Goal: Task Accomplishment & Management: Manage account settings

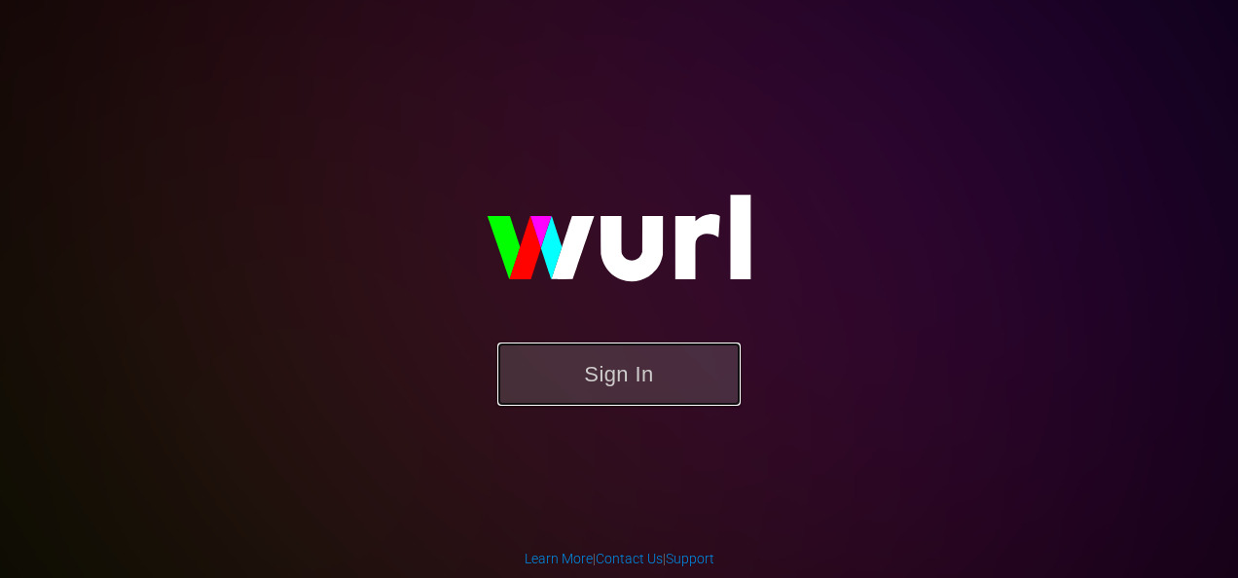
click at [625, 372] on button "Sign In" at bounding box center [618, 374] width 243 height 63
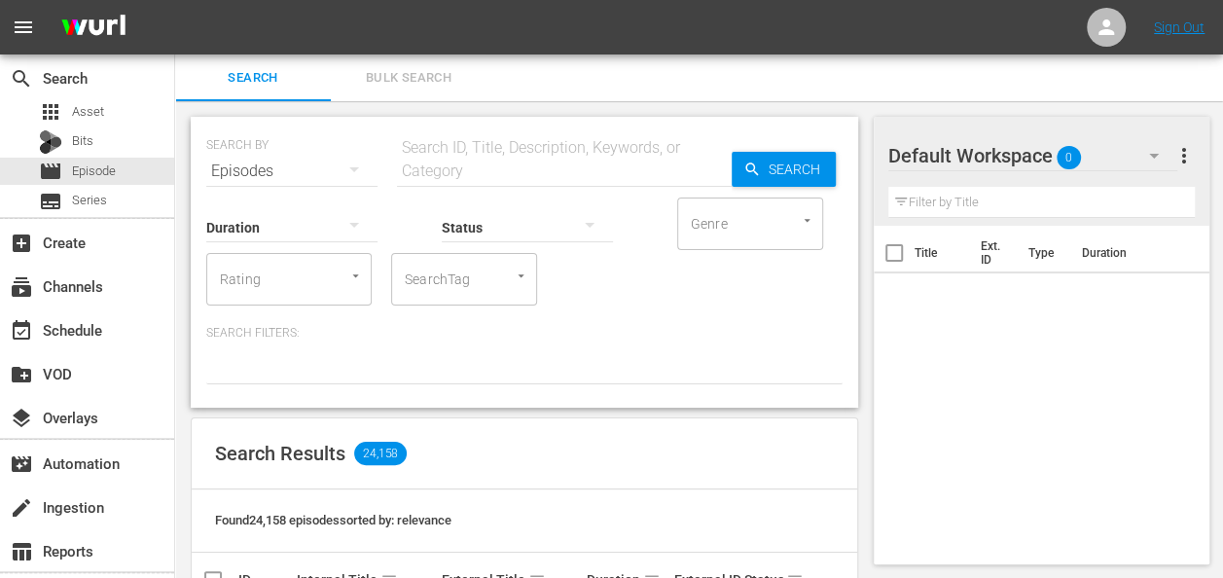
click at [1117, 148] on div "Default Workspace 0" at bounding box center [1033, 155] width 290 height 54
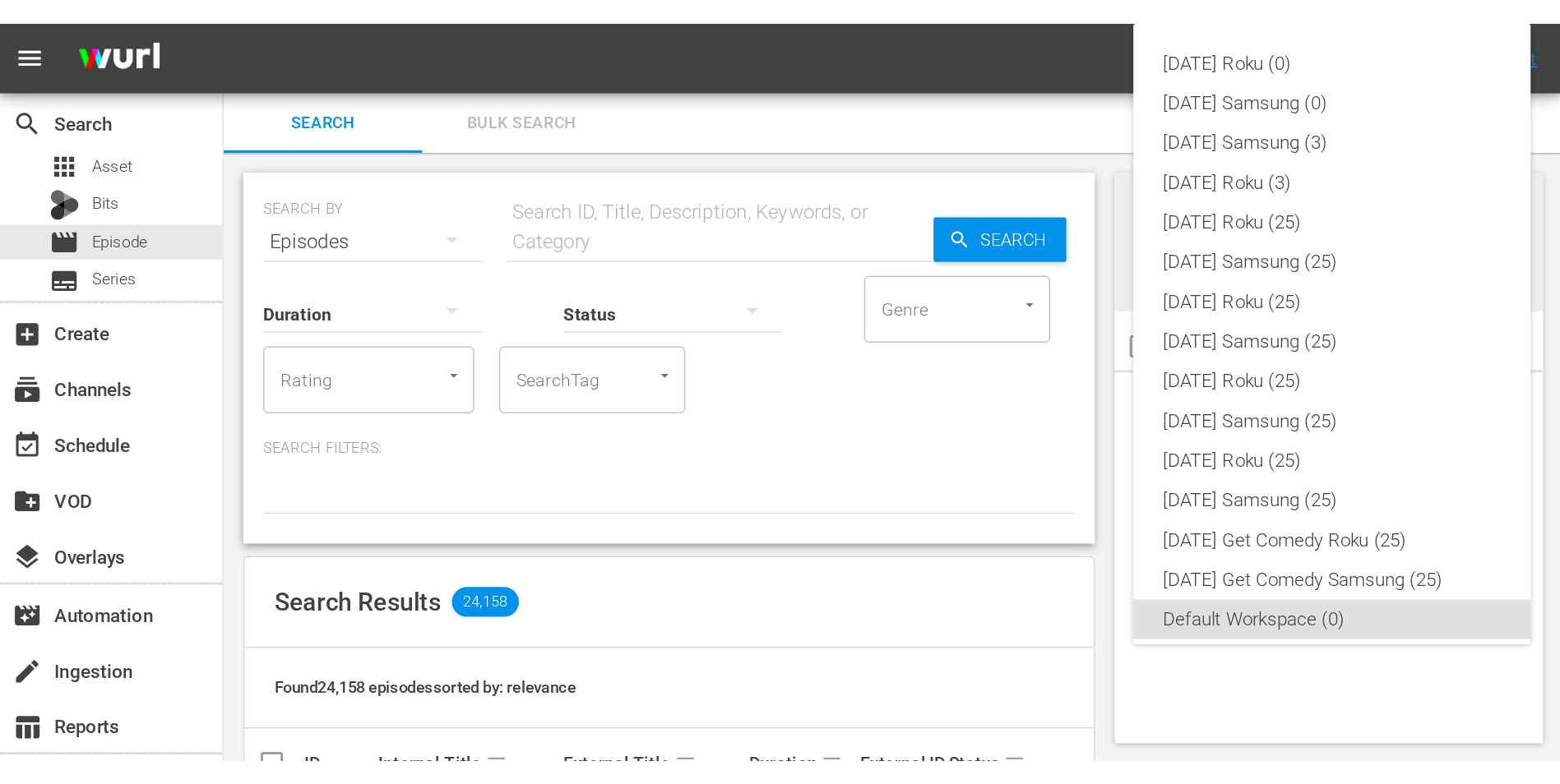
scroll to position [10, 0]
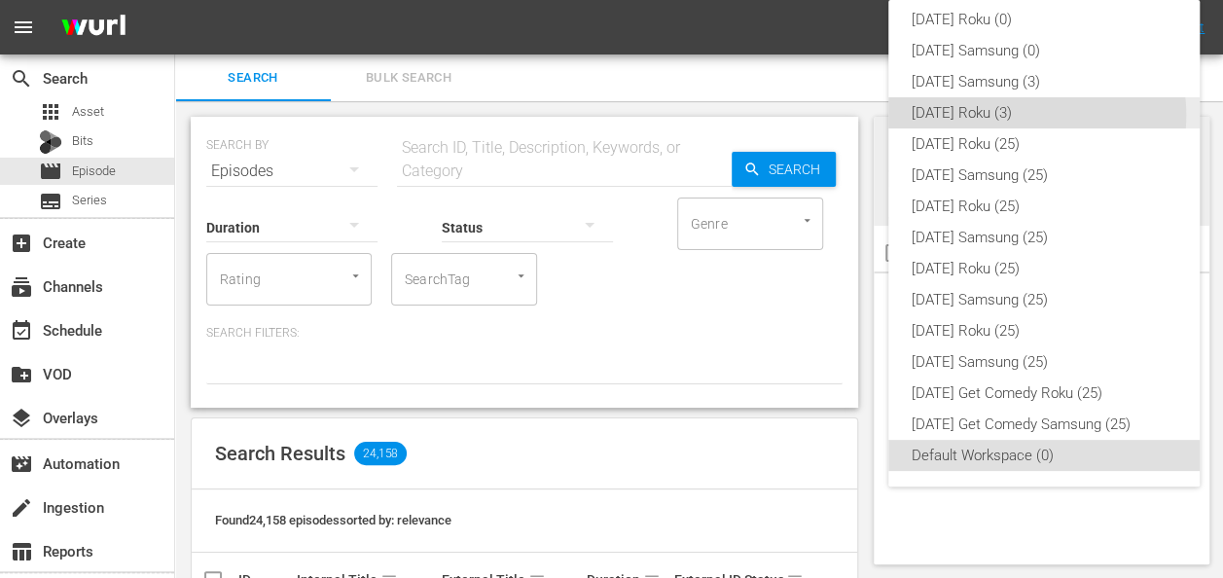
click at [1033, 115] on div "[DATE] Roku (3)" at bounding box center [1044, 112] width 265 height 31
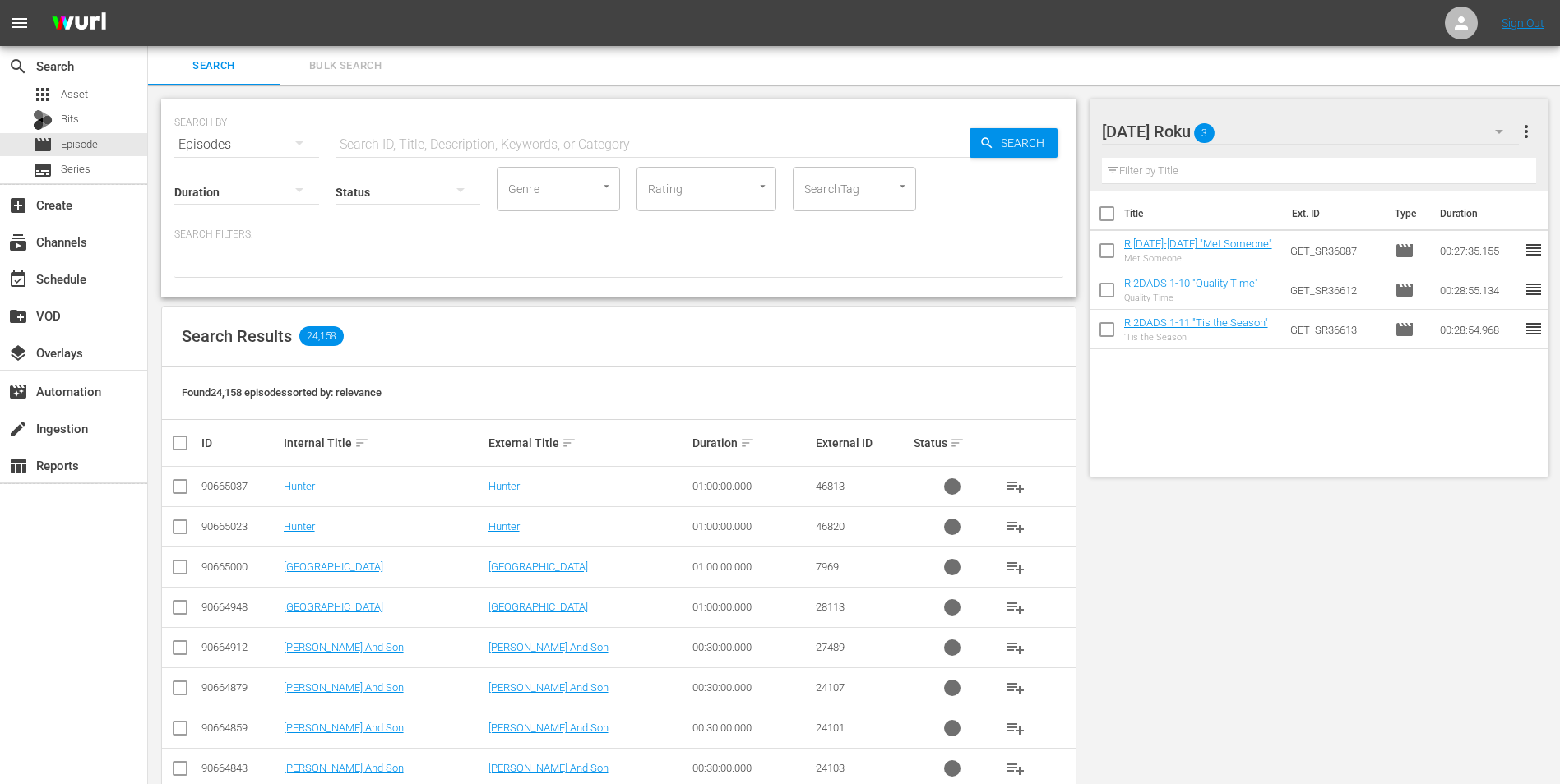
click at [1045, 122] on div "[DATE] Roku 3" at bounding box center [1311, 131] width 417 height 46
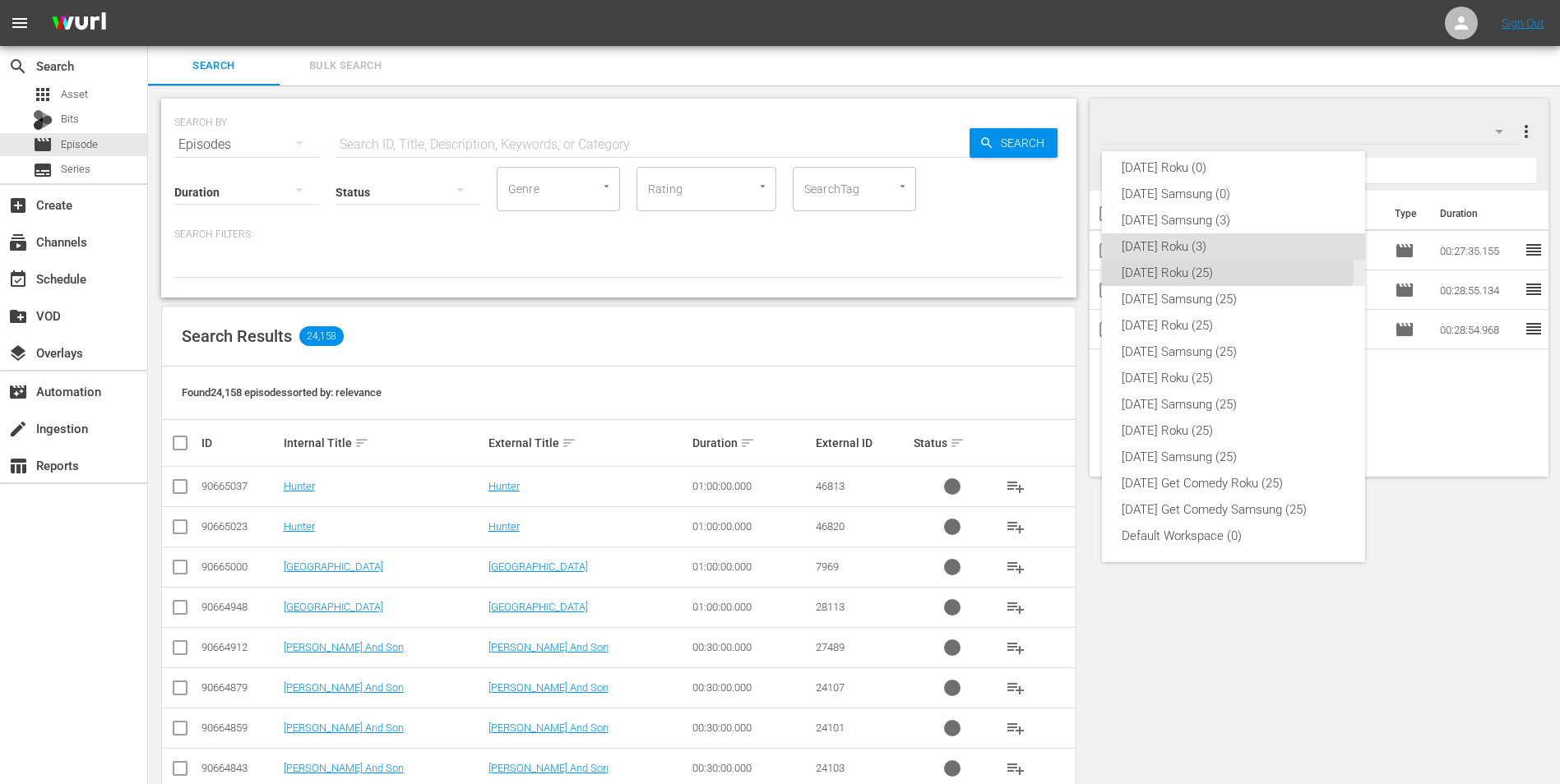
click at [1045, 270] on div "[DATE] Roku (25)" at bounding box center [1233, 272] width 224 height 26
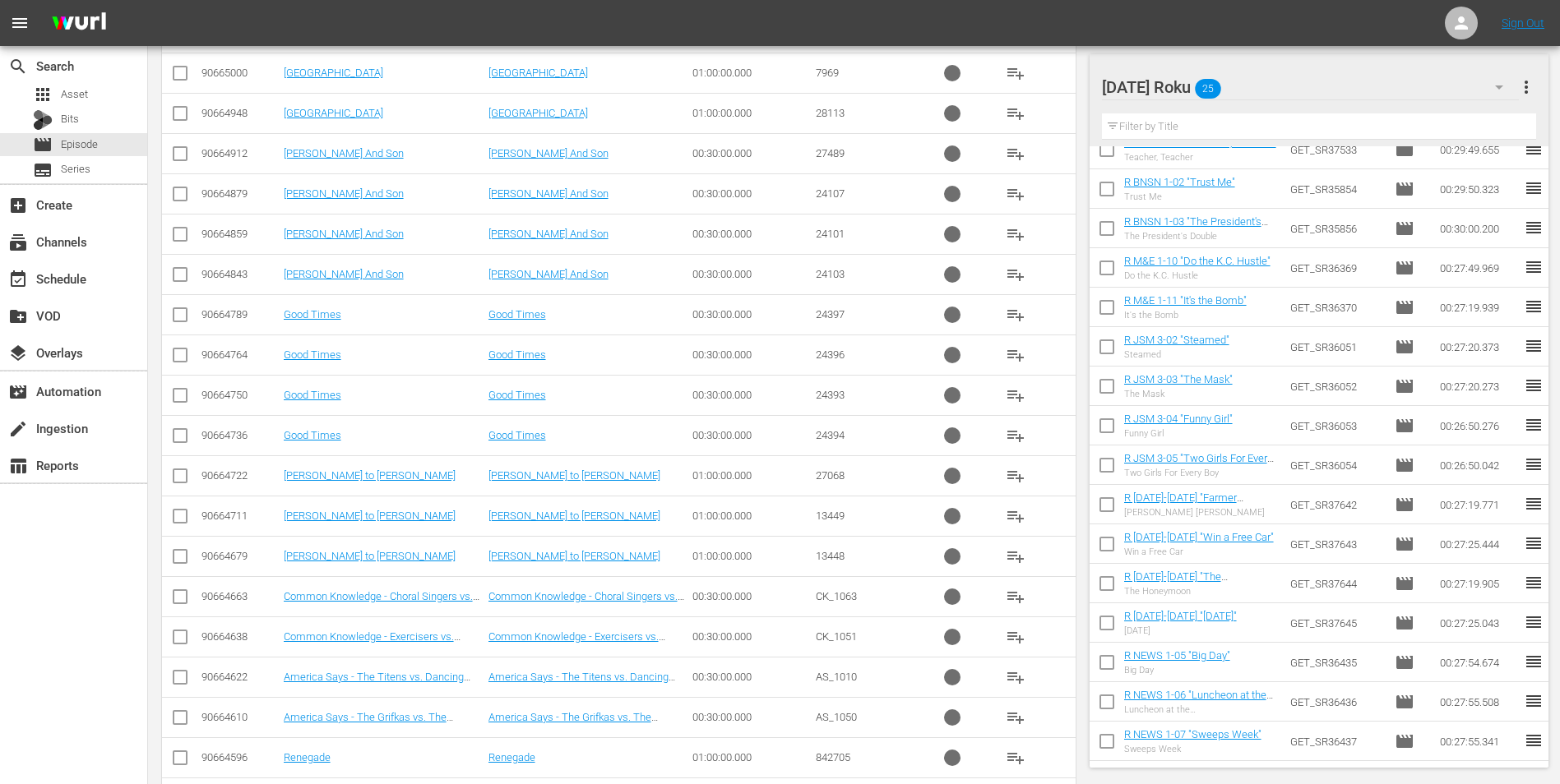
scroll to position [558, 0]
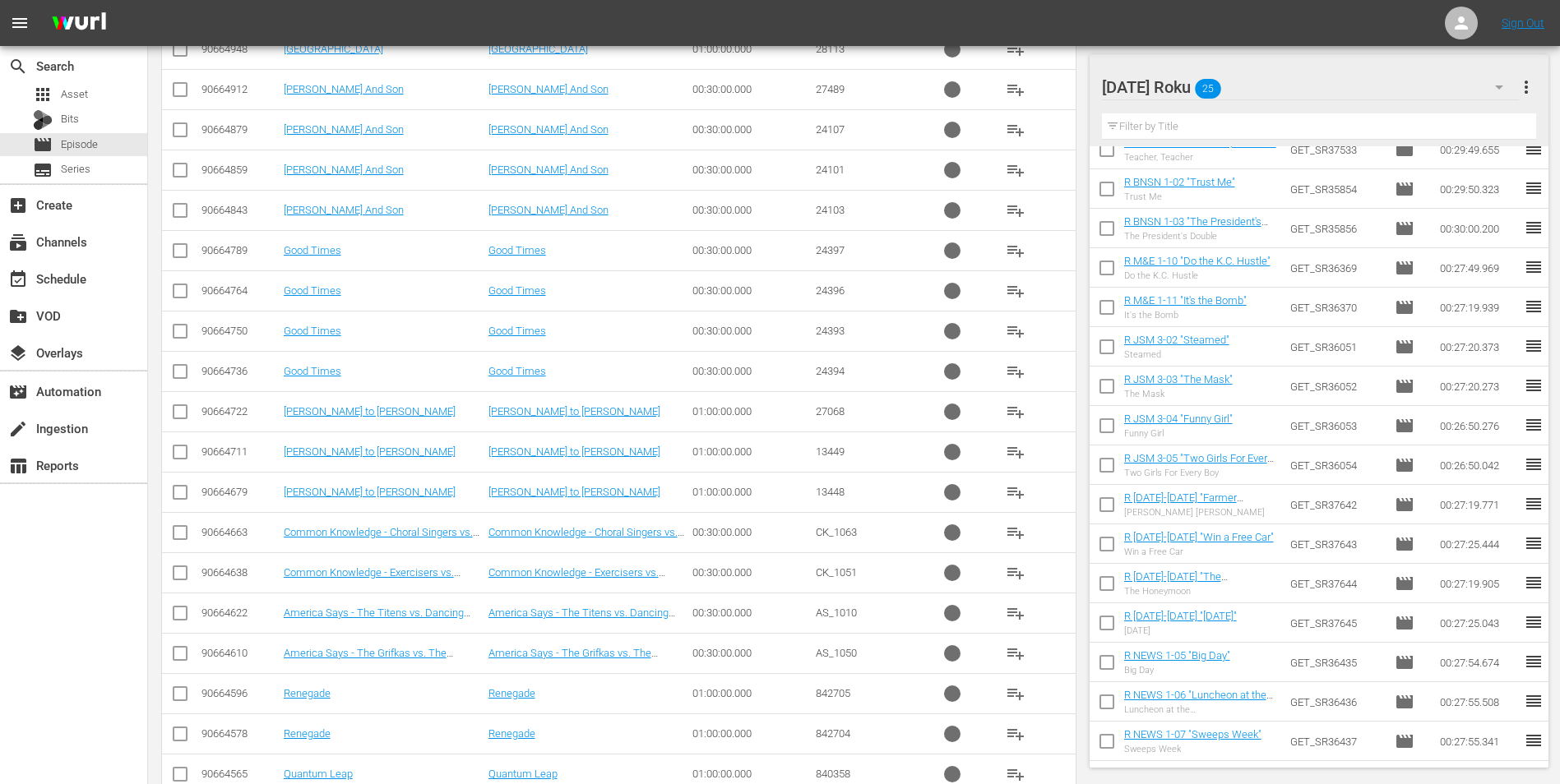
click at [1045, 83] on div "[DATE] Roku 25" at bounding box center [1311, 87] width 417 height 46
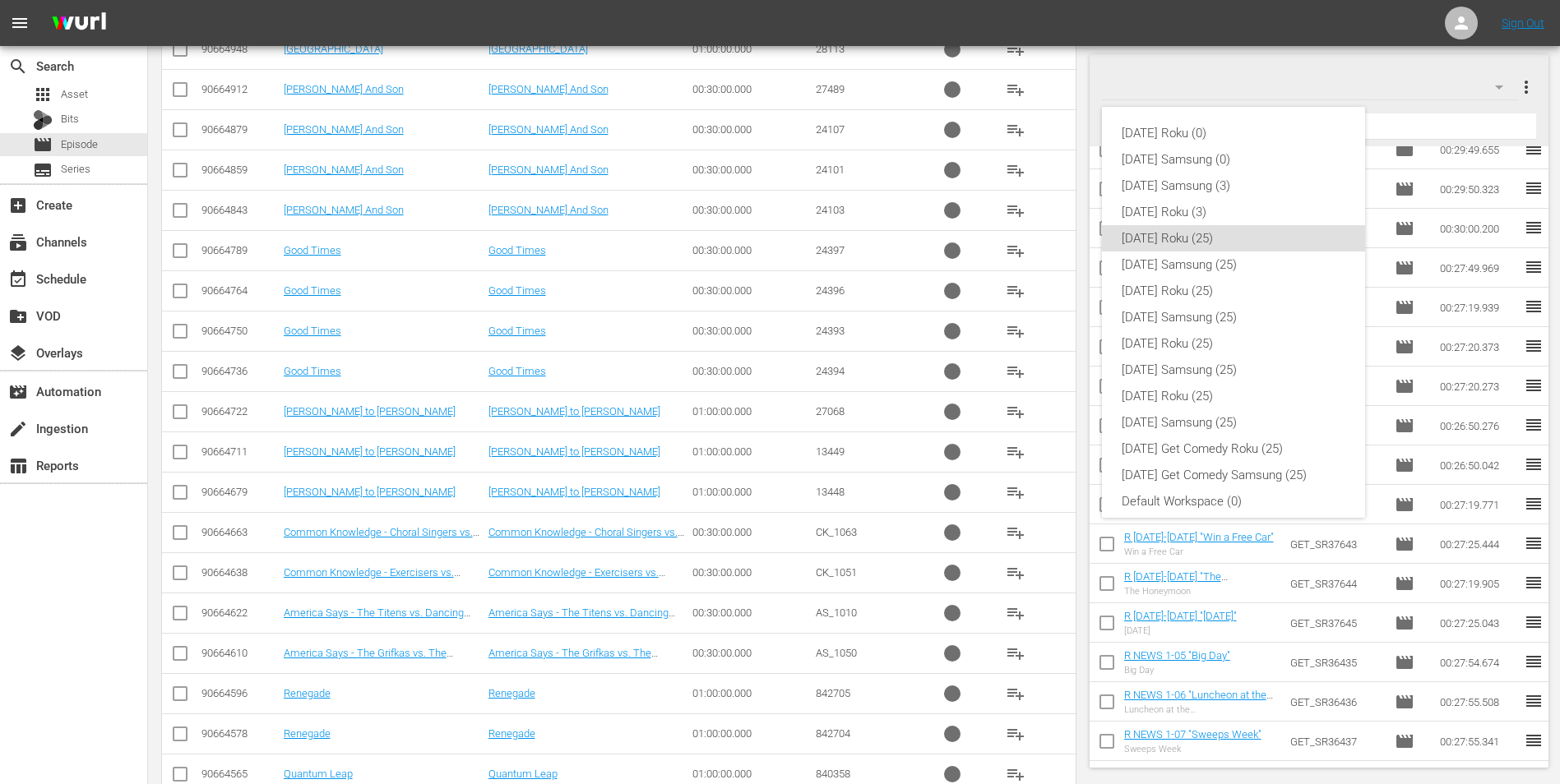
scroll to position [10, 0]
click at [1045, 208] on div "[DATE] Roku (3)" at bounding box center [1233, 202] width 224 height 26
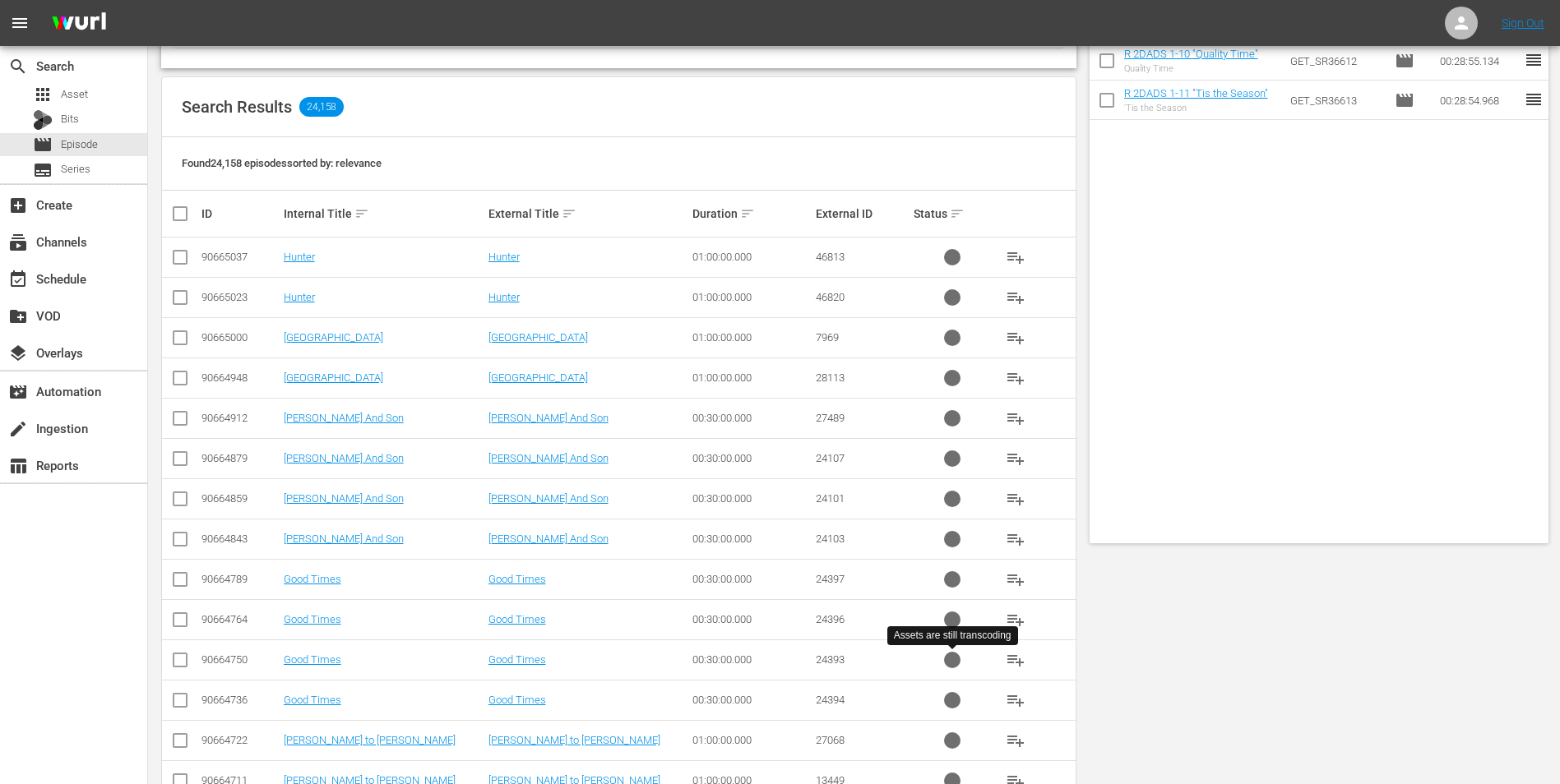
scroll to position [0, 0]
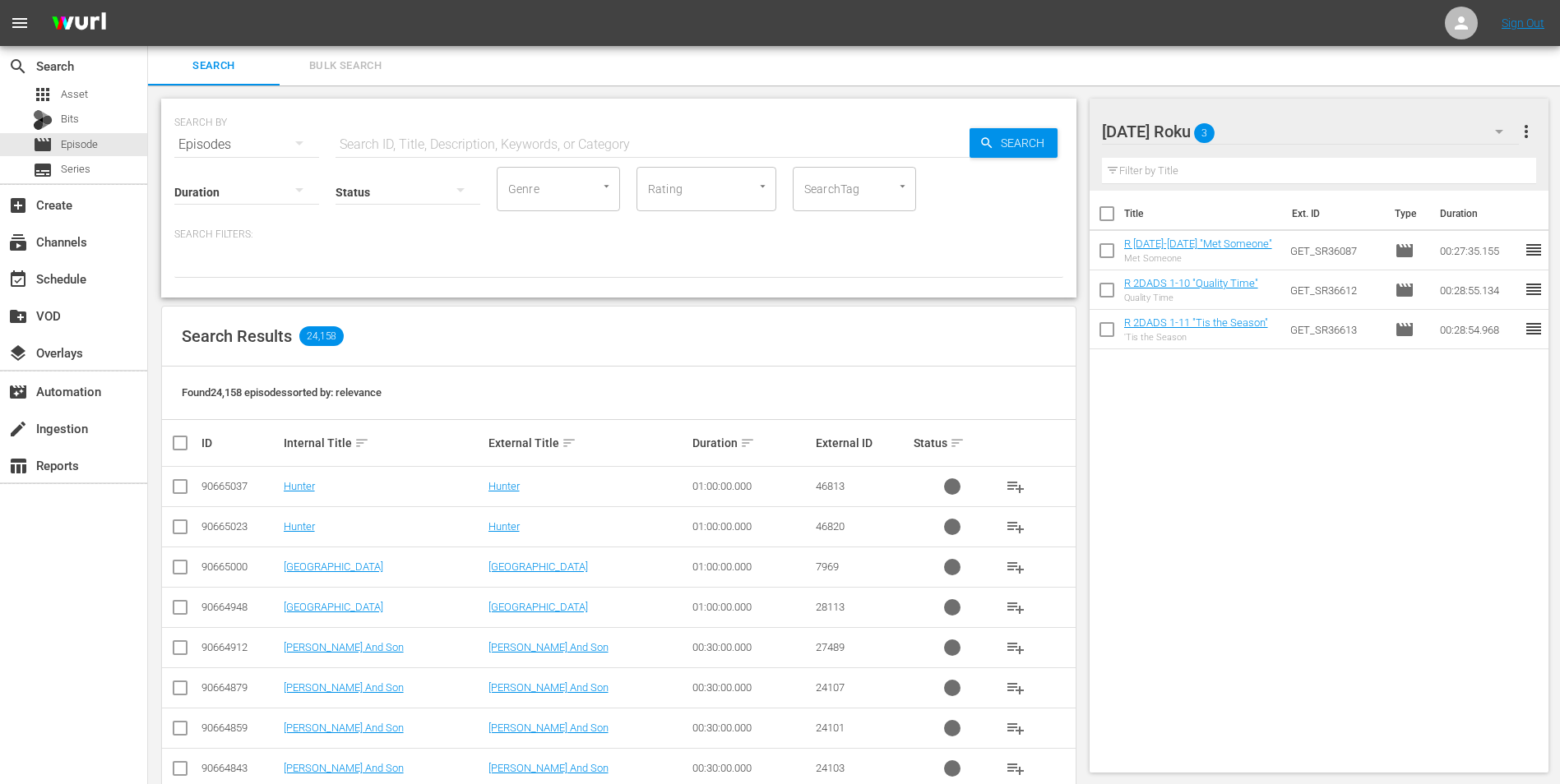
click at [434, 143] on input "text" at bounding box center [652, 144] width 634 height 40
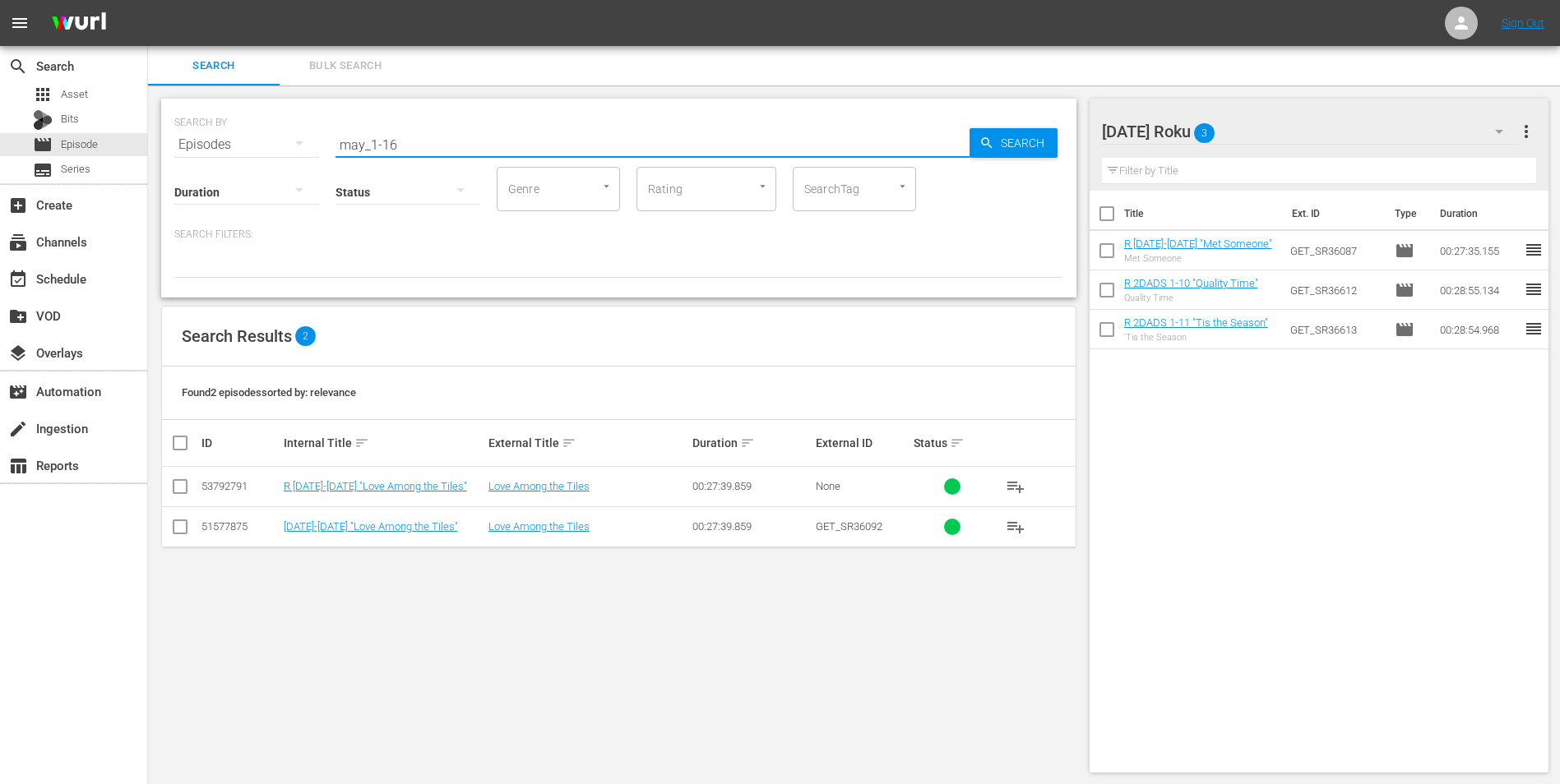
type input "may_1-16"
click at [1045, 249] on input "checkbox" at bounding box center [1106, 253] width 35 height 35
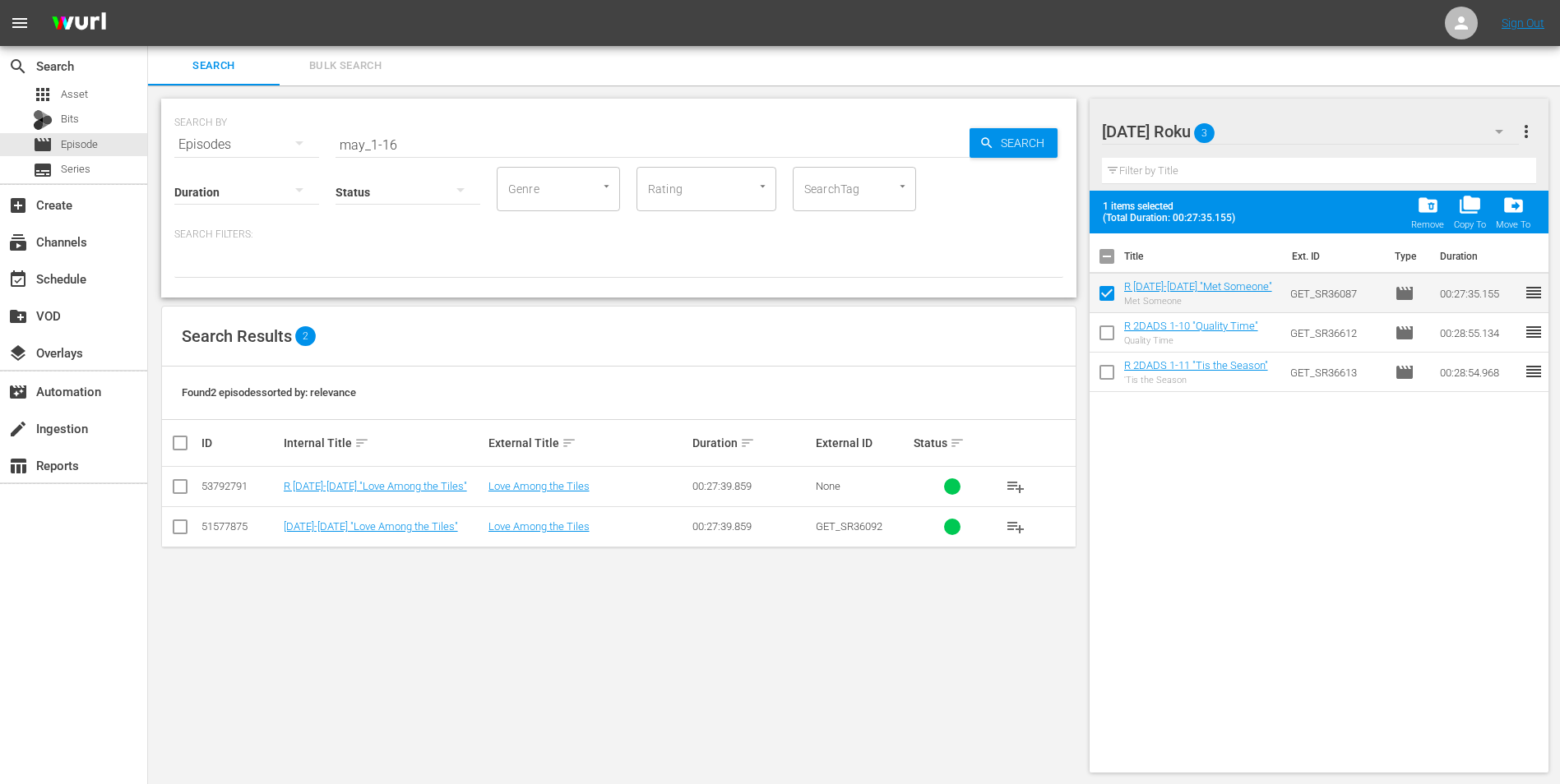
click at [1045, 209] on span "folder_delete" at bounding box center [1428, 205] width 22 height 22
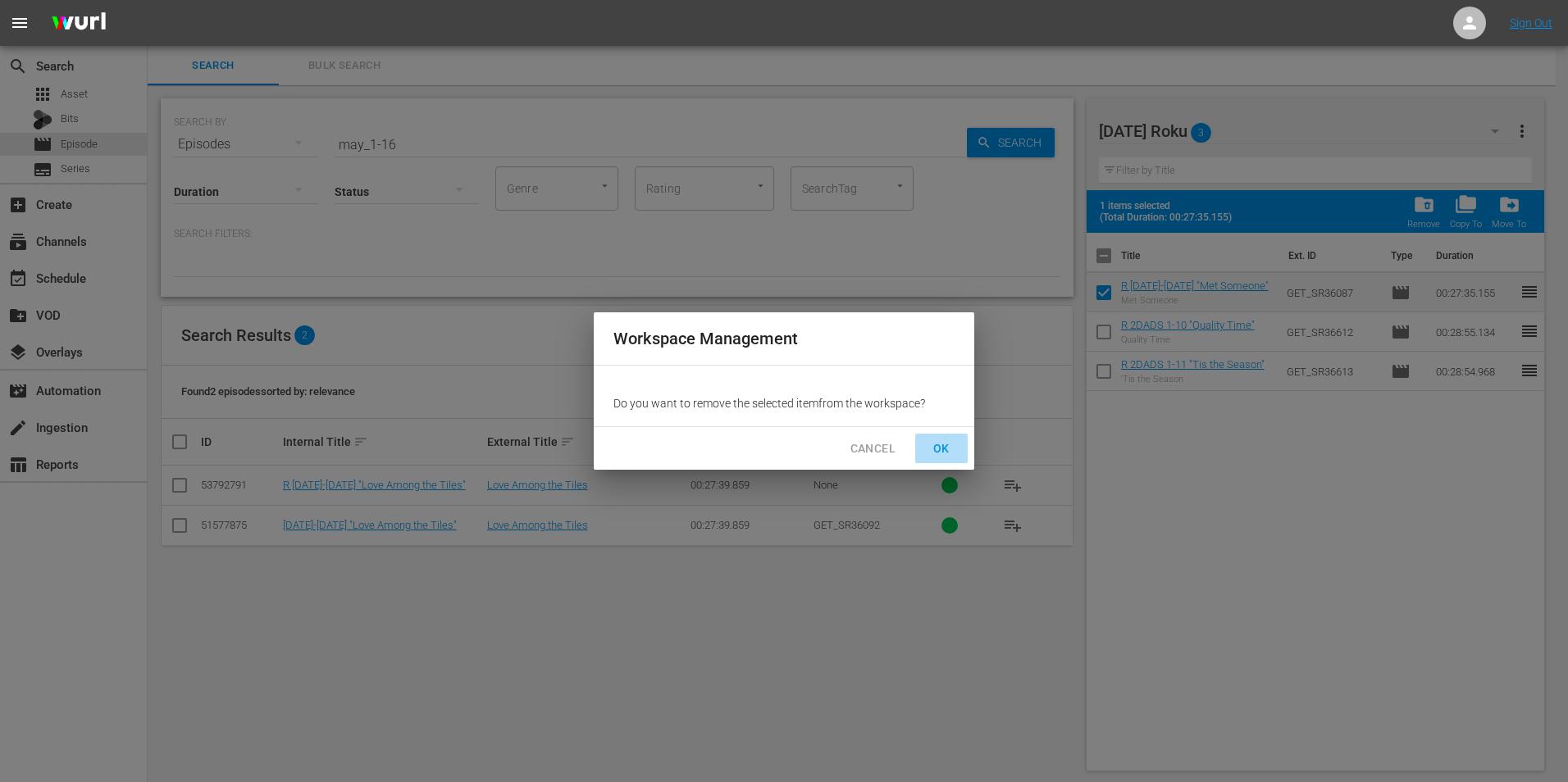
click at [942, 447] on span "OK" at bounding box center [941, 449] width 26 height 20
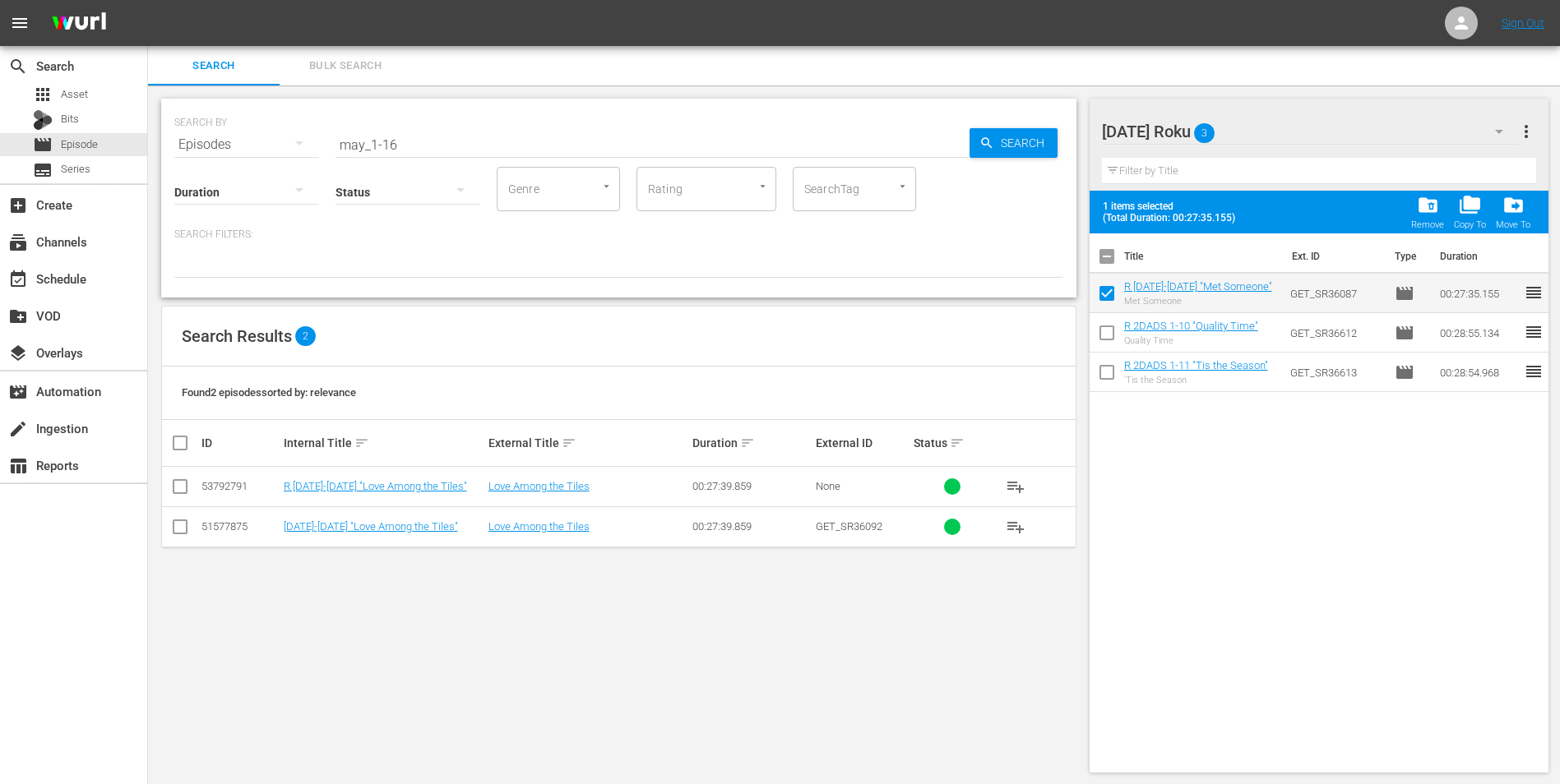
checkbox input "false"
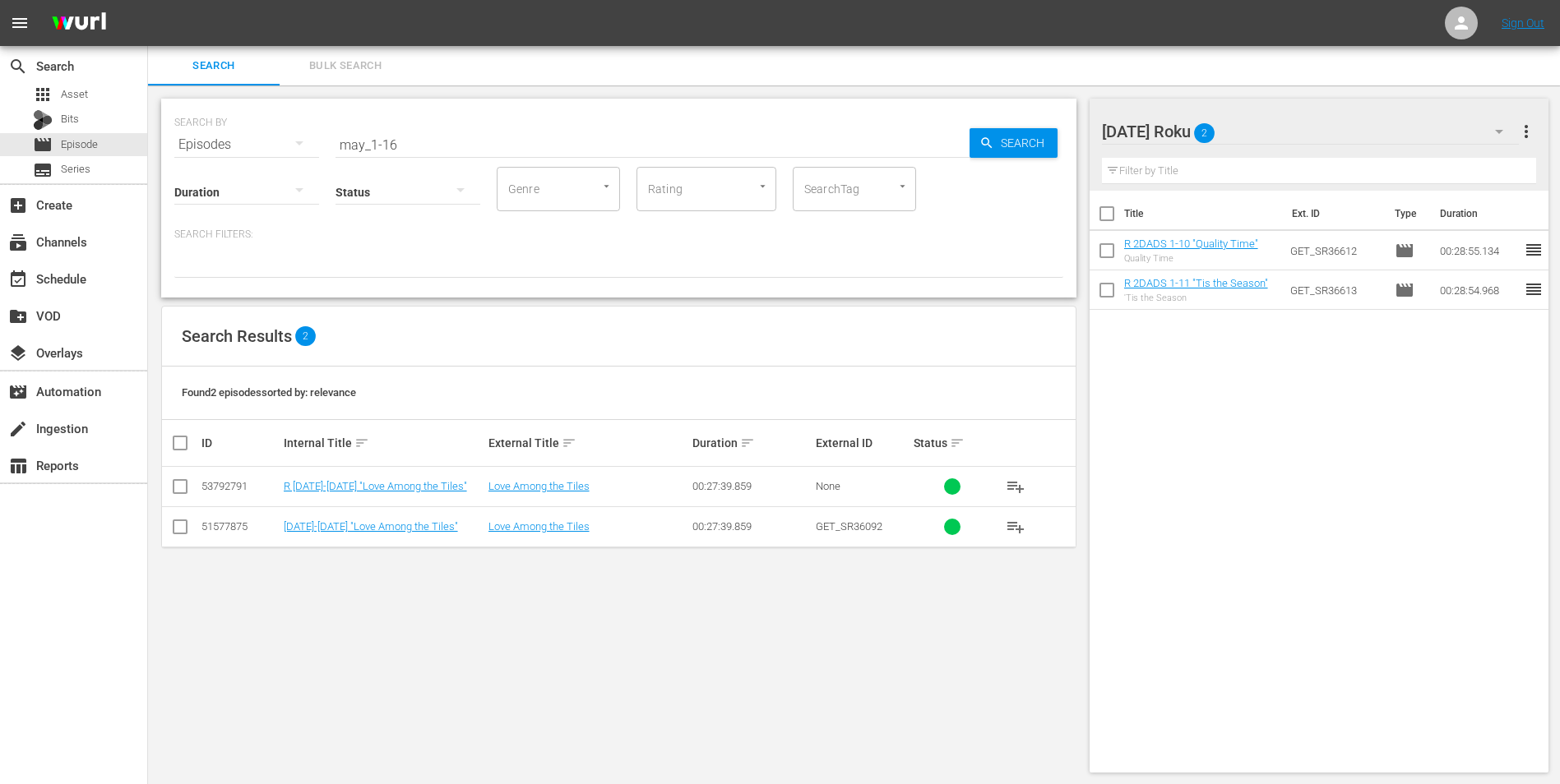
click at [1045, 125] on div "[DATE] Roku 2" at bounding box center [1311, 131] width 417 height 46
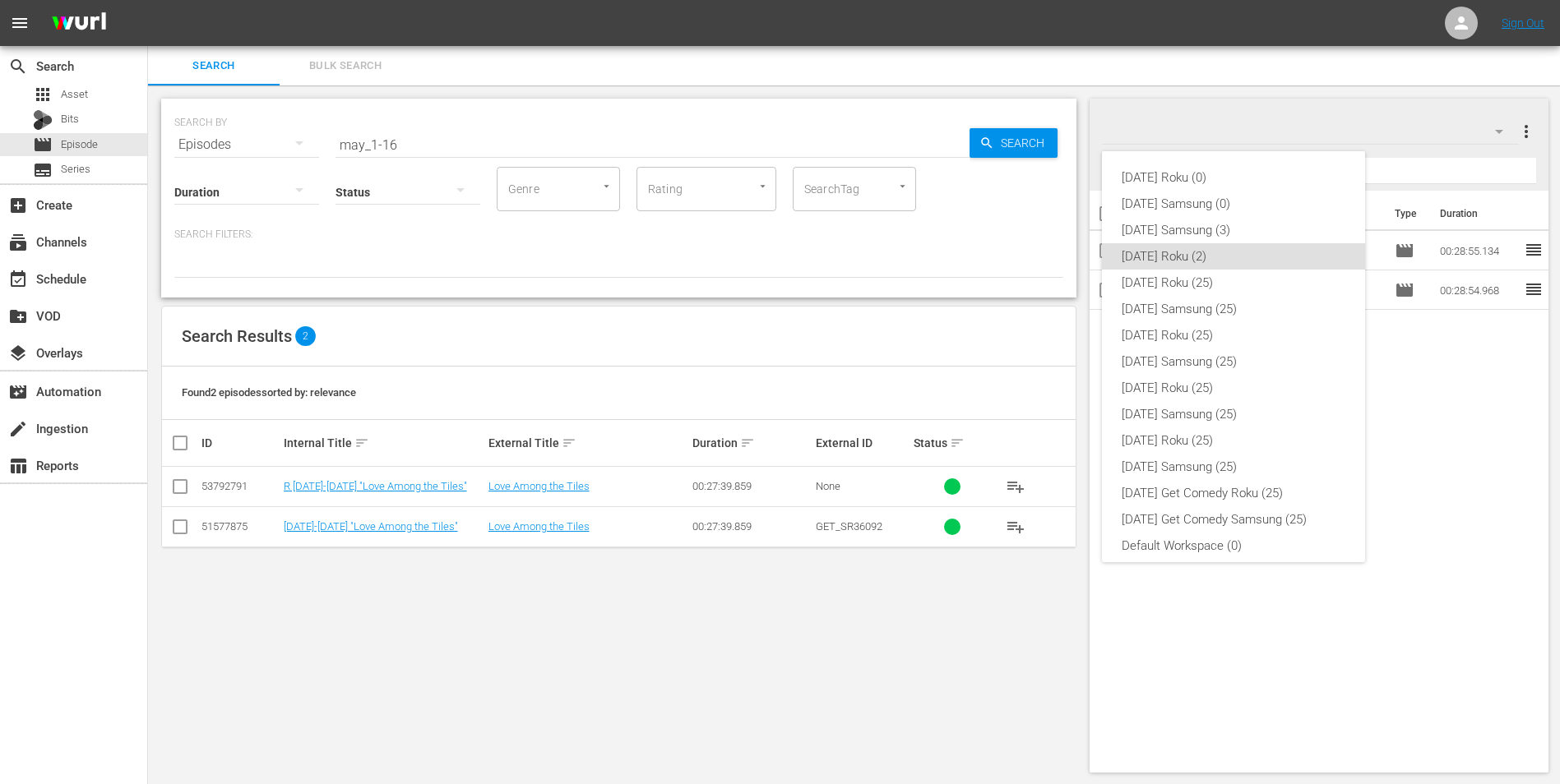
scroll to position [10, 0]
click at [1045, 215] on div "[DATE] Samsung (3)" at bounding box center [1233, 220] width 224 height 26
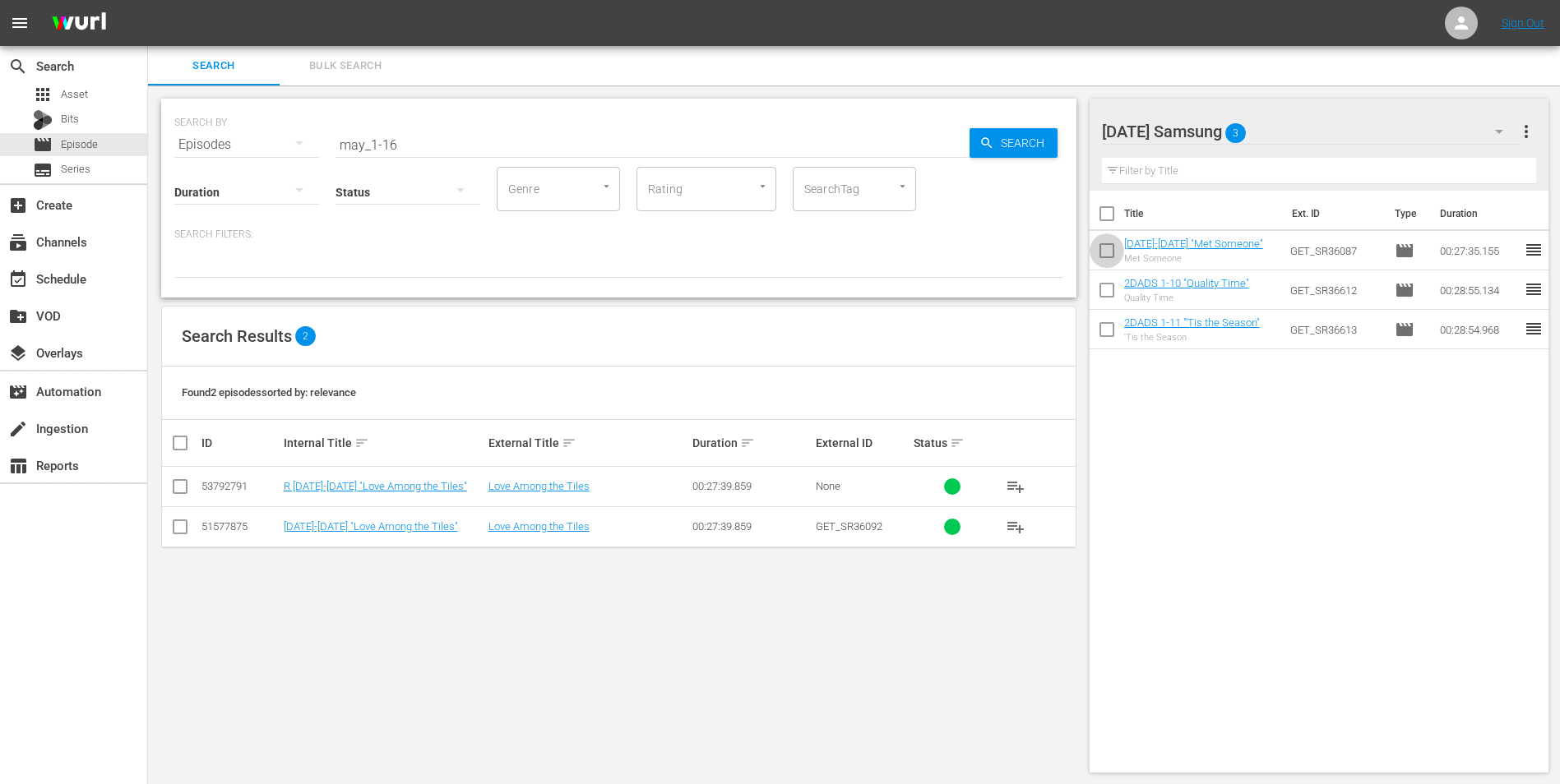
click at [1045, 251] on input "checkbox" at bounding box center [1106, 253] width 35 height 35
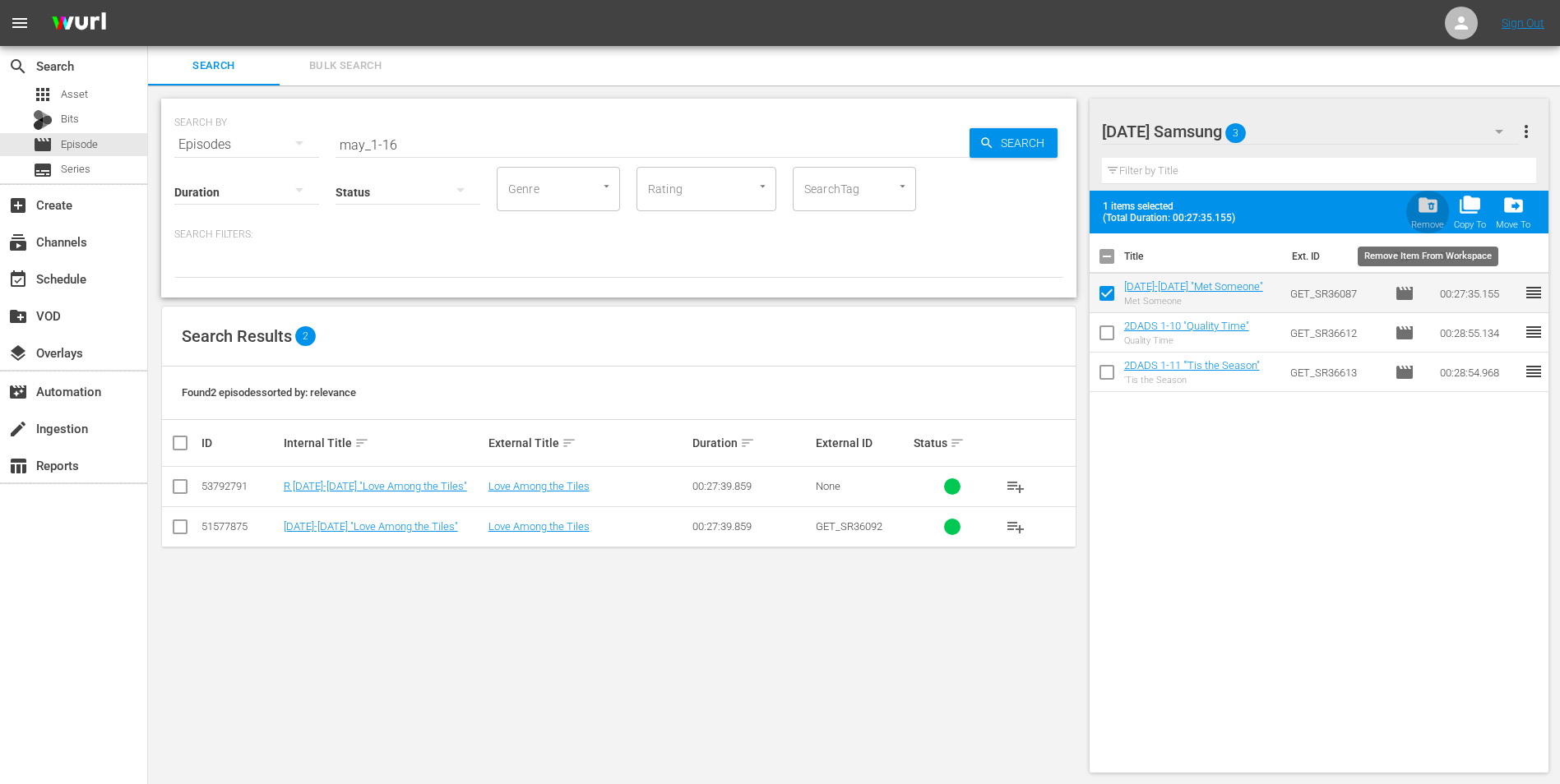
click at [1045, 210] on span "folder_delete" at bounding box center [1428, 205] width 22 height 22
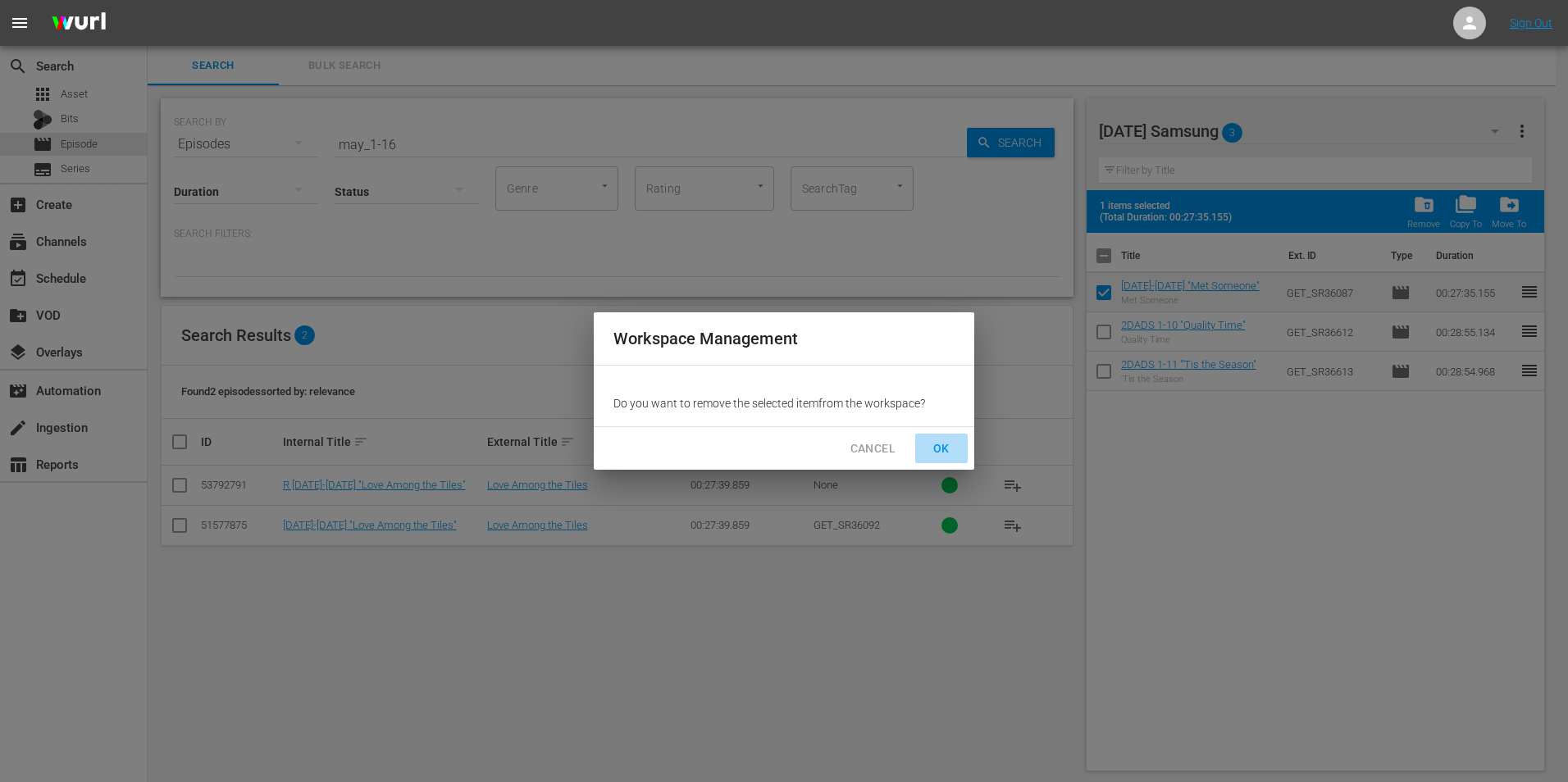
click at [943, 449] on span "OK" at bounding box center [941, 449] width 26 height 20
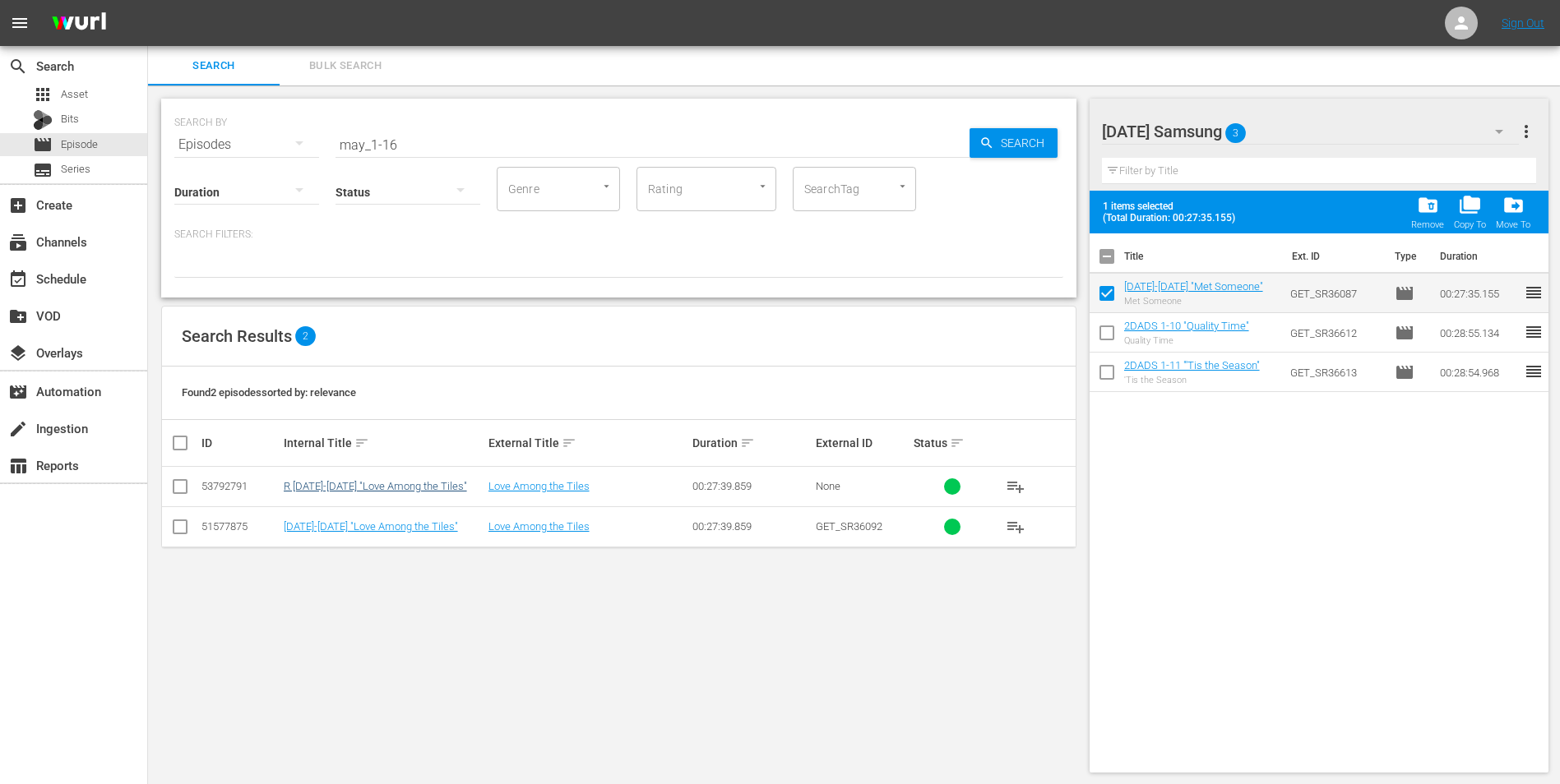
checkbox input "false"
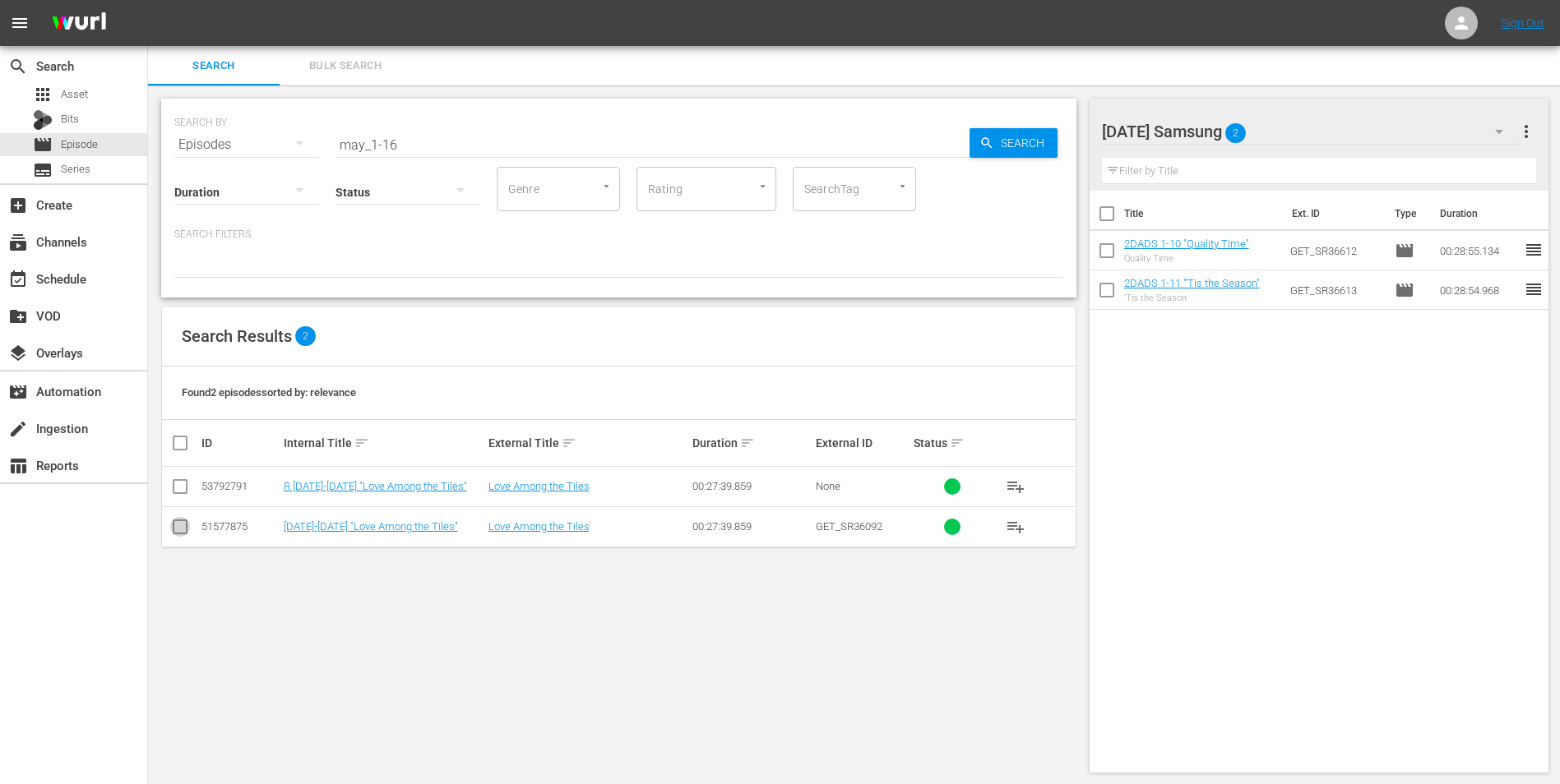
click at [182, 487] on input "checkbox" at bounding box center [179, 530] width 19 height 19
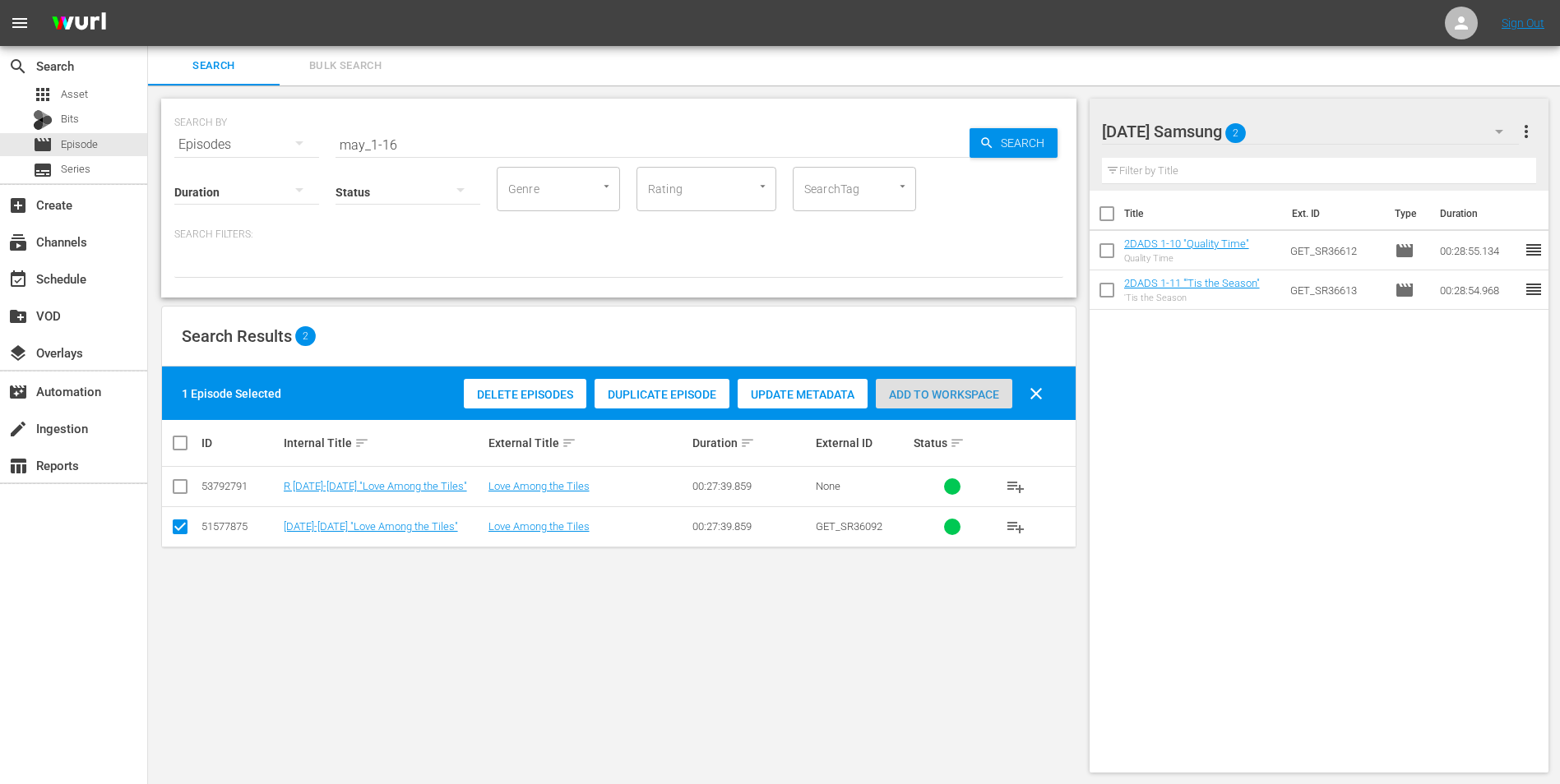
click at [941, 394] on span "Add to Workspace" at bounding box center [944, 395] width 137 height 14
click at [1045, 138] on div "[DATE] Samsung 3" at bounding box center [1311, 131] width 417 height 46
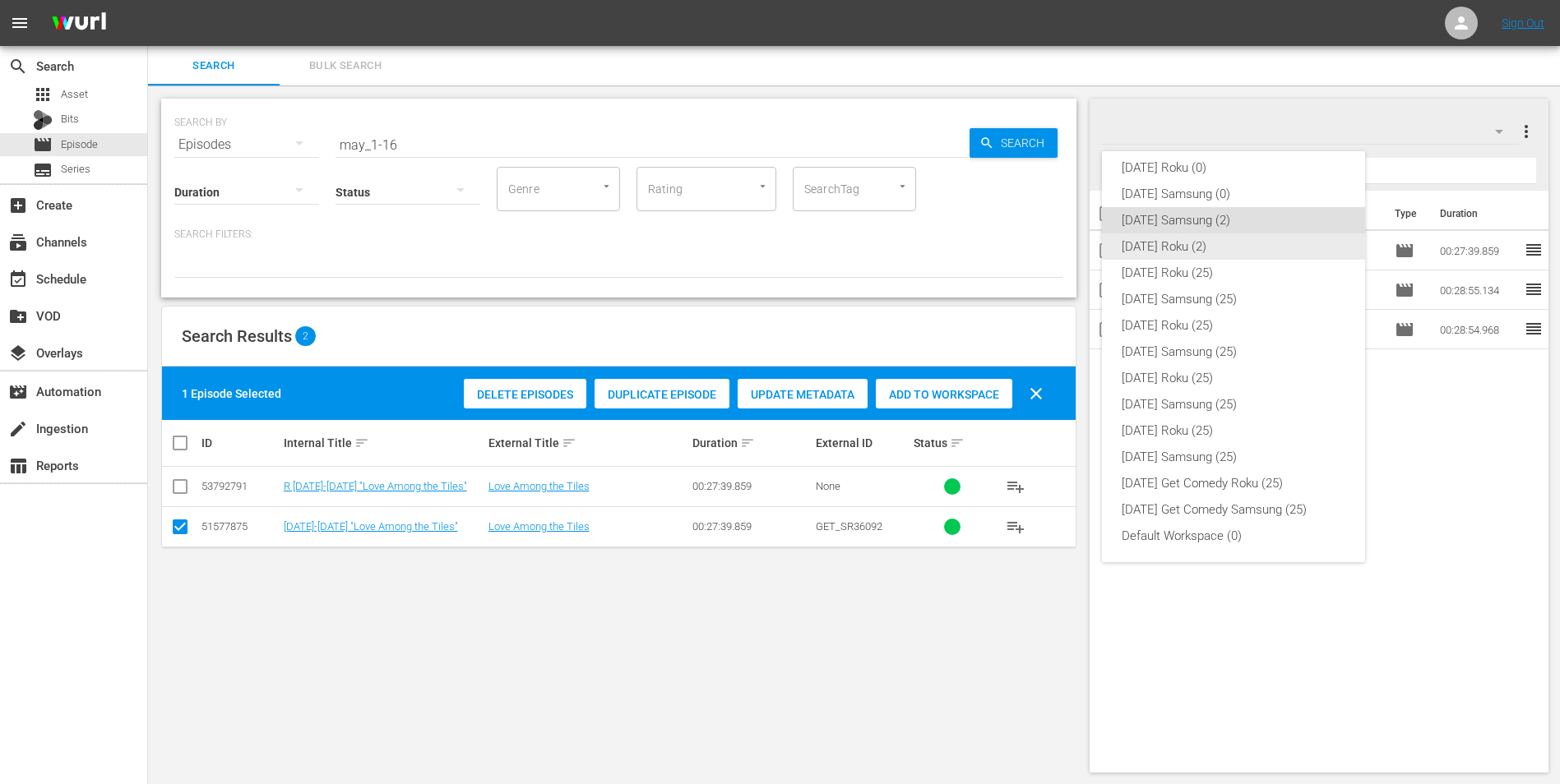
click at [1045, 245] on div "[DATE] Roku (2)" at bounding box center [1233, 246] width 224 height 26
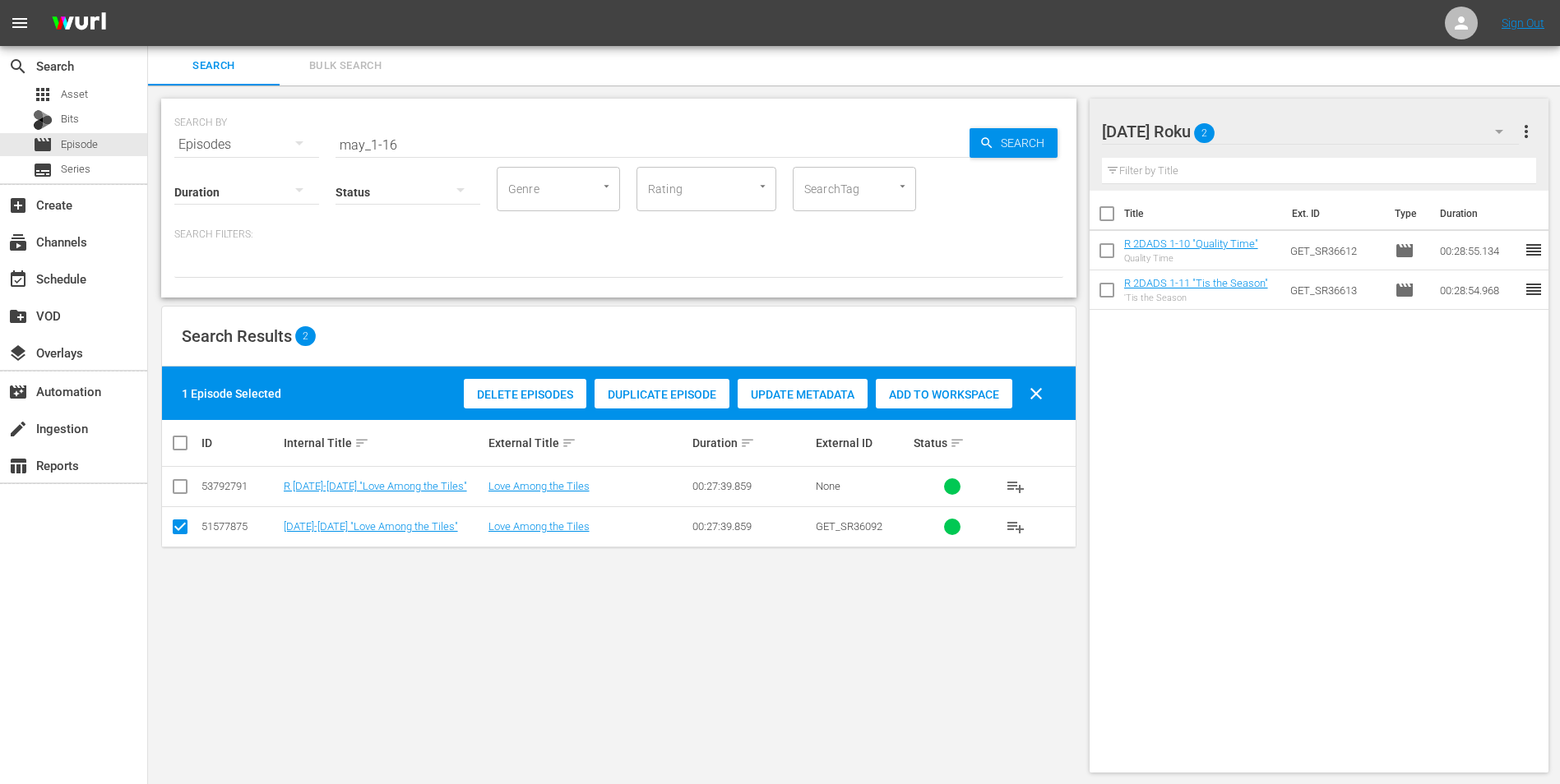
drag, startPoint x: 180, startPoint y: 530, endPoint x: 182, endPoint y: 521, distance: 9.2
click at [181, 487] on input "checkbox" at bounding box center [179, 530] width 19 height 19
checkbox input "false"
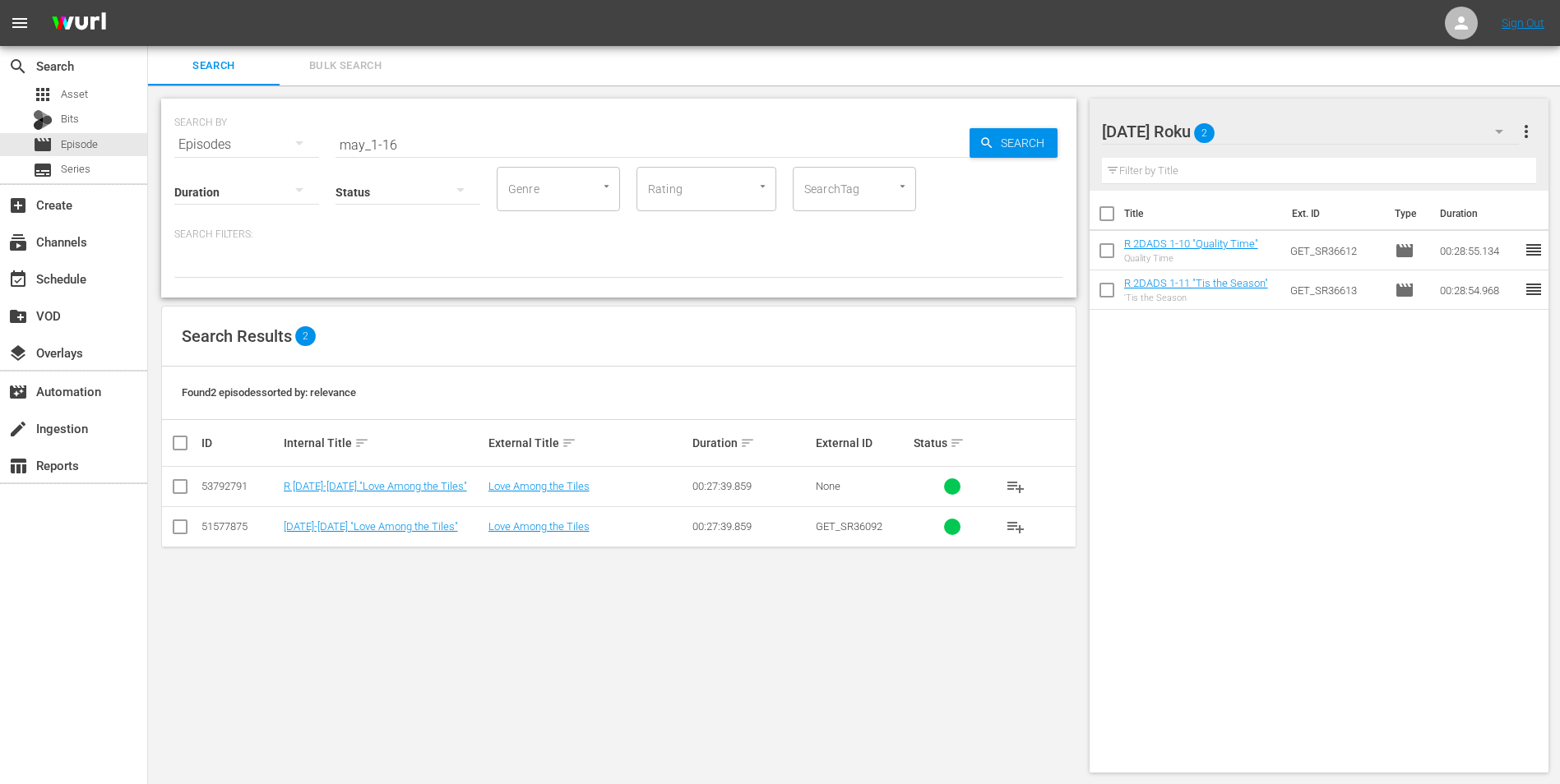
click at [178, 480] on input "checkbox" at bounding box center [179, 489] width 19 height 19
checkbox input "true"
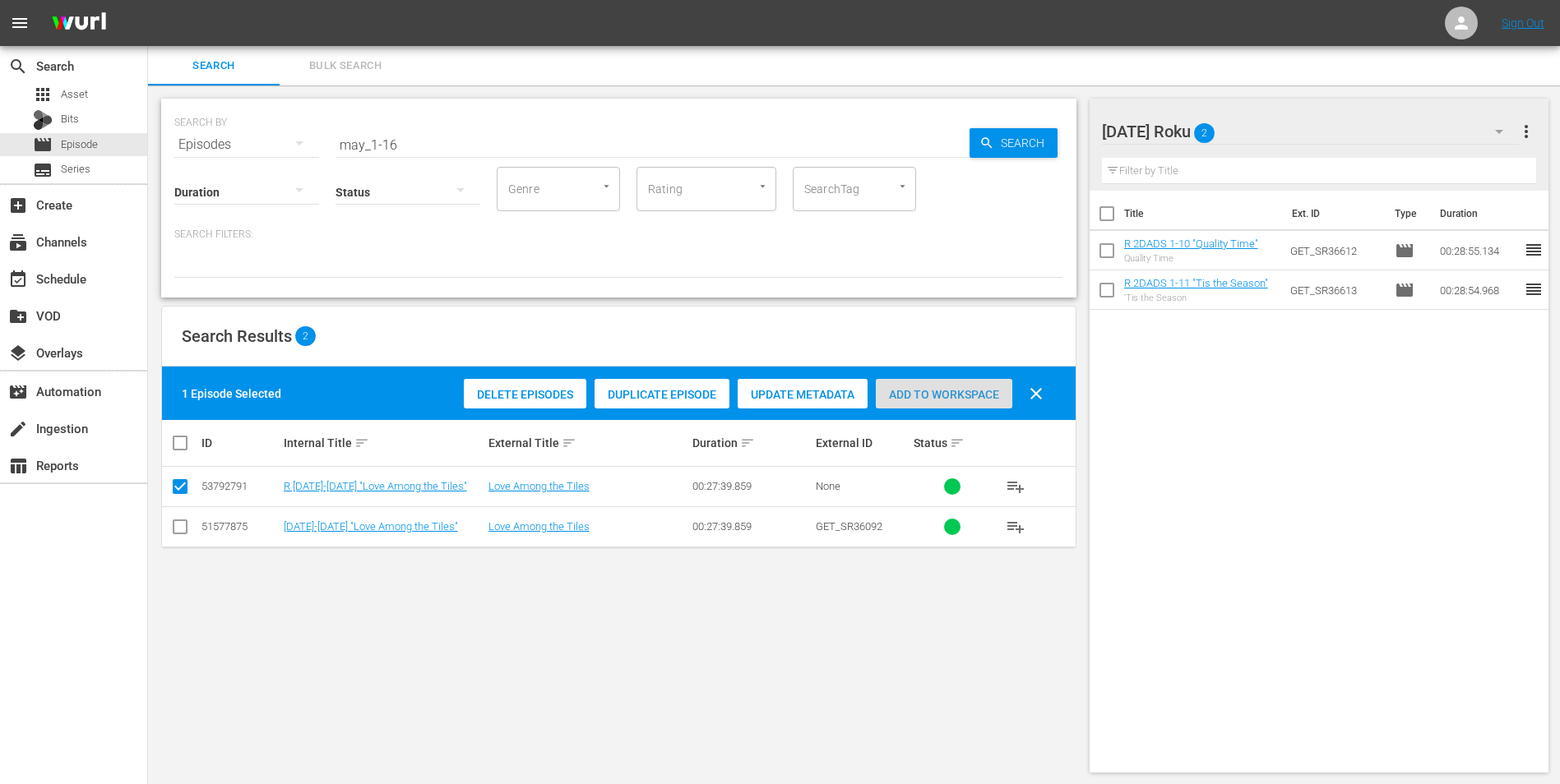
click at [918, 388] on span "Add to Workspace" at bounding box center [944, 395] width 137 height 14
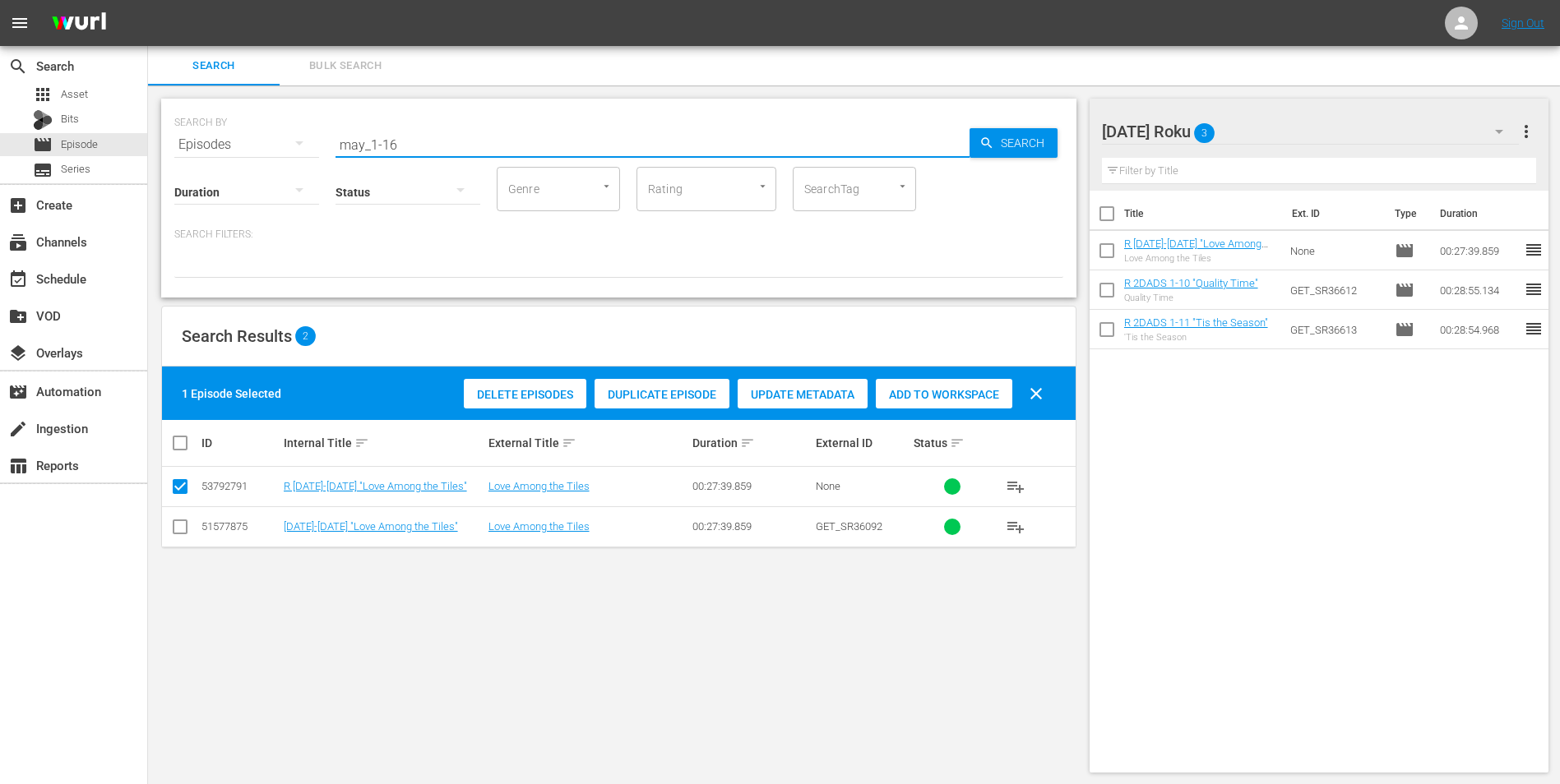
drag, startPoint x: 385, startPoint y: 139, endPoint x: 401, endPoint y: 140, distance: 16.0
click at [401, 140] on input "may_1-16" at bounding box center [652, 144] width 634 height 40
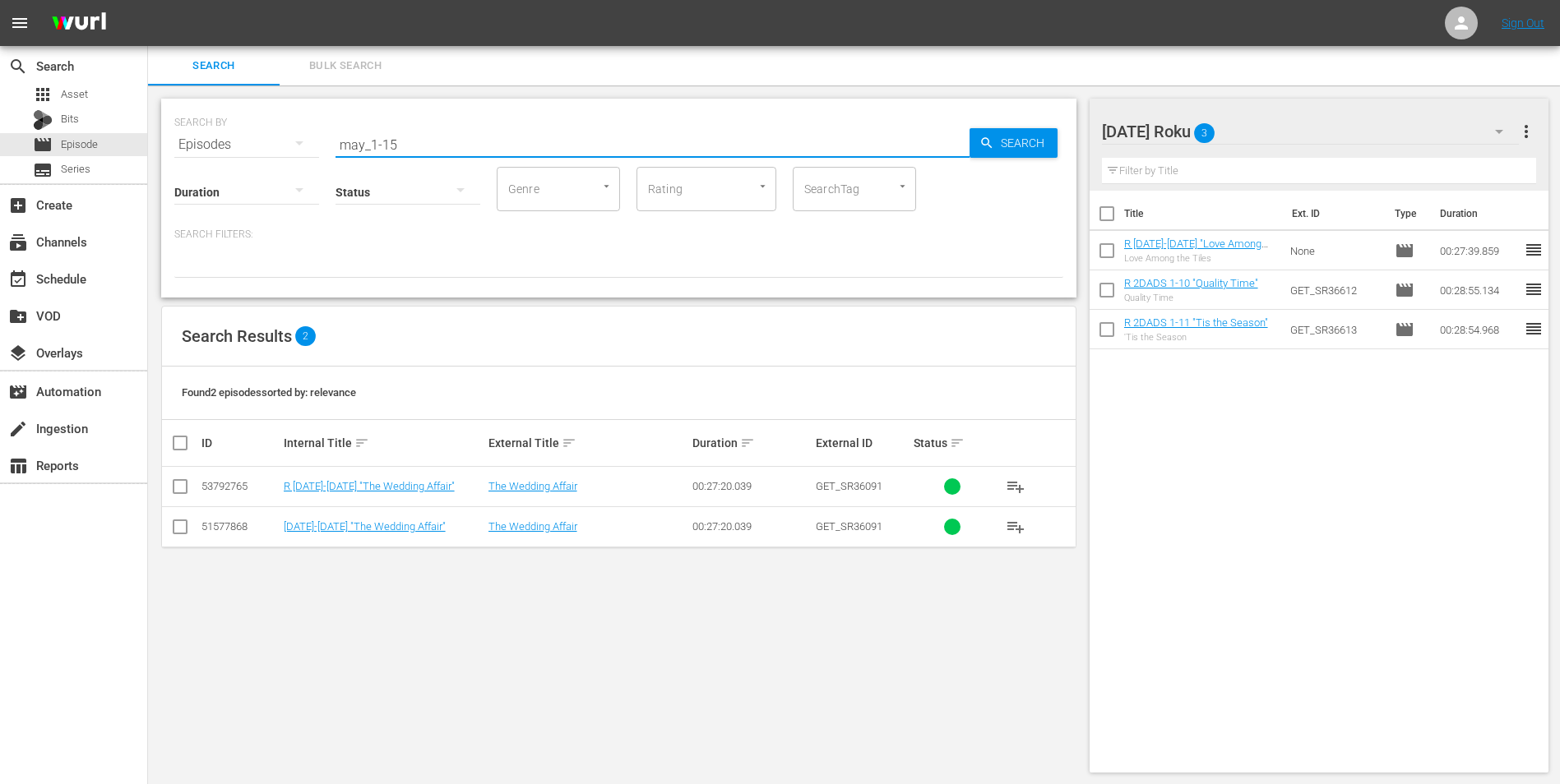
type input "may_1-15"
click at [182, 487] on input "checkbox" at bounding box center [179, 489] width 19 height 19
checkbox input "true"
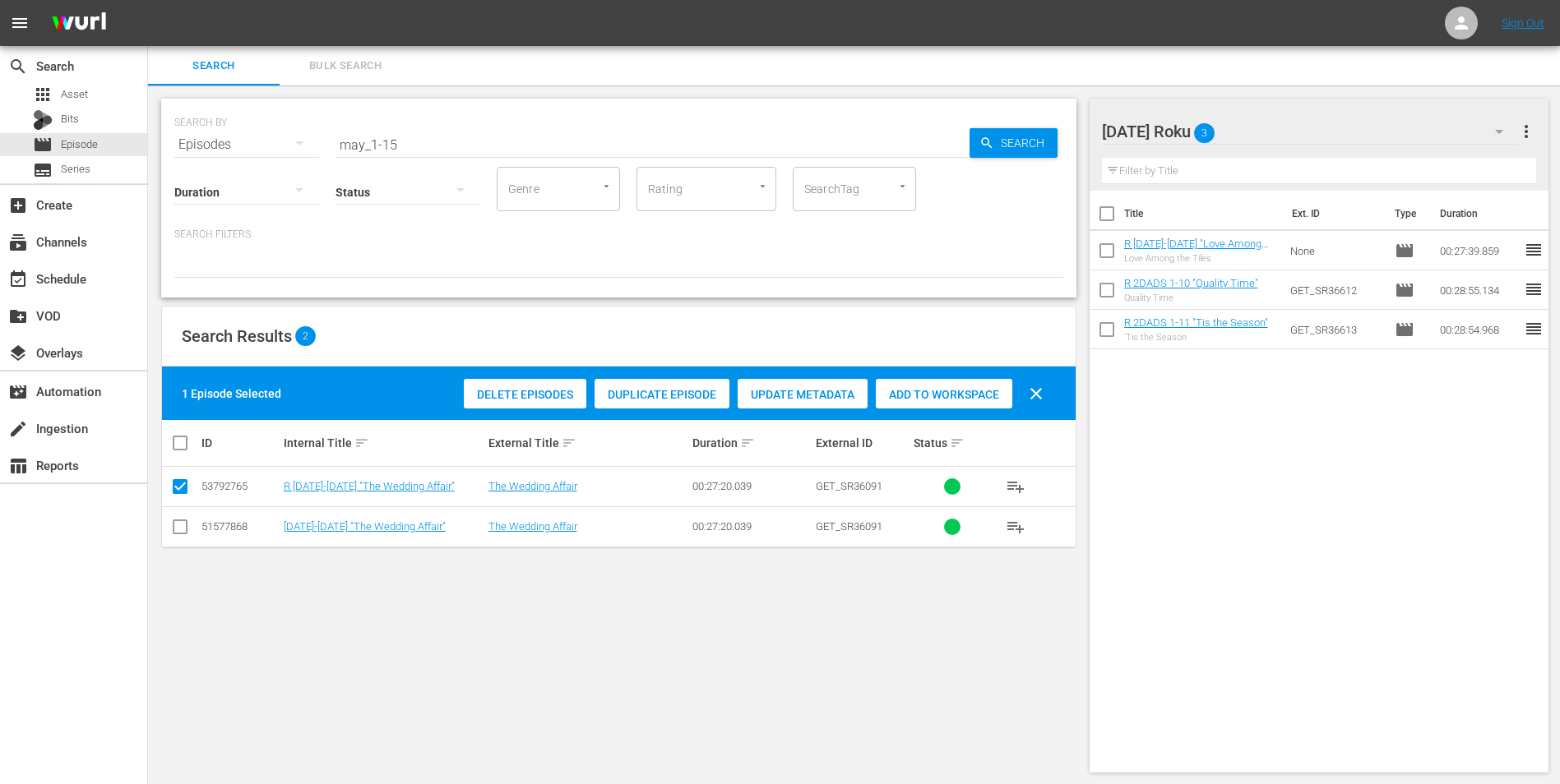
click at [976, 397] on span "Add to Workspace" at bounding box center [944, 395] width 137 height 14
click at [1045, 130] on div "[DATE] Roku 4" at bounding box center [1311, 131] width 417 height 46
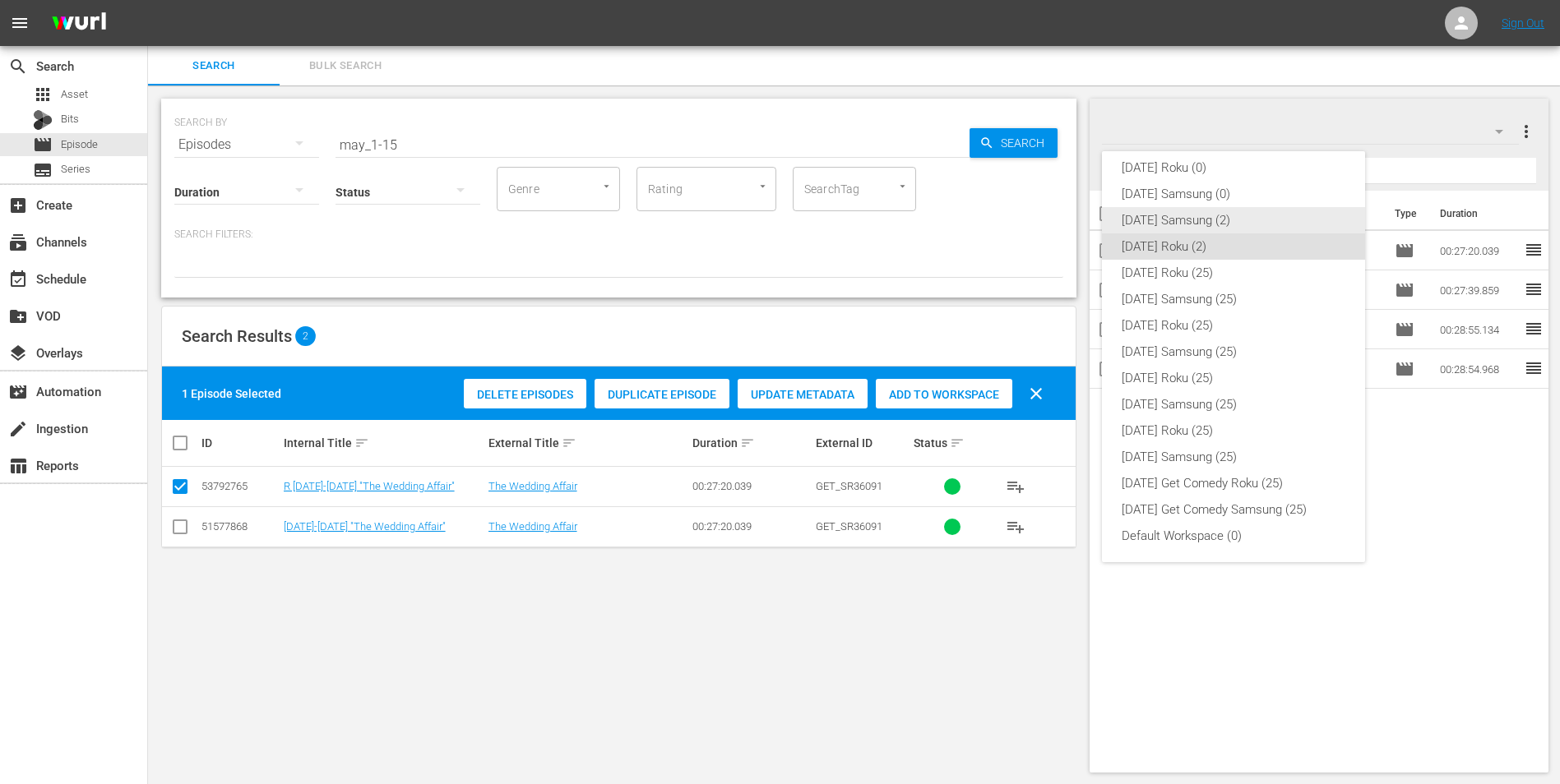
click at [1045, 226] on div "[DATE] Samsung (2)" at bounding box center [1233, 220] width 224 height 26
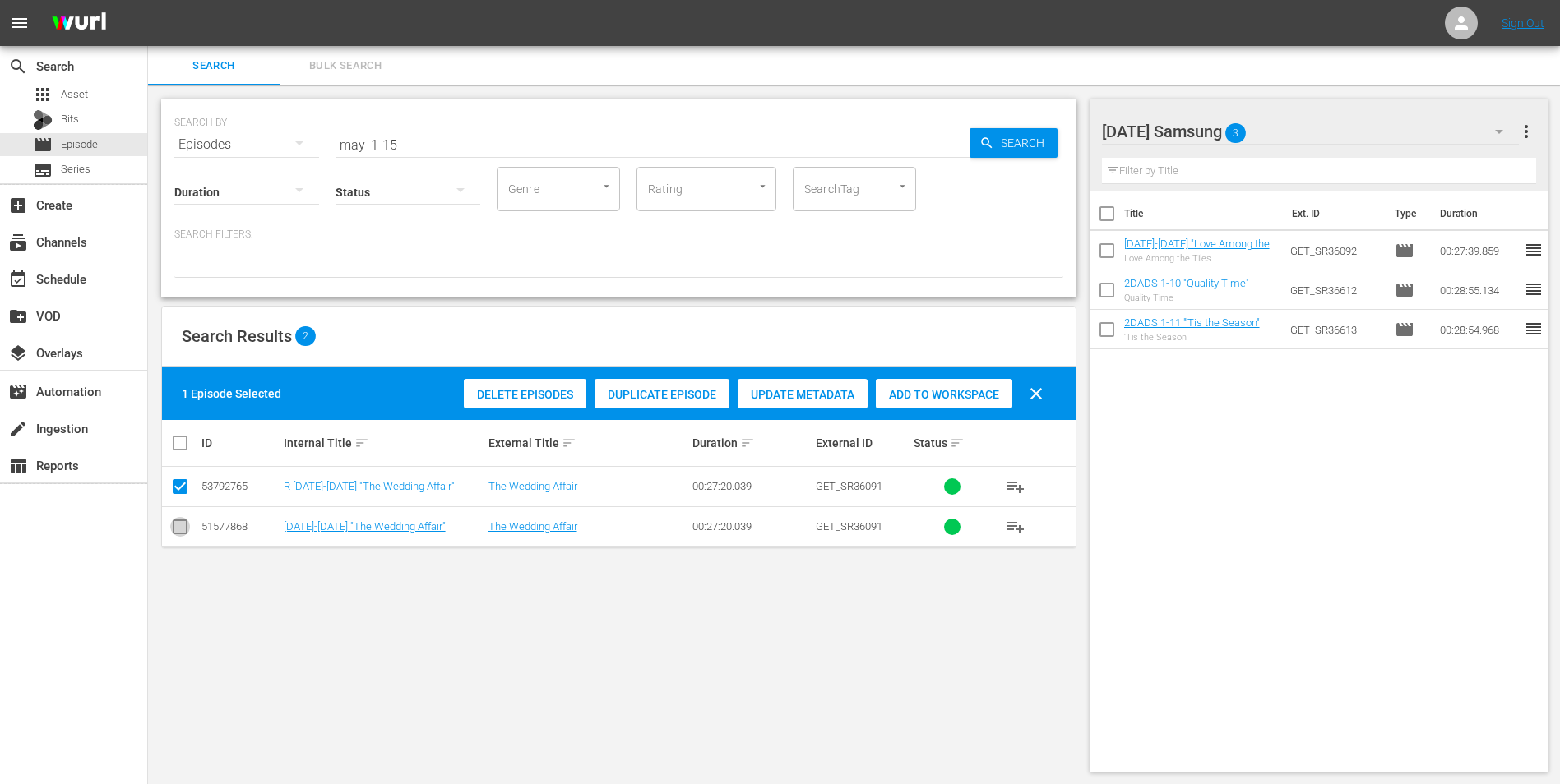
click at [178, 487] on input "checkbox" at bounding box center [179, 530] width 19 height 19
checkbox input "true"
click at [174, 487] on input "checkbox" at bounding box center [179, 489] width 19 height 19
checkbox input "false"
click at [913, 389] on span "Add to Workspace" at bounding box center [944, 395] width 137 height 14
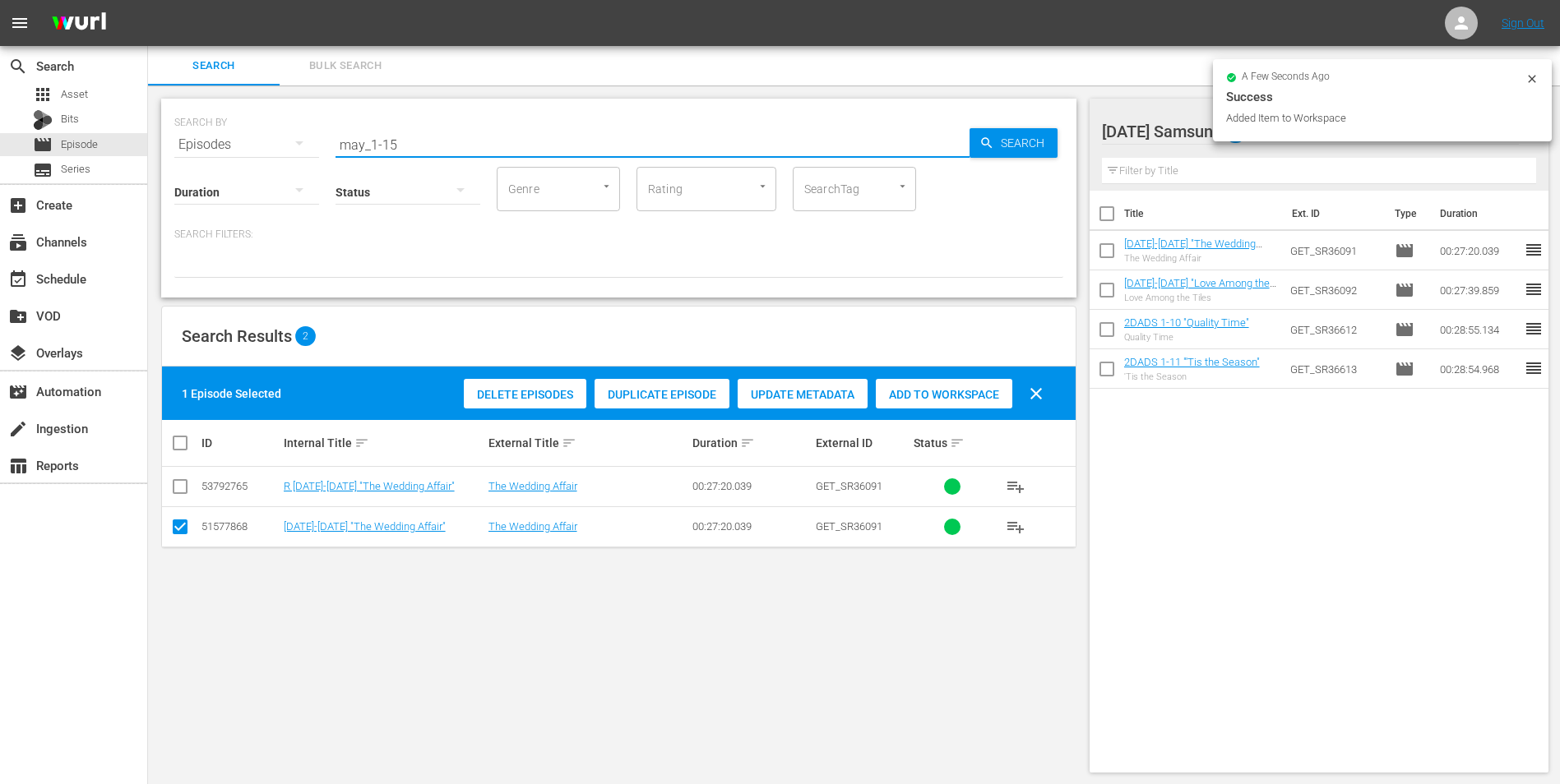
drag, startPoint x: 386, startPoint y: 139, endPoint x: 403, endPoint y: 148, distance: 19.2
click at [403, 148] on input "may_1-15" at bounding box center [652, 144] width 634 height 40
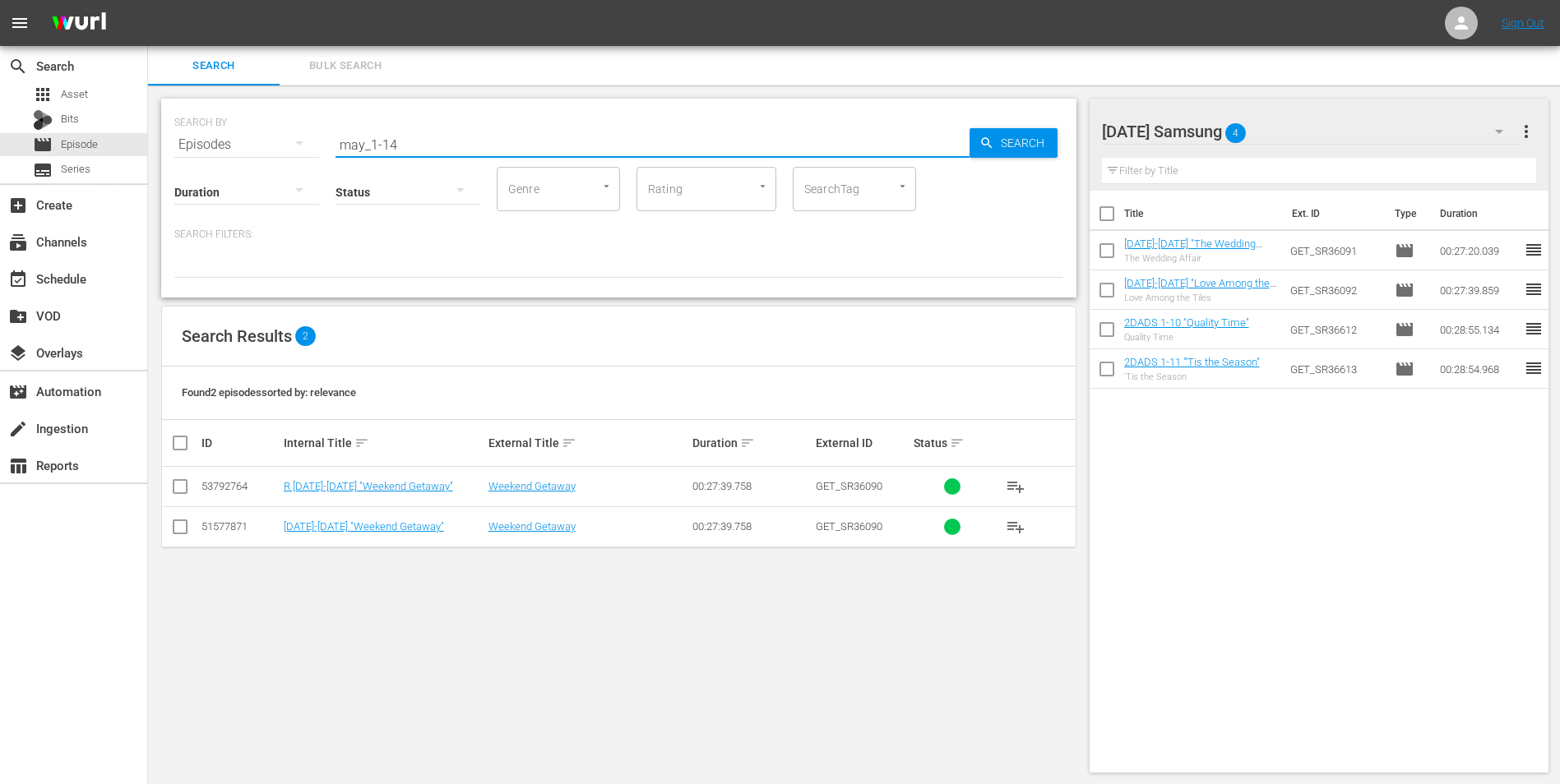
type input "may_1-14"
click at [177, 487] on input "checkbox" at bounding box center [179, 530] width 19 height 19
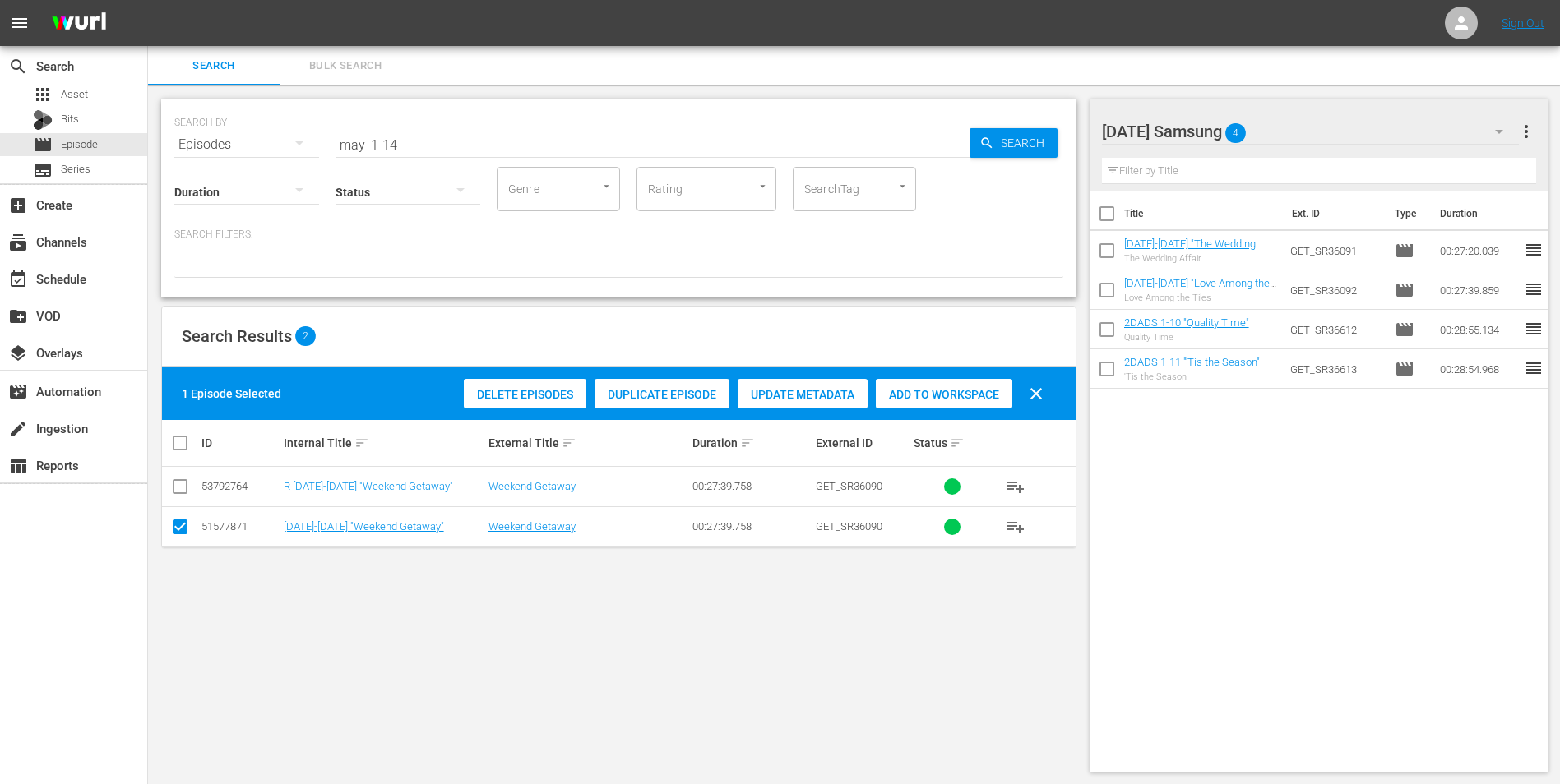
click at [933, 384] on div "Add to Workspace" at bounding box center [944, 395] width 137 height 31
click at [1045, 123] on div "[DATE] Samsung 5" at bounding box center [1311, 131] width 417 height 46
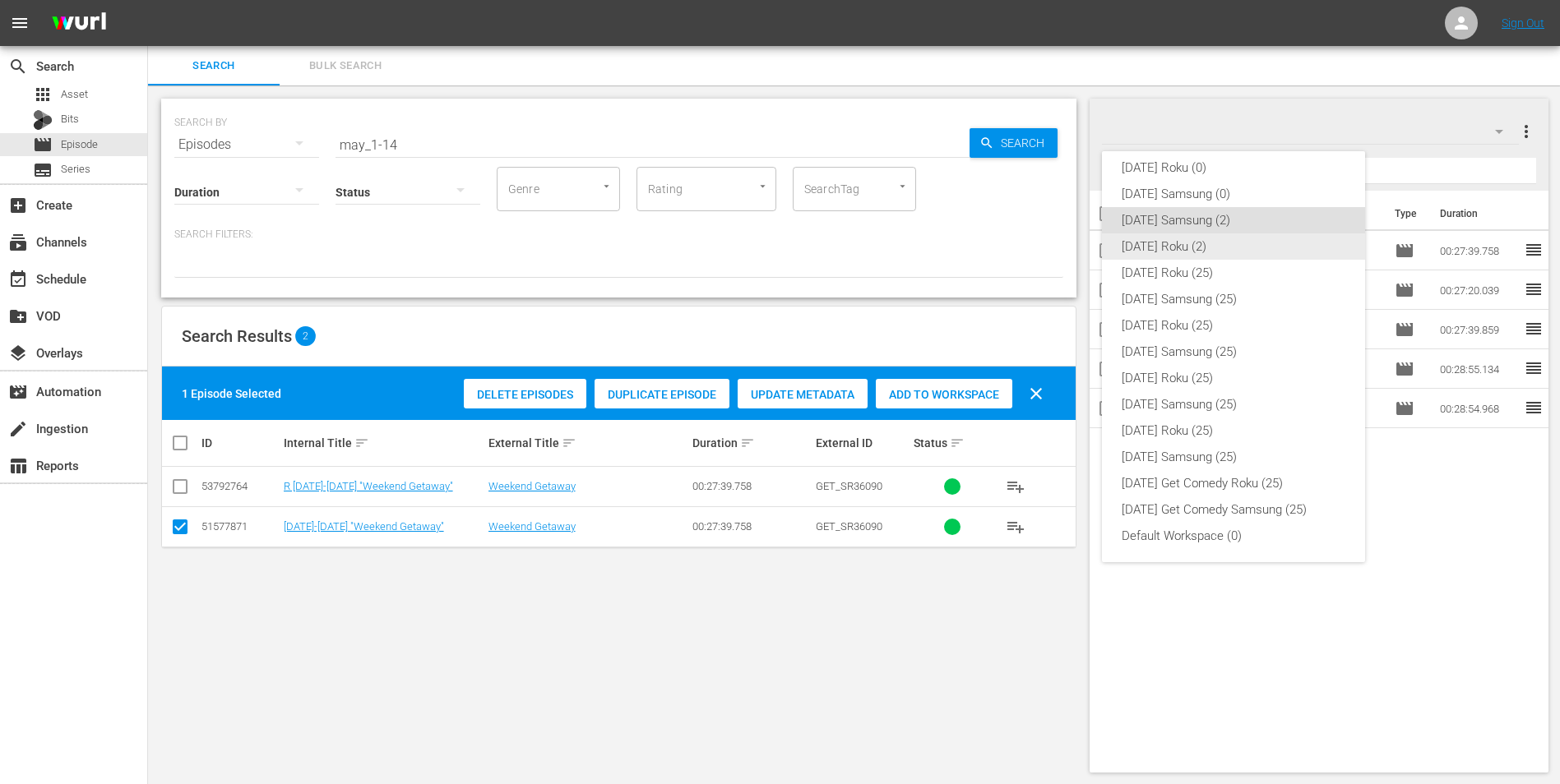
click at [1045, 244] on div "[DATE] Roku (2)" at bounding box center [1233, 246] width 224 height 26
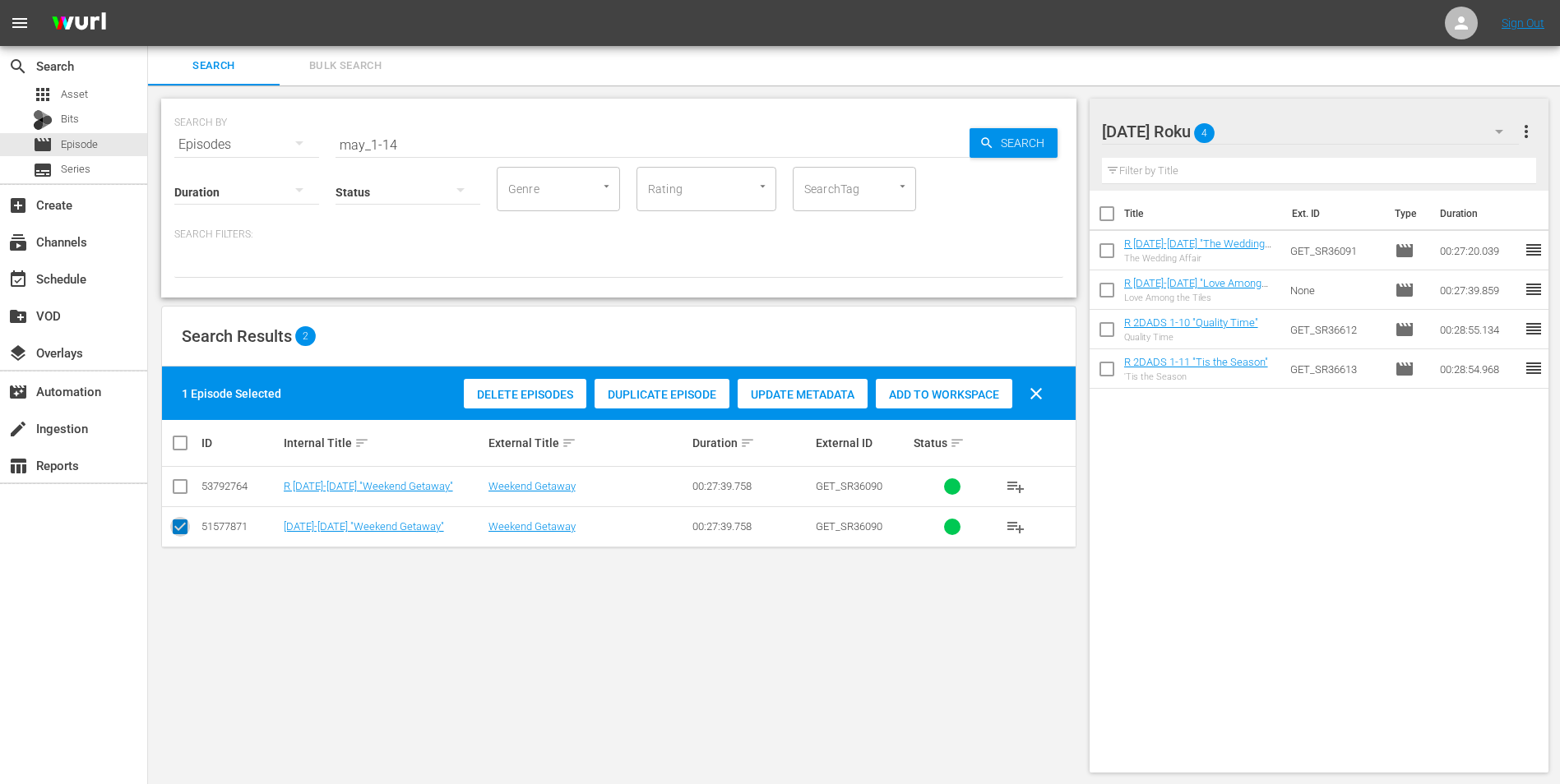
click at [177, 487] on input "checkbox" at bounding box center [179, 530] width 19 height 19
checkbox input "false"
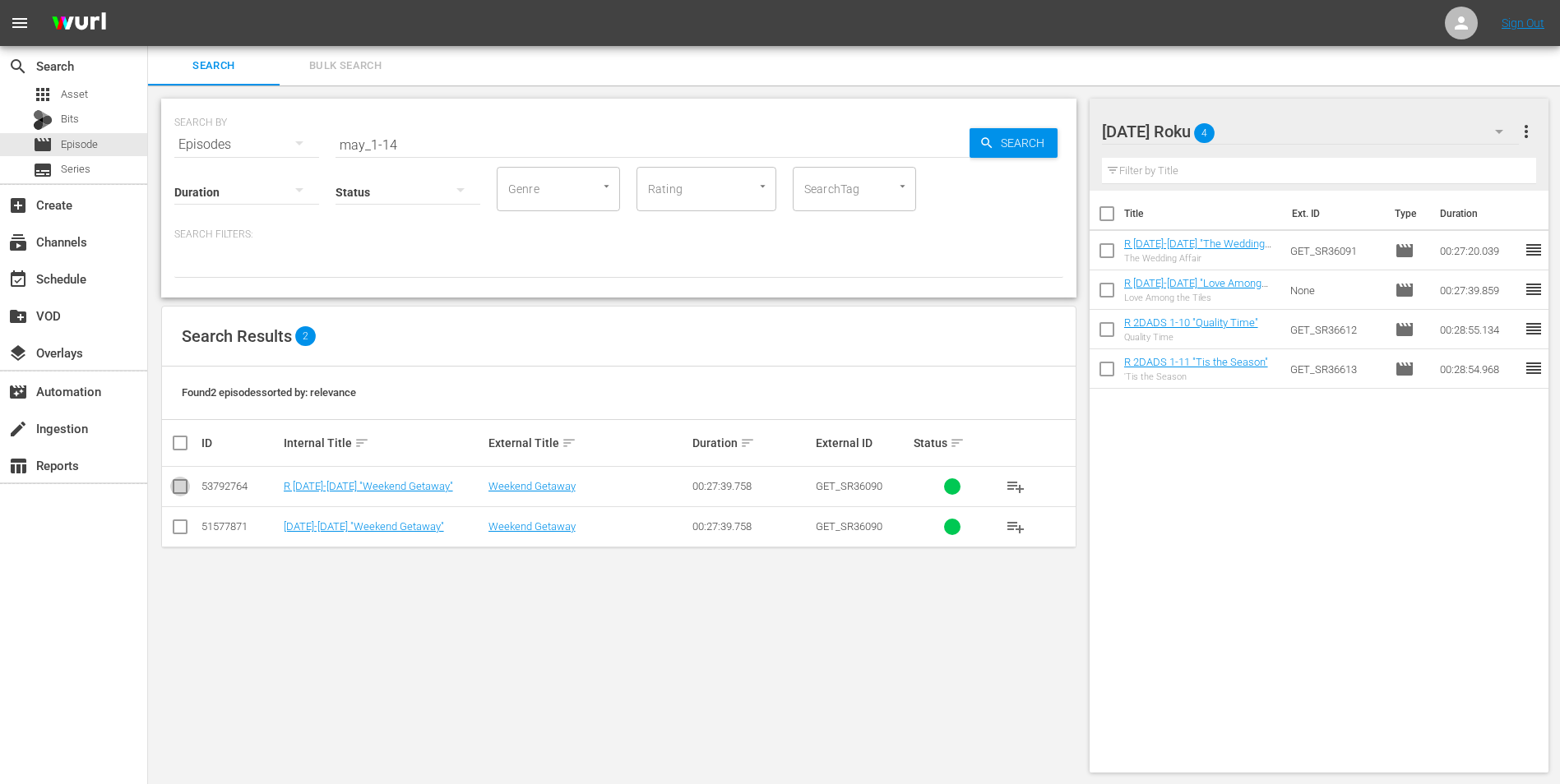
click at [188, 483] on input "checkbox" at bounding box center [179, 489] width 19 height 19
checkbox input "true"
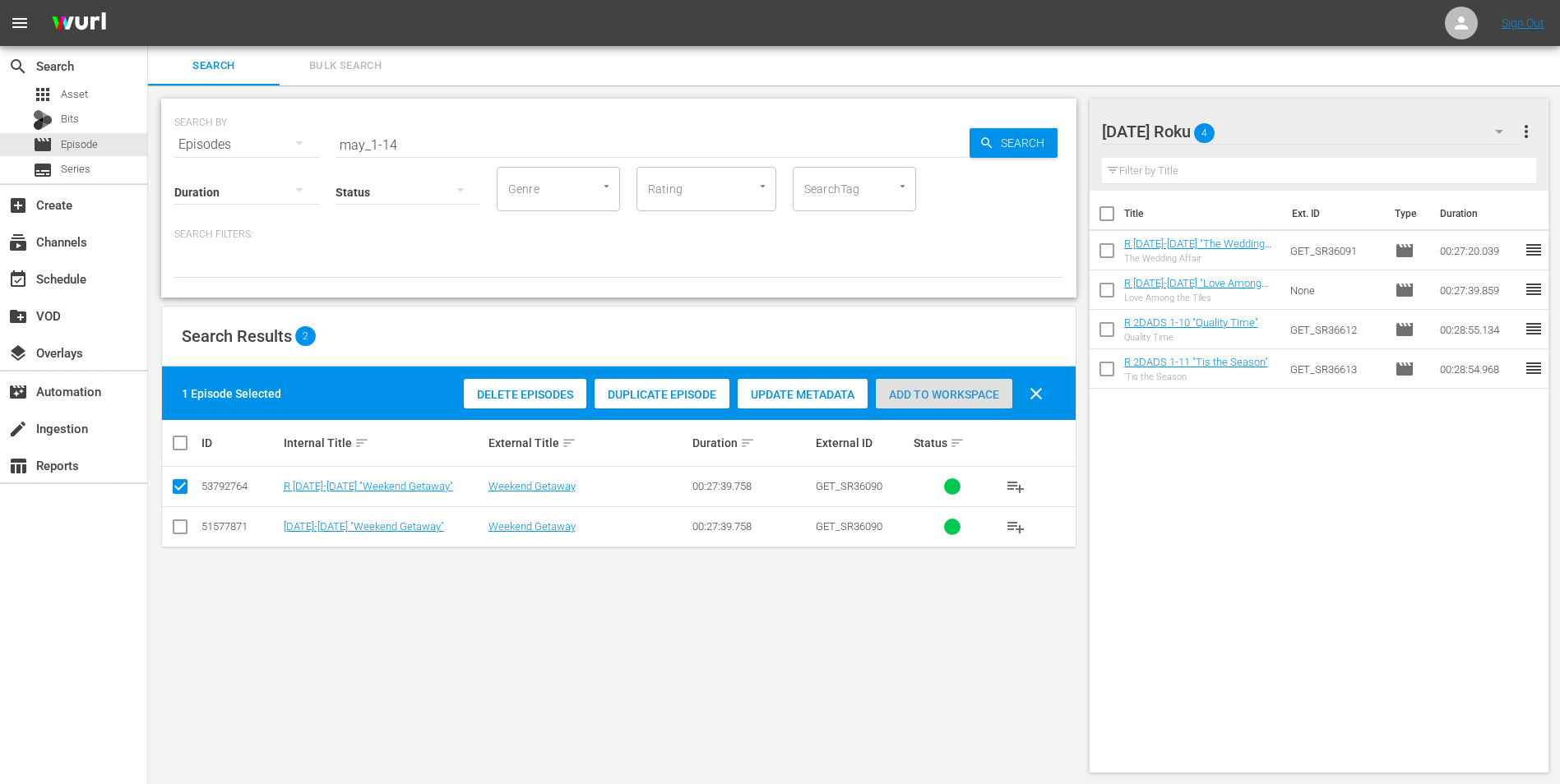
click at [942, 394] on span "Add to Workspace" at bounding box center [944, 395] width 137 height 14
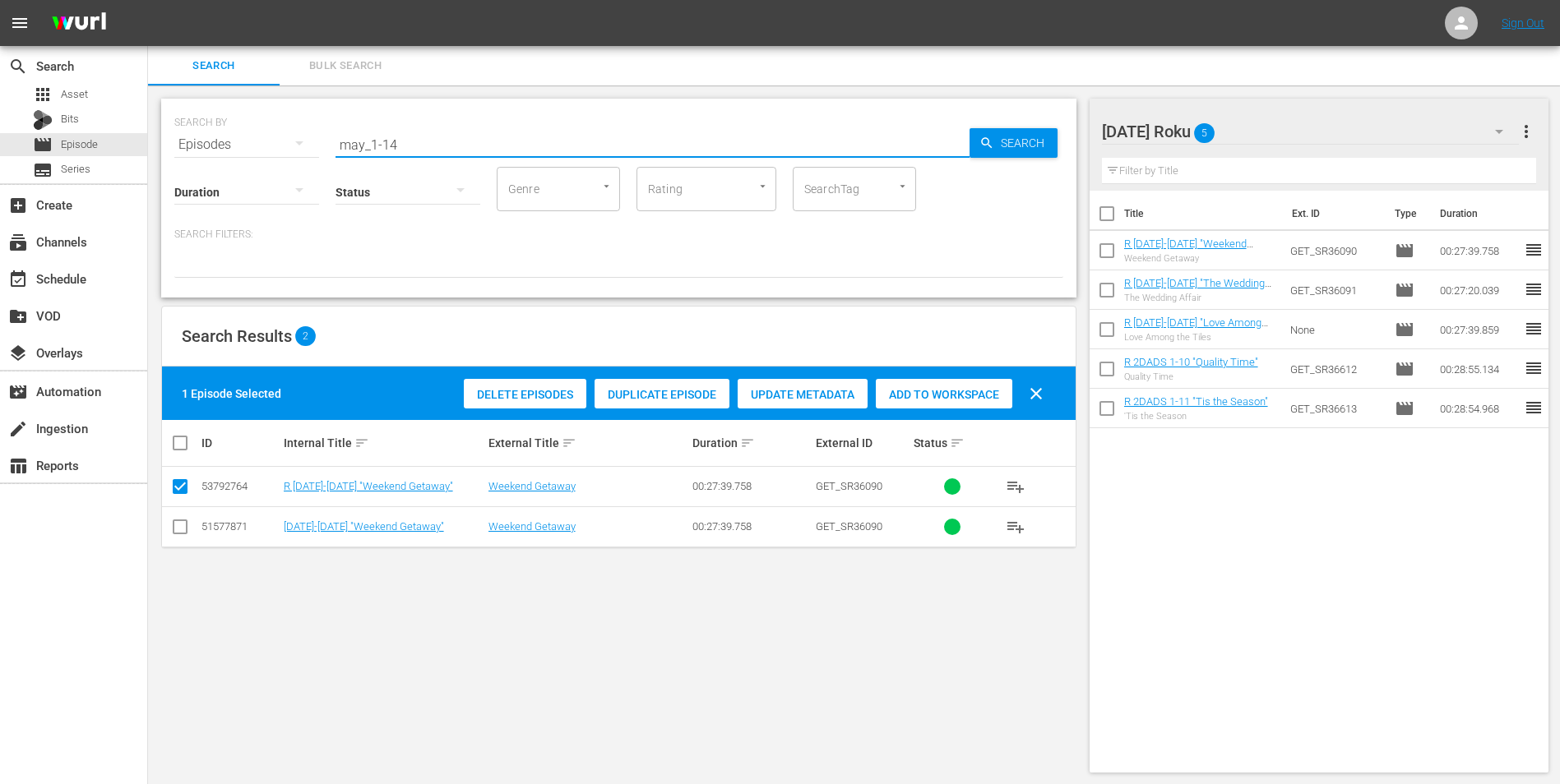
drag, startPoint x: 386, startPoint y: 139, endPoint x: 414, endPoint y: 149, distance: 29.7
click at [414, 149] on input "may_1-14" at bounding box center [652, 144] width 634 height 40
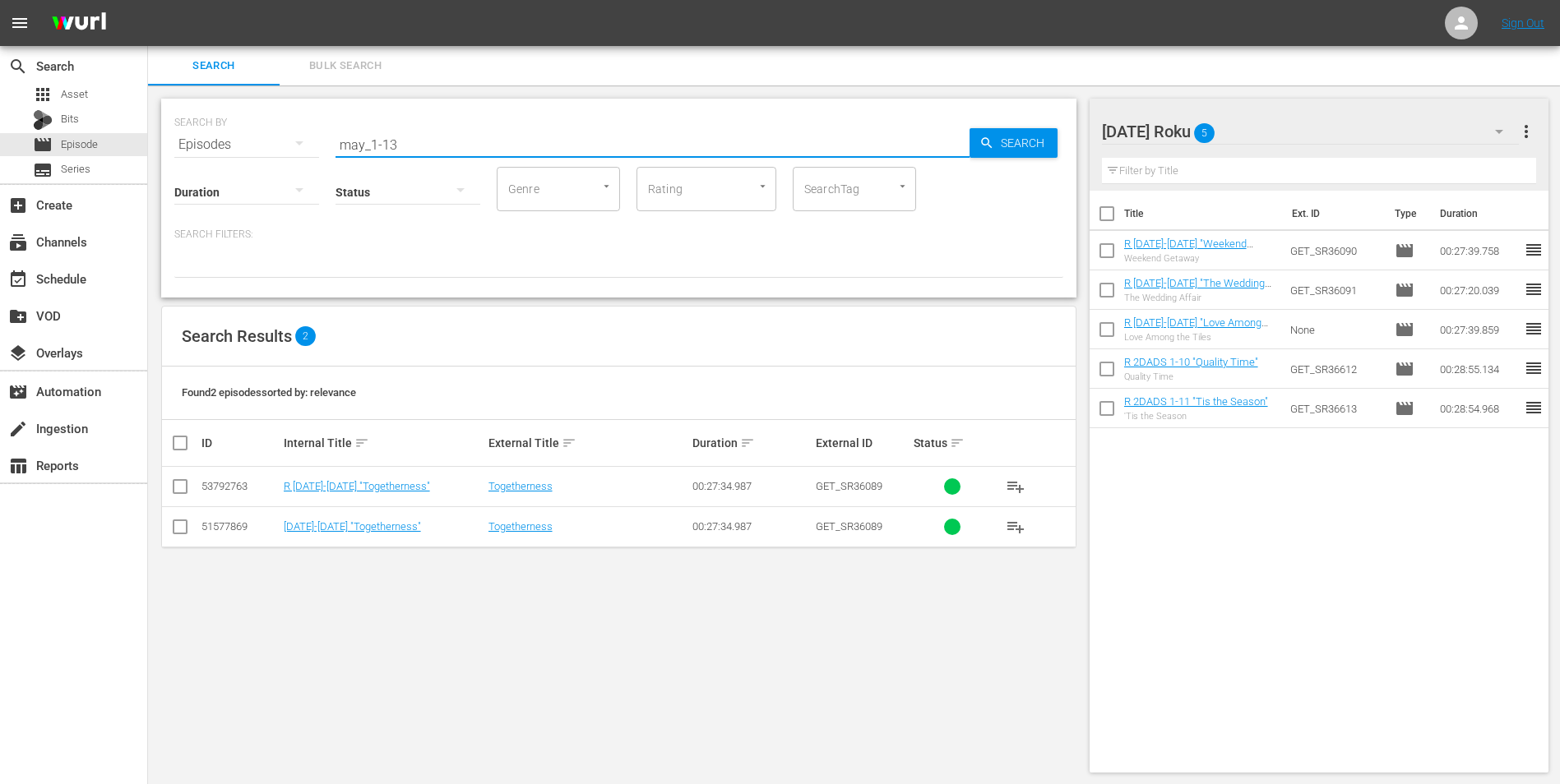
type input "may_1-13"
drag, startPoint x: 182, startPoint y: 491, endPoint x: 596, endPoint y: 504, distance: 414.2
click at [192, 487] on td at bounding box center [181, 487] width 37 height 41
click at [176, 487] on input "checkbox" at bounding box center [179, 489] width 19 height 19
checkbox input "true"
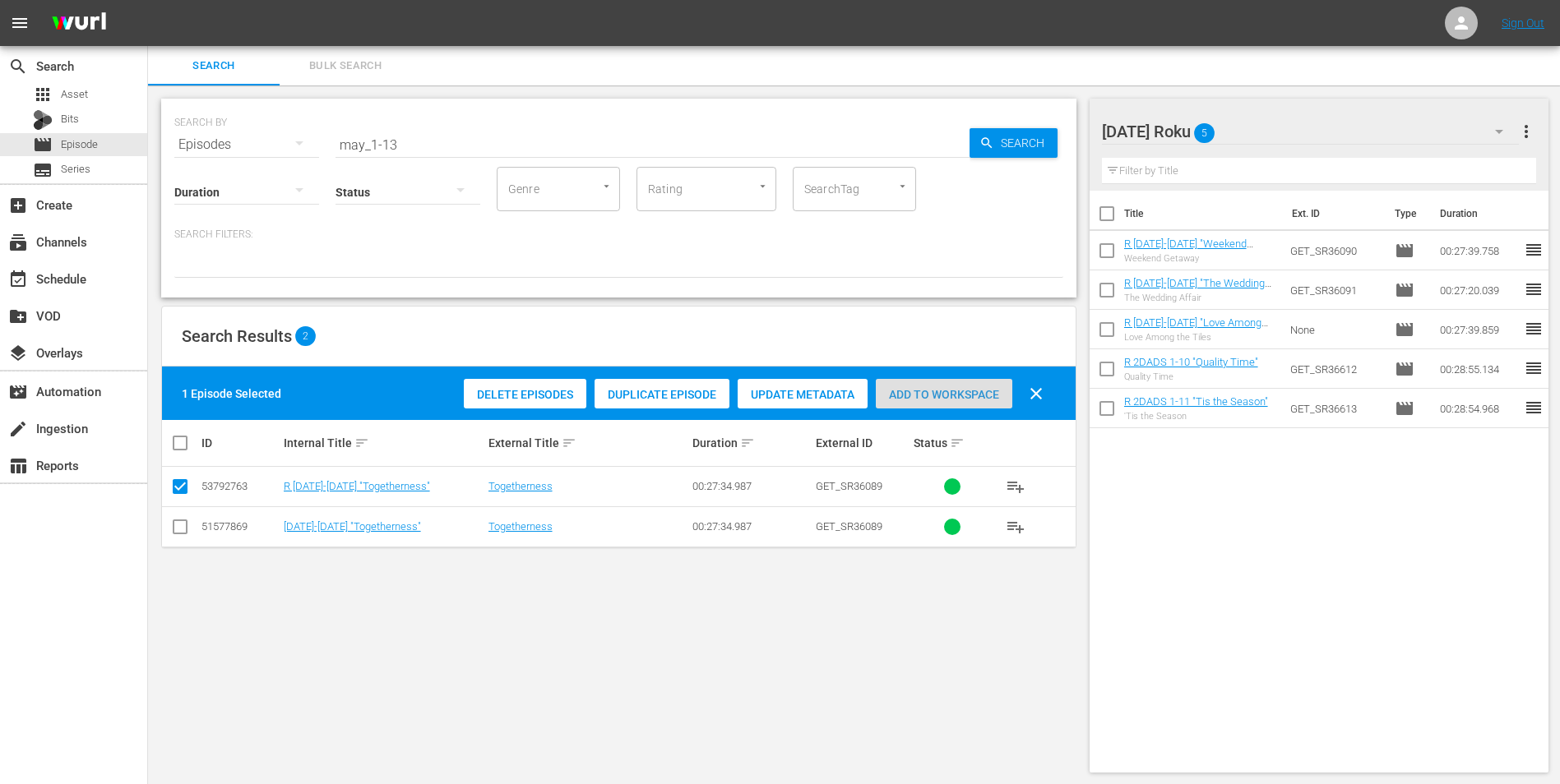
click at [969, 382] on div "Add to Workspace" at bounding box center [944, 395] width 137 height 31
click at [1045, 139] on div "[DATE] Roku 6" at bounding box center [1311, 131] width 417 height 46
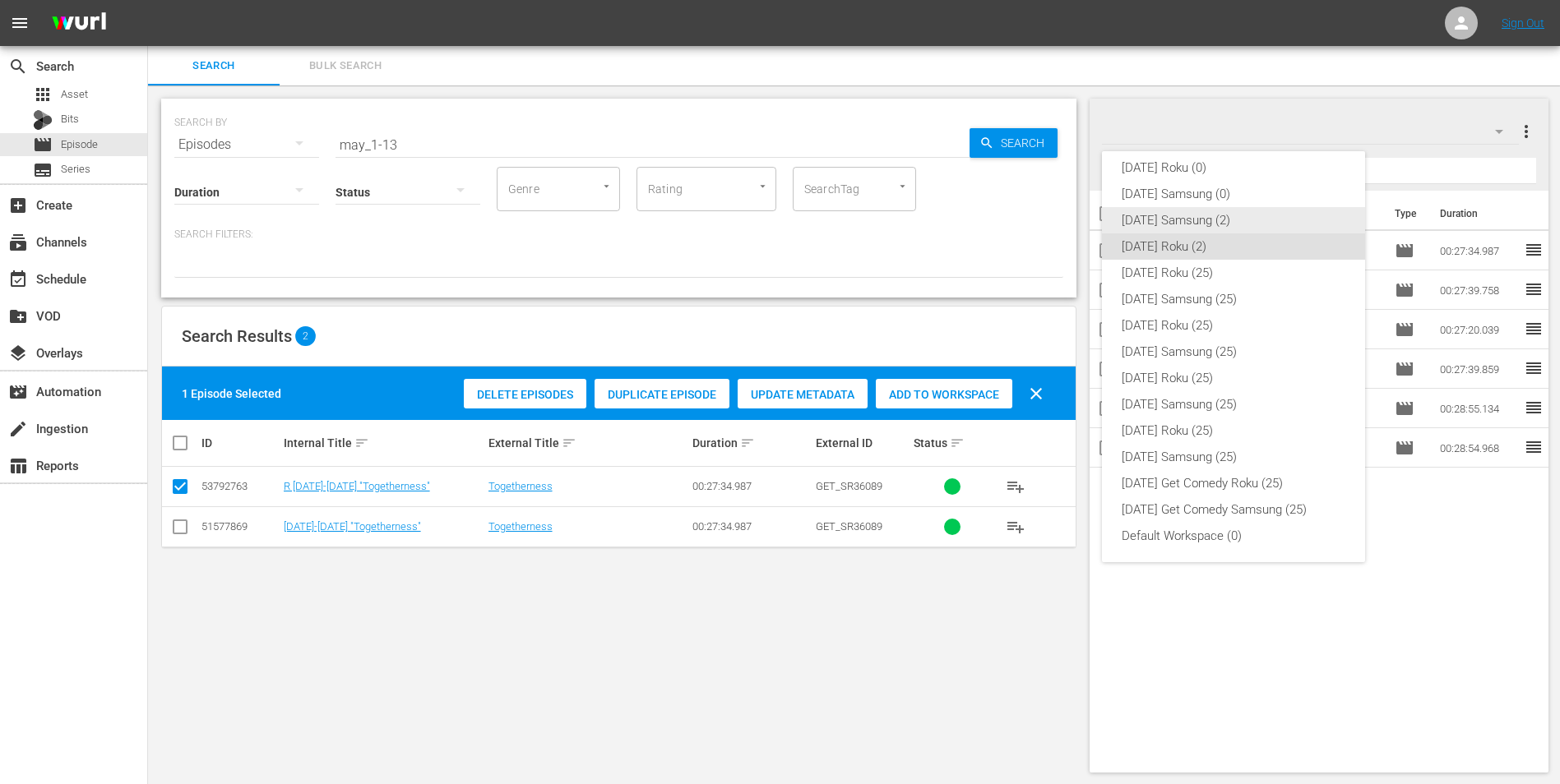
click at [1045, 223] on div "[DATE] Samsung (2)" at bounding box center [1233, 220] width 224 height 26
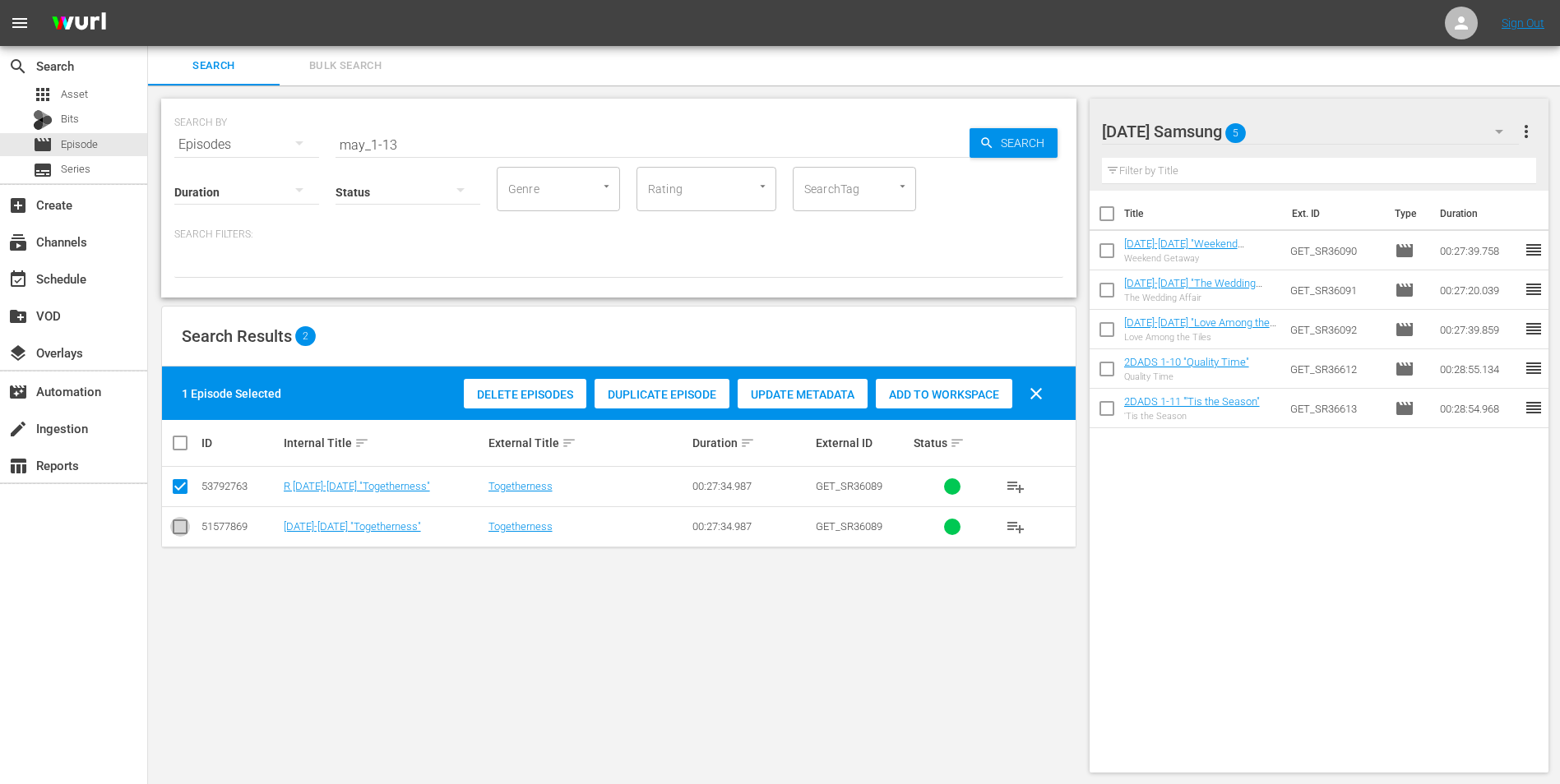
click at [179, 487] on input "checkbox" at bounding box center [179, 530] width 19 height 19
checkbox input "true"
click at [178, 487] on input "checkbox" at bounding box center [179, 489] width 19 height 19
checkbox input "false"
click at [951, 399] on span "Add to Workspace" at bounding box center [944, 395] width 137 height 14
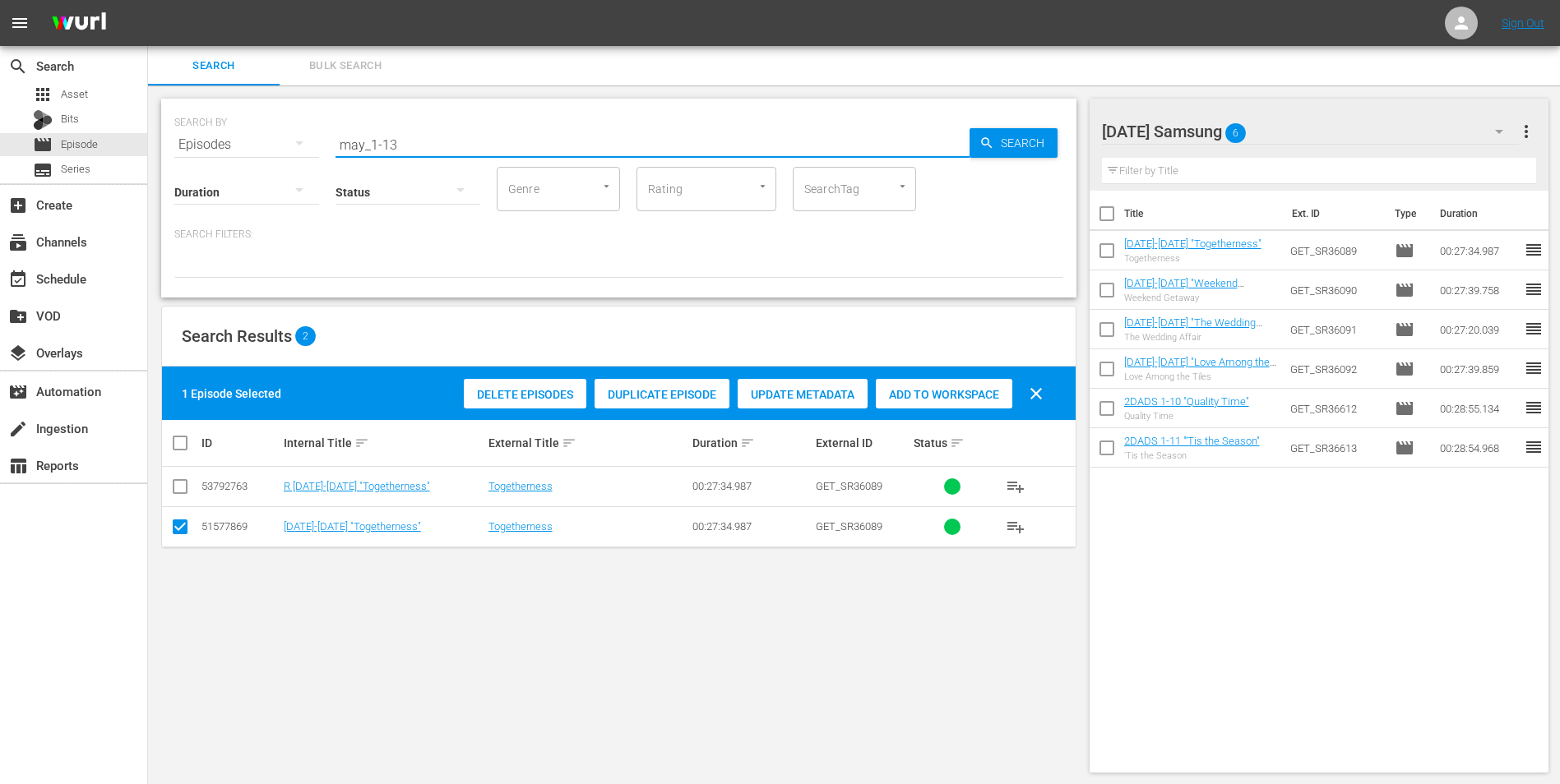
drag, startPoint x: 419, startPoint y: 139, endPoint x: 196, endPoint y: 135, distance: 223.0
click at [210, 131] on div "SEARCH BY Search By Episodes Search ID, Title, Description, Keywords, or Catego…" at bounding box center [619, 135] width 889 height 59
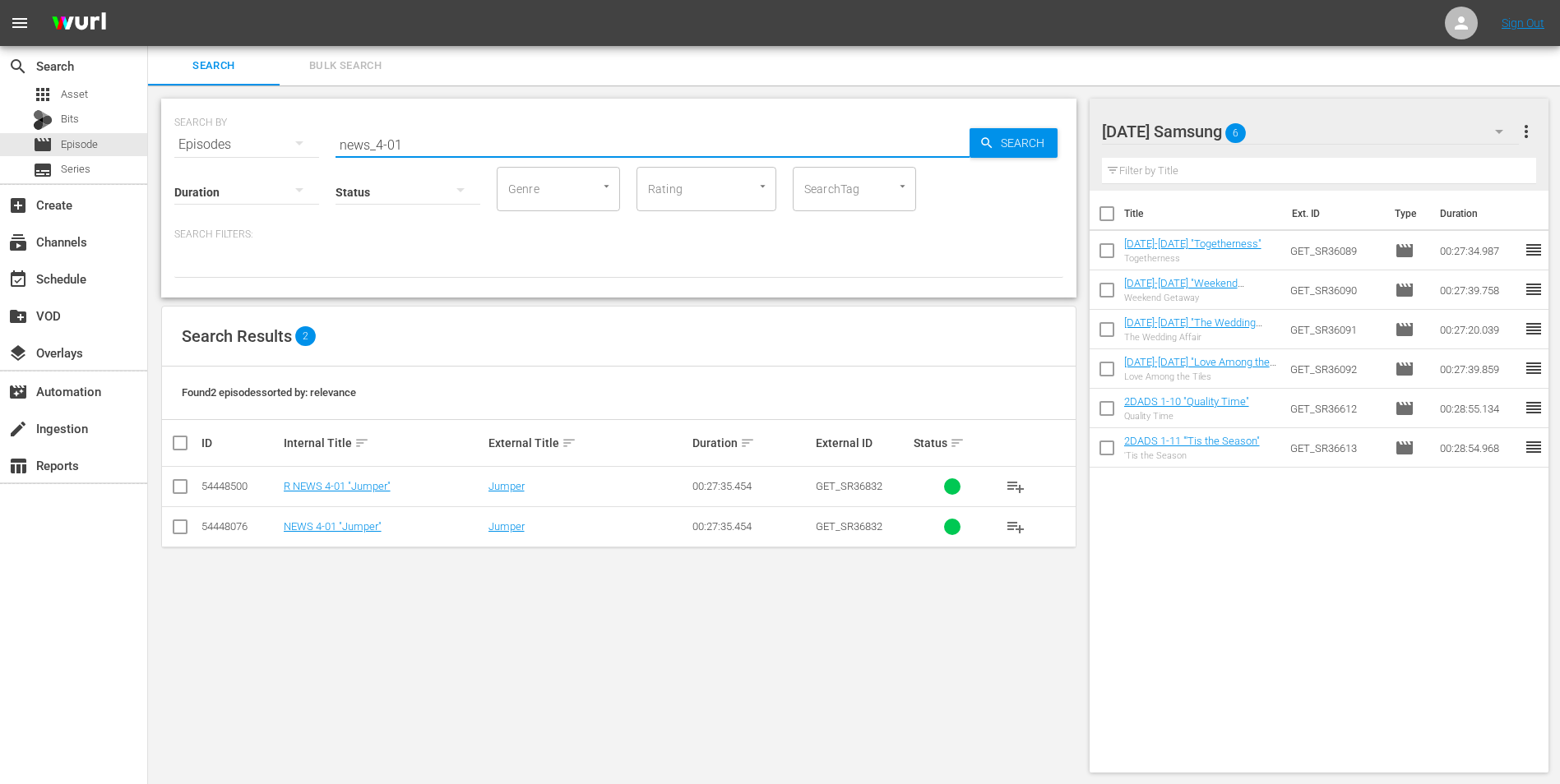
type input "news_4-01"
click at [181, 487] on input "checkbox" at bounding box center [179, 530] width 19 height 19
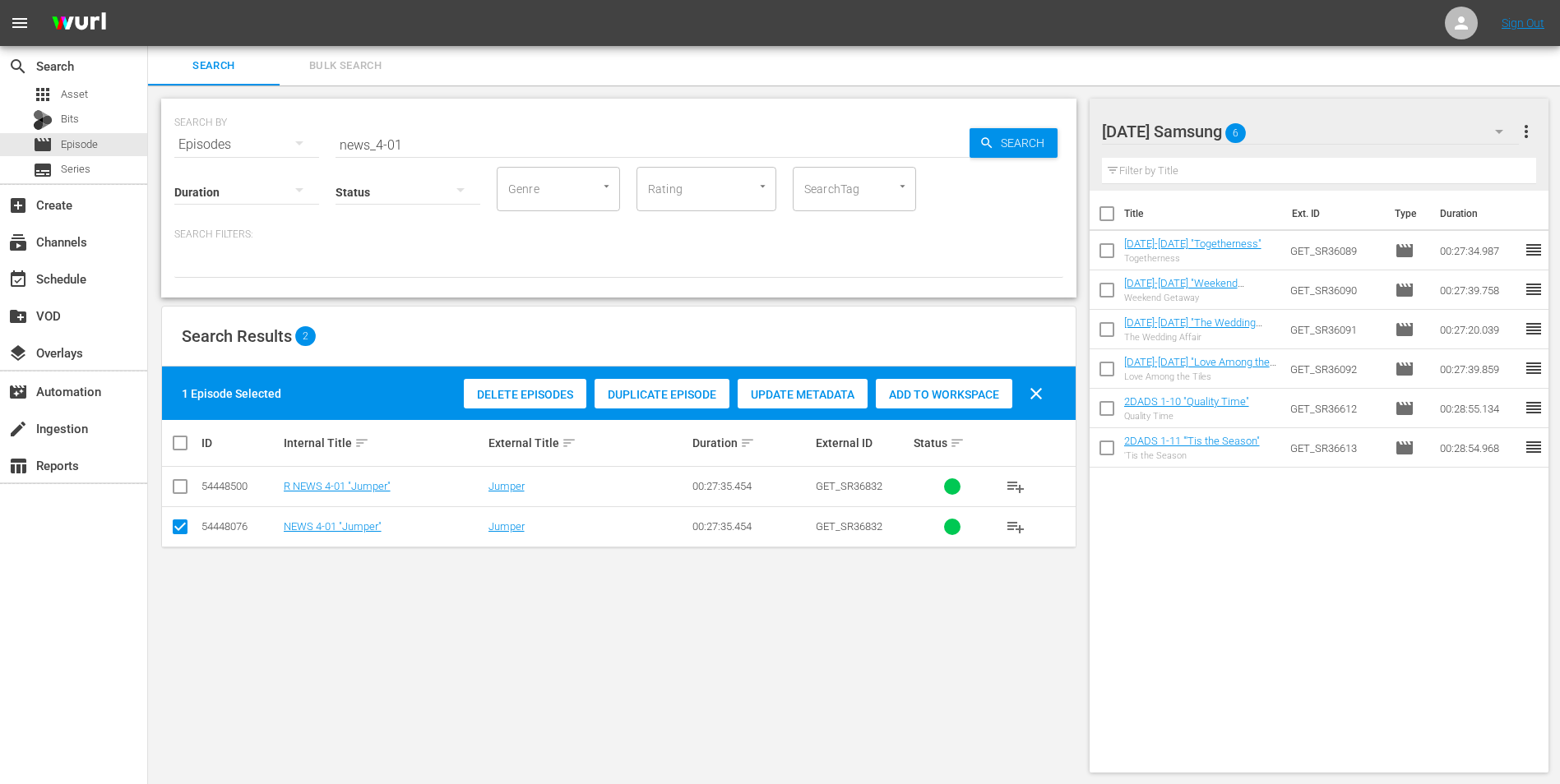
click at [923, 398] on span "Add to Workspace" at bounding box center [944, 395] width 137 height 14
click at [1045, 119] on div "[DATE] Samsung 7" at bounding box center [1311, 131] width 417 height 46
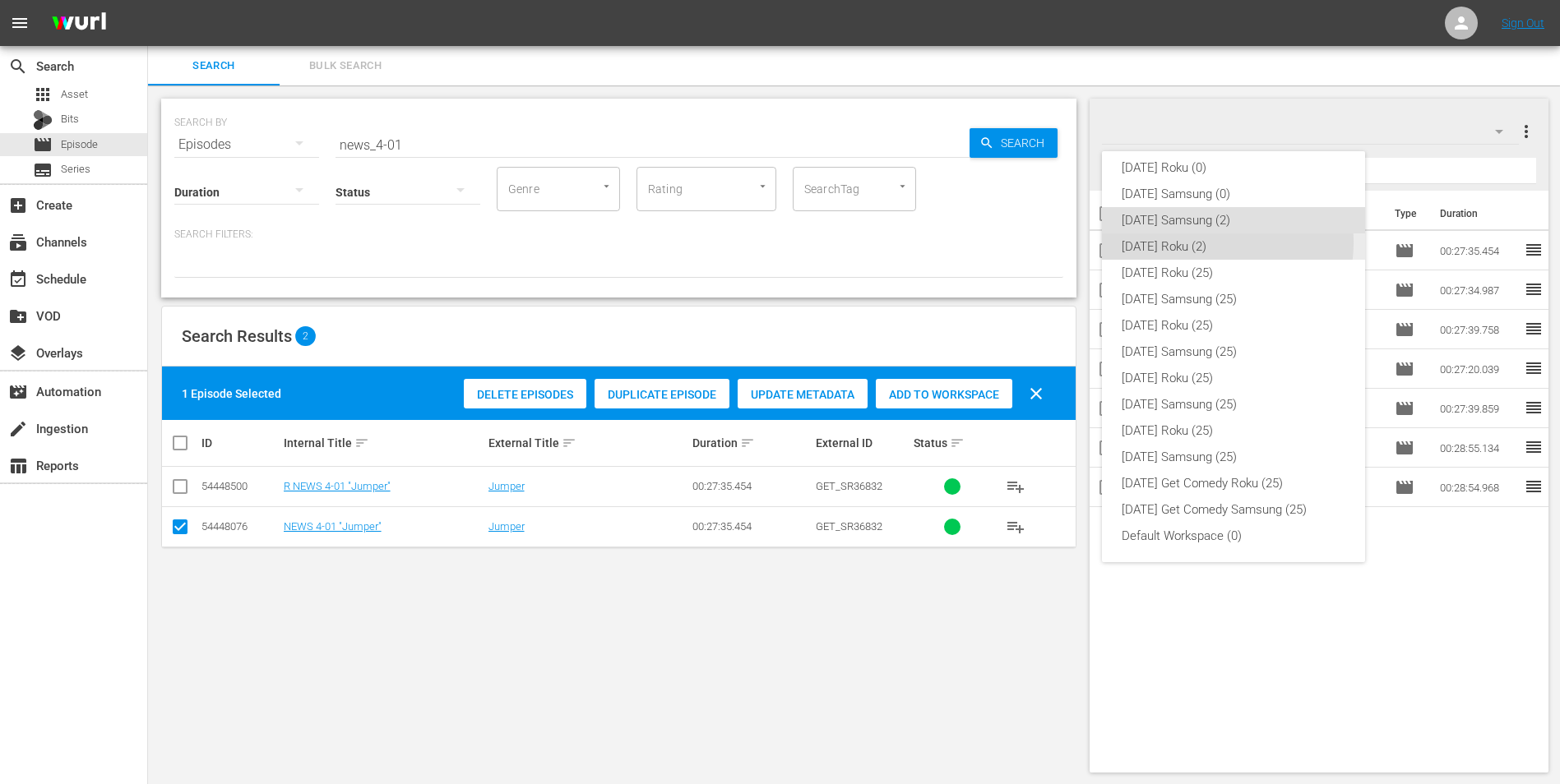
click at [1045, 242] on div "[DATE] Roku (2)" at bounding box center [1233, 246] width 224 height 26
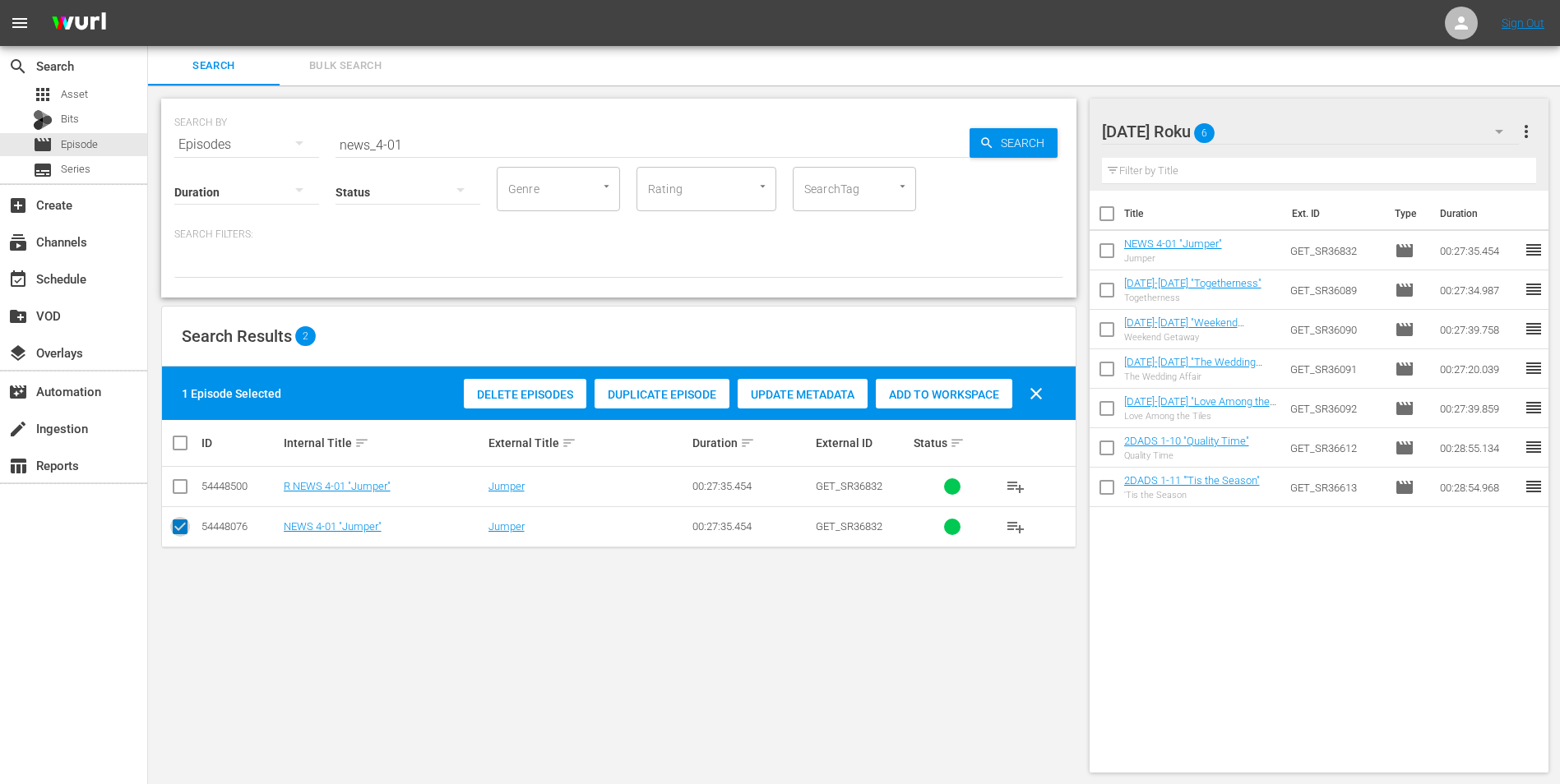
click at [182, 487] on input "checkbox" at bounding box center [179, 530] width 19 height 19
checkbox input "false"
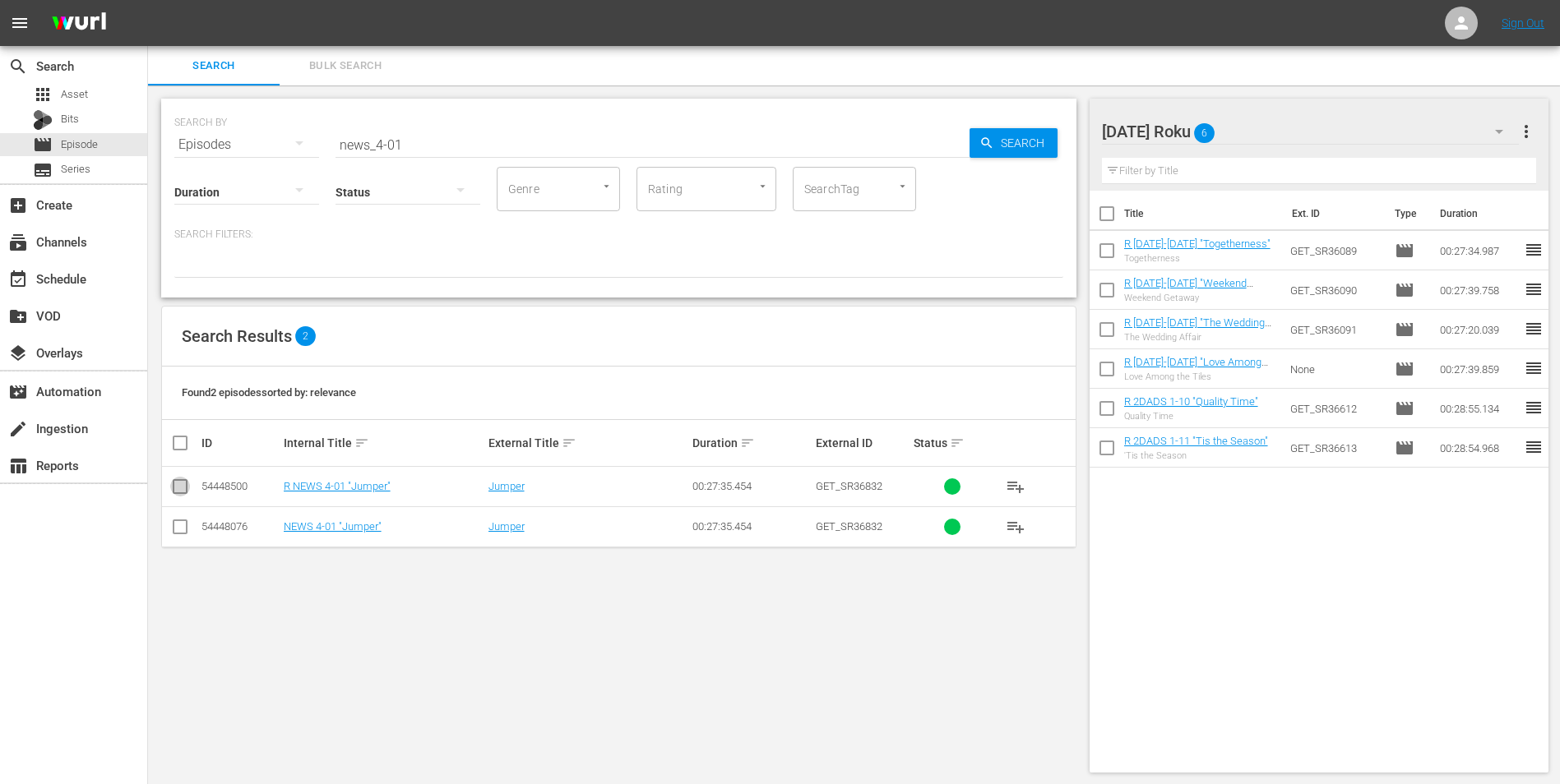
click at [184, 485] on input "checkbox" at bounding box center [179, 489] width 19 height 19
checkbox input "true"
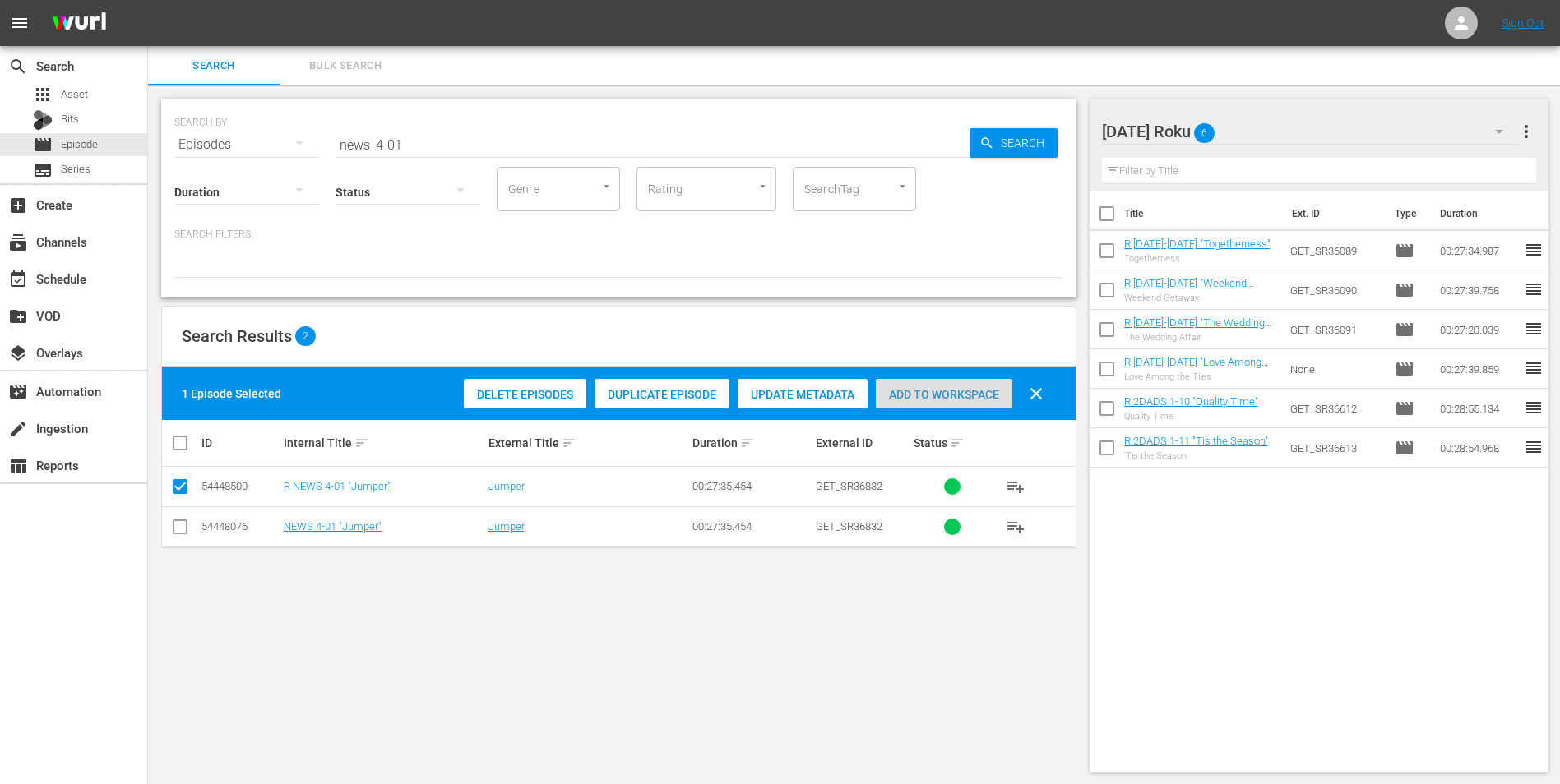
click at [970, 388] on span "Add to Workspace" at bounding box center [944, 395] width 137 height 14
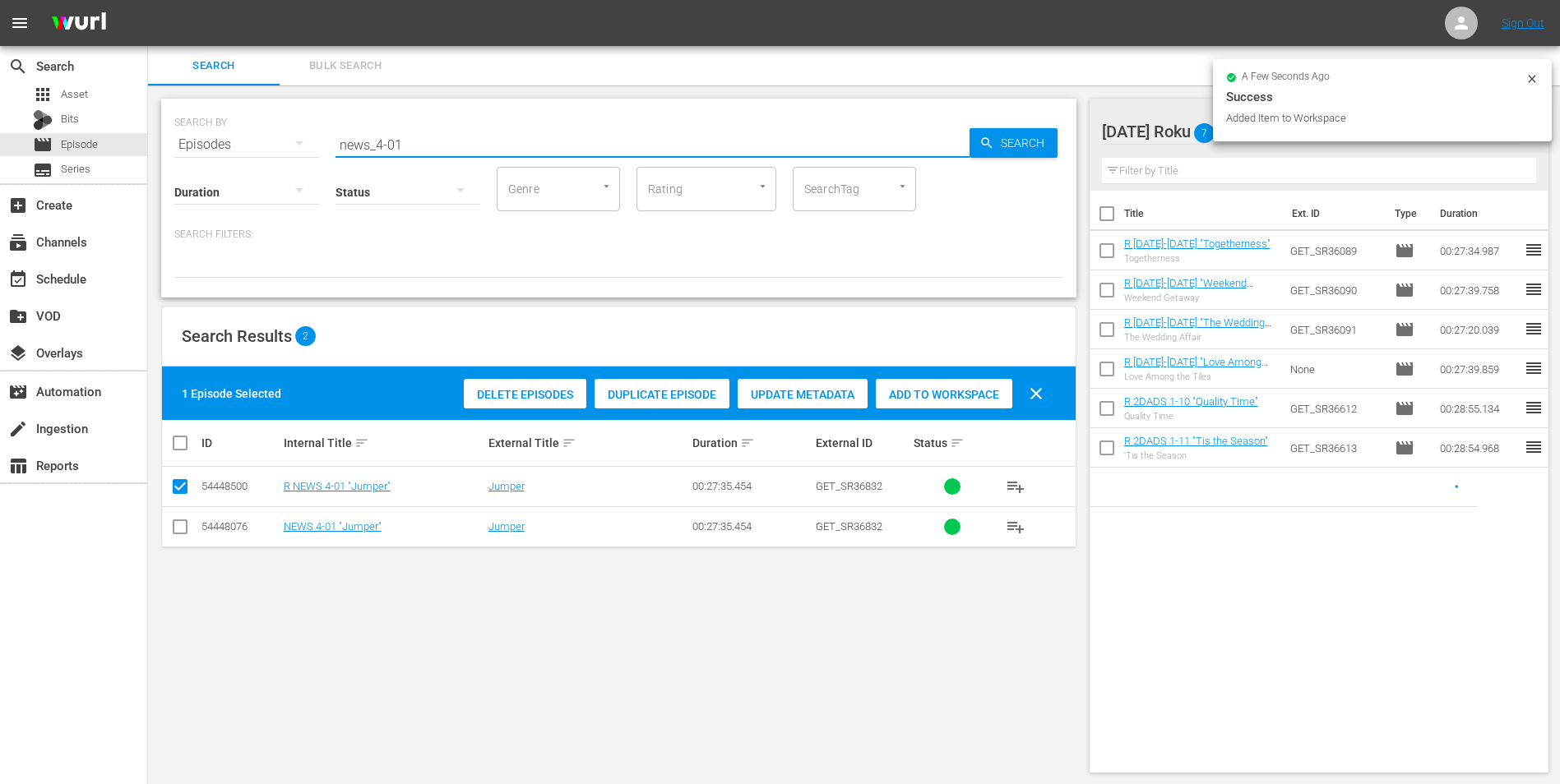
drag, startPoint x: 377, startPoint y: 139, endPoint x: 430, endPoint y: 153, distance: 54.8
click at [430, 153] on div "SEARCH BY Search By Episodes Search ID, Title, Description, Keywords, or Catego…" at bounding box center [619, 198] width 915 height 199
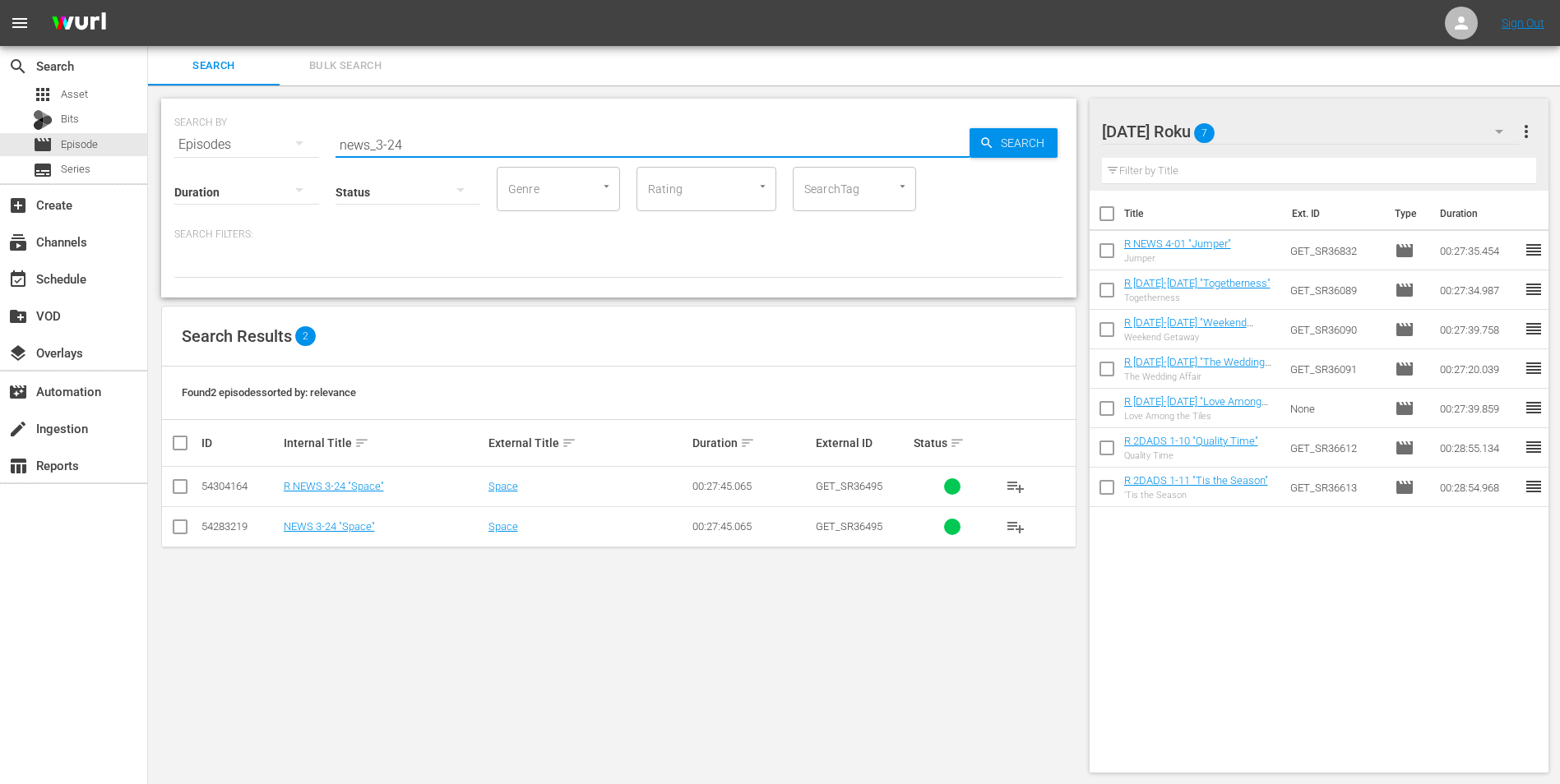
type input "news_3-24"
click at [172, 487] on input "checkbox" at bounding box center [179, 489] width 19 height 19
checkbox input "true"
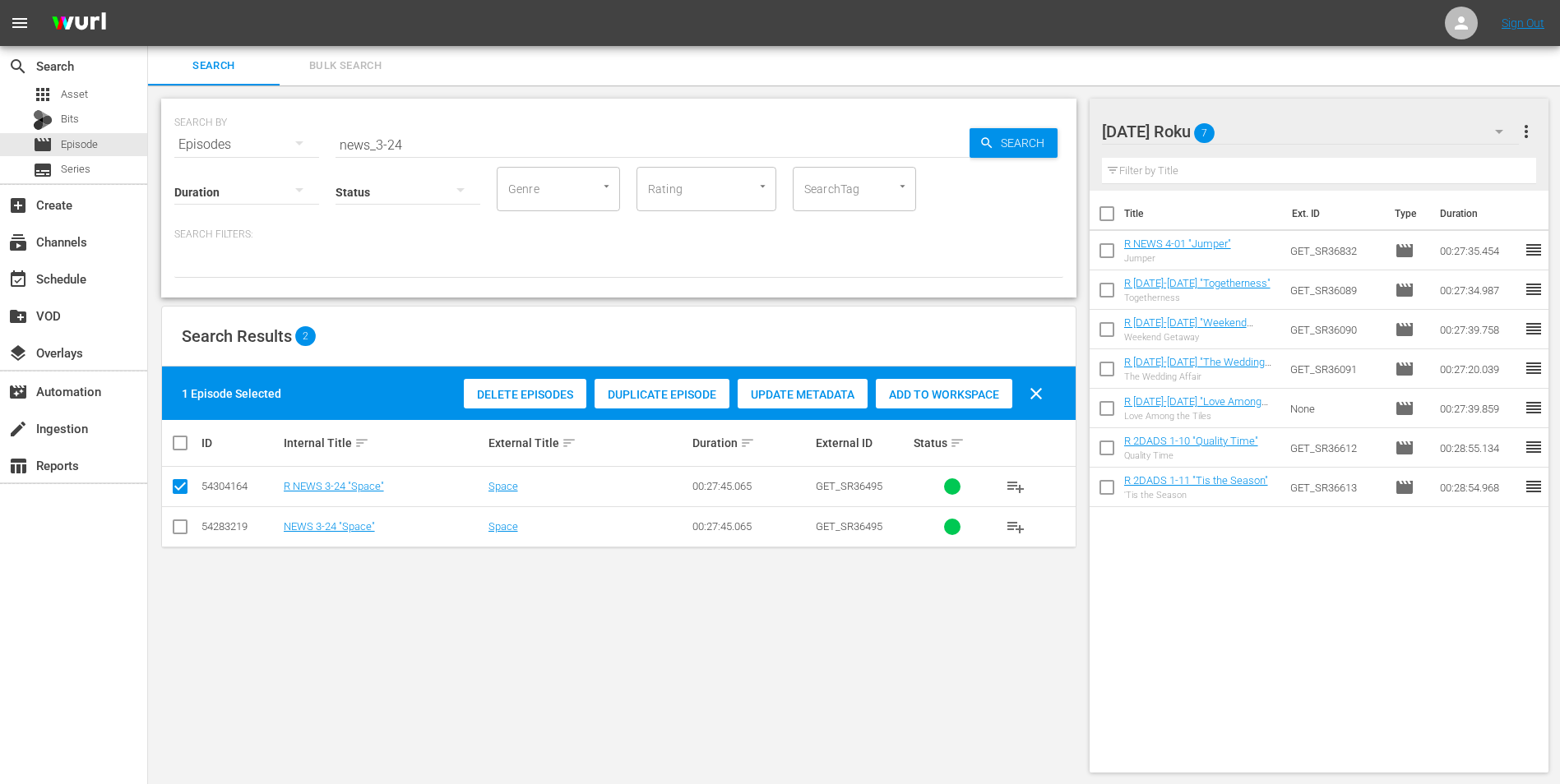
click at [952, 377] on div "Delete Episodes Duplicate Episode Update Metadata Add to Workspace clear" at bounding box center [757, 394] width 596 height 40
click at [957, 400] on span "Add to Workspace" at bounding box center [944, 395] width 137 height 14
click at [1045, 124] on div "[DATE] Roku 8" at bounding box center [1311, 131] width 417 height 46
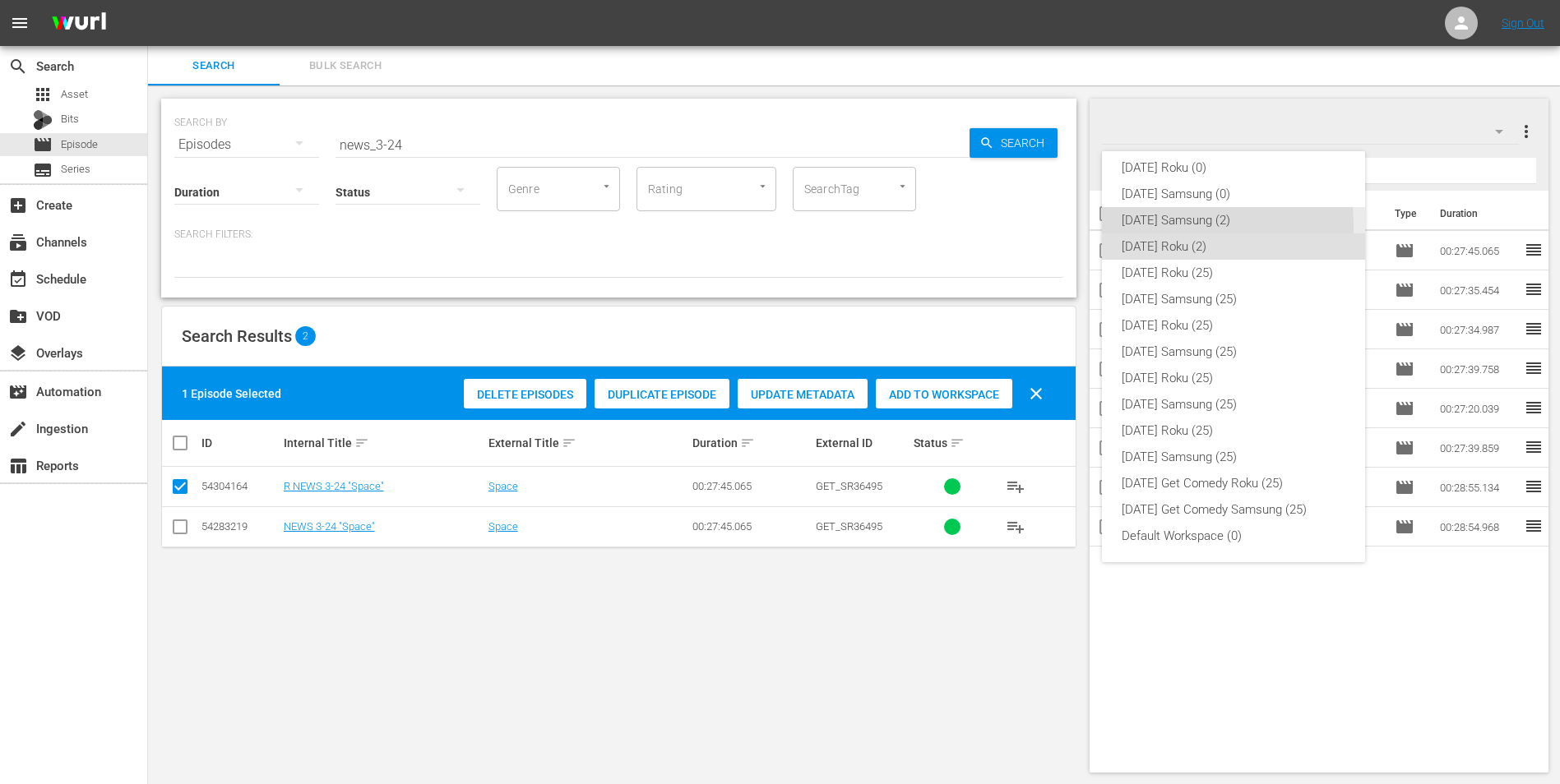
click at [1045, 224] on div "[DATE] Samsung (2)" at bounding box center [1233, 220] width 224 height 26
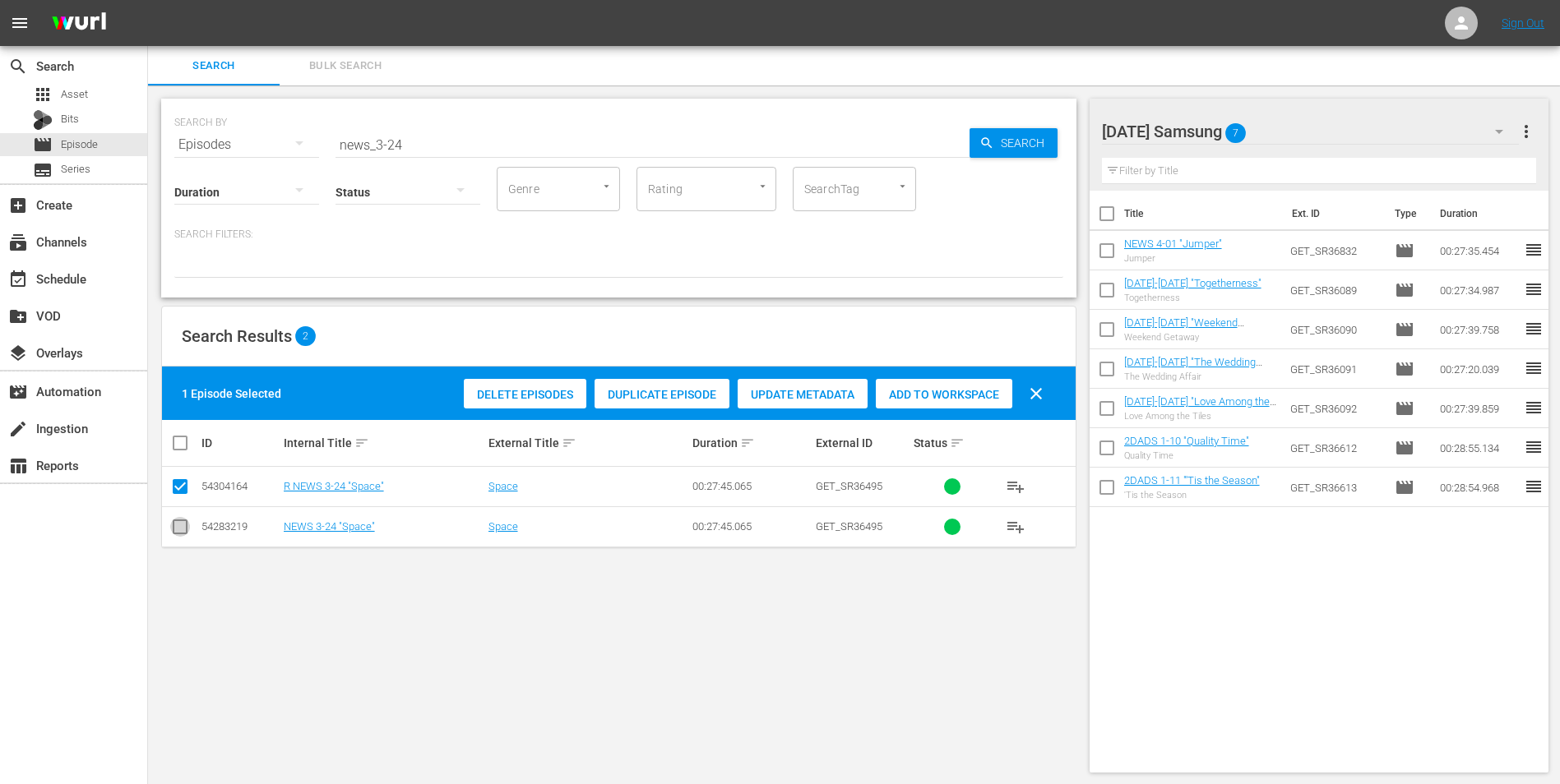
click at [179, 487] on input "checkbox" at bounding box center [179, 530] width 19 height 19
checkbox input "true"
click at [172, 487] on input "checkbox" at bounding box center [179, 489] width 19 height 19
checkbox input "false"
click at [951, 394] on span "Add to Workspace" at bounding box center [944, 395] width 137 height 14
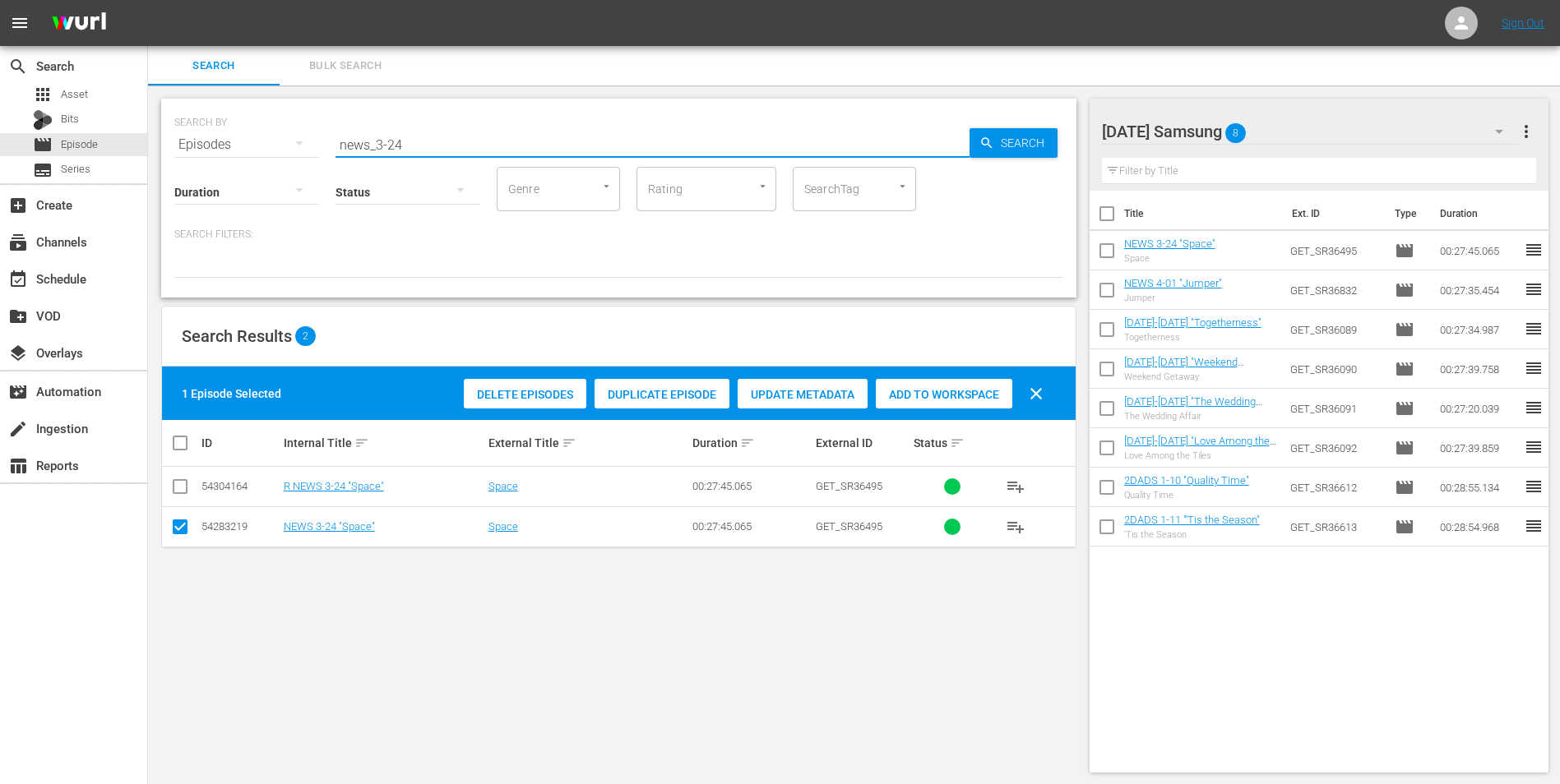
drag, startPoint x: 394, startPoint y: 146, endPoint x: 430, endPoint y: 159, distance: 38.3
click at [430, 159] on div "SEARCH BY Search By Episodes Search ID, Title, Description, Keywords, or Catego…" at bounding box center [619, 198] width 915 height 199
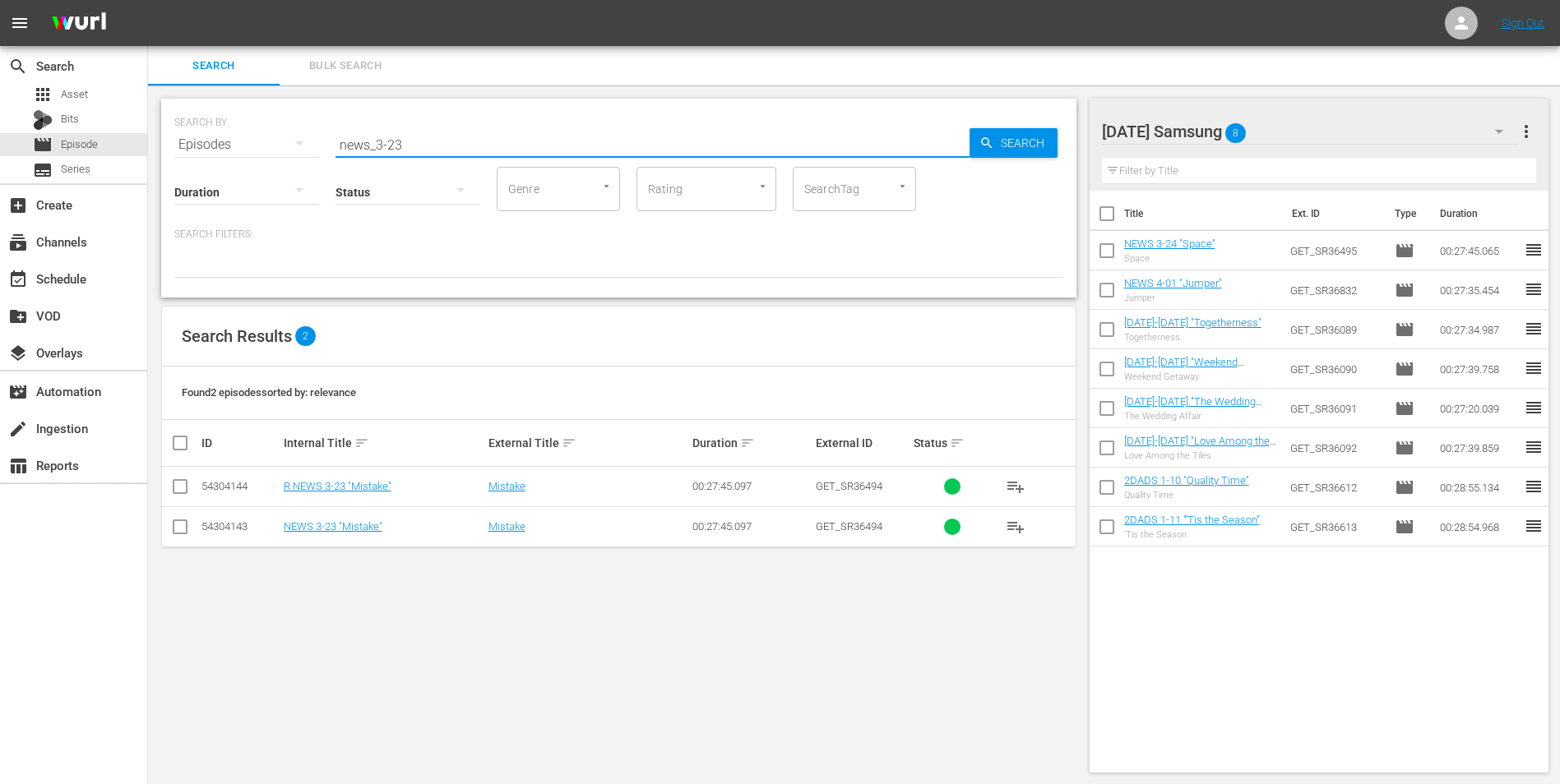
type input "news_3-23"
click at [179, 487] on input "checkbox" at bounding box center [179, 530] width 19 height 19
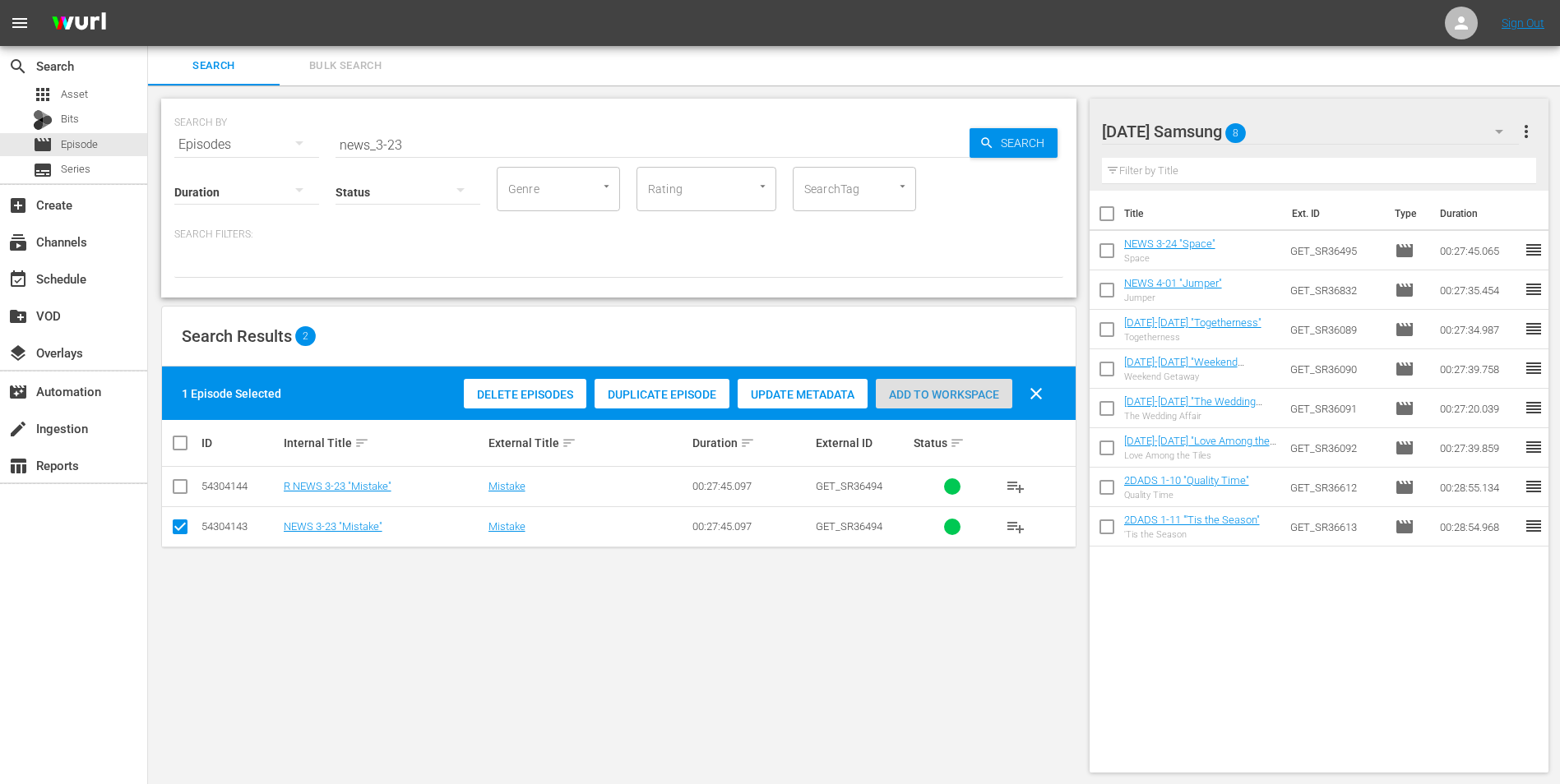
click at [946, 401] on div "Add to Workspace" at bounding box center [944, 395] width 137 height 31
click at [1045, 126] on div "[DATE] Samsung 9" at bounding box center [1311, 131] width 417 height 46
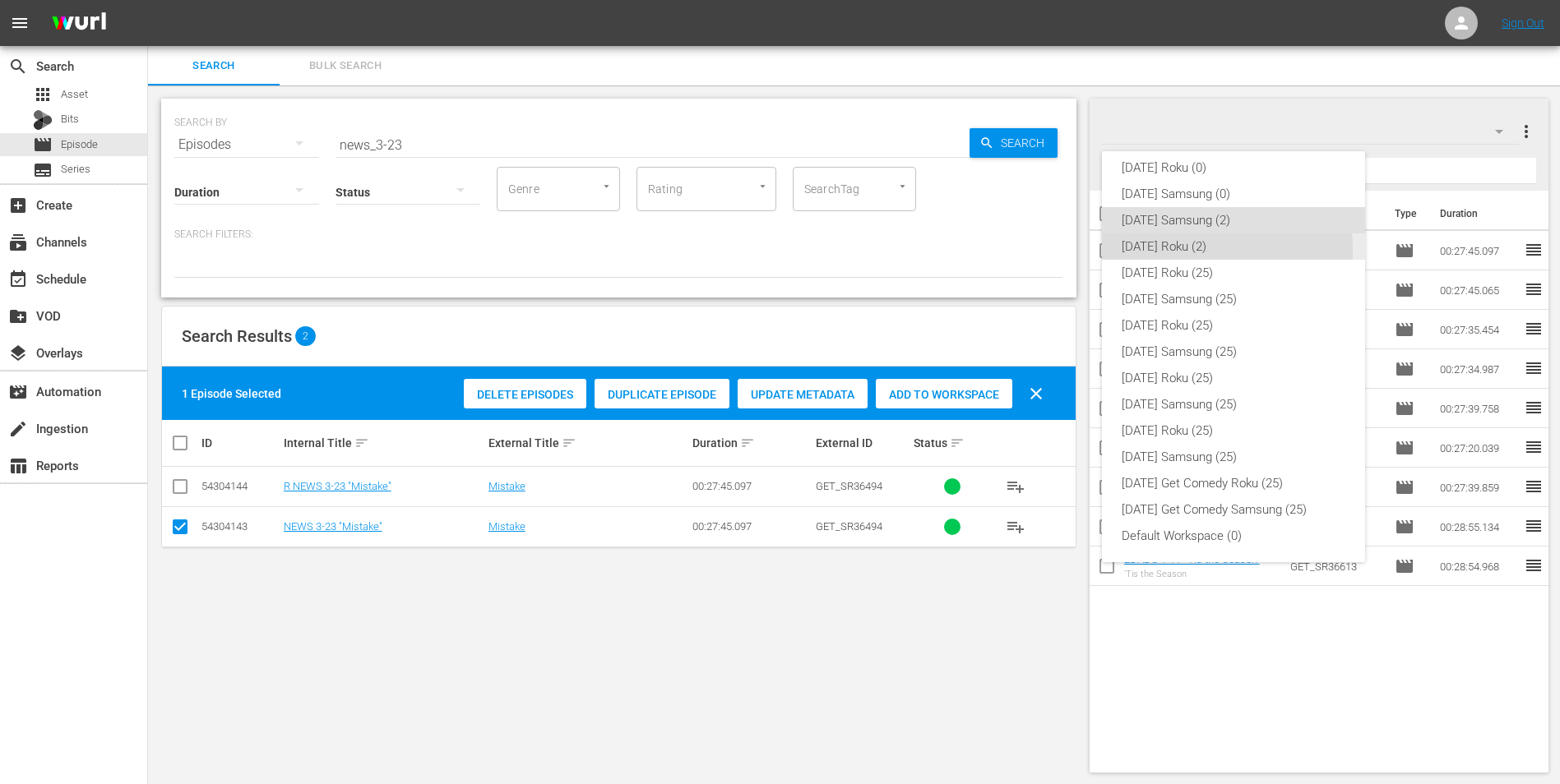
click at [1045, 250] on div "[DATE] Roku (2)" at bounding box center [1233, 246] width 224 height 26
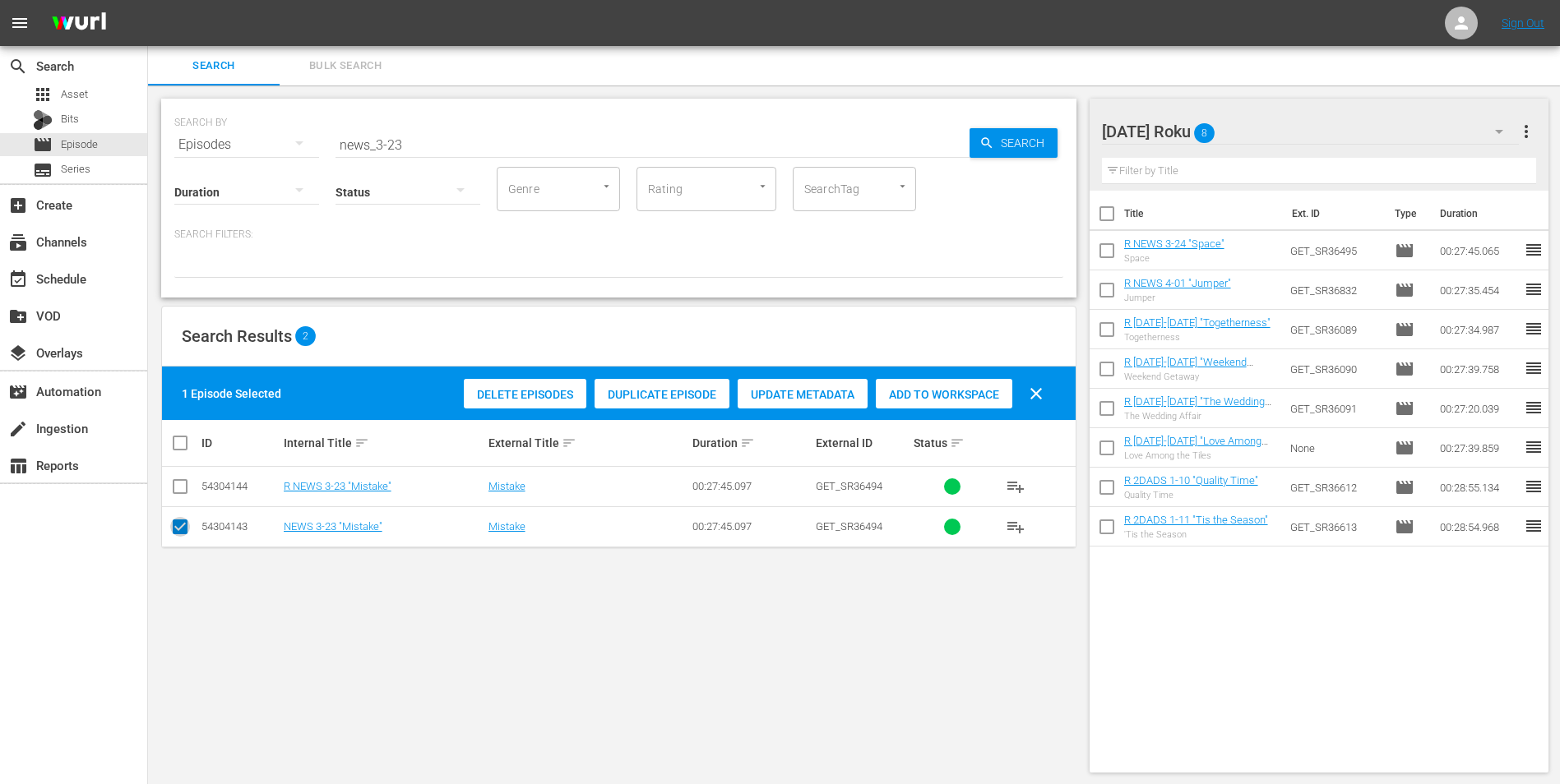
drag, startPoint x: 188, startPoint y: 529, endPoint x: 171, endPoint y: 504, distance: 30.2
click at [187, 487] on input "checkbox" at bounding box center [179, 530] width 19 height 19
checkbox input "false"
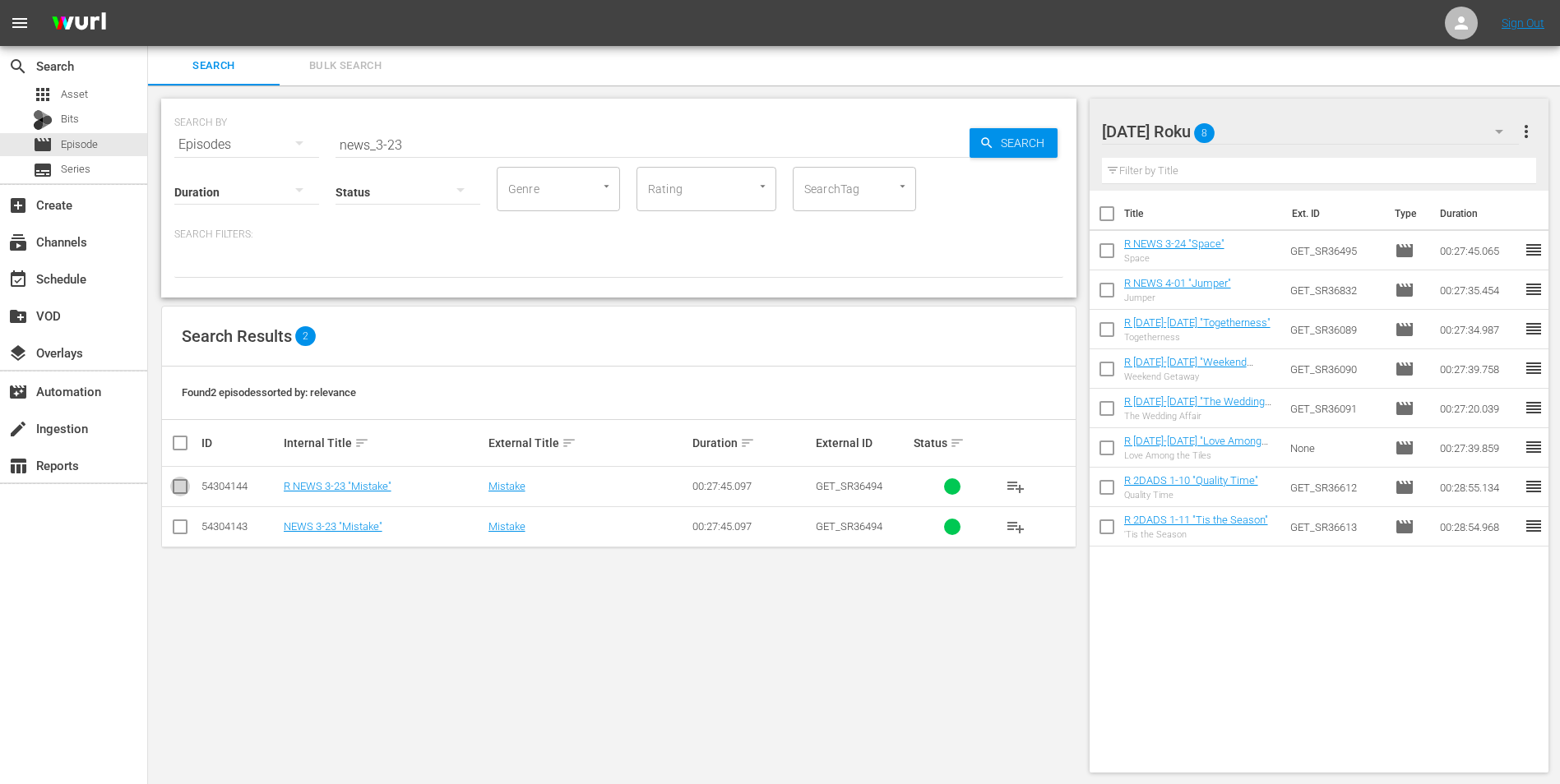
drag, startPoint x: 179, startPoint y: 486, endPoint x: 254, endPoint y: 520, distance: 82.3
click at [179, 487] on input "checkbox" at bounding box center [179, 489] width 19 height 19
checkbox input "true"
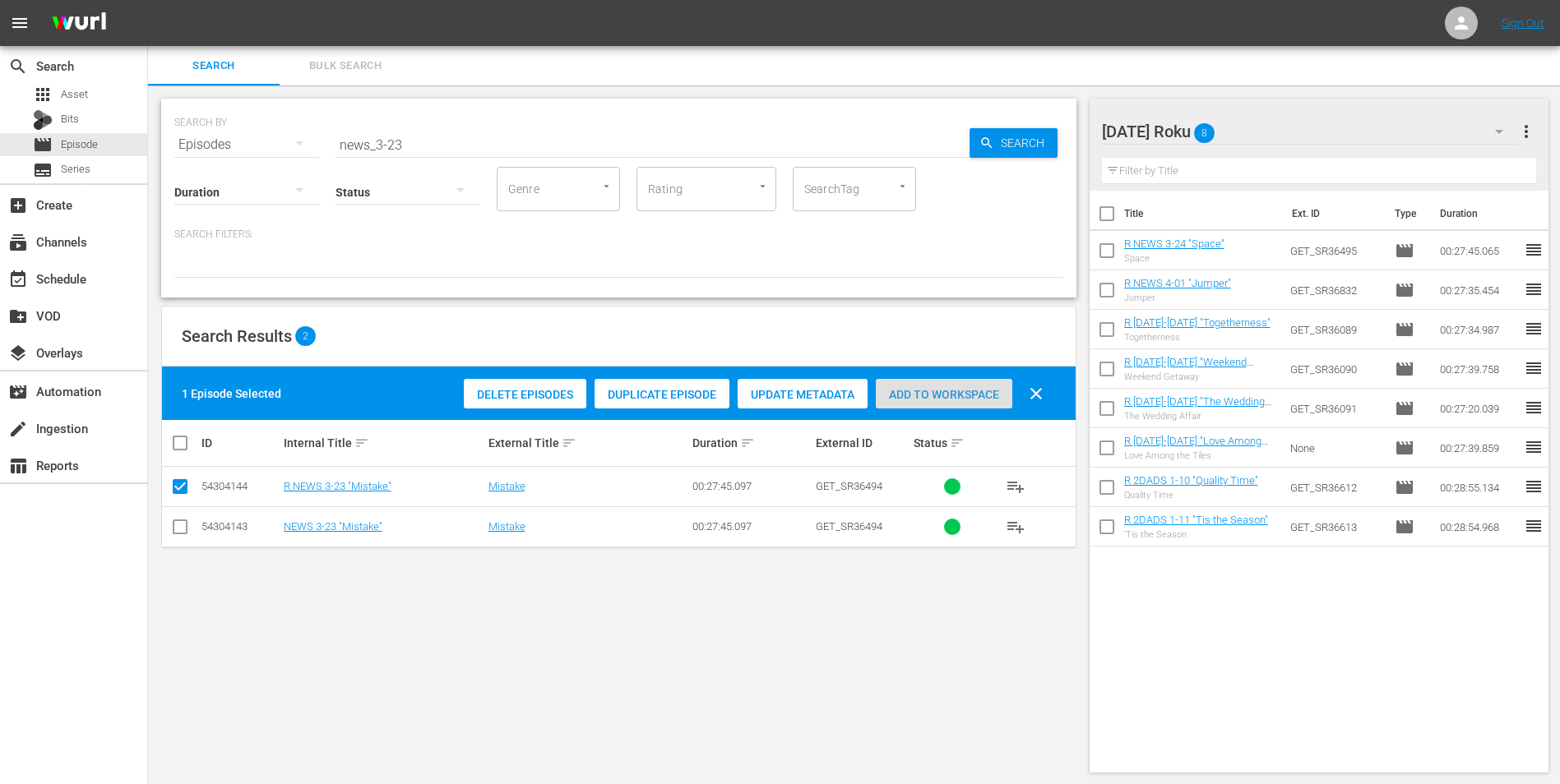
click at [908, 397] on span "Add to Workspace" at bounding box center [944, 395] width 137 height 14
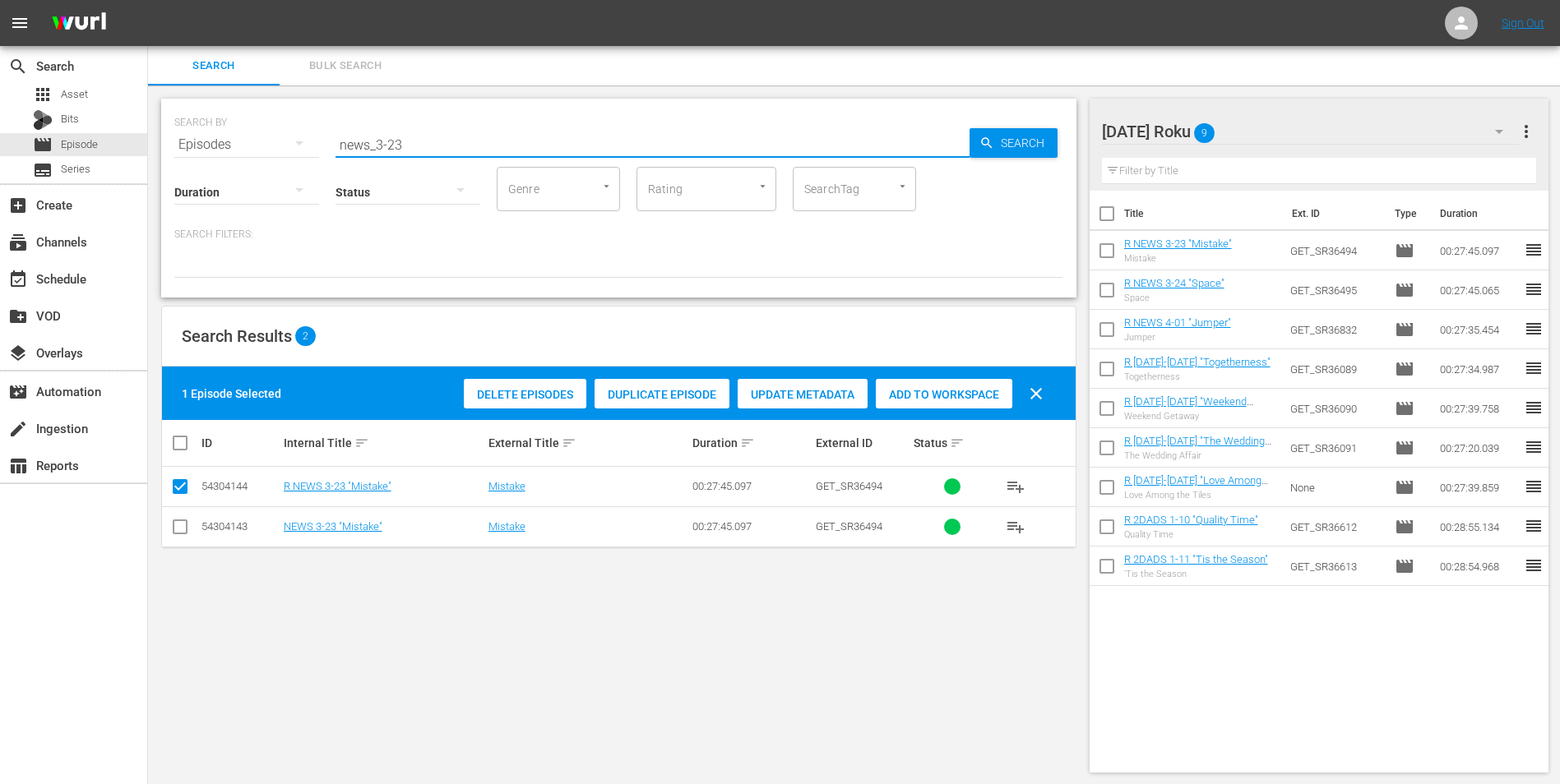
drag, startPoint x: 431, startPoint y: 139, endPoint x: 221, endPoint y: 138, distance: 210.0
click at [239, 133] on div "SEARCH BY Search By Episodes Search ID, Title, Description, Keywords, or Catego…" at bounding box center [619, 135] width 889 height 59
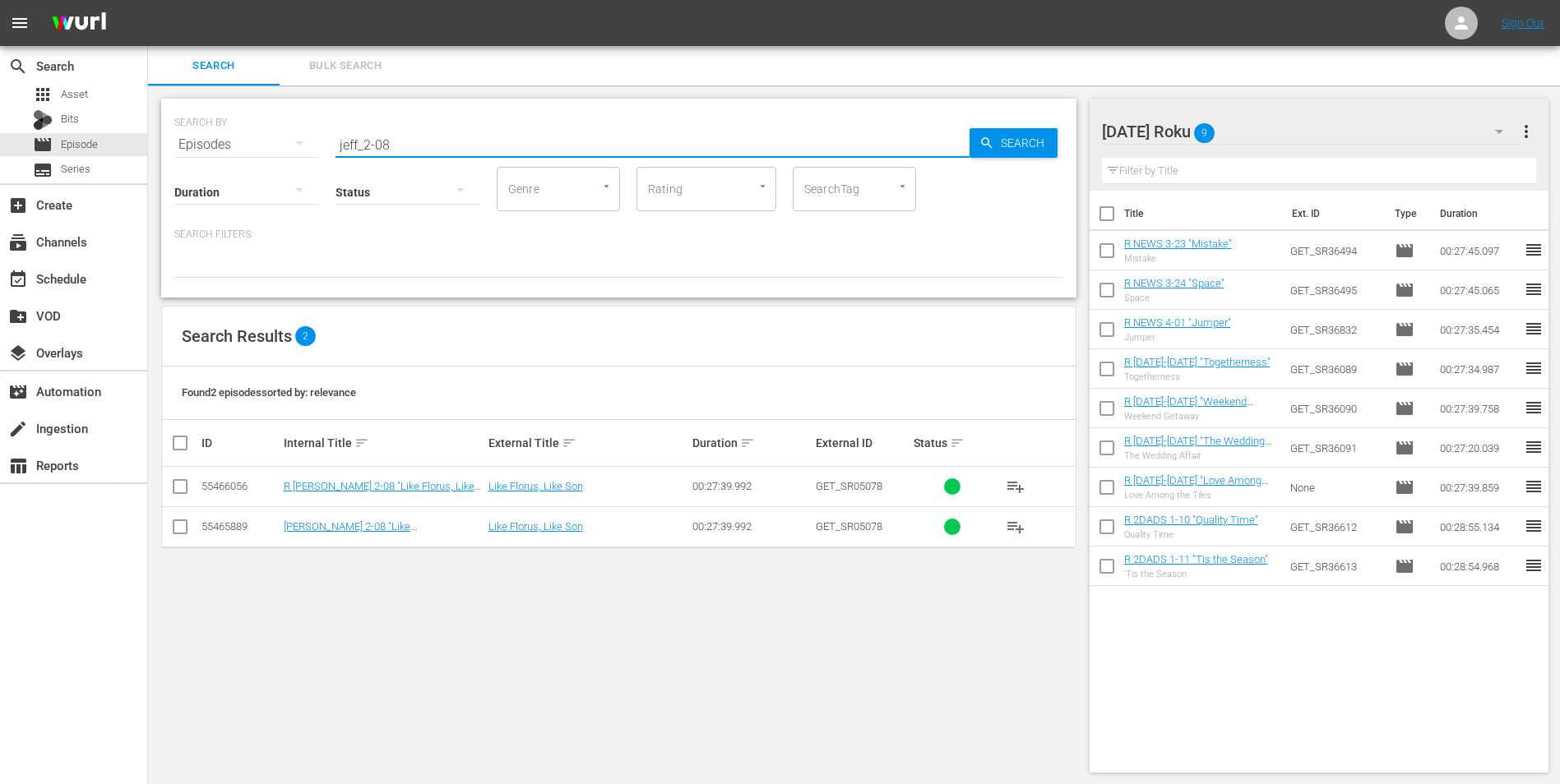
type input "jeff_2-08"
click at [179, 487] on input "checkbox" at bounding box center [179, 489] width 19 height 19
checkbox input "true"
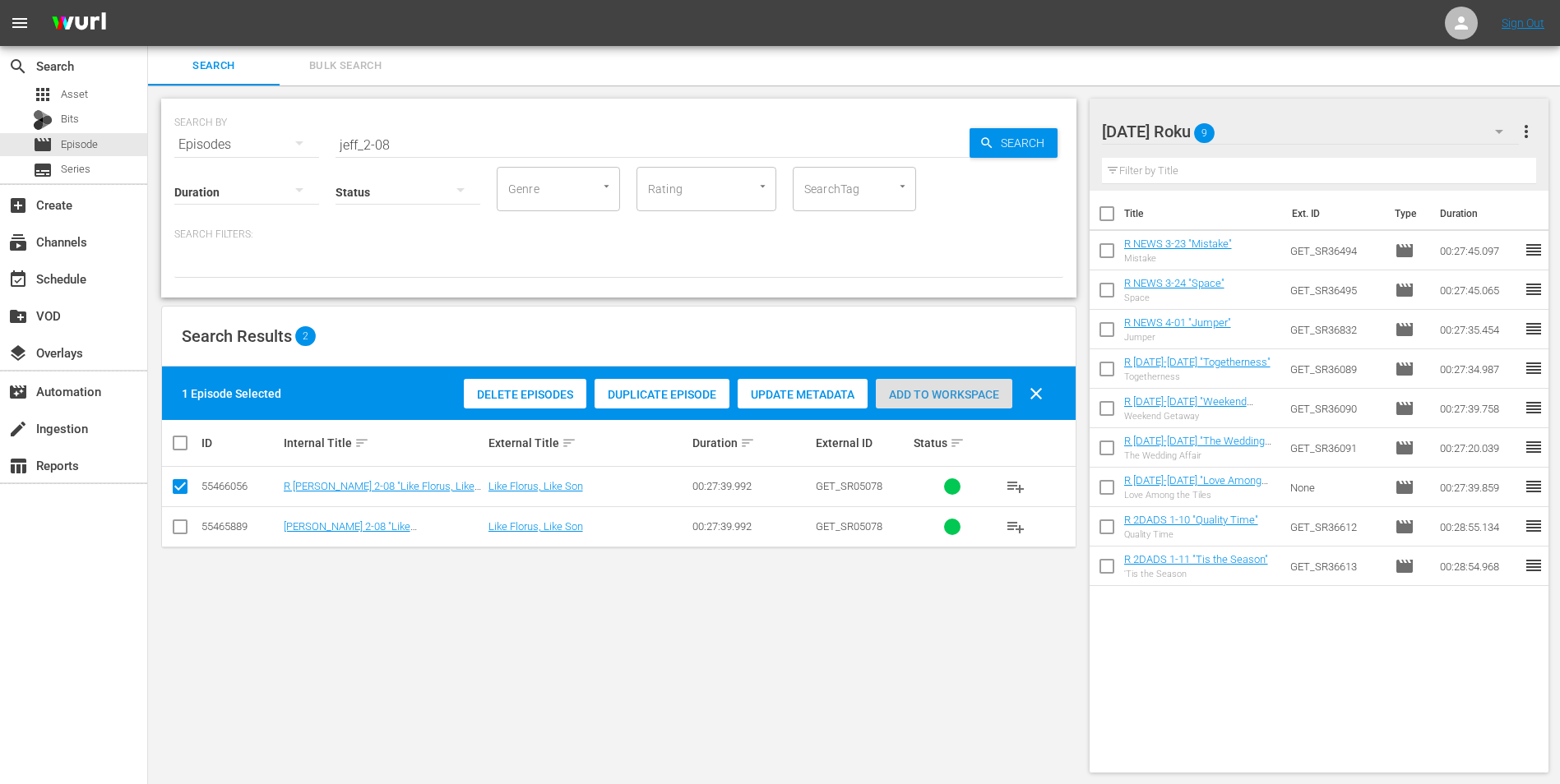
click at [957, 389] on span "Add to Workspace" at bounding box center [944, 395] width 137 height 14
click at [1045, 134] on div "[DATE] Roku 10" at bounding box center [1311, 131] width 417 height 46
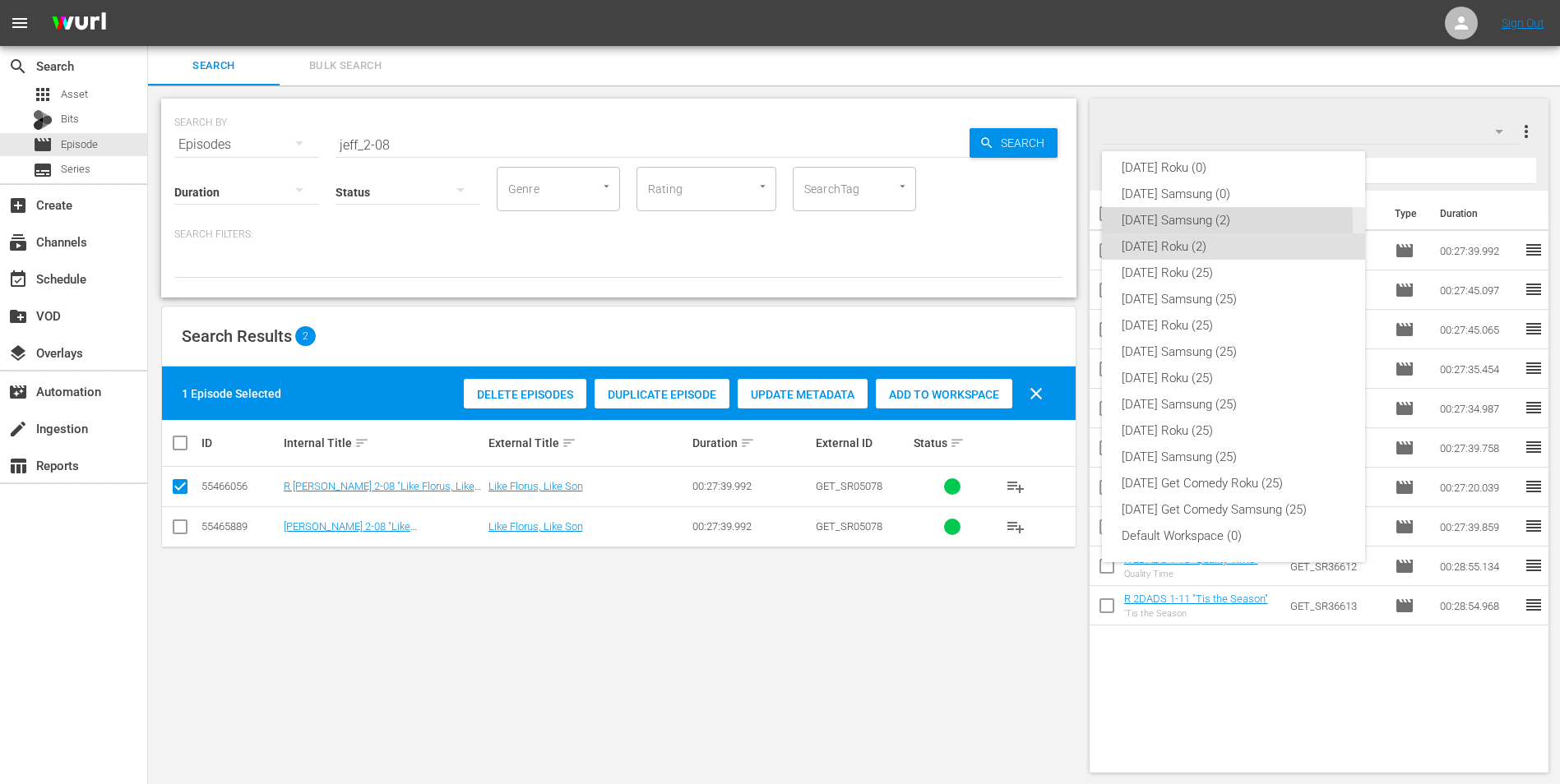
click at [1045, 221] on div "[DATE] Samsung (2)" at bounding box center [1233, 220] width 224 height 26
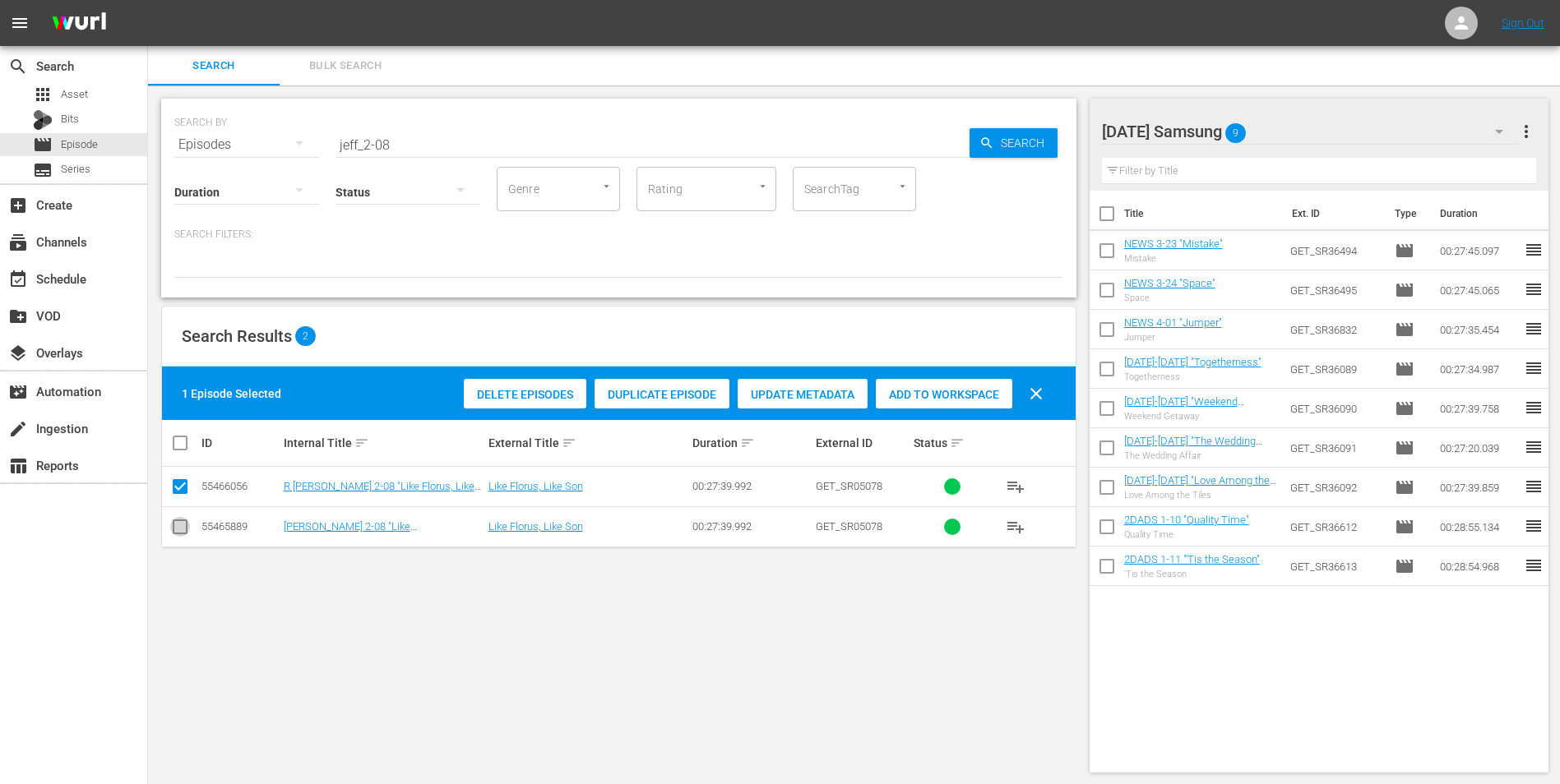
click at [182, 487] on input "checkbox" at bounding box center [179, 530] width 19 height 19
checkbox input "true"
click at [183, 487] on input "checkbox" at bounding box center [179, 489] width 19 height 19
checkbox input "false"
click at [915, 388] on span "Add to Workspace" at bounding box center [944, 395] width 137 height 14
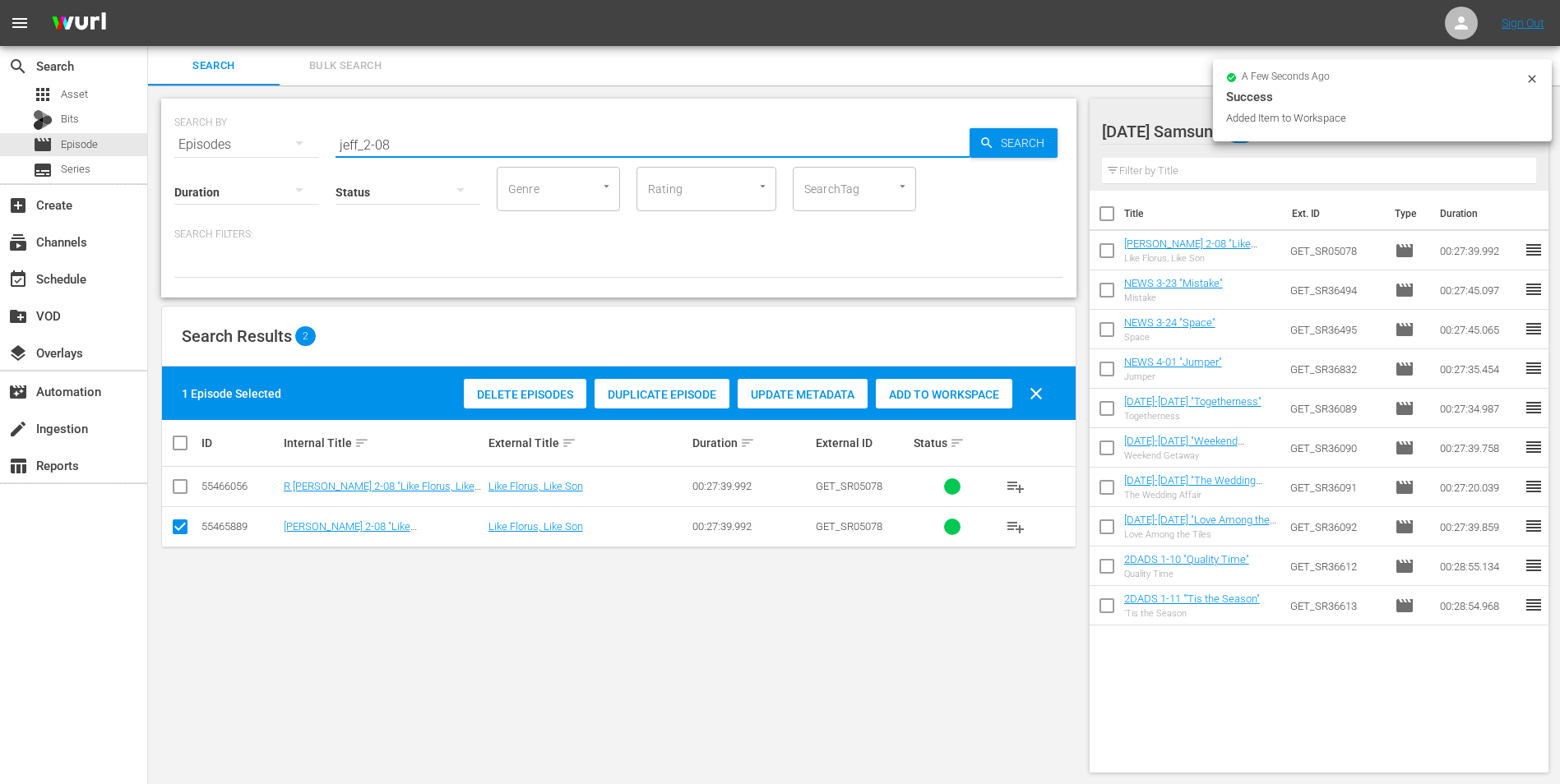
drag, startPoint x: 386, startPoint y: 144, endPoint x: 395, endPoint y: 144, distance: 9.0
click at [395, 144] on input "jeff_2-08" at bounding box center [652, 144] width 634 height 40
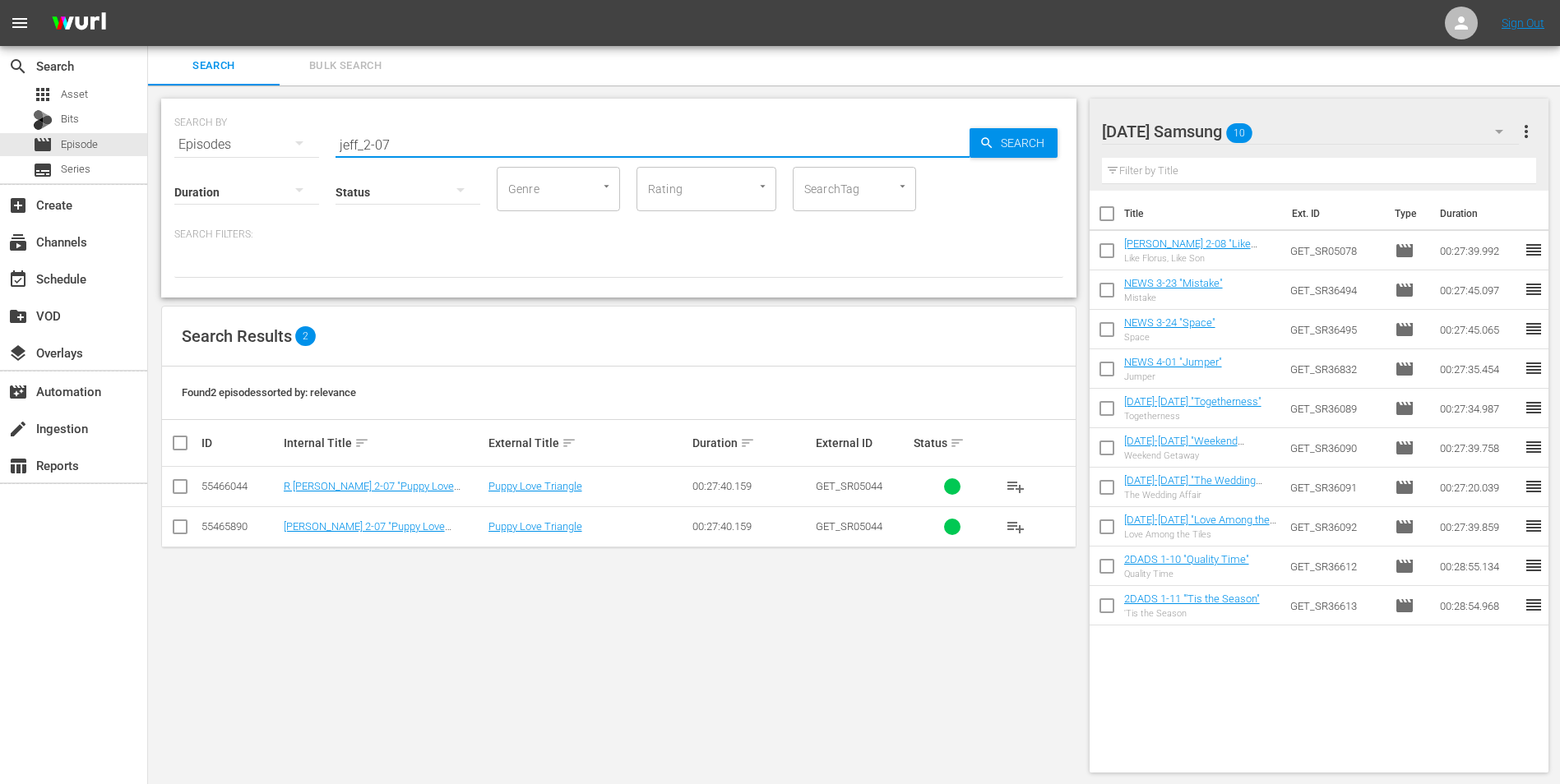
type input "jeff_2-07"
click at [178, 487] on input "checkbox" at bounding box center [179, 530] width 19 height 19
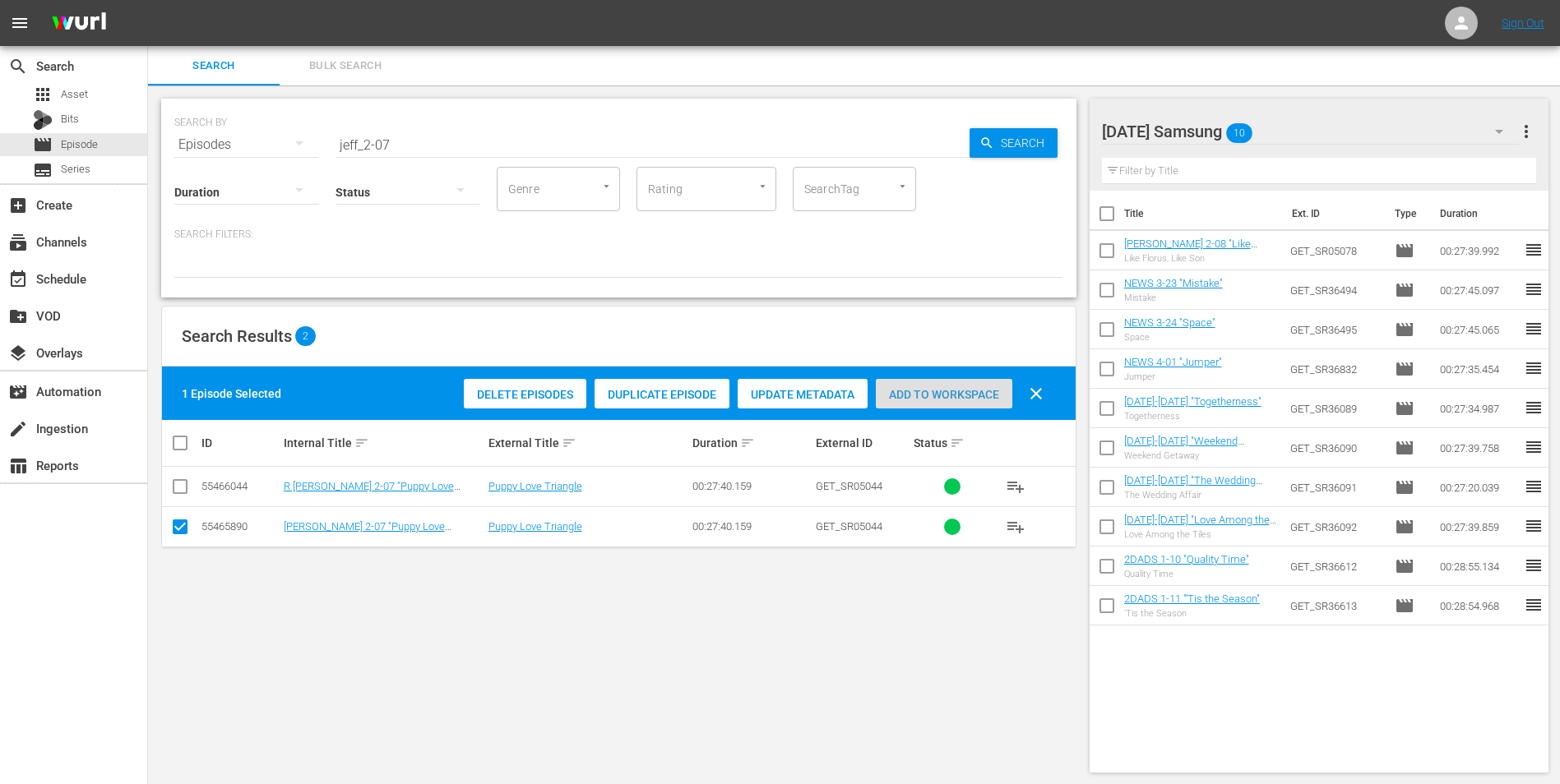
click at [925, 398] on span "Add to Workspace" at bounding box center [944, 395] width 137 height 14
click at [1045, 131] on div "[DATE] Samsung 11" at bounding box center [1311, 131] width 417 height 46
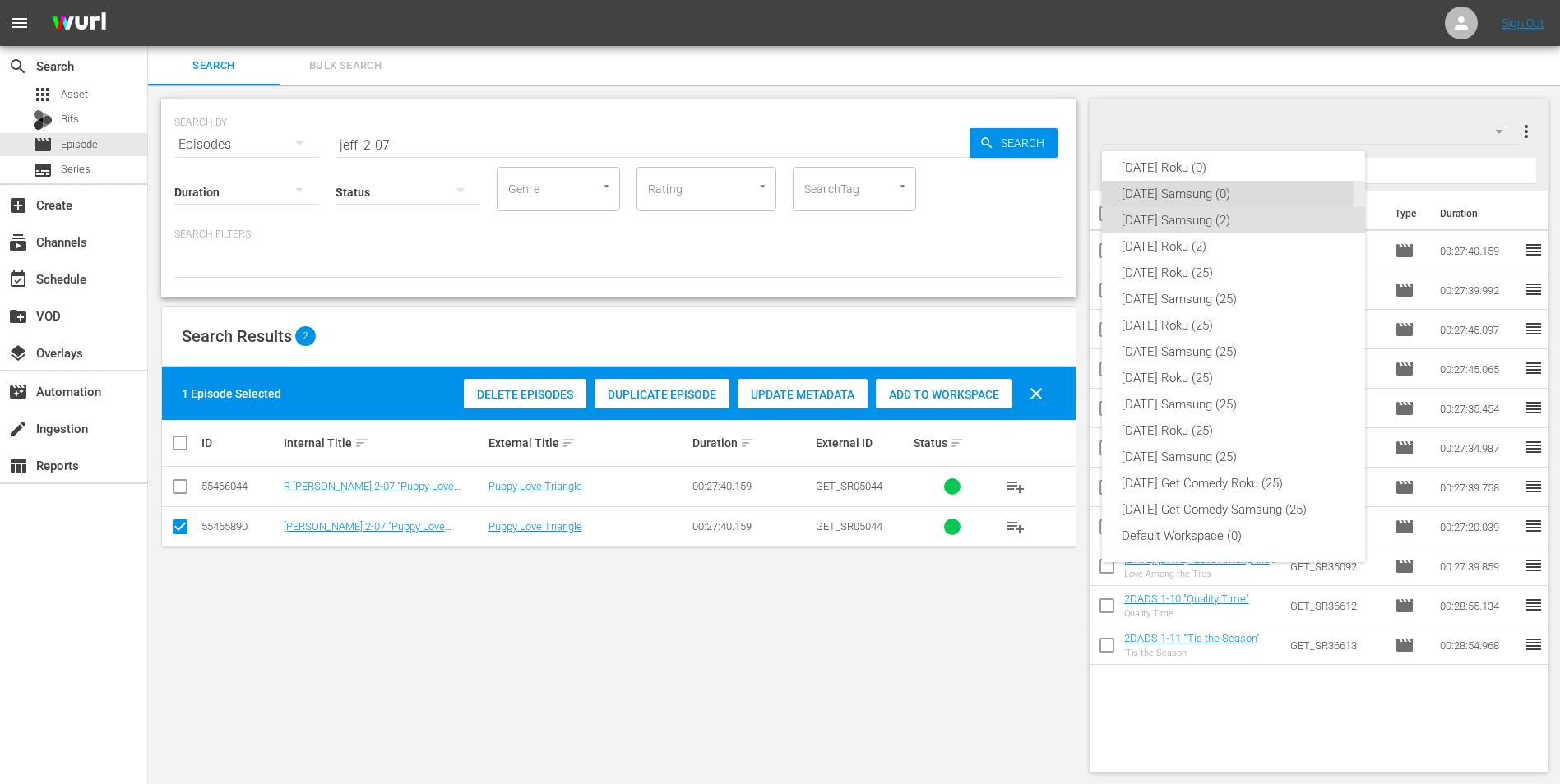
click at [1045, 187] on div "[DATE] Samsung (0)" at bounding box center [1233, 193] width 224 height 26
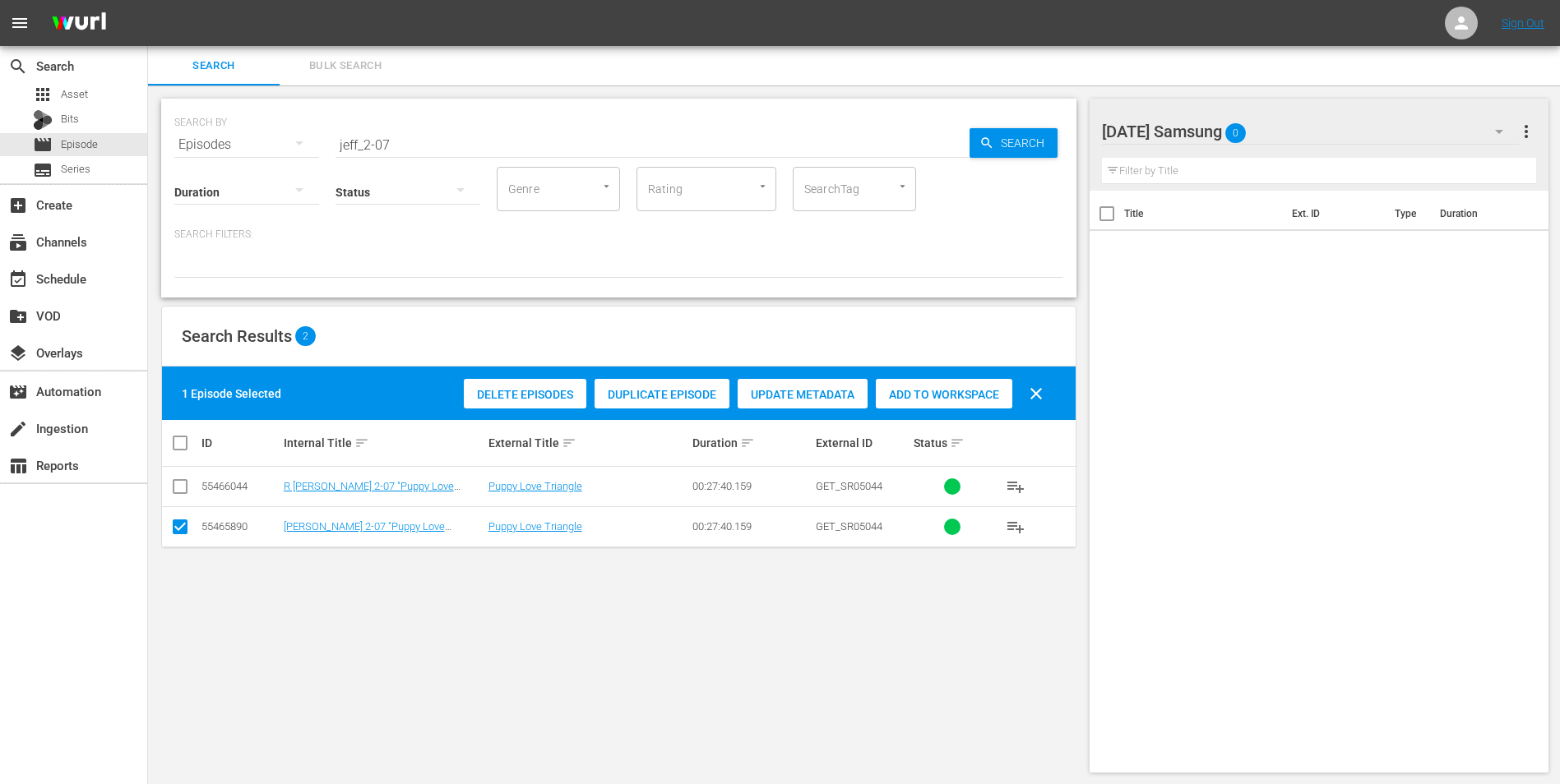
click at [1045, 128] on div "[DATE] Samsung 0" at bounding box center [1311, 131] width 417 height 46
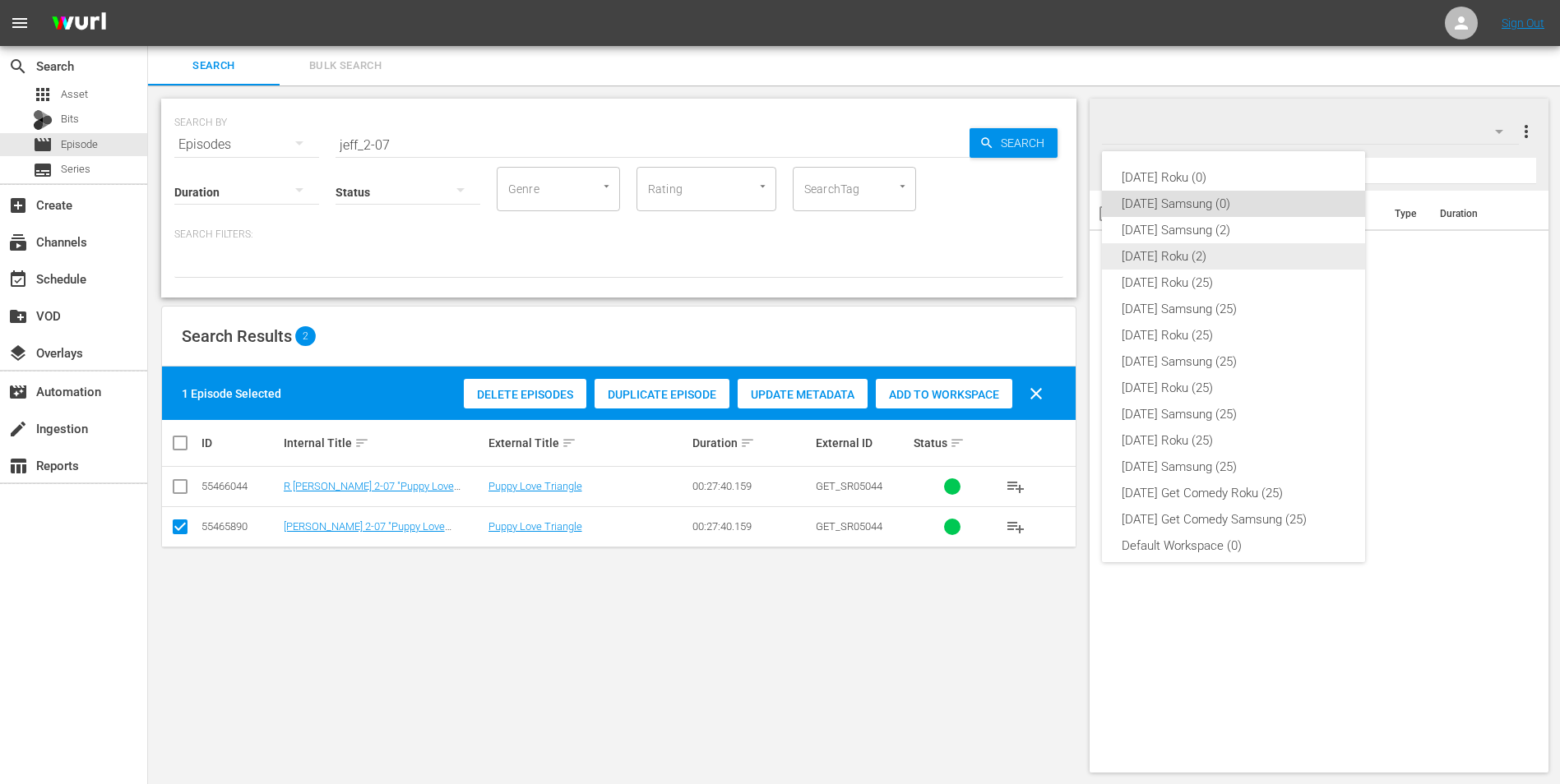
click at [1045, 259] on div "[DATE] Roku (2)" at bounding box center [1233, 256] width 224 height 26
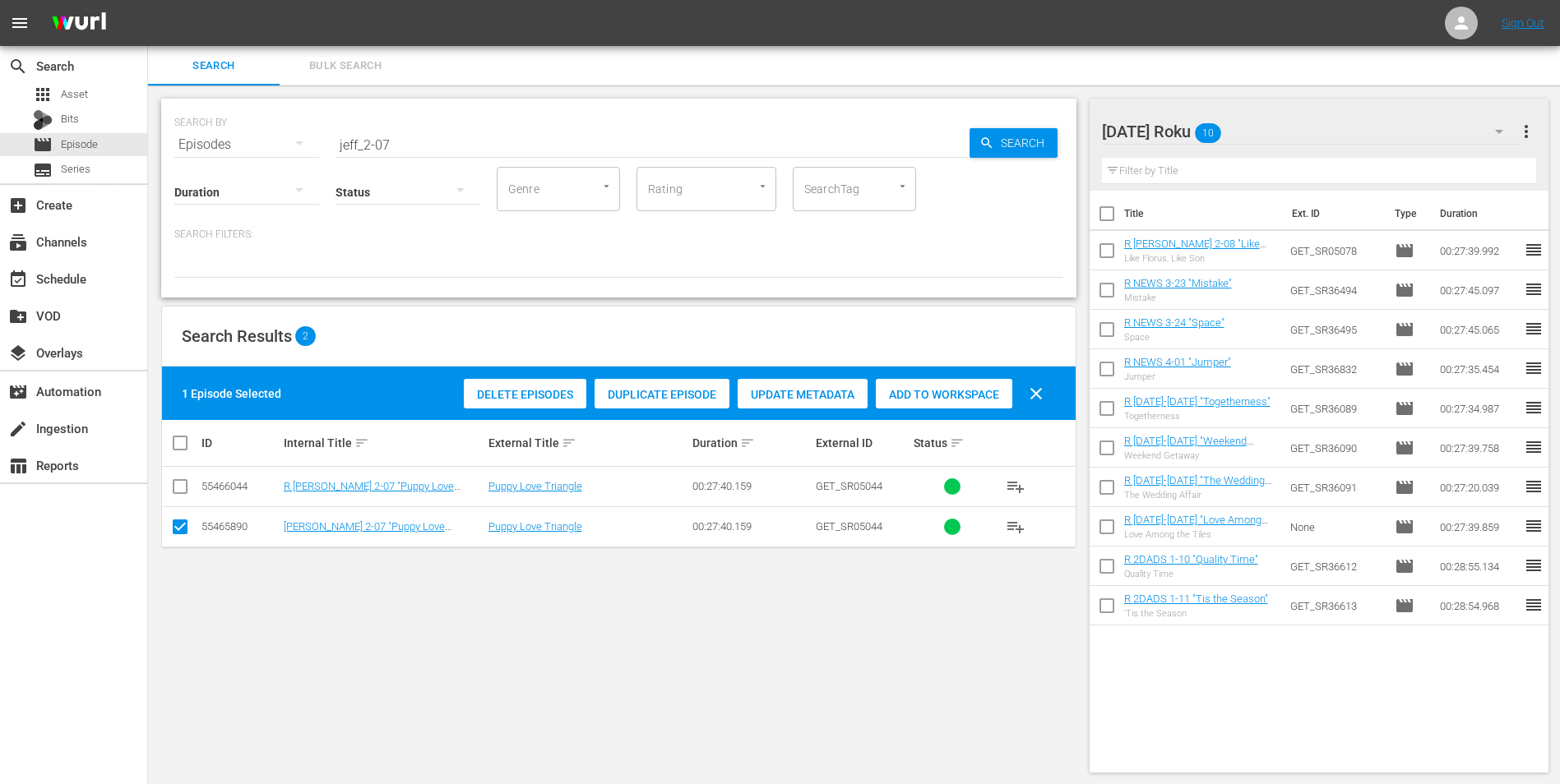
click at [178, 487] on input "checkbox" at bounding box center [179, 530] width 19 height 19
checkbox input "false"
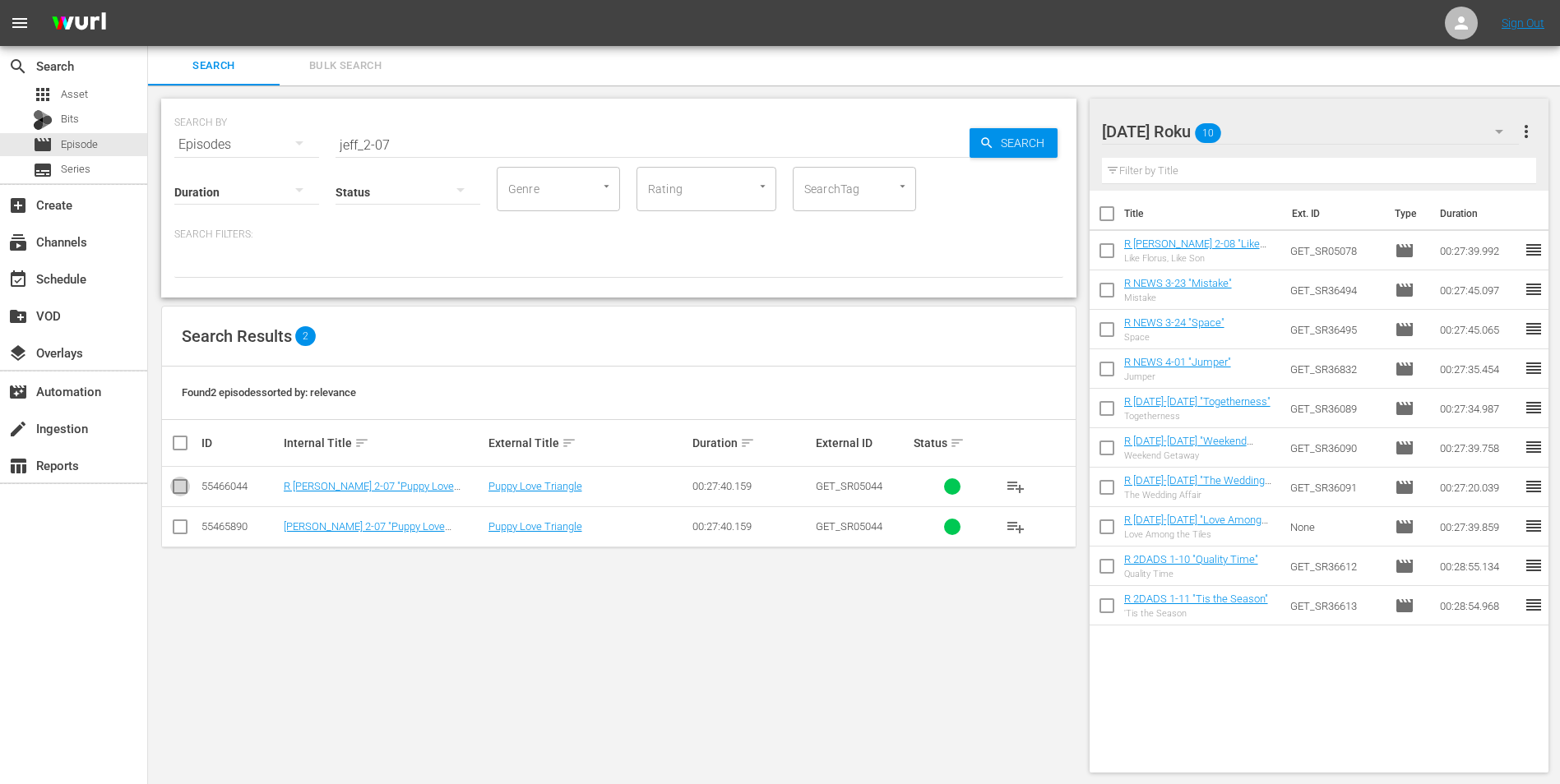
click at [183, 485] on input "checkbox" at bounding box center [179, 489] width 19 height 19
checkbox input "true"
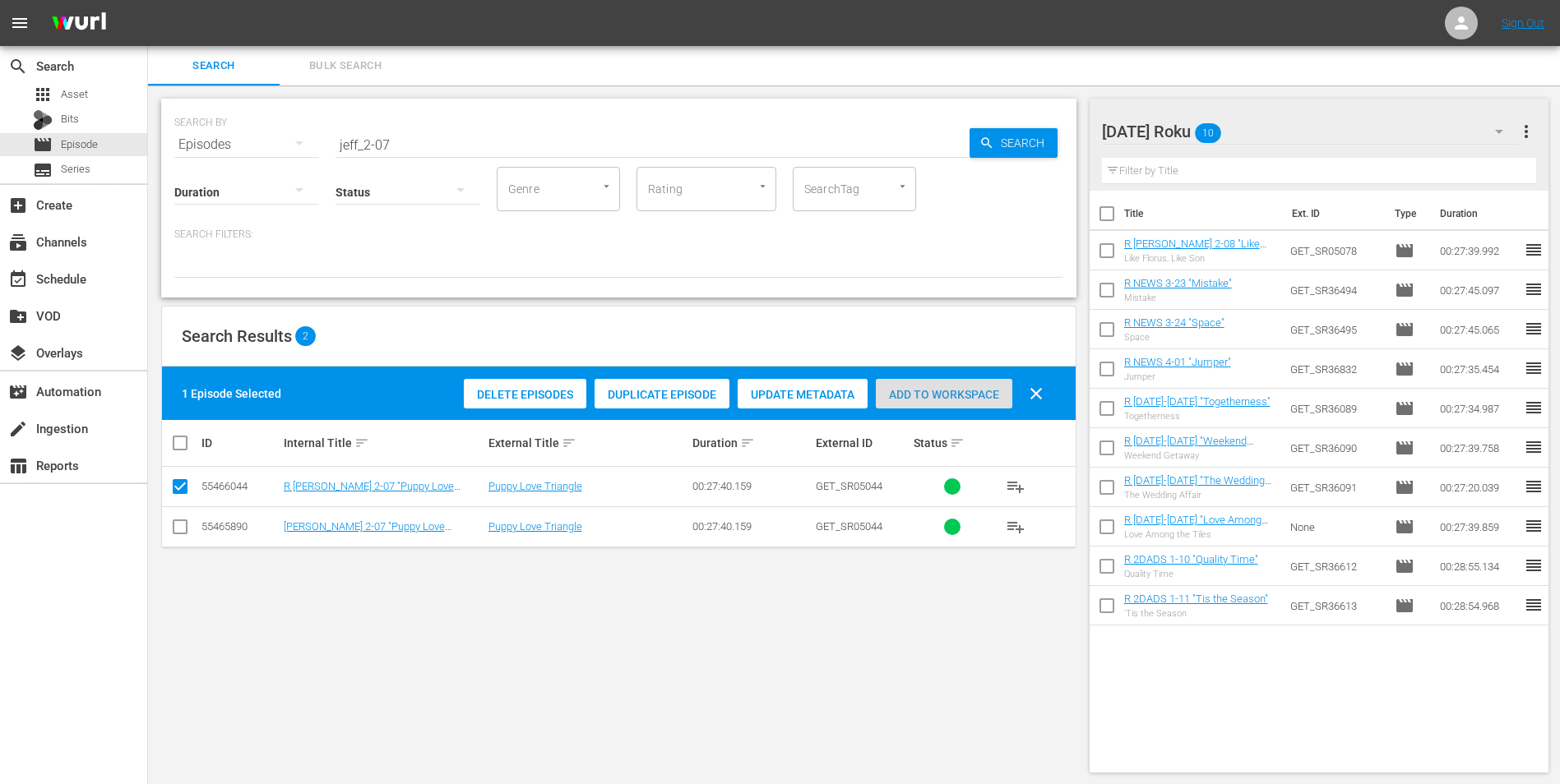
click at [943, 386] on div "Add to Workspace" at bounding box center [944, 395] width 137 height 31
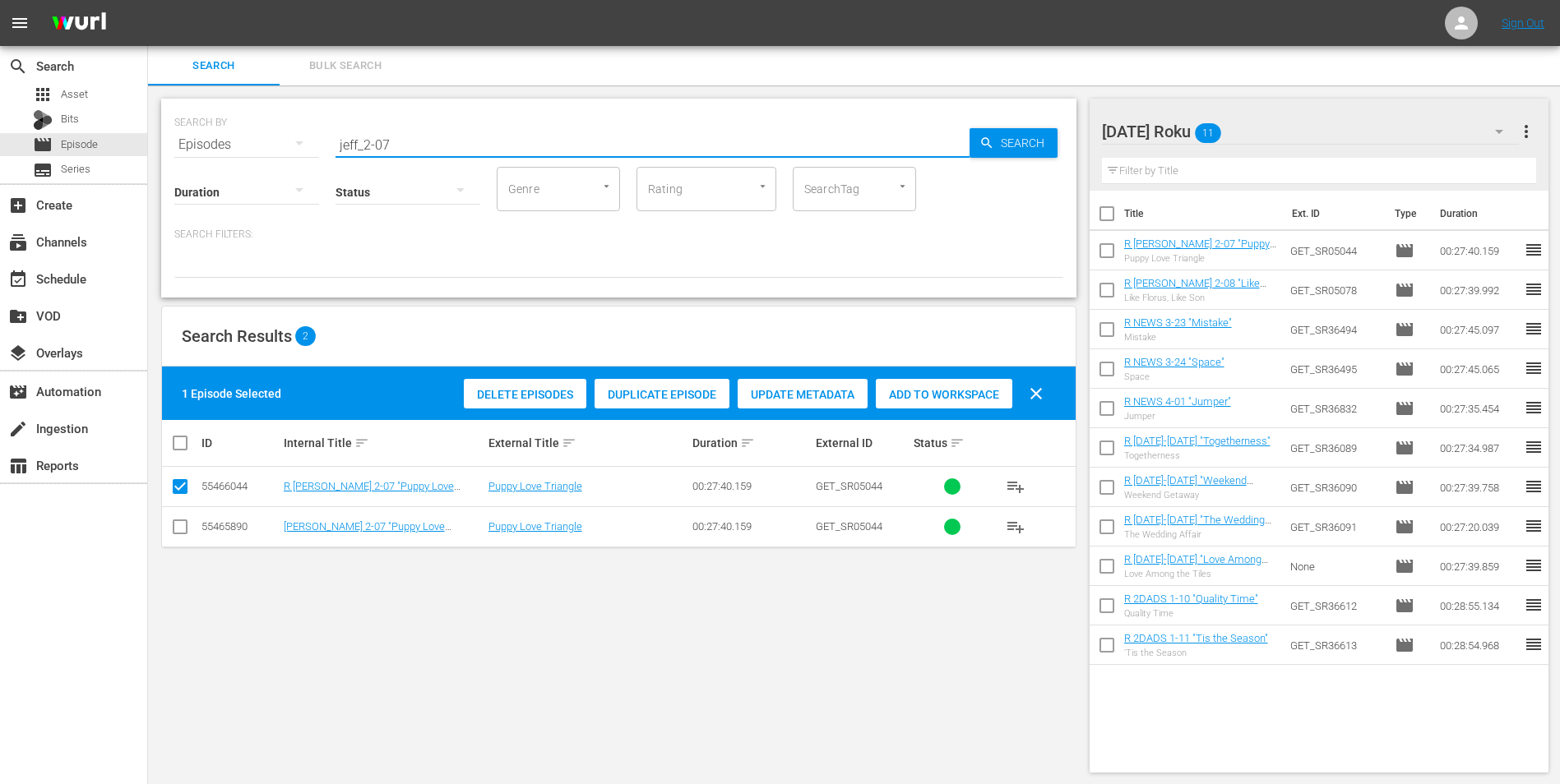
drag, startPoint x: 411, startPoint y: 145, endPoint x: 278, endPoint y: 122, distance: 135.0
click at [278, 122] on div "SEARCH BY Search By Episodes Search ID, Title, Description, Keywords, or Catego…" at bounding box center [619, 135] width 889 height 59
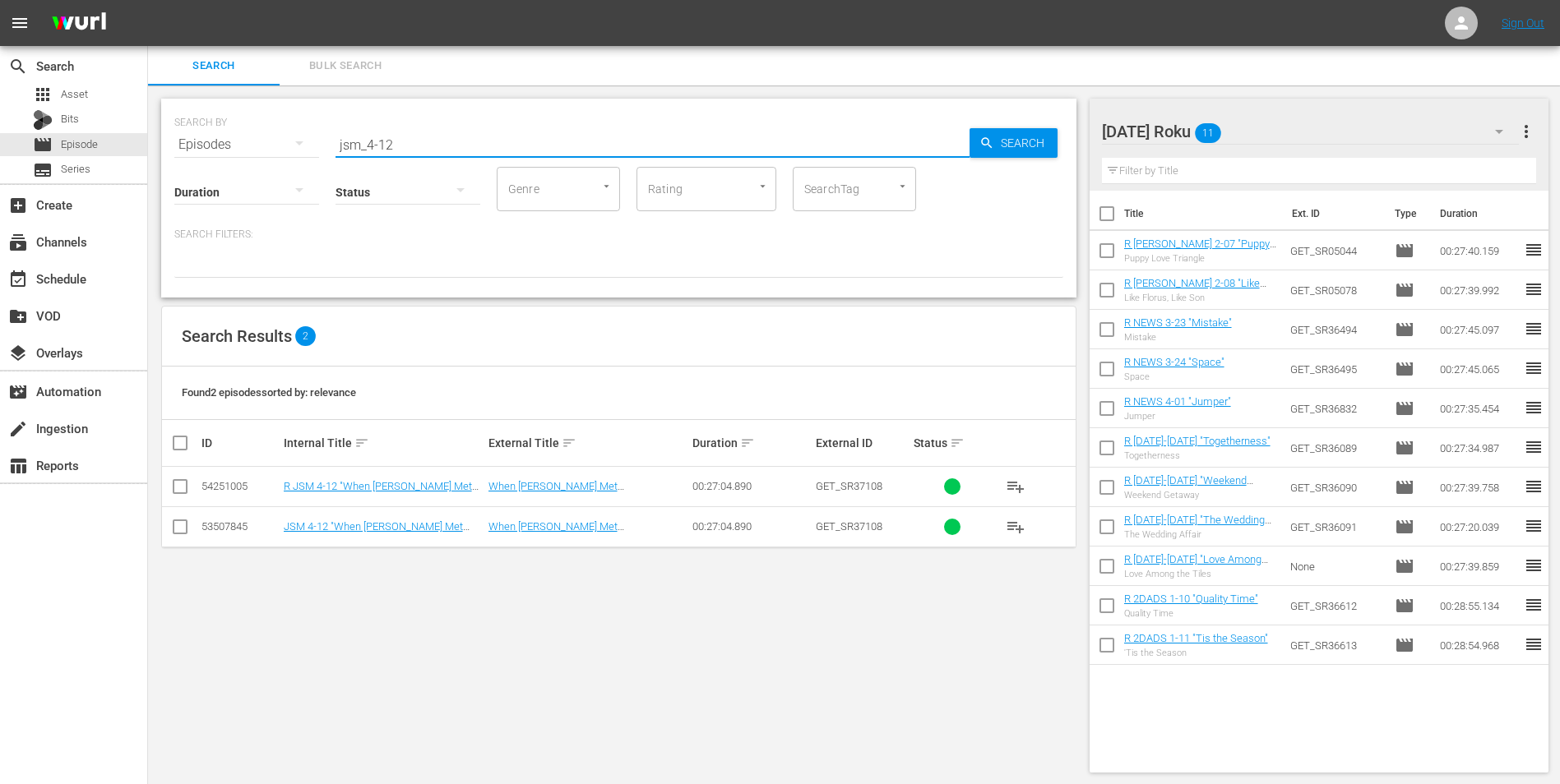
type input "jsm_4-12"
click at [183, 487] on input "checkbox" at bounding box center [179, 489] width 19 height 19
checkbox input "true"
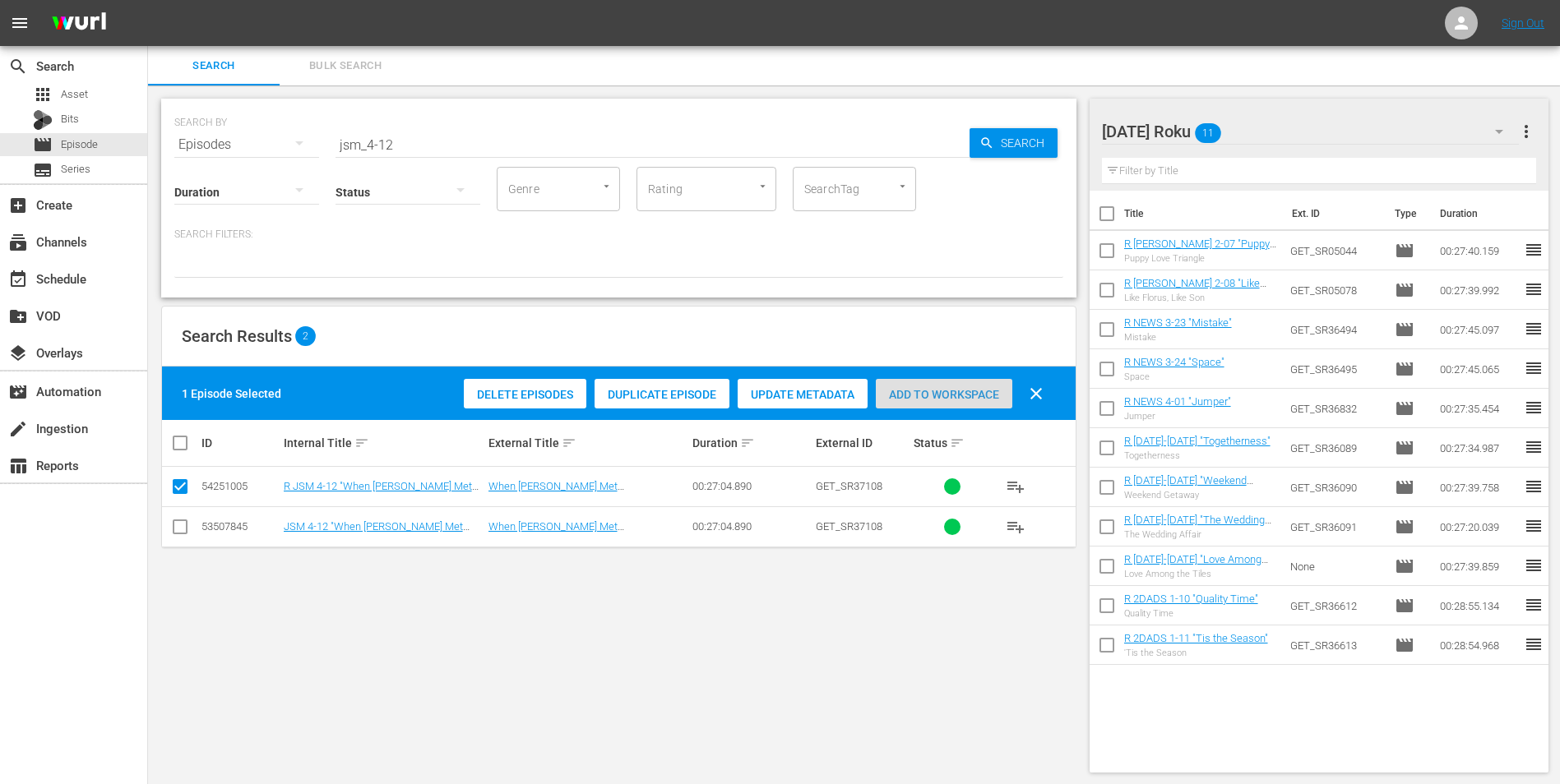
click at [935, 389] on span "Add to Workspace" at bounding box center [944, 395] width 137 height 14
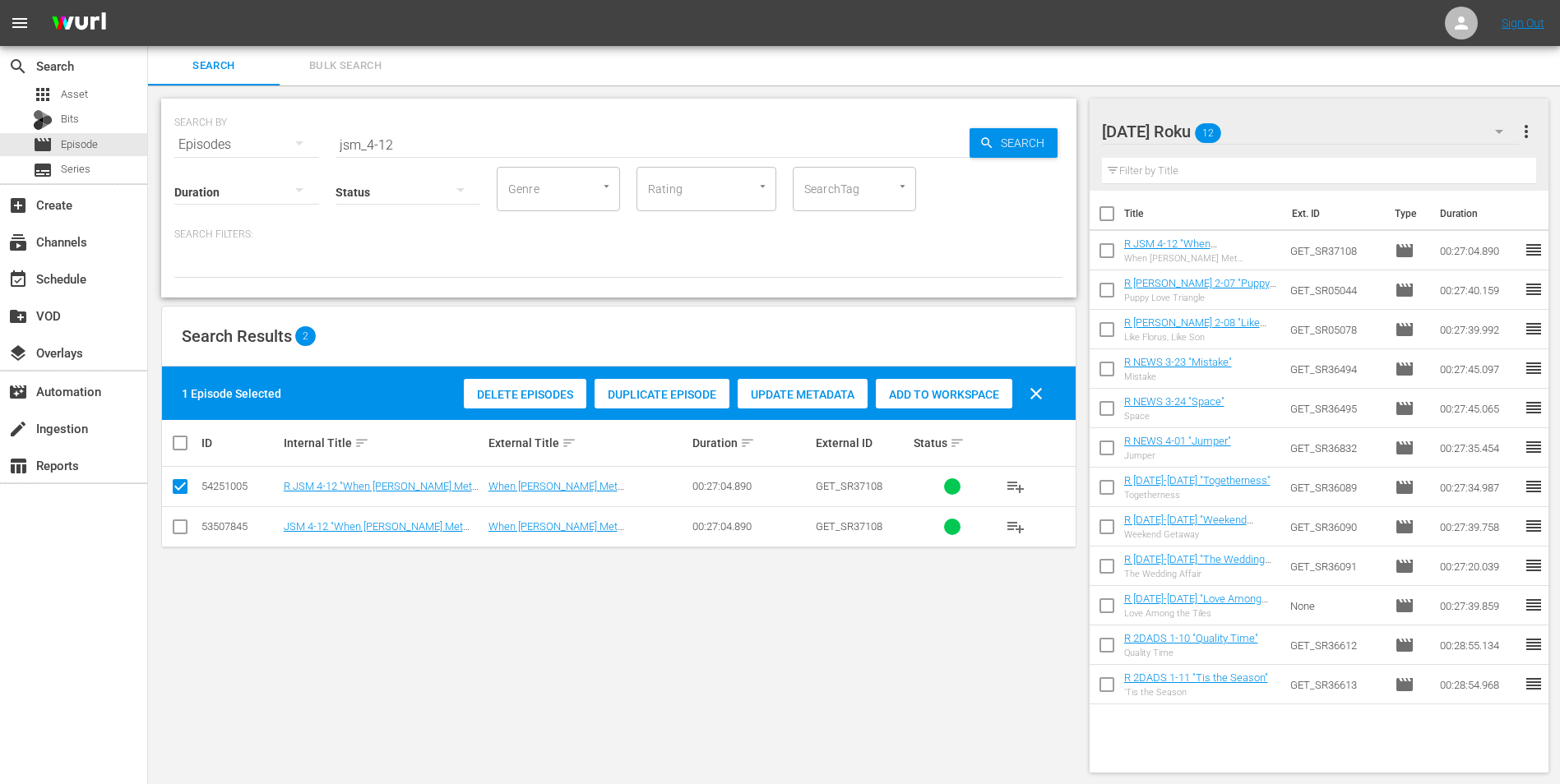
click at [1045, 130] on div "[DATE] Roku 12" at bounding box center [1311, 131] width 417 height 46
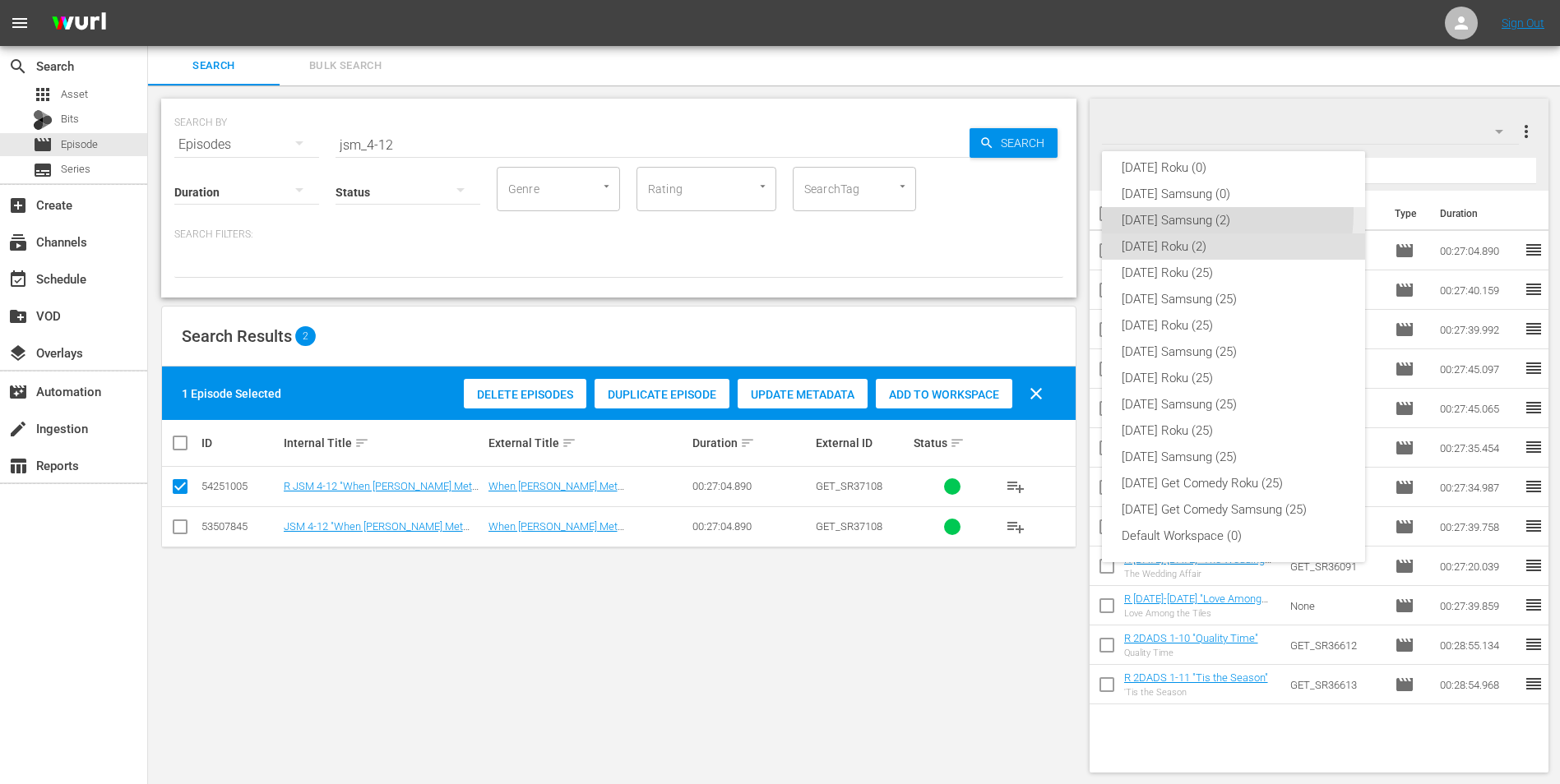
click at [1045, 212] on div "[DATE] Samsung (2)" at bounding box center [1233, 220] width 224 height 26
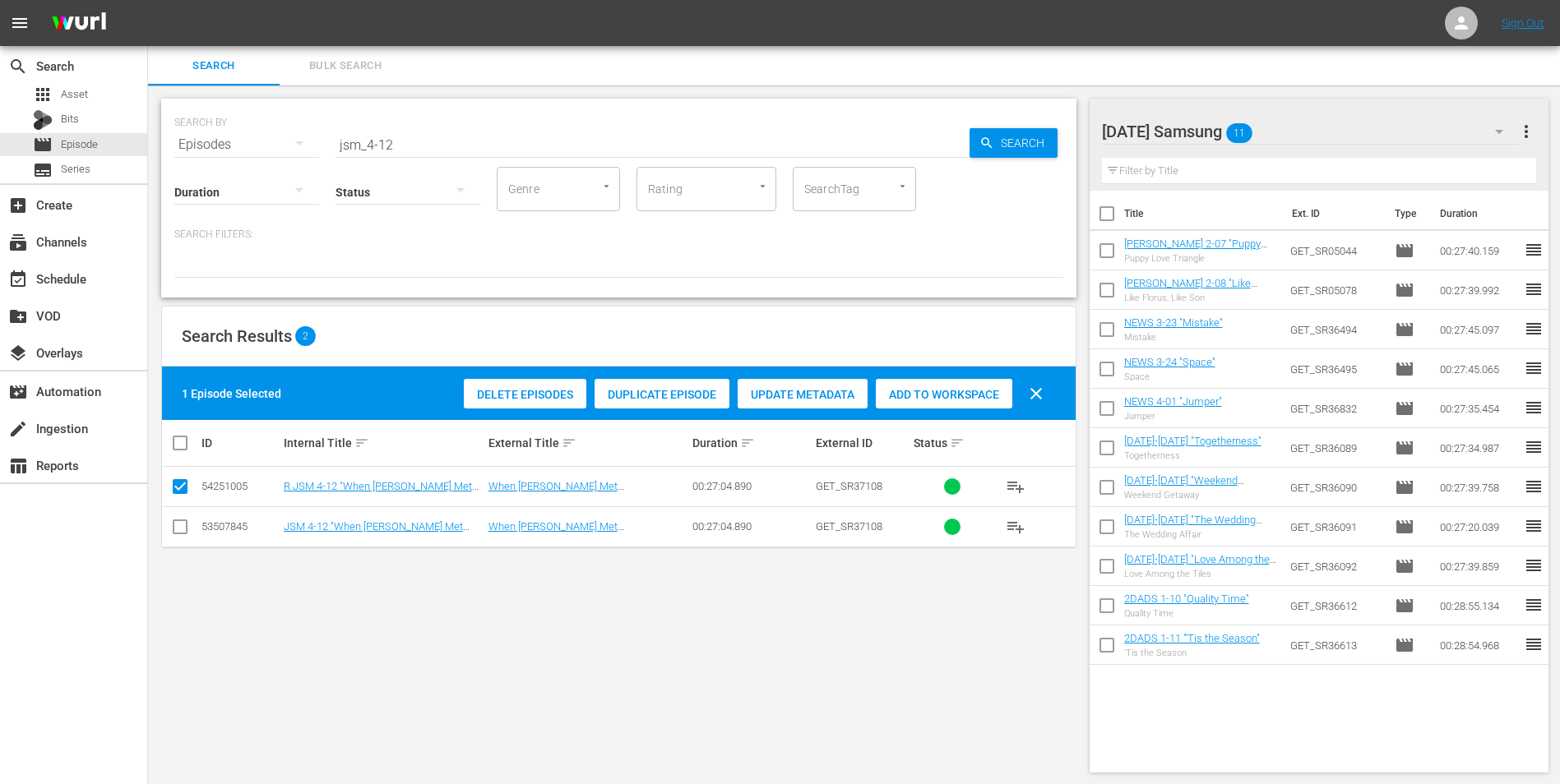
click at [177, 487] on input "checkbox" at bounding box center [179, 530] width 19 height 19
checkbox input "true"
click at [179, 487] on input "checkbox" at bounding box center [179, 489] width 19 height 19
checkbox input "false"
click at [962, 384] on div "Add to Workspace" at bounding box center [944, 395] width 137 height 31
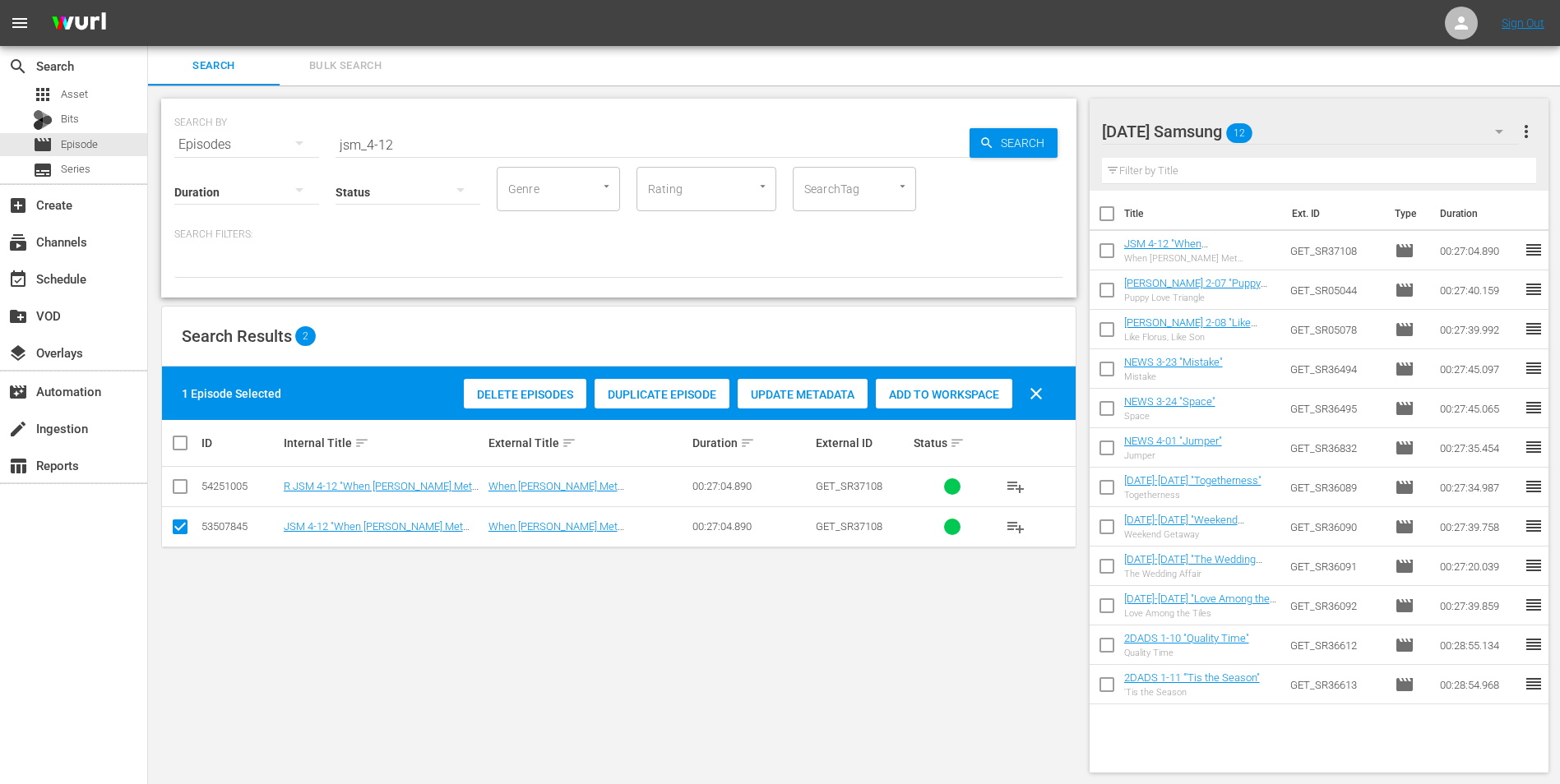
click at [1045, 129] on div "[DATE] Samsung 12" at bounding box center [1311, 131] width 417 height 46
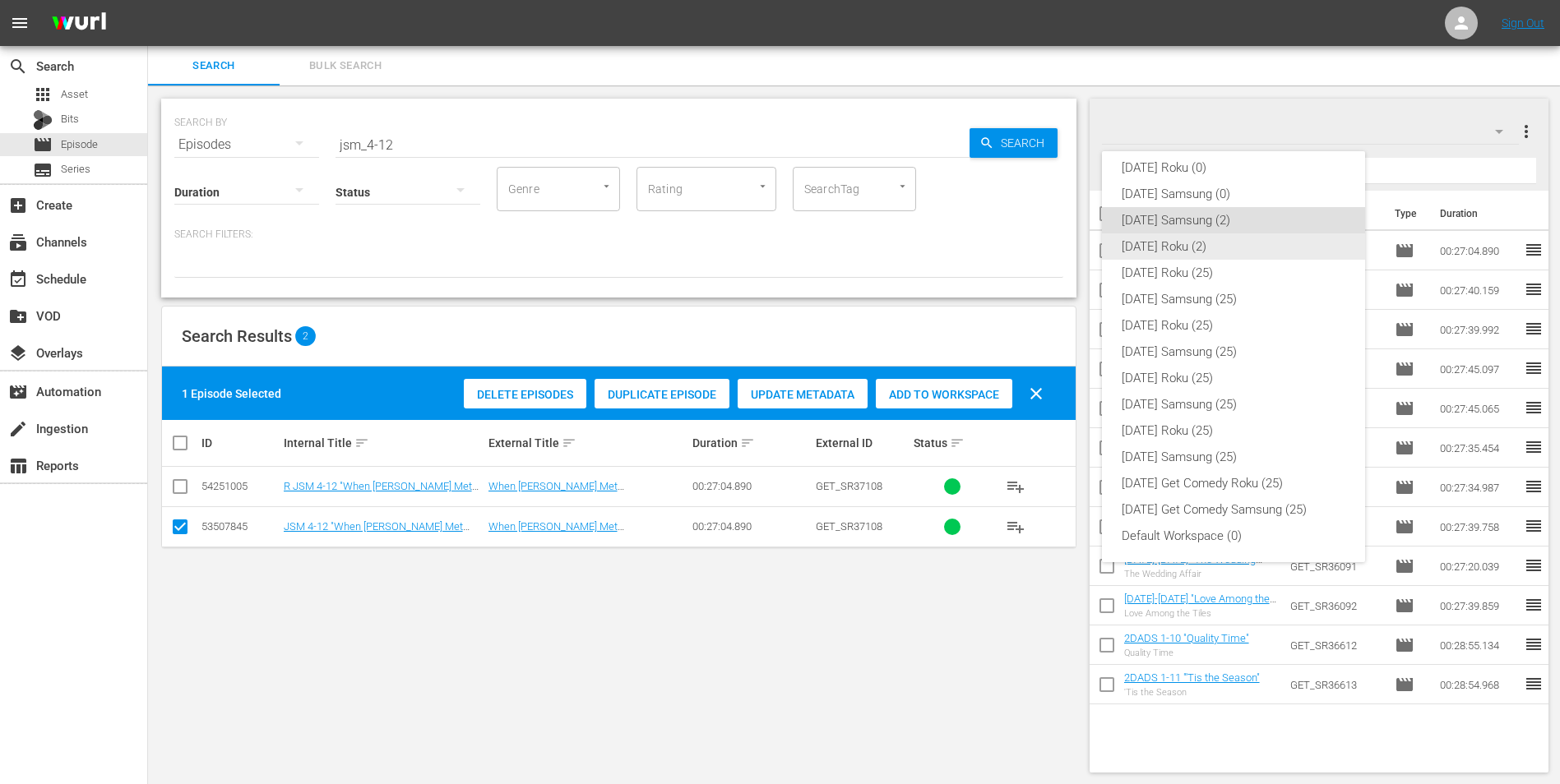
click at [1045, 247] on div "[DATE] Roku (2)" at bounding box center [1233, 246] width 224 height 26
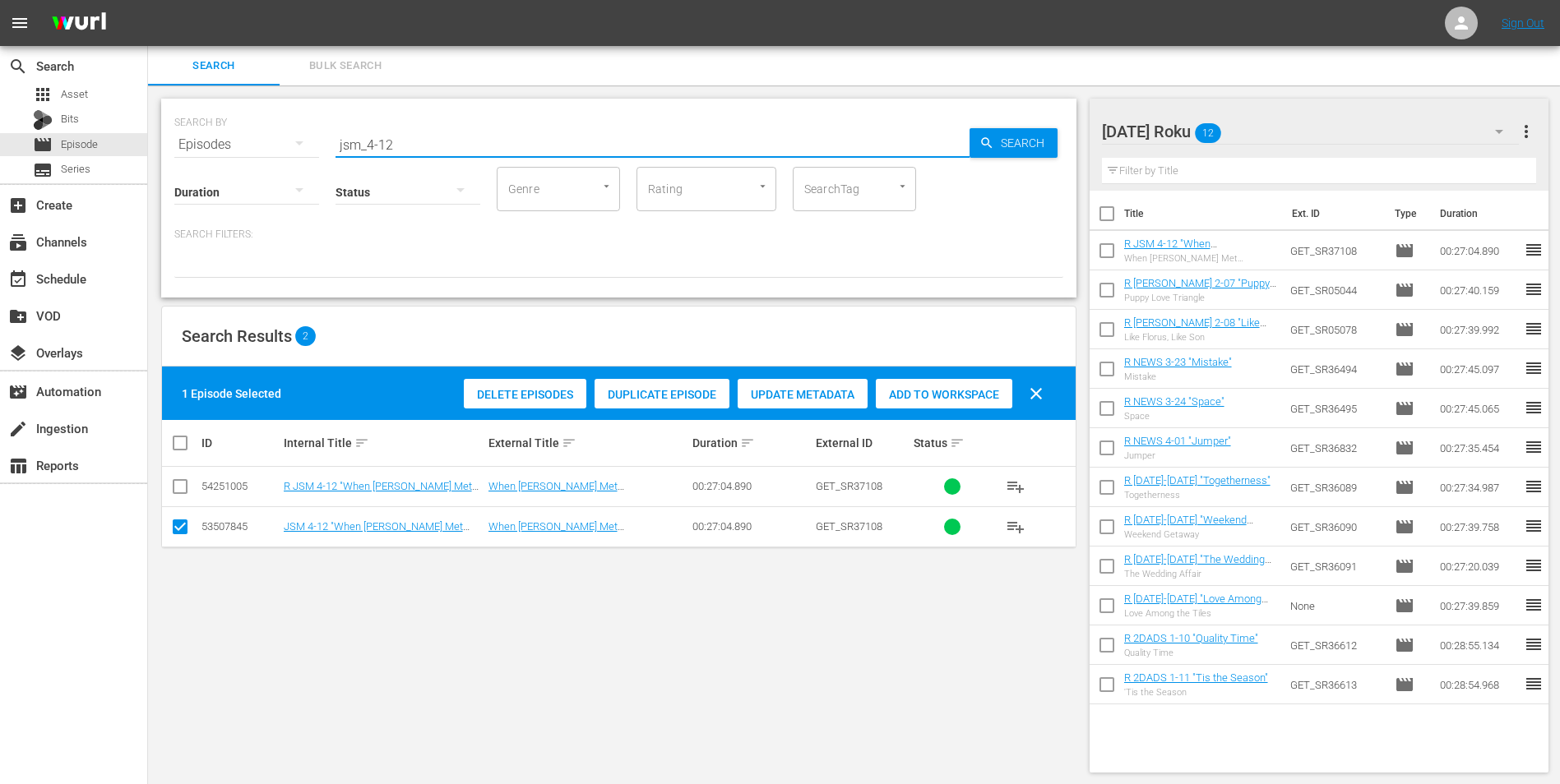
drag, startPoint x: 387, startPoint y: 146, endPoint x: 401, endPoint y: 153, distance: 15.7
click at [401, 153] on div "SEARCH BY Search By Episodes Search ID, Title, Description, Keywords, or Catego…" at bounding box center [619, 198] width 915 height 199
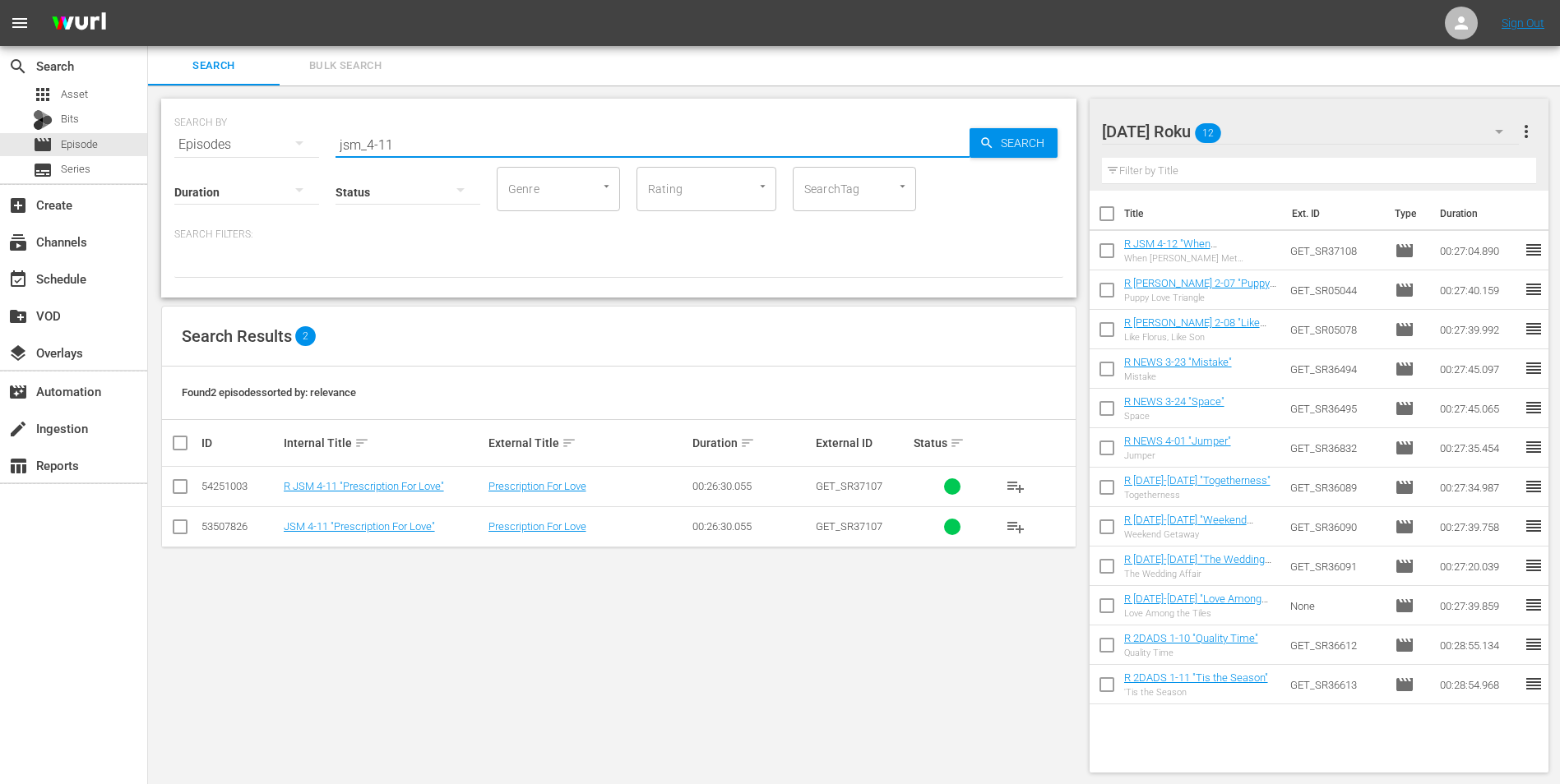
type input "jsm_4-11"
click at [183, 487] on input "checkbox" at bounding box center [179, 489] width 19 height 19
checkbox input "true"
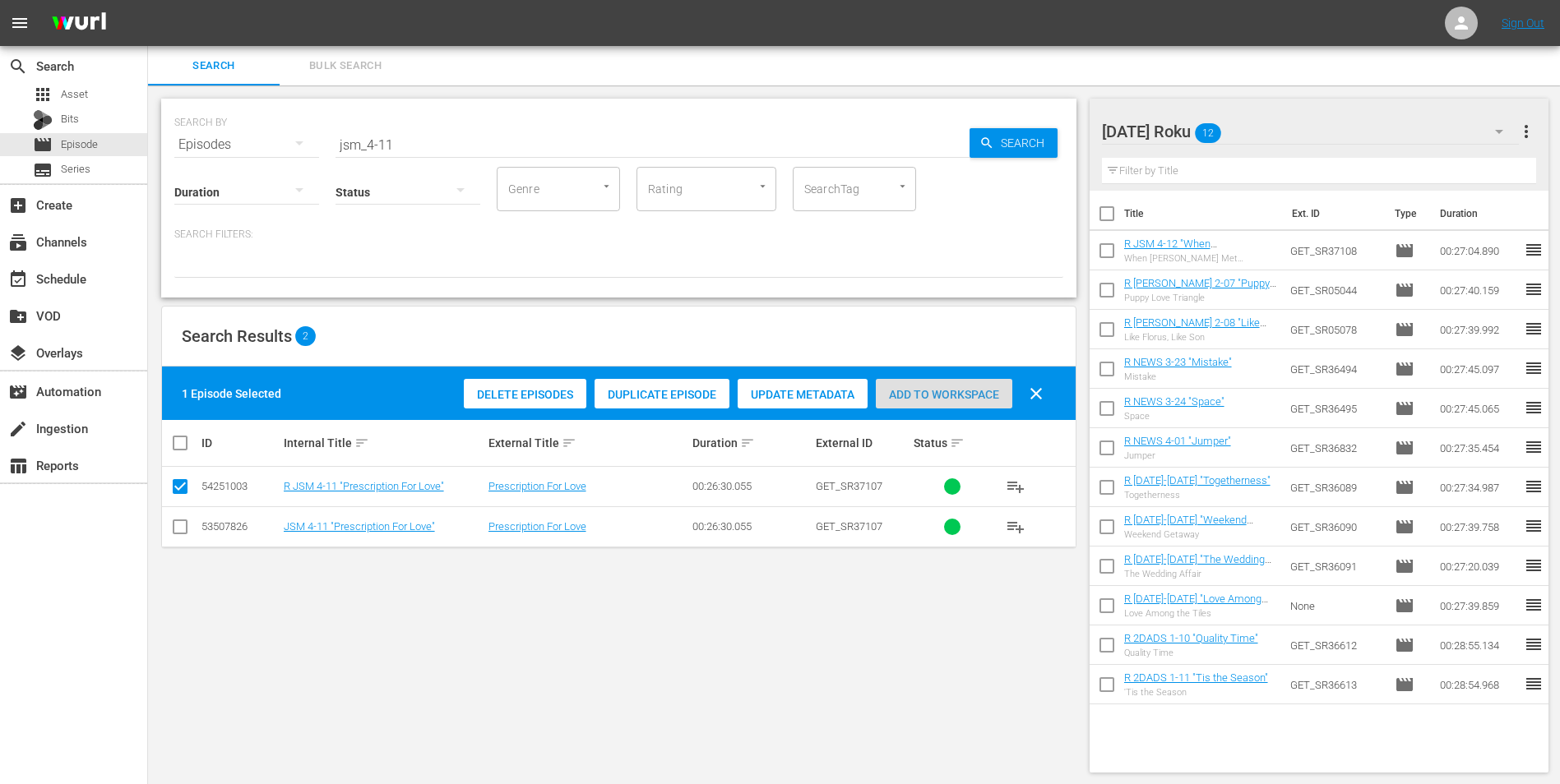
click at [952, 395] on span "Add to Workspace" at bounding box center [944, 395] width 137 height 14
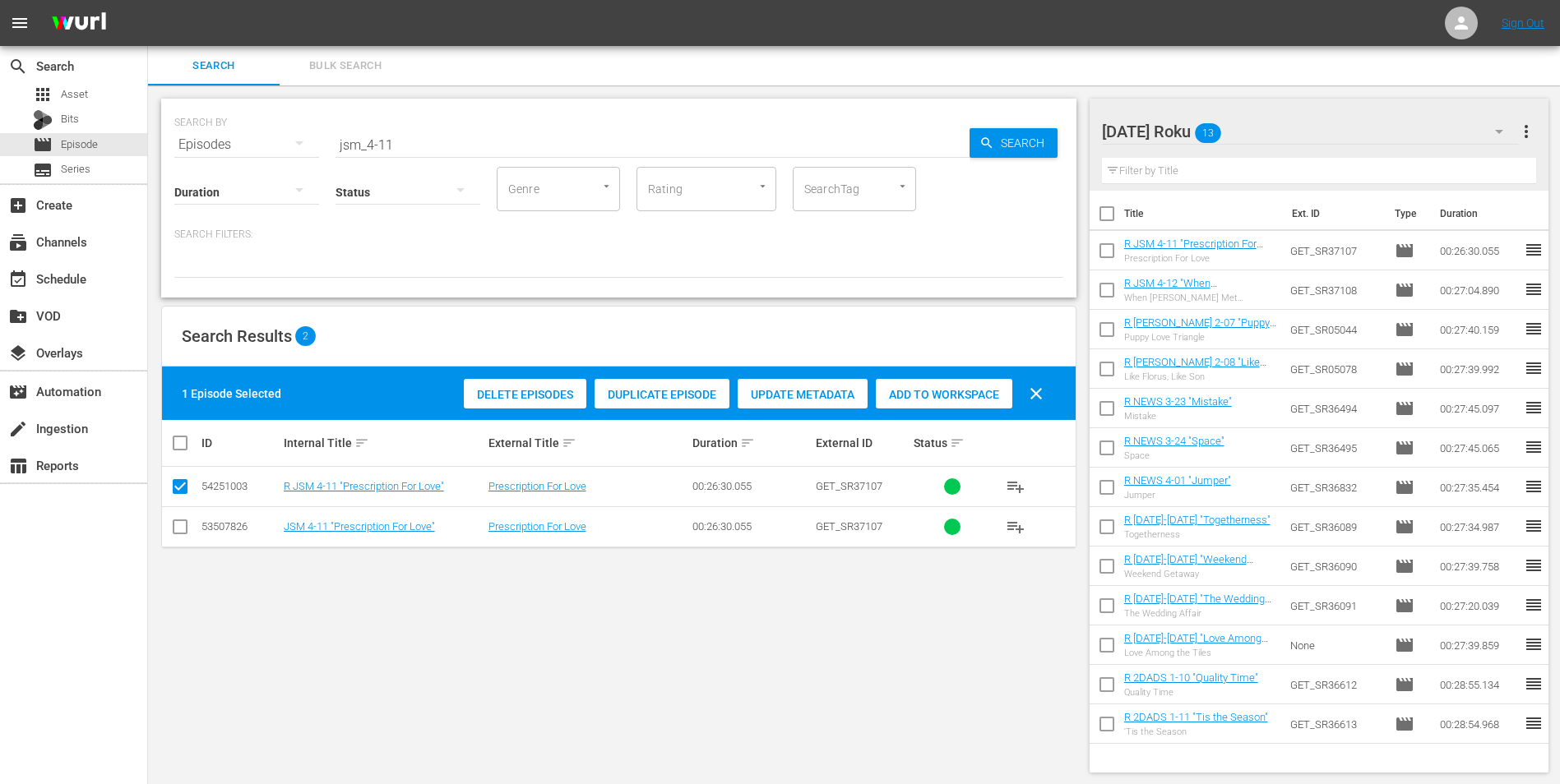
click at [1045, 130] on div "[DATE] Roku 13" at bounding box center [1311, 131] width 417 height 46
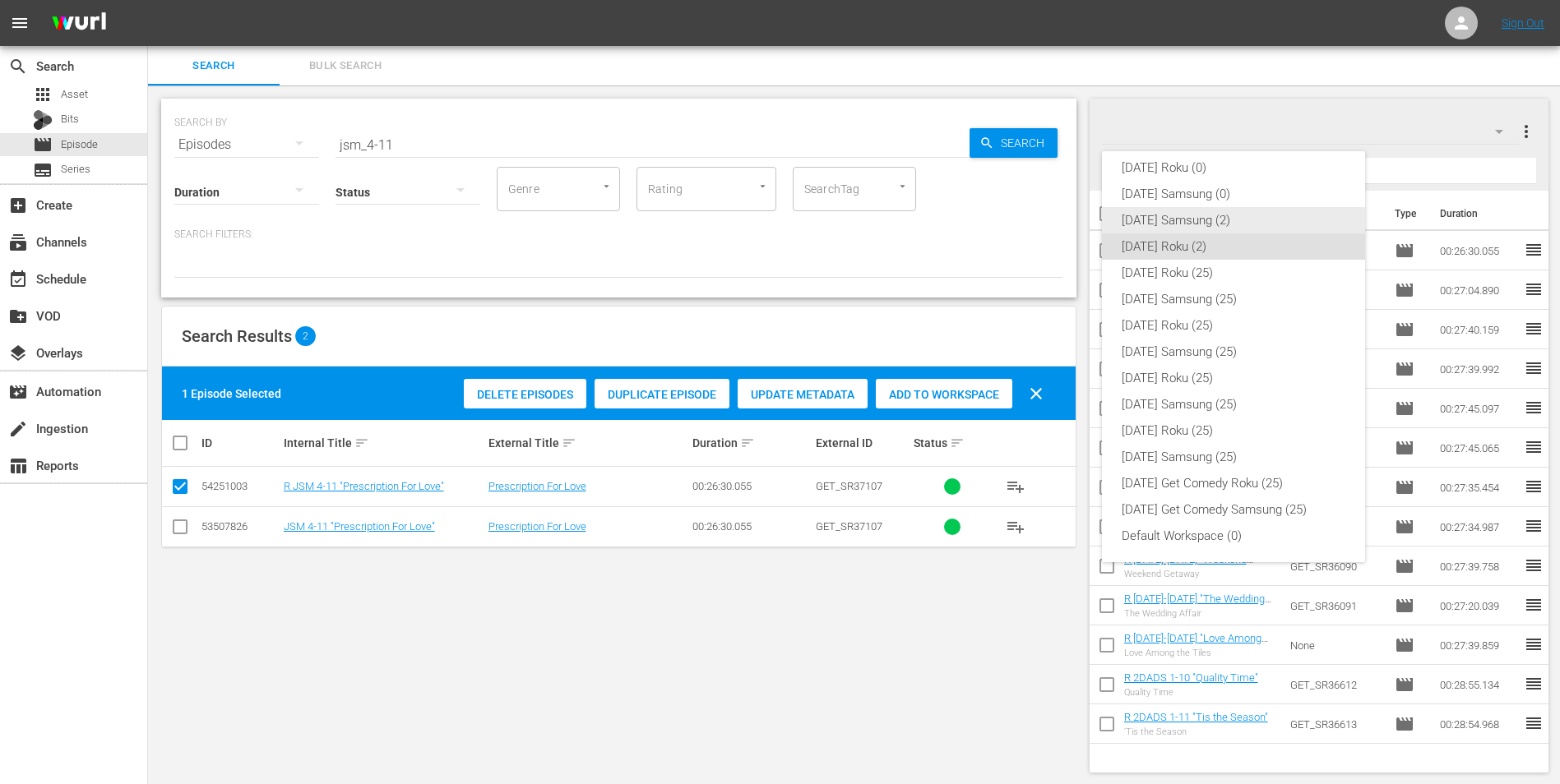
click at [1045, 216] on div "[DATE] Samsung (2)" at bounding box center [1233, 220] width 224 height 26
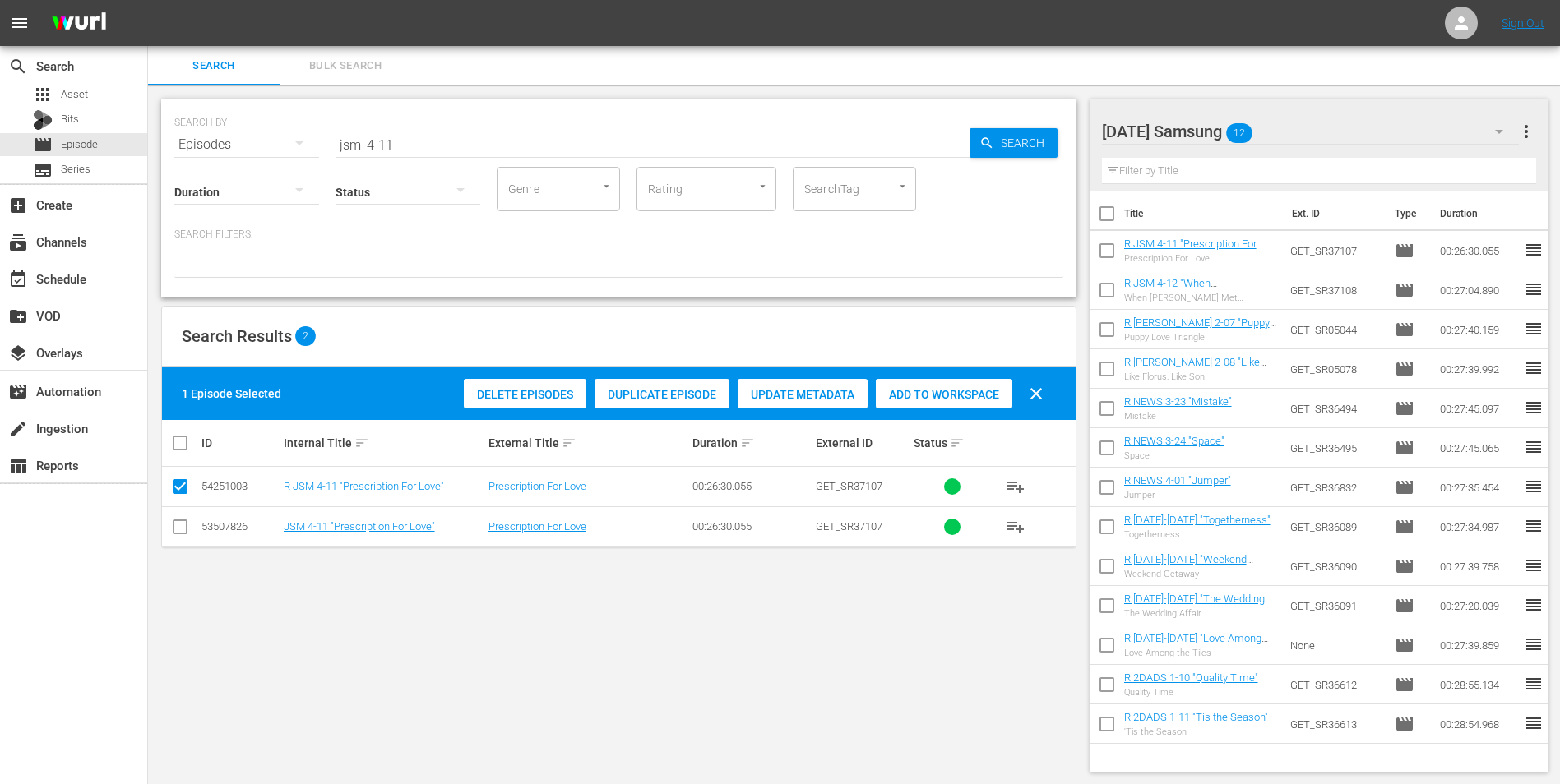
click at [183, 487] on input "checkbox" at bounding box center [179, 530] width 19 height 19
checkbox input "true"
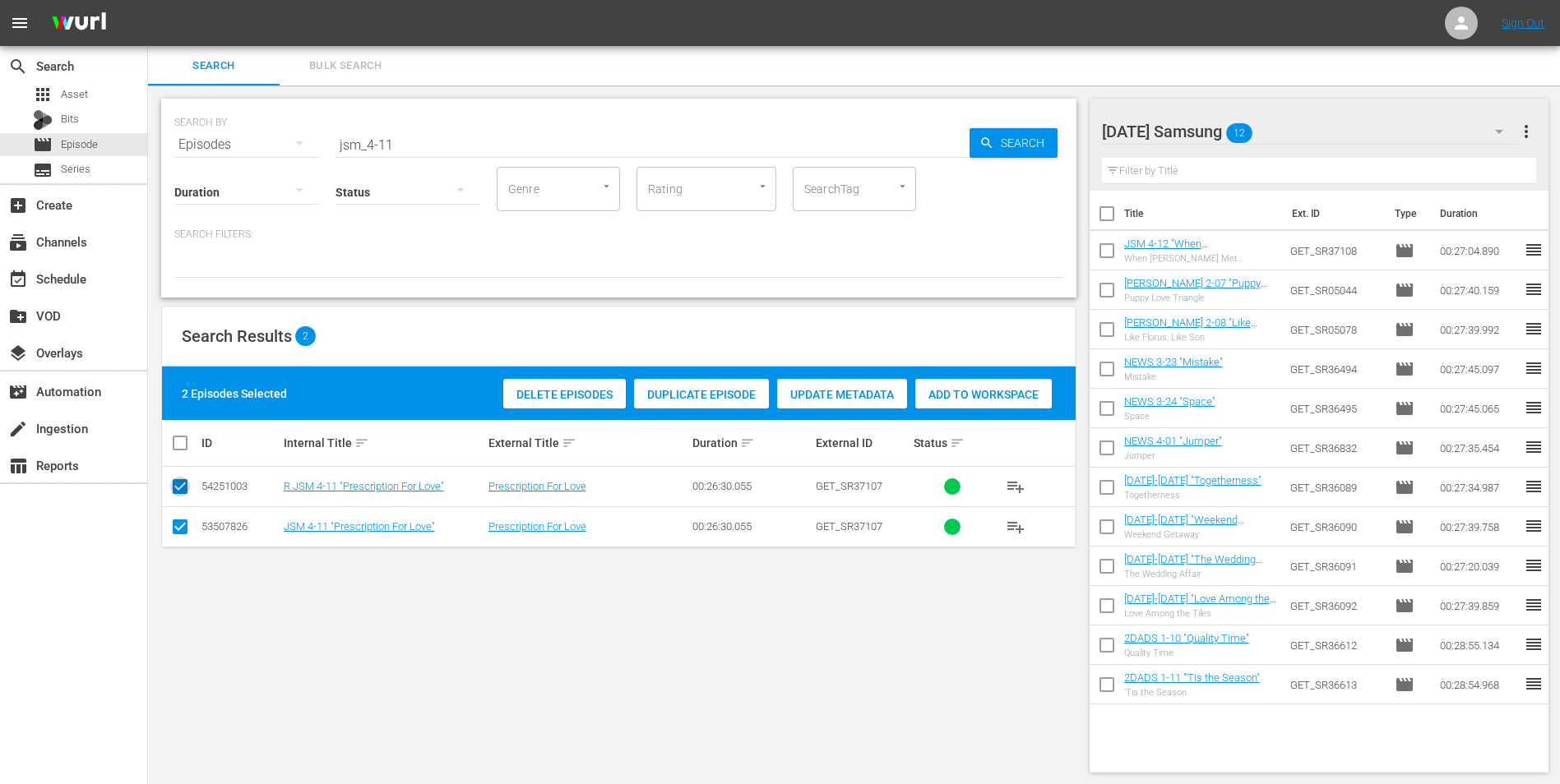
click at [186, 487] on input "checkbox" at bounding box center [179, 489] width 19 height 19
checkbox input "false"
click at [922, 386] on div "Add to Workspace" at bounding box center [944, 395] width 137 height 31
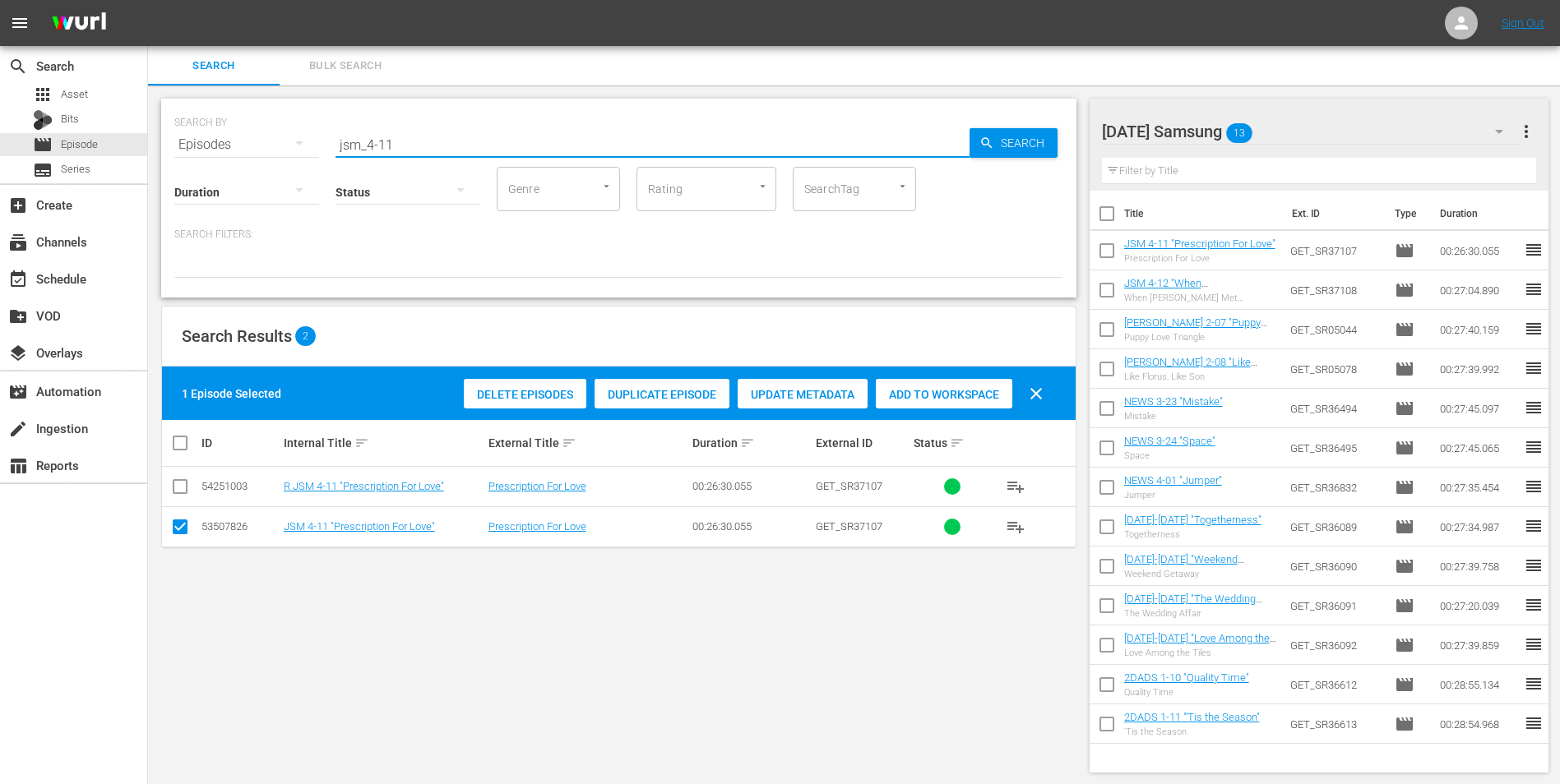
drag, startPoint x: 421, startPoint y: 142, endPoint x: 222, endPoint y: 156, distance: 199.5
click at [226, 159] on div "SEARCH BY Search By Episodes Search ID, Title, Description, Keywords, or Catego…" at bounding box center [619, 198] width 915 height 199
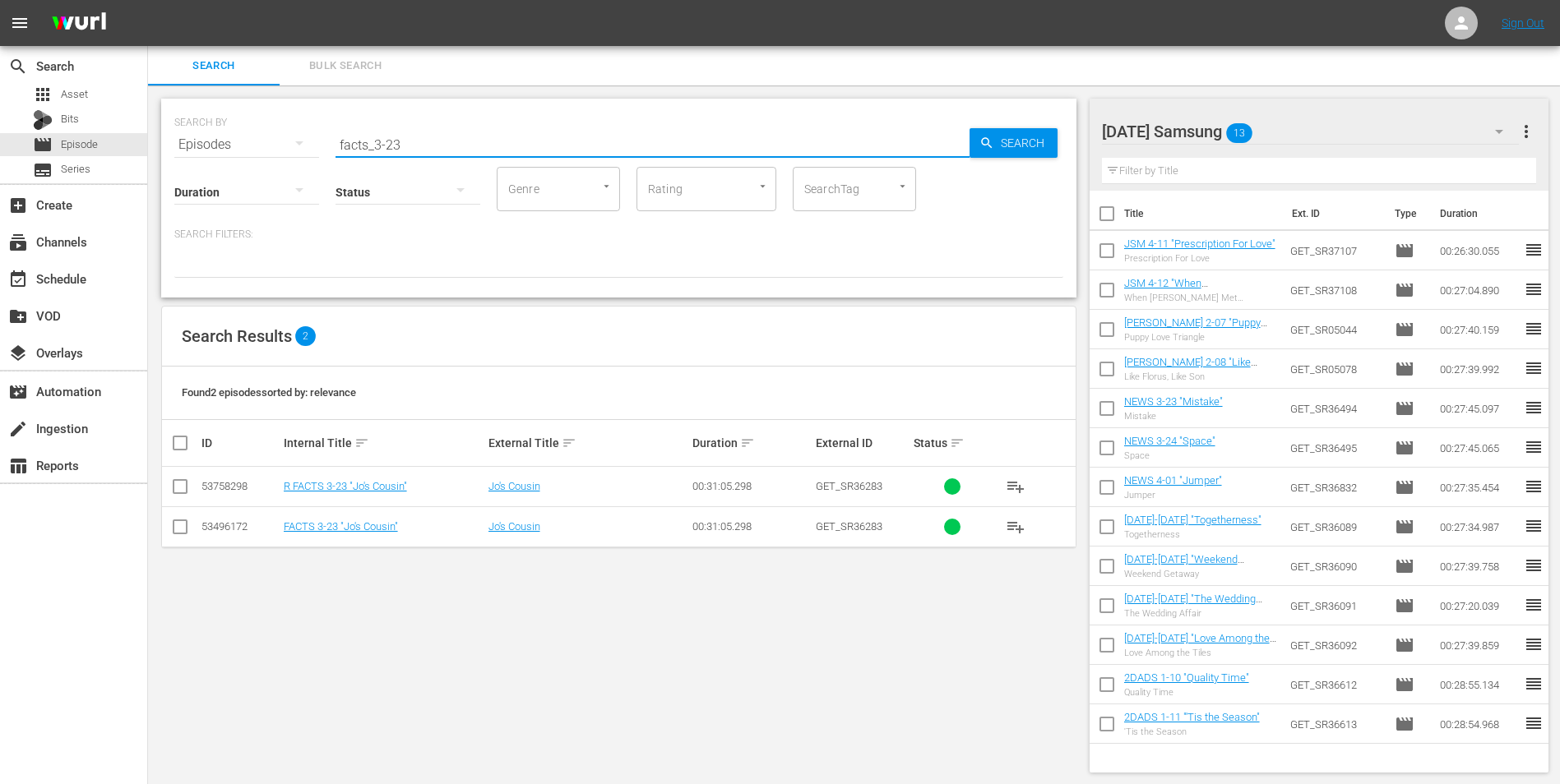
type input "facts_3-23"
click at [181, 487] on input "checkbox" at bounding box center [179, 530] width 19 height 19
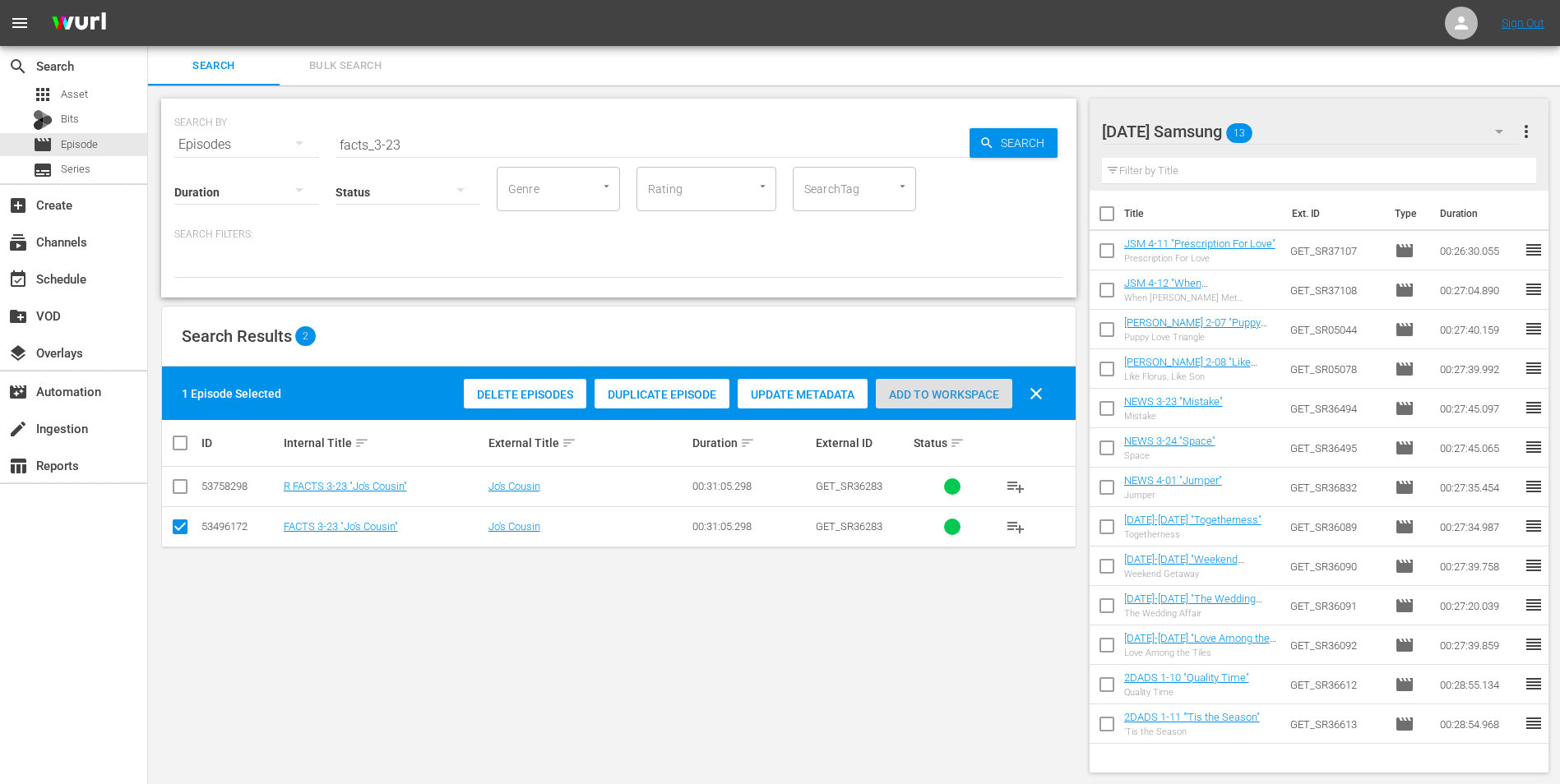
click at [937, 399] on span "Add to Workspace" at bounding box center [944, 395] width 137 height 14
click at [1045, 120] on div "[DATE] Samsung 14" at bounding box center [1311, 131] width 417 height 46
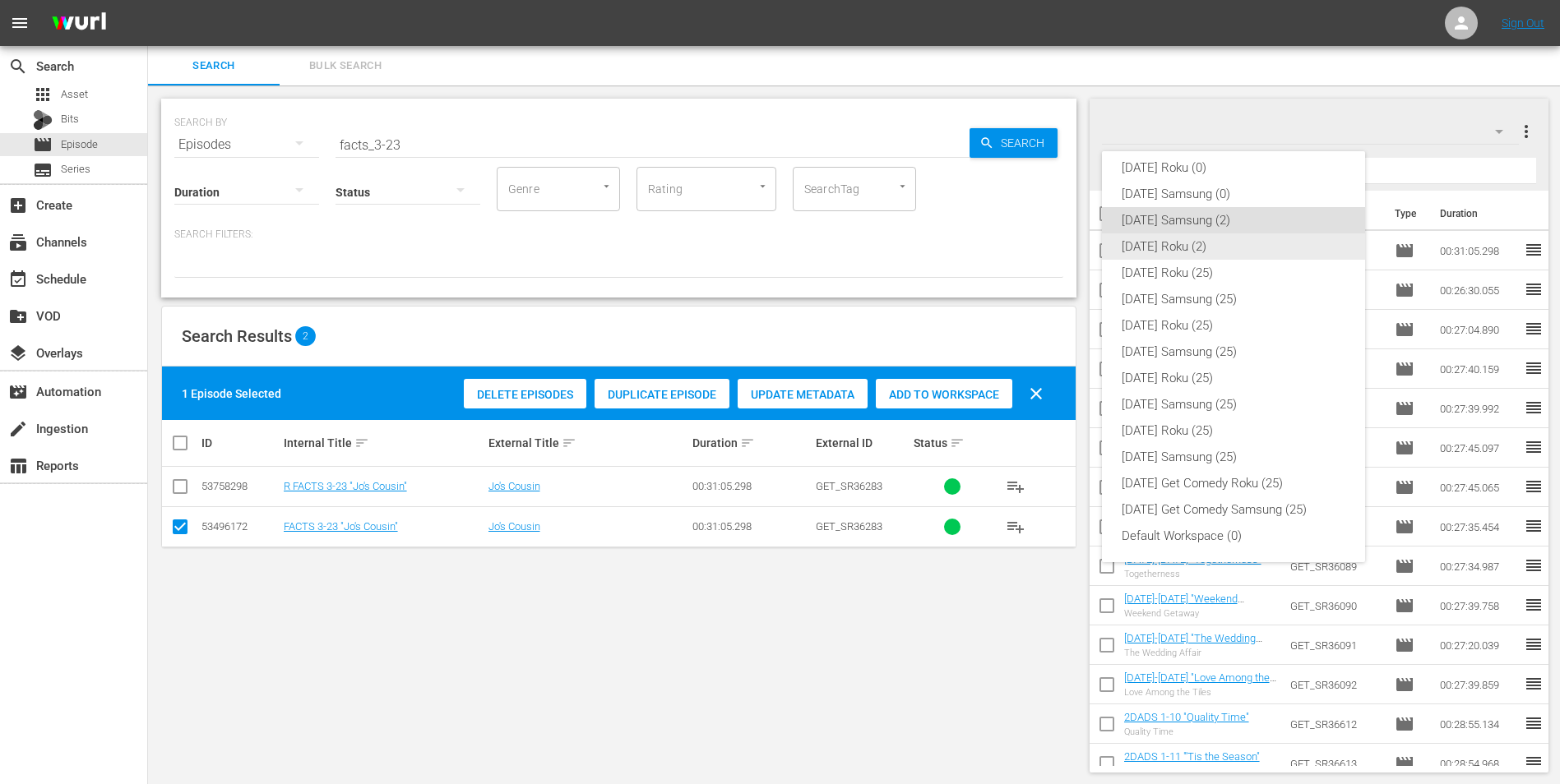
click at [1045, 241] on div "[DATE] Roku (2)" at bounding box center [1233, 246] width 224 height 26
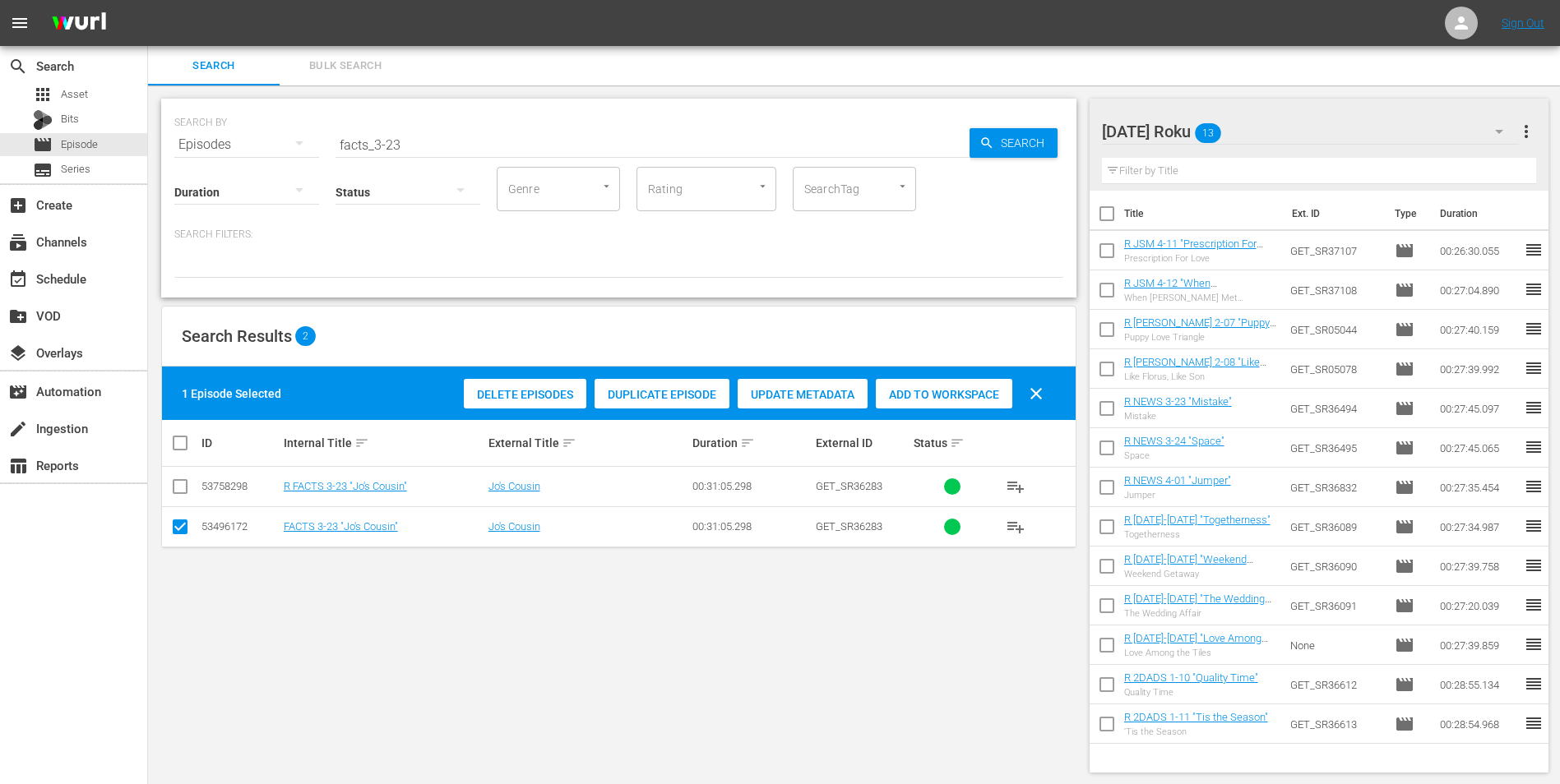
click at [181, 487] on input "checkbox" at bounding box center [179, 530] width 19 height 19
checkbox input "false"
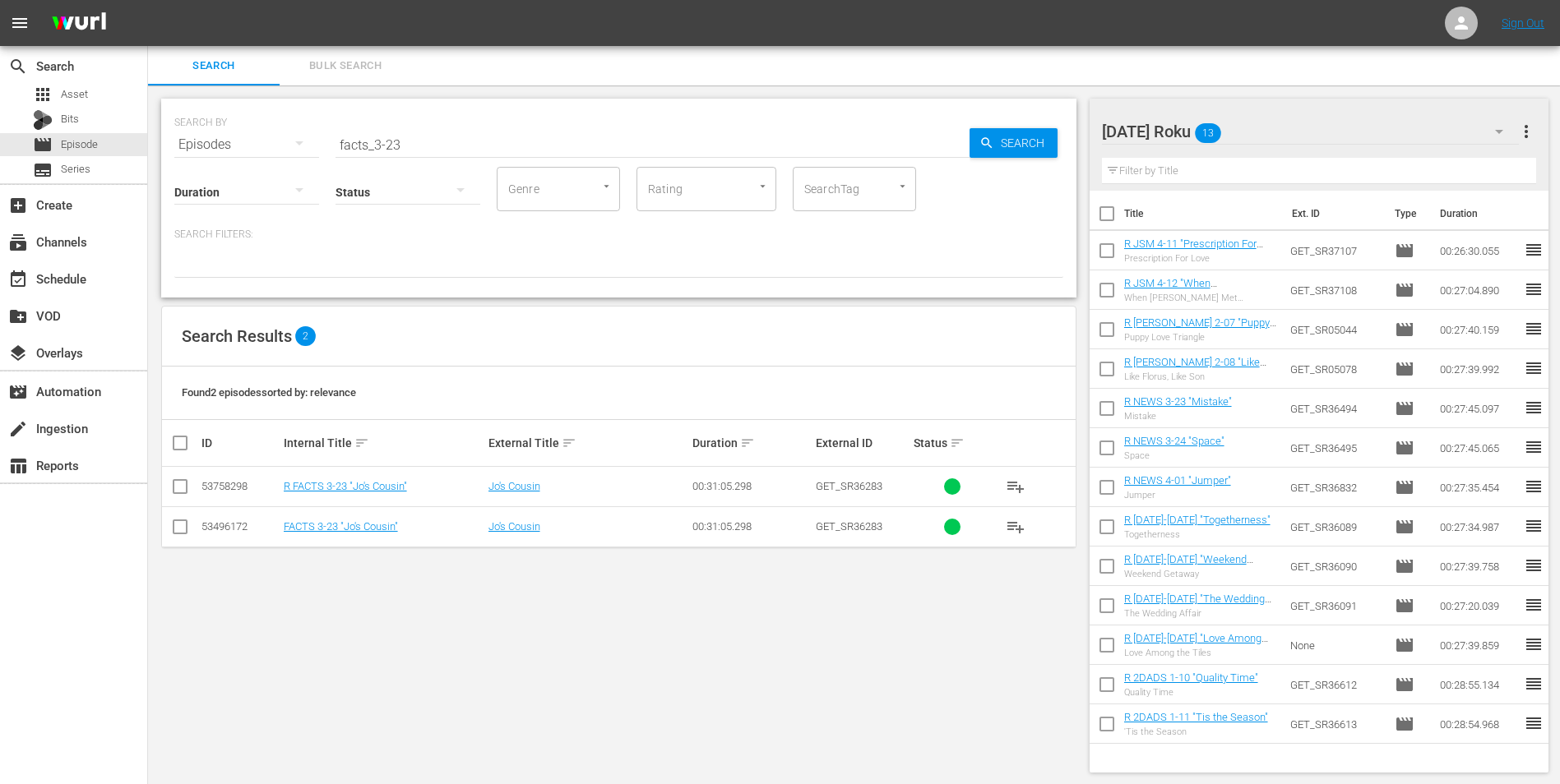
click at [178, 487] on input "checkbox" at bounding box center [179, 489] width 19 height 19
checkbox input "true"
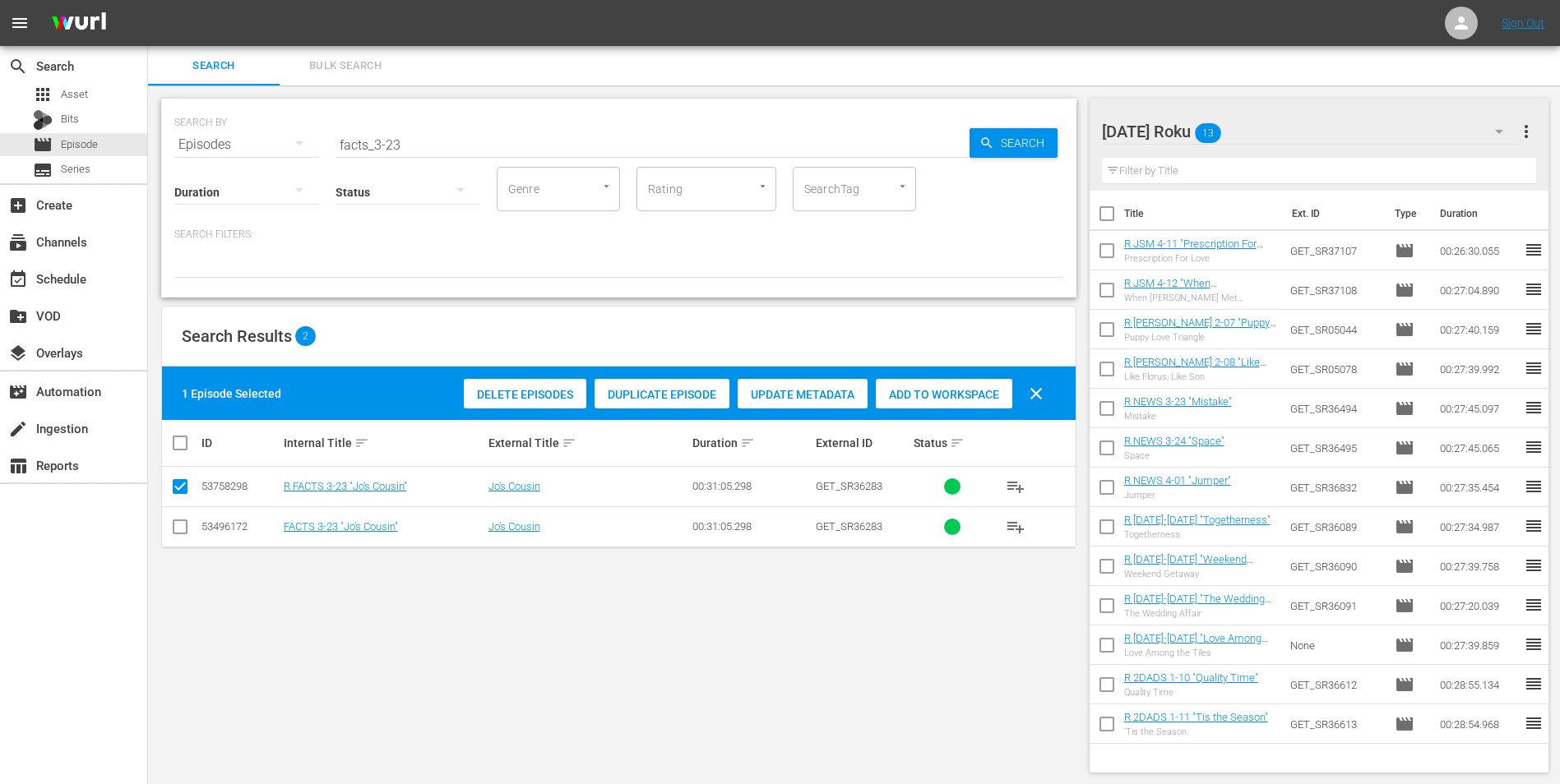
click at [954, 392] on span "Add to Workspace" at bounding box center [944, 395] width 137 height 14
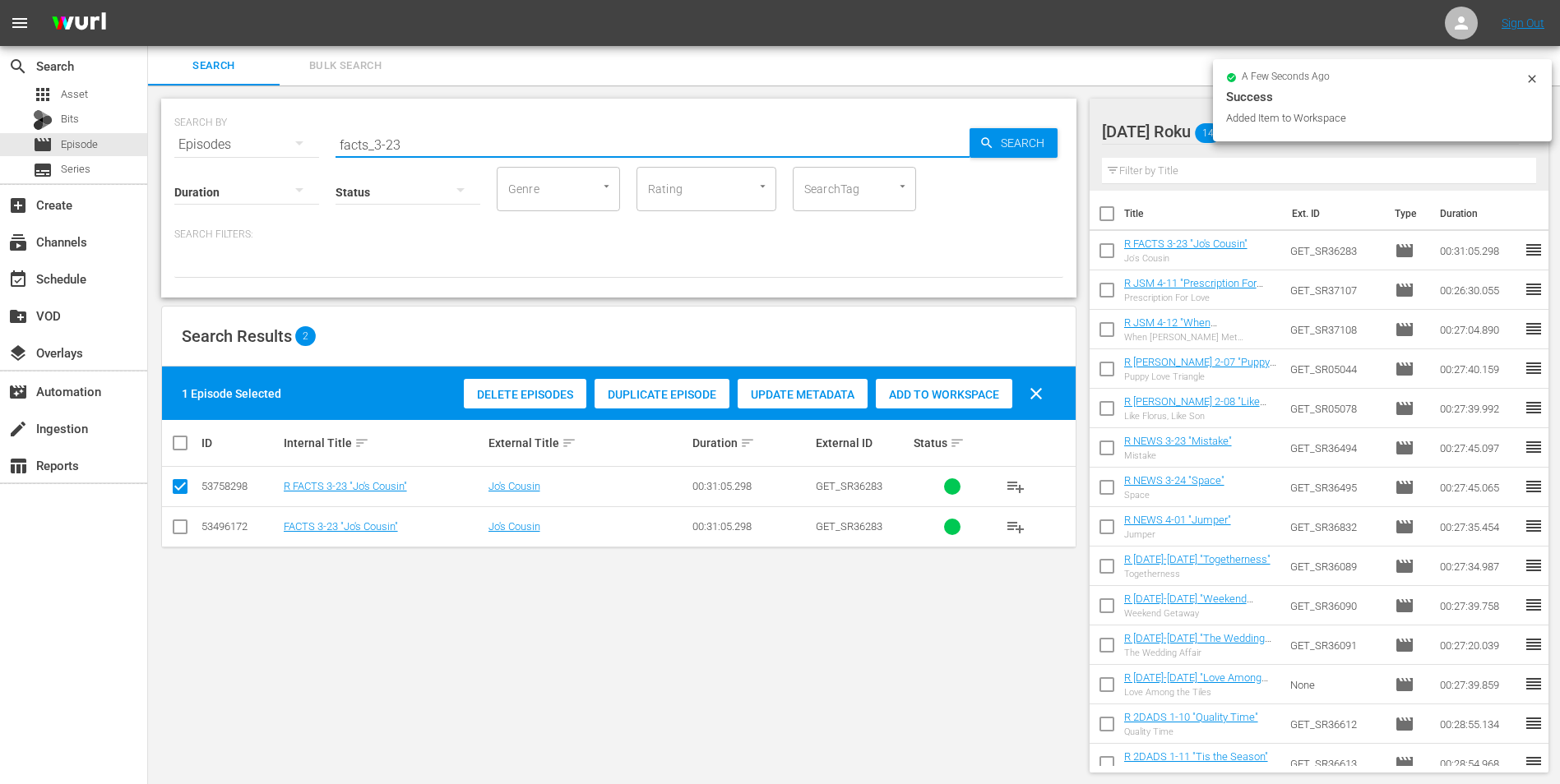
click at [390, 149] on input "facts_3-23" at bounding box center [652, 144] width 634 height 40
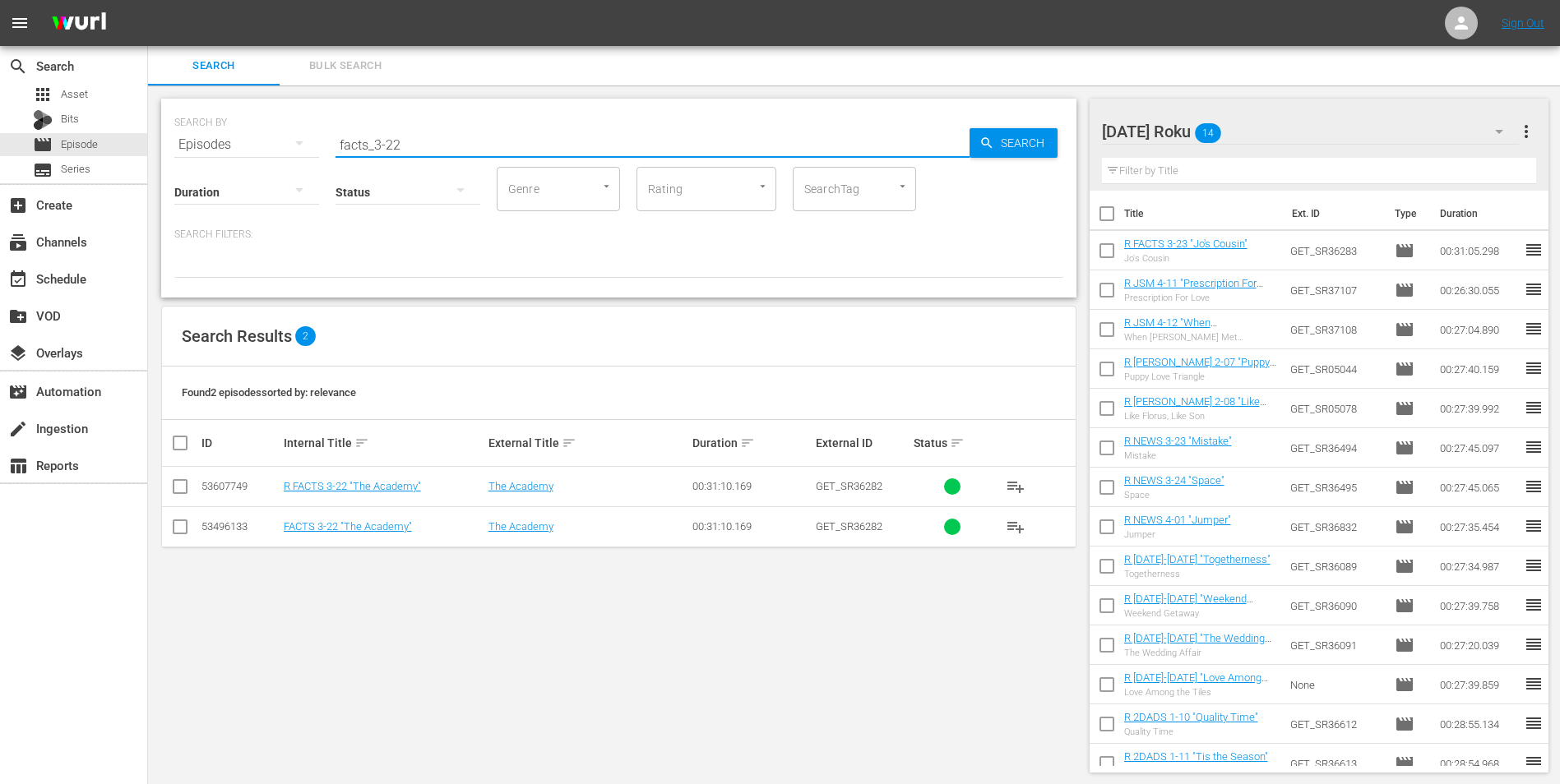
type input "facts_3-22"
click at [183, 487] on input "checkbox" at bounding box center [179, 489] width 19 height 19
checkbox input "true"
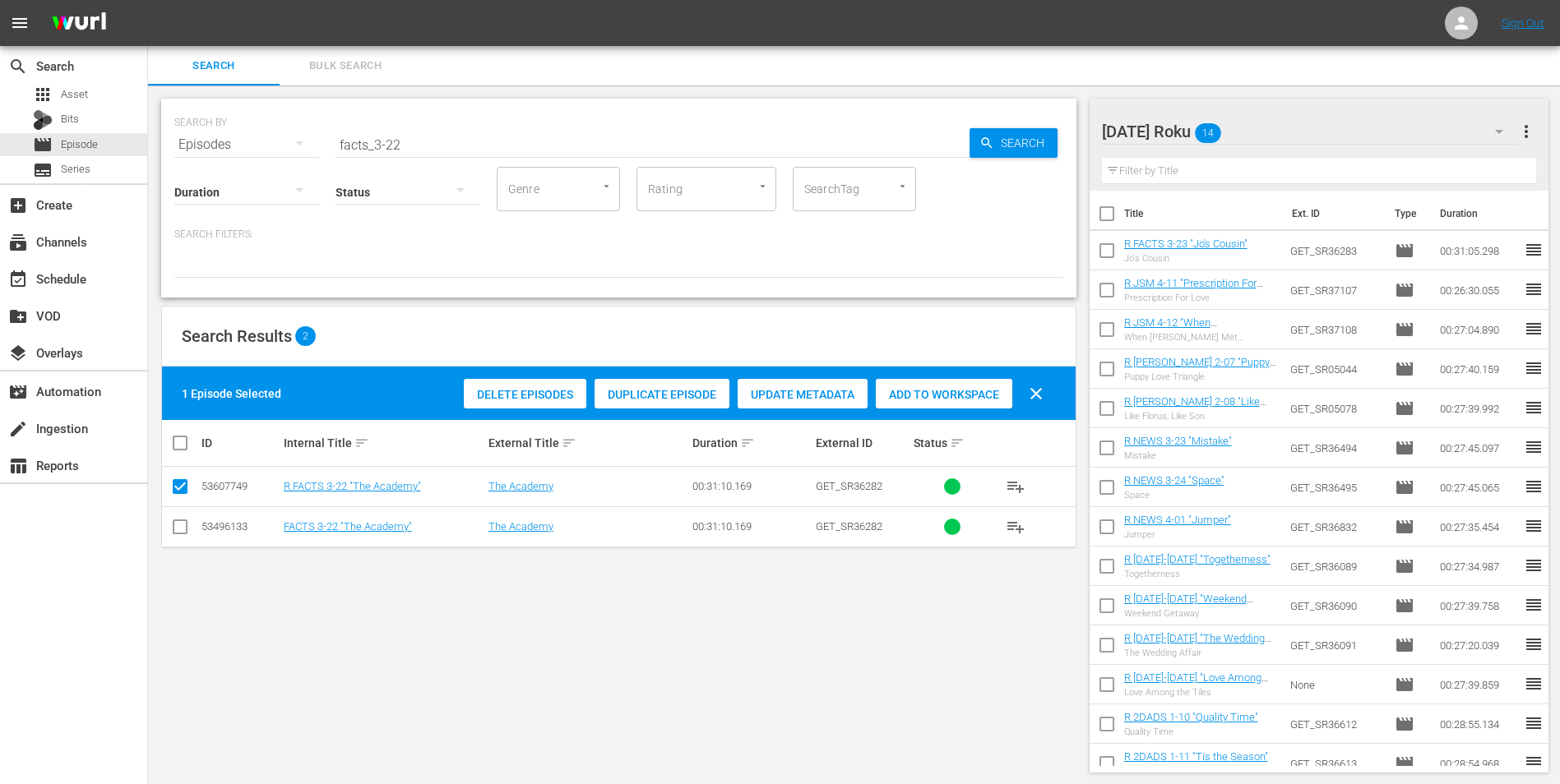
click at [943, 385] on div "Add to Workspace" at bounding box center [944, 395] width 137 height 31
click at [1045, 124] on div "[DATE] Roku 15" at bounding box center [1311, 131] width 417 height 46
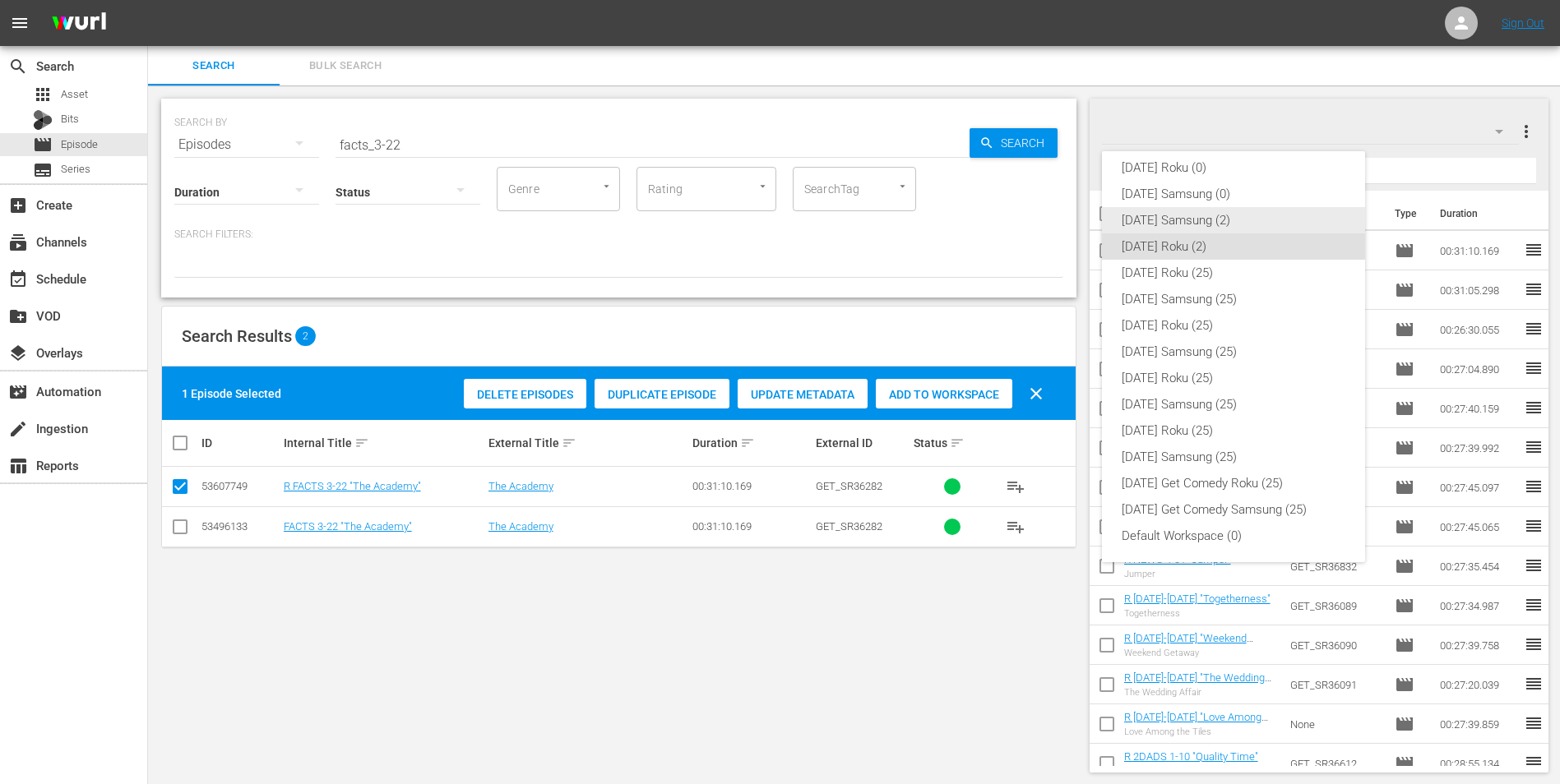
click at [1045, 223] on div "[DATE] Samsung (2)" at bounding box center [1233, 220] width 224 height 26
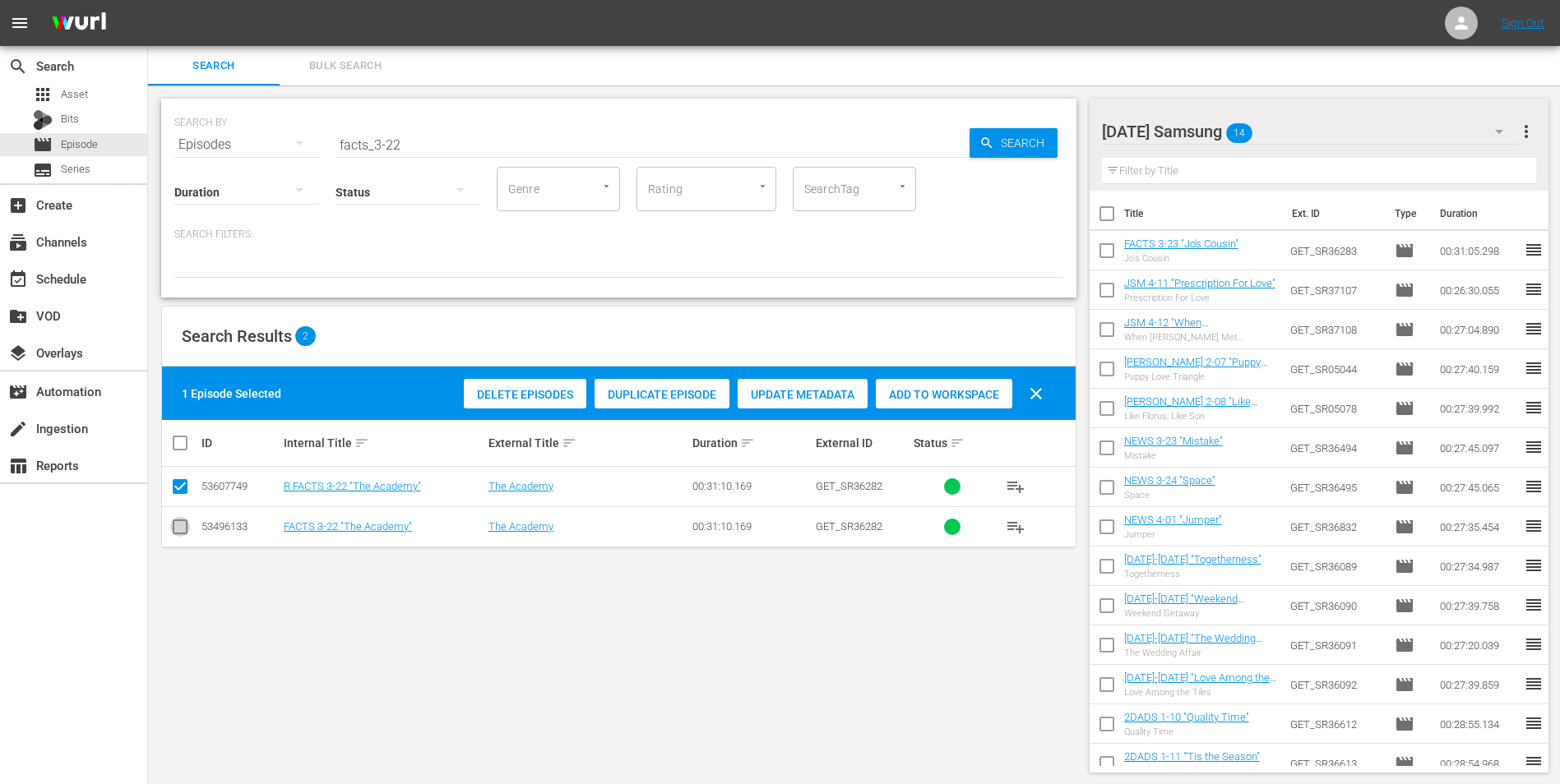
click at [179, 487] on input "checkbox" at bounding box center [179, 530] width 19 height 19
checkbox input "true"
click at [187, 485] on input "checkbox" at bounding box center [179, 489] width 19 height 19
checkbox input "false"
click at [915, 389] on span "Add to Workspace" at bounding box center [944, 395] width 137 height 14
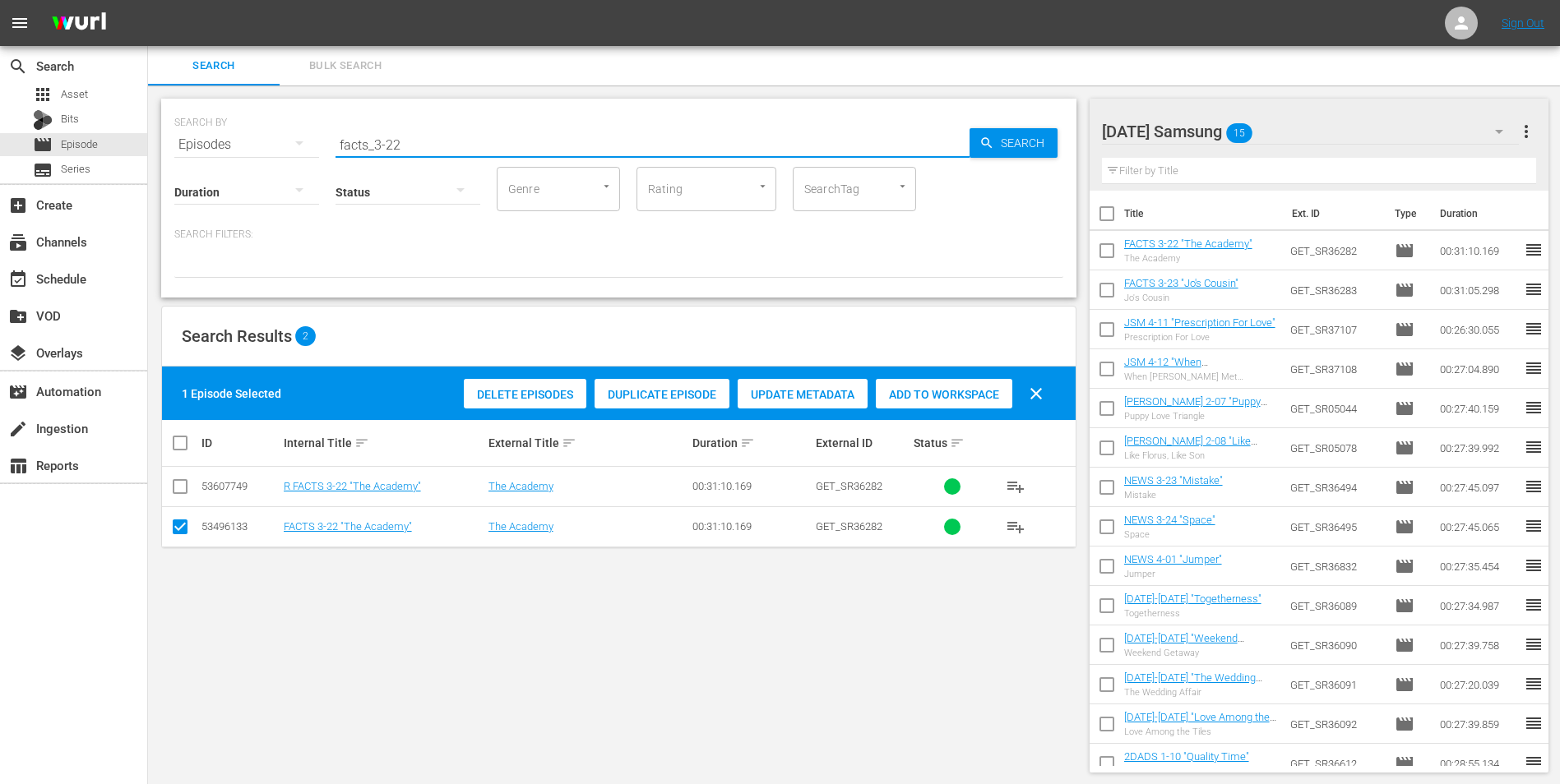
drag, startPoint x: 435, startPoint y: 142, endPoint x: 270, endPoint y: 138, distance: 165.0
click at [276, 145] on div "SEARCH BY Search By Episodes Search ID, Title, Description, Keywords, or Catego…" at bounding box center [619, 135] width 889 height 59
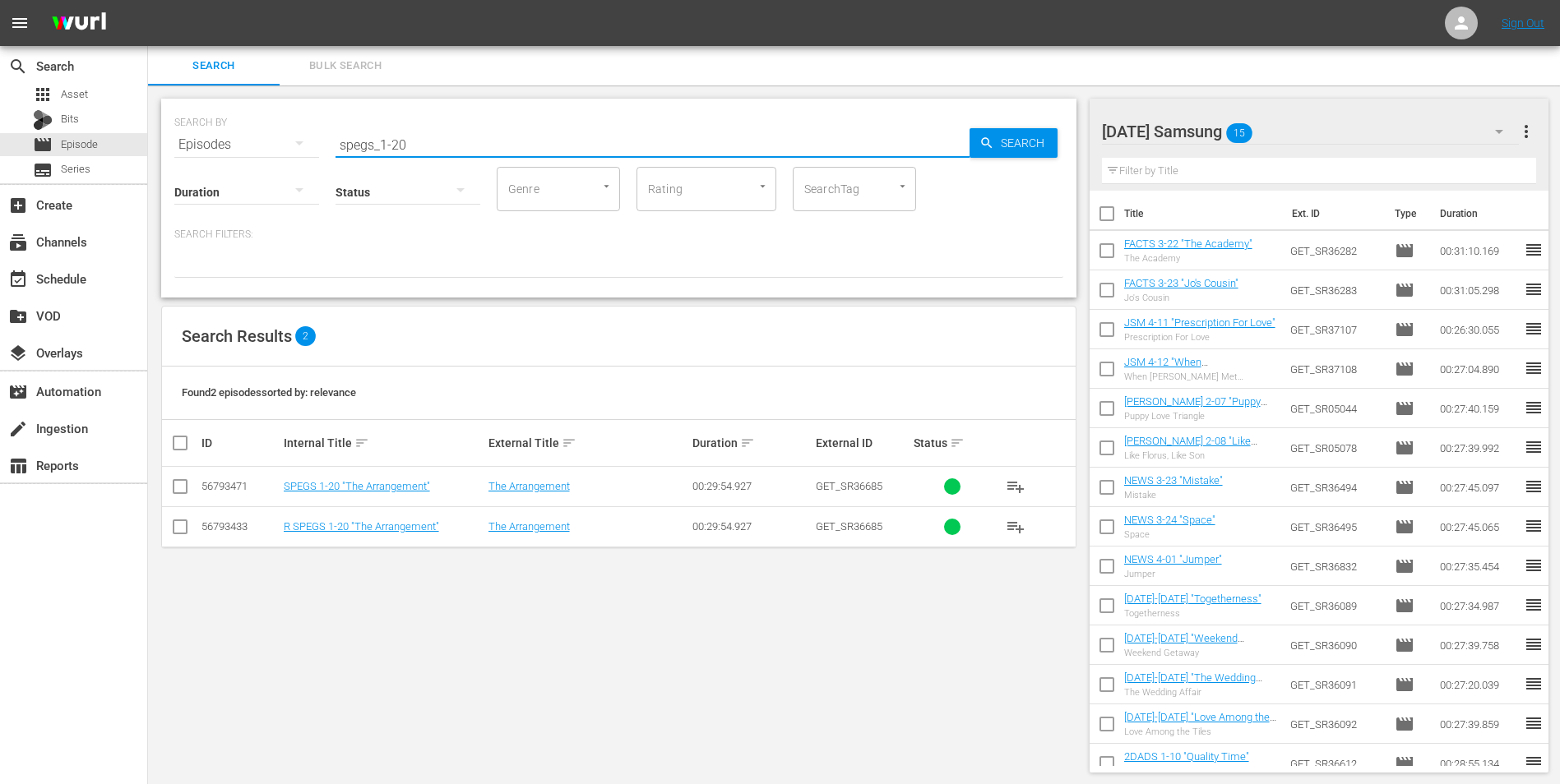
type input "spegs_1-20"
click at [178, 487] on input "checkbox" at bounding box center [179, 489] width 19 height 19
checkbox input "true"
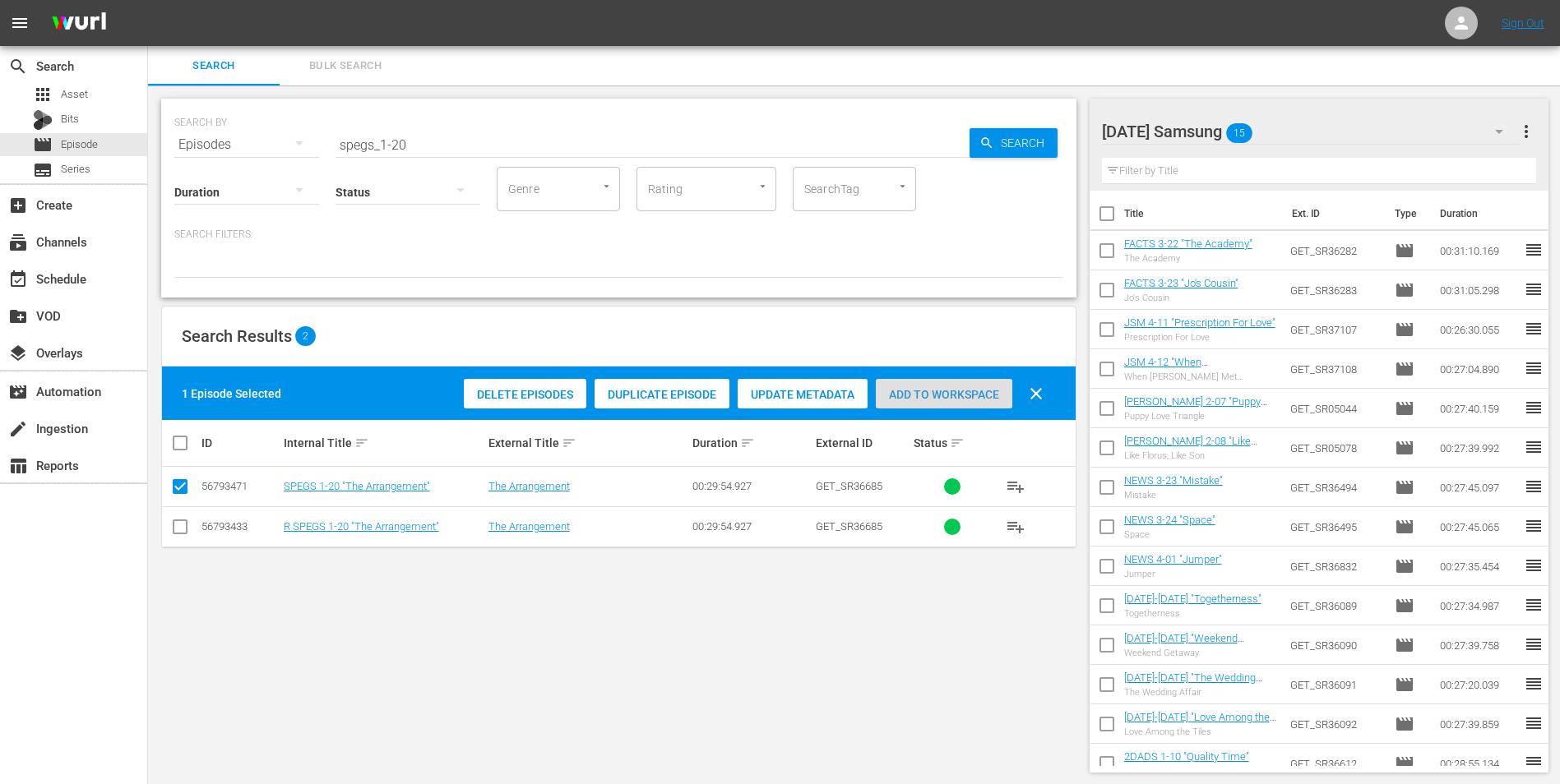
click at [966, 398] on span "Add to Workspace" at bounding box center [944, 395] width 137 height 14
click at [1045, 128] on div "[DATE] Samsung 16" at bounding box center [1311, 131] width 417 height 46
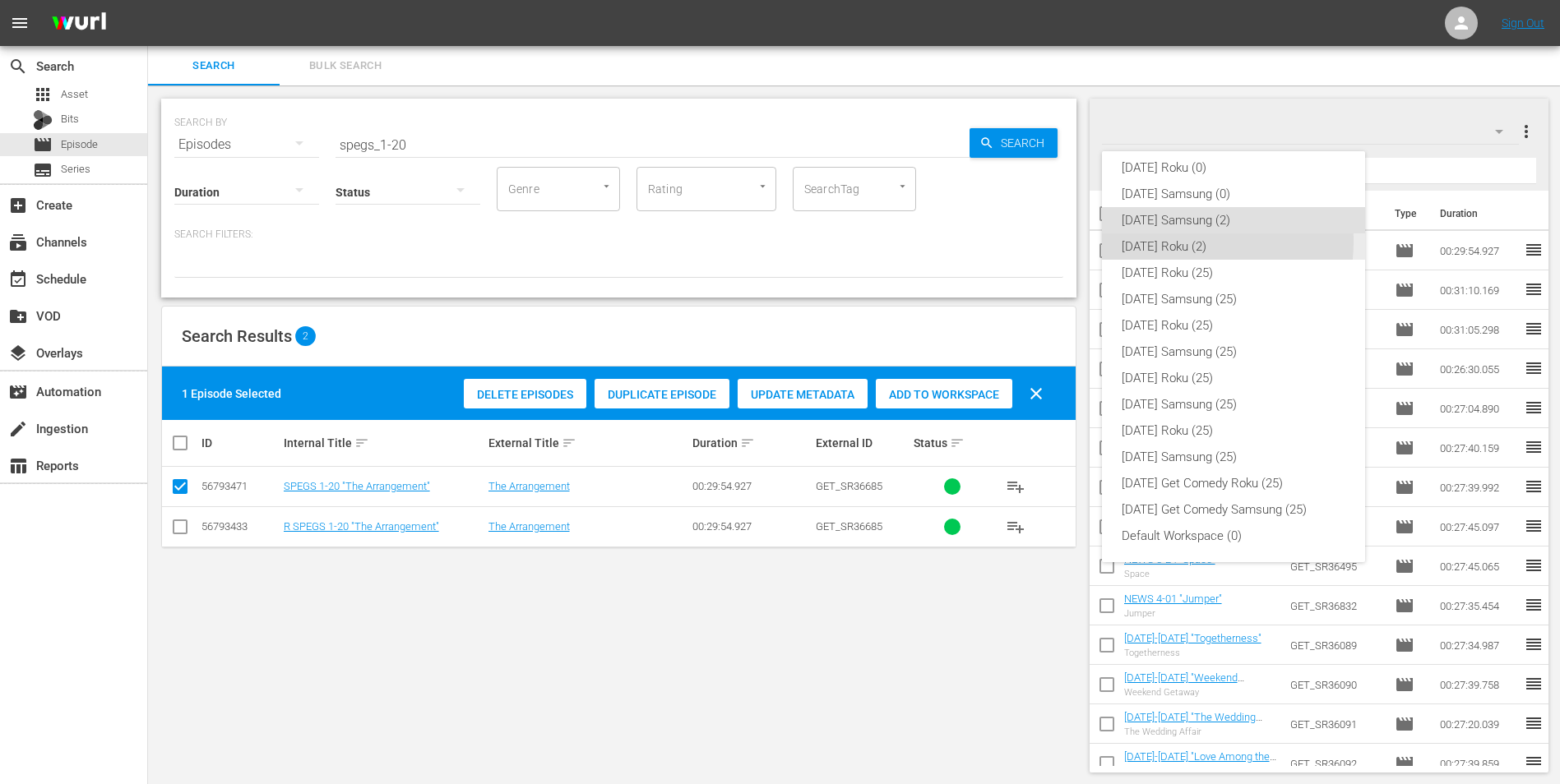
click at [1045, 242] on div "[DATE] Roku (2)" at bounding box center [1233, 246] width 224 height 26
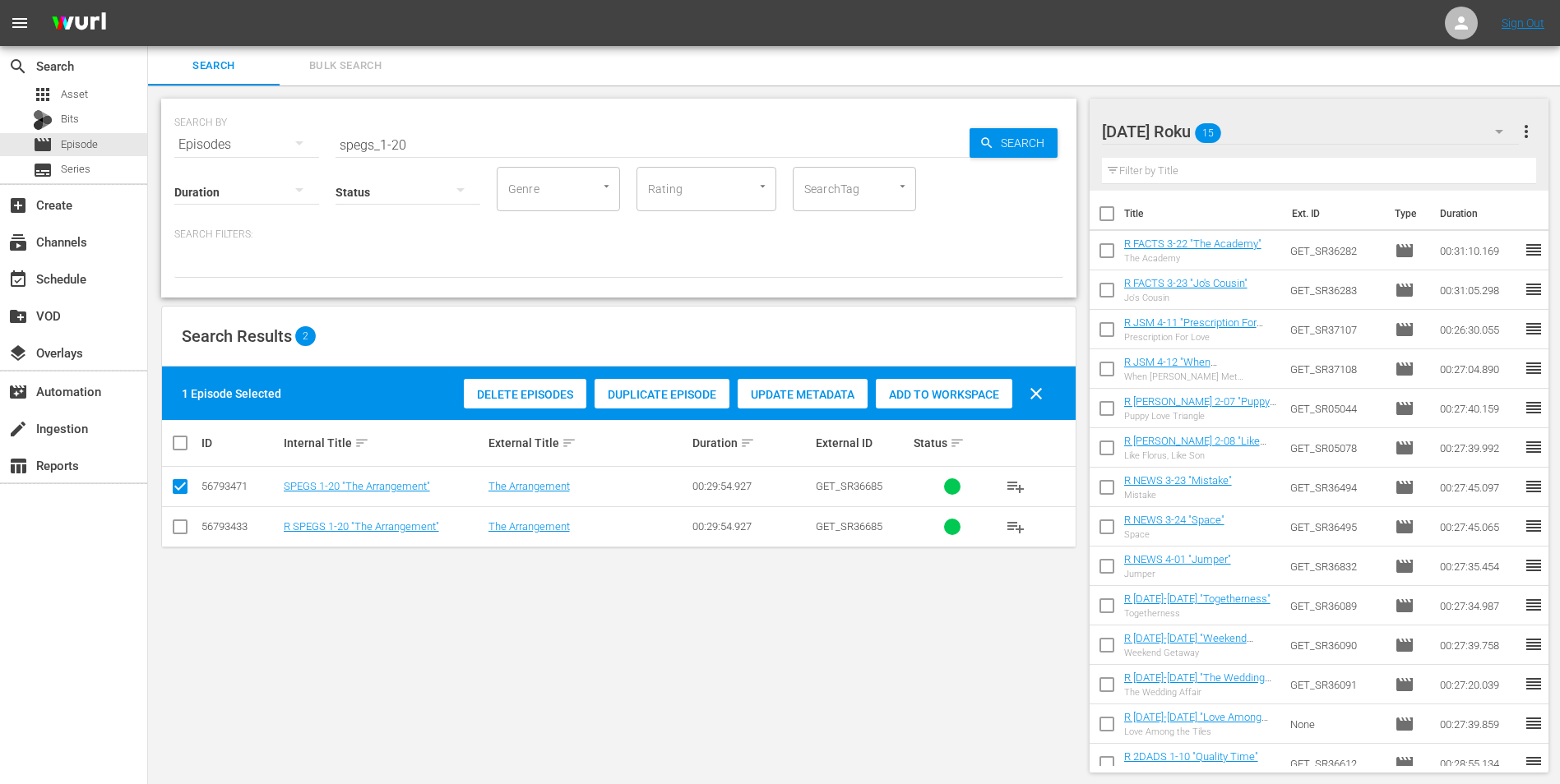
drag, startPoint x: 172, startPoint y: 527, endPoint x: 181, endPoint y: 502, distance: 26.6
click at [172, 487] on input "checkbox" at bounding box center [179, 530] width 19 height 19
checkbox input "true"
click at [178, 487] on input "checkbox" at bounding box center [179, 489] width 19 height 19
checkbox input "false"
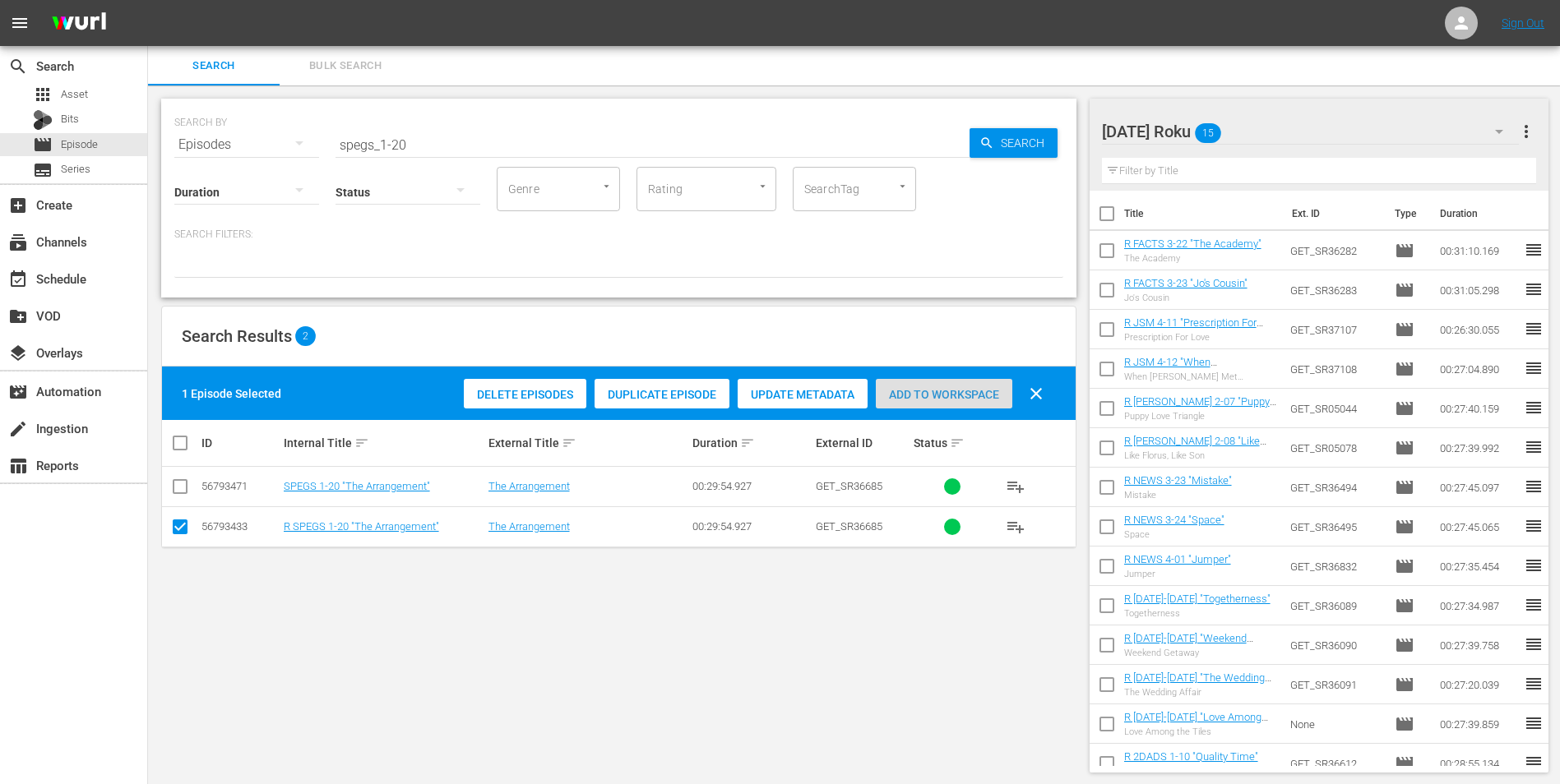
click at [925, 388] on span "Add to Workspace" at bounding box center [944, 395] width 137 height 14
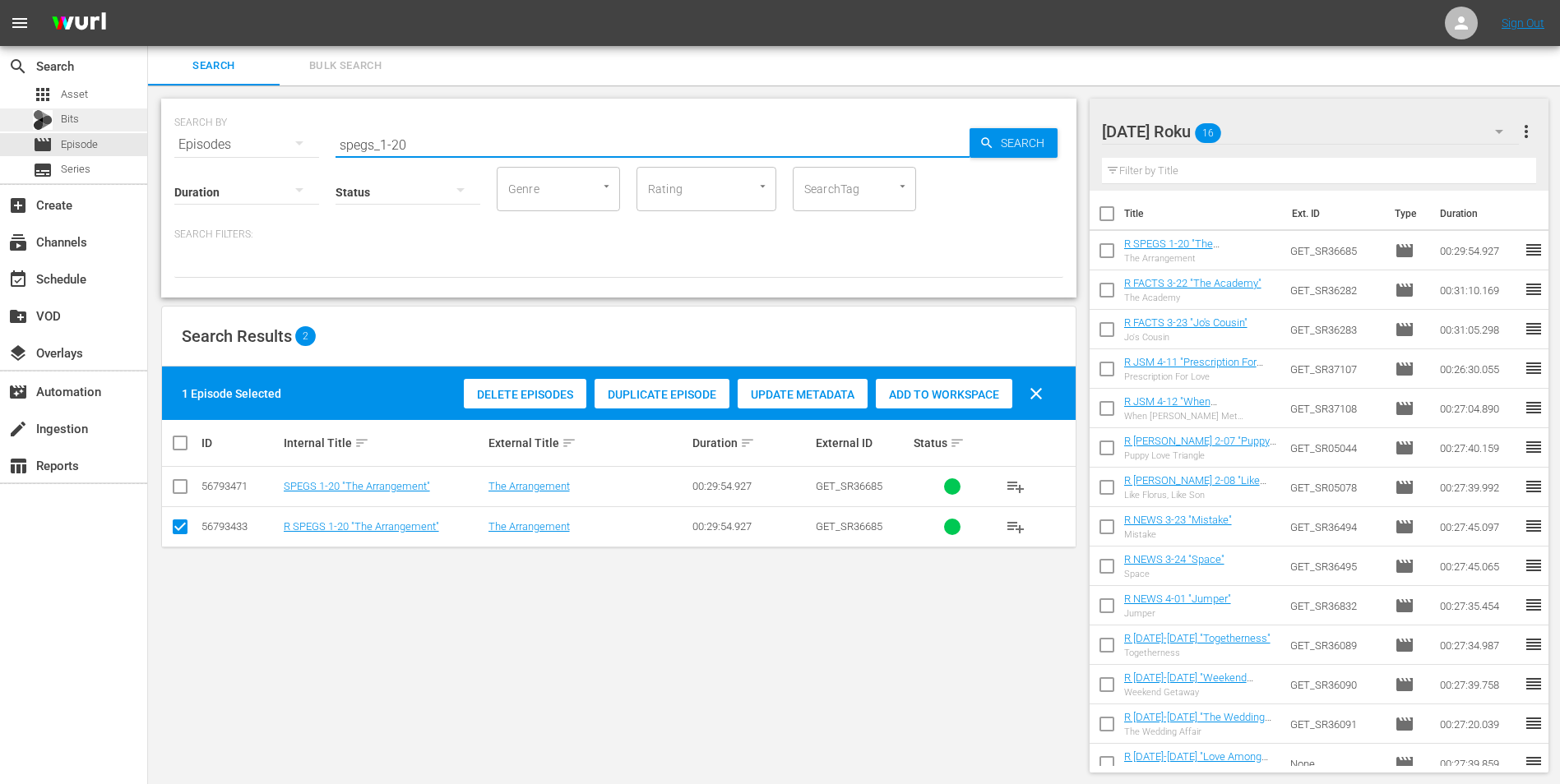
drag, startPoint x: 438, startPoint y: 141, endPoint x: 134, endPoint y: 125, distance: 304.4
click at [148, 0] on div "search Search apps Asset Bits movie Episode subtitles Series add_box Create sub…" at bounding box center [854, 0] width 1412 height 0
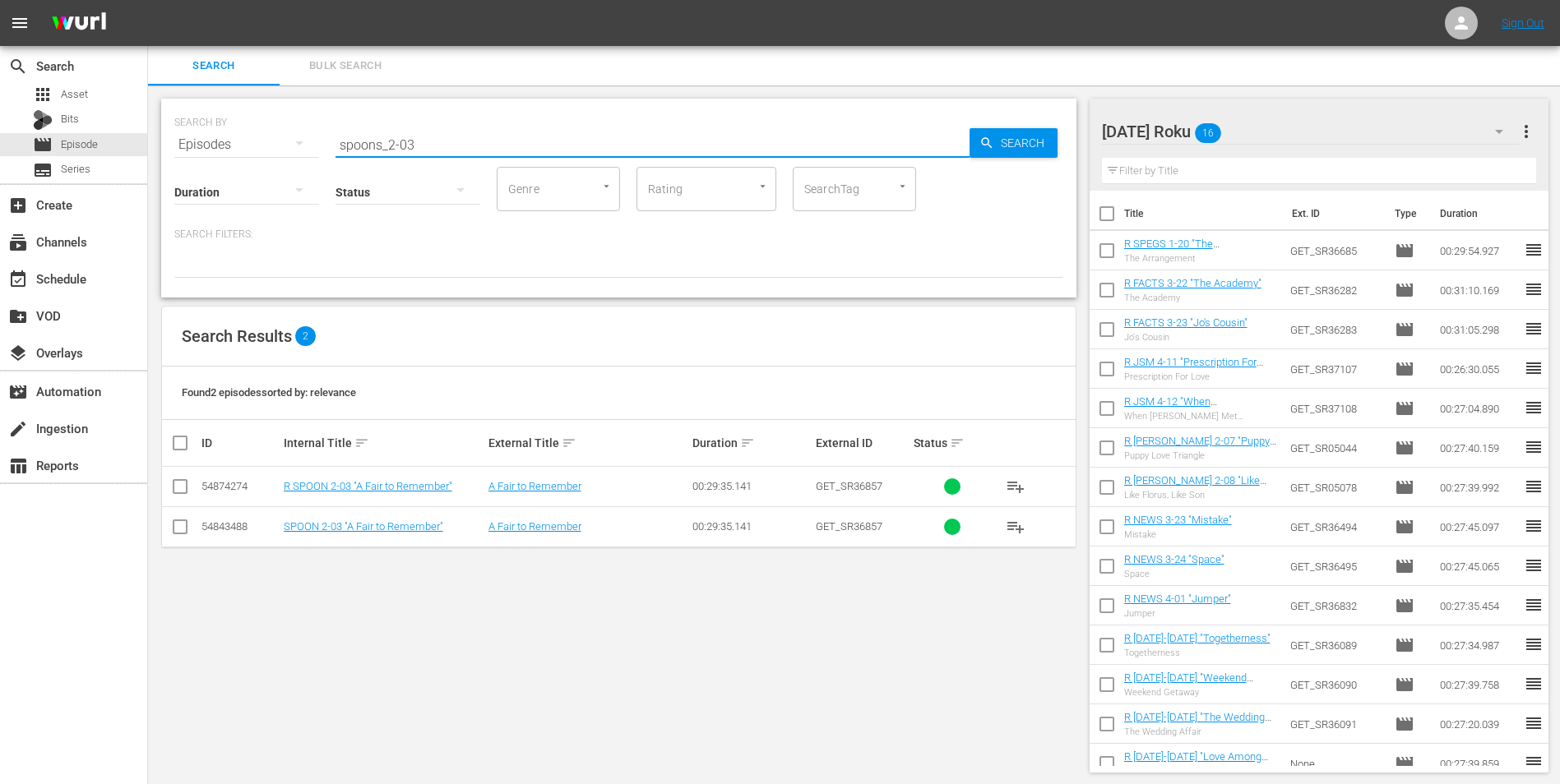
type input "spoons_2-03"
click at [186, 487] on input "checkbox" at bounding box center [179, 489] width 19 height 19
checkbox input "true"
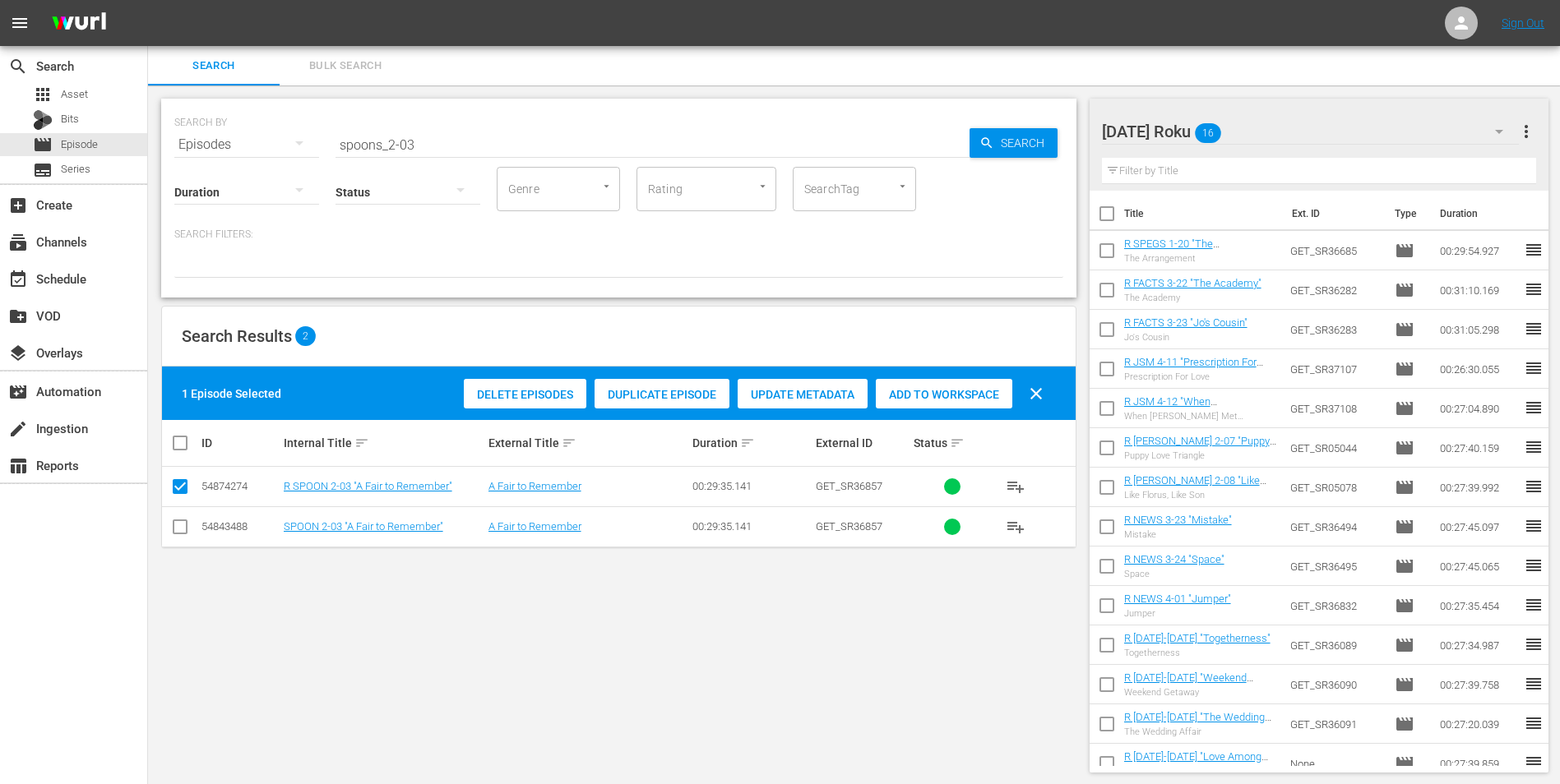
click at [954, 390] on span "Add to Workspace" at bounding box center [944, 395] width 137 height 14
click at [1045, 118] on div "[DATE] Roku 17" at bounding box center [1311, 131] width 417 height 46
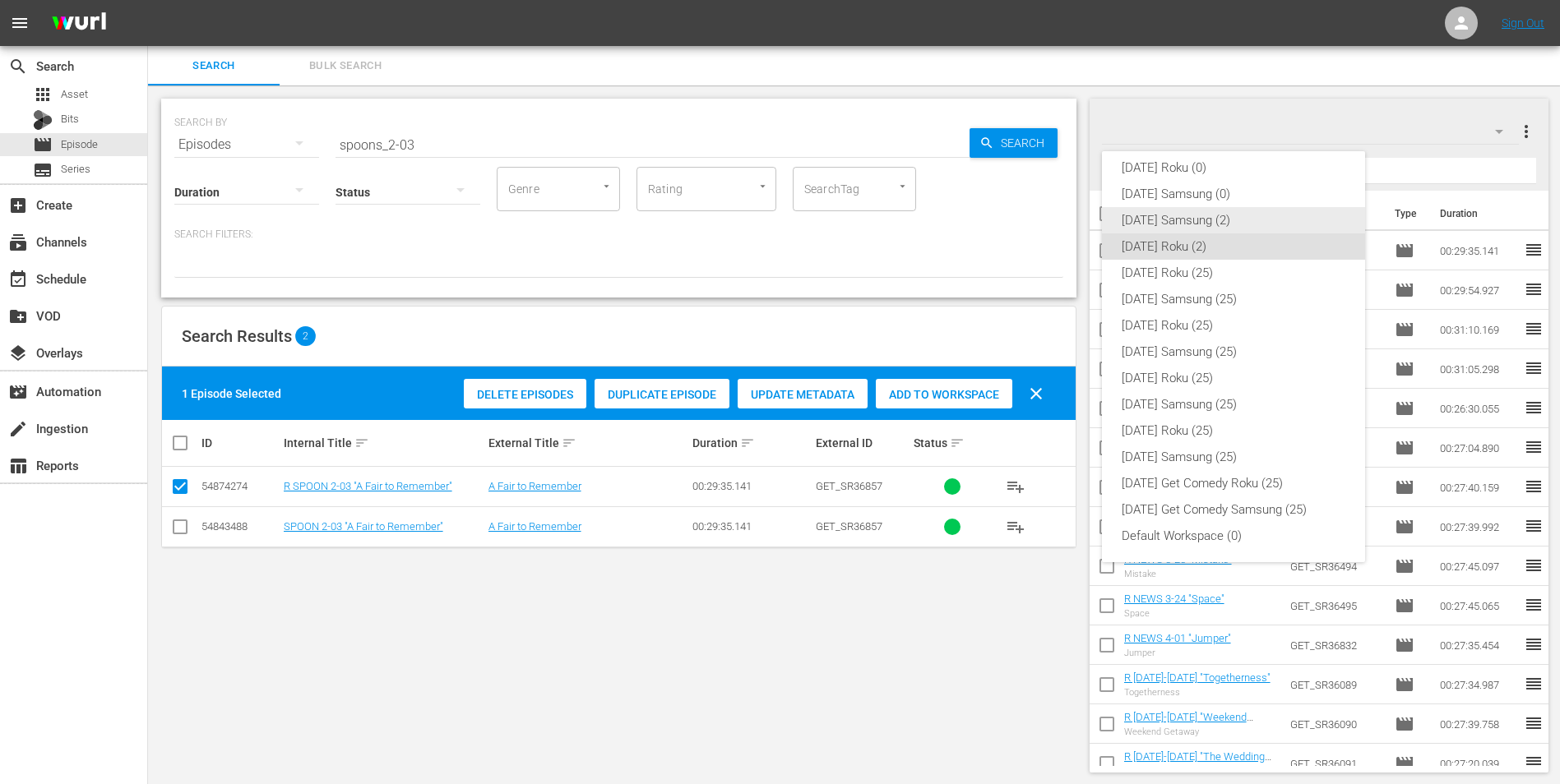
click at [1045, 221] on div "[DATE] Samsung (2)" at bounding box center [1233, 220] width 224 height 26
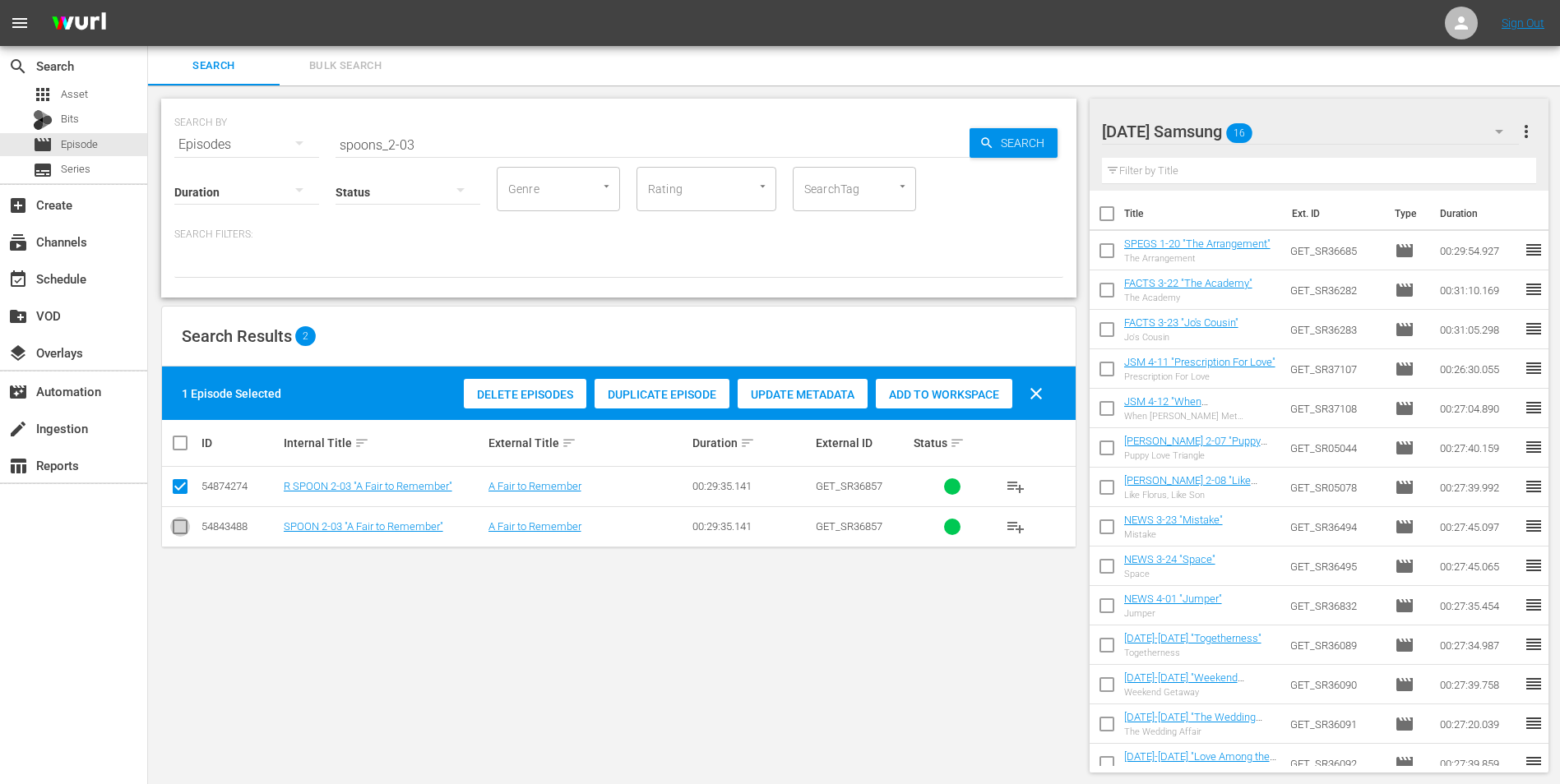
drag, startPoint x: 176, startPoint y: 529, endPoint x: 177, endPoint y: 511, distance: 18.0
click at [177, 487] on input "checkbox" at bounding box center [179, 530] width 19 height 19
checkbox input "true"
click at [182, 487] on input "checkbox" at bounding box center [179, 489] width 19 height 19
checkbox input "false"
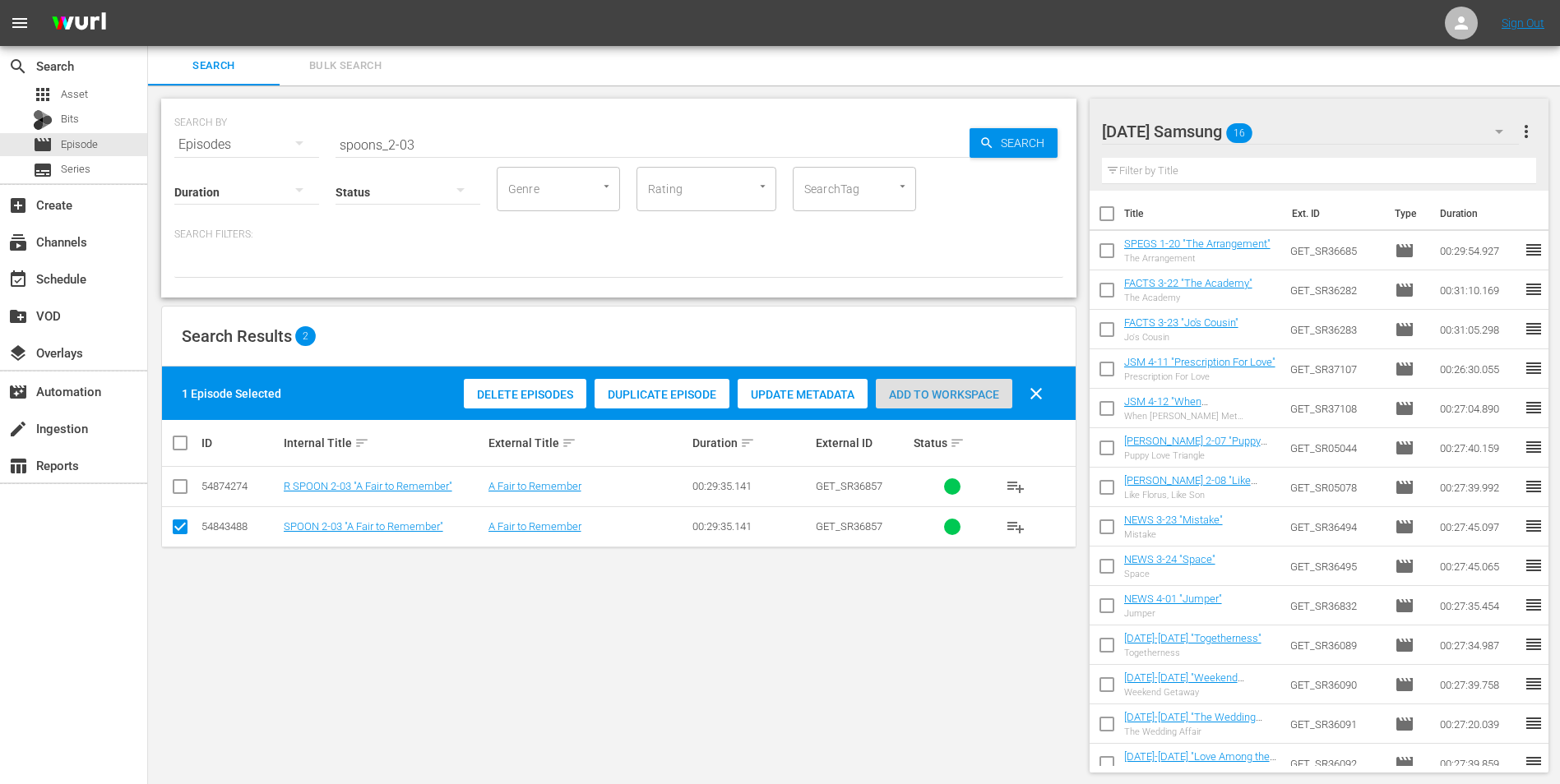
drag, startPoint x: 941, startPoint y: 401, endPoint x: 925, endPoint y: 381, distance: 25.6
click at [941, 400] on div "Add to Workspace" at bounding box center [944, 395] width 137 height 31
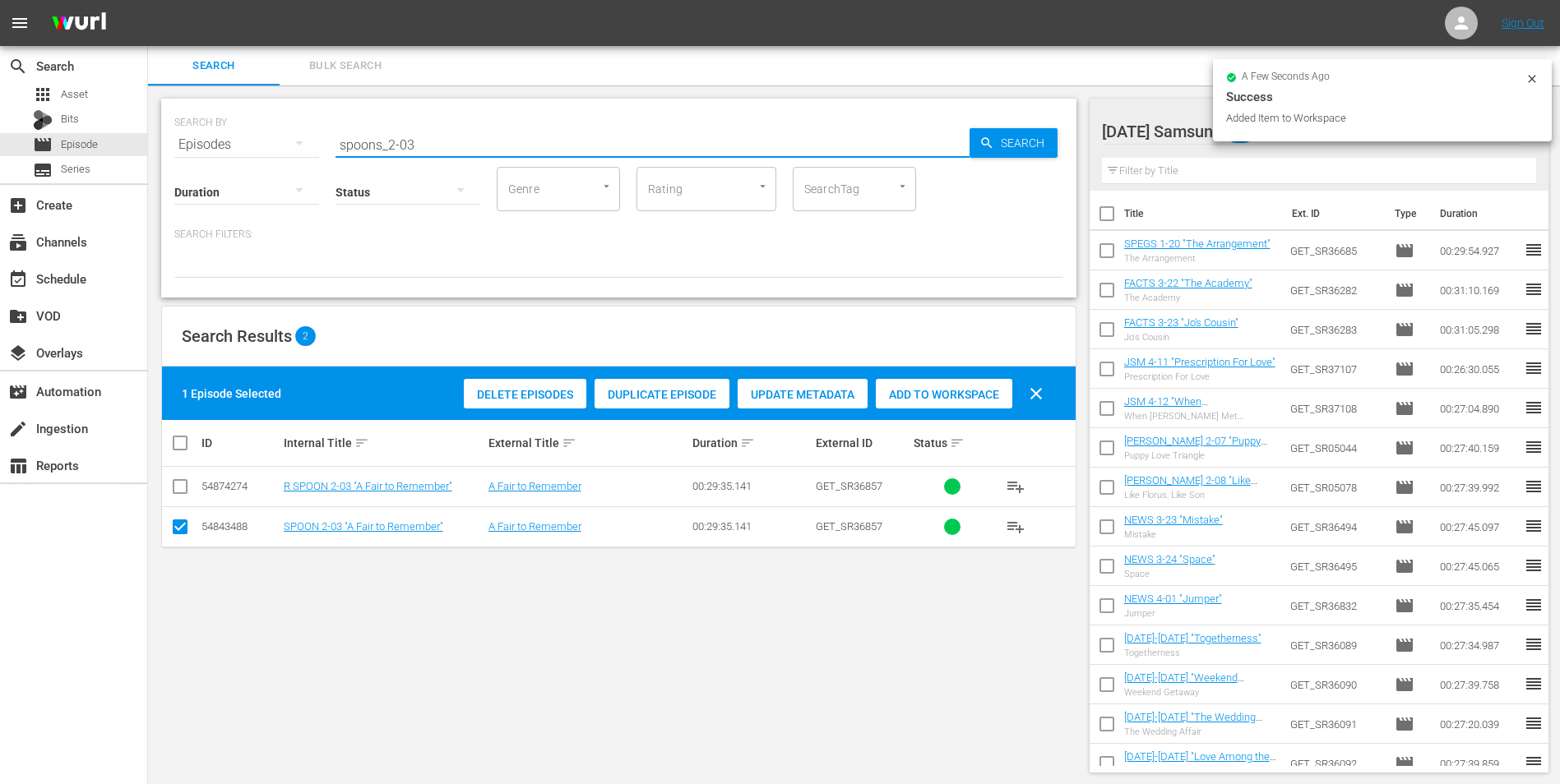
drag, startPoint x: 408, startPoint y: 150, endPoint x: 472, endPoint y: 138, distance: 65.1
click at [472, 138] on input "spoons_2-03" at bounding box center [652, 144] width 634 height 40
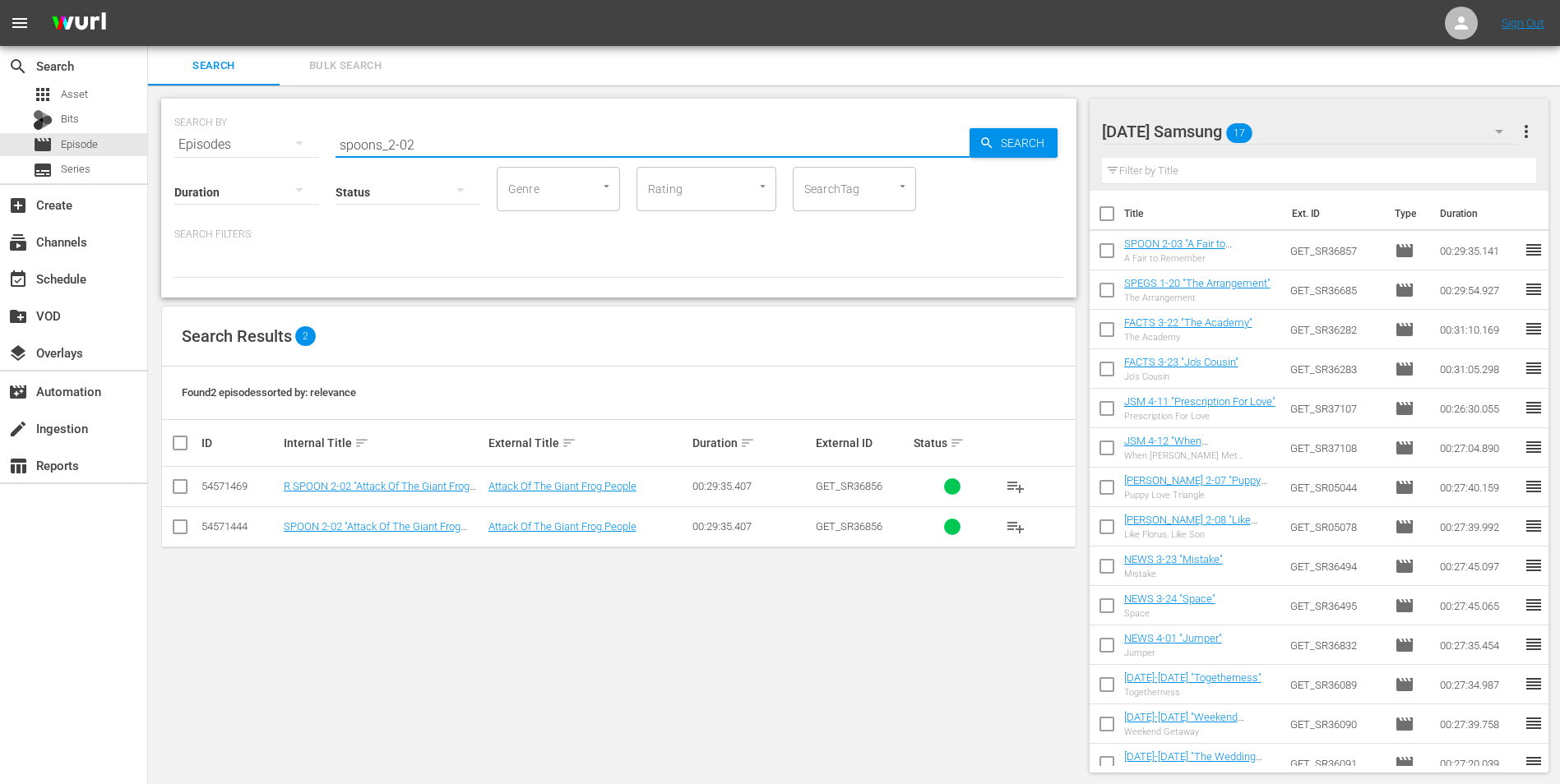
type input "spoons_2-02"
click at [183, 487] on input "checkbox" at bounding box center [179, 530] width 19 height 19
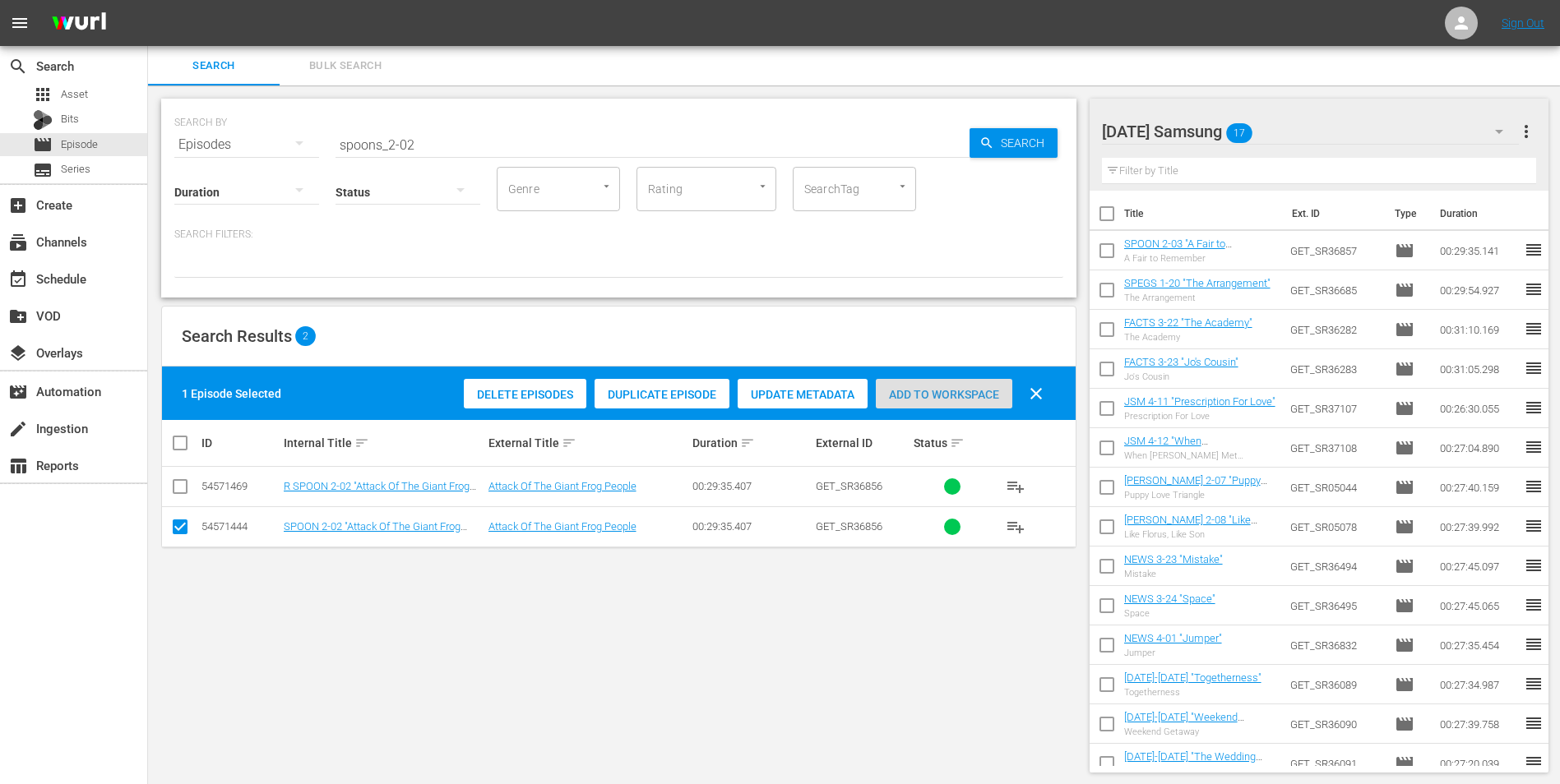
click at [957, 395] on span "Add to Workspace" at bounding box center [944, 395] width 137 height 14
click at [1045, 128] on div "[DATE] Samsung 18" at bounding box center [1311, 131] width 417 height 46
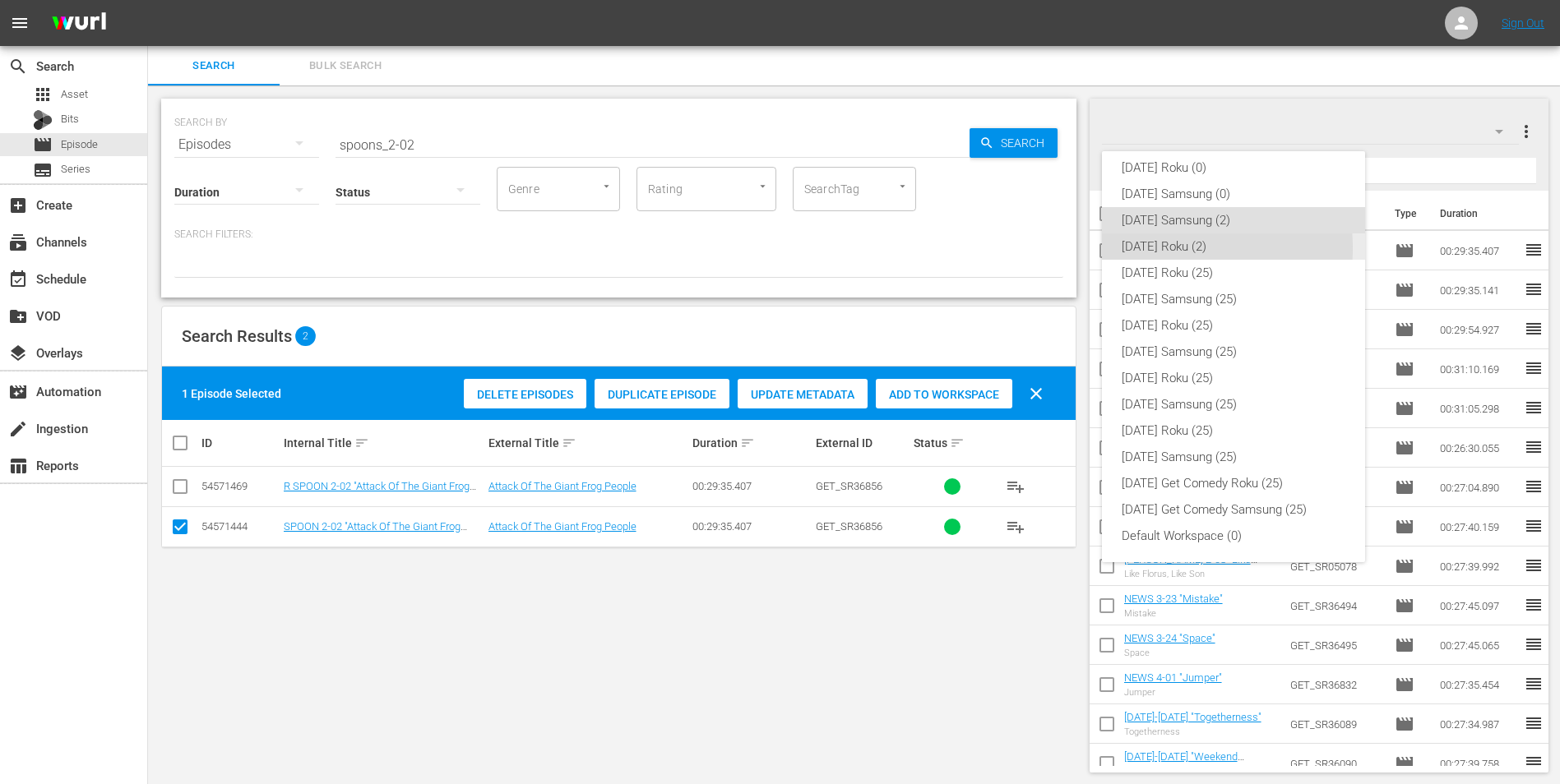
click at [1045, 248] on div "[DATE] Roku (2)" at bounding box center [1233, 246] width 224 height 26
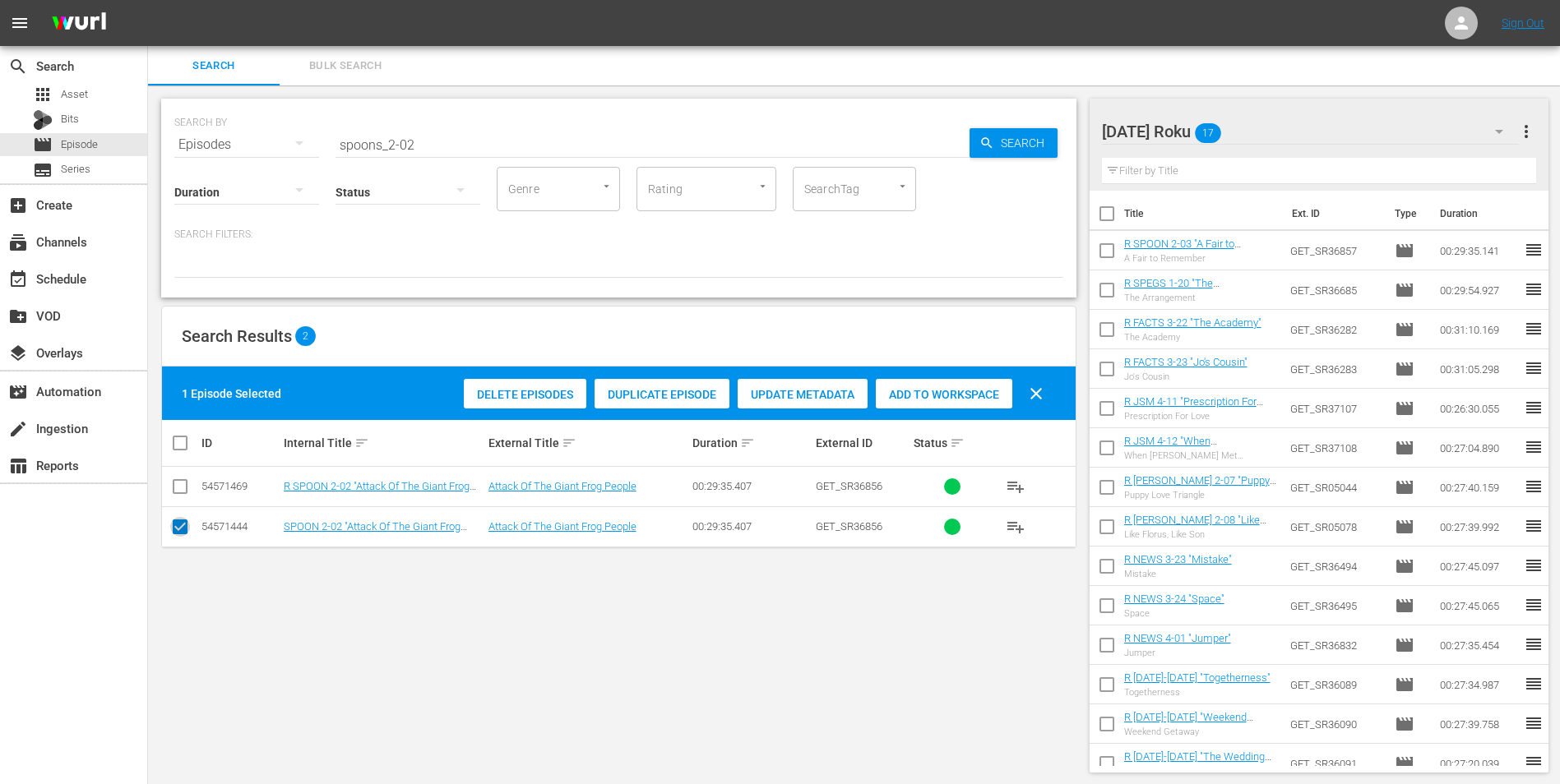
drag, startPoint x: 177, startPoint y: 525, endPoint x: 178, endPoint y: 502, distance: 23.0
click at [178, 487] on input "checkbox" at bounding box center [179, 530] width 19 height 19
checkbox input "false"
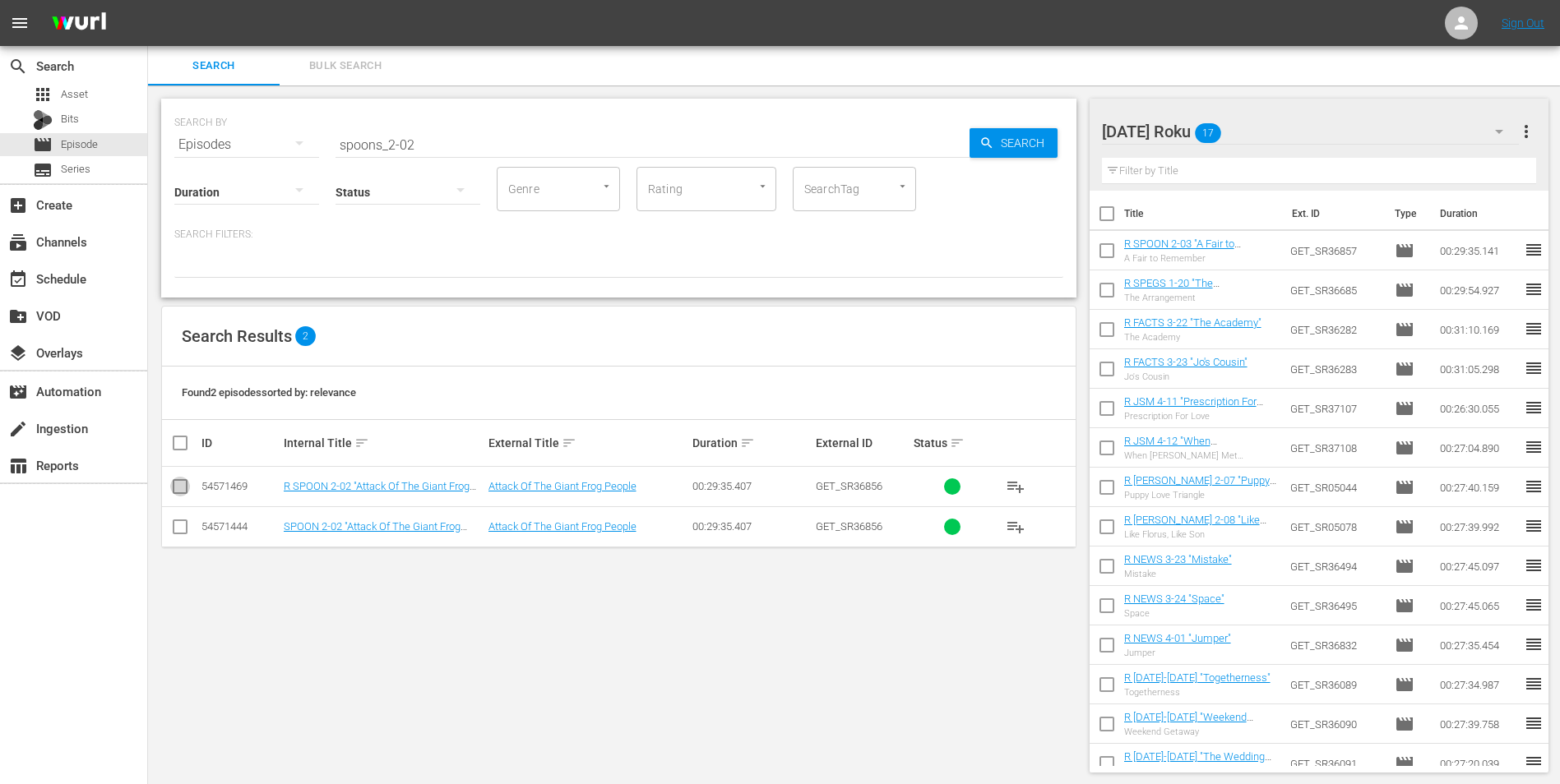
click at [183, 487] on input "checkbox" at bounding box center [179, 489] width 19 height 19
checkbox input "true"
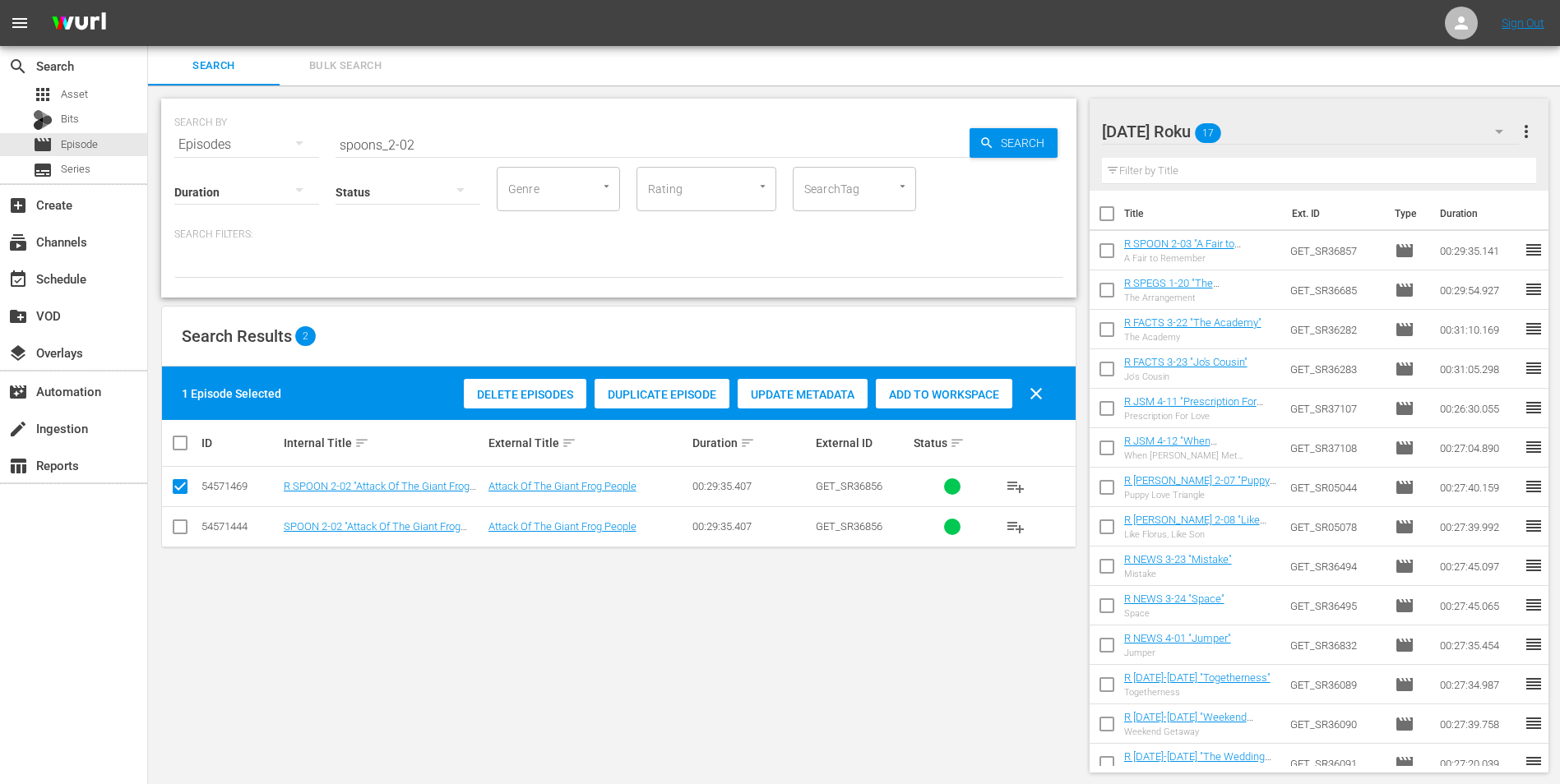
click at [910, 393] on span "Add to Workspace" at bounding box center [944, 395] width 137 height 14
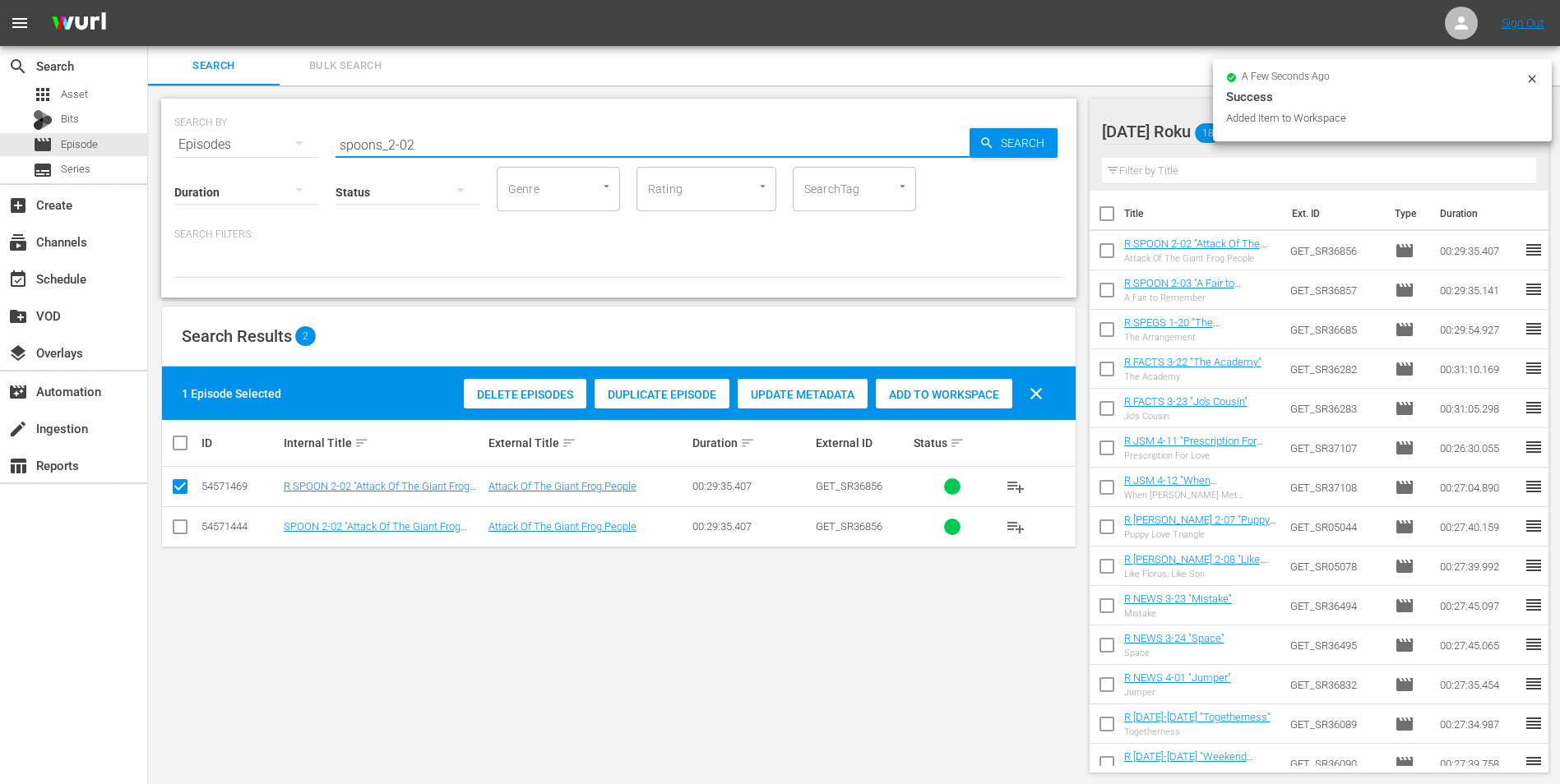
drag, startPoint x: 408, startPoint y: 143, endPoint x: 417, endPoint y: 143, distance: 9.0
click at [417, 143] on input "spoons_2-02" at bounding box center [652, 144] width 634 height 40
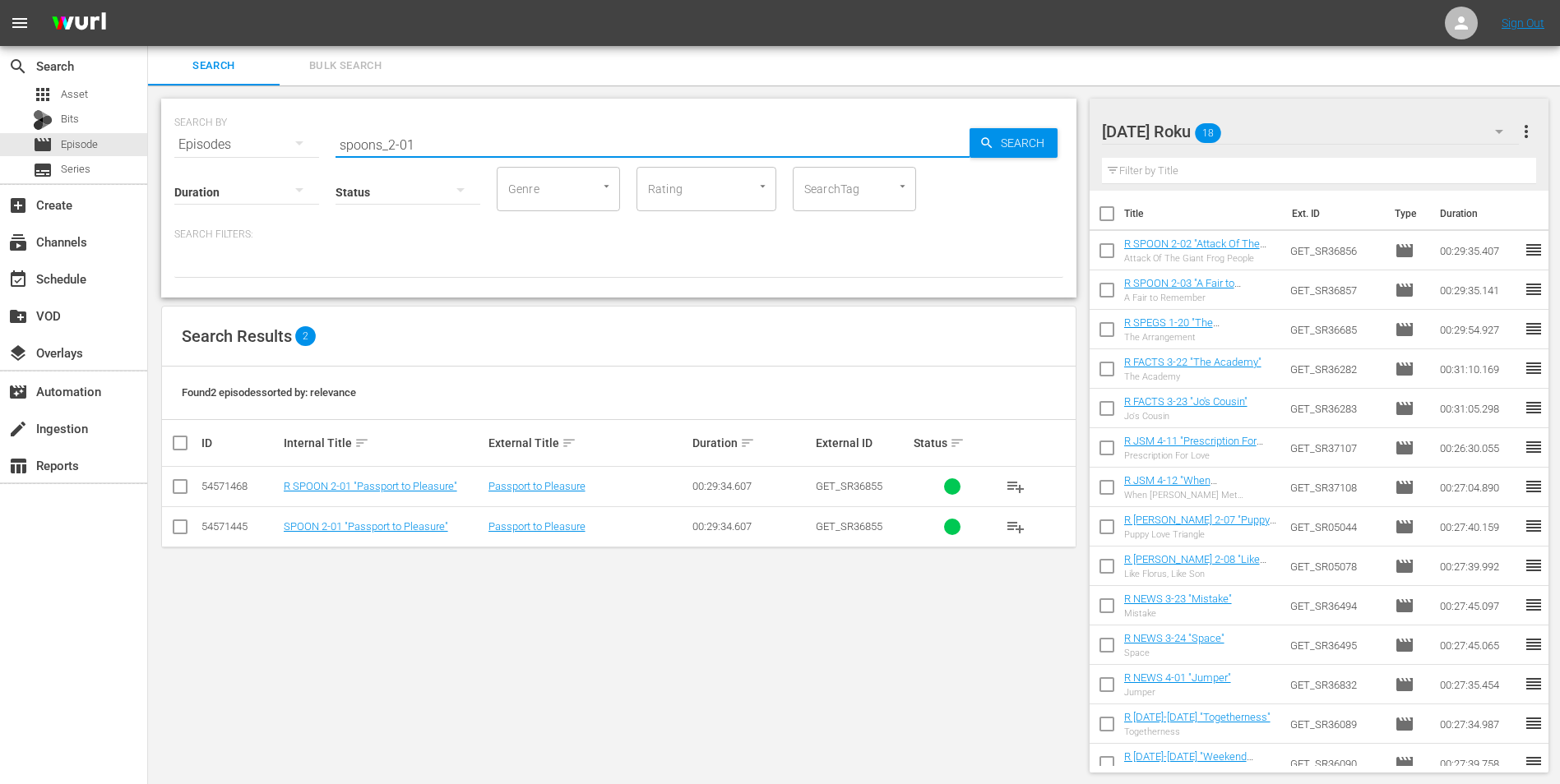
type input "spoons_2-01"
click at [182, 486] on input "checkbox" at bounding box center [179, 489] width 19 height 19
checkbox input "true"
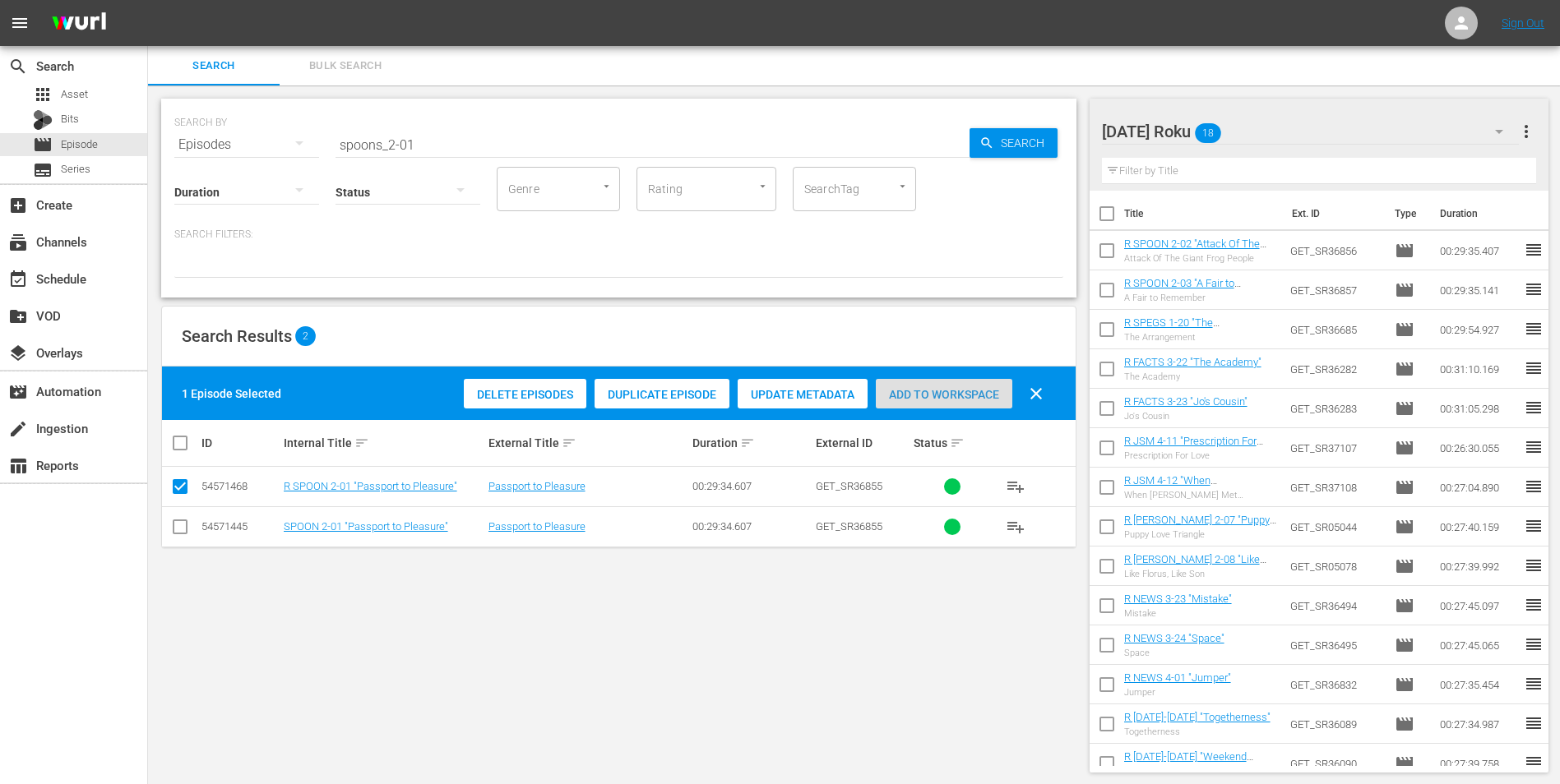
click at [975, 390] on span "Add to Workspace" at bounding box center [944, 395] width 137 height 14
click at [1045, 125] on div "[DATE] Roku 19" at bounding box center [1311, 131] width 417 height 46
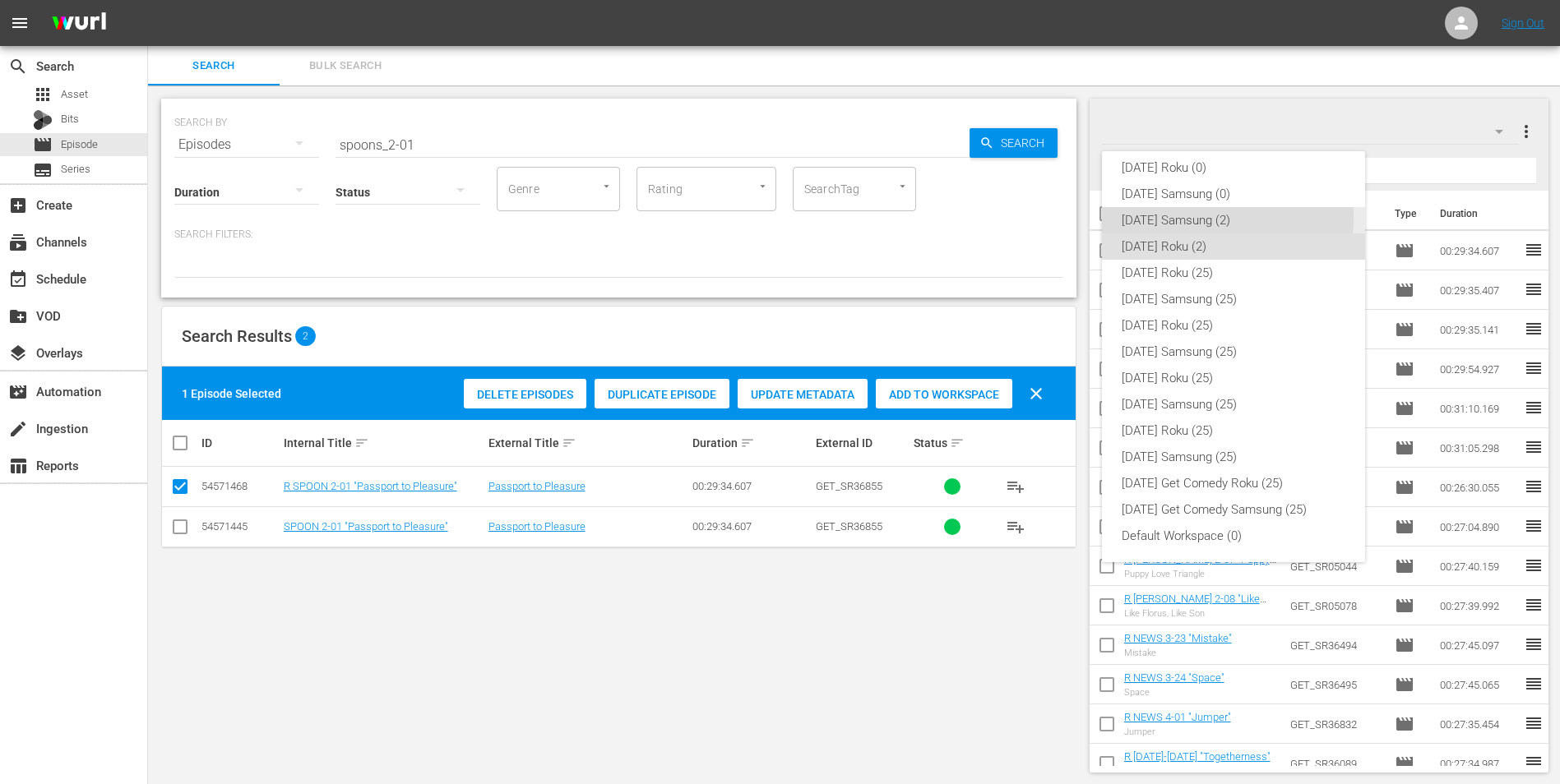
click at [1045, 217] on div "[DATE] Samsung (2)" at bounding box center [1233, 220] width 224 height 26
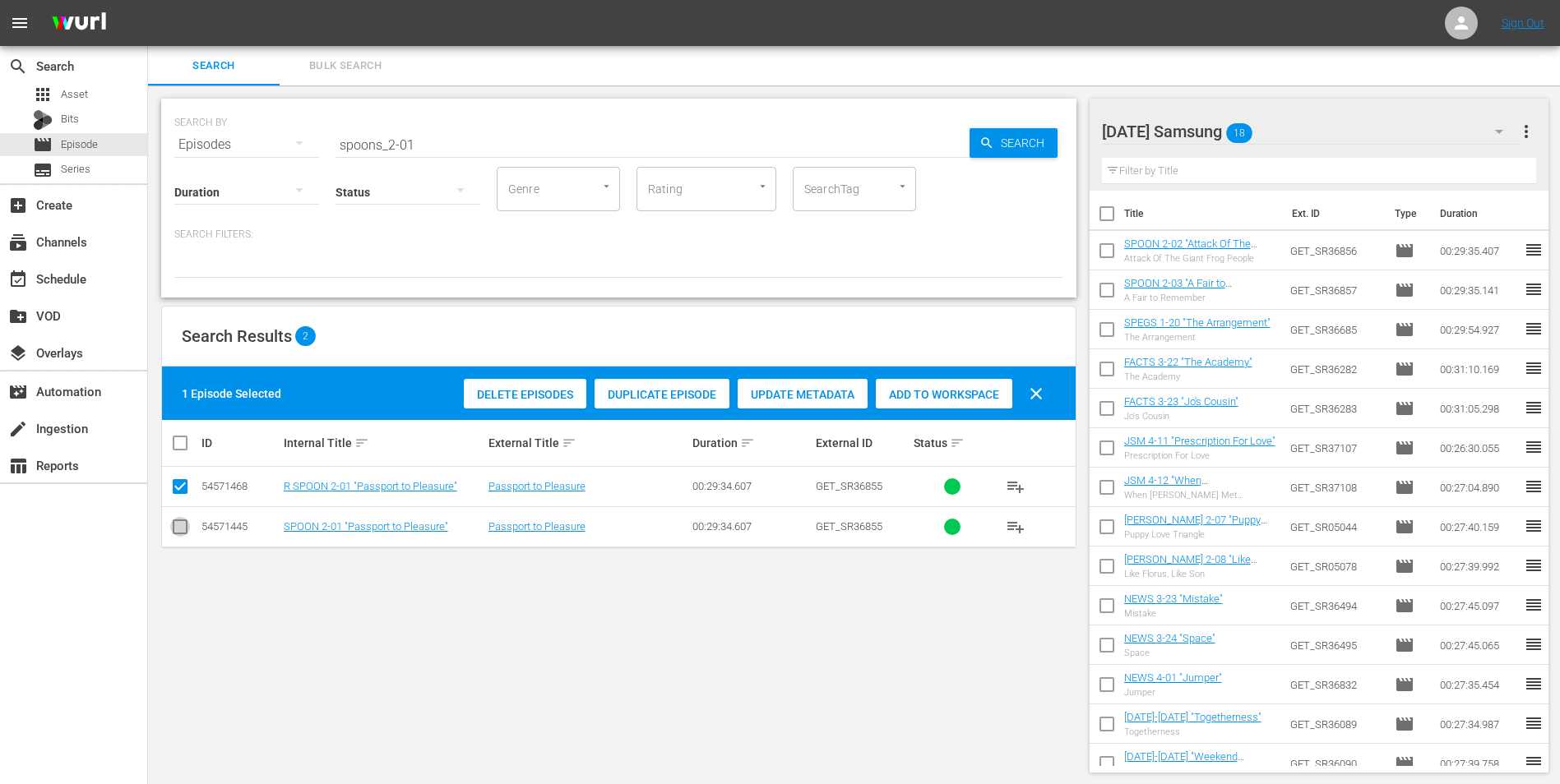
click at [183, 487] on input "checkbox" at bounding box center [179, 530] width 19 height 19
checkbox input "true"
click at [178, 485] on input "checkbox" at bounding box center [179, 489] width 19 height 19
checkbox input "false"
click at [932, 388] on span "Add to Workspace" at bounding box center [944, 395] width 137 height 14
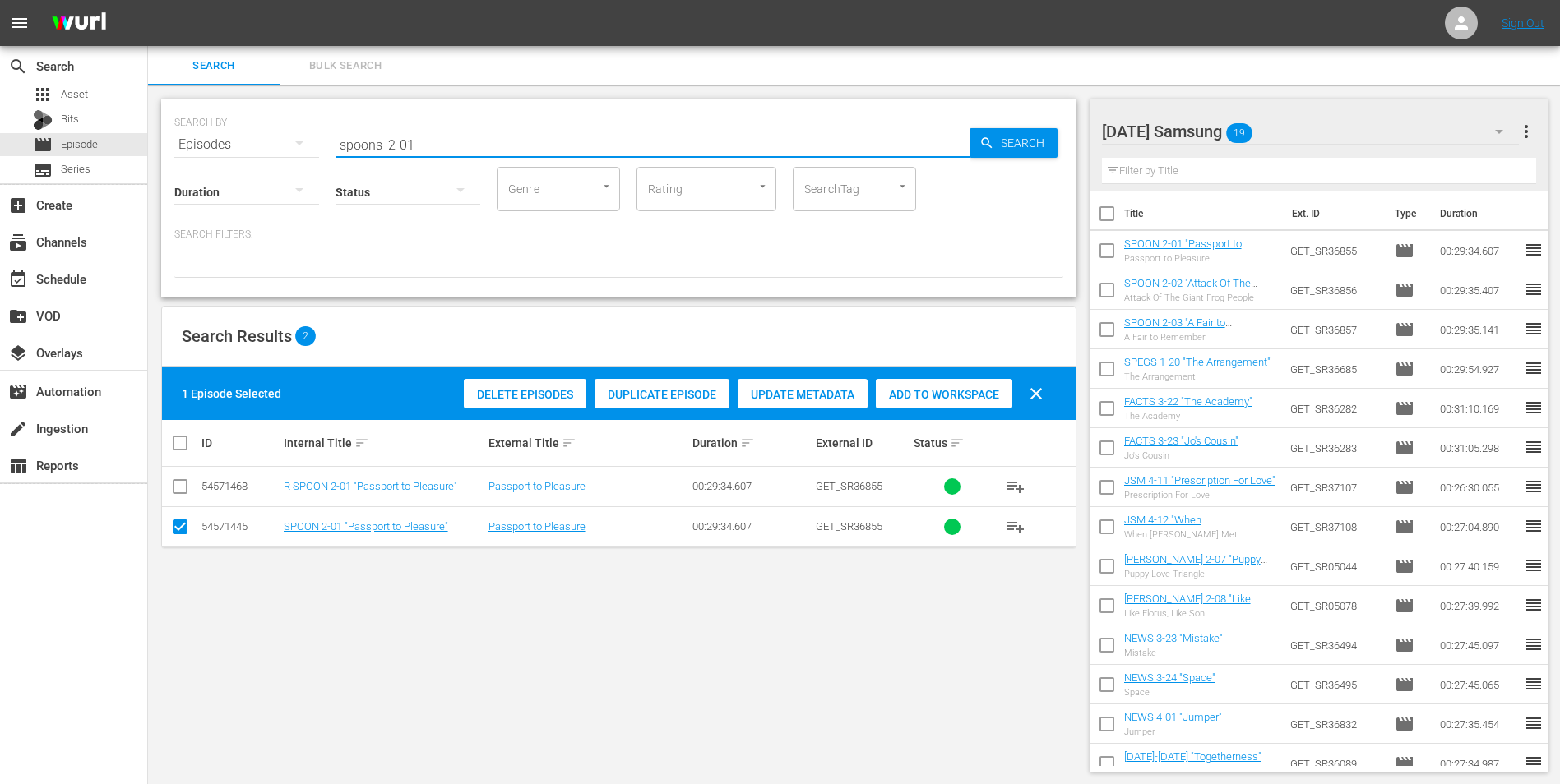
drag, startPoint x: 443, startPoint y: 142, endPoint x: 270, endPoint y: 126, distance: 173.7
click at [271, 127] on div "SEARCH BY Search By Episodes Search ID, Title, Description, Keywords, or Catego…" at bounding box center [619, 135] width 889 height 59
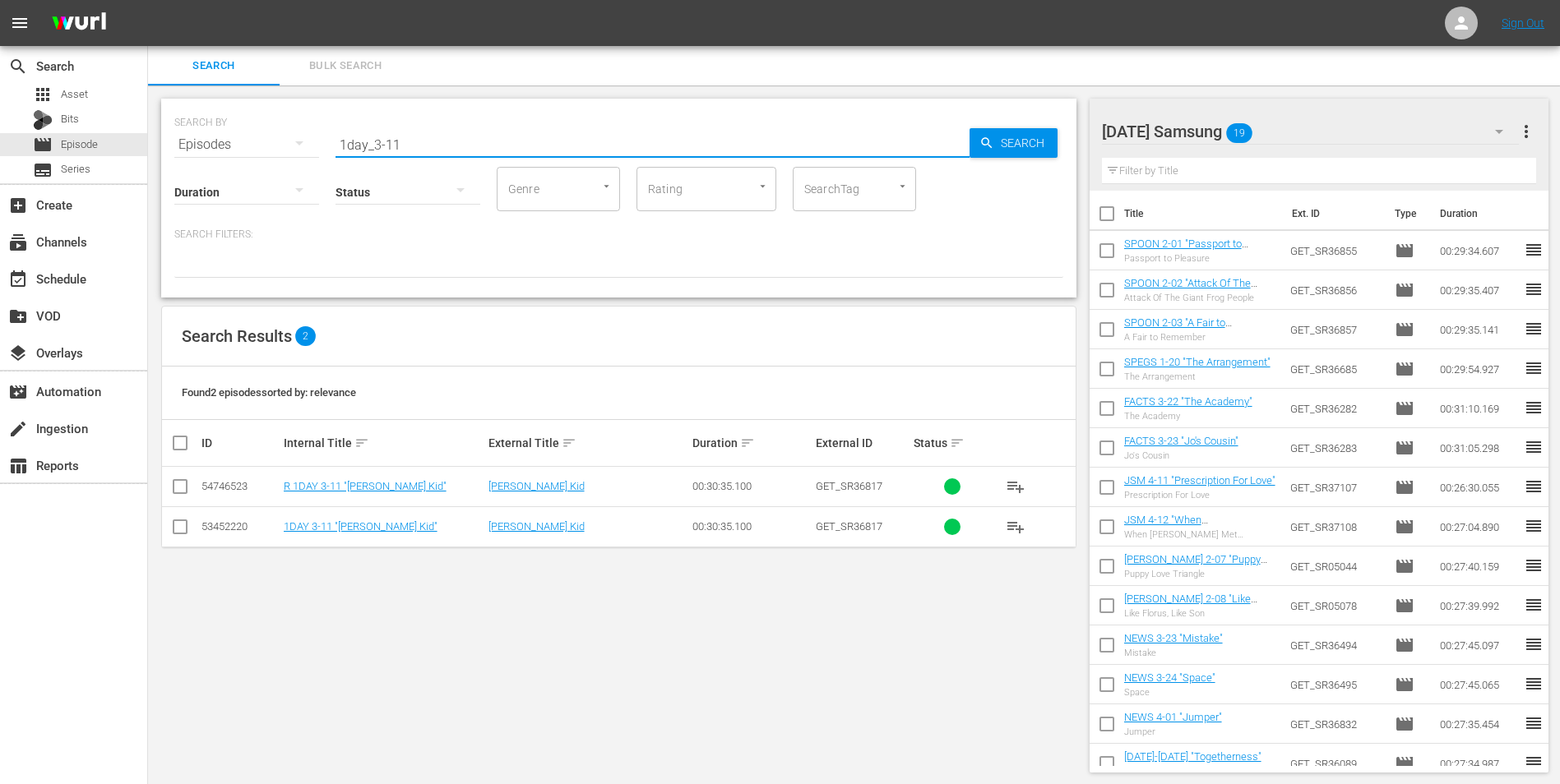
type input "1day_3-11"
click at [177, 487] on input "checkbox" at bounding box center [179, 530] width 19 height 19
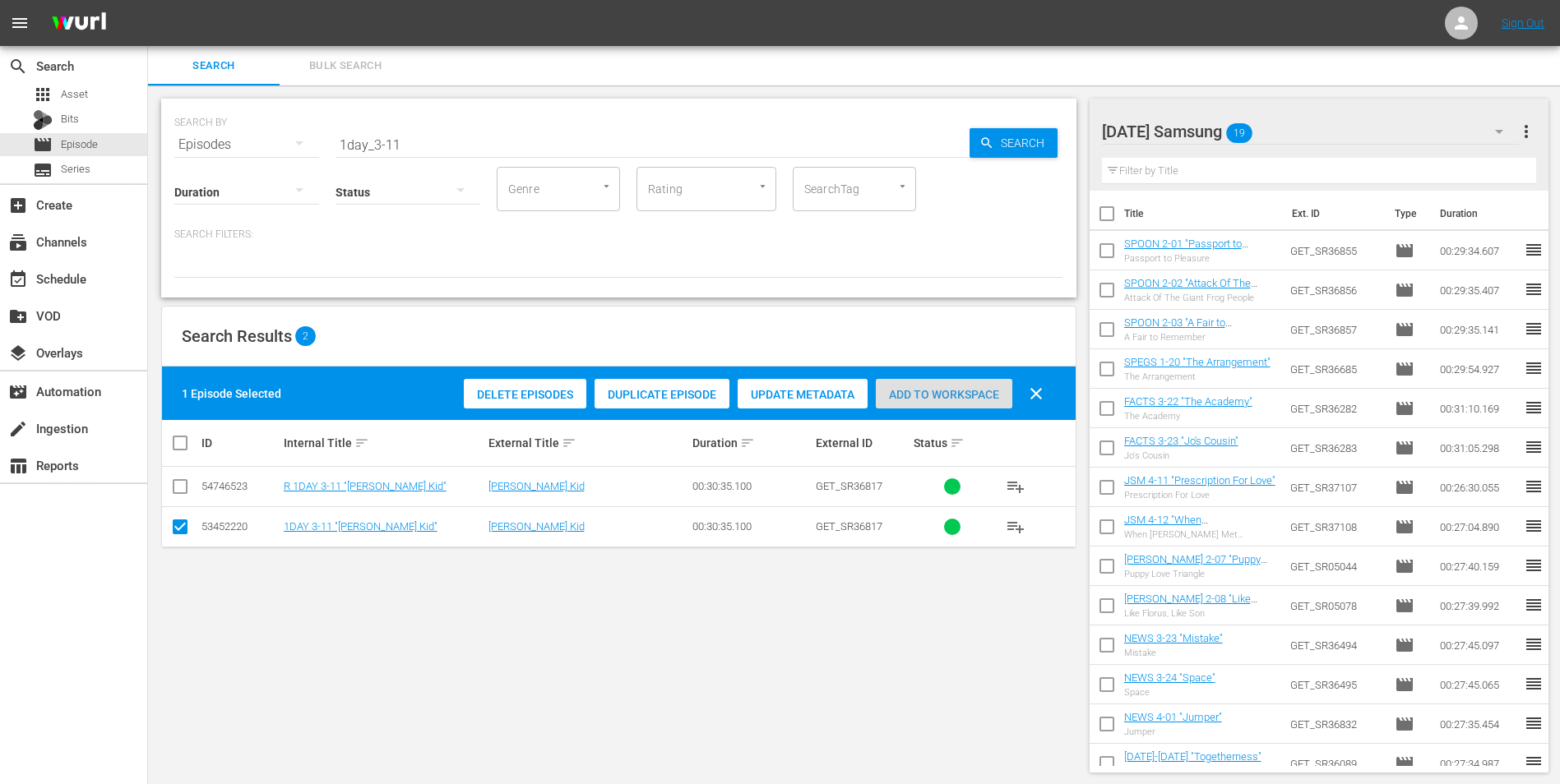
drag, startPoint x: 957, startPoint y: 400, endPoint x: 1124, endPoint y: 317, distance: 186.5
click at [959, 399] on span "Add to Workspace" at bounding box center [944, 395] width 137 height 14
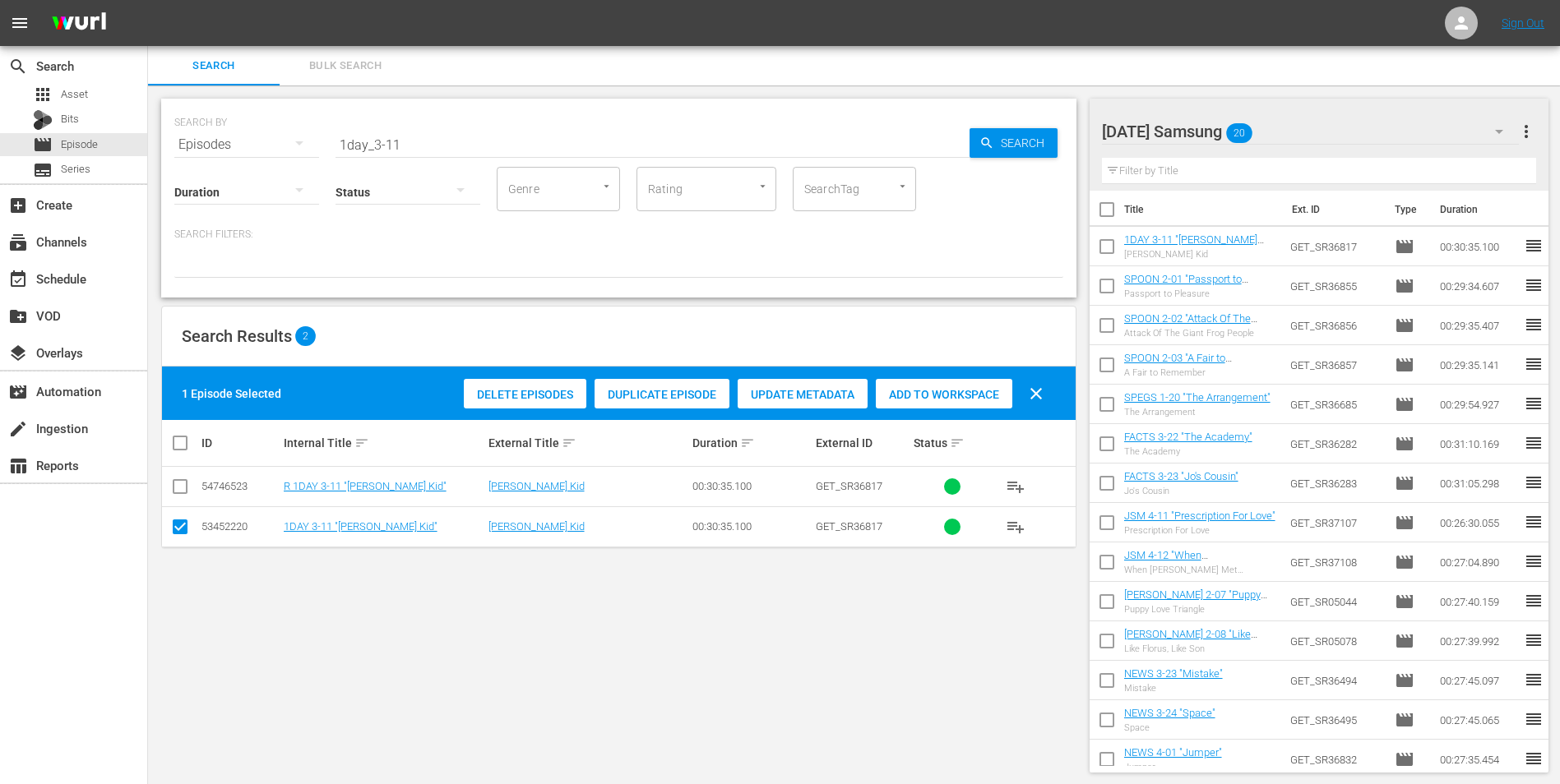
scroll to position [0, 0]
click at [1045, 121] on div "[DATE] Samsung 20" at bounding box center [1311, 131] width 417 height 46
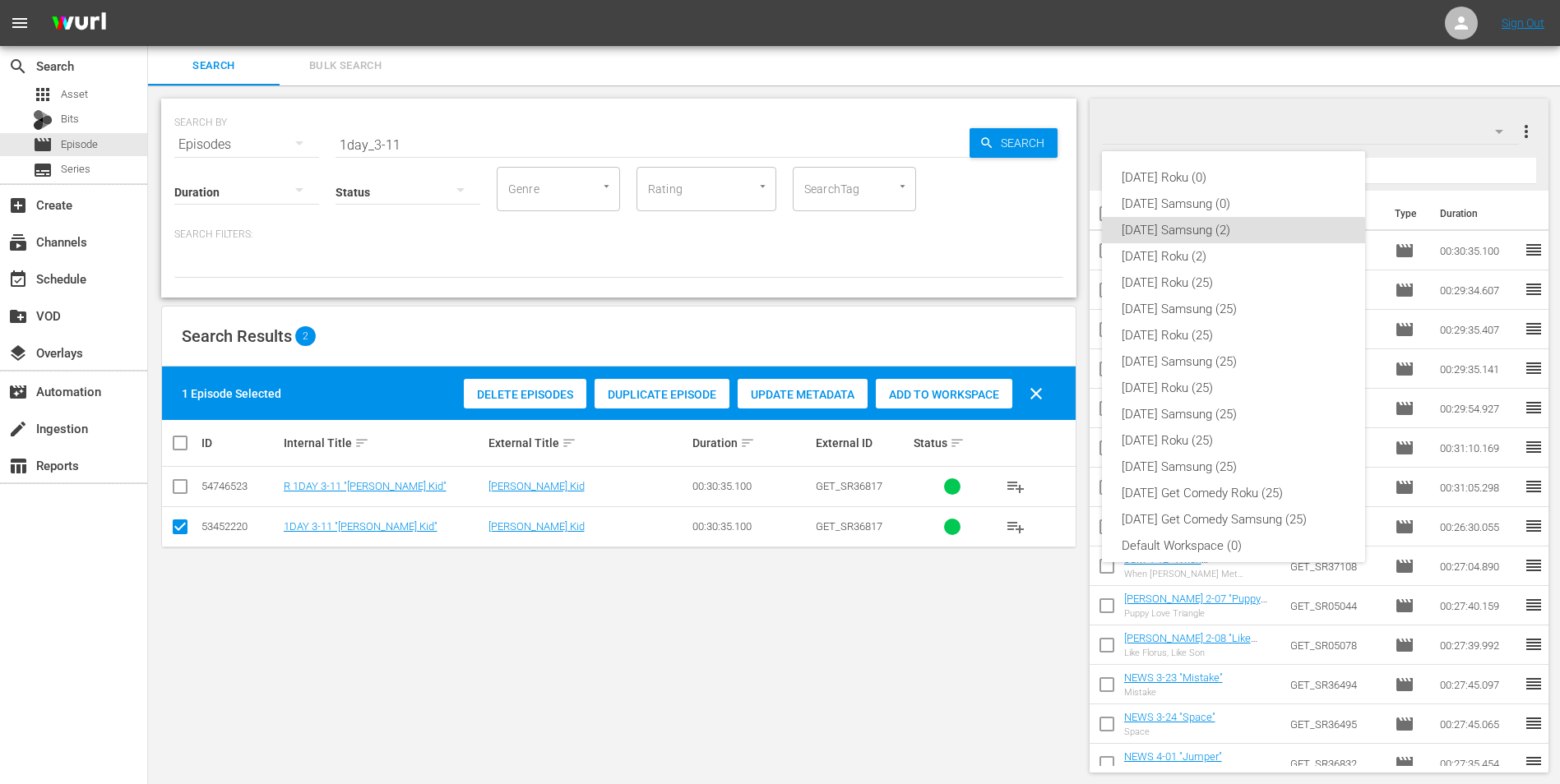
scroll to position [10, 0]
click at [1045, 251] on div "[DATE] Roku (2)" at bounding box center [1233, 246] width 224 height 26
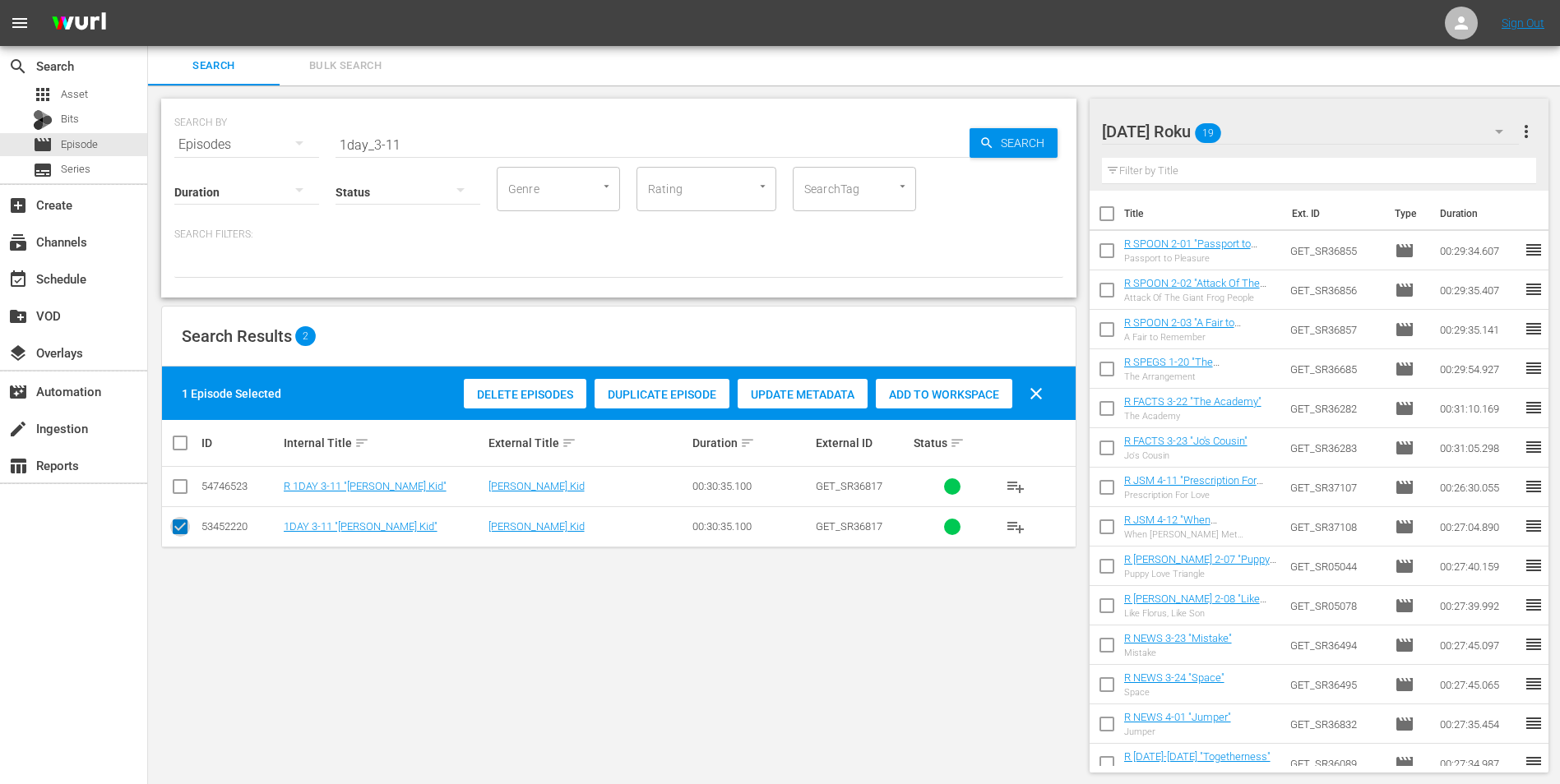
drag, startPoint x: 183, startPoint y: 531, endPoint x: 173, endPoint y: 499, distance: 33.5
click at [183, 487] on input "checkbox" at bounding box center [179, 530] width 19 height 19
checkbox input "false"
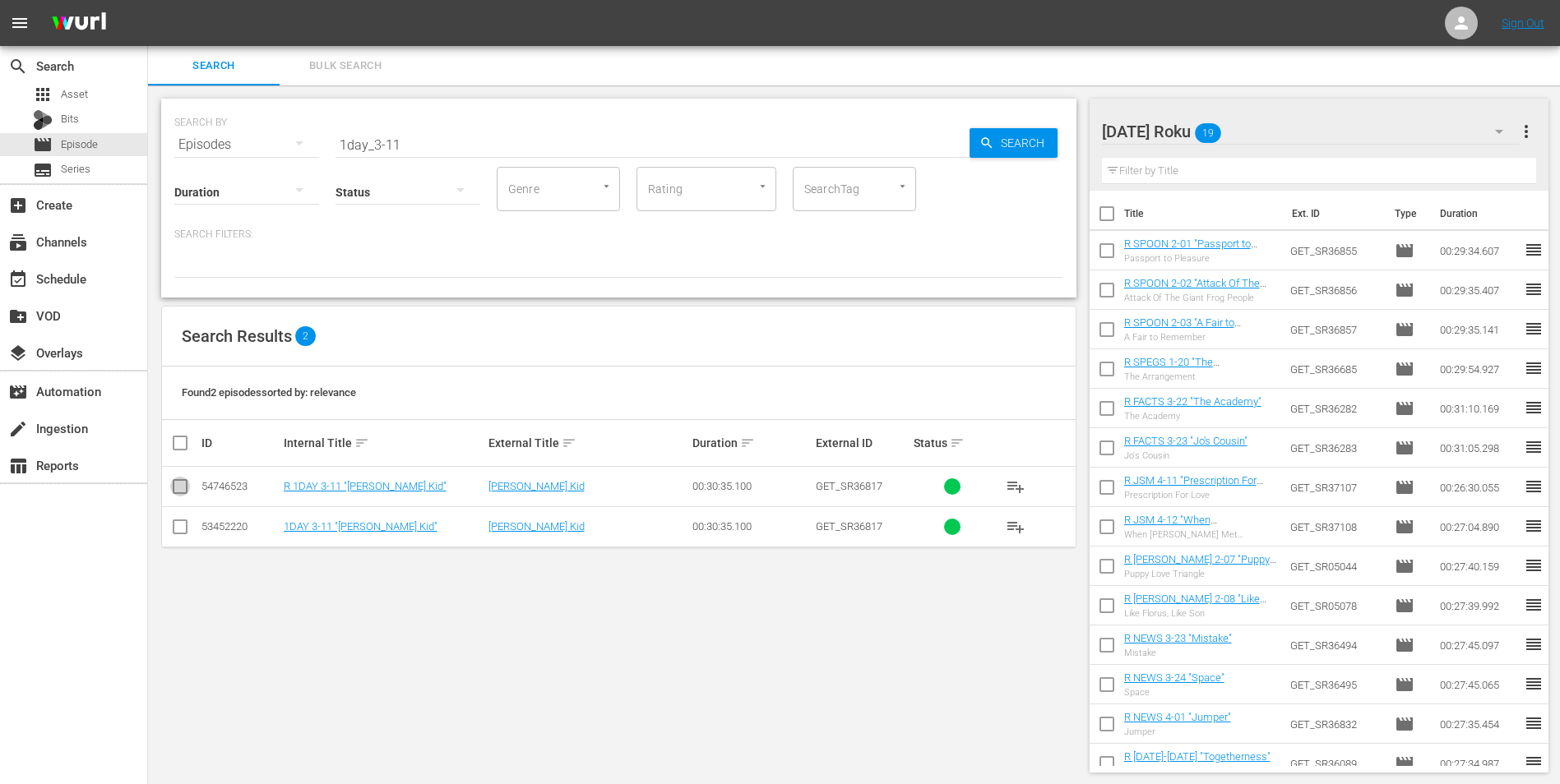
click at [173, 485] on input "checkbox" at bounding box center [179, 489] width 19 height 19
checkbox input "true"
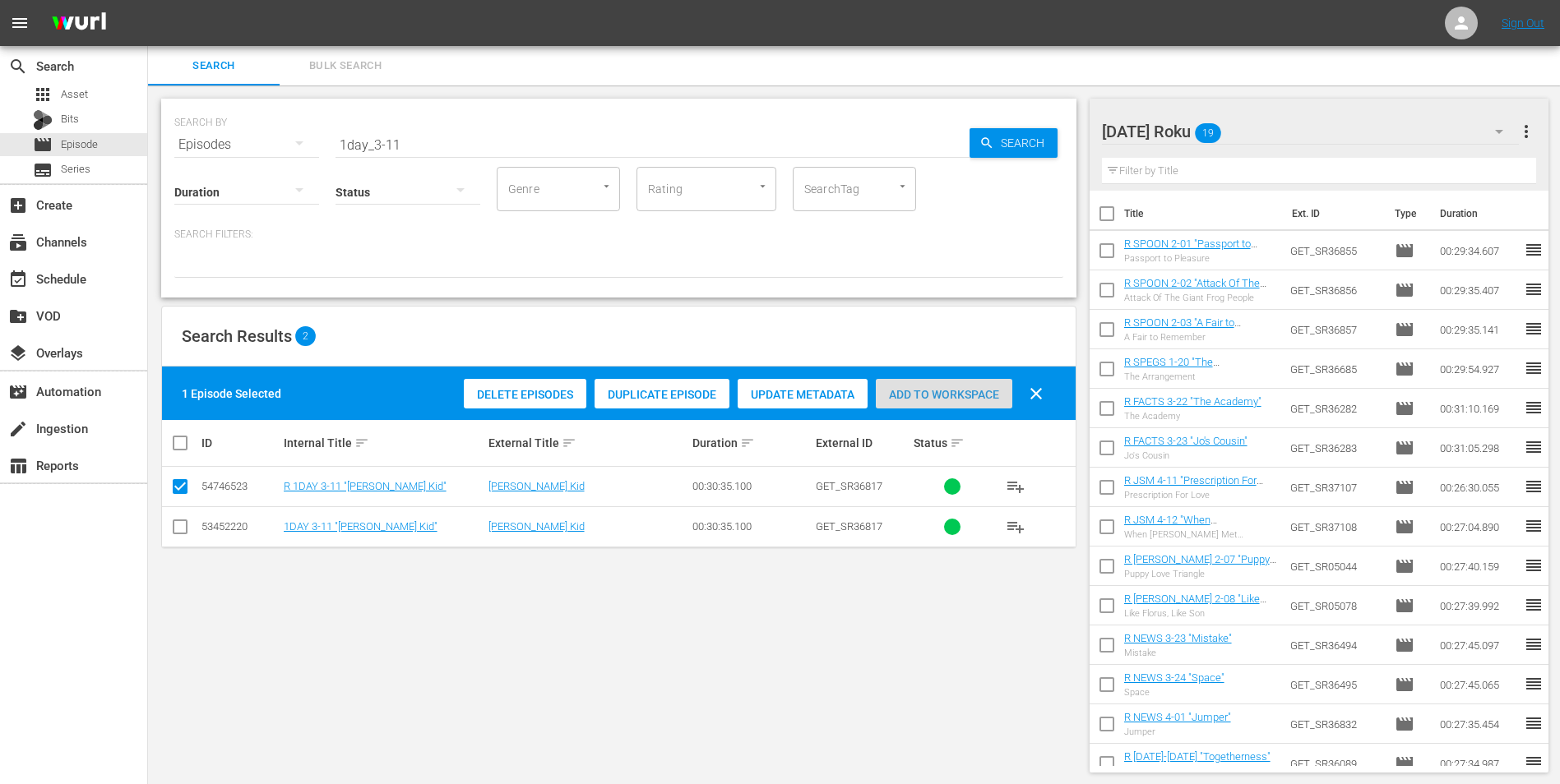
click at [925, 388] on span "Add to Workspace" at bounding box center [944, 395] width 137 height 14
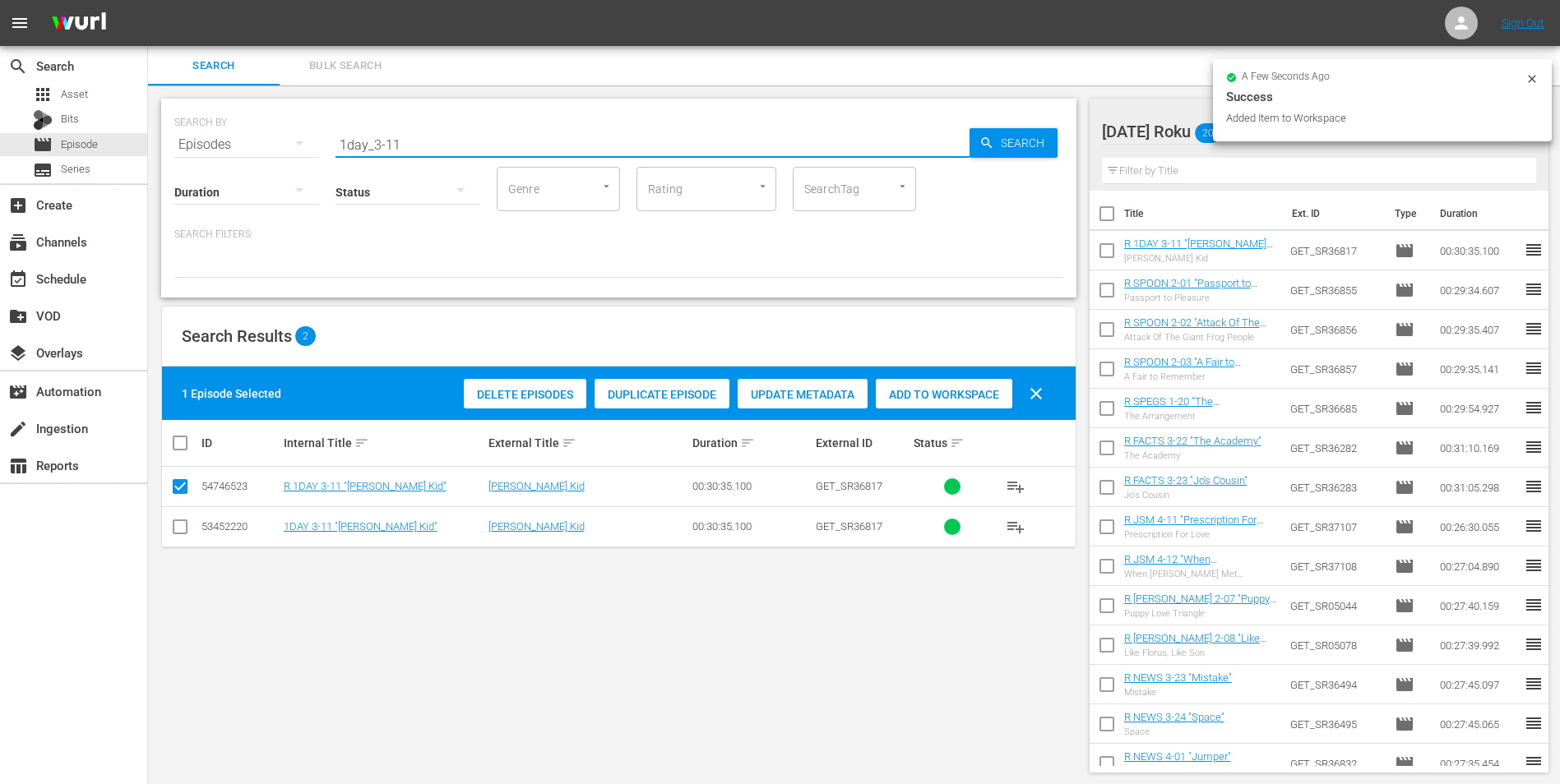
drag, startPoint x: 385, startPoint y: 144, endPoint x: 469, endPoint y: 173, distance: 88.9
click at [469, 173] on div "SEARCH BY Search By Episodes Search ID, Title, Description, Keywords, or Catego…" at bounding box center [619, 198] width 915 height 199
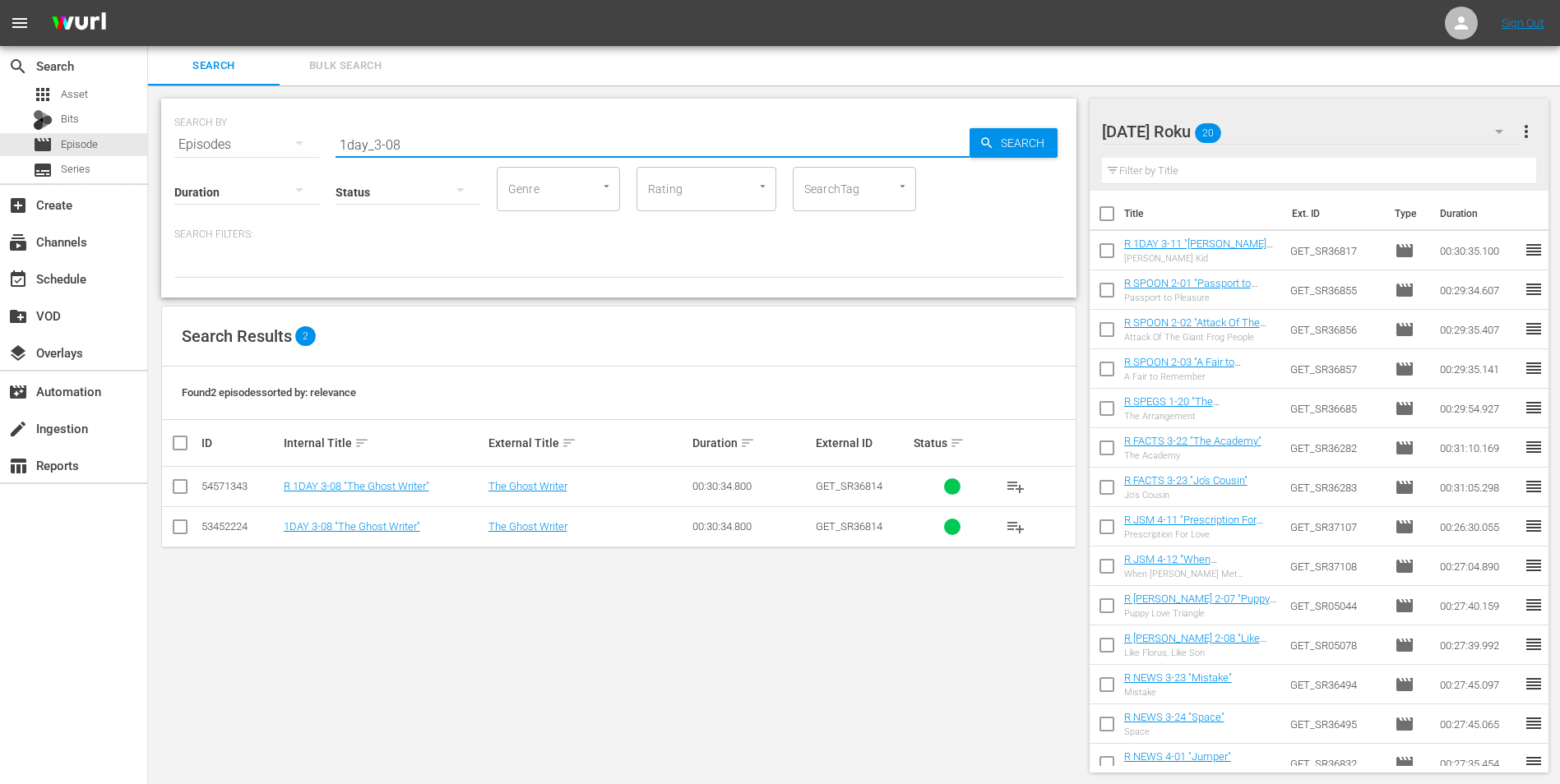
type input "1day_3-08"
click at [178, 487] on input "checkbox" at bounding box center [179, 489] width 19 height 19
checkbox input "true"
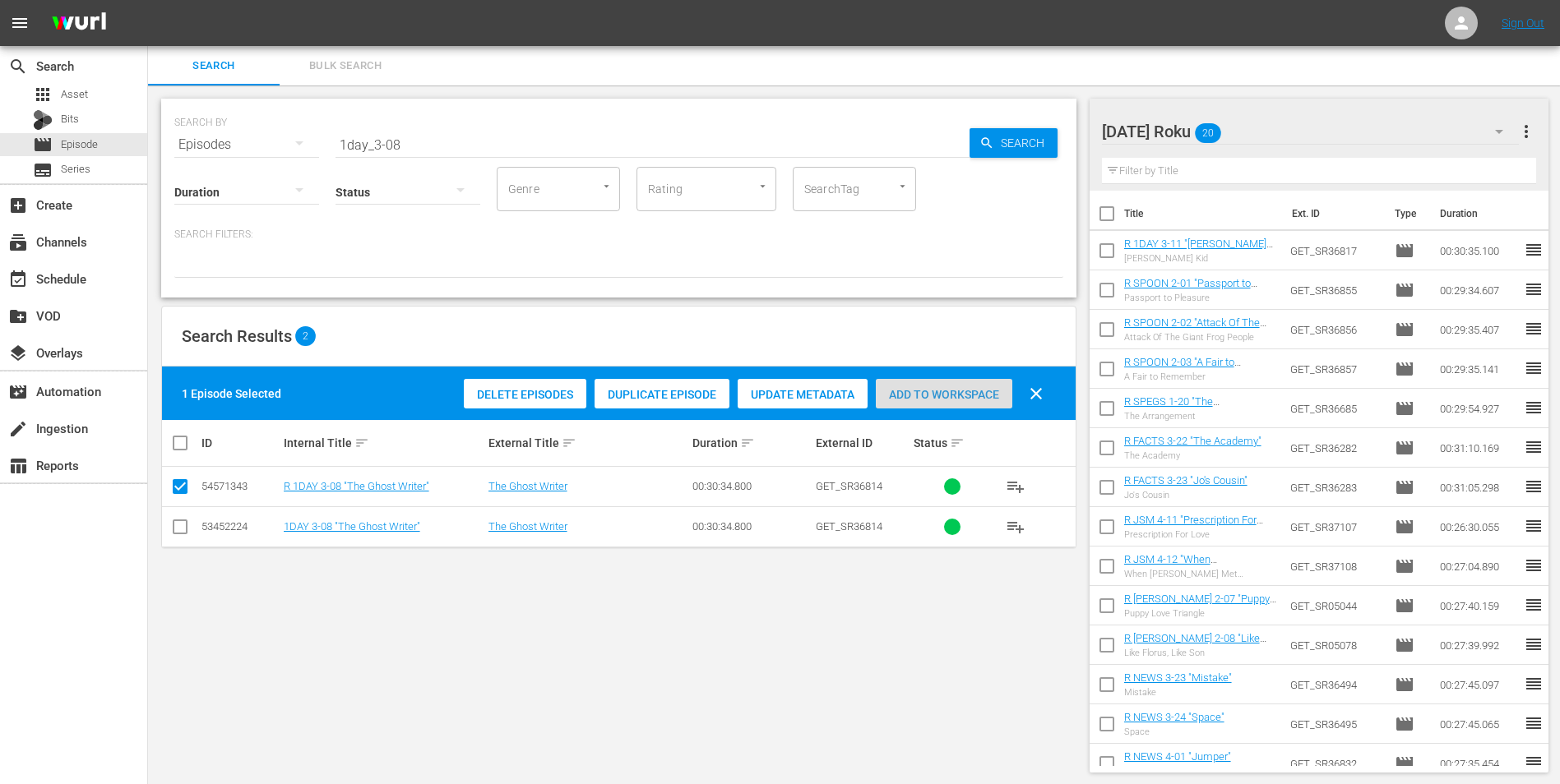
click at [908, 389] on span "Add to Workspace" at bounding box center [944, 395] width 137 height 14
click at [1045, 131] on div "[DATE] Roku 21" at bounding box center [1311, 131] width 417 height 46
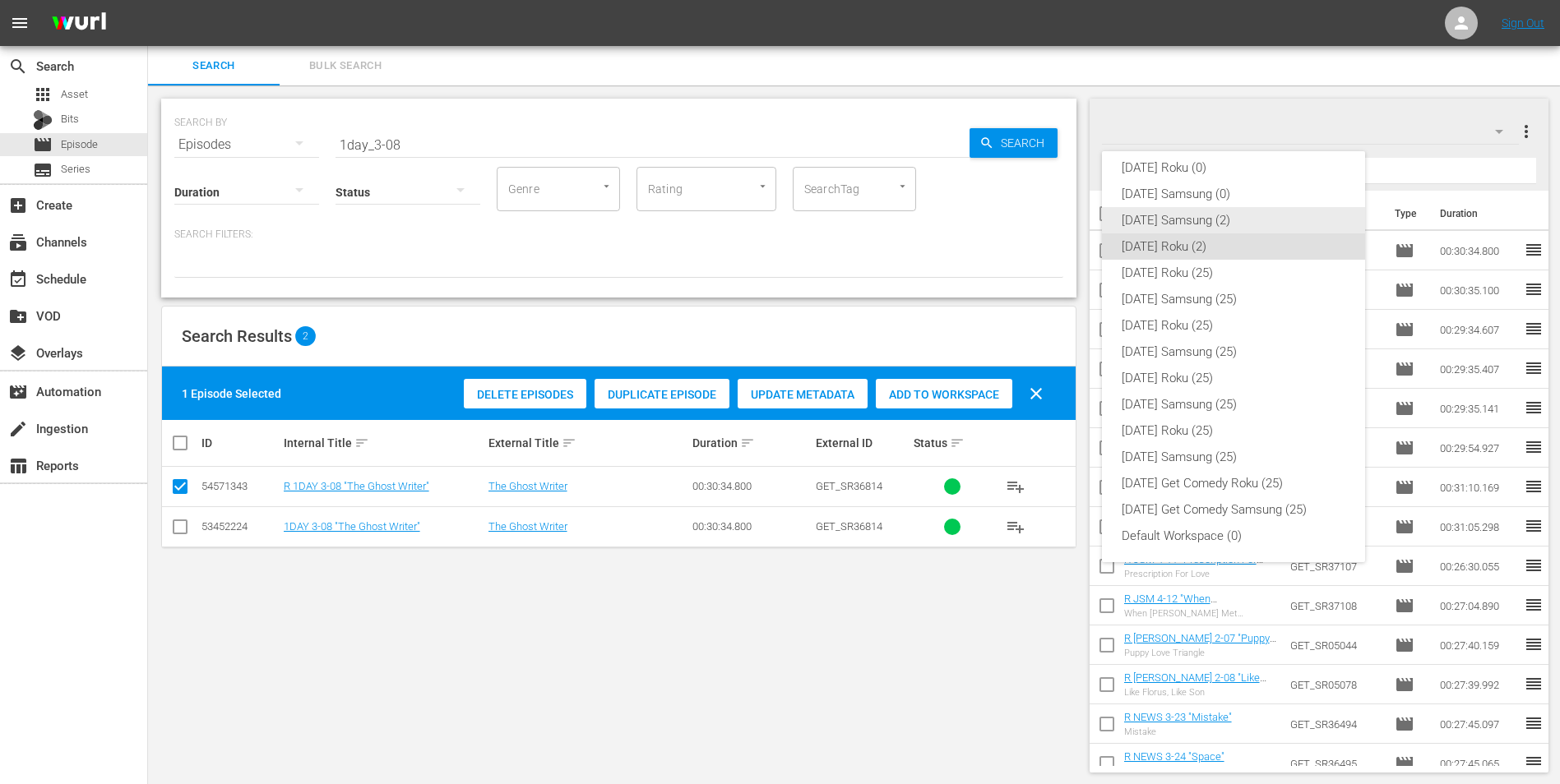
click at [1045, 216] on div "[DATE] Samsung (2)" at bounding box center [1233, 220] width 224 height 26
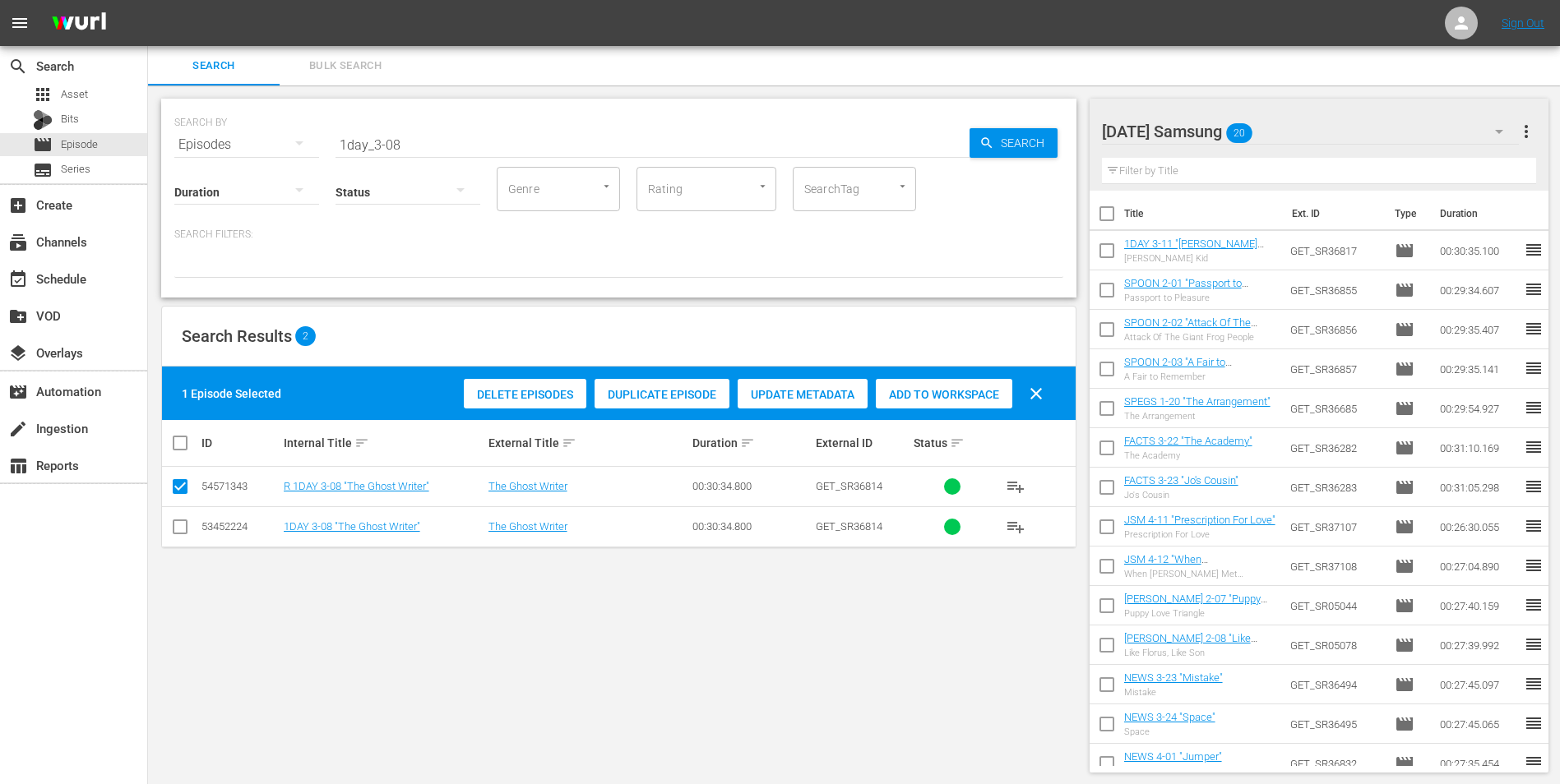
drag, startPoint x: 183, startPoint y: 524, endPoint x: 183, endPoint y: 498, distance: 26.0
click at [183, 487] on input "checkbox" at bounding box center [179, 530] width 19 height 19
checkbox input "true"
click at [177, 485] on input "checkbox" at bounding box center [179, 489] width 19 height 19
checkbox input "false"
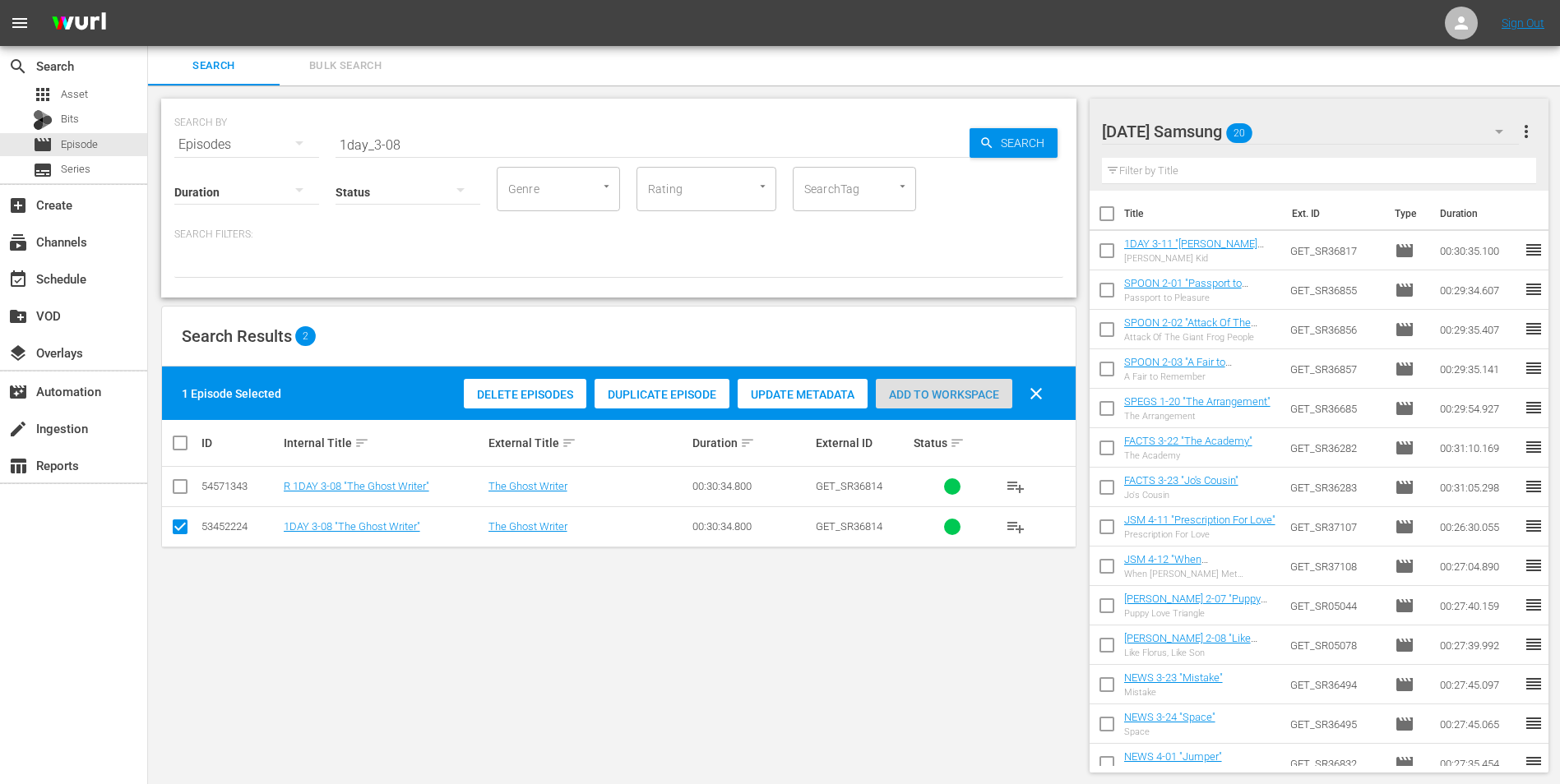
click at [953, 391] on span "Add to Workspace" at bounding box center [944, 395] width 137 height 14
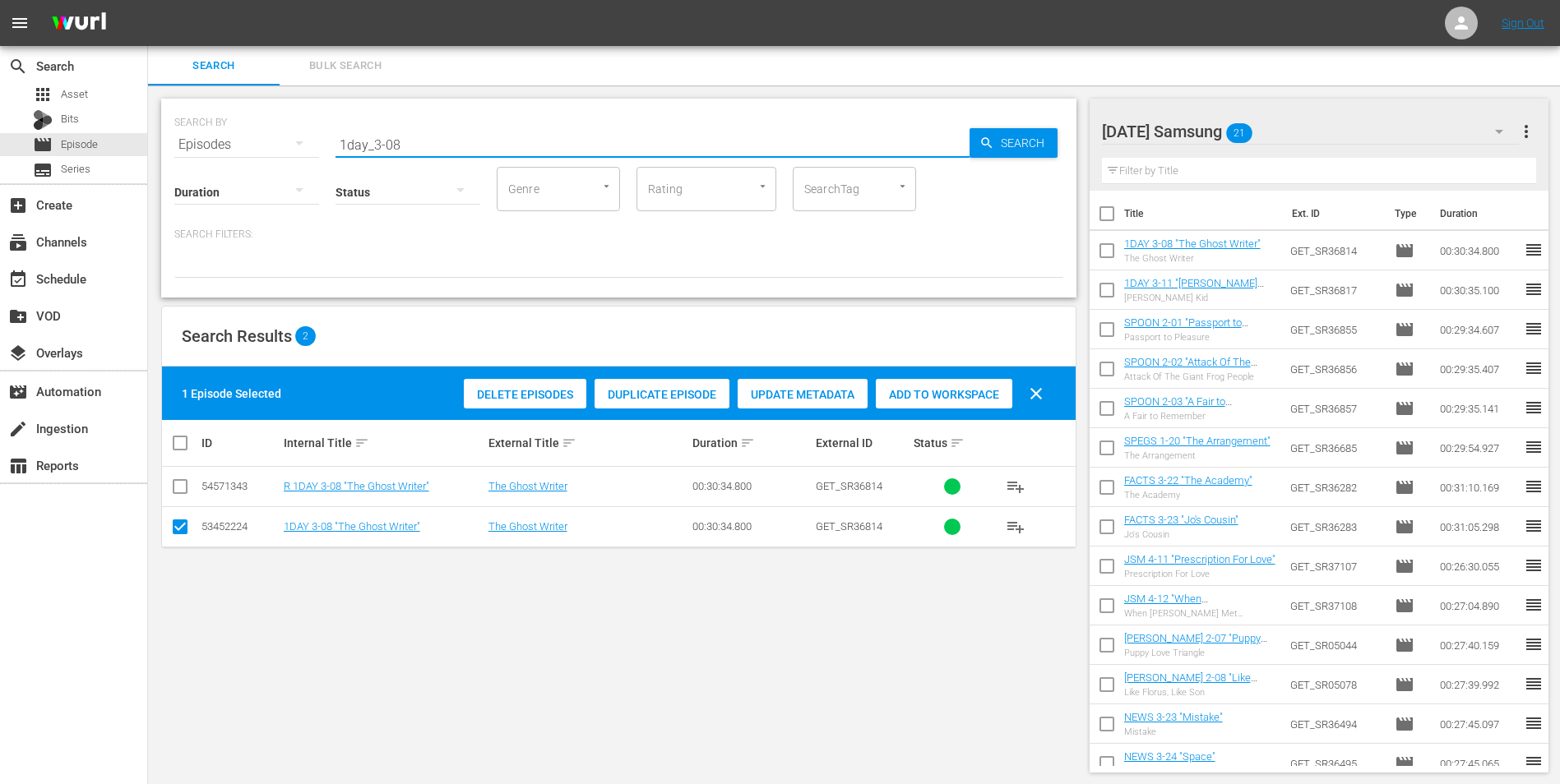
drag, startPoint x: 417, startPoint y: 144, endPoint x: 244, endPoint y: 145, distance: 173.0
click at [245, 145] on div "SEARCH BY Search By Episodes Search ID, Title, Description, Keywords, or Catego…" at bounding box center [619, 135] width 889 height 59
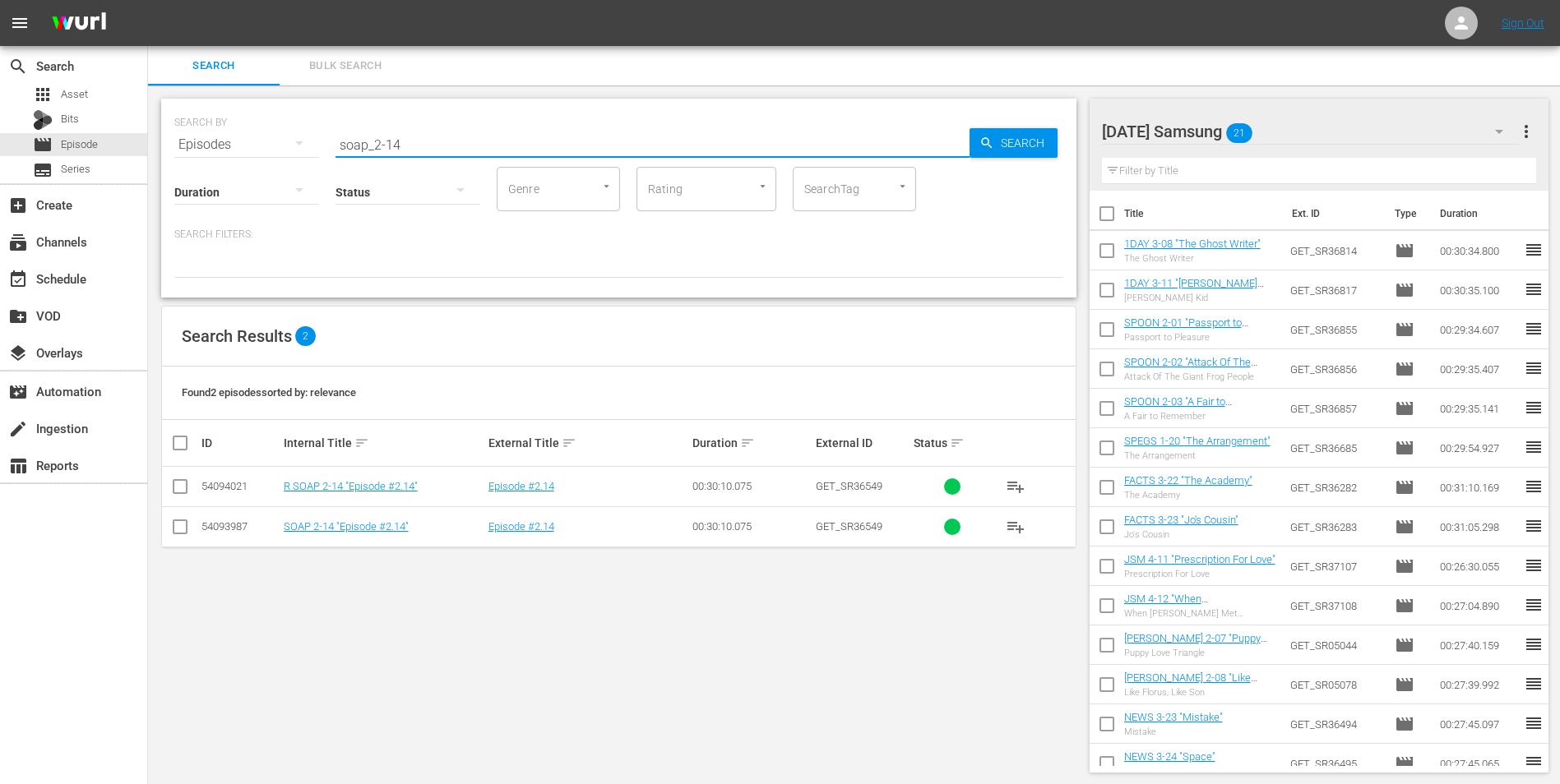
type input "soap_2-14"
click at [185, 487] on input "checkbox" at bounding box center [179, 530] width 19 height 19
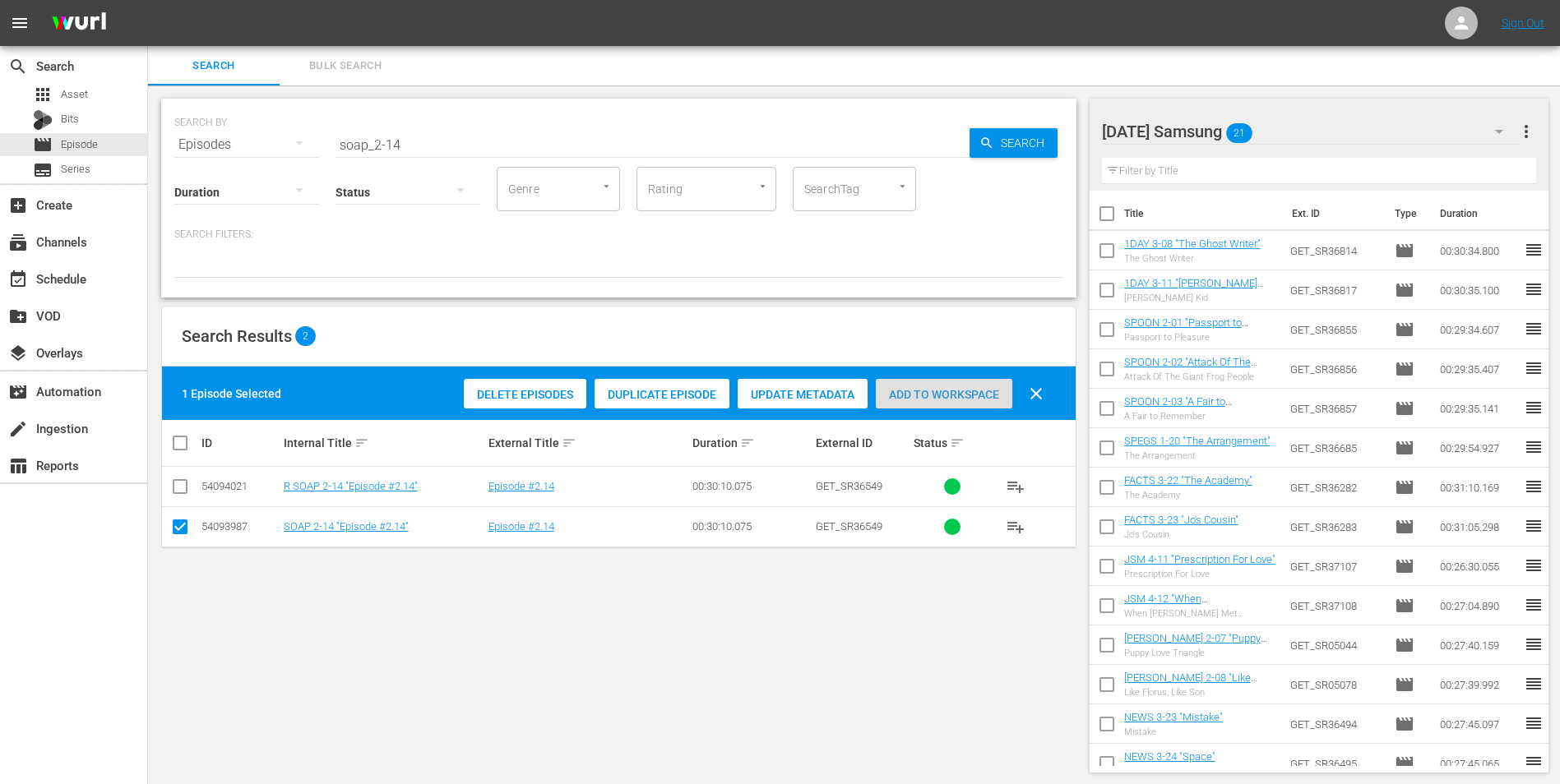
click at [958, 393] on span "Add to Workspace" at bounding box center [944, 395] width 137 height 14
click at [1045, 132] on div "[DATE] Samsung 22" at bounding box center [1311, 131] width 417 height 46
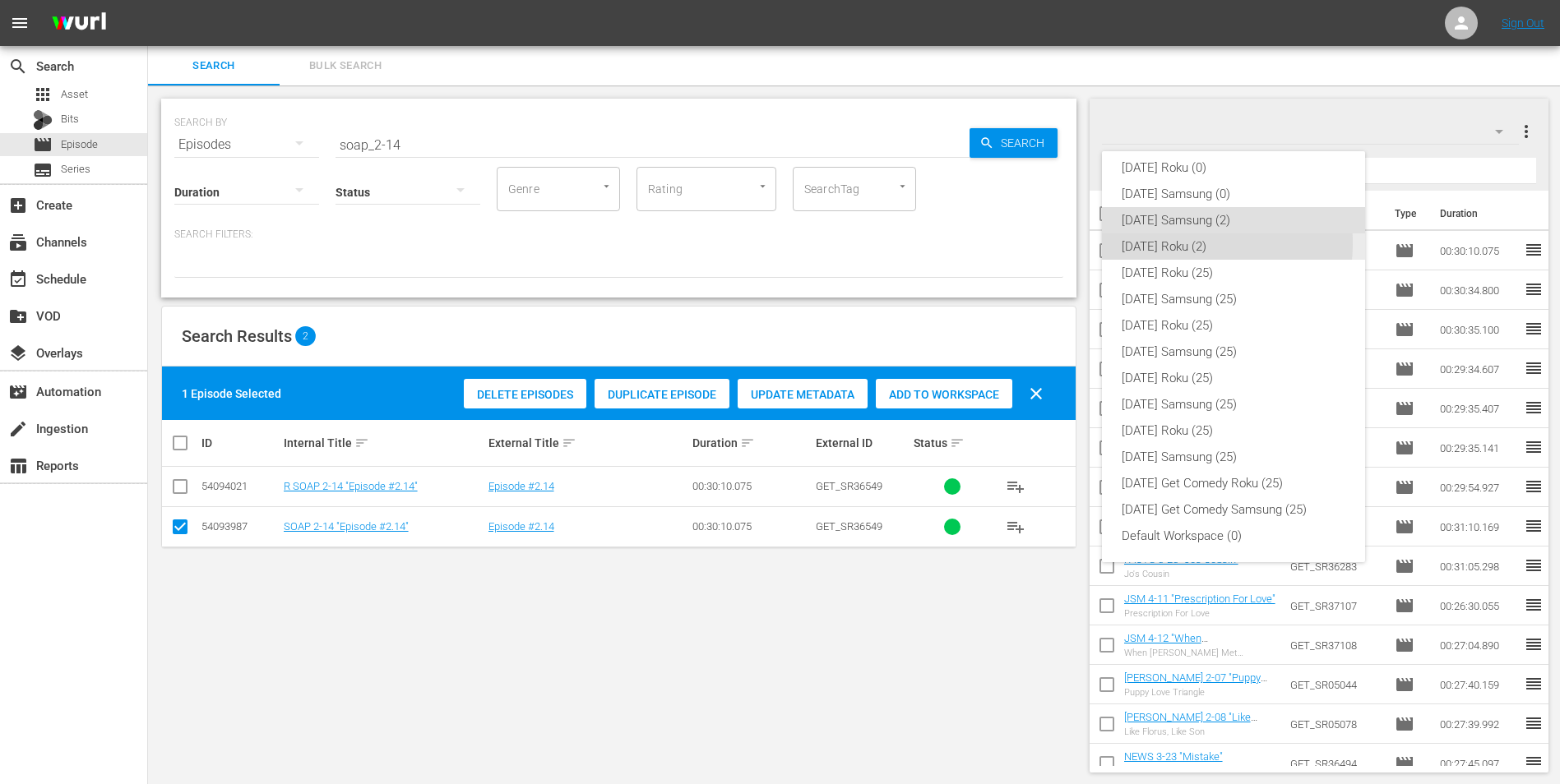
click at [1045, 243] on div "[DATE] Roku (2)" at bounding box center [1233, 246] width 224 height 26
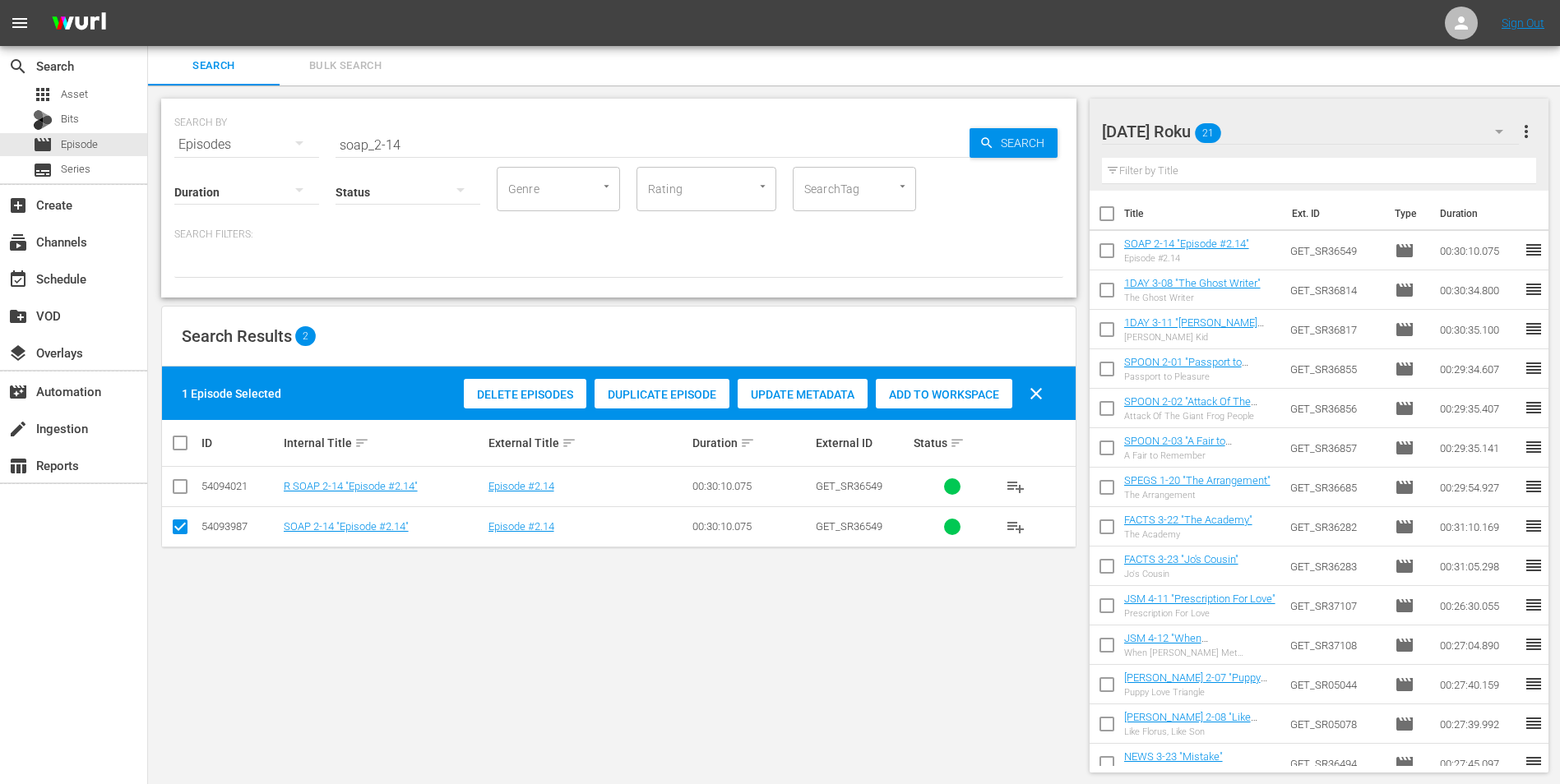
click at [168, 487] on td at bounding box center [181, 526] width 37 height 41
click at [172, 487] on input "checkbox" at bounding box center [179, 530] width 19 height 19
checkbox input "false"
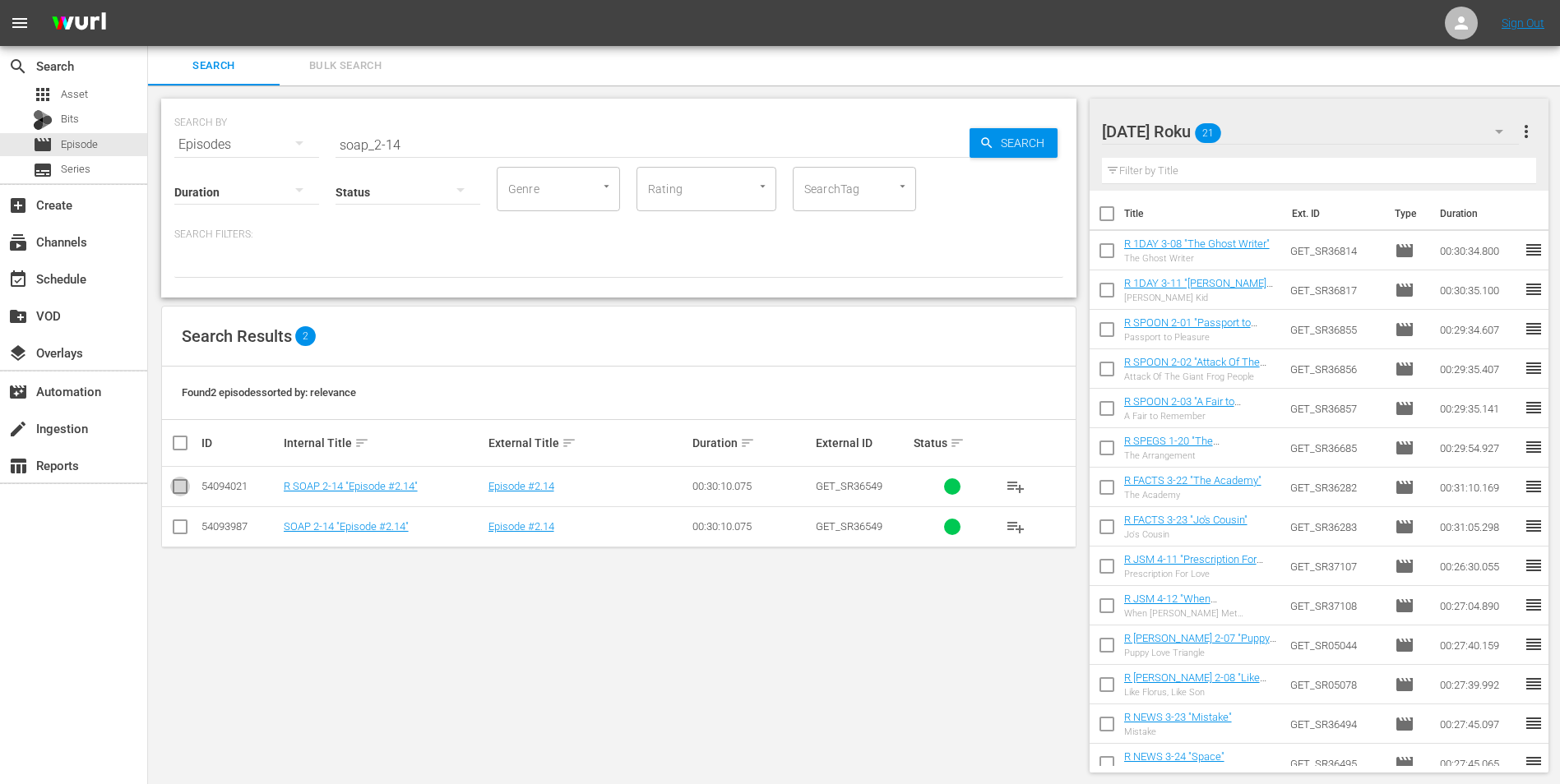
click at [186, 482] on input "checkbox" at bounding box center [179, 489] width 19 height 19
checkbox input "true"
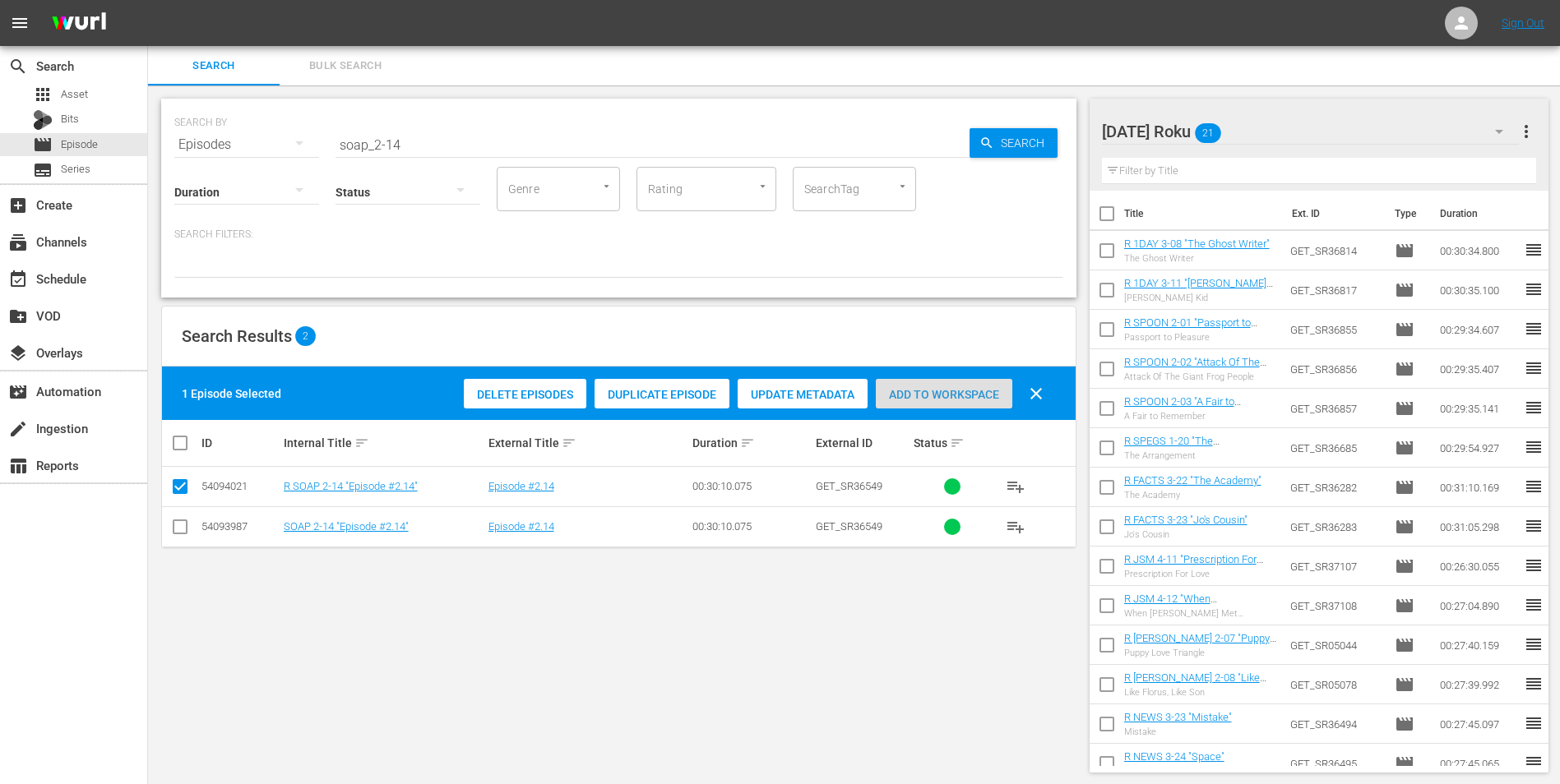
click at [987, 395] on span "Add to Workspace" at bounding box center [944, 395] width 137 height 14
click at [1045, 123] on div "[DATE] Roku 22" at bounding box center [1311, 131] width 417 height 46
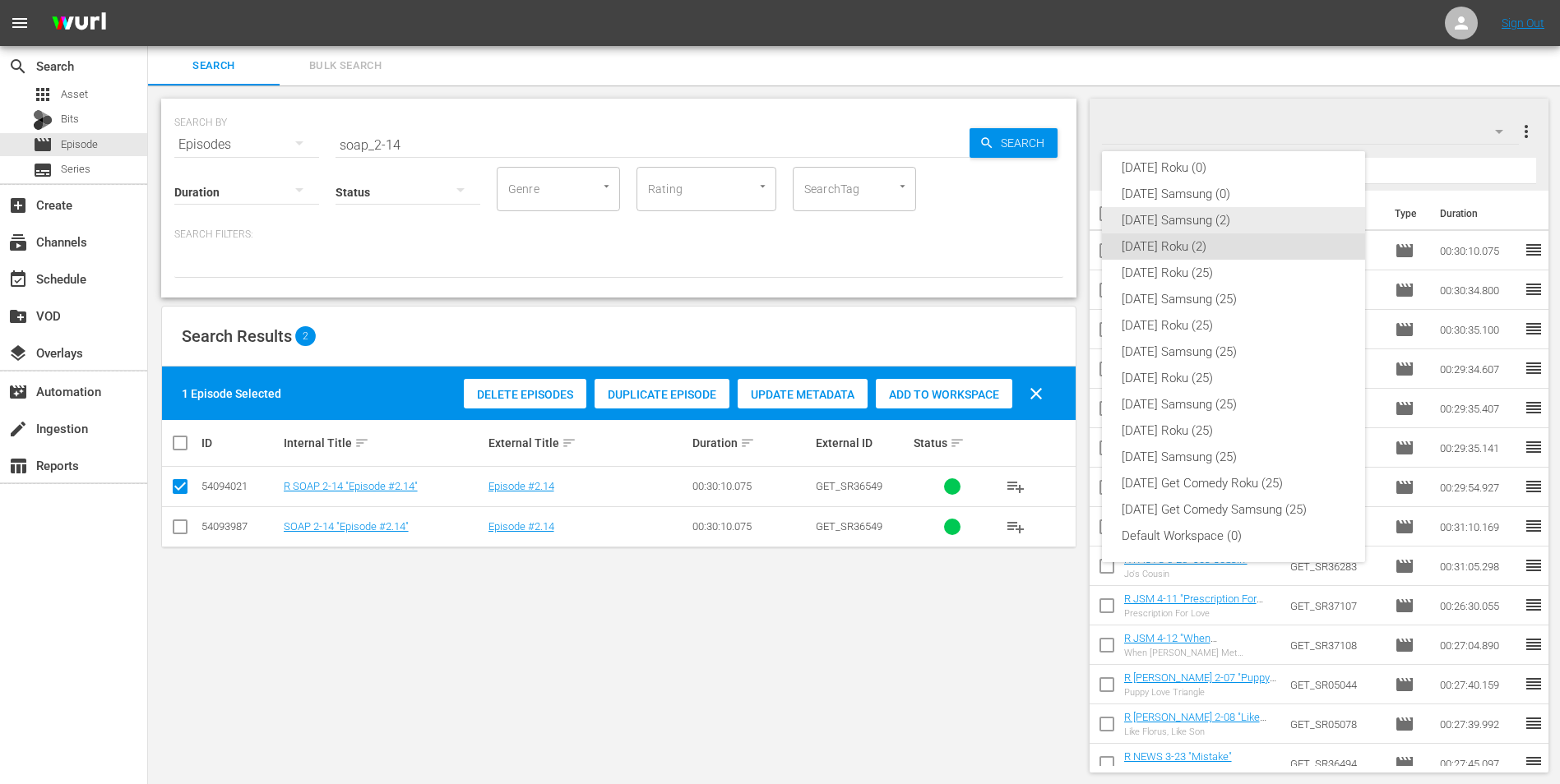
click at [1045, 224] on div "[DATE] Samsung (2)" at bounding box center [1233, 220] width 224 height 26
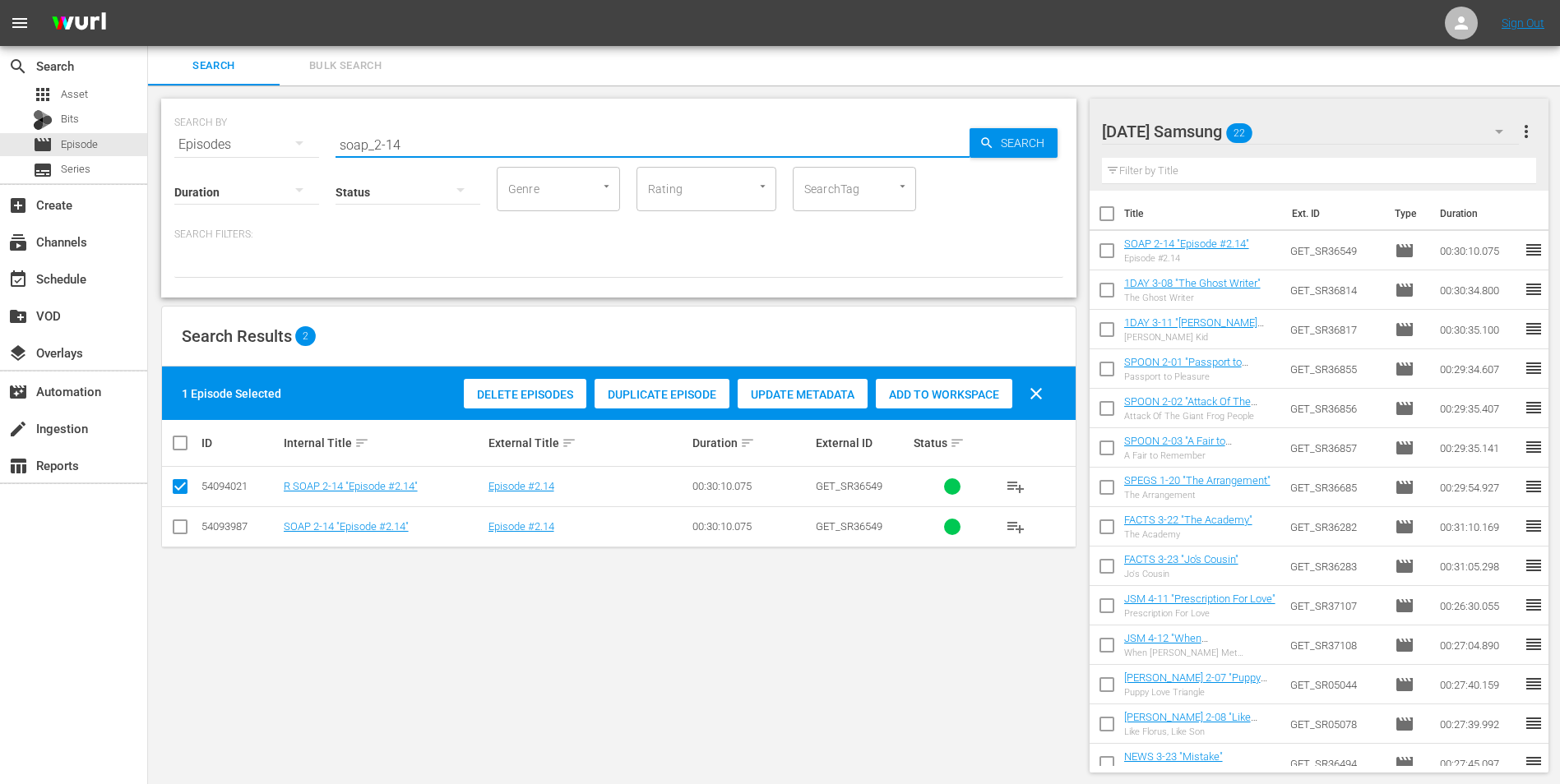
drag, startPoint x: 392, startPoint y: 138, endPoint x: 410, endPoint y: 144, distance: 19.0
click at [410, 144] on input "soap_2-14" at bounding box center [652, 144] width 634 height 40
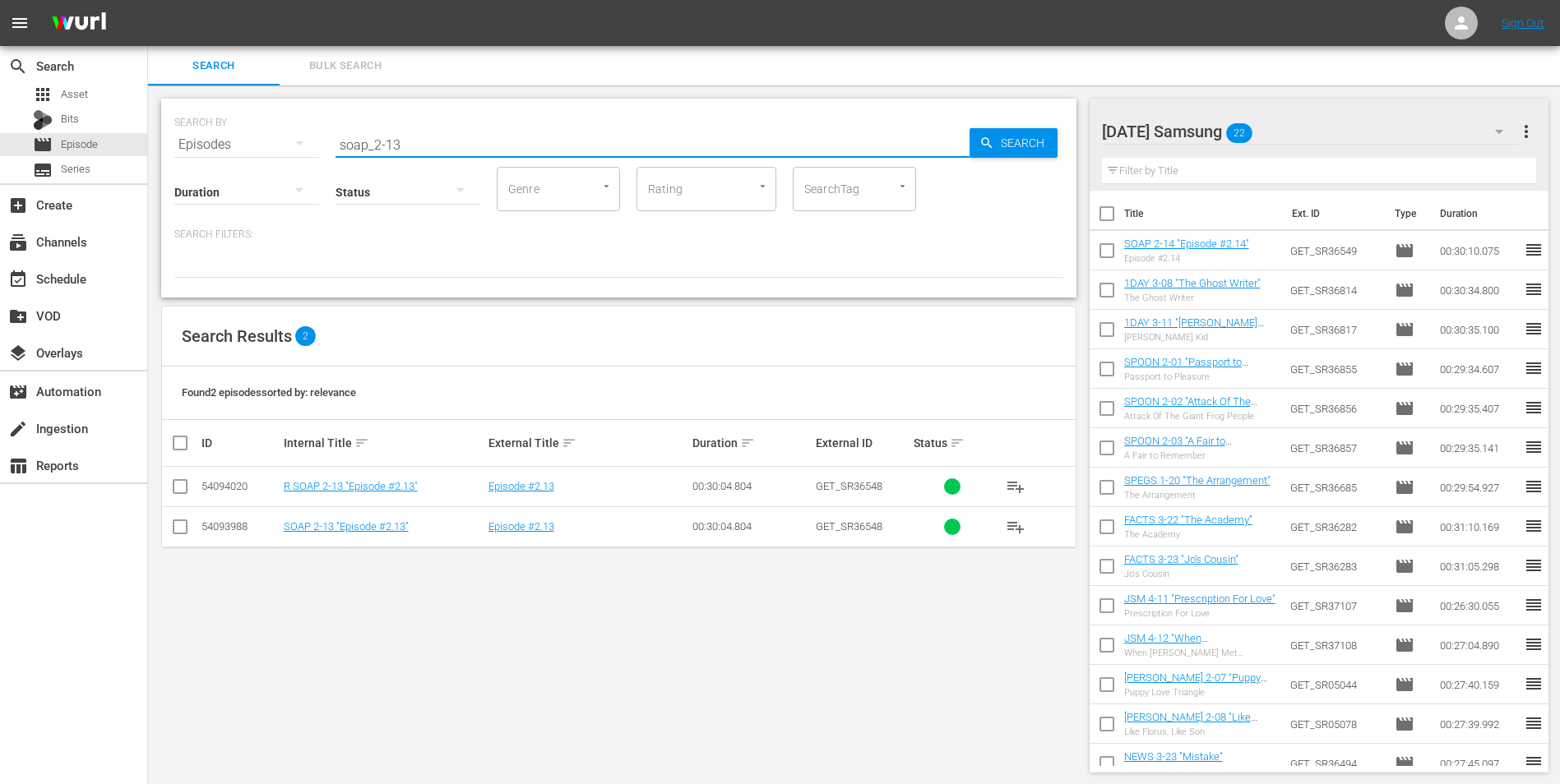
type input "soap_2-13"
click at [181, 487] on input "checkbox" at bounding box center [179, 530] width 19 height 19
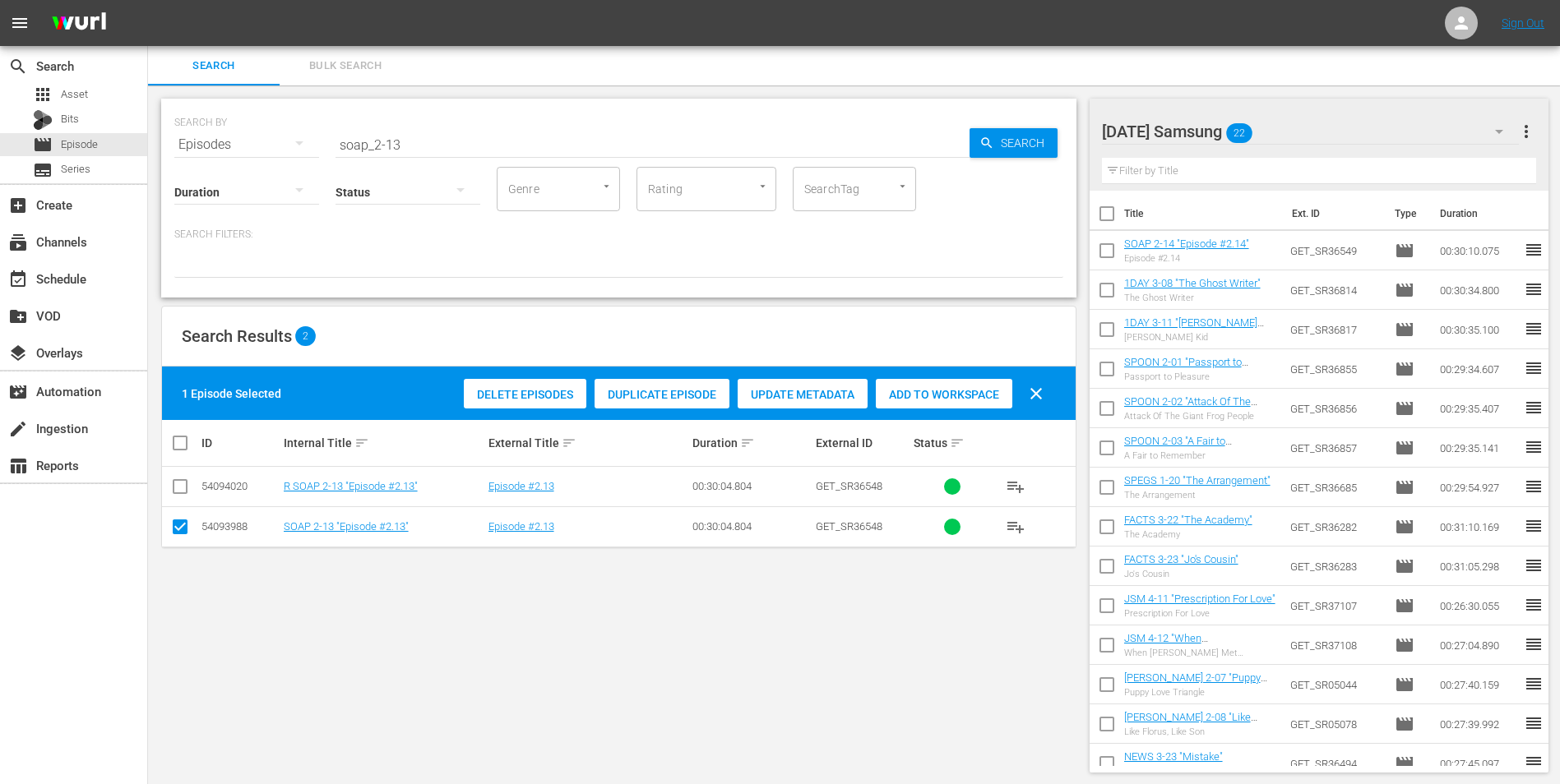
click at [961, 401] on div "Add to Workspace" at bounding box center [944, 395] width 137 height 31
click at [1045, 125] on div "[DATE] Samsung 23" at bounding box center [1311, 131] width 417 height 46
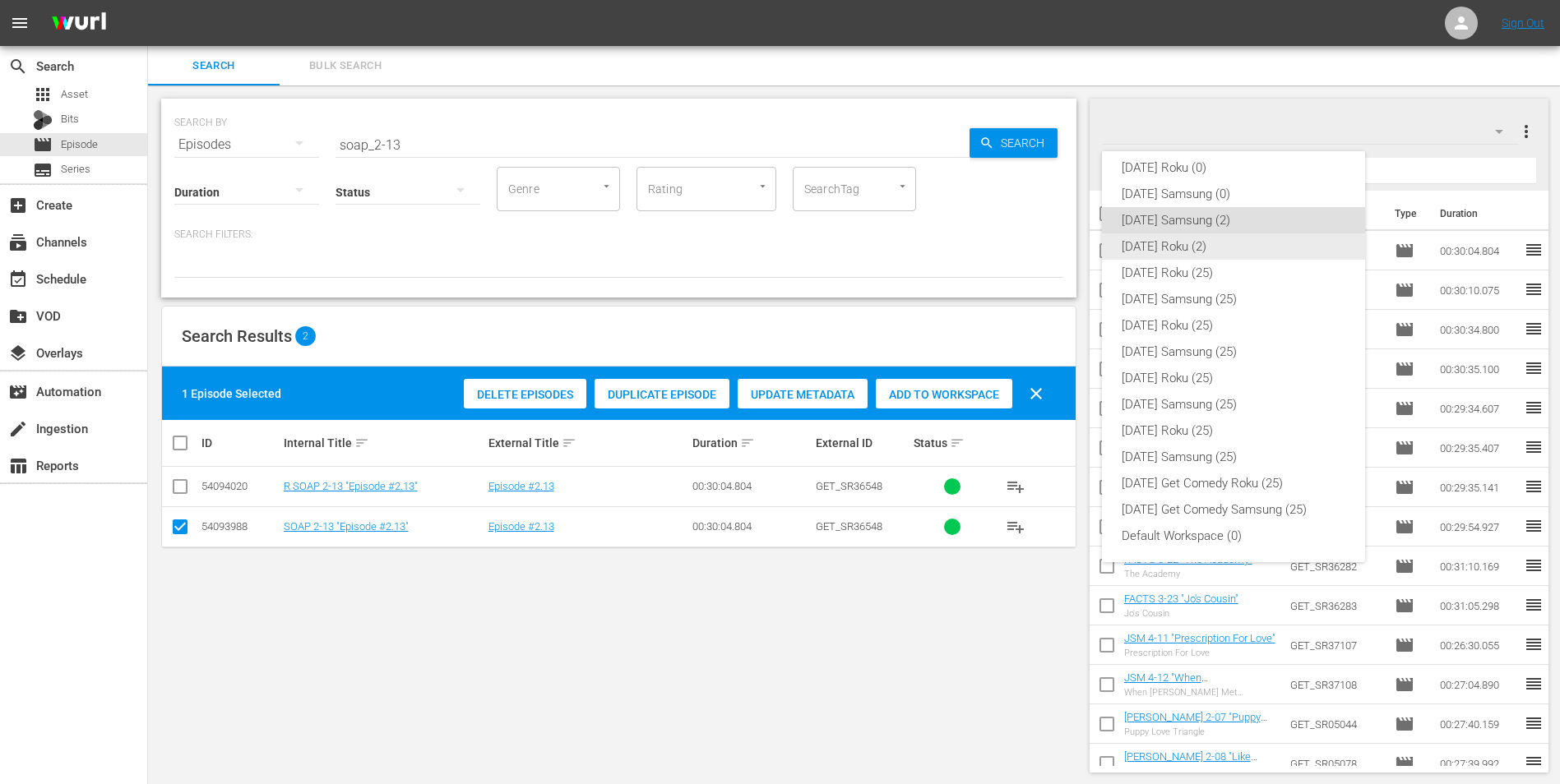
click at [1045, 249] on div "[DATE] Roku (2)" at bounding box center [1233, 246] width 224 height 26
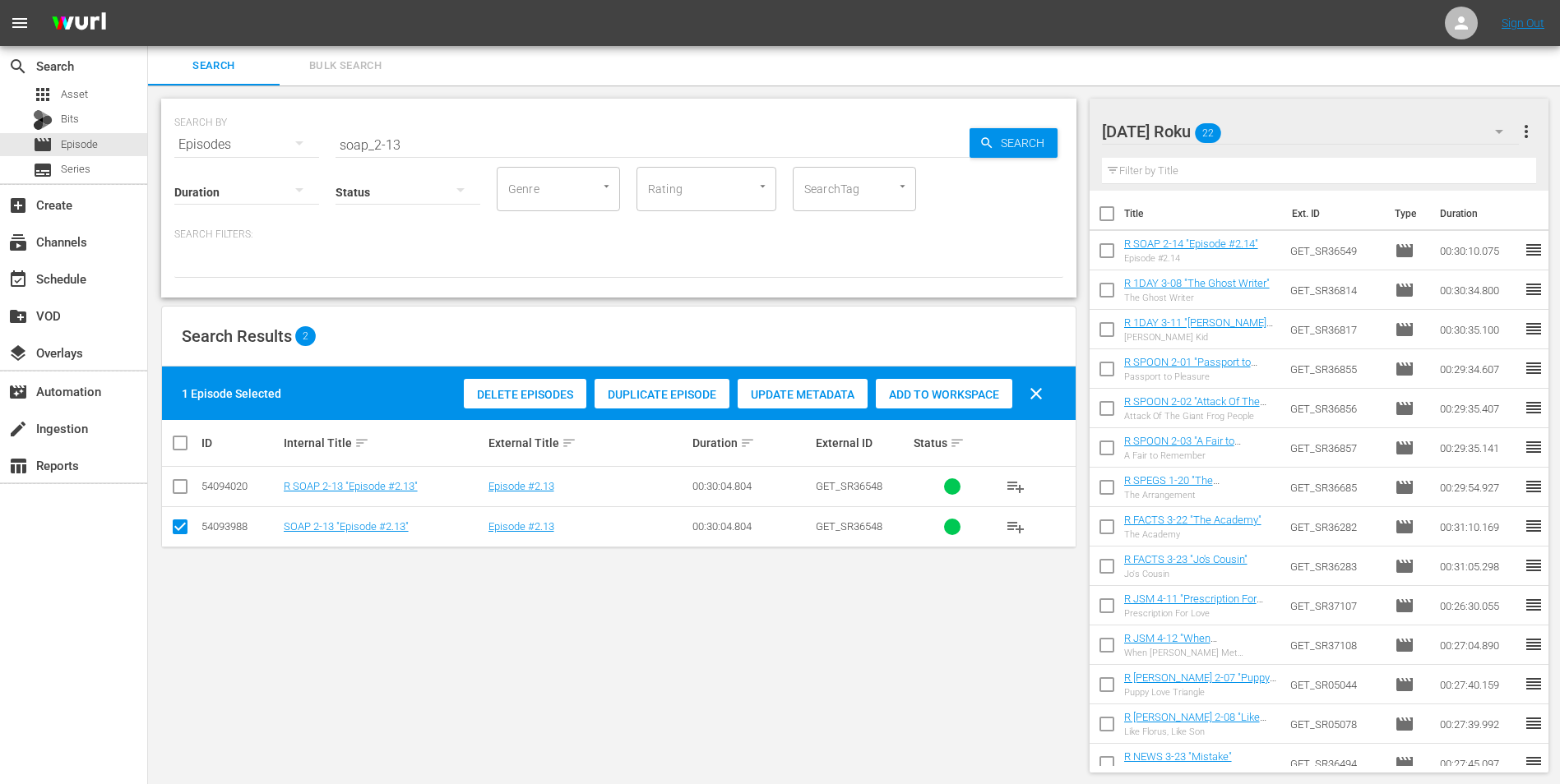
click at [177, 487] on input "checkbox" at bounding box center [179, 530] width 19 height 19
checkbox input "false"
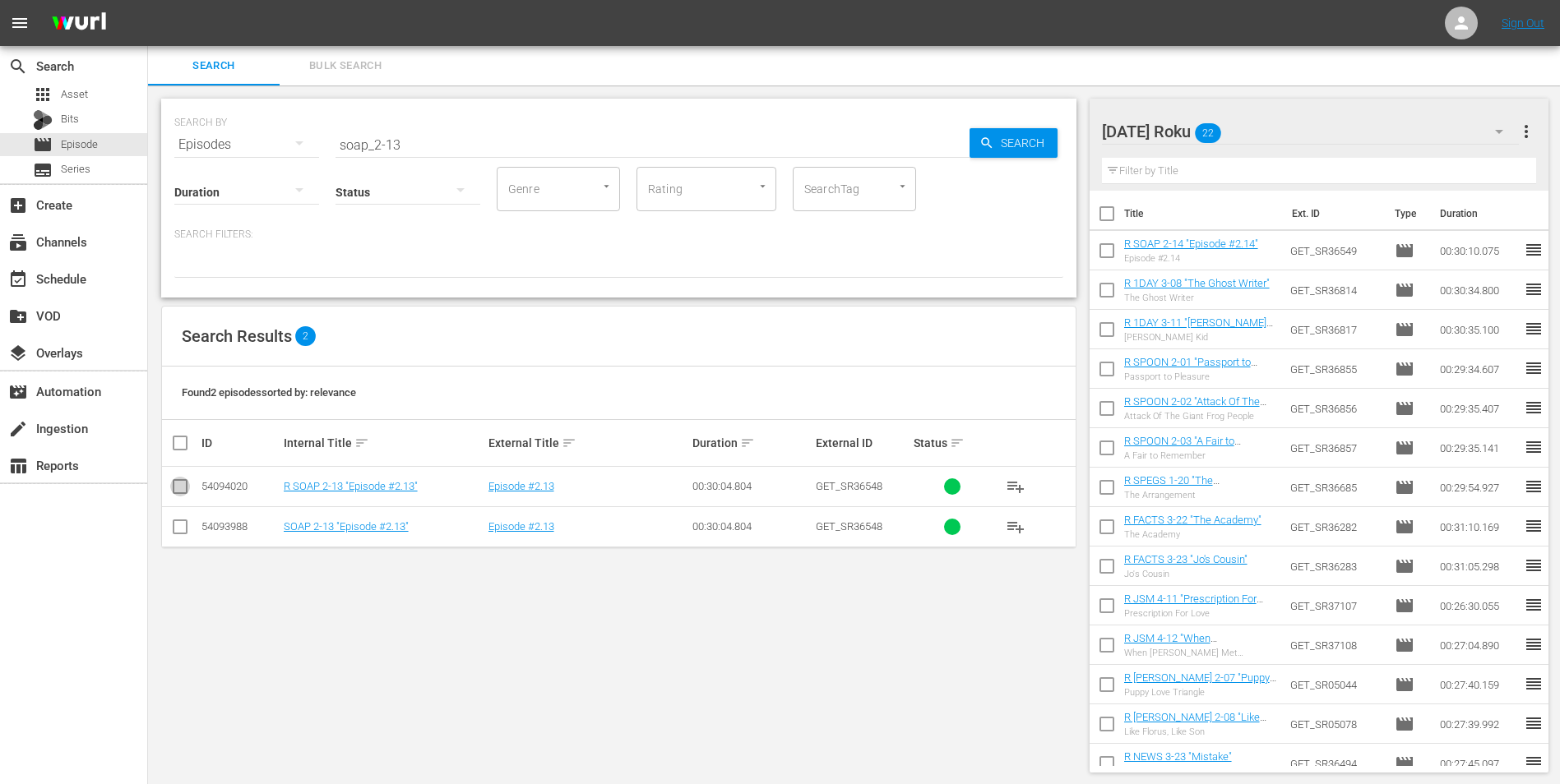
click at [175, 486] on input "checkbox" at bounding box center [179, 489] width 19 height 19
checkbox input "true"
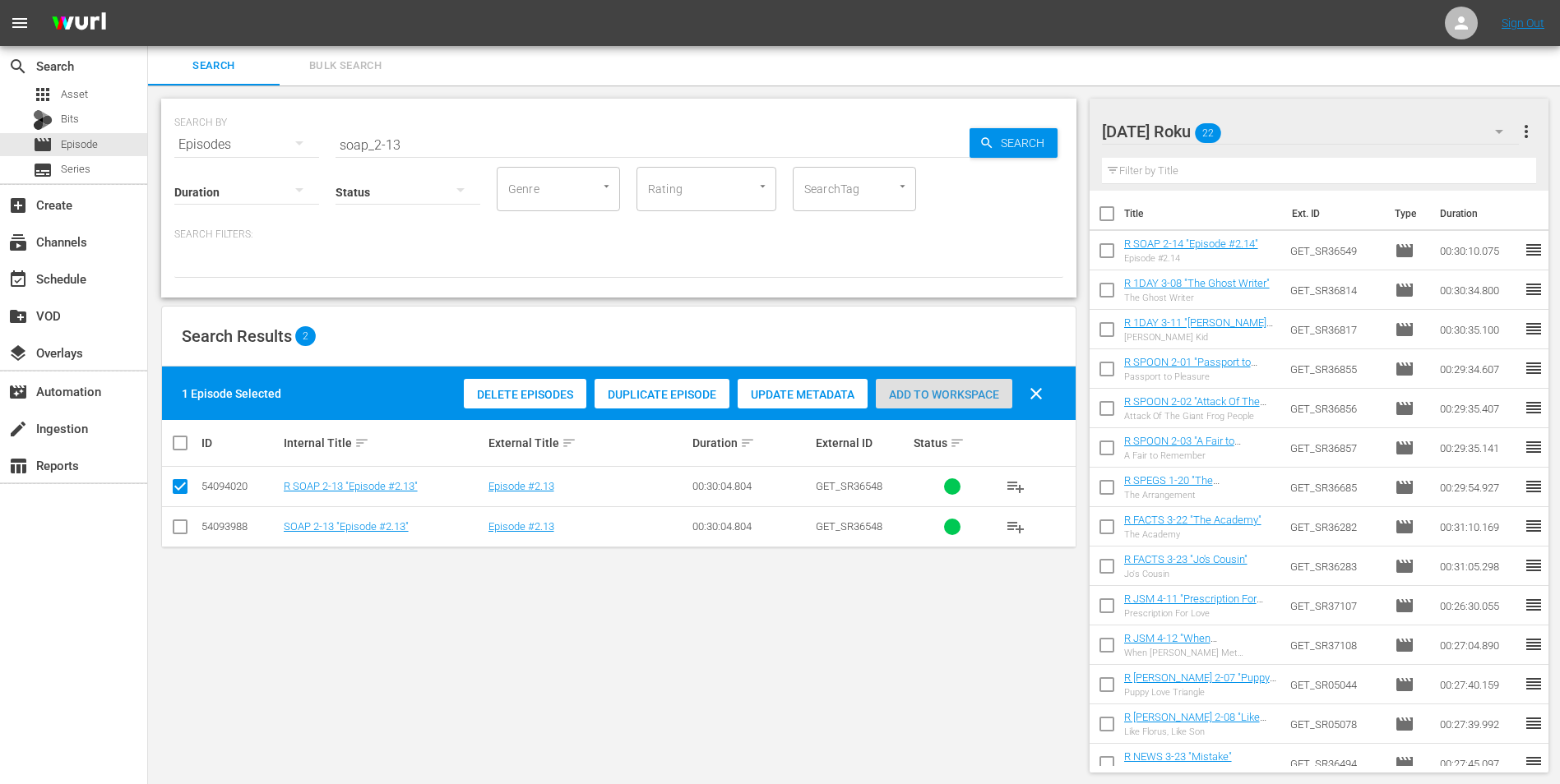
click at [933, 395] on span "Add to Workspace" at bounding box center [944, 395] width 137 height 14
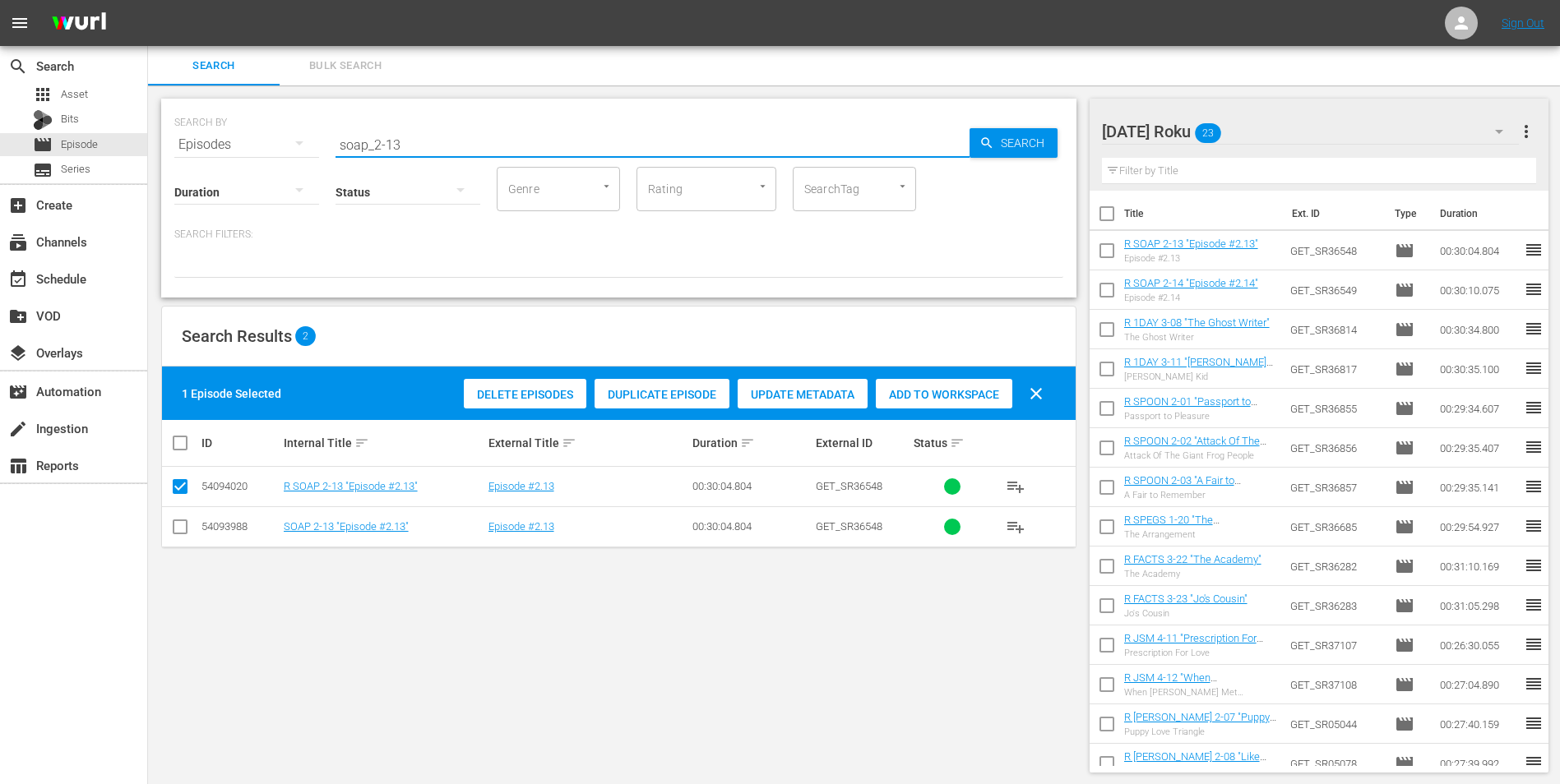
drag, startPoint x: 416, startPoint y: 142, endPoint x: 239, endPoint y: 156, distance: 177.6
click at [255, 156] on div "SEARCH BY Search By Episodes Search ID, Title, Description, Keywords, or Catego…" at bounding box center [619, 198] width 915 height 199
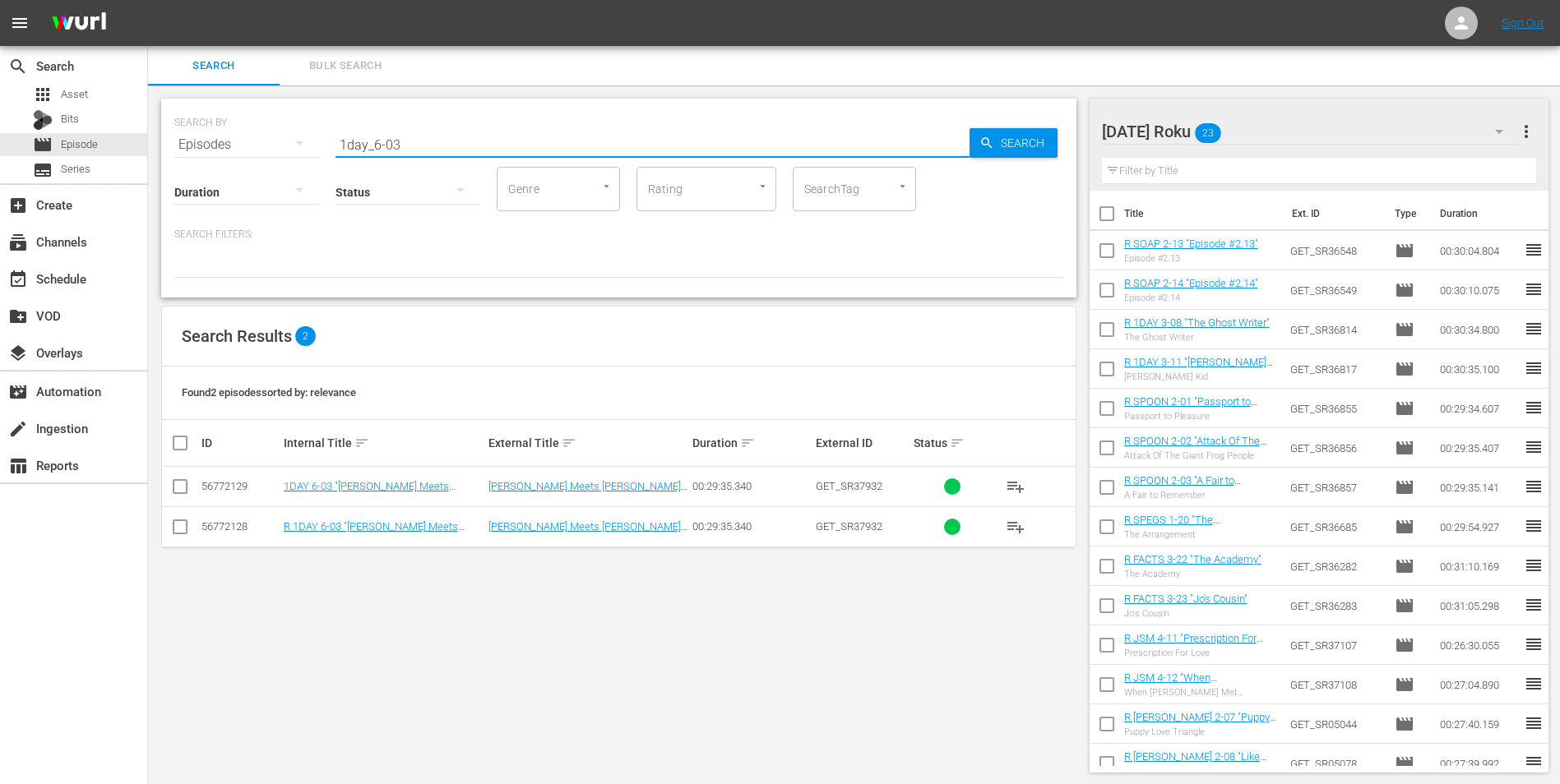
type input "1day_6-03"
click at [183, 487] on input "checkbox" at bounding box center [179, 530] width 19 height 19
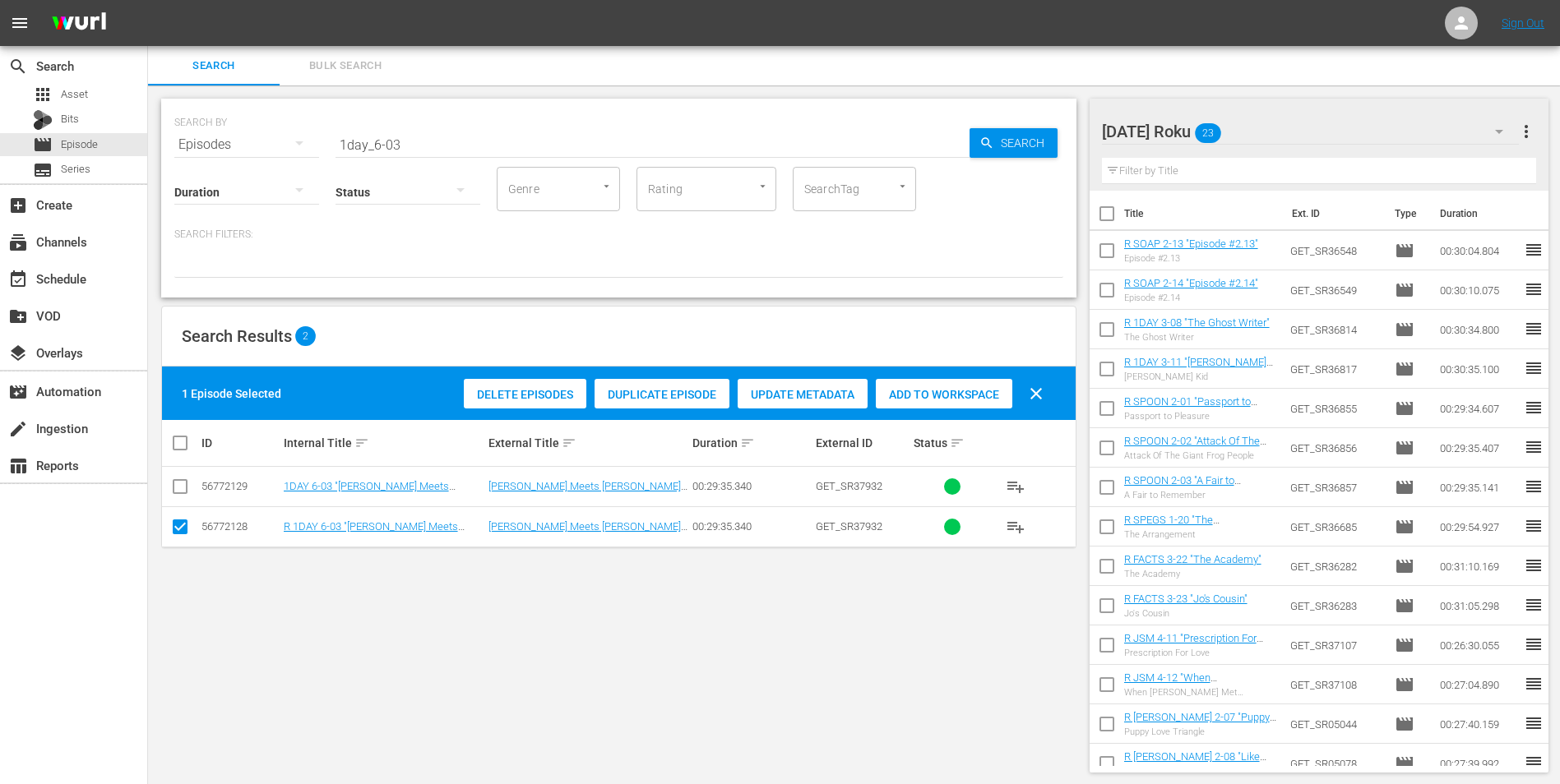
click at [961, 389] on span "Add to Workspace" at bounding box center [944, 395] width 137 height 14
click at [1045, 125] on div "[DATE] Roku 24" at bounding box center [1311, 131] width 417 height 46
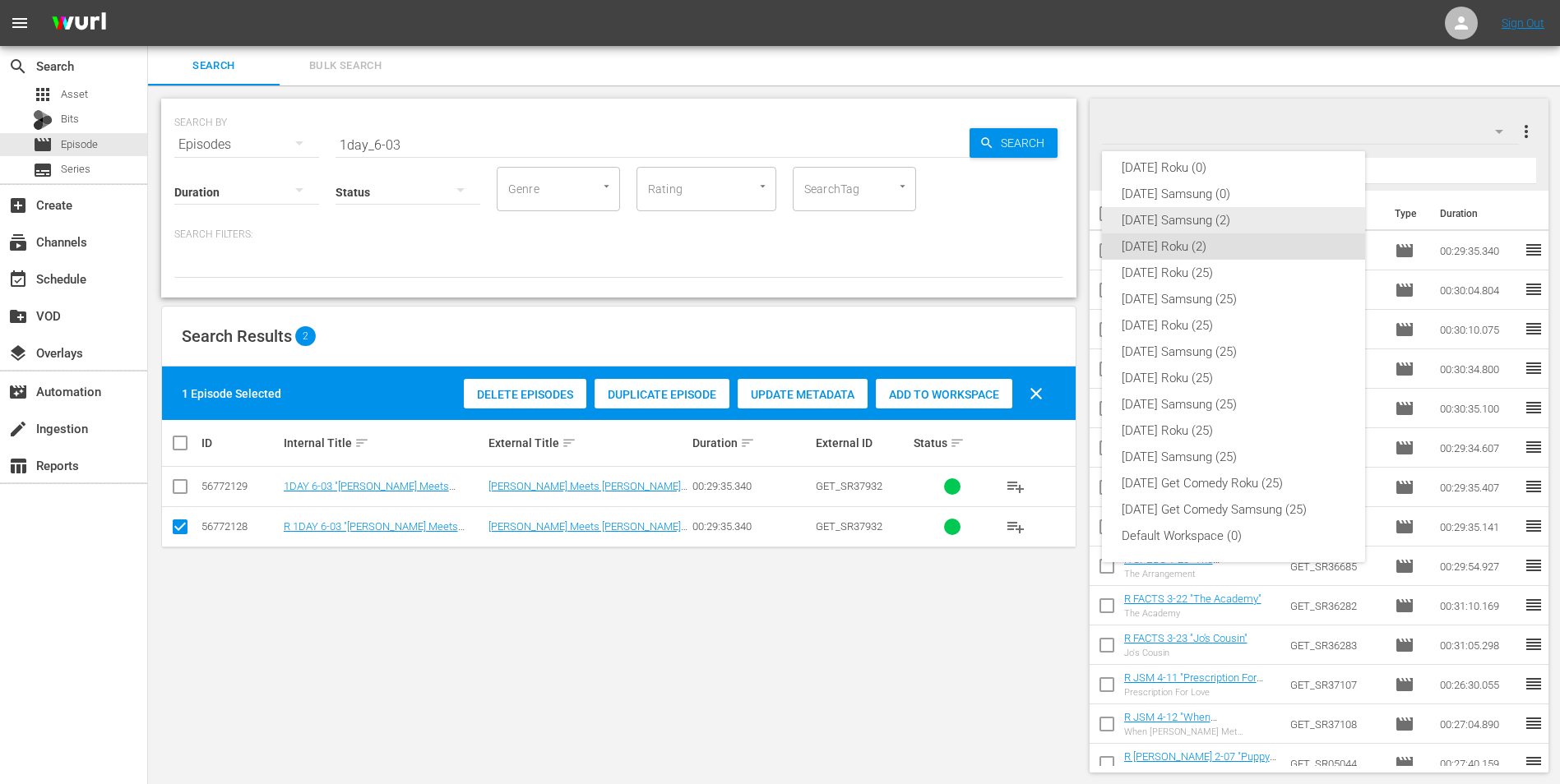
click at [1045, 221] on div "[DATE] Samsung (2)" at bounding box center [1233, 220] width 224 height 26
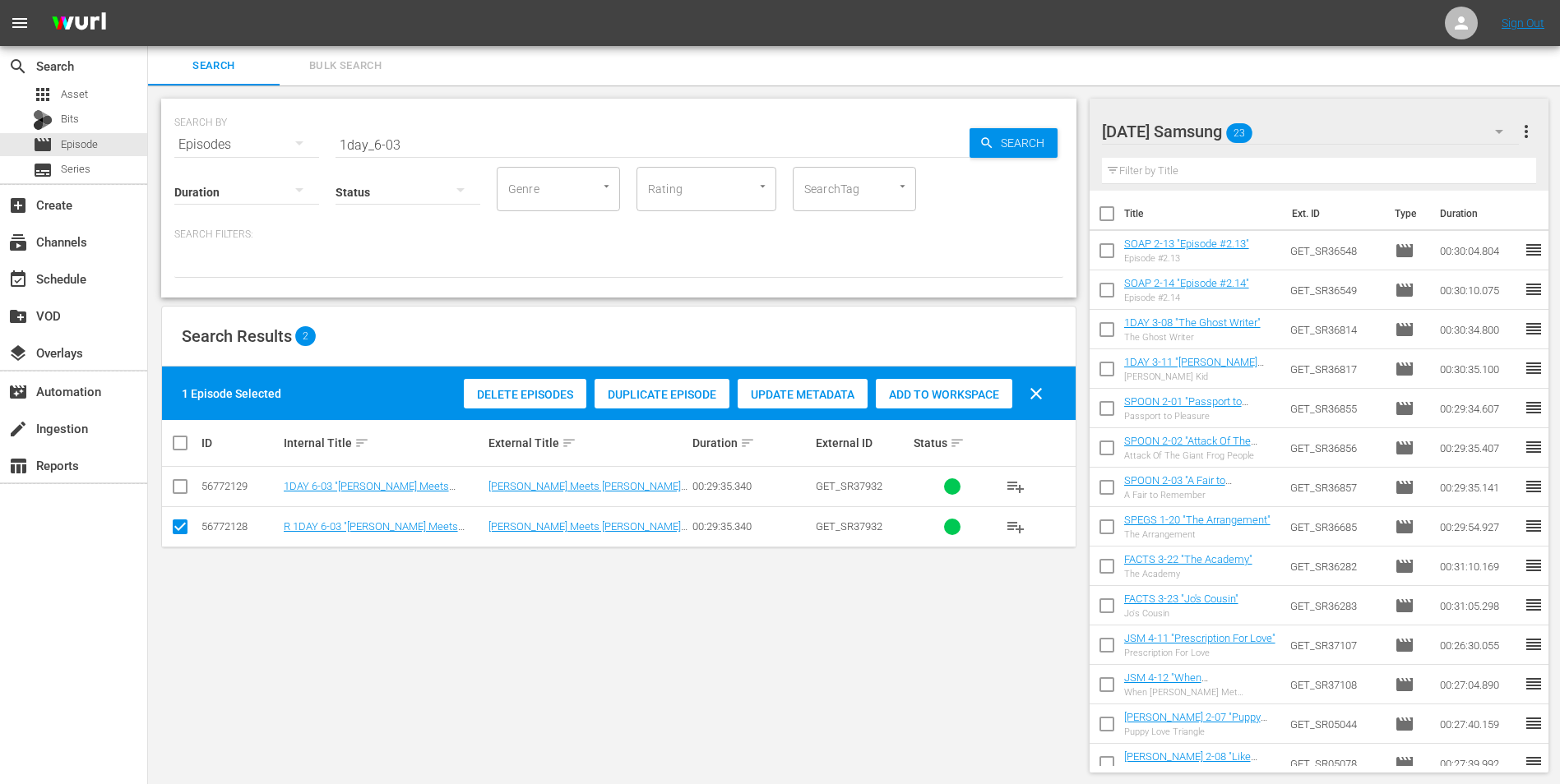
click at [184, 487] on input "checkbox" at bounding box center [179, 530] width 19 height 19
checkbox input "false"
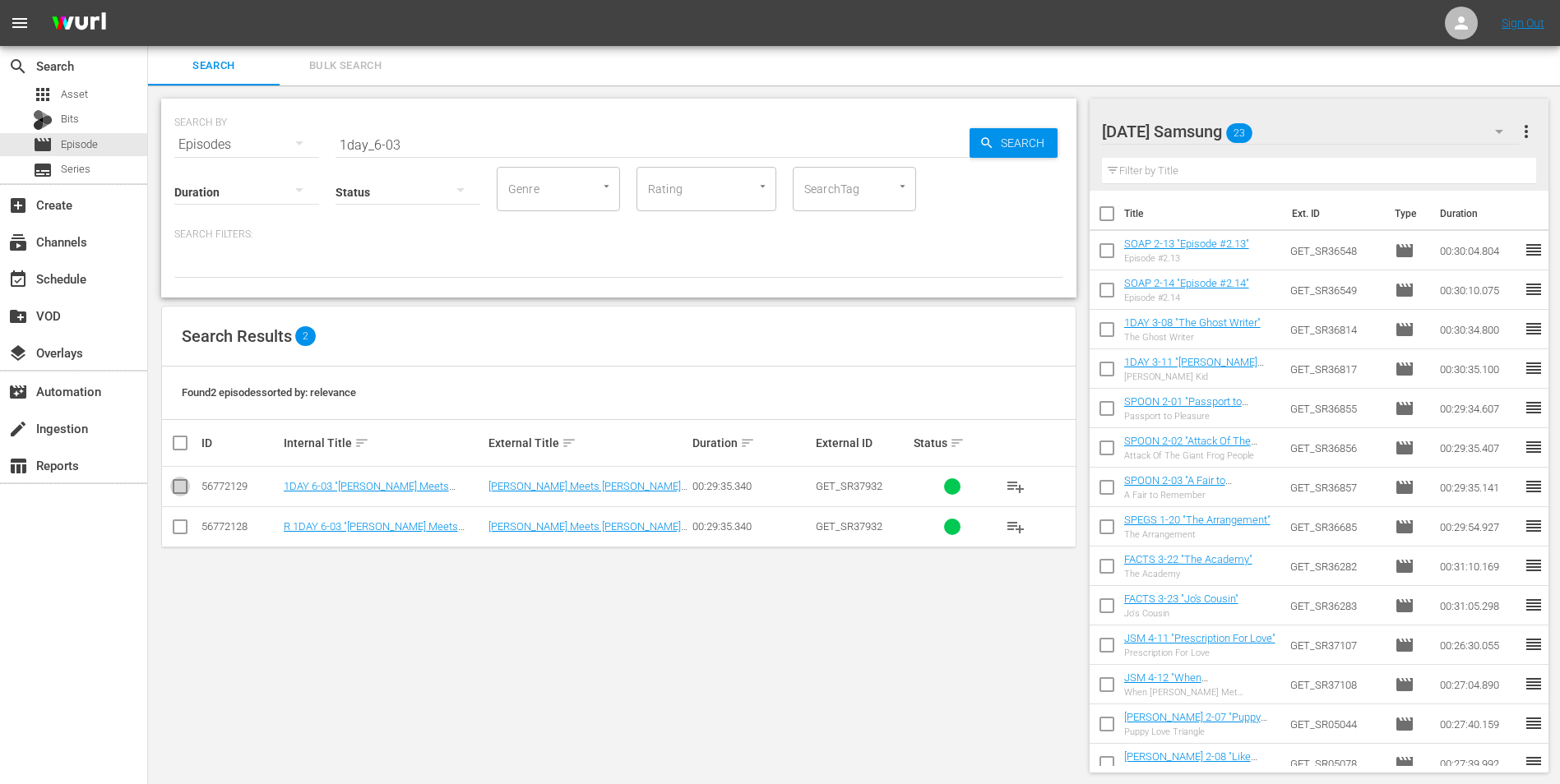
click at [173, 487] on input "checkbox" at bounding box center [179, 489] width 19 height 19
checkbox input "true"
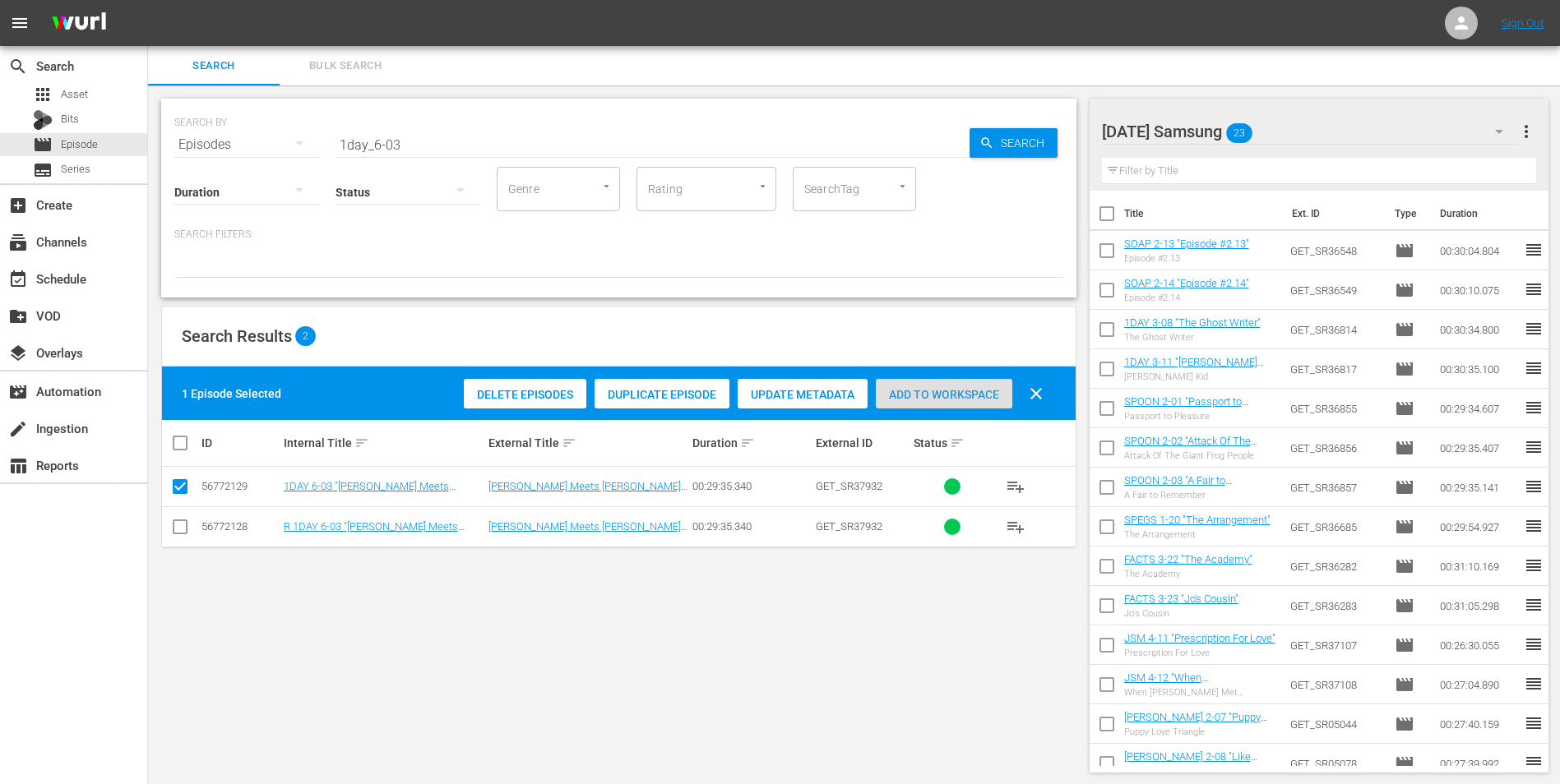
click at [961, 396] on span "Add to Workspace" at bounding box center [944, 395] width 137 height 14
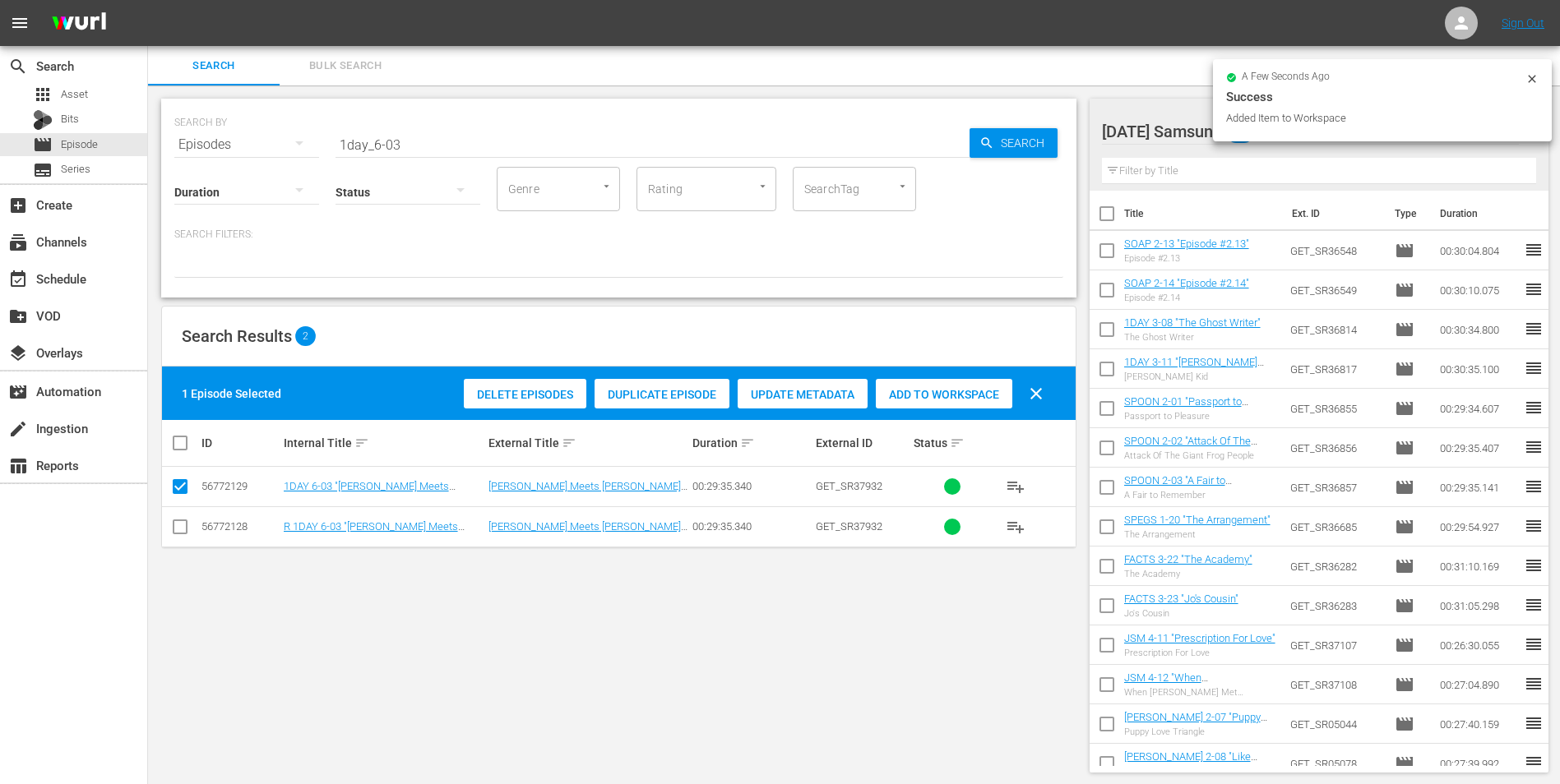
click at [403, 154] on div "Status" at bounding box center [407, 182] width 145 height 59
drag, startPoint x: 412, startPoint y: 144, endPoint x: 191, endPoint y: 117, distance: 222.6
click at [191, 117] on div "SEARCH BY Search By Episodes Search ID, Title, Description, Keywords, or Catego…" at bounding box center [619, 135] width 889 height 59
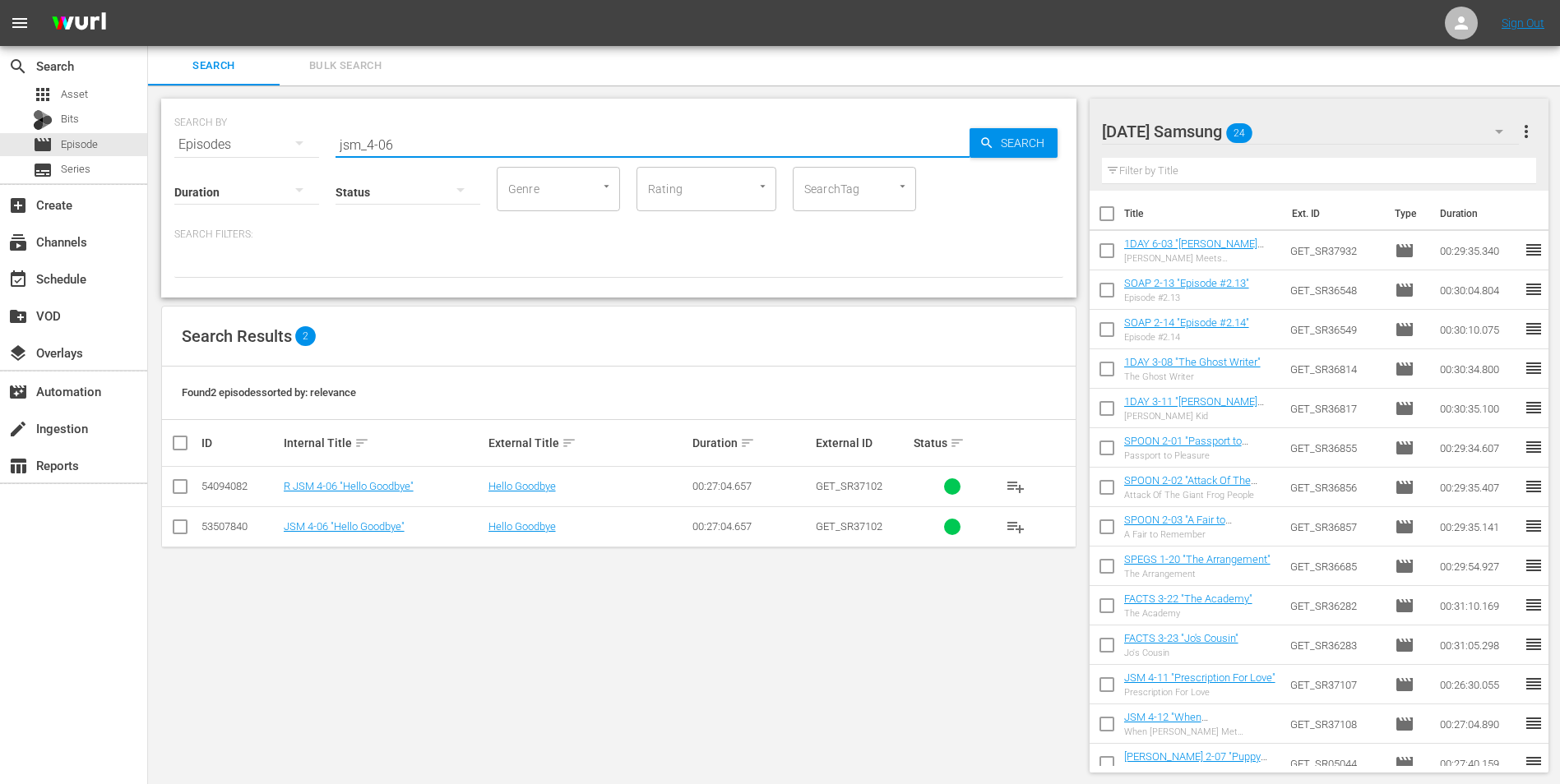
type input "jsm_4-06"
click at [184, 487] on input "checkbox" at bounding box center [179, 530] width 19 height 19
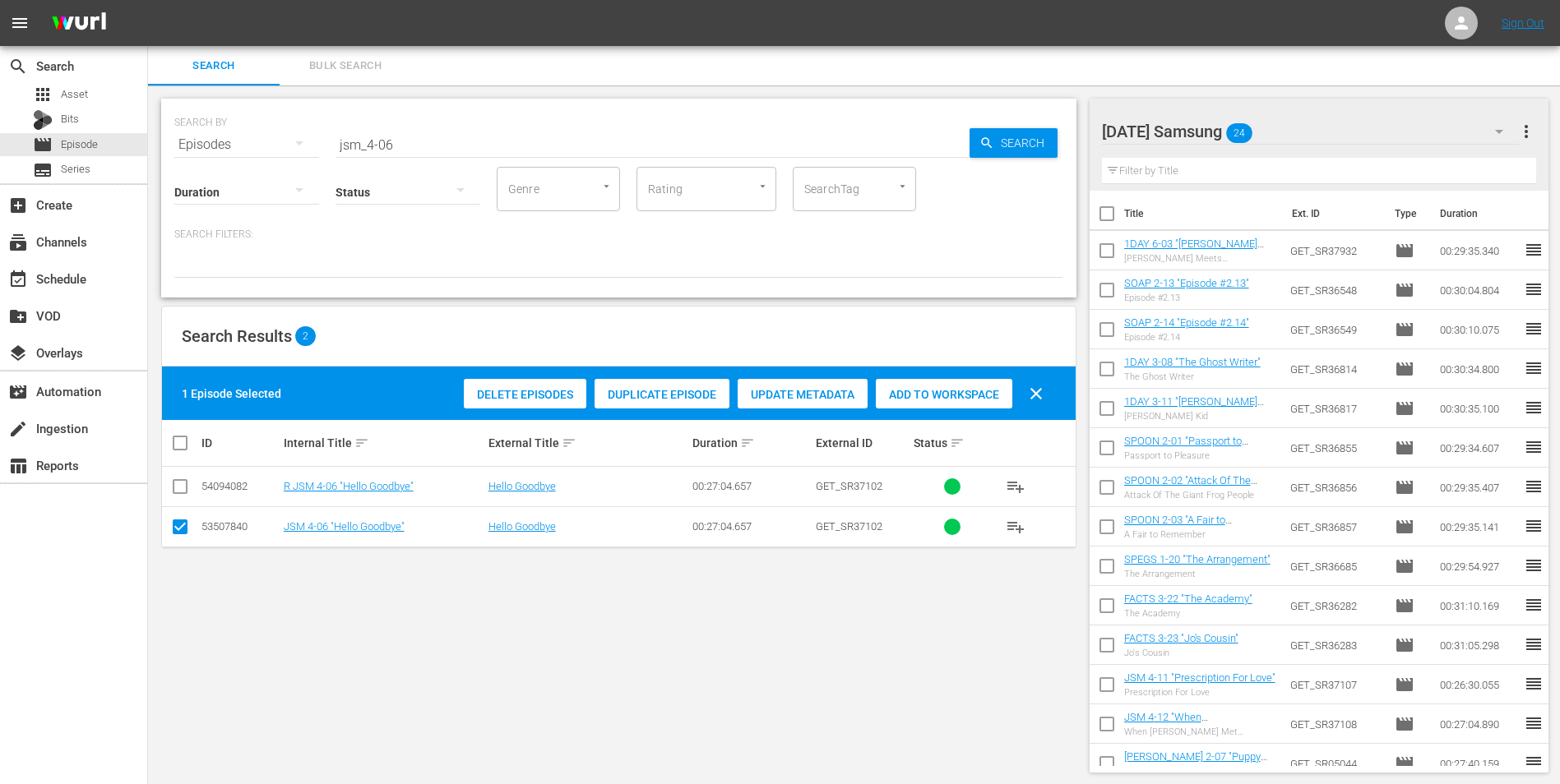
click at [918, 393] on span "Add to Workspace" at bounding box center [944, 395] width 137 height 14
click at [1045, 118] on div "[DATE] Samsung 25" at bounding box center [1311, 131] width 417 height 46
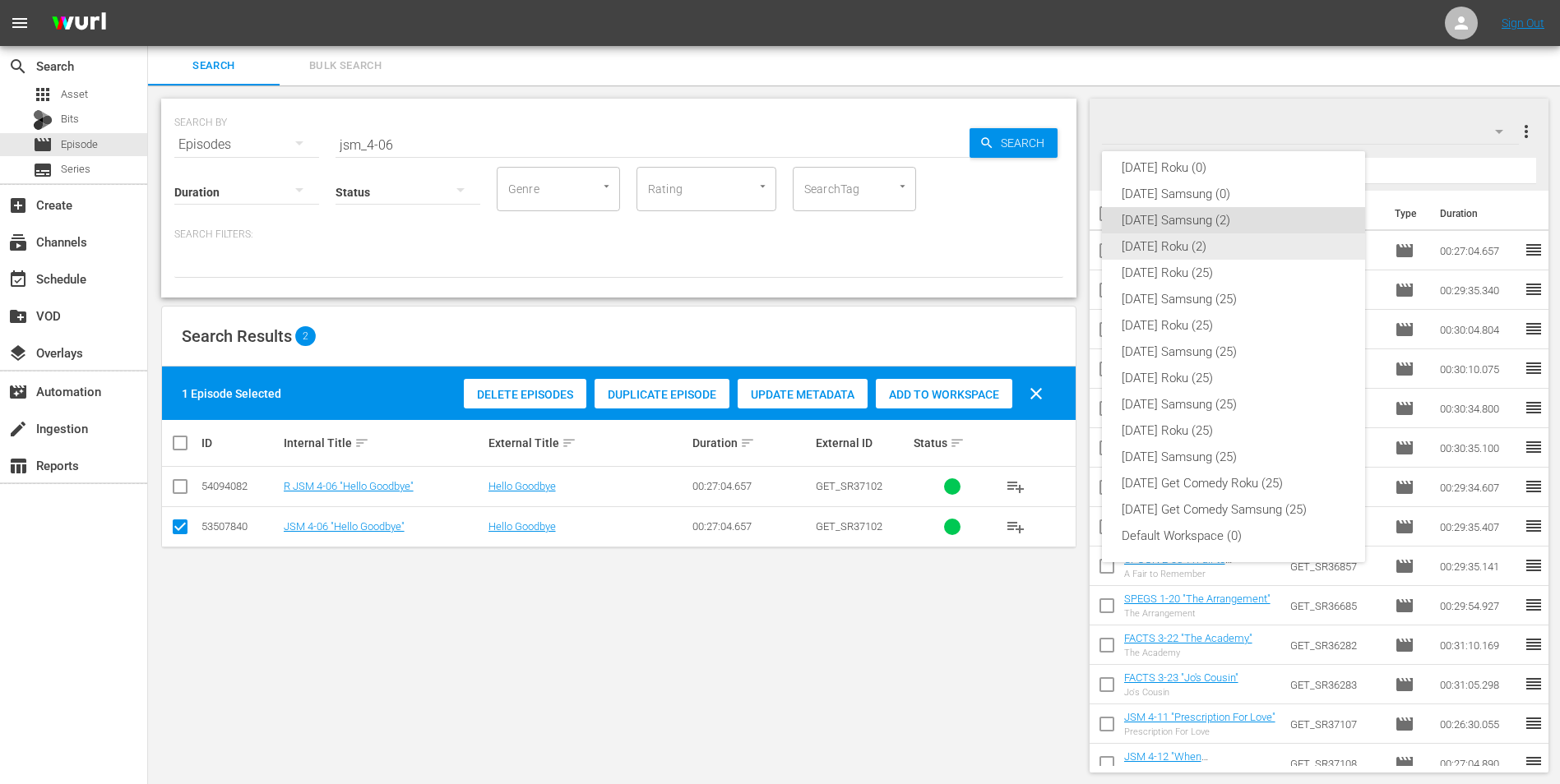
click at [1045, 250] on div "[DATE] Roku (2)" at bounding box center [1233, 246] width 224 height 26
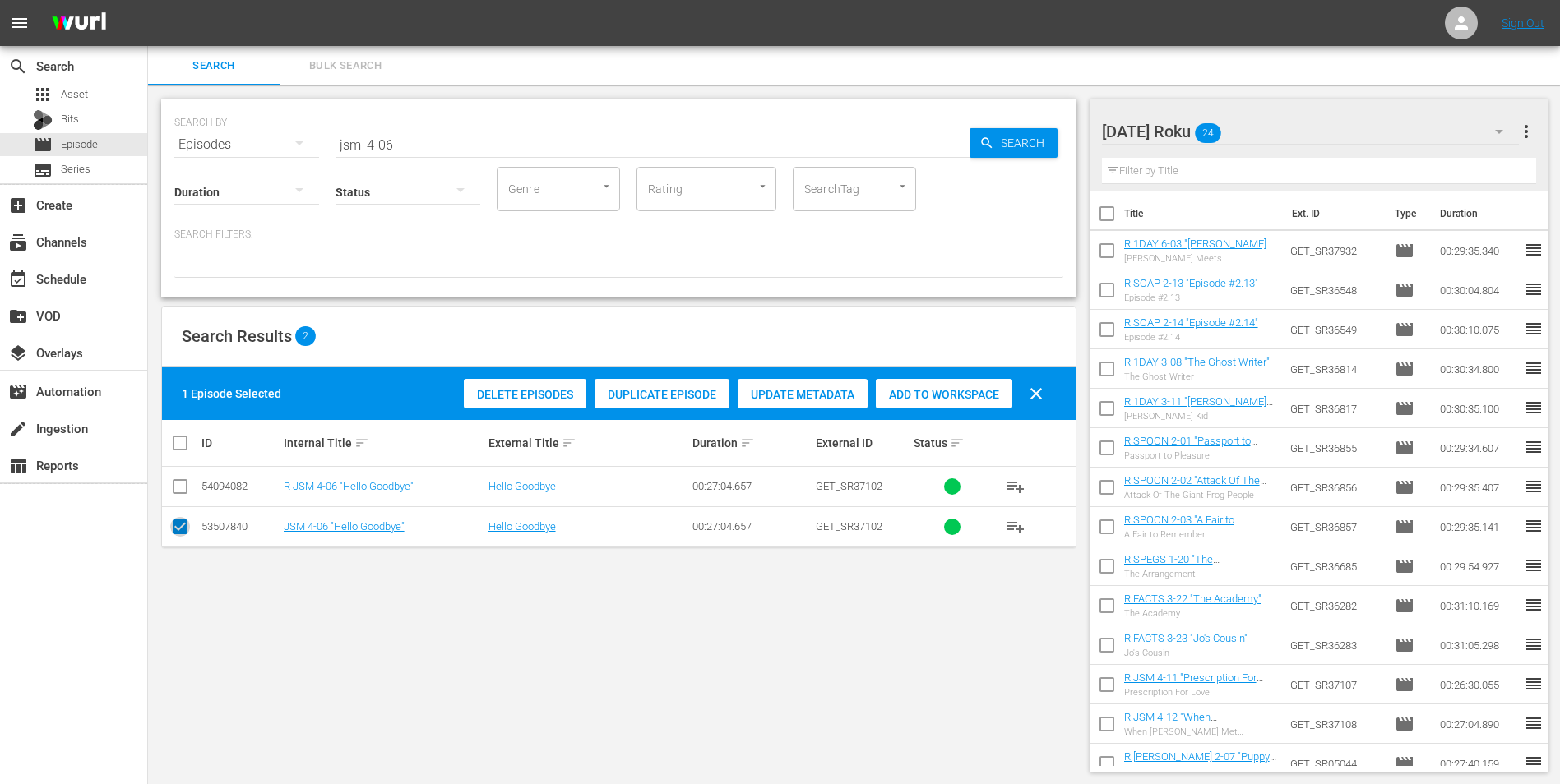
click at [181, 487] on input "checkbox" at bounding box center [179, 530] width 19 height 19
checkbox input "false"
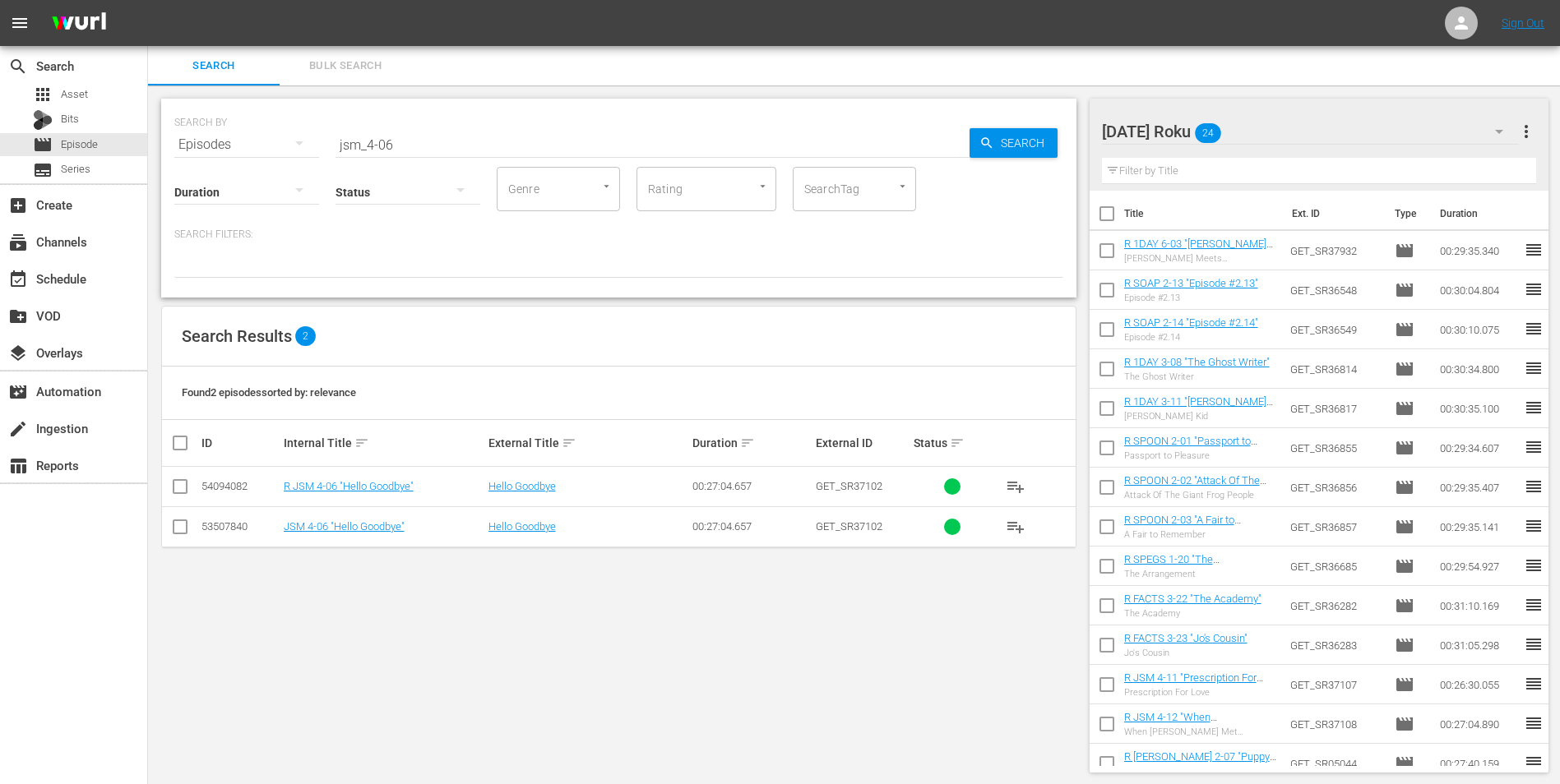
click at [182, 487] on input "checkbox" at bounding box center [179, 489] width 19 height 19
checkbox input "true"
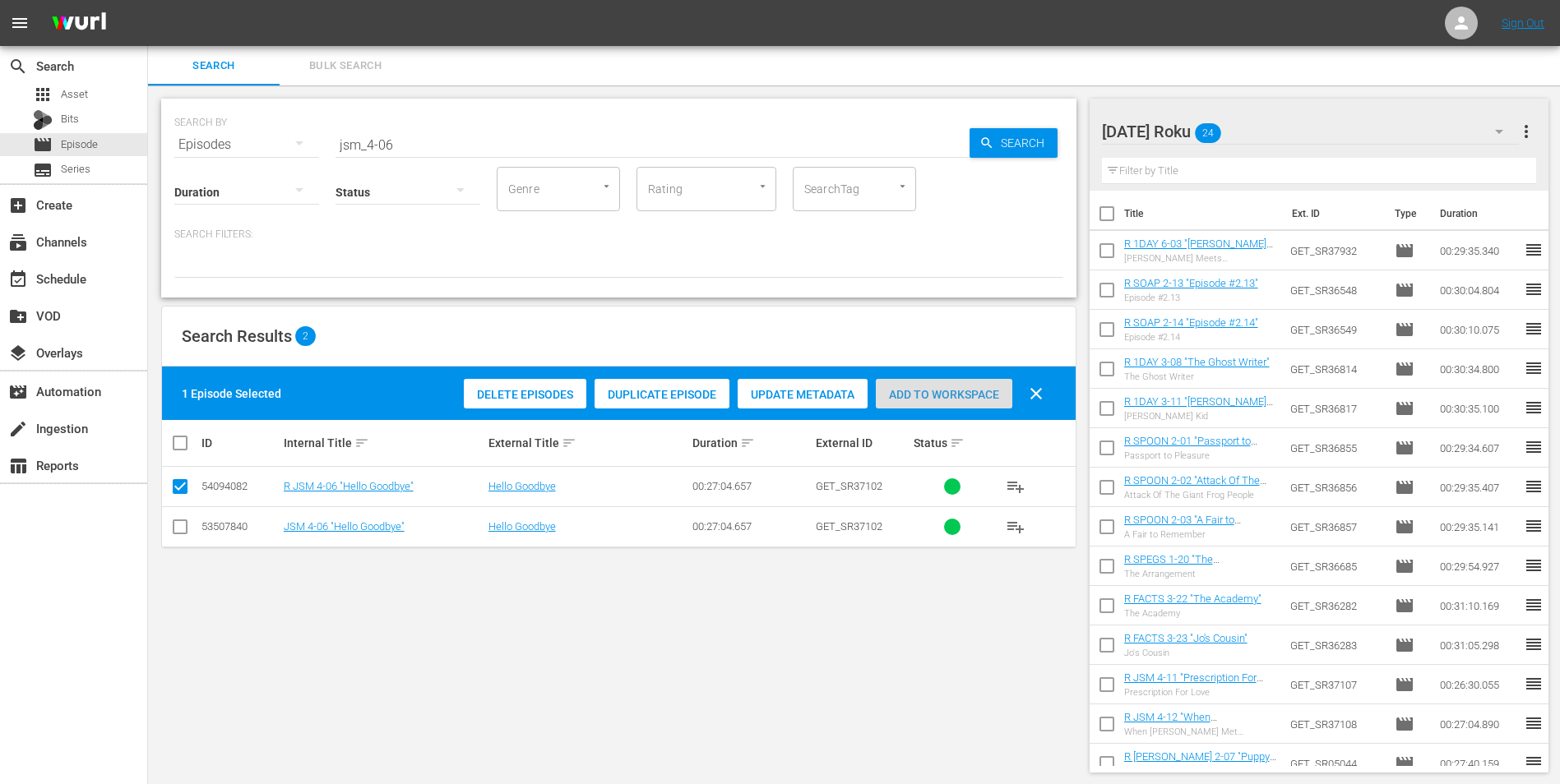
click at [976, 390] on span "Add to Workspace" at bounding box center [944, 395] width 137 height 14
click at [1045, 129] on div "[DATE] Roku 25" at bounding box center [1311, 131] width 417 height 46
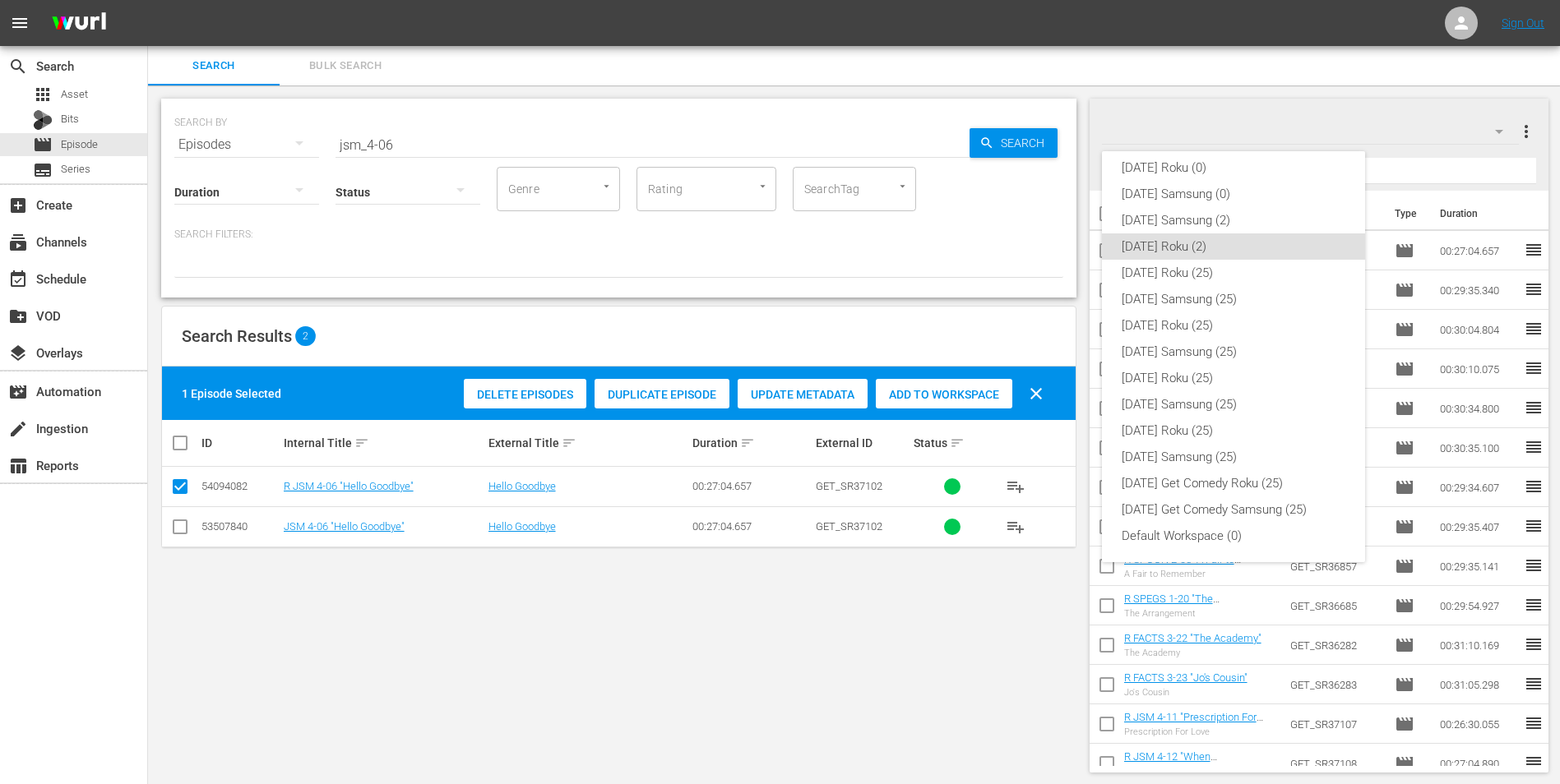
click at [65, 113] on div "[DATE] Roku (0) [DATE] Samsung (0) [DATE] Samsung (2) [DATE] Roku (2) [DATE] Ro…" at bounding box center [780, 392] width 1560 height 784
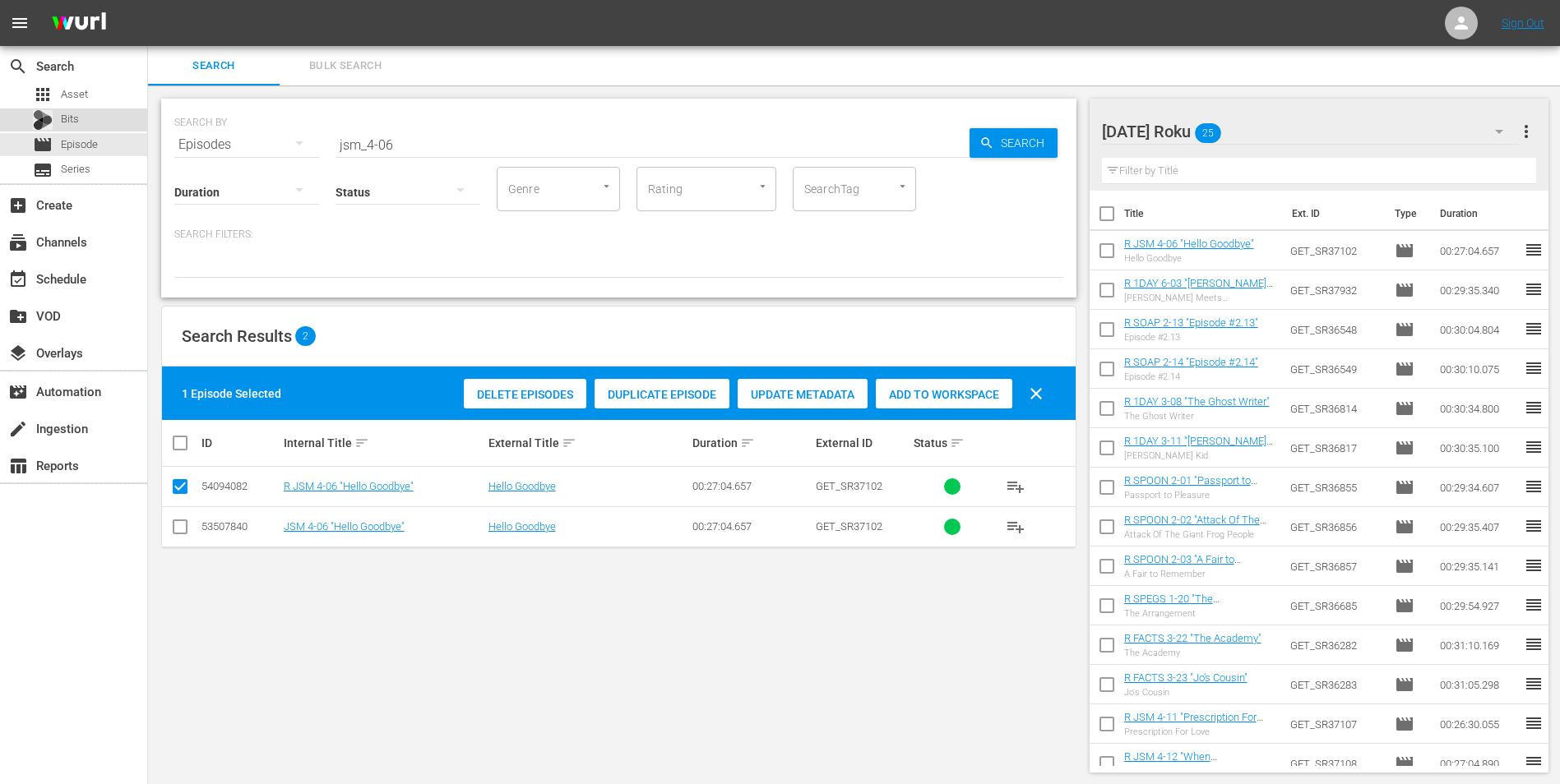
click at [70, 122] on span "Bits" at bounding box center [69, 118] width 18 height 16
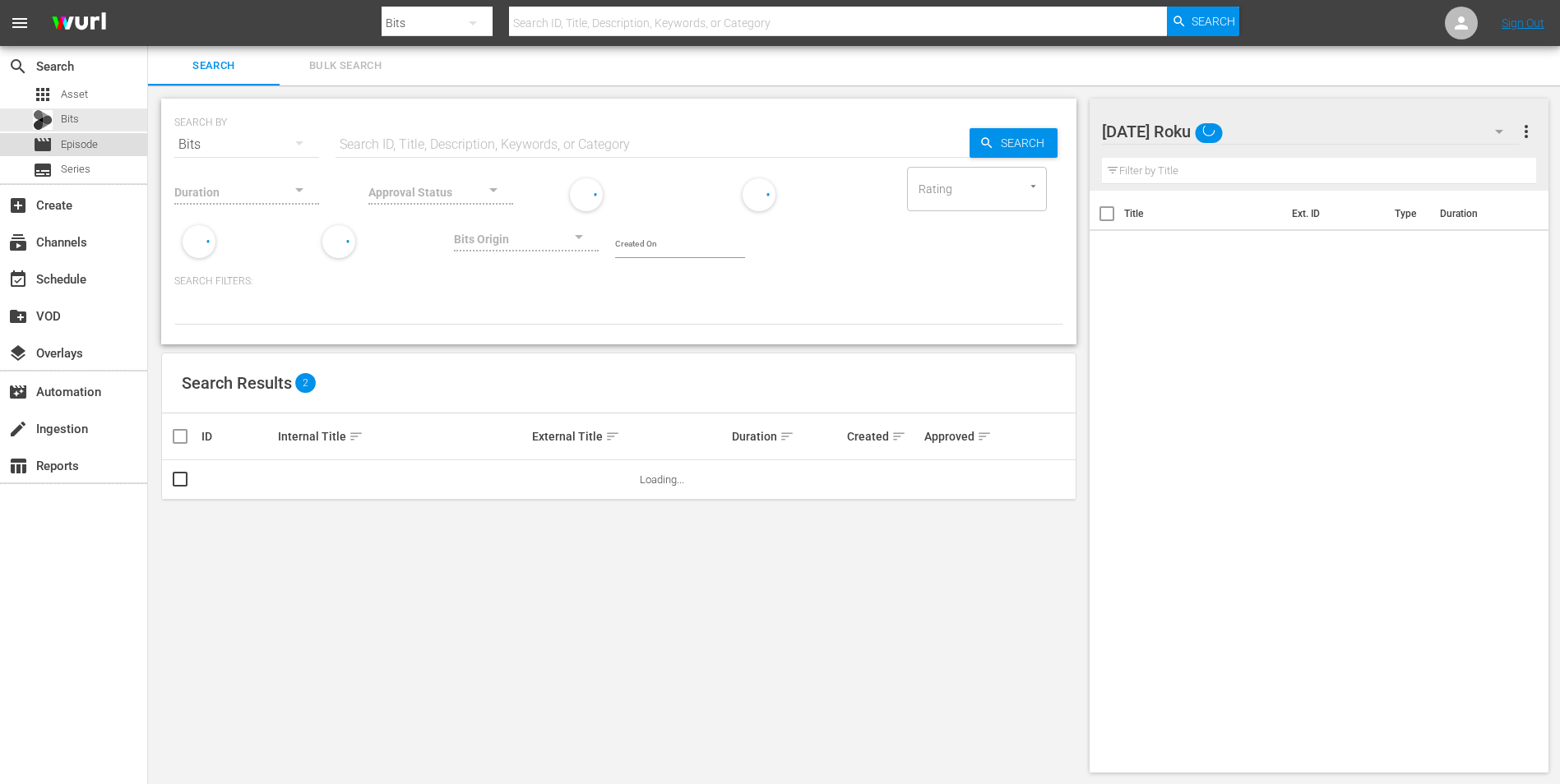
click at [85, 150] on span "Episode" at bounding box center [79, 144] width 37 height 16
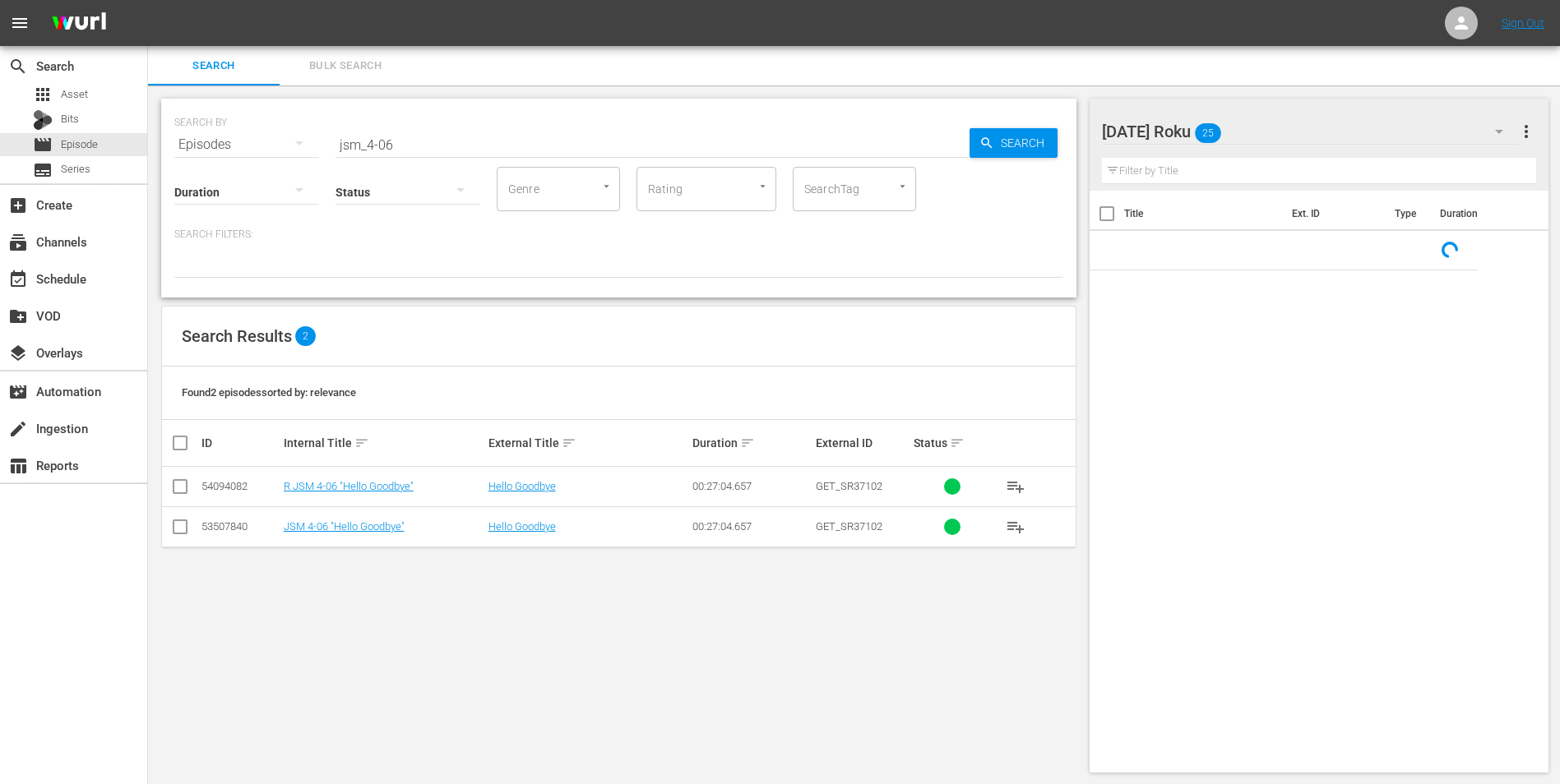
click at [1045, 129] on div "[DATE] Roku 25" at bounding box center [1311, 131] width 417 height 46
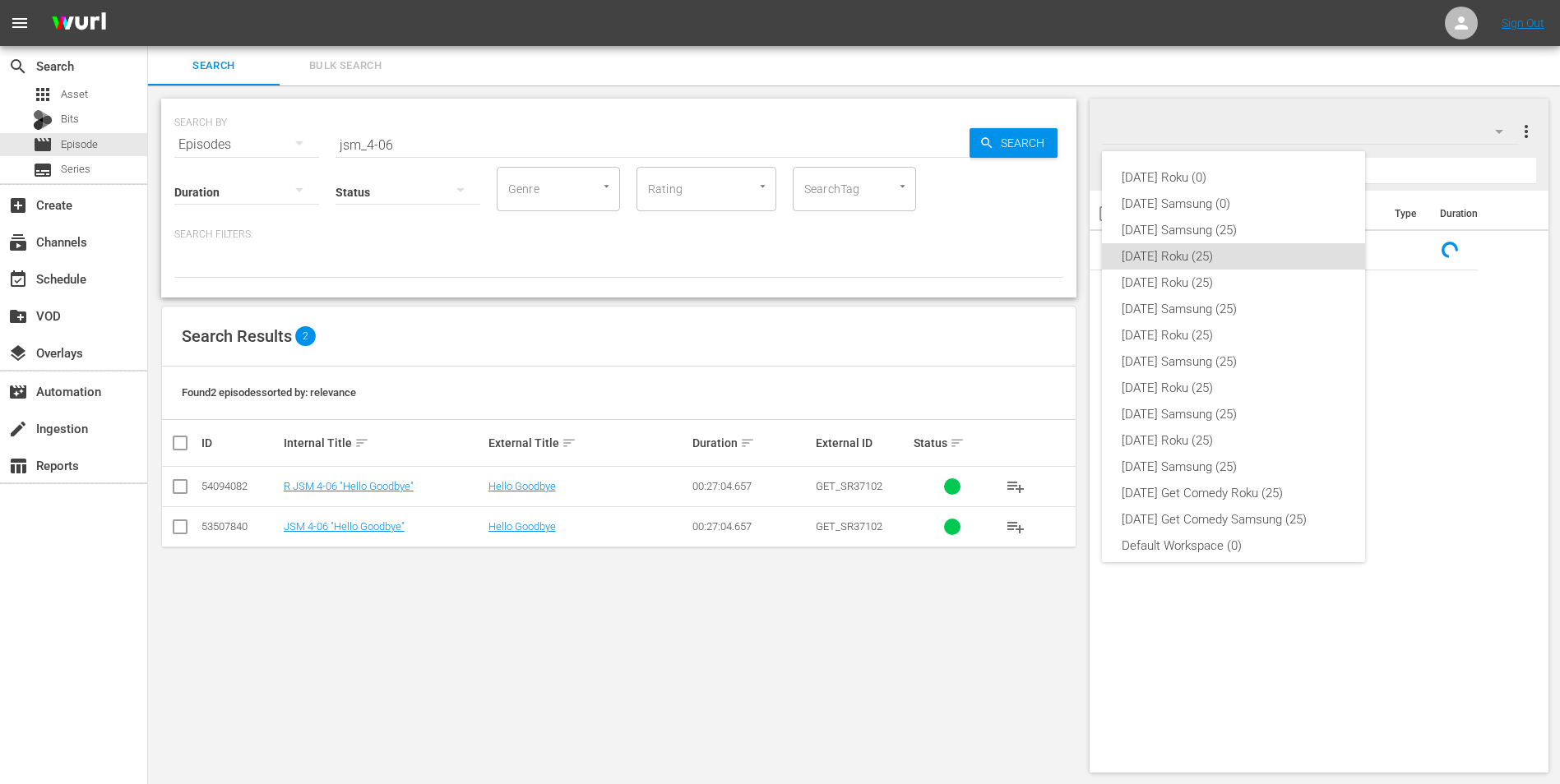
scroll to position [10, 0]
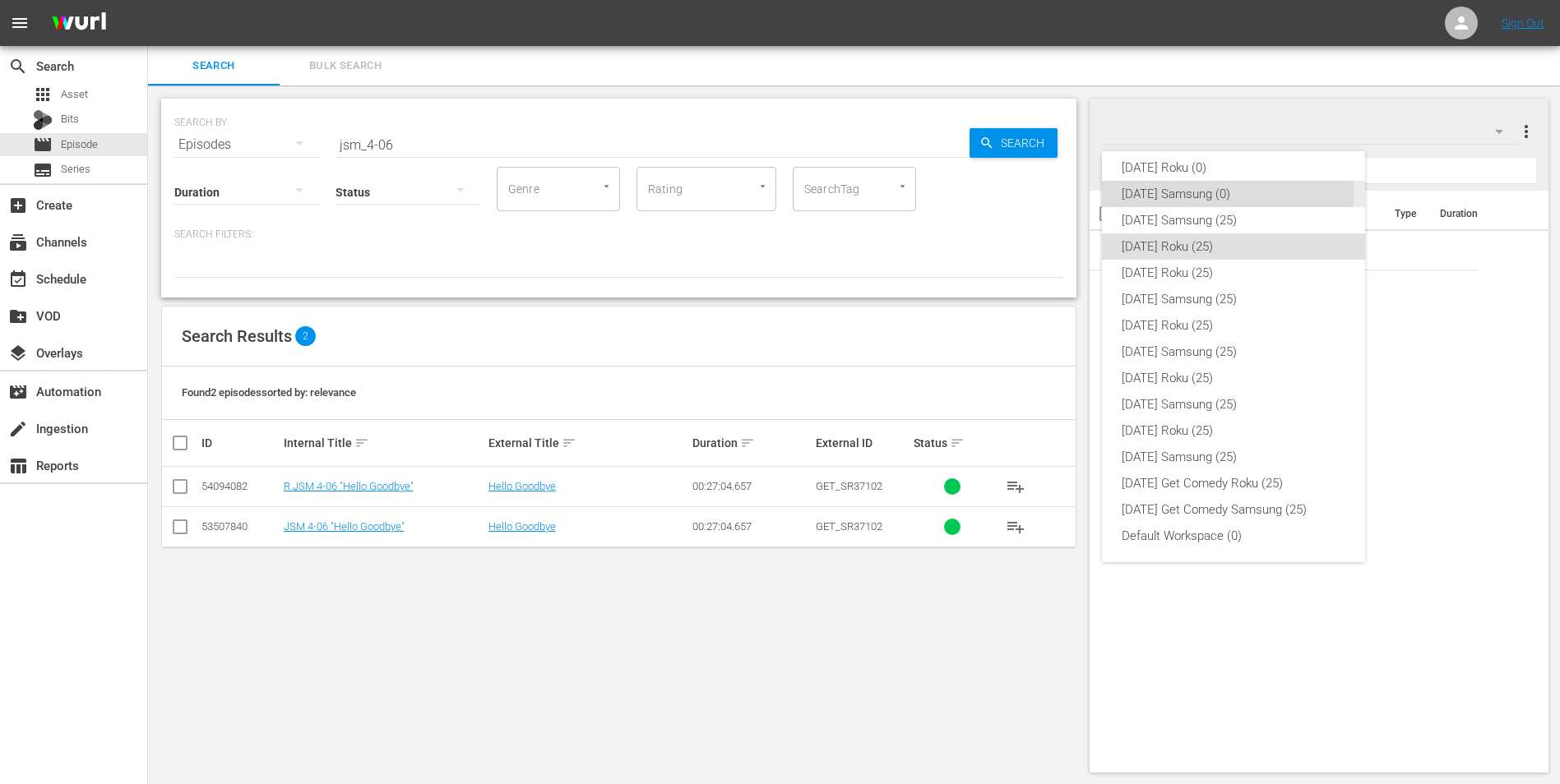
click at [1045, 193] on div "[DATE] Samsung (0)" at bounding box center [1233, 193] width 224 height 26
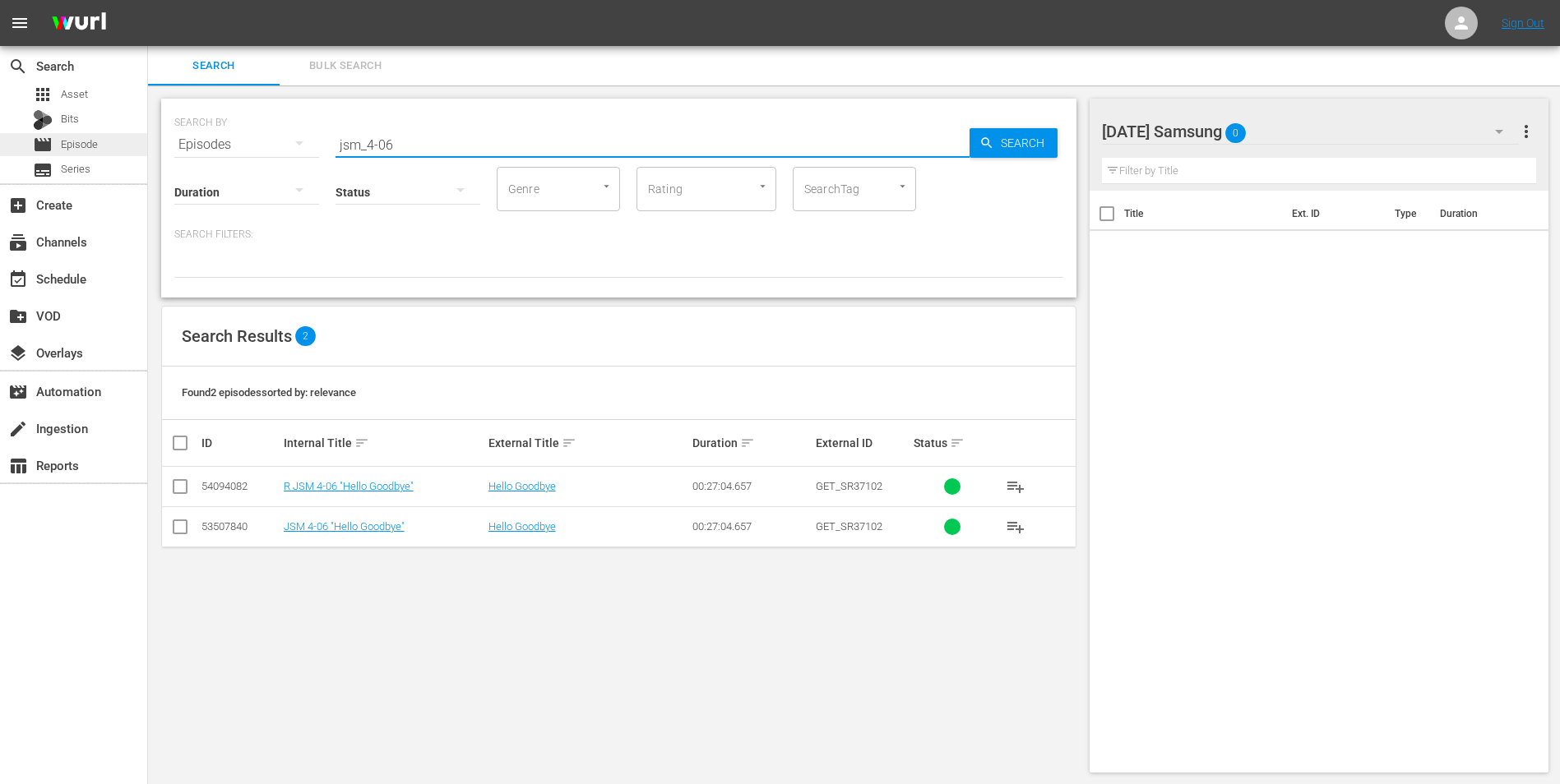
drag, startPoint x: 433, startPoint y: 144, endPoint x: 112, endPoint y: 149, distance: 321.0
click at [148, 0] on div "search Search apps Asset Bits movie Episode subtitles Series add_box Create sub…" at bounding box center [854, 0] width 1412 height 0
type input "2dads_1-13"
click at [185, 487] on input "checkbox" at bounding box center [179, 530] width 19 height 19
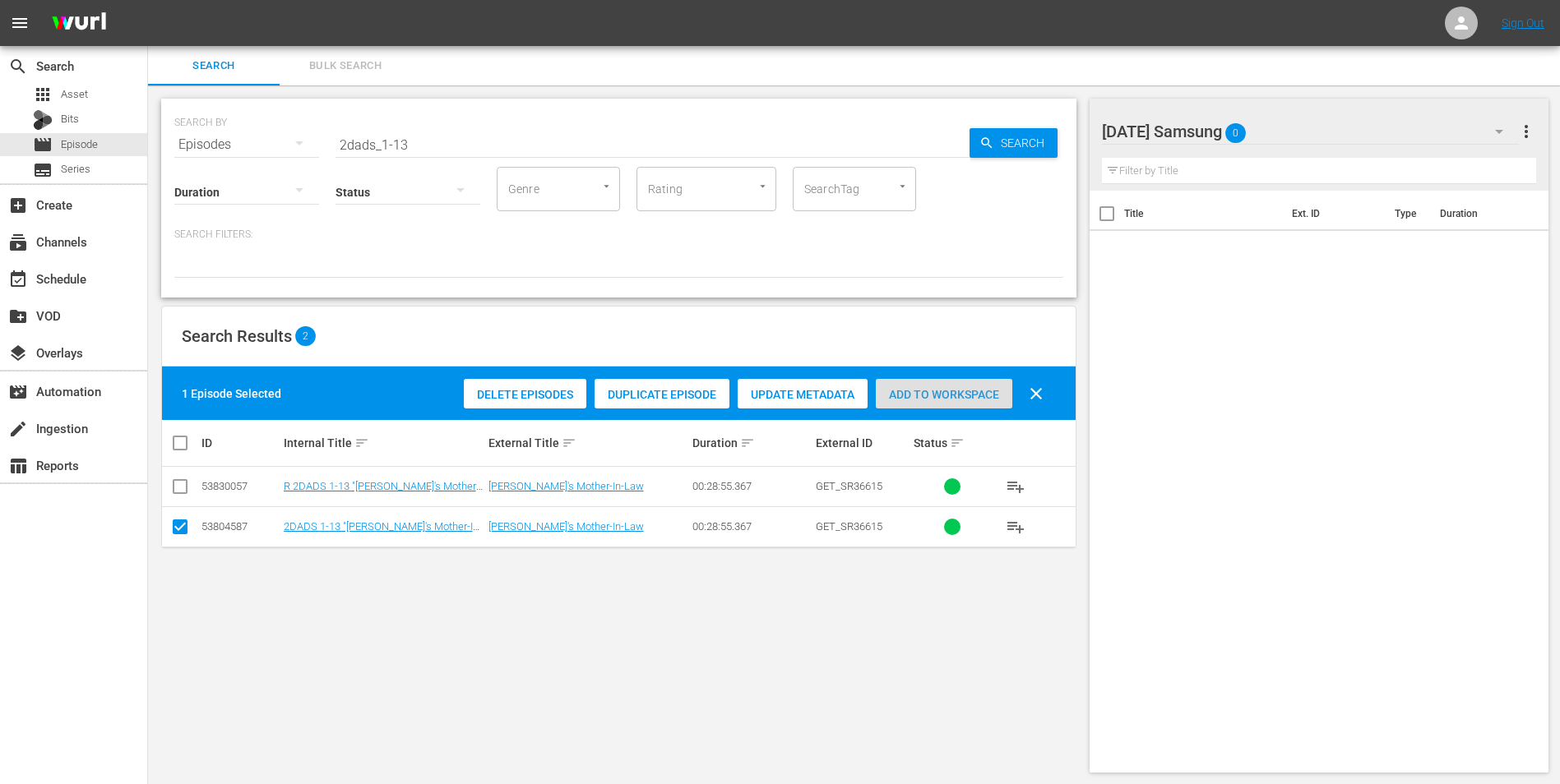
click at [990, 386] on div "Add to Workspace" at bounding box center [944, 395] width 137 height 31
click at [1045, 138] on div "[DATE] Samsung 1" at bounding box center [1311, 131] width 417 height 46
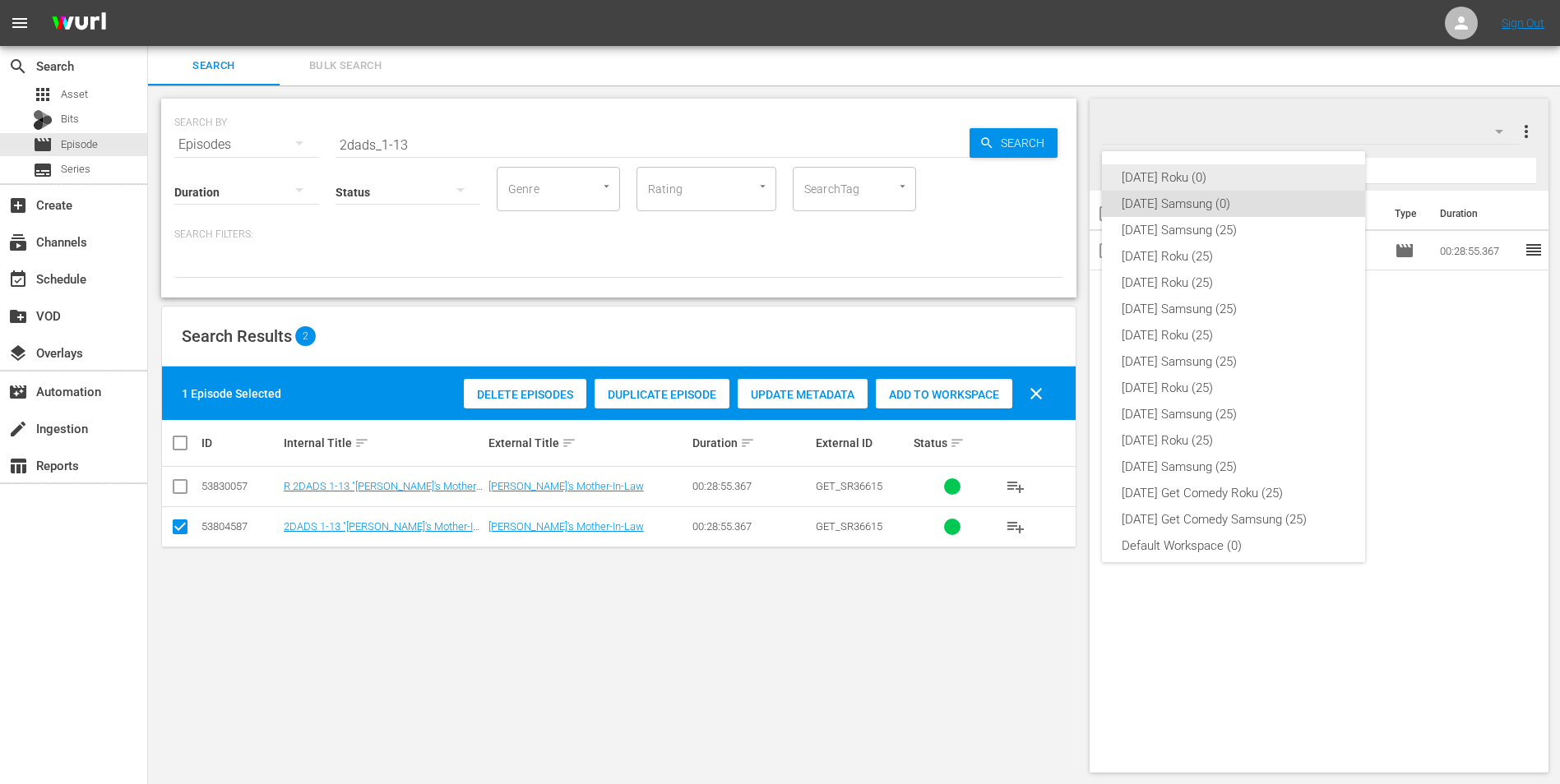
click at [1045, 182] on div "[DATE] Roku (0)" at bounding box center [1233, 177] width 224 height 26
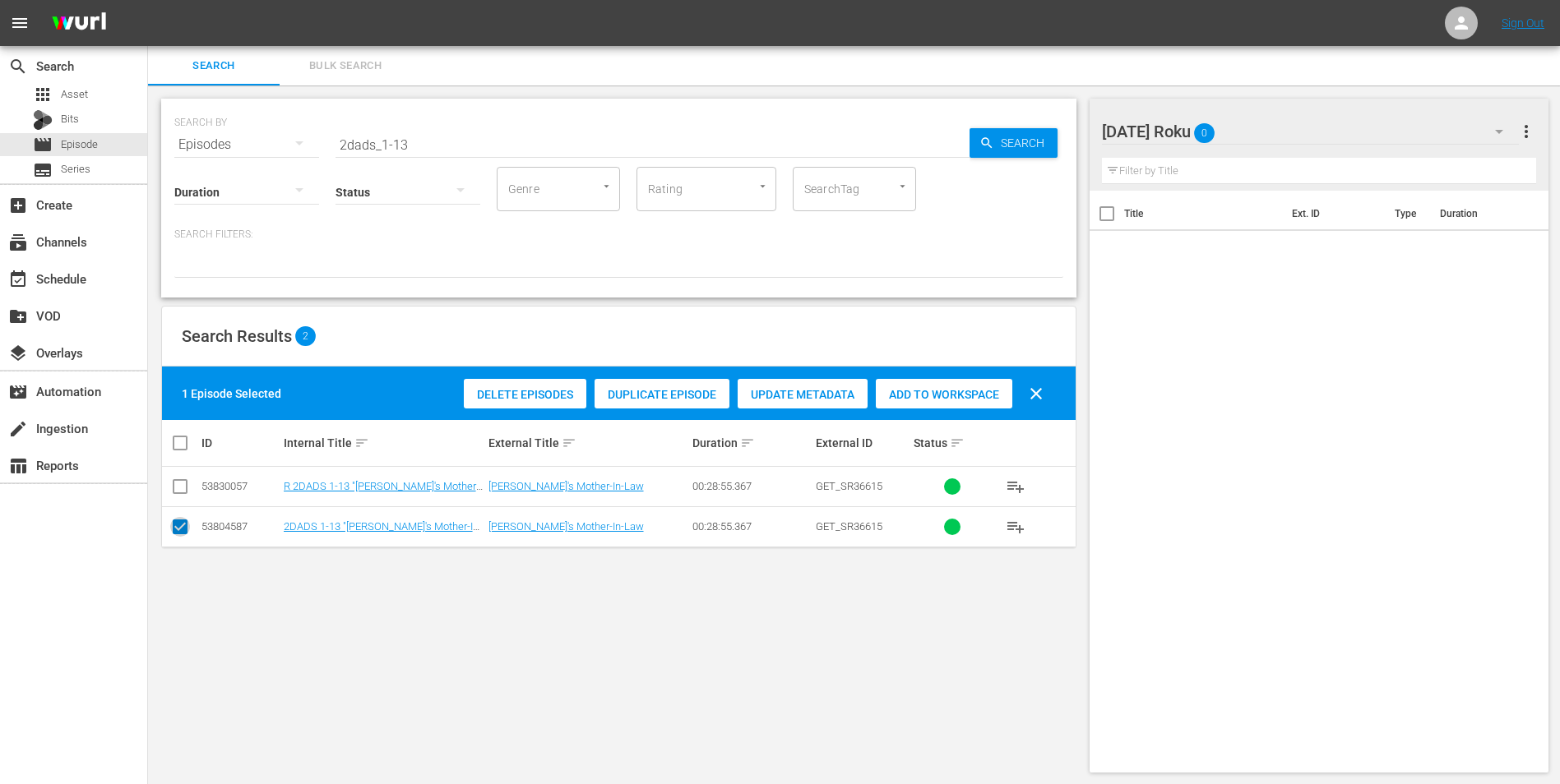
drag, startPoint x: 177, startPoint y: 533, endPoint x: 186, endPoint y: 511, distance: 23.8
click at [177, 487] on input "checkbox" at bounding box center [179, 530] width 19 height 19
checkbox input "false"
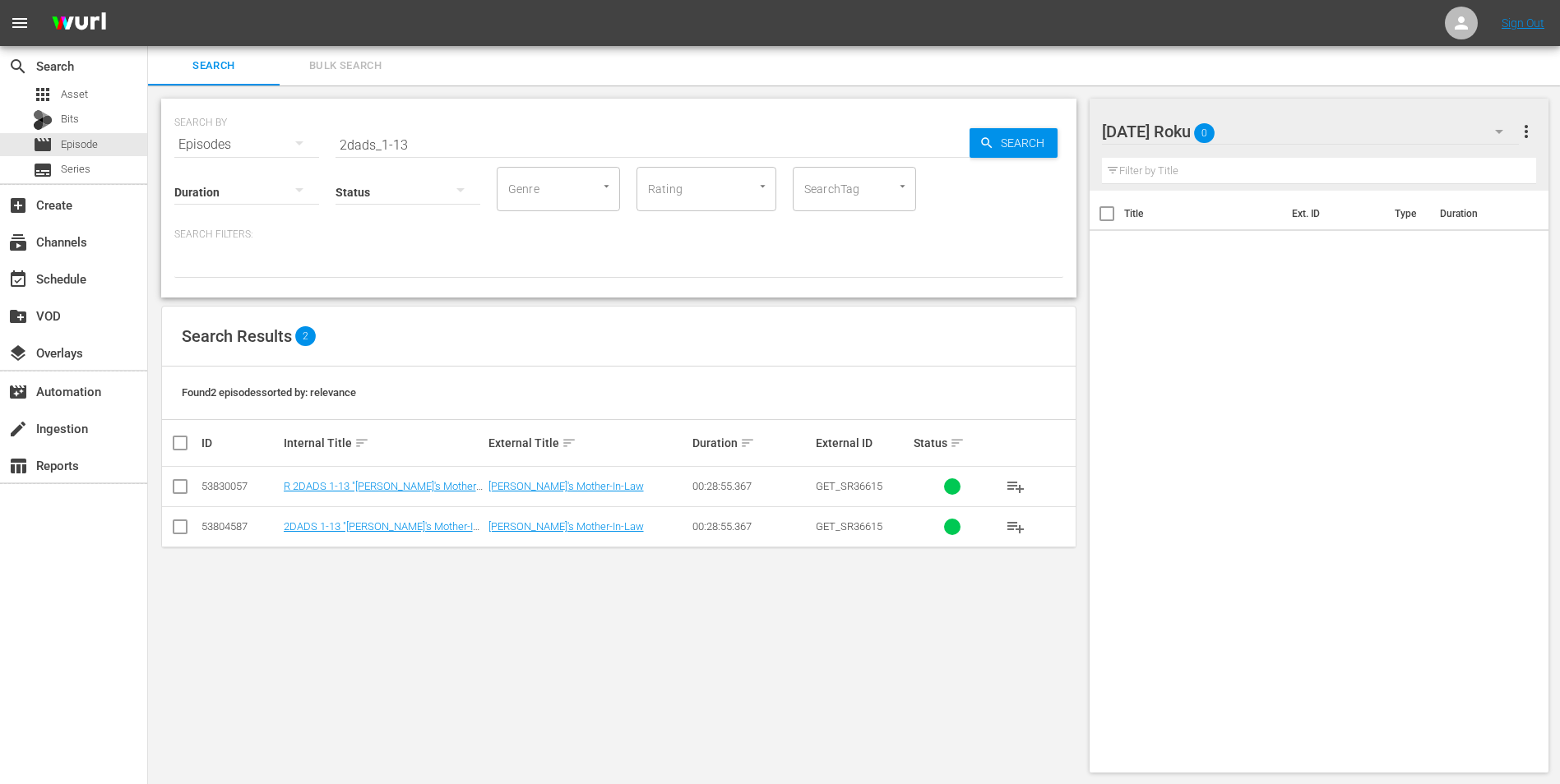
click at [188, 487] on input "checkbox" at bounding box center [179, 489] width 19 height 19
checkbox input "true"
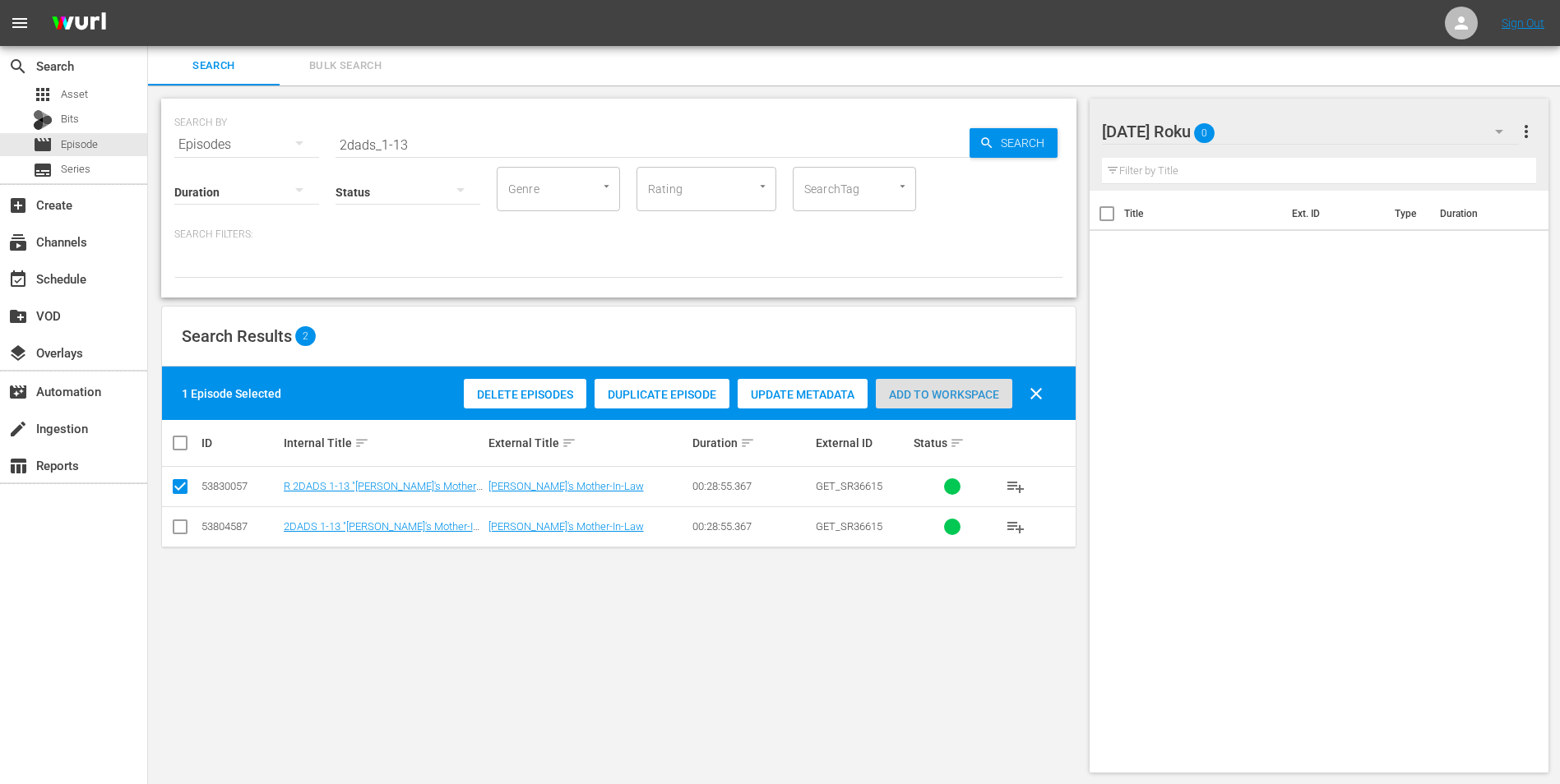
click at [958, 395] on span "Add to Workspace" at bounding box center [944, 395] width 137 height 14
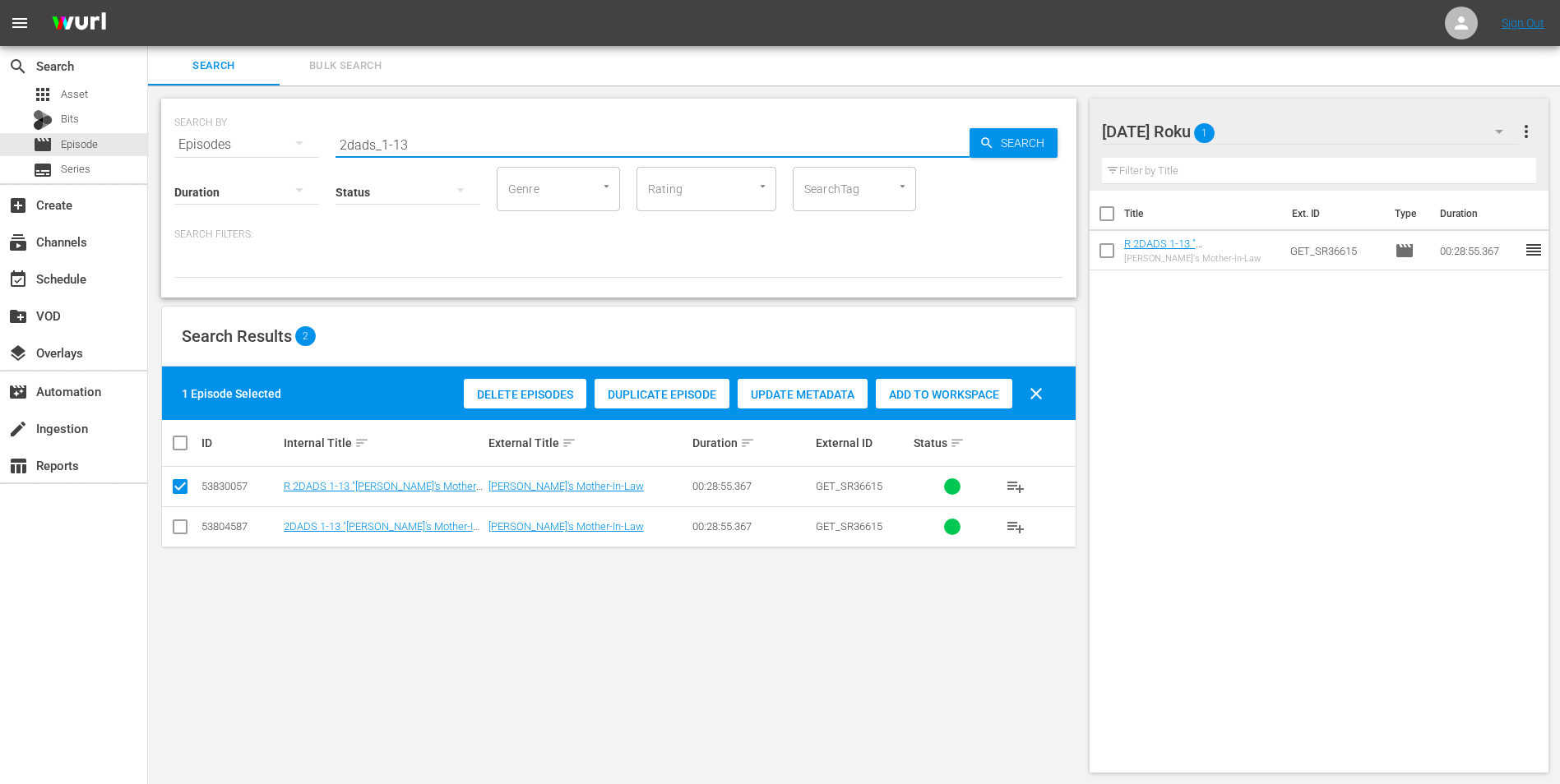
drag, startPoint x: 399, startPoint y: 141, endPoint x: 495, endPoint y: 167, distance: 99.5
click at [490, 165] on div "SEARCH BY Search By Episodes Search ID, Title, Description, Keywords, or Catego…" at bounding box center [619, 198] width 915 height 199
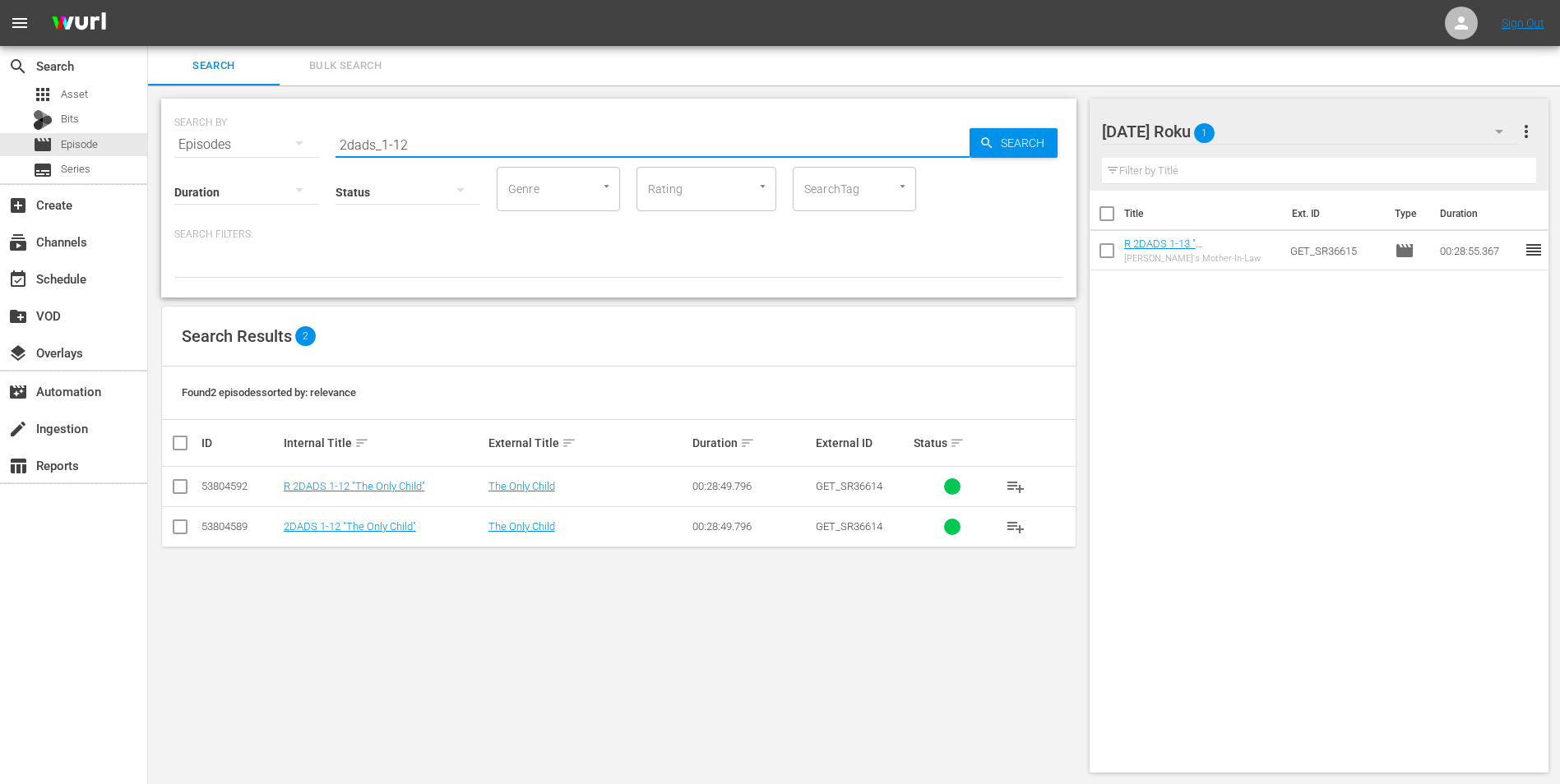
type input "2dads_1-12"
click at [176, 487] on input "checkbox" at bounding box center [179, 489] width 19 height 19
checkbox input "true"
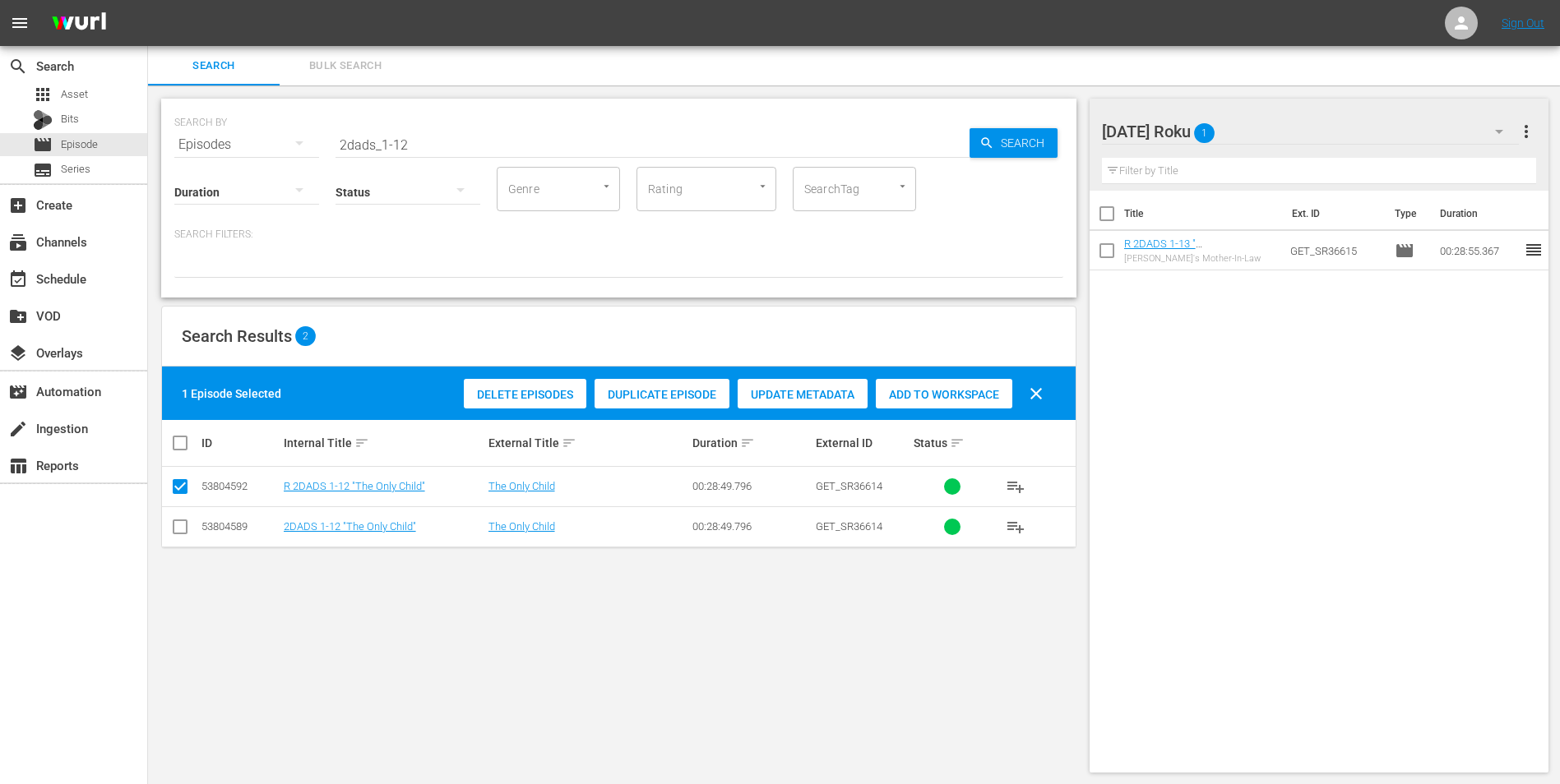
click at [950, 392] on span "Add to Workspace" at bounding box center [944, 395] width 137 height 14
click at [1045, 125] on div "[DATE] Roku 2" at bounding box center [1311, 131] width 417 height 46
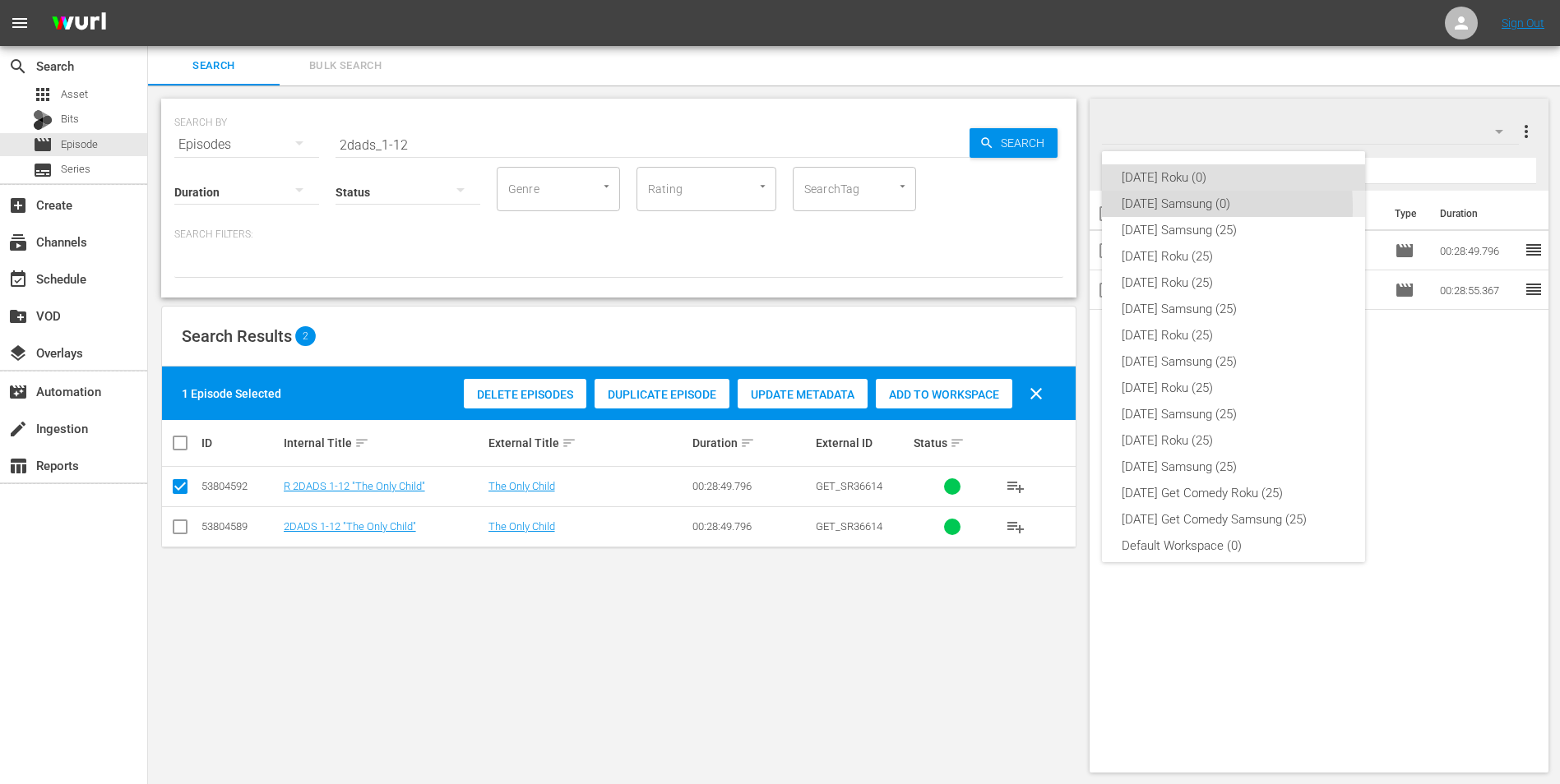
click at [1045, 207] on div "[DATE] Samsung (0)" at bounding box center [1233, 204] width 224 height 26
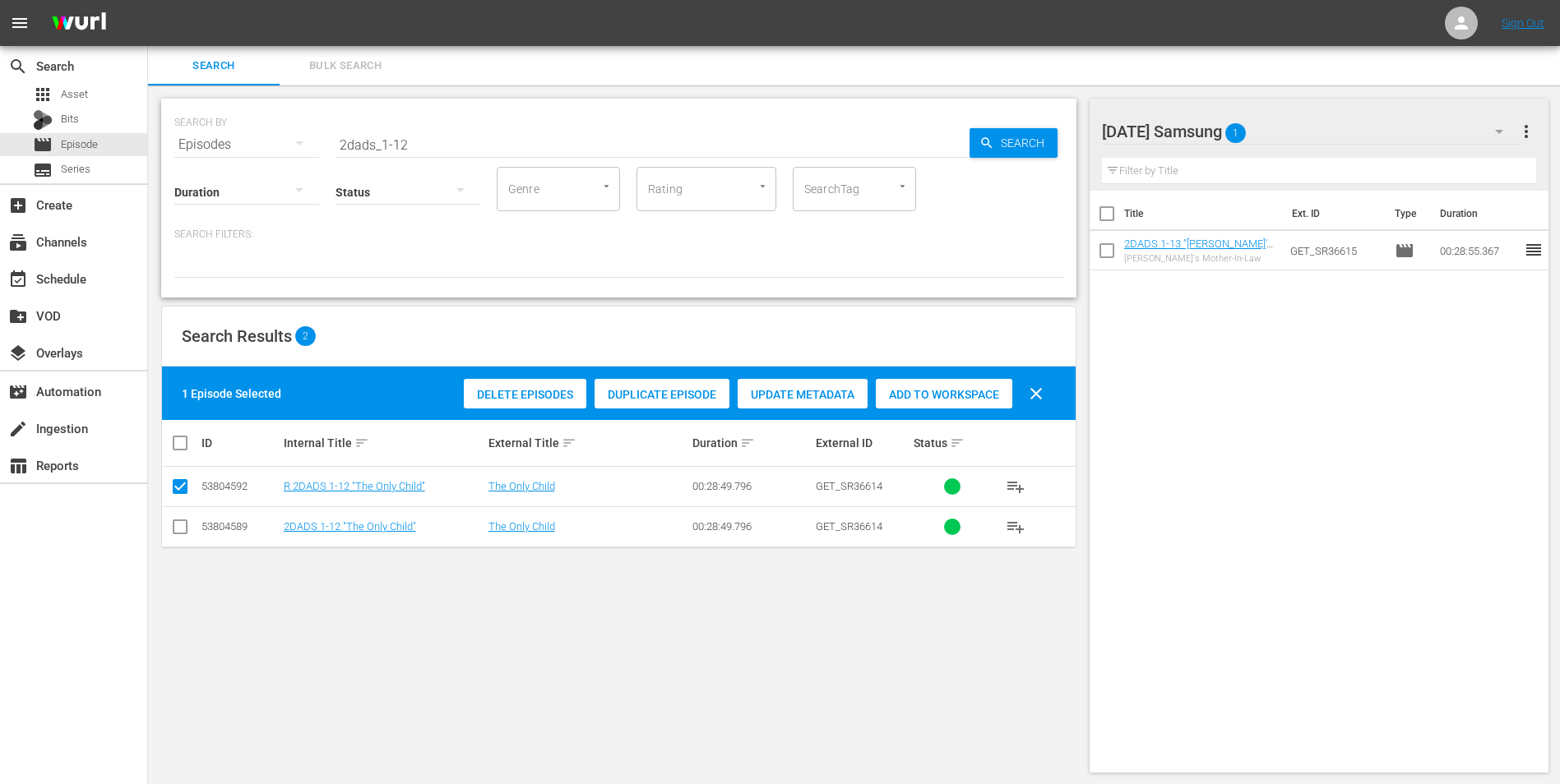
click at [174, 487] on input "checkbox" at bounding box center [179, 530] width 19 height 19
checkbox input "true"
click at [184, 487] on input "checkbox" at bounding box center [179, 489] width 19 height 19
checkbox input "false"
click at [971, 400] on span "Add to Workspace" at bounding box center [944, 395] width 137 height 14
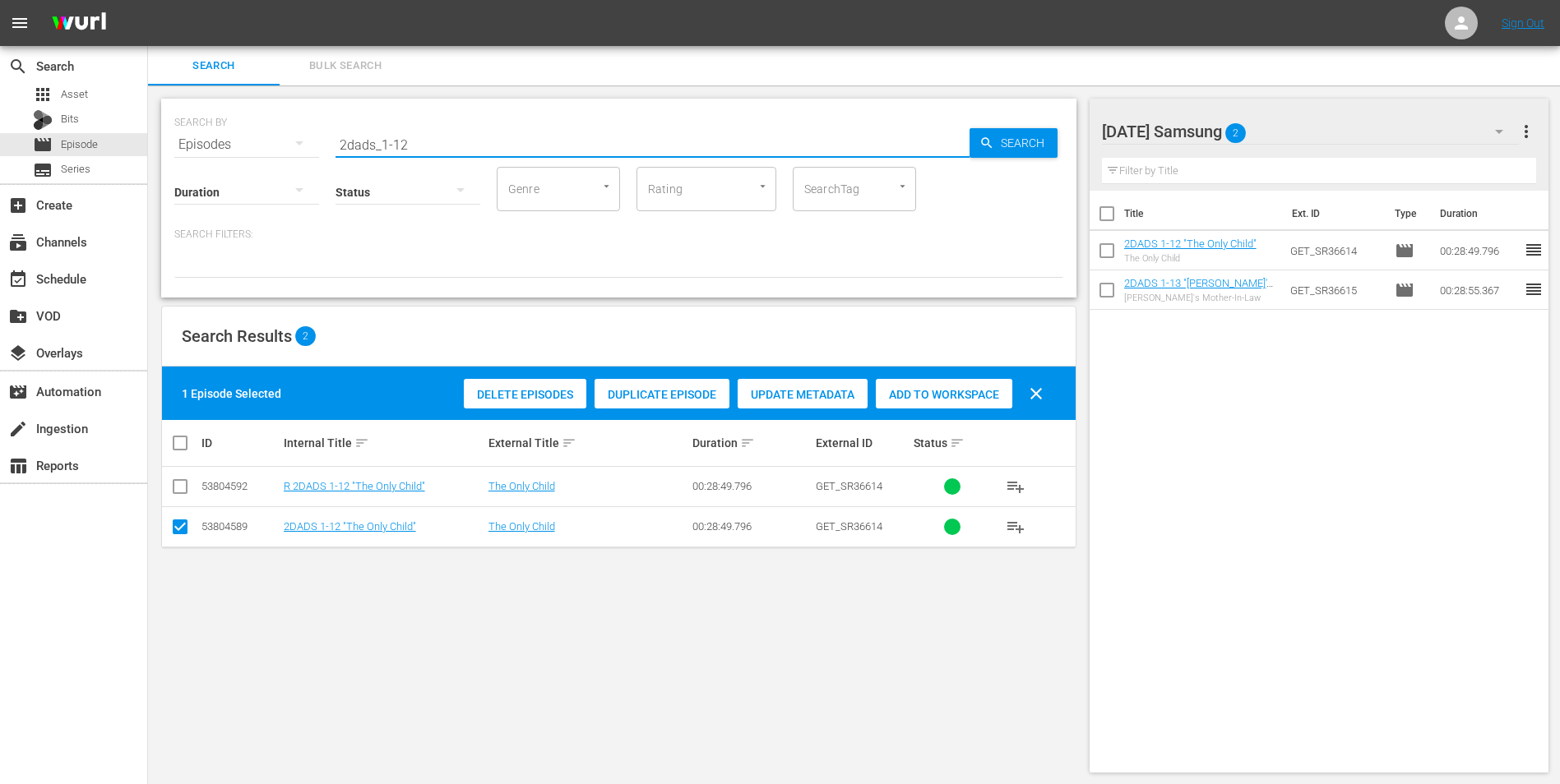
drag, startPoint x: 407, startPoint y: 150, endPoint x: 234, endPoint y: 148, distance: 173.0
click at [234, 148] on div "SEARCH BY Search By Episodes Search ID, Title, Description, Keywords, or Catego…" at bounding box center [619, 135] width 889 height 59
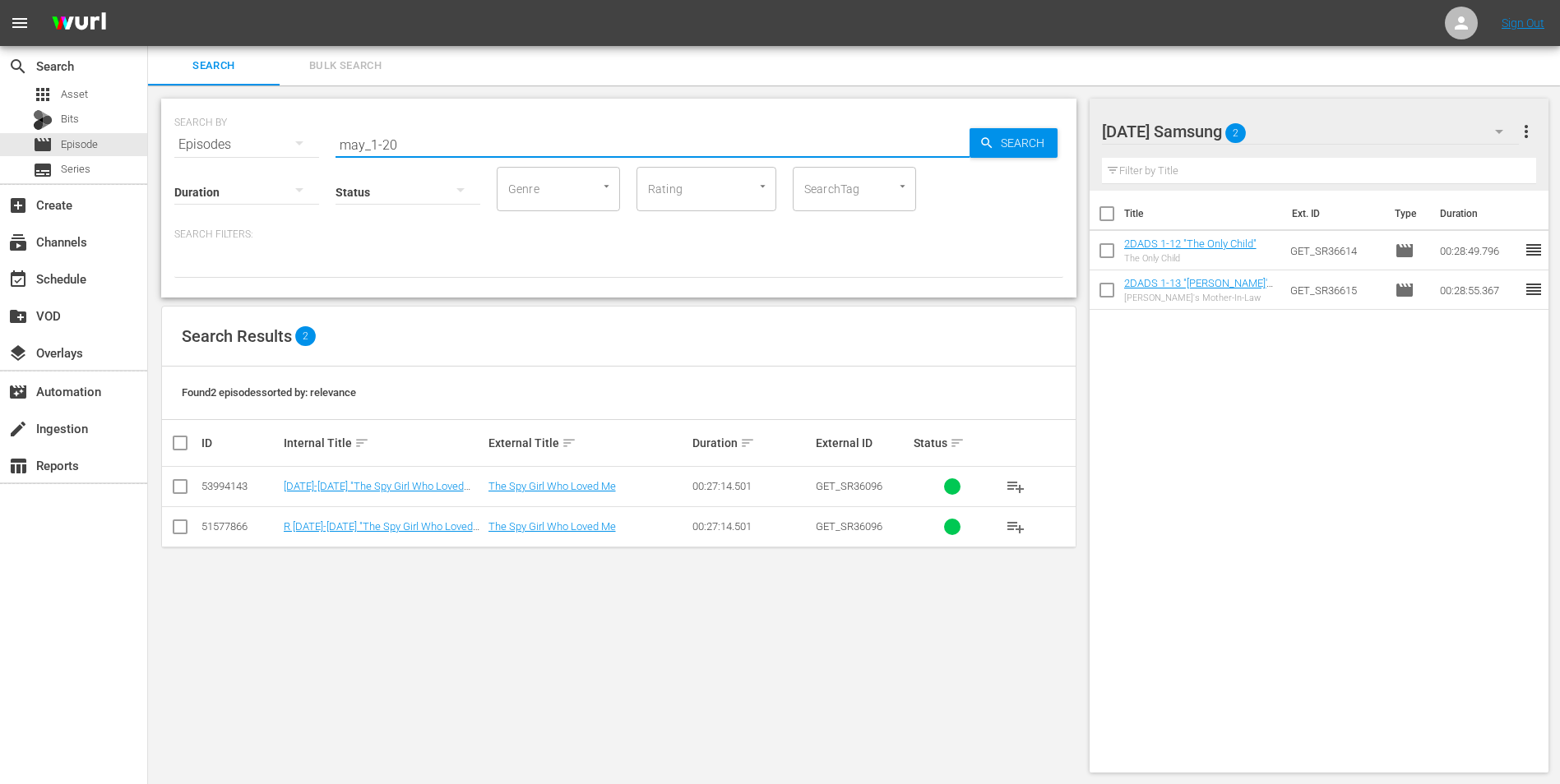
type input "may_1-20"
click at [174, 486] on input "checkbox" at bounding box center [179, 489] width 19 height 19
checkbox input "true"
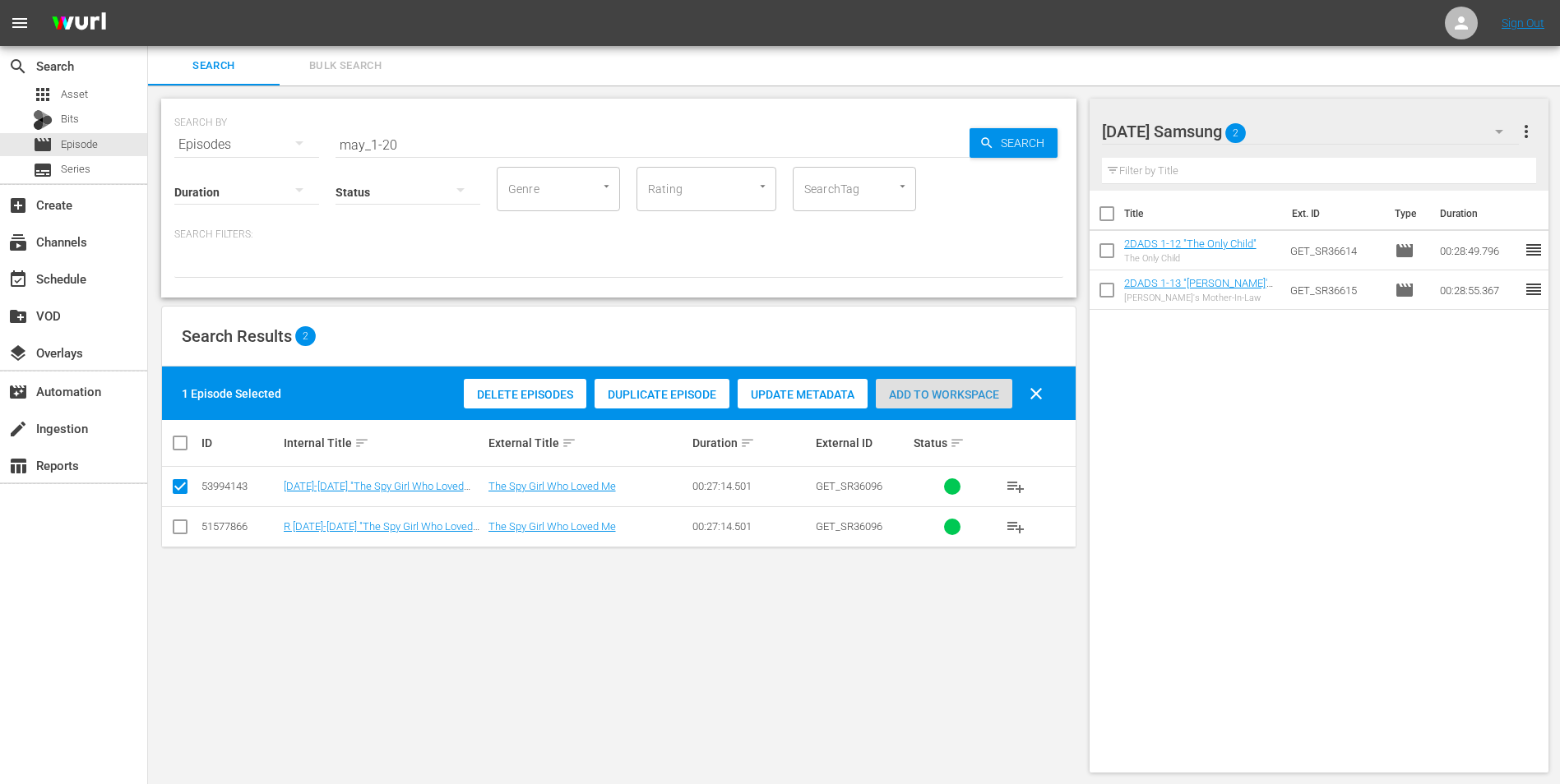
click at [995, 395] on span "Add to Workspace" at bounding box center [944, 395] width 137 height 14
click at [1045, 135] on div "[DATE] Samsung 3" at bounding box center [1311, 131] width 417 height 46
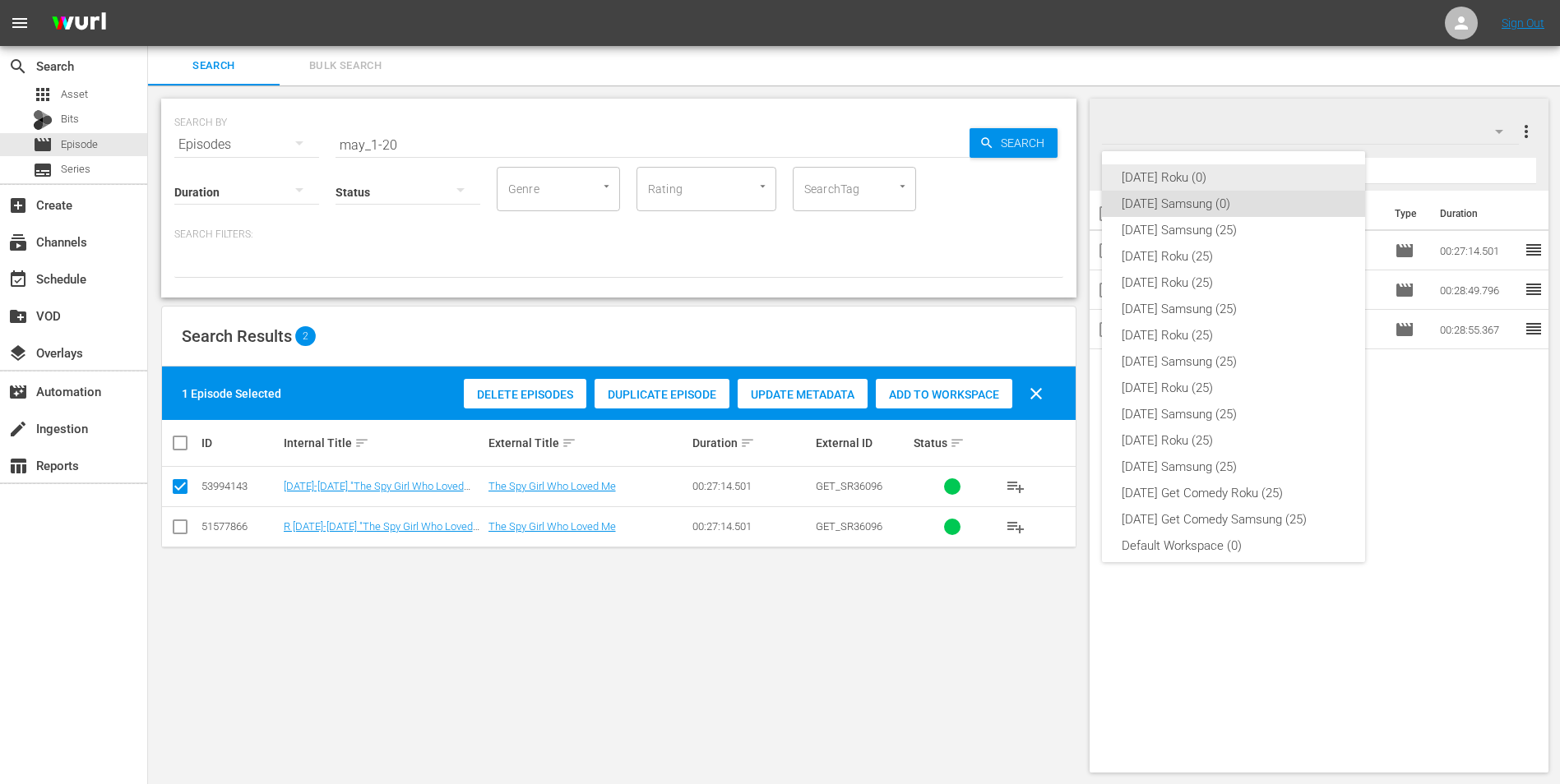
click at [1045, 183] on div "[DATE] Roku (0)" at bounding box center [1233, 177] width 224 height 26
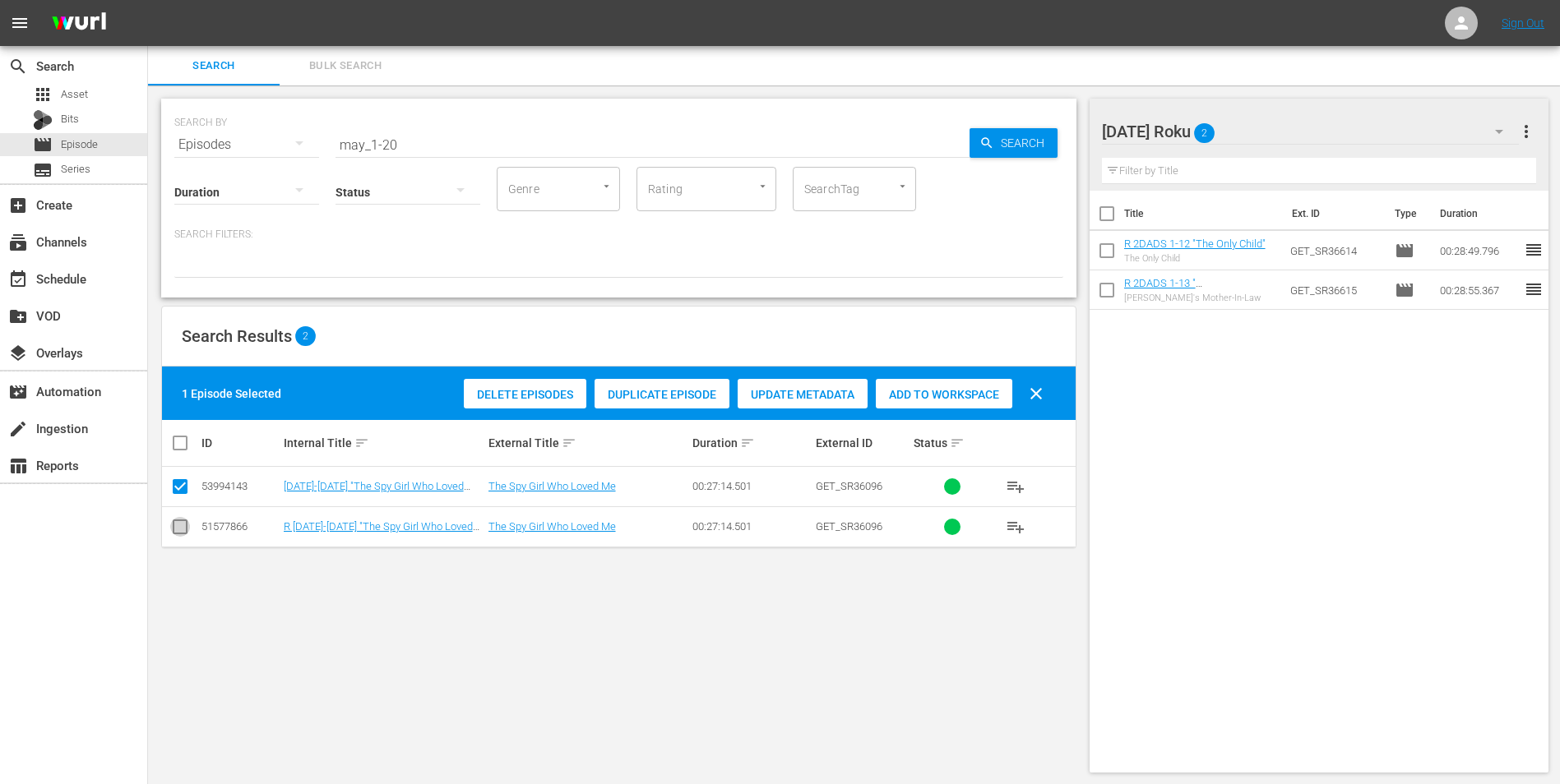
drag, startPoint x: 178, startPoint y: 531, endPoint x: 175, endPoint y: 498, distance: 33.1
click at [178, 487] on input "checkbox" at bounding box center [179, 530] width 19 height 19
checkbox input "true"
drag, startPoint x: 174, startPoint y: 490, endPoint x: 217, endPoint y: 482, distance: 43.7
click at [174, 487] on input "checkbox" at bounding box center [179, 489] width 19 height 19
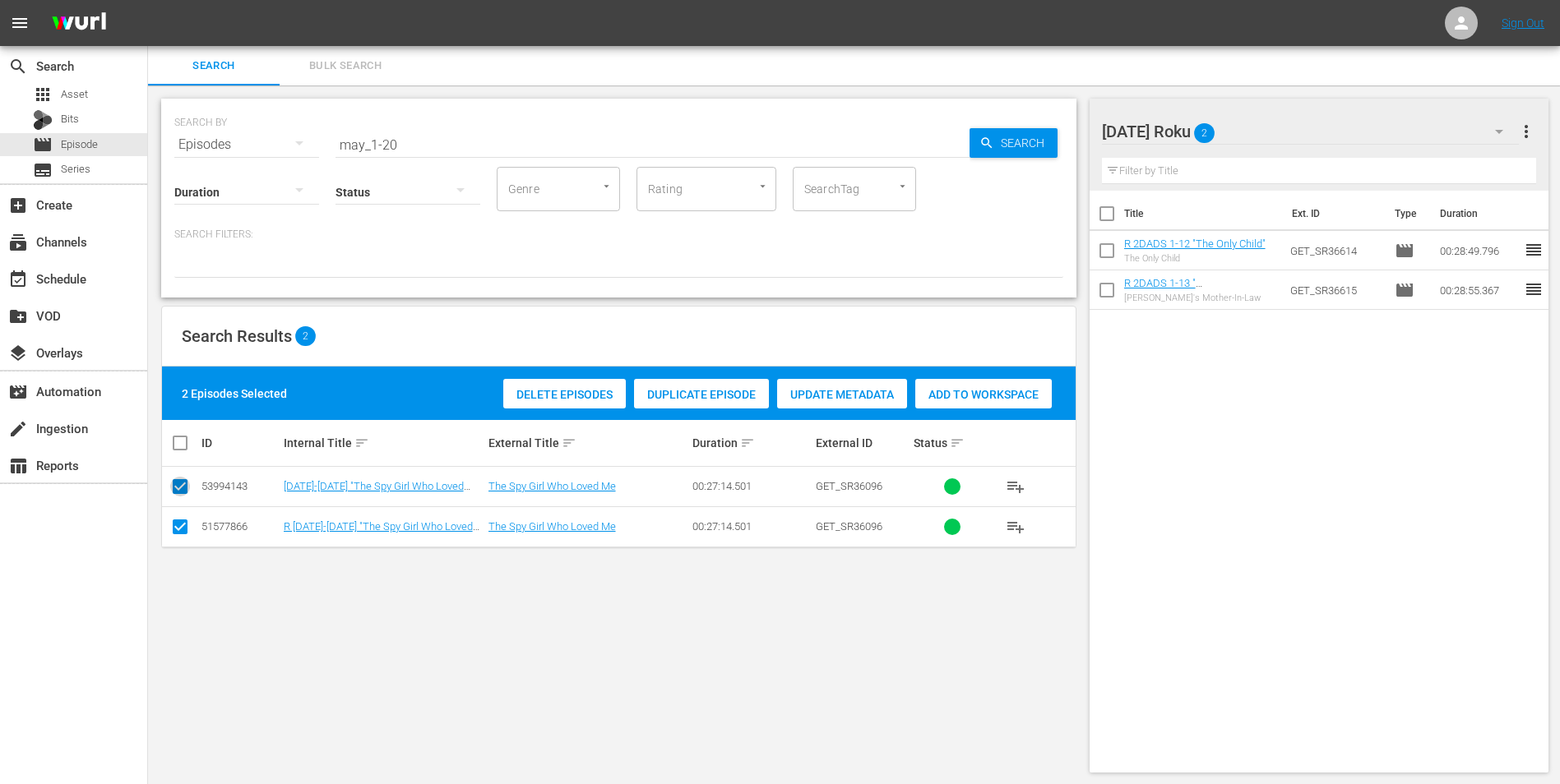
checkbox input "false"
click at [935, 389] on span "Add to Workspace" at bounding box center [944, 395] width 137 height 14
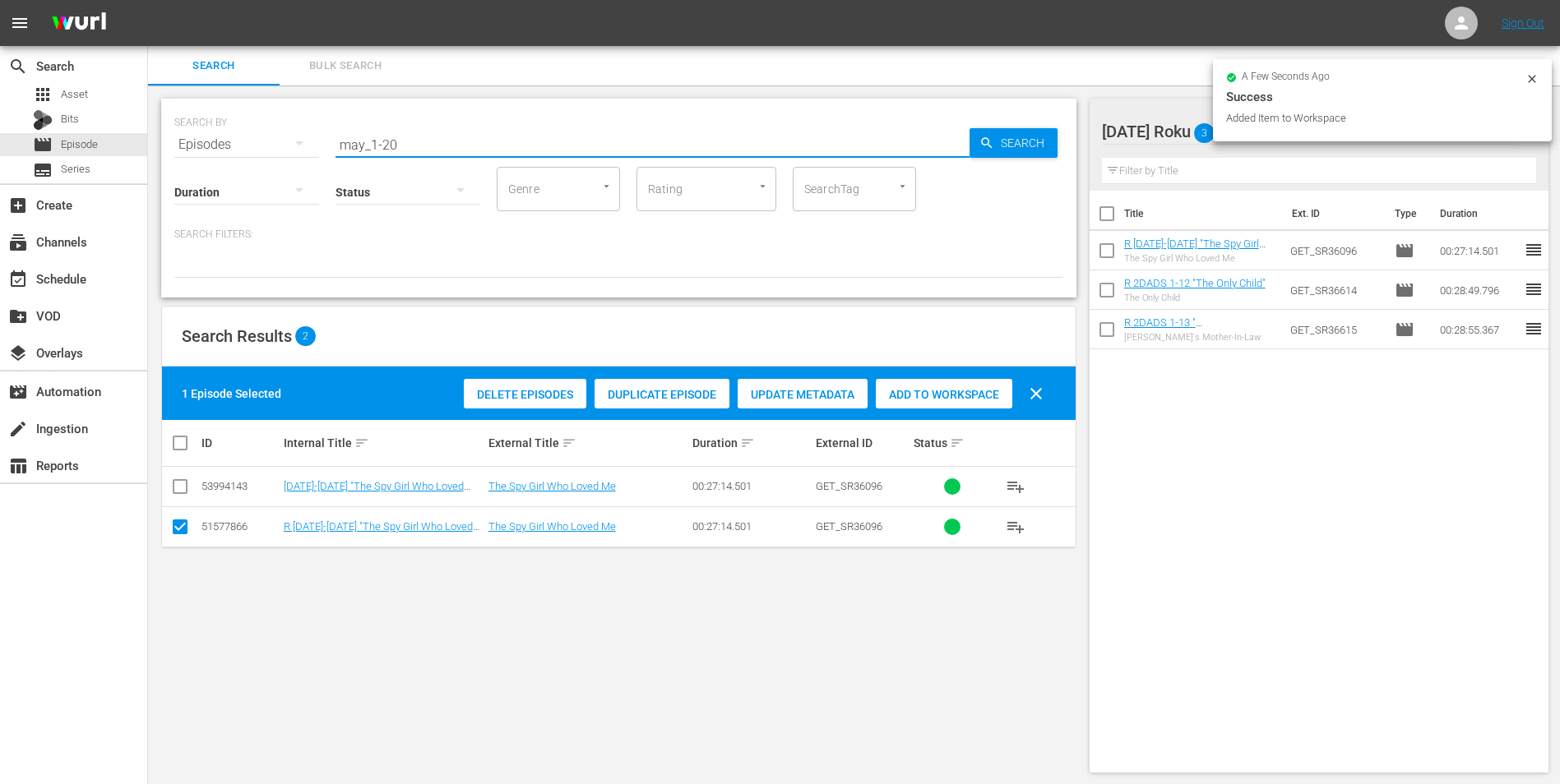
click at [390, 149] on input "may_1-20" at bounding box center [652, 144] width 634 height 40
drag, startPoint x: 382, startPoint y: 144, endPoint x: 412, endPoint y: 144, distance: 30.0
click at [412, 144] on input "may_1-20" at bounding box center [652, 144] width 634 height 40
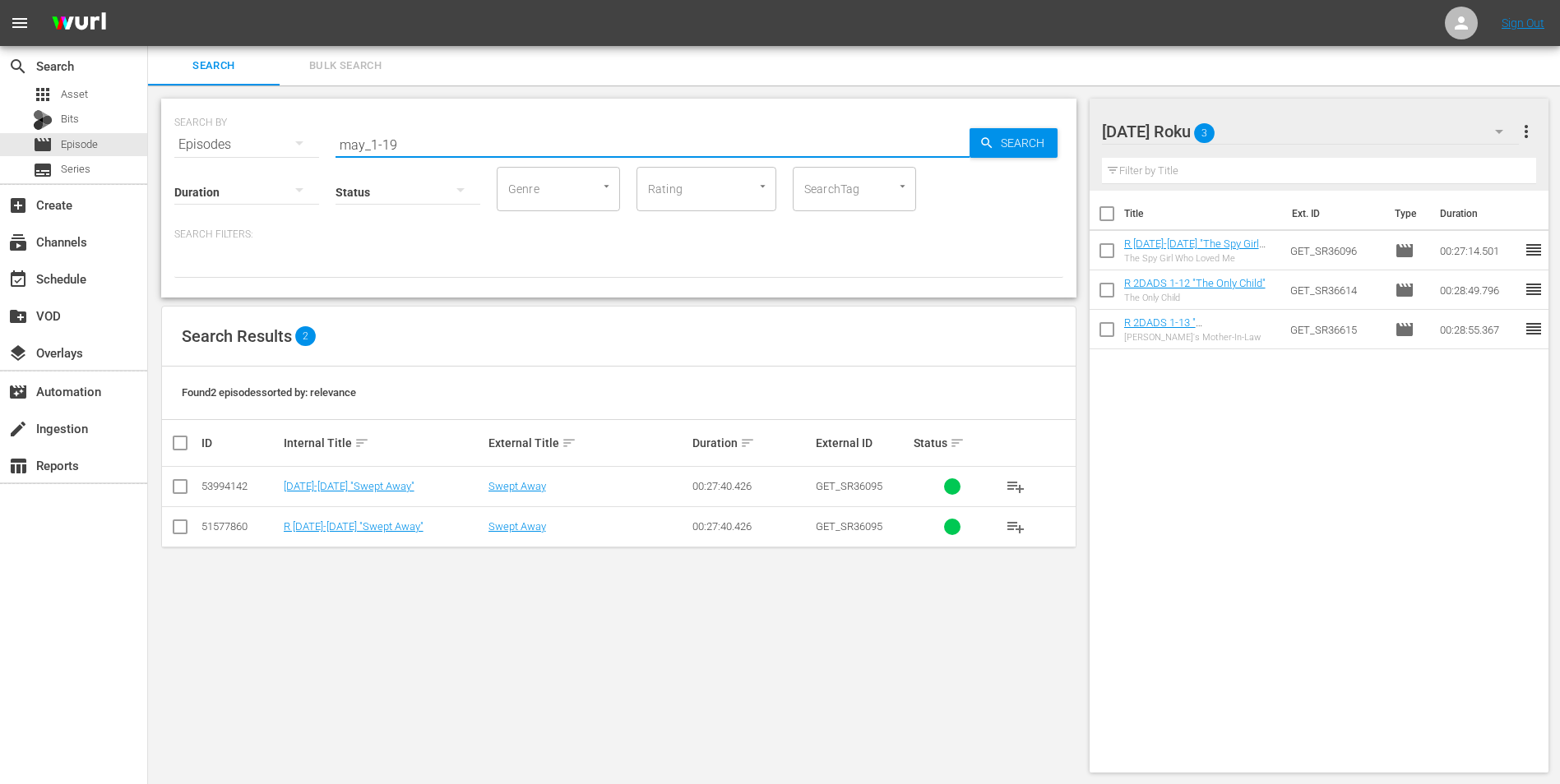
type input "may_1-19"
click at [182, 487] on input "checkbox" at bounding box center [179, 530] width 19 height 19
checkbox input "true"
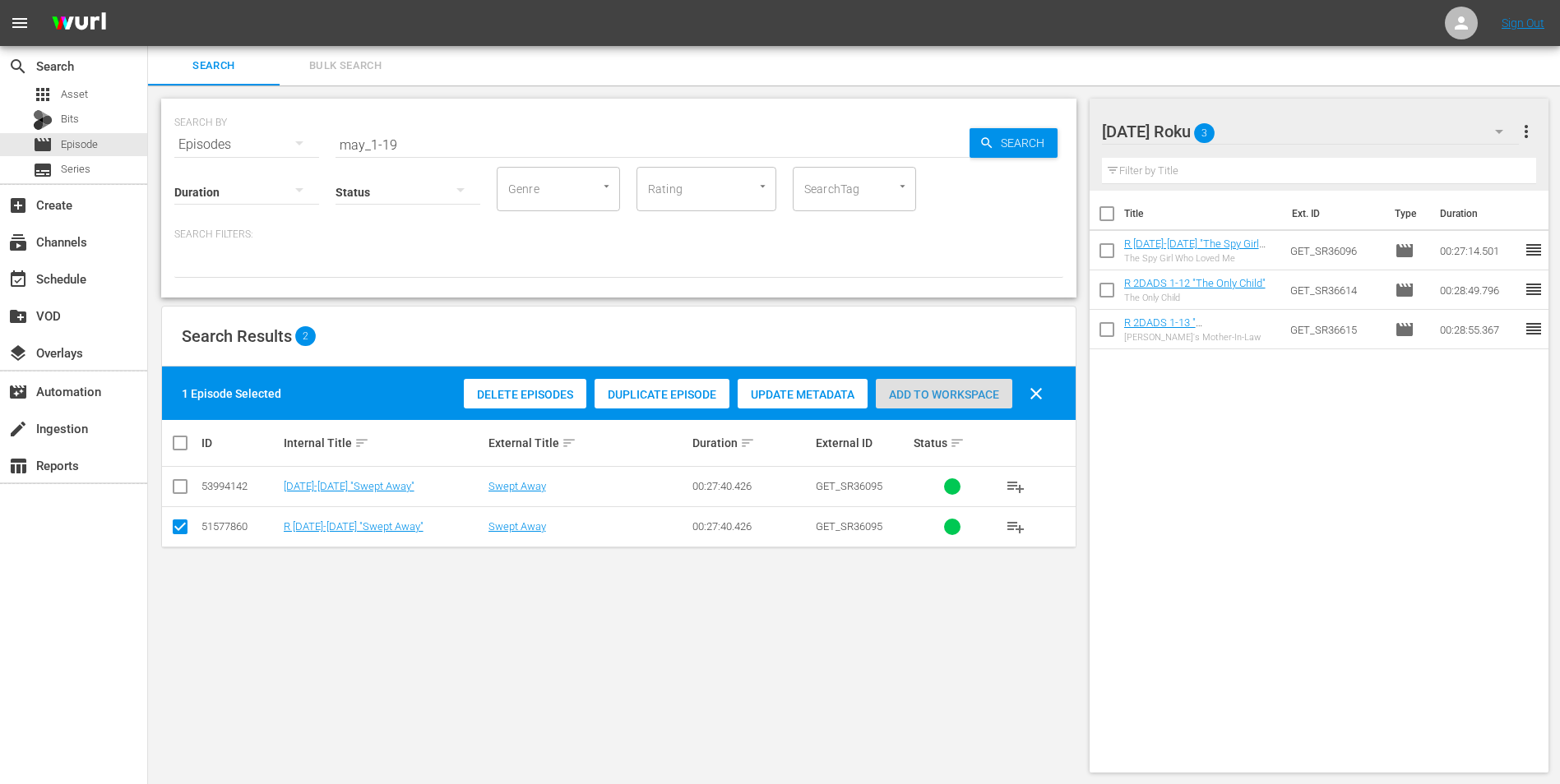
click at [971, 385] on div "Add to Workspace" at bounding box center [944, 395] width 137 height 31
click at [1045, 134] on div "[DATE] Roku 4" at bounding box center [1311, 131] width 417 height 46
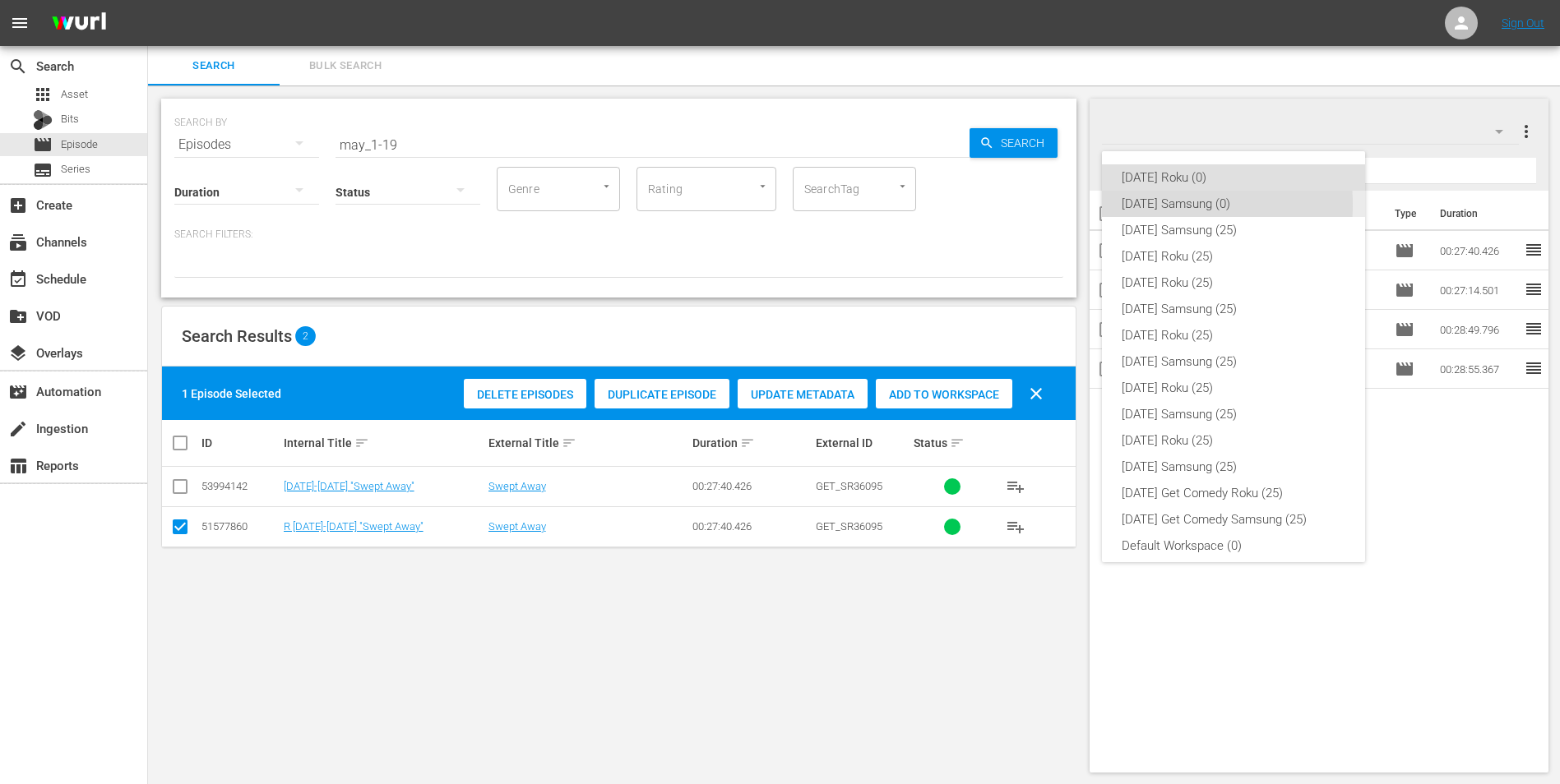
click at [1045, 204] on div "[DATE] Samsung (0)" at bounding box center [1233, 204] width 224 height 26
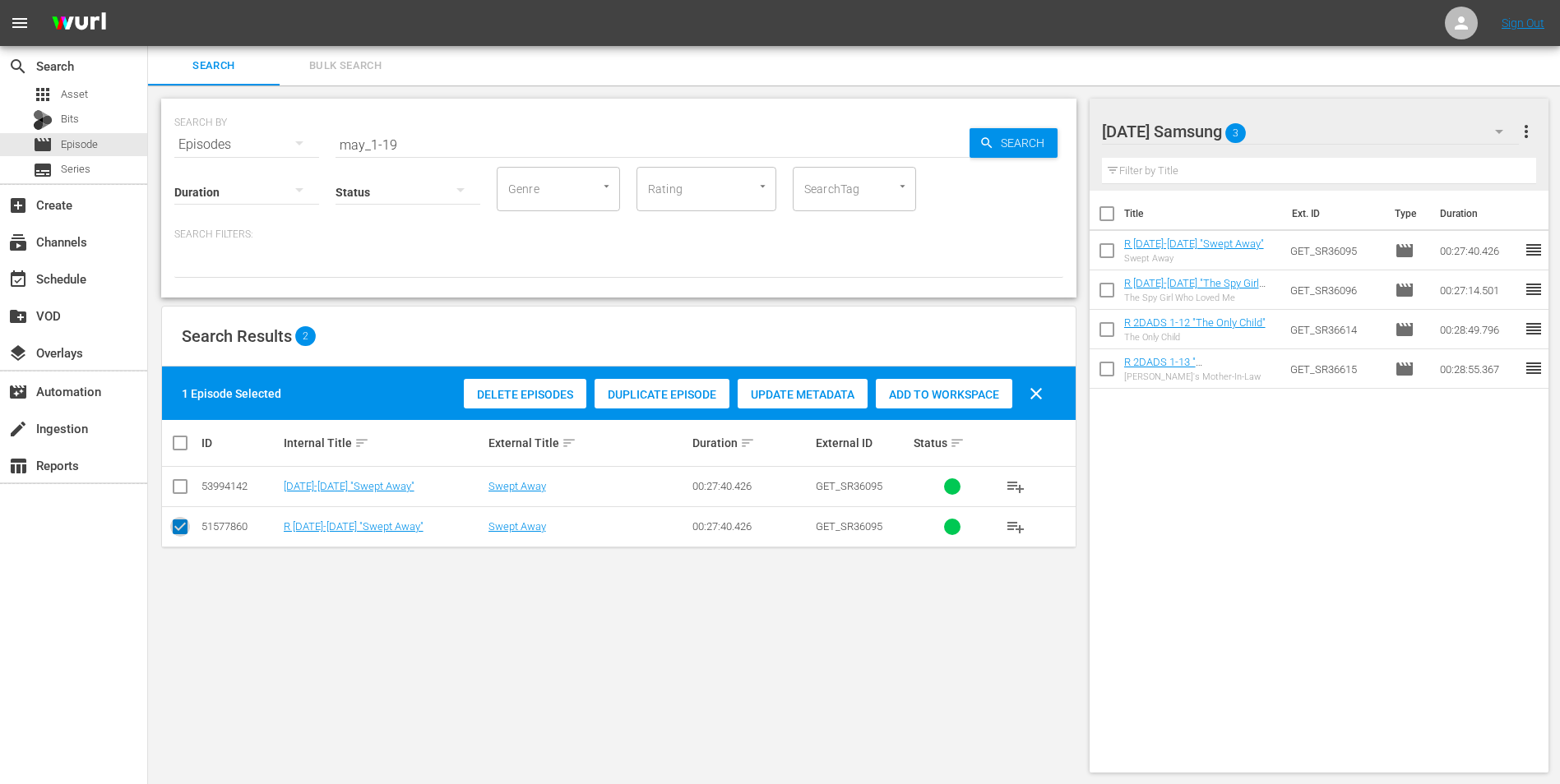
click at [175, 487] on icon at bounding box center [179, 526] width 19 height 19
click at [185, 477] on icon at bounding box center [179, 486] width 19 height 19
click at [176, 487] on input "checkbox" at bounding box center [179, 489] width 19 height 19
checkbox input "true"
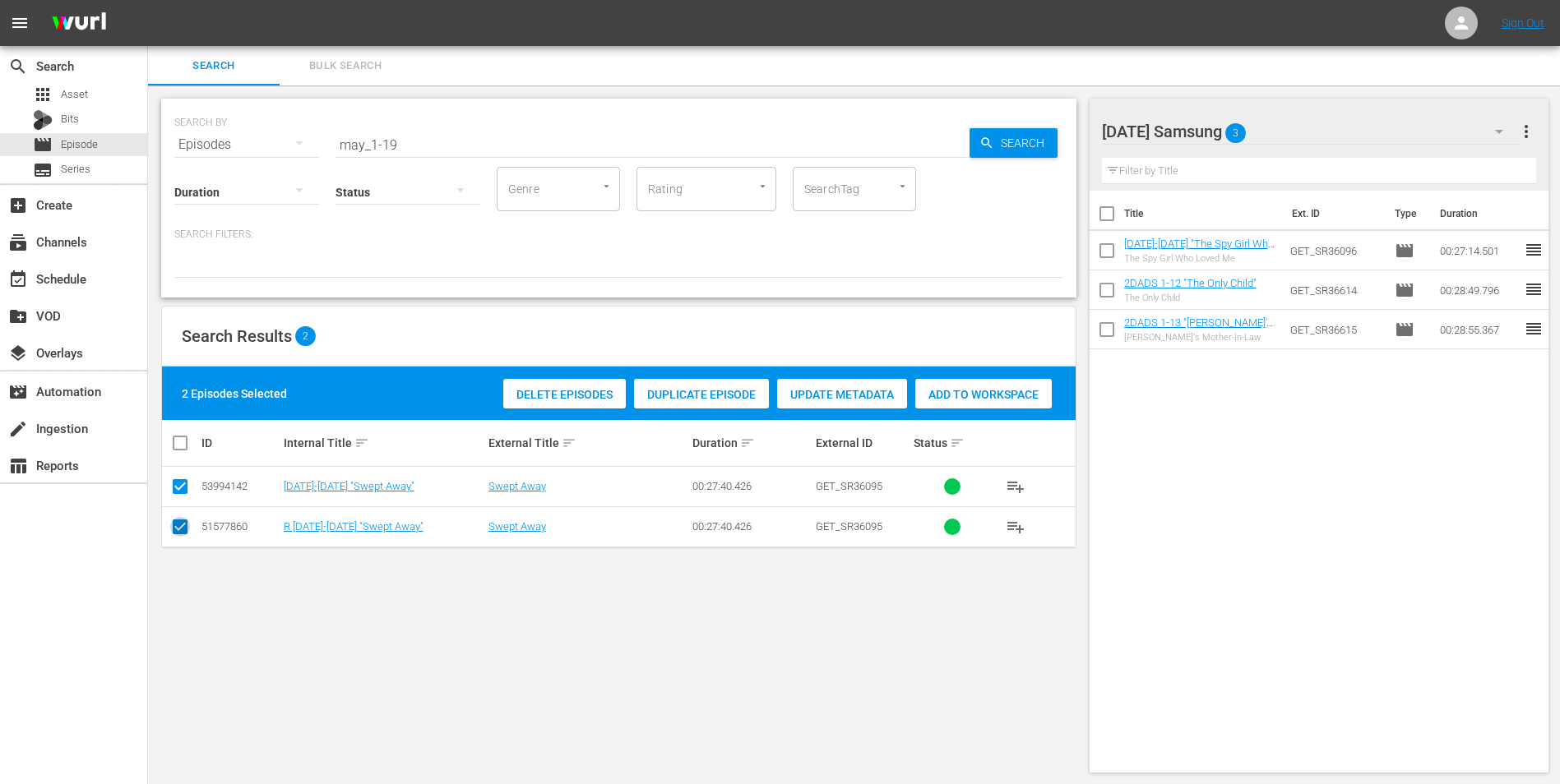
click at [177, 487] on input "checkbox" at bounding box center [179, 530] width 19 height 19
checkbox input "false"
click at [903, 395] on span "Add to Workspace" at bounding box center [944, 395] width 137 height 14
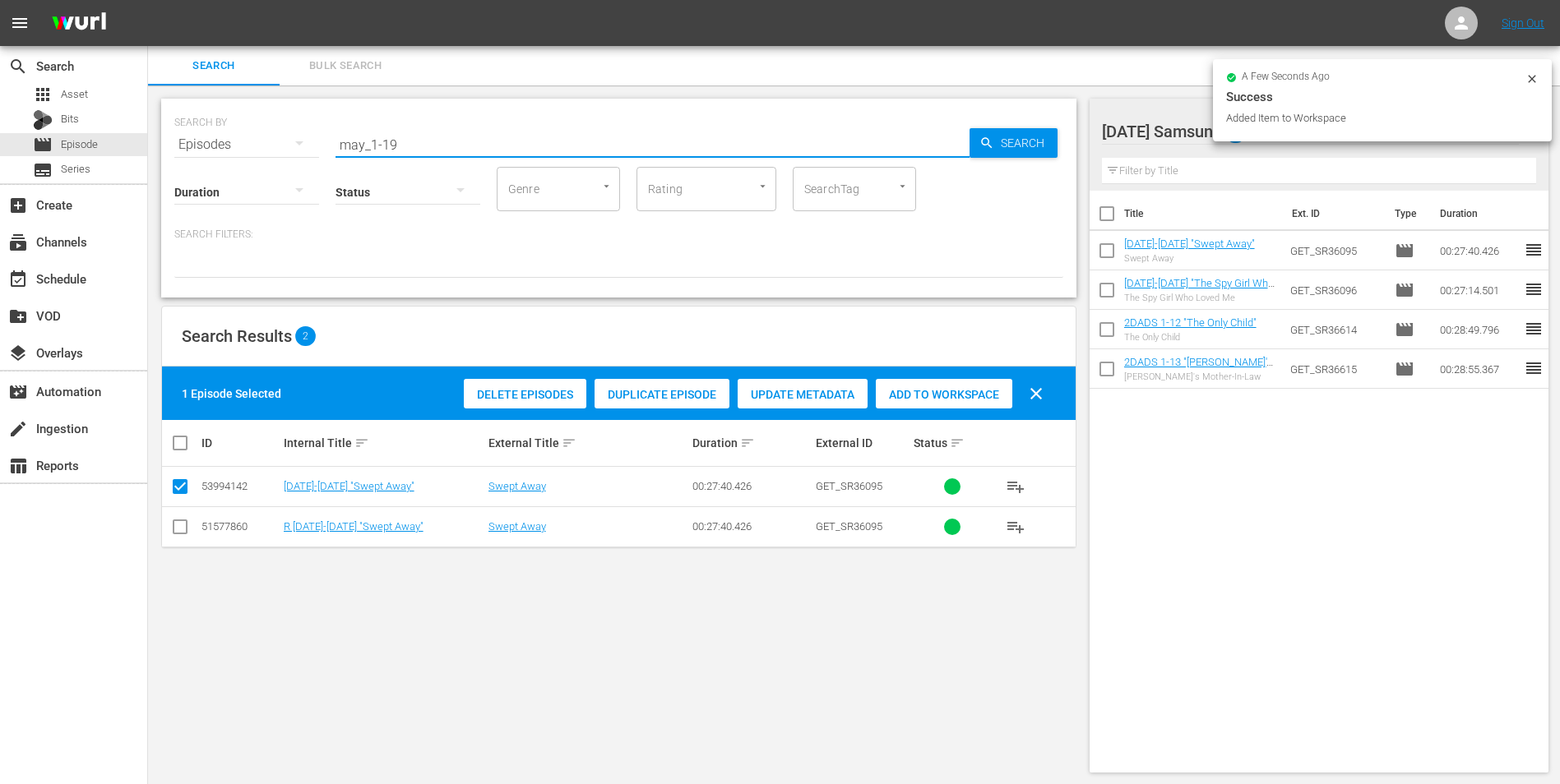
drag, startPoint x: 390, startPoint y: 139, endPoint x: 422, endPoint y: 150, distance: 33.8
click at [422, 149] on input "may_1-19" at bounding box center [652, 144] width 634 height 40
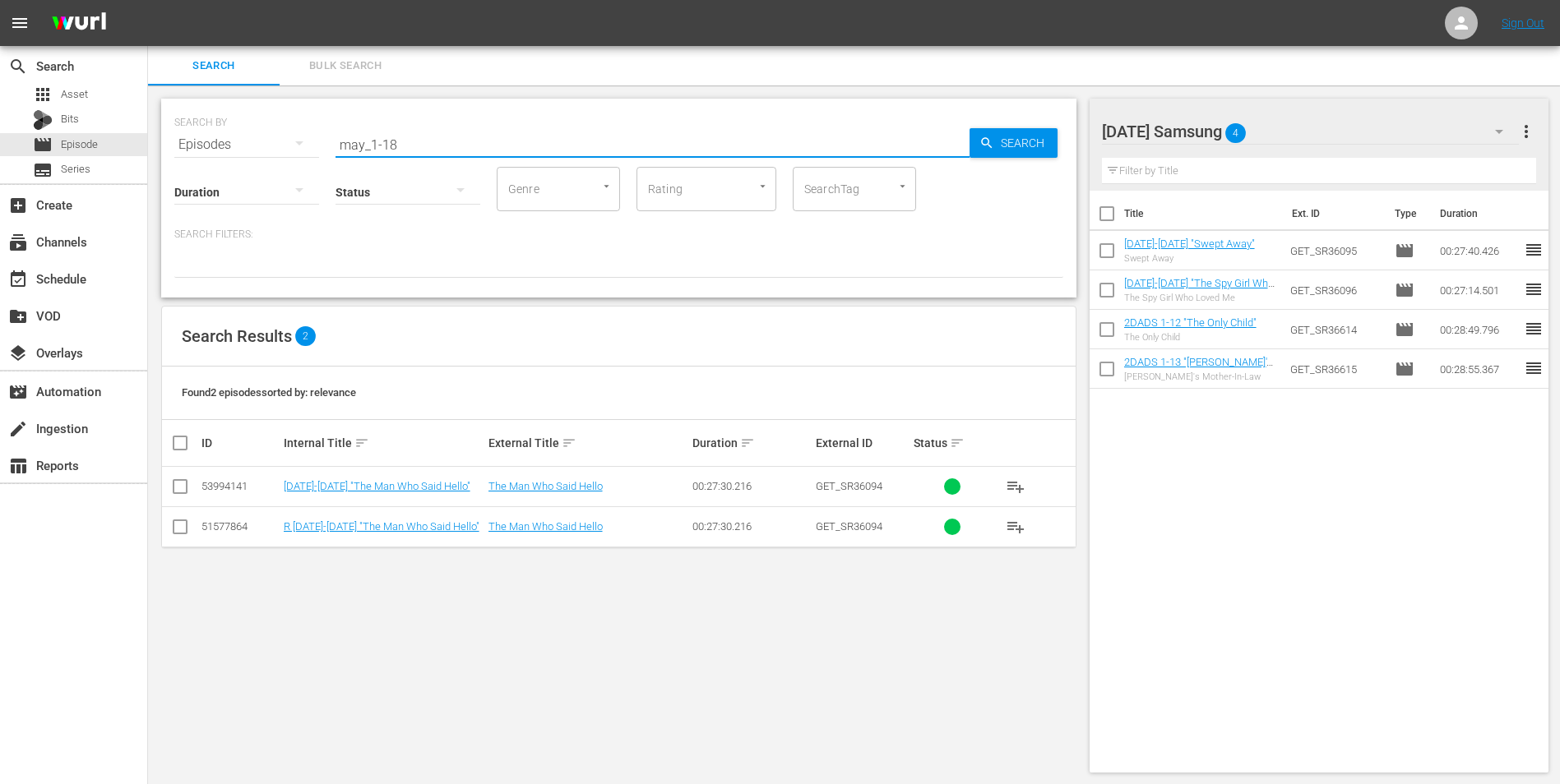
type input "may_1-18"
click at [181, 487] on input "checkbox" at bounding box center [179, 489] width 19 height 19
checkbox input "true"
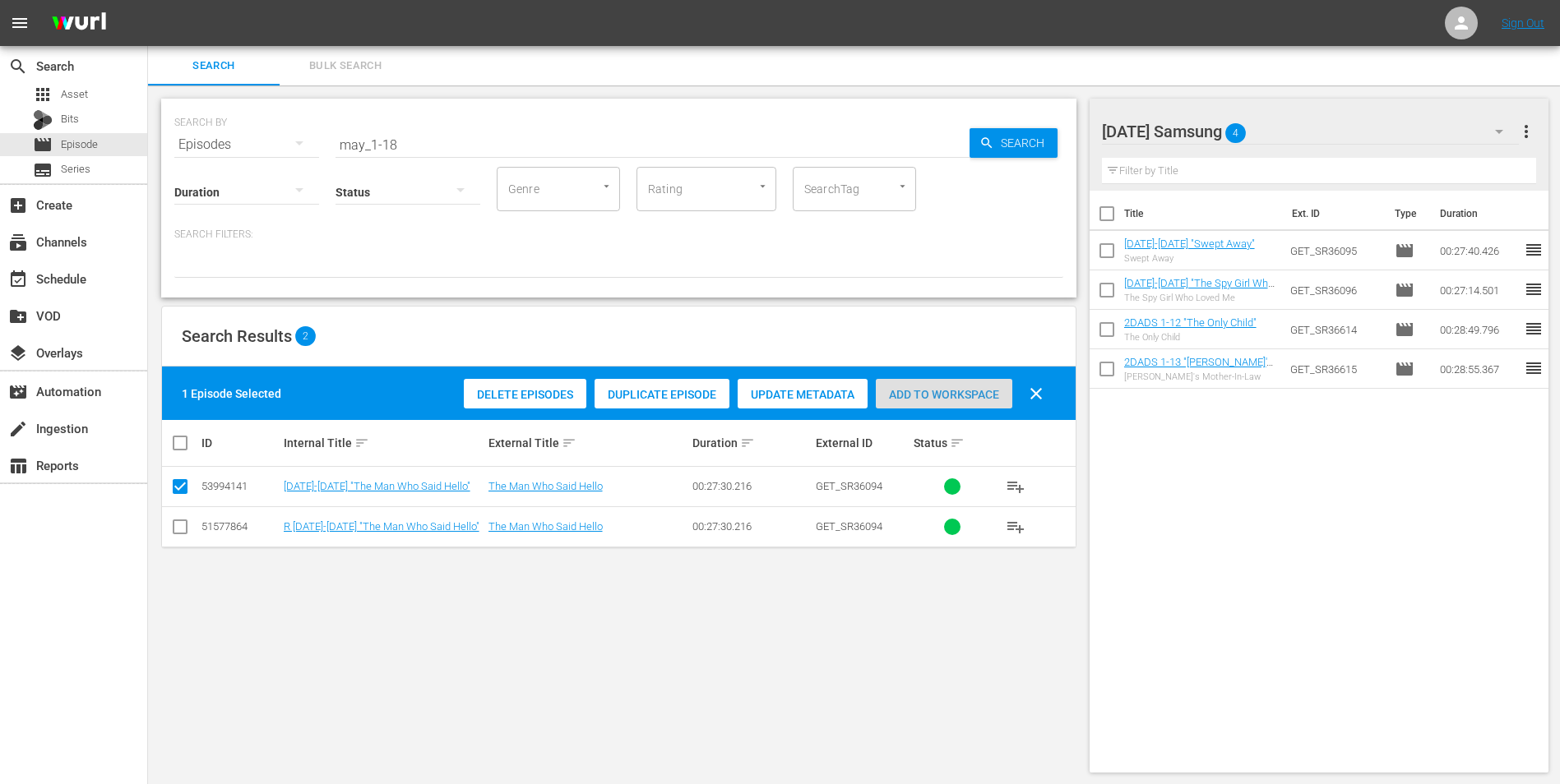
click at [954, 384] on div "Add to Workspace" at bounding box center [944, 395] width 137 height 31
click at [1045, 133] on div "[DATE] Samsung 5" at bounding box center [1311, 131] width 417 height 46
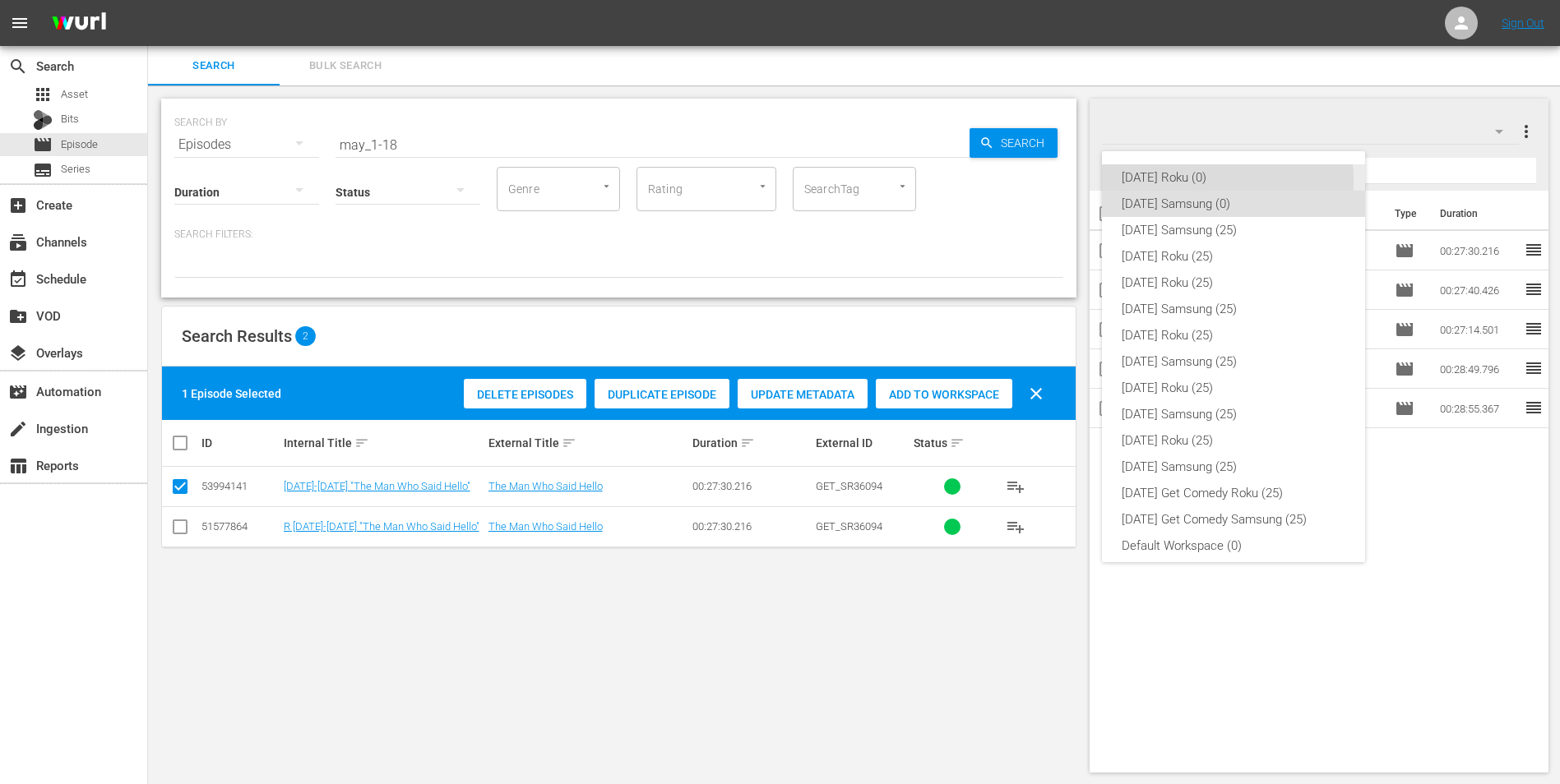
click at [1045, 182] on div "[DATE] Roku (0)" at bounding box center [1233, 177] width 224 height 26
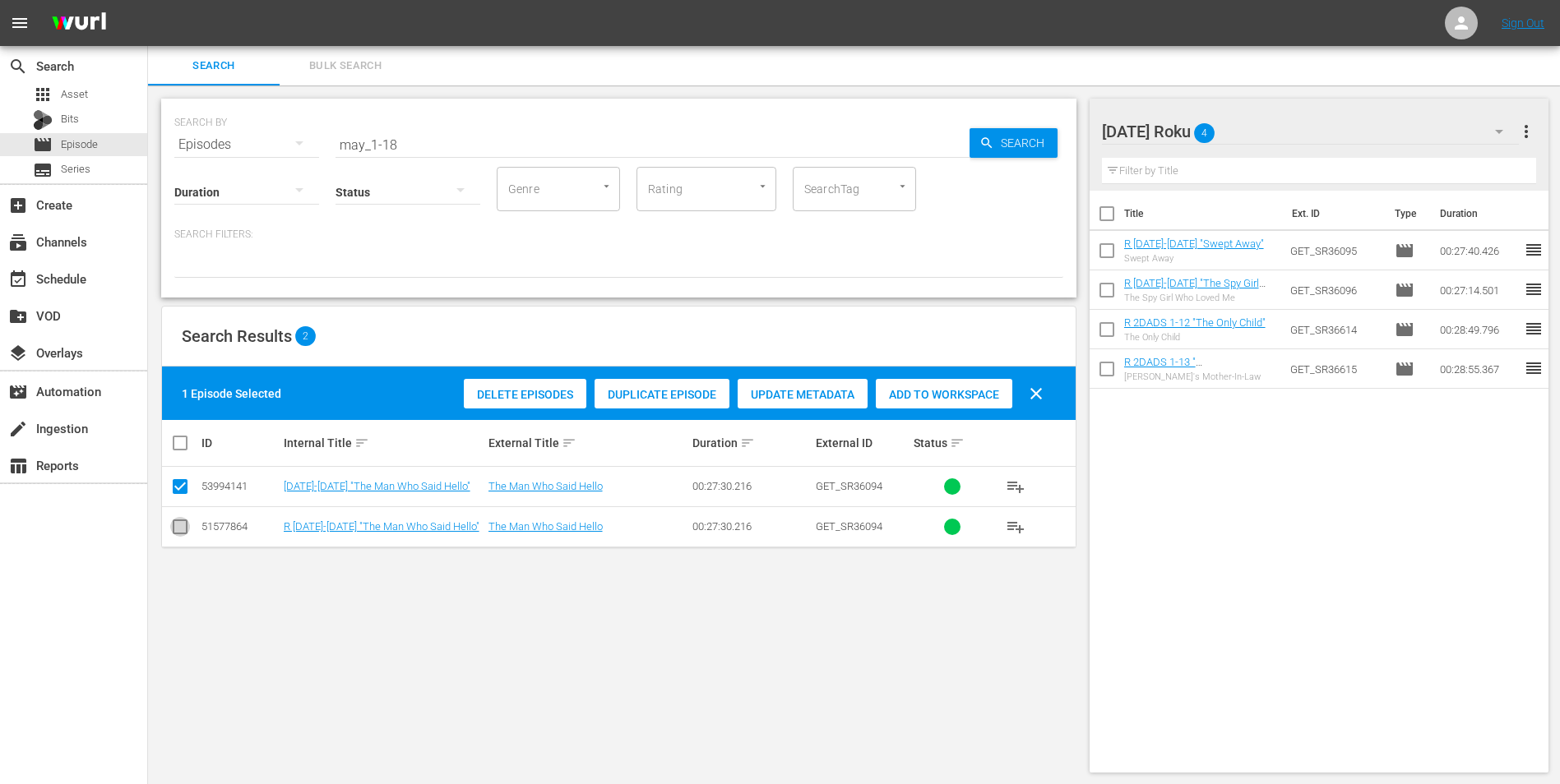
click at [184, 487] on input "checkbox" at bounding box center [179, 530] width 19 height 19
checkbox input "true"
click at [185, 487] on input "checkbox" at bounding box center [179, 489] width 19 height 19
checkbox input "false"
click at [938, 382] on div "Add to Workspace" at bounding box center [944, 395] width 137 height 31
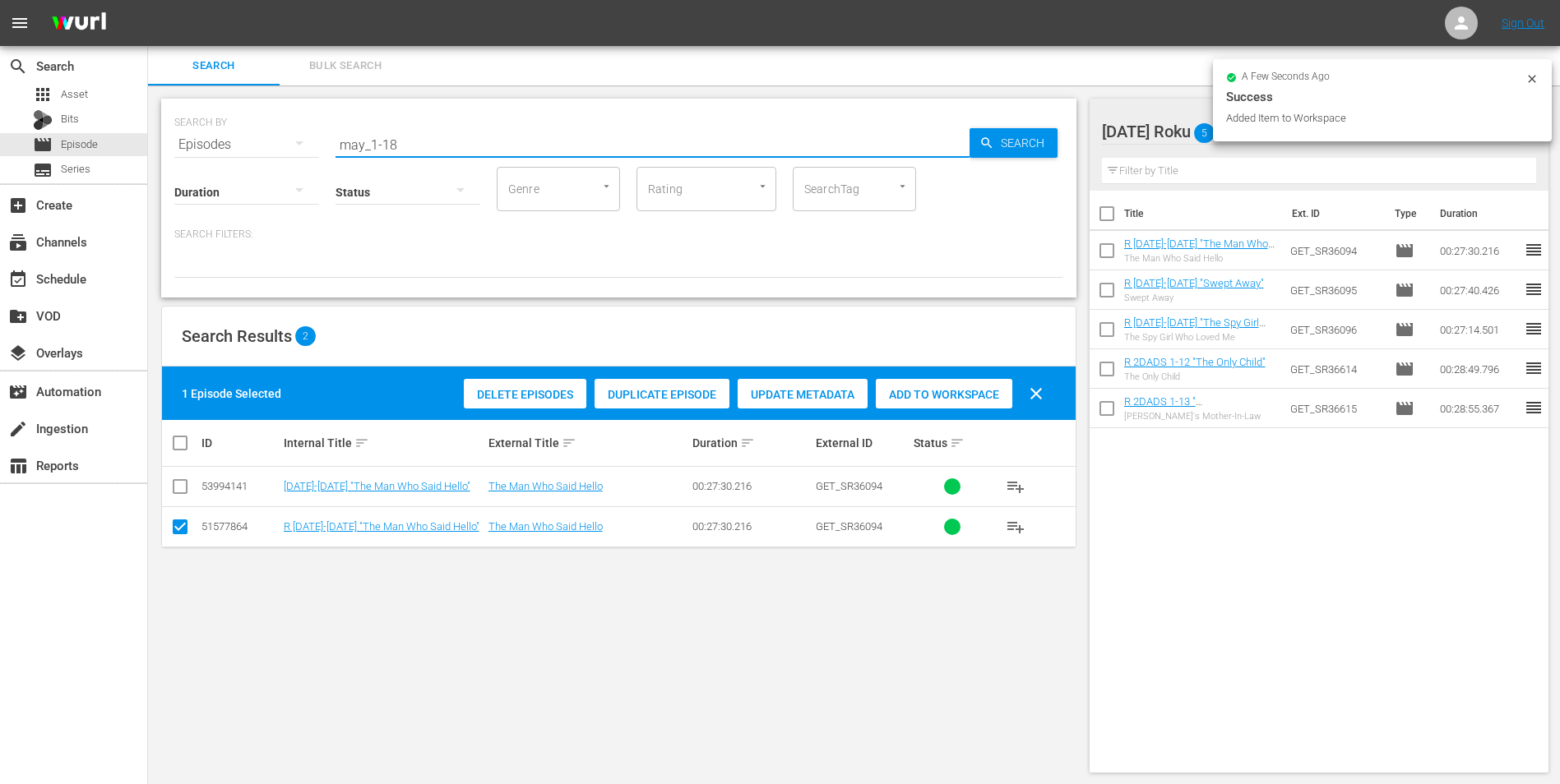
drag, startPoint x: 390, startPoint y: 139, endPoint x: 412, endPoint y: 138, distance: 22.0
click at [411, 139] on input "may_1-18" at bounding box center [652, 144] width 634 height 40
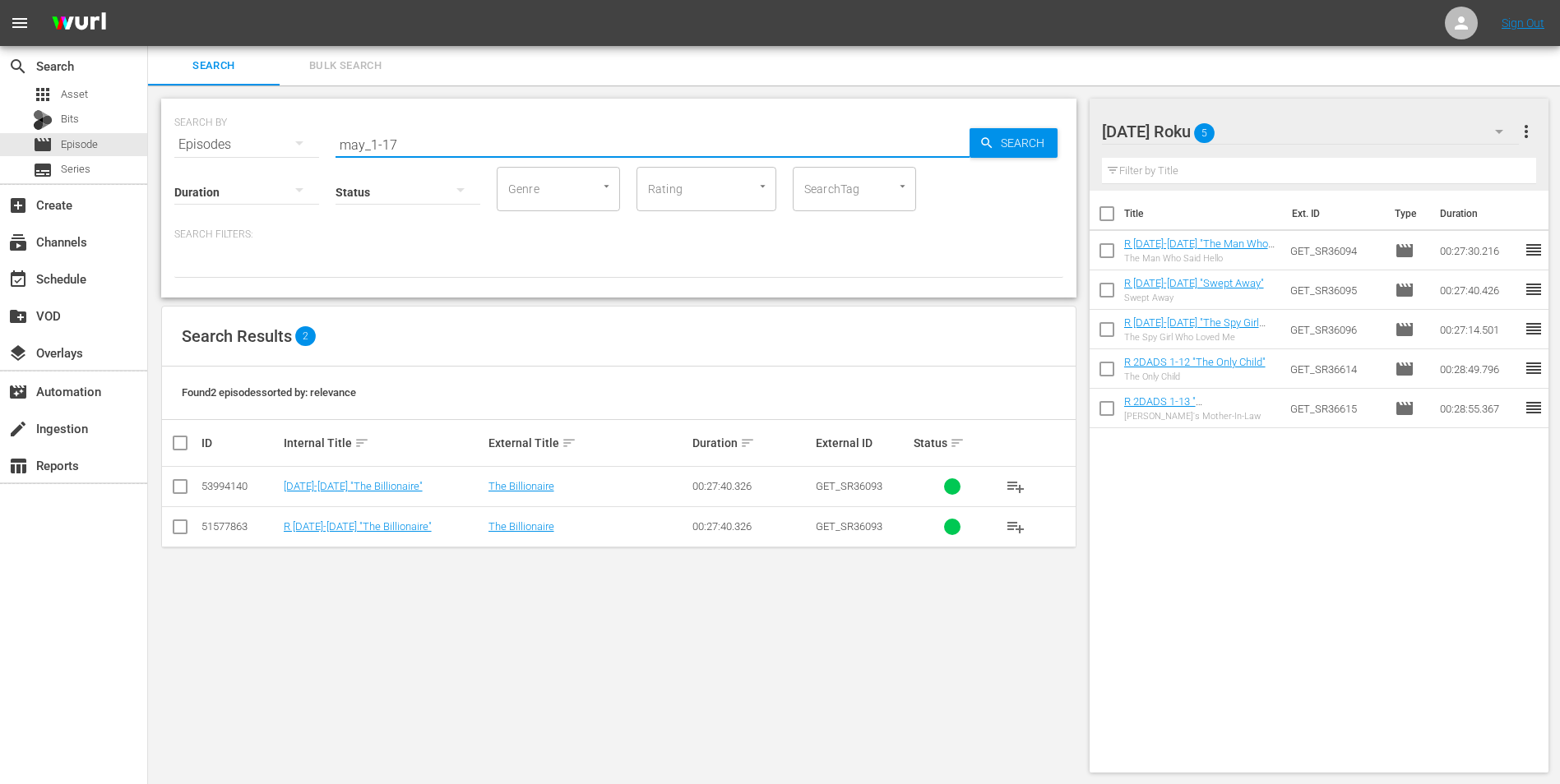
type input "may_1-17"
click at [178, 487] on input "checkbox" at bounding box center [179, 530] width 19 height 19
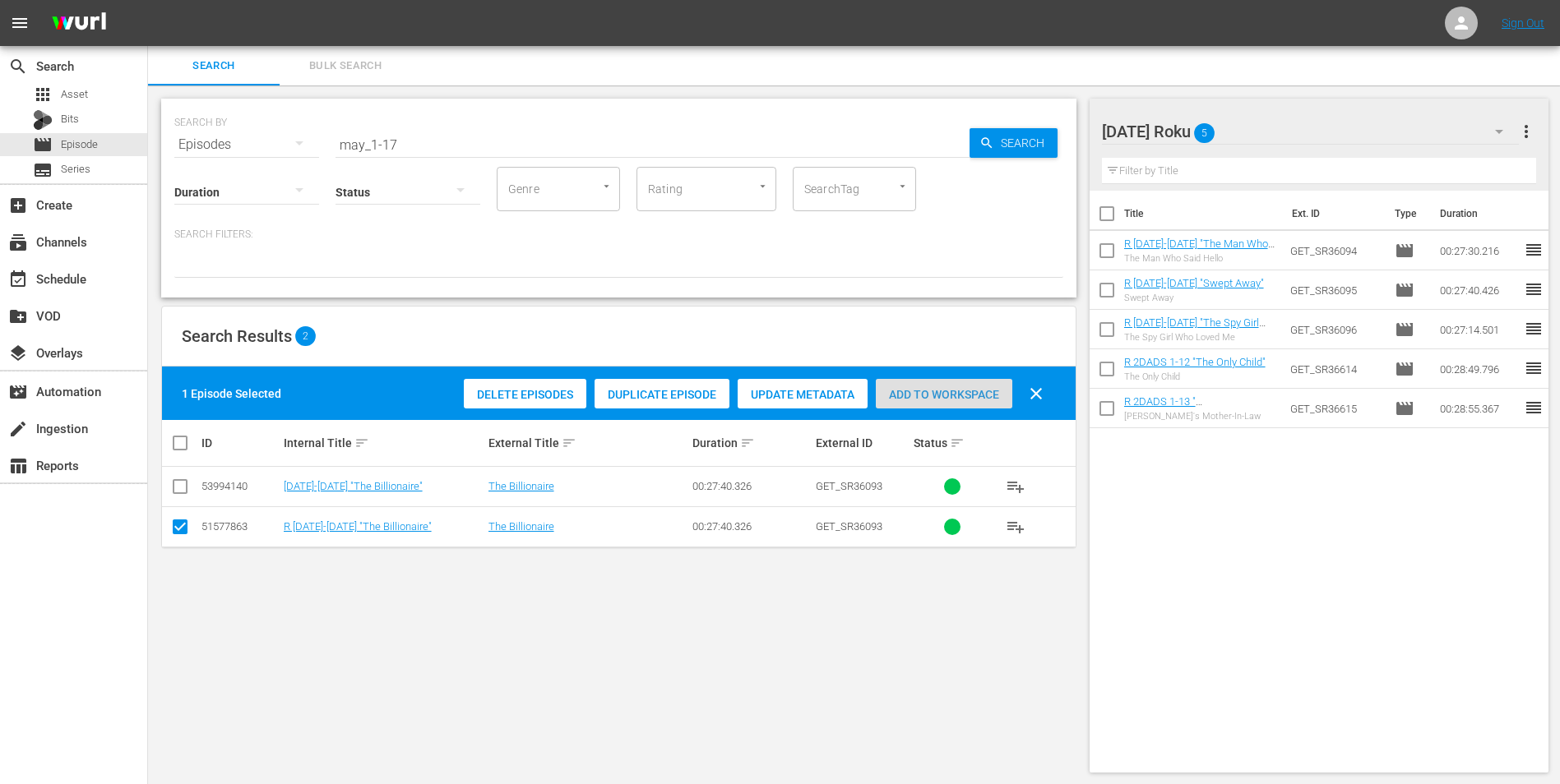
click at [923, 395] on span "Add to Workspace" at bounding box center [944, 395] width 137 height 14
click at [1045, 138] on div "[DATE] Roku 6" at bounding box center [1311, 131] width 417 height 46
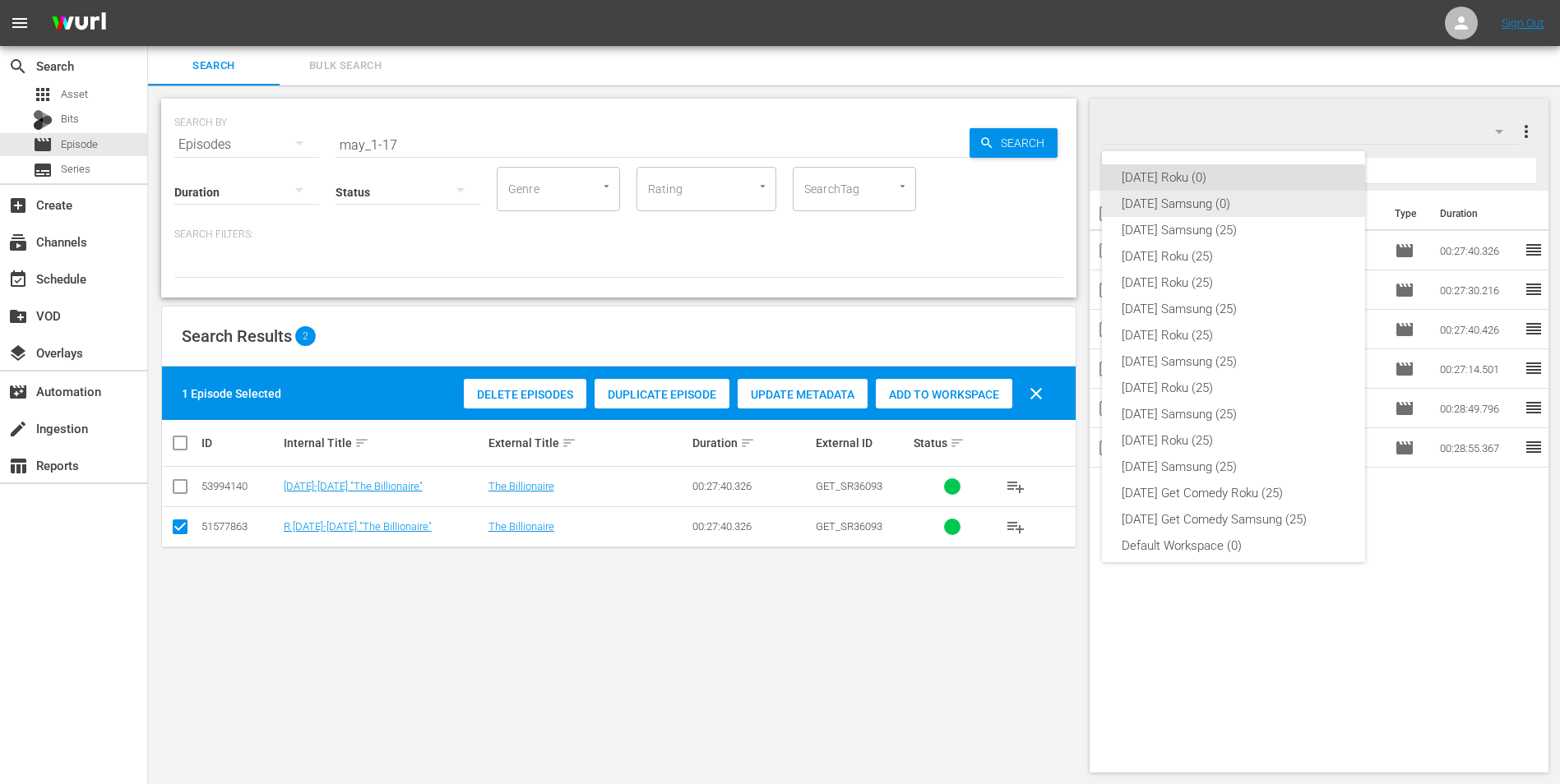
click at [1045, 205] on div "[DATE] Samsung (0)" at bounding box center [1233, 204] width 224 height 26
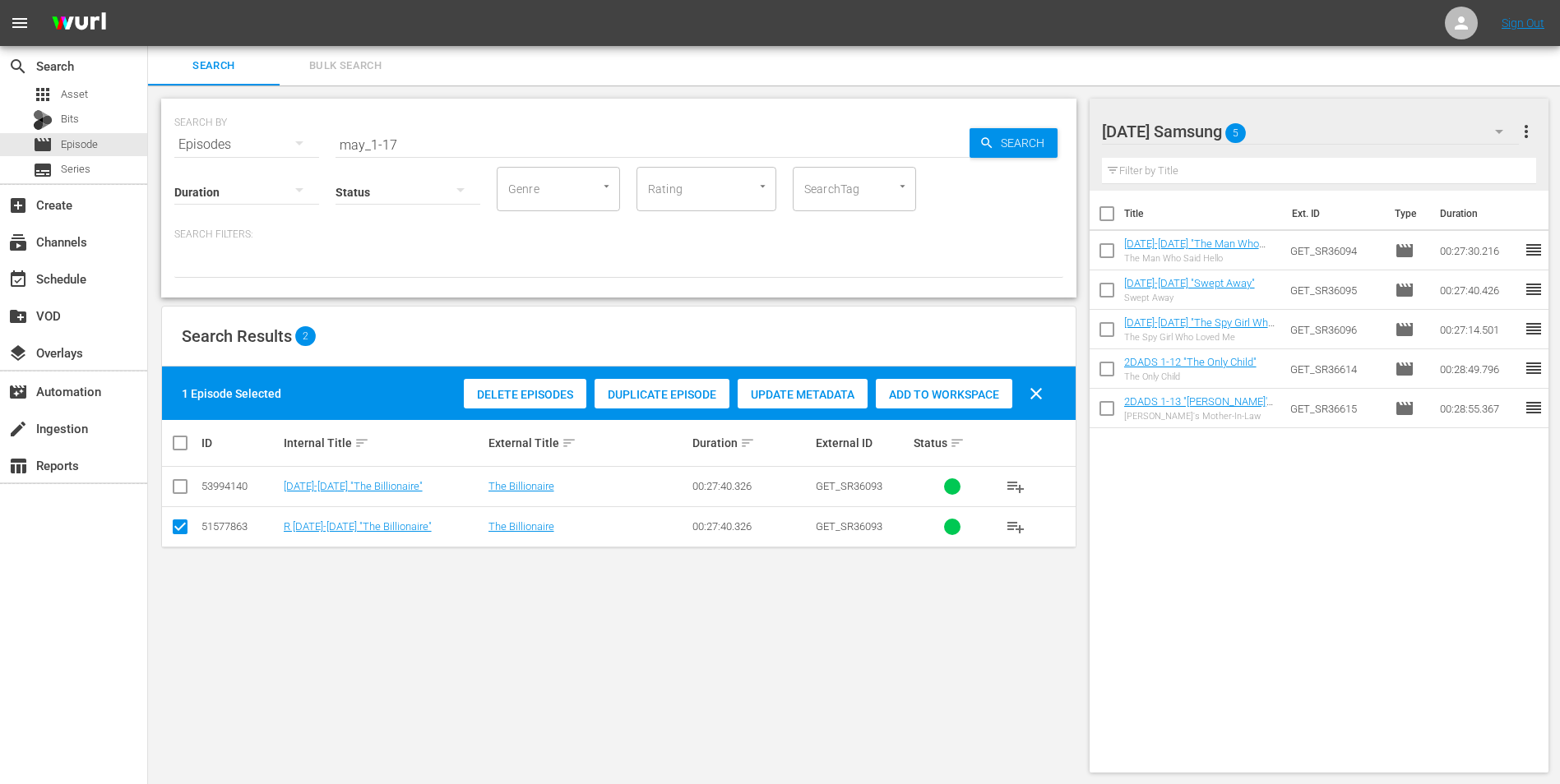
drag, startPoint x: 178, startPoint y: 531, endPoint x: 177, endPoint y: 515, distance: 16.0
click at [178, 487] on input "checkbox" at bounding box center [179, 530] width 19 height 19
checkbox input "false"
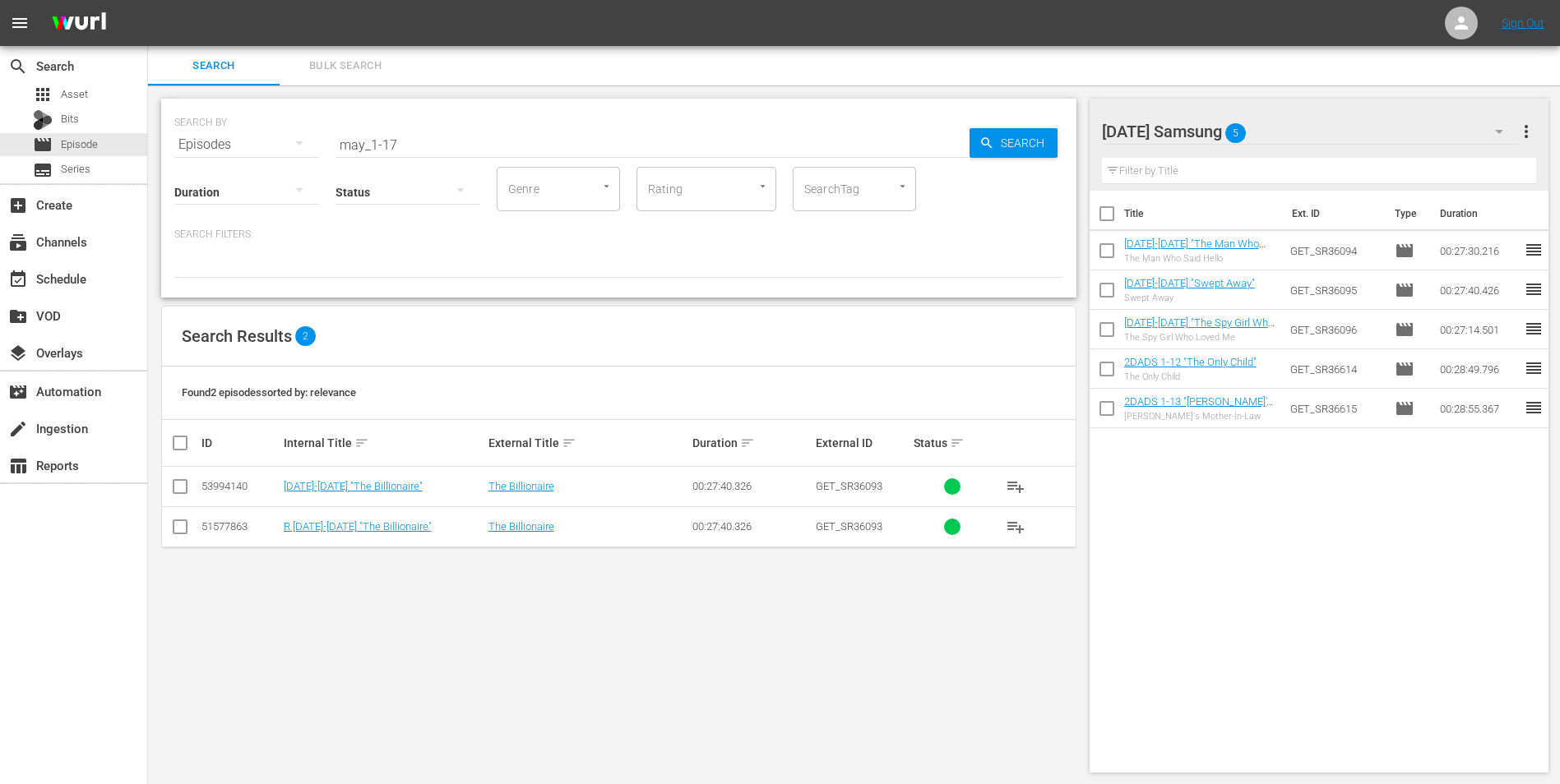
click at [177, 487] on input "checkbox" at bounding box center [179, 489] width 19 height 19
checkbox input "true"
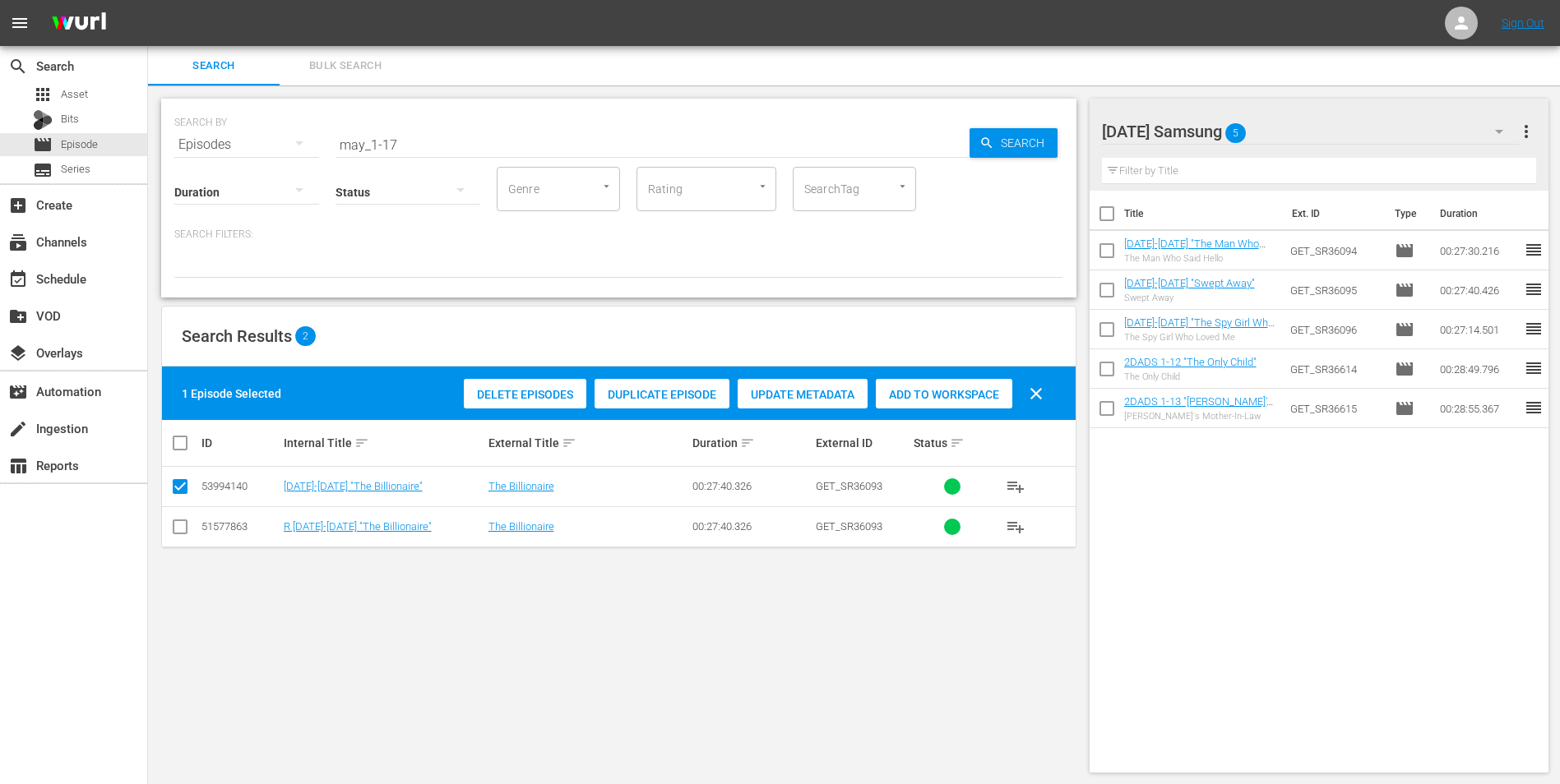
click at [944, 399] on span "Add to Workspace" at bounding box center [944, 395] width 137 height 14
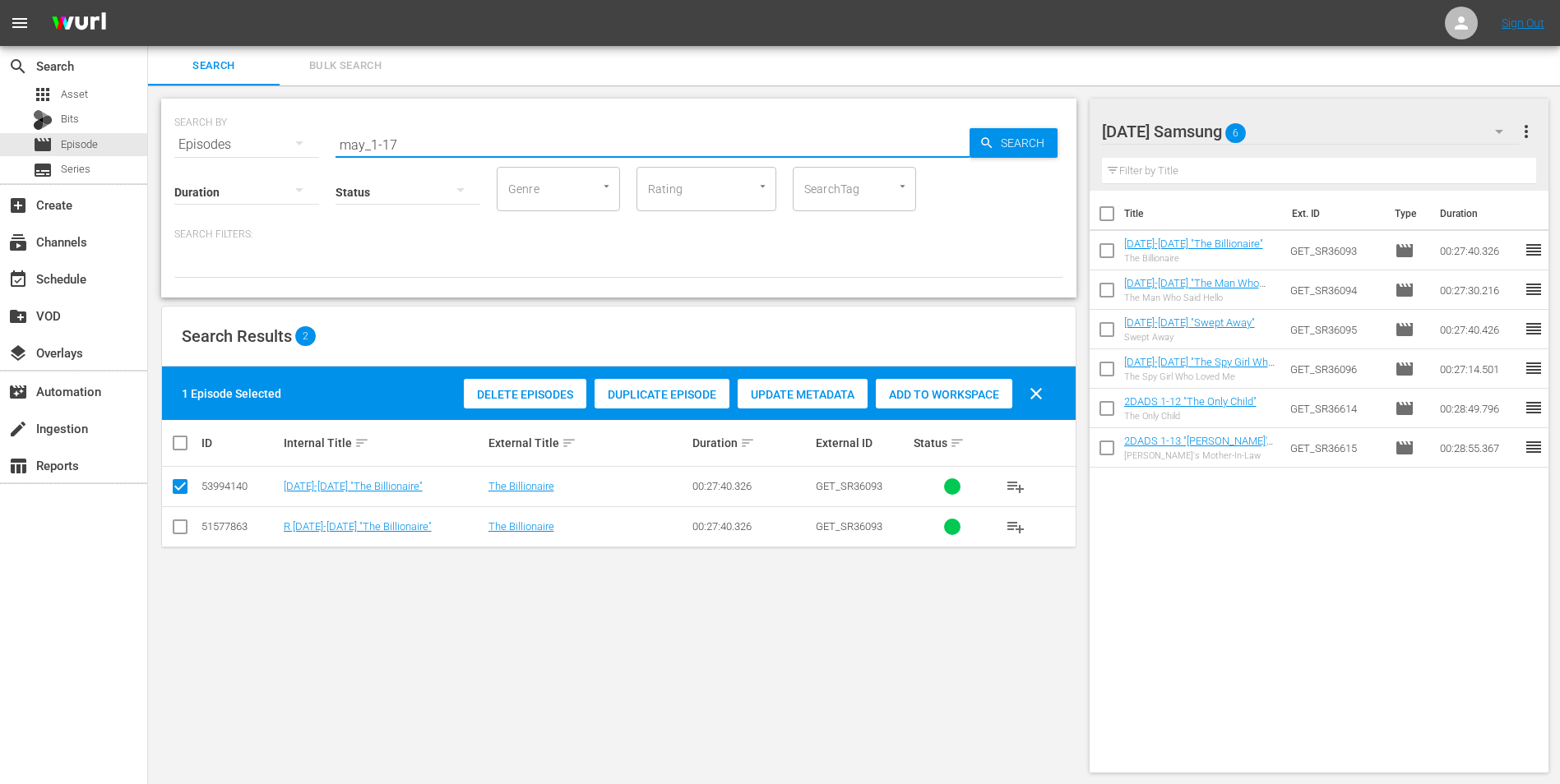
drag, startPoint x: 430, startPoint y: 140, endPoint x: 210, endPoint y: 167, distance: 221.7
click at [210, 168] on div "SEARCH BY Search By Episodes Search ID, Title, Description, Keywords, or Catego…" at bounding box center [619, 198] width 915 height 199
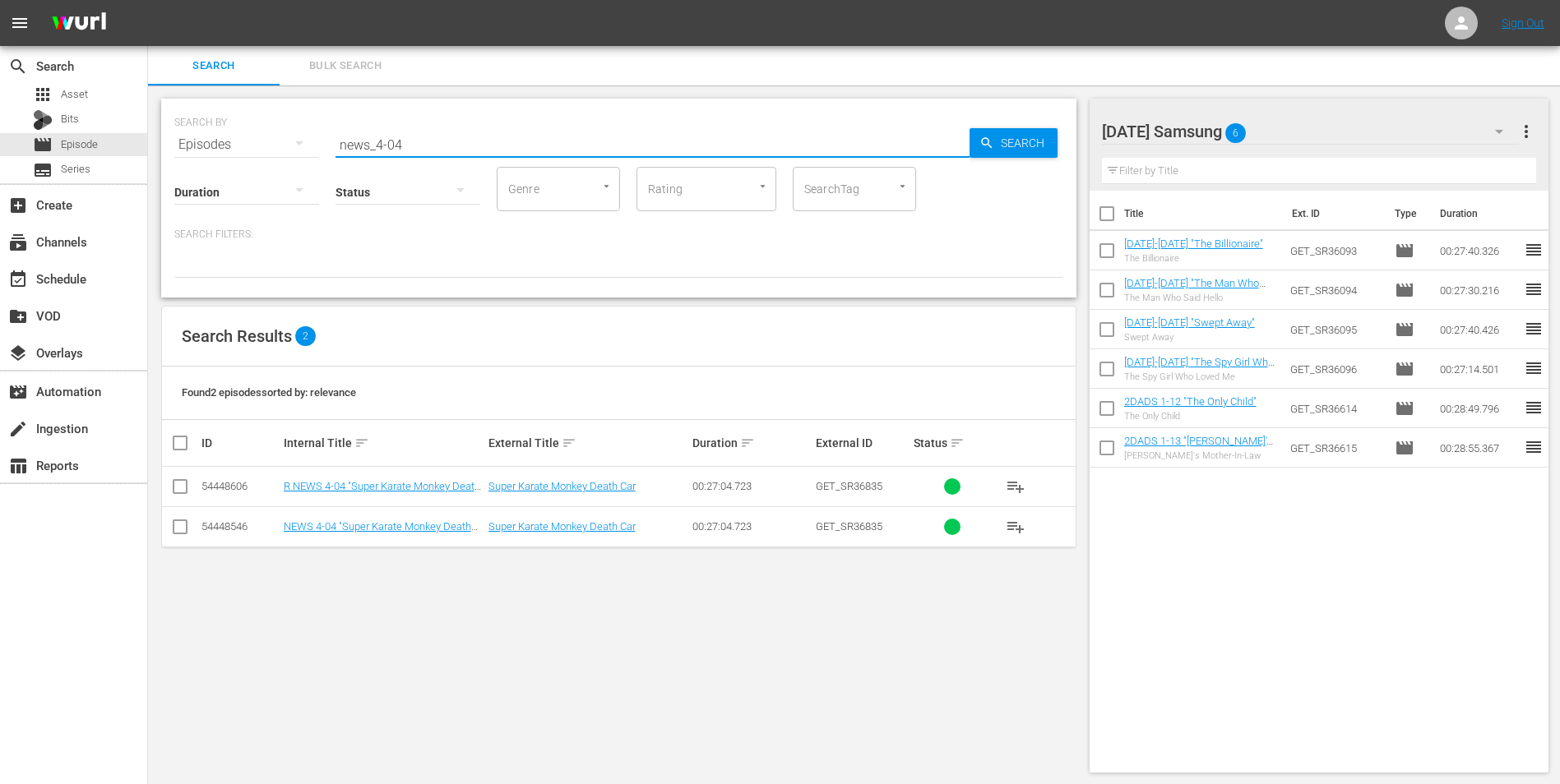
type input "news_4-04"
click at [178, 487] on input "checkbox" at bounding box center [179, 530] width 19 height 19
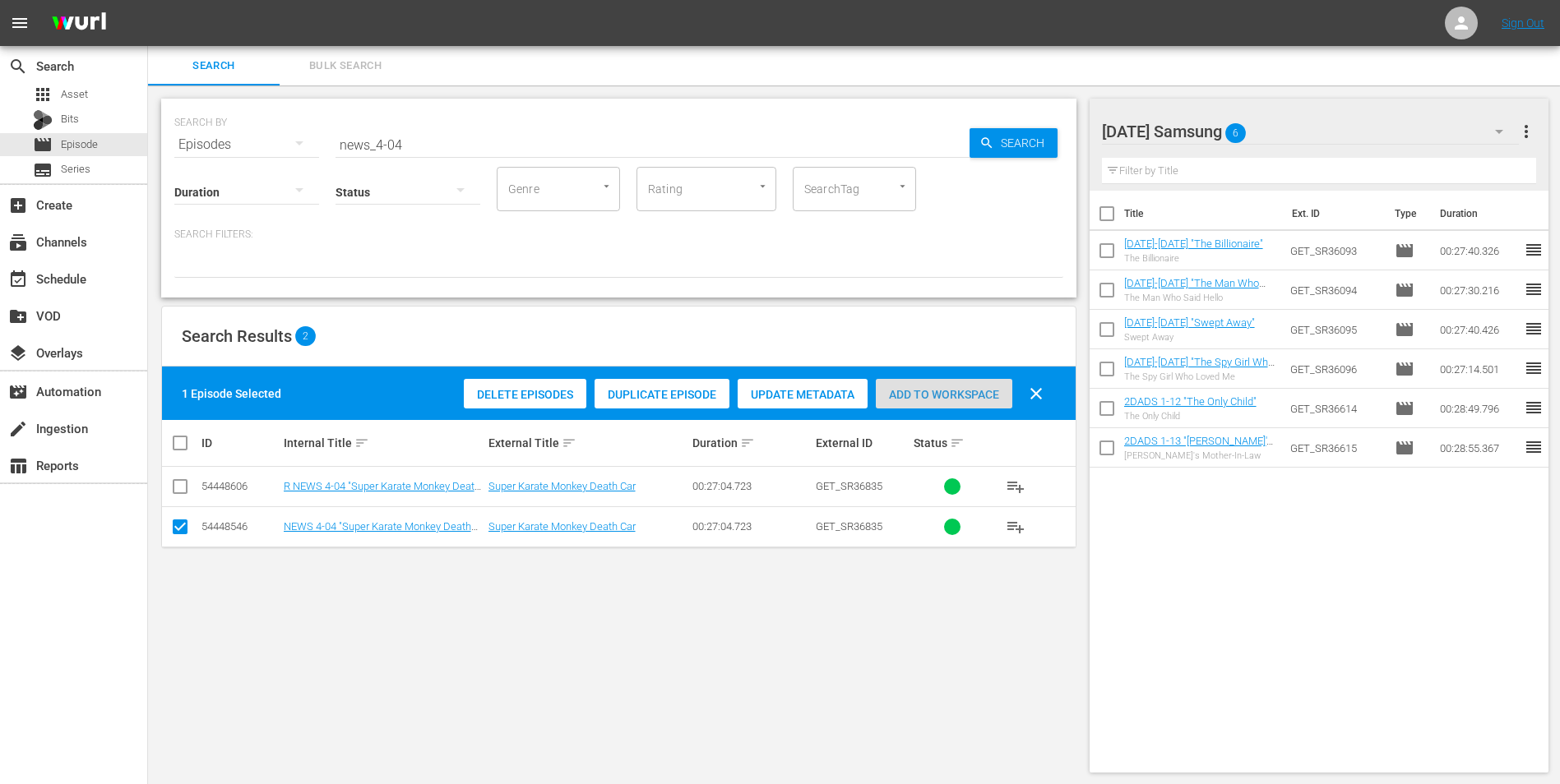
click at [960, 392] on span "Add to Workspace" at bounding box center [944, 395] width 137 height 14
click at [1045, 132] on div "[DATE] Samsung 7" at bounding box center [1311, 131] width 417 height 46
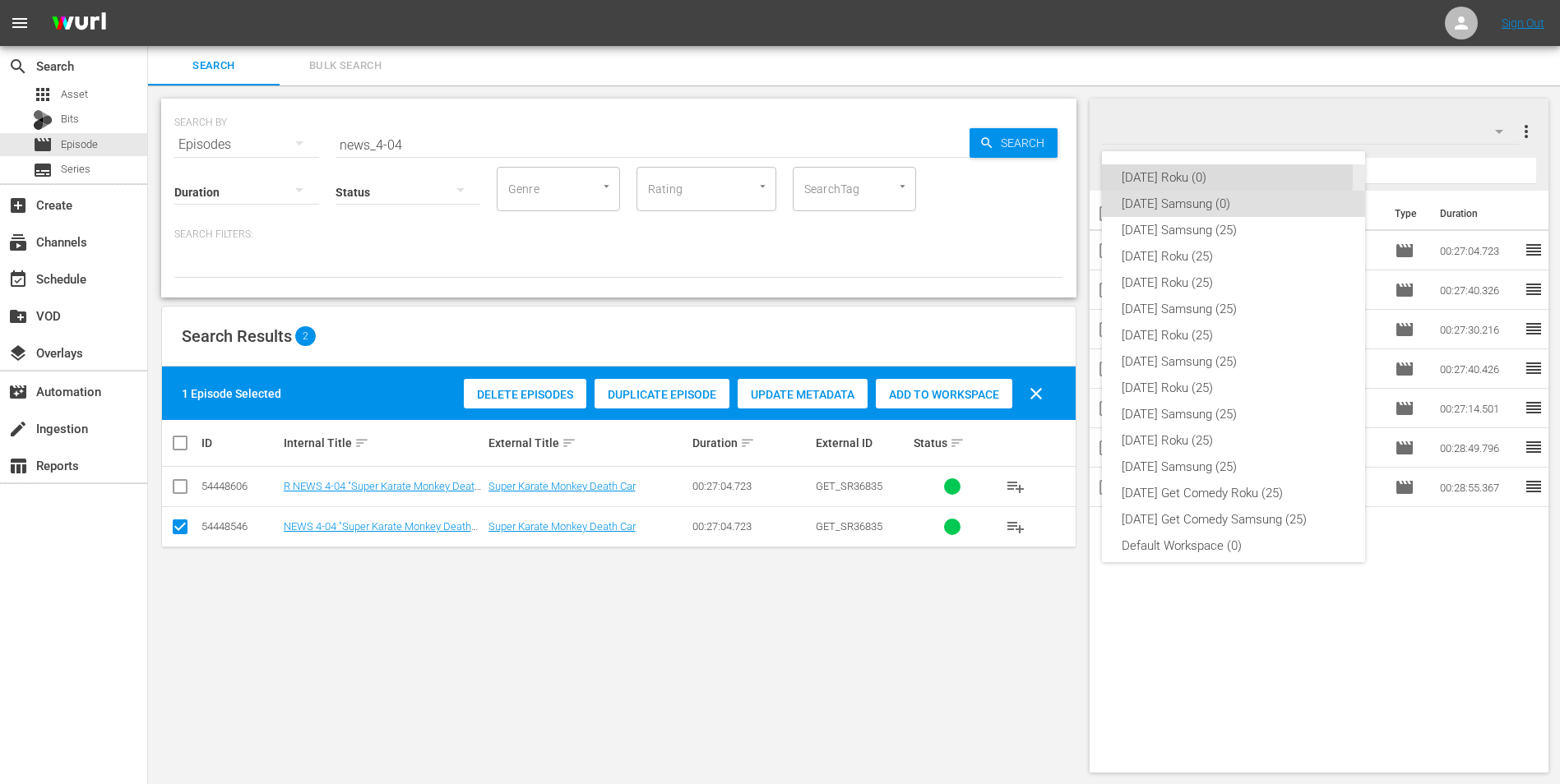
click at [1045, 176] on div "[DATE] Roku (0)" at bounding box center [1233, 177] width 224 height 26
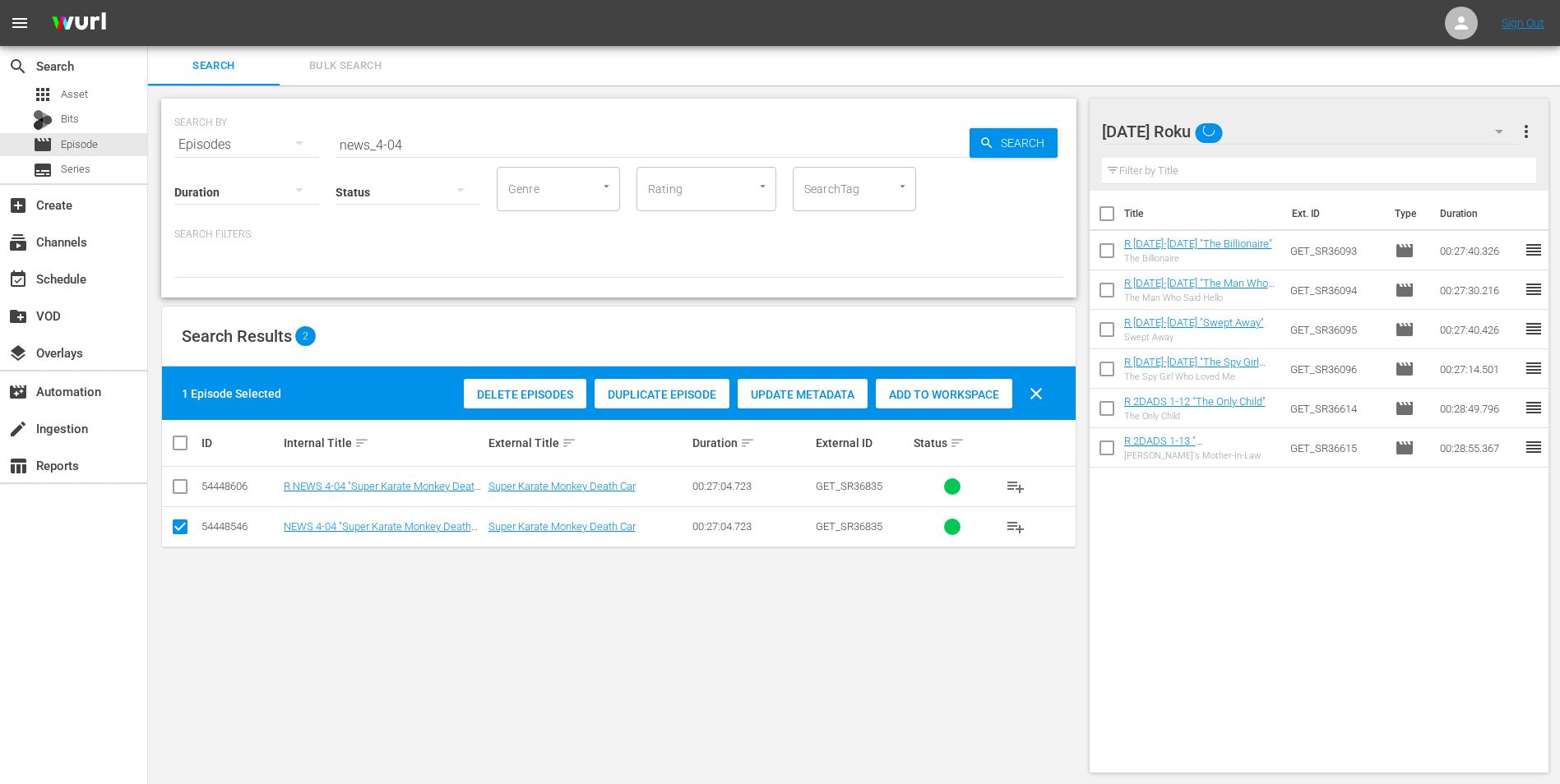
click at [187, 487] on input "checkbox" at bounding box center [179, 530] width 19 height 19
checkbox input "false"
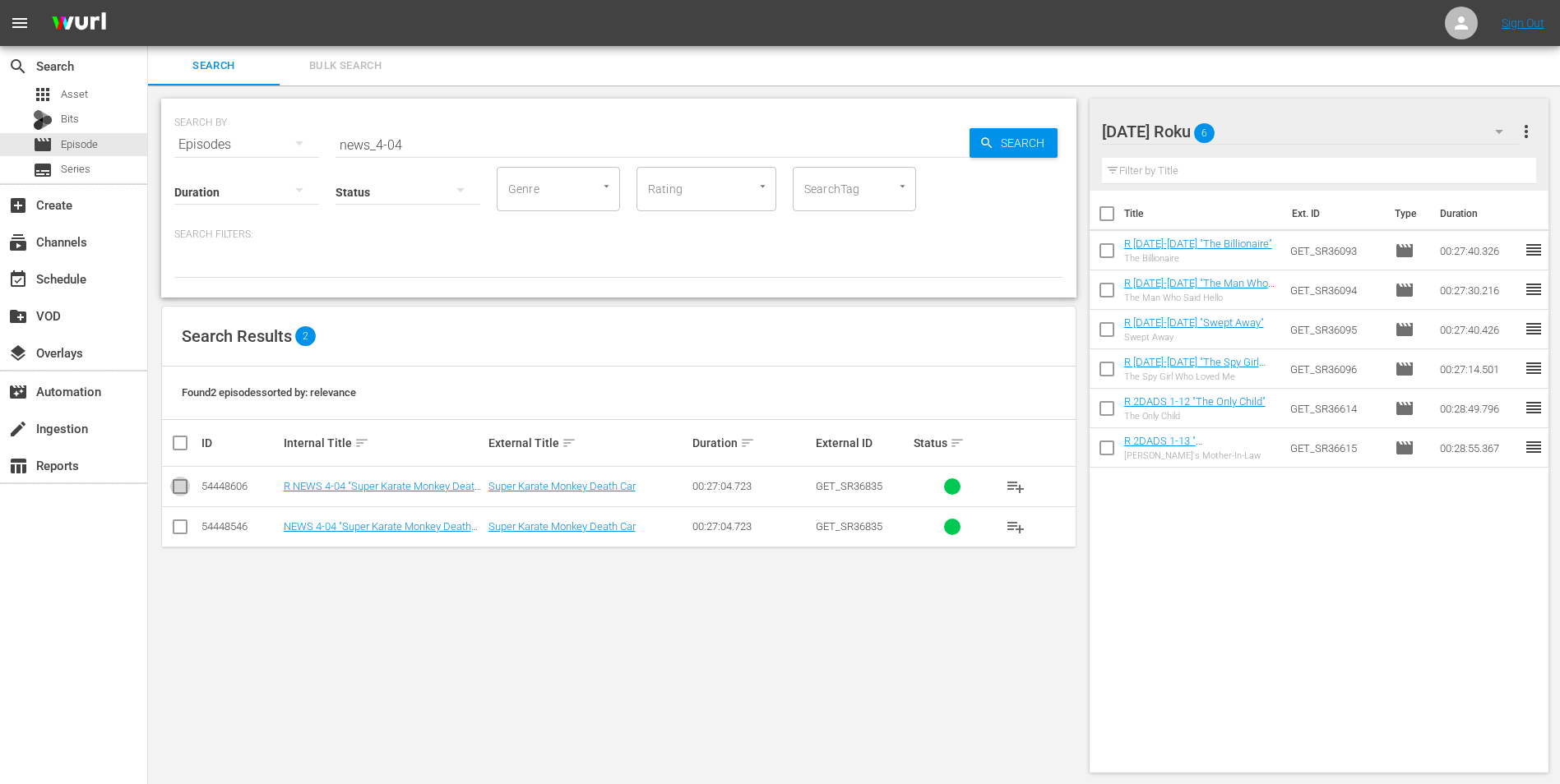
click at [175, 487] on input "checkbox" at bounding box center [179, 489] width 19 height 19
checkbox input "true"
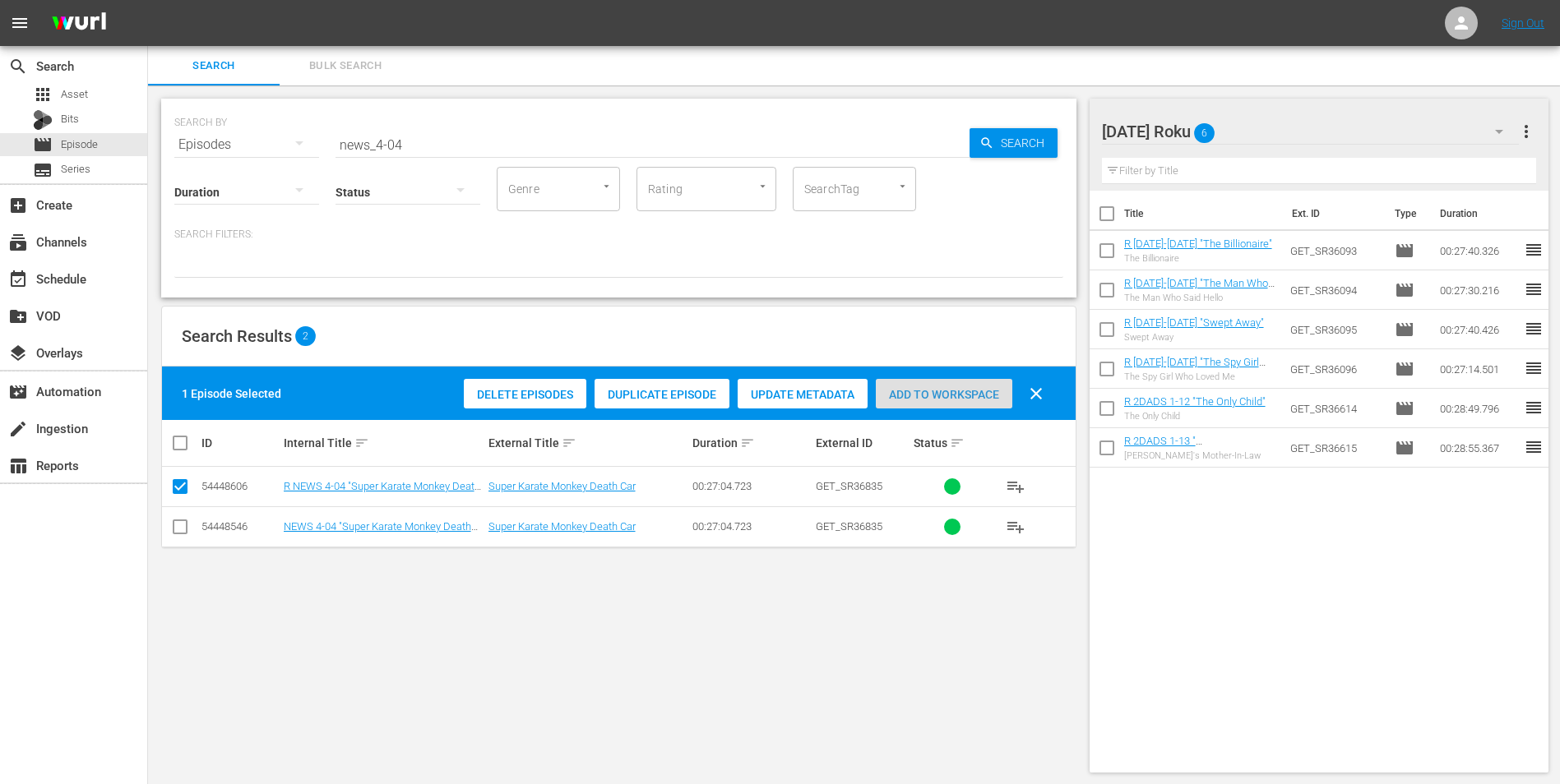
click at [919, 384] on div "Add to Workspace" at bounding box center [944, 395] width 137 height 31
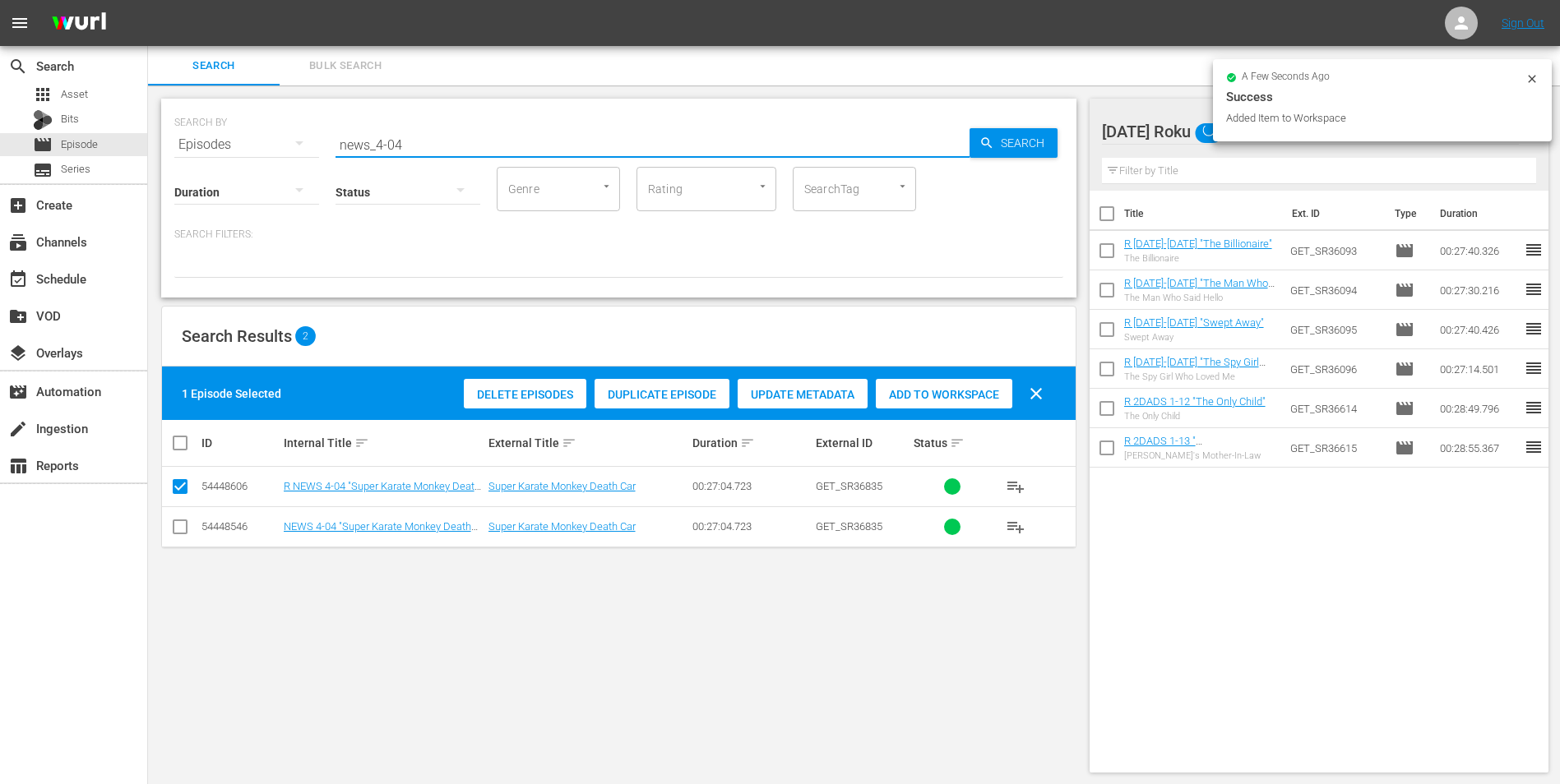
click at [393, 141] on input "news_4-04" at bounding box center [652, 144] width 634 height 40
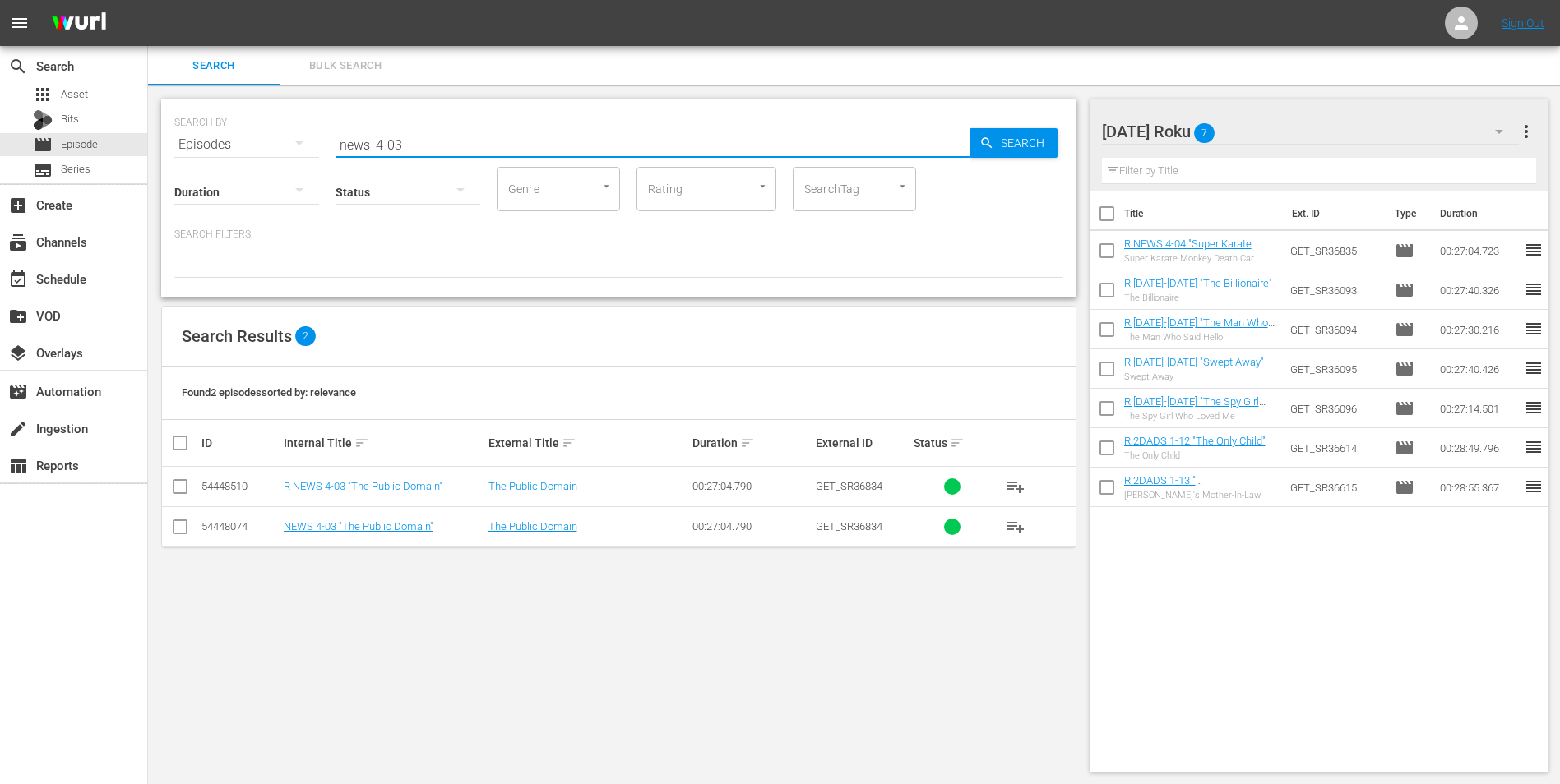
type input "news_4-03"
click at [455, 487] on div "SEARCH BY Search By Episodes Search ID, Title, Description, Keywords, or Catego…" at bounding box center [619, 435] width 941 height 700
click at [185, 483] on input "checkbox" at bounding box center [179, 489] width 19 height 19
checkbox input "true"
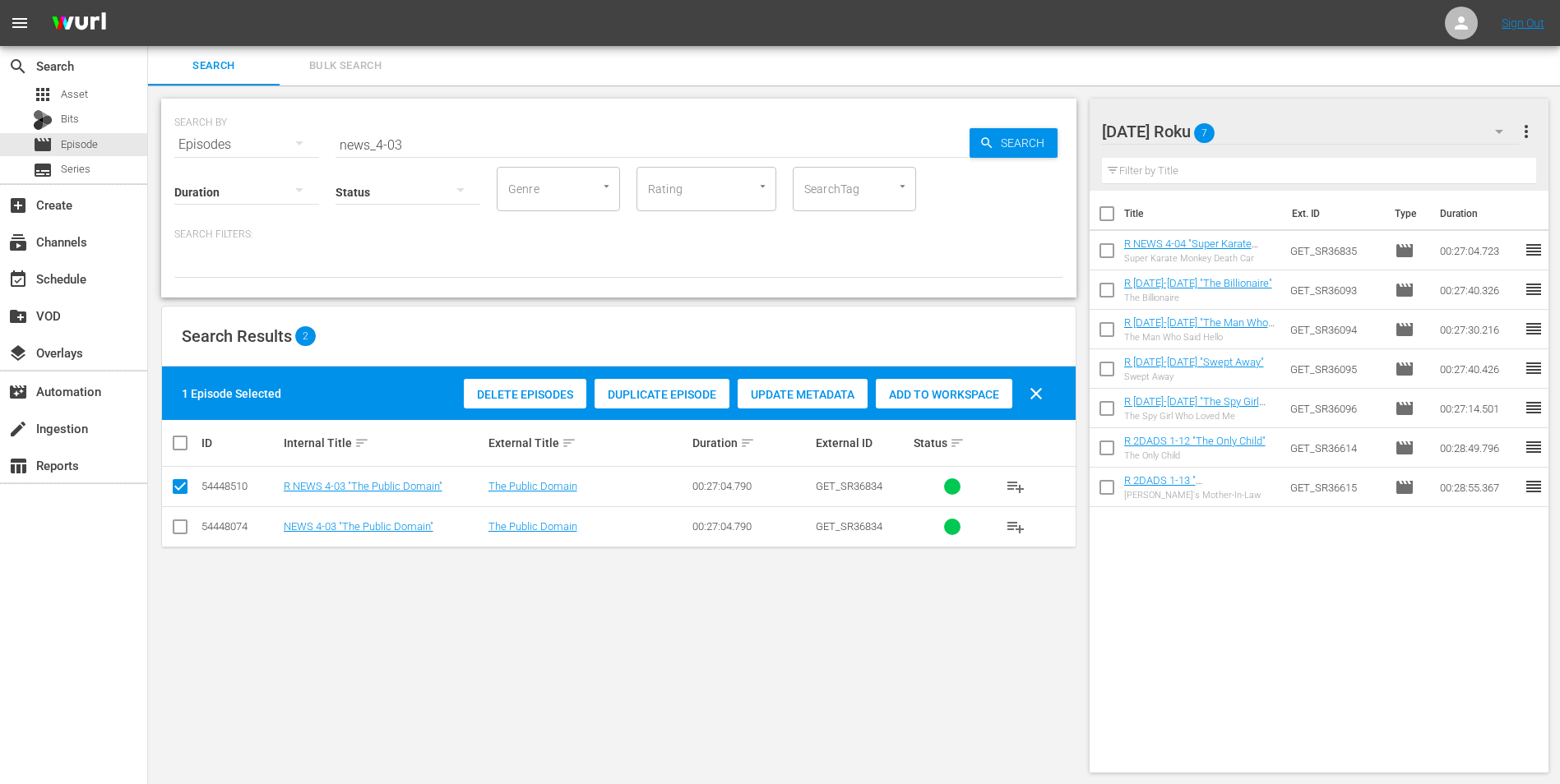
click at [974, 392] on span "Add to Workspace" at bounding box center [944, 395] width 137 height 14
click at [1045, 130] on div "[DATE] Roku 8" at bounding box center [1311, 131] width 417 height 46
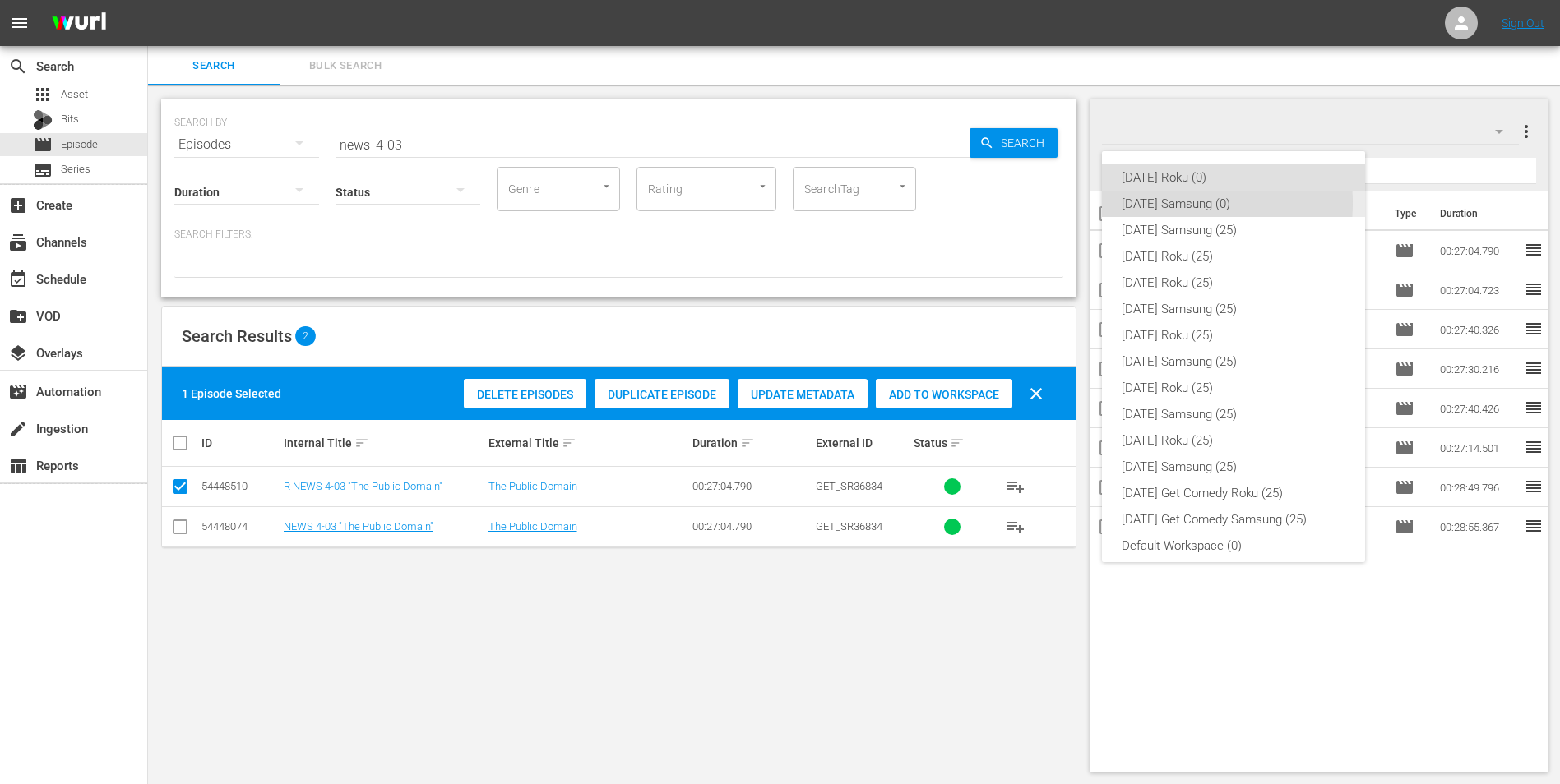
click at [1045, 203] on div "[DATE] Samsung (0)" at bounding box center [1233, 204] width 224 height 26
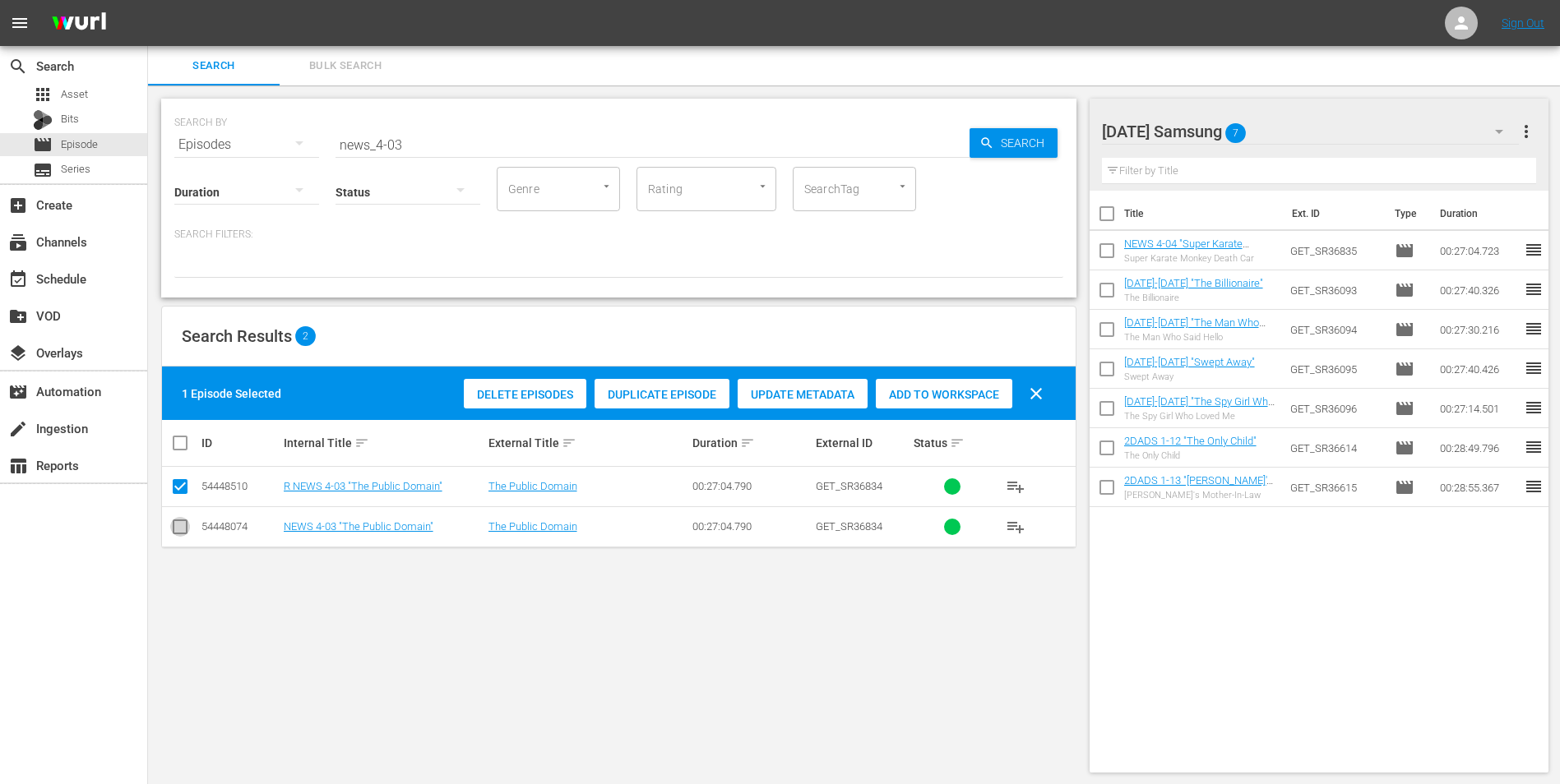
click at [181, 487] on input "checkbox" at bounding box center [179, 530] width 19 height 19
checkbox input "true"
click at [176, 486] on input "checkbox" at bounding box center [179, 489] width 19 height 19
checkbox input "false"
click at [921, 386] on div "Add to Workspace" at bounding box center [944, 395] width 137 height 31
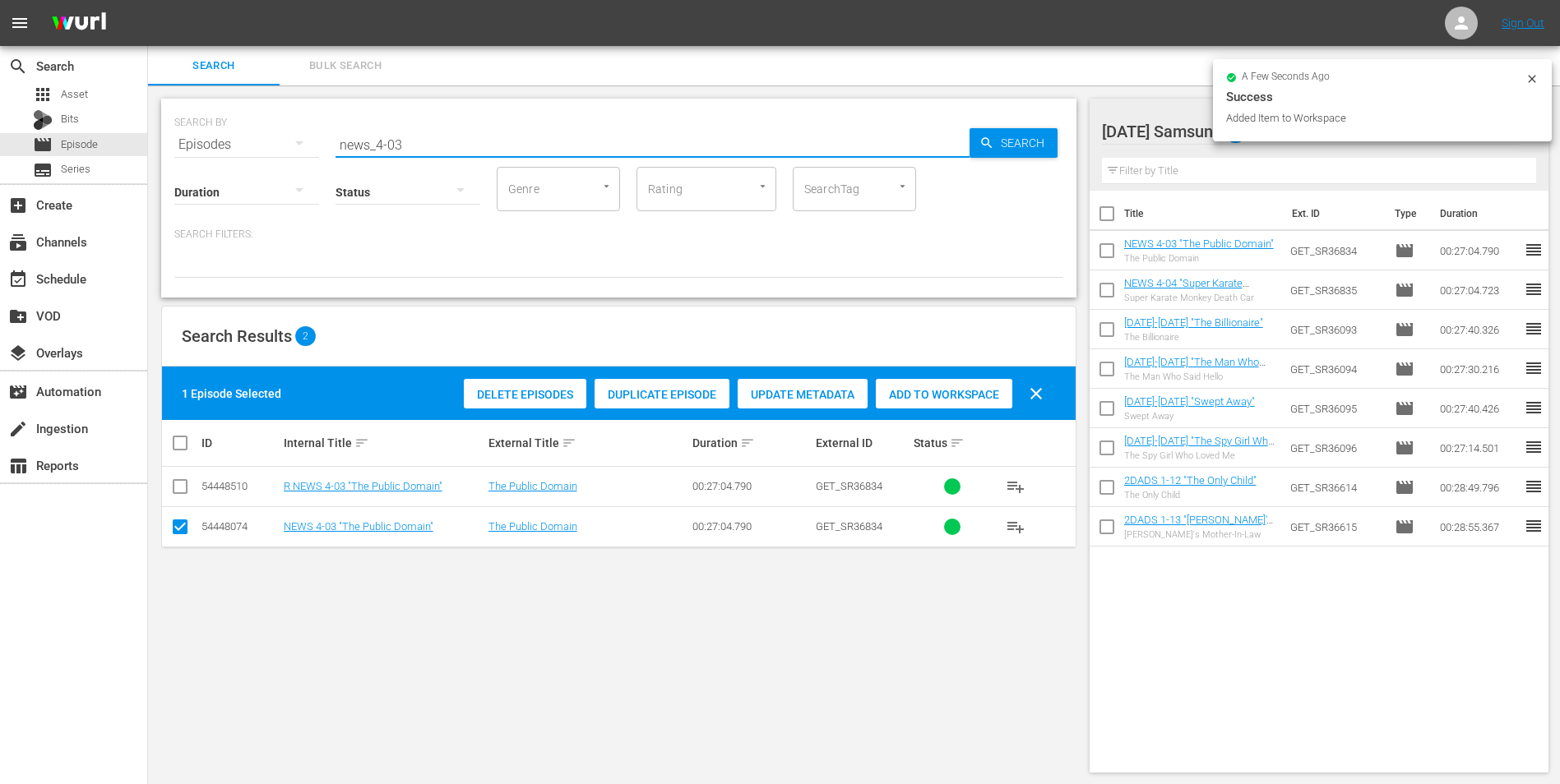
drag, startPoint x: 397, startPoint y: 139, endPoint x: 402, endPoint y: 150, distance: 12.1
click at [402, 150] on input "news_4-03" at bounding box center [652, 144] width 634 height 40
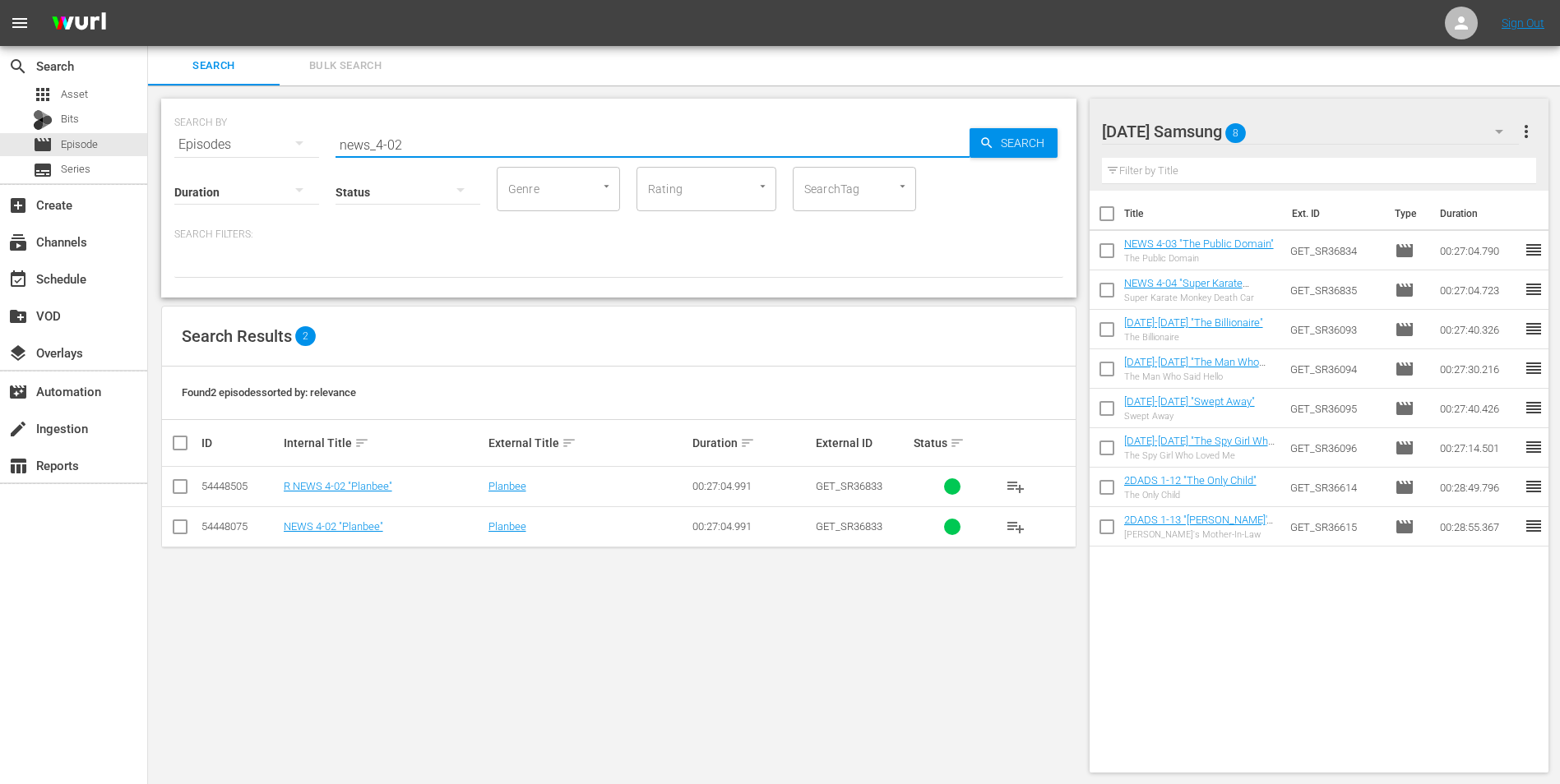
type input "news_4-02"
click at [188, 487] on input "checkbox" at bounding box center [179, 530] width 19 height 19
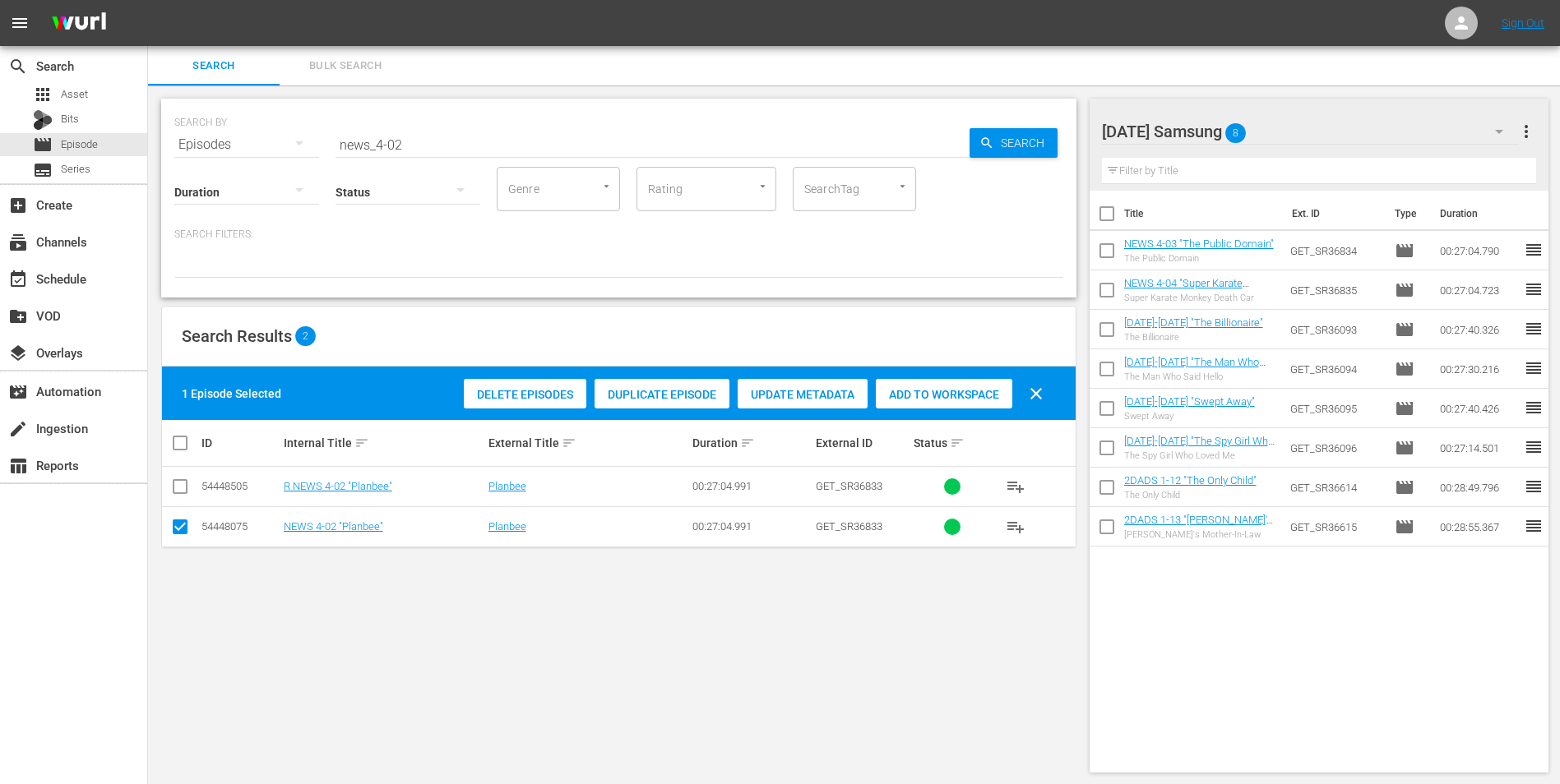
click at [961, 382] on div "Add to Workspace" at bounding box center [944, 395] width 137 height 31
click at [1045, 124] on div "[DATE] Samsung 9" at bounding box center [1311, 131] width 417 height 46
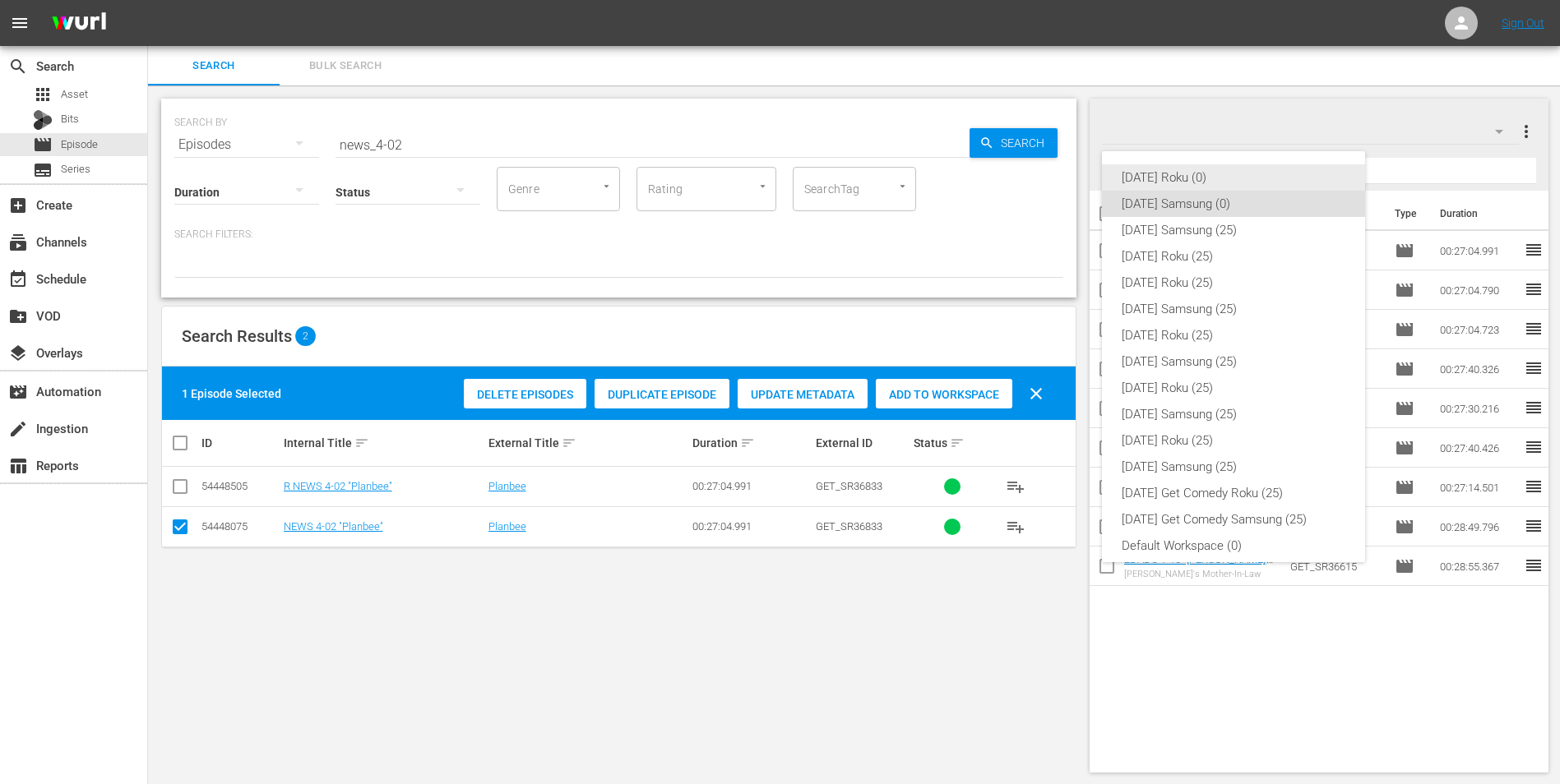
click at [1045, 177] on div "[DATE] Roku (0)" at bounding box center [1233, 177] width 224 height 26
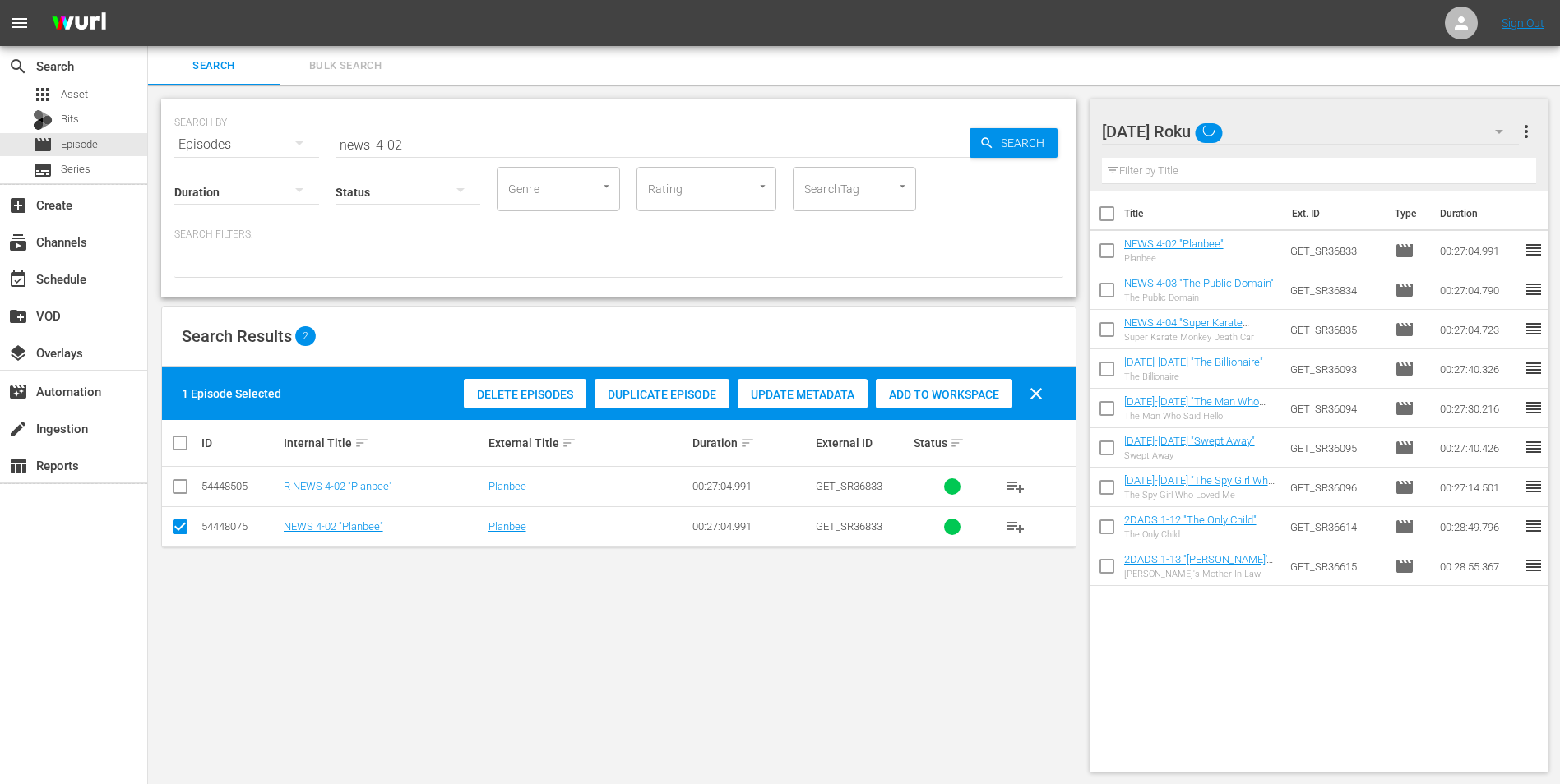
drag, startPoint x: 182, startPoint y: 535, endPoint x: 189, endPoint y: 505, distance: 30.8
click at [183, 487] on input "checkbox" at bounding box center [179, 530] width 19 height 19
checkbox input "false"
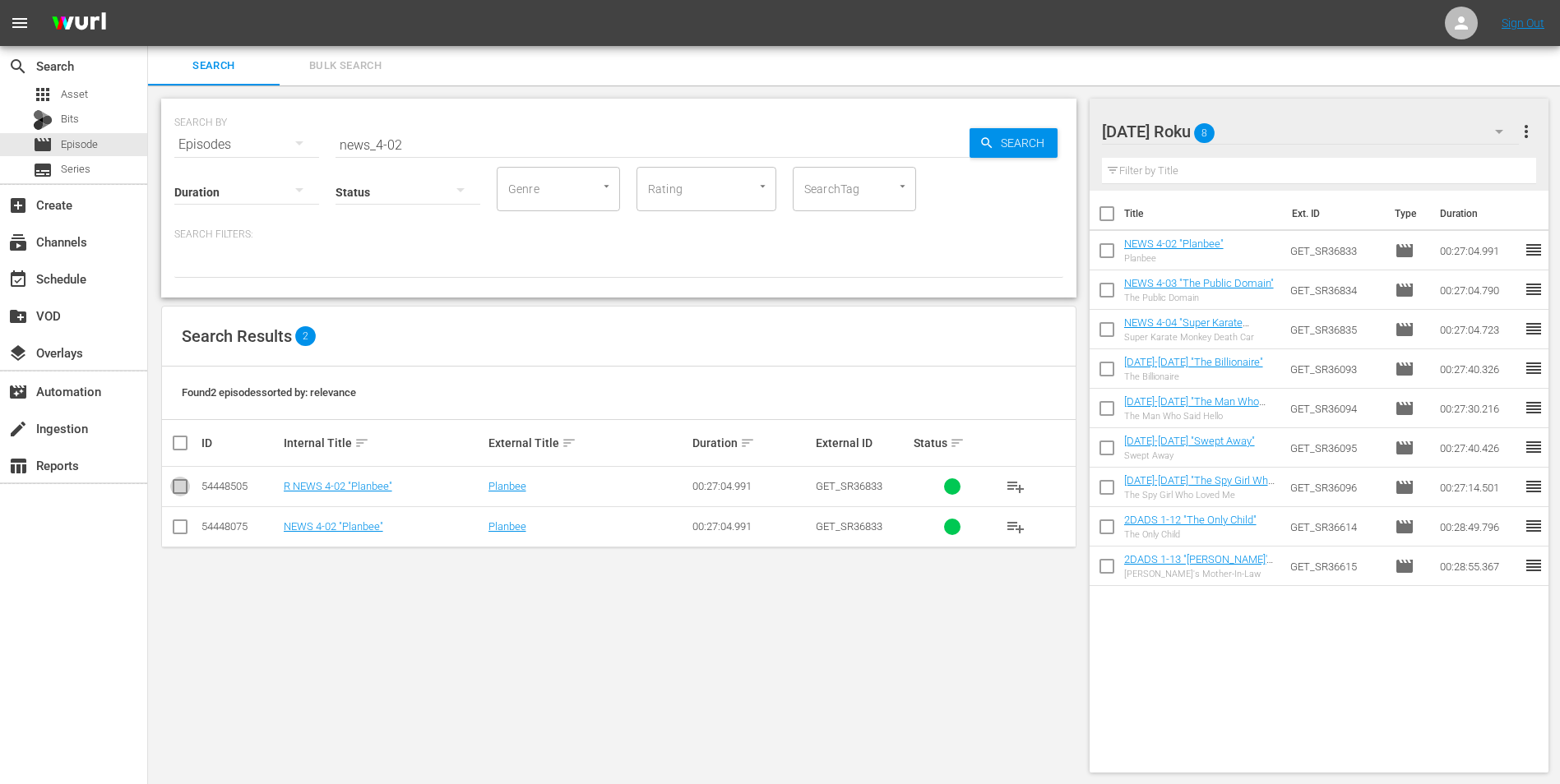
click at [182, 487] on input "checkbox" at bounding box center [179, 489] width 19 height 19
checkbox input "true"
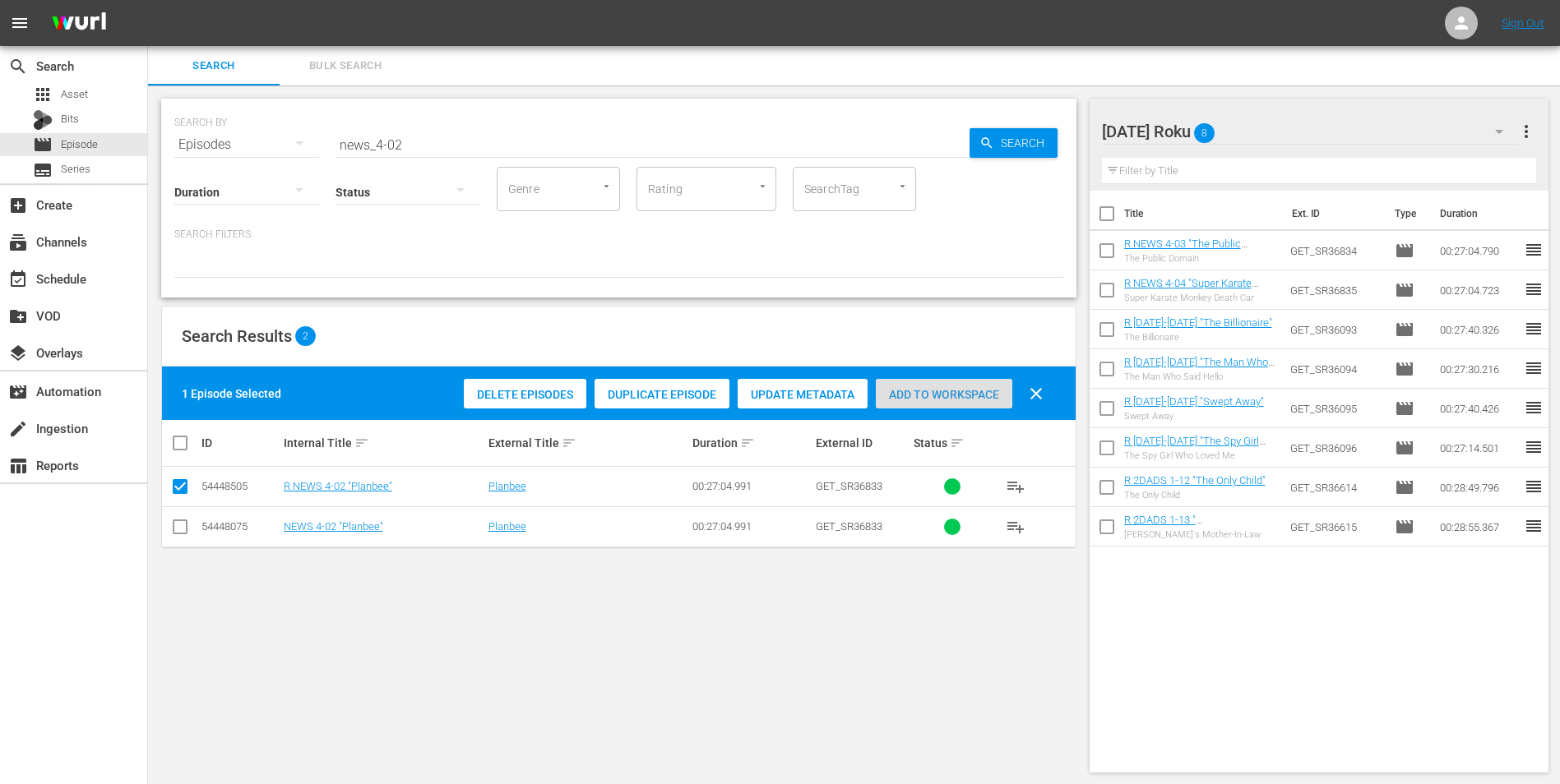
click at [947, 385] on div "Add to Workspace" at bounding box center [944, 395] width 137 height 31
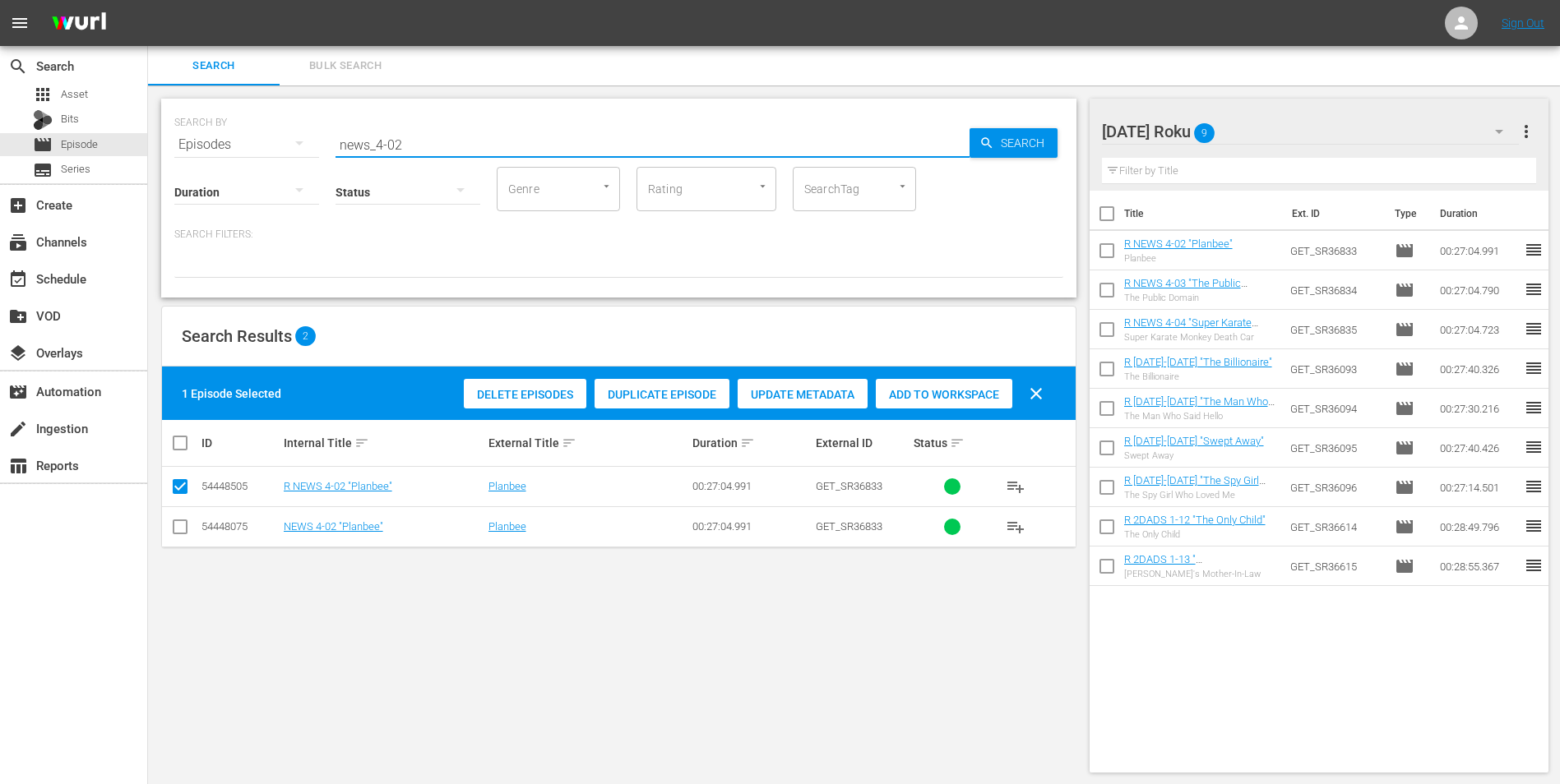
drag, startPoint x: 423, startPoint y: 139, endPoint x: 182, endPoint y: 106, distance: 243.2
click at [185, 104] on div "SEARCH BY Search By Episodes Search ID, Title, Description, Keywords, or Catego…" at bounding box center [619, 198] width 915 height 199
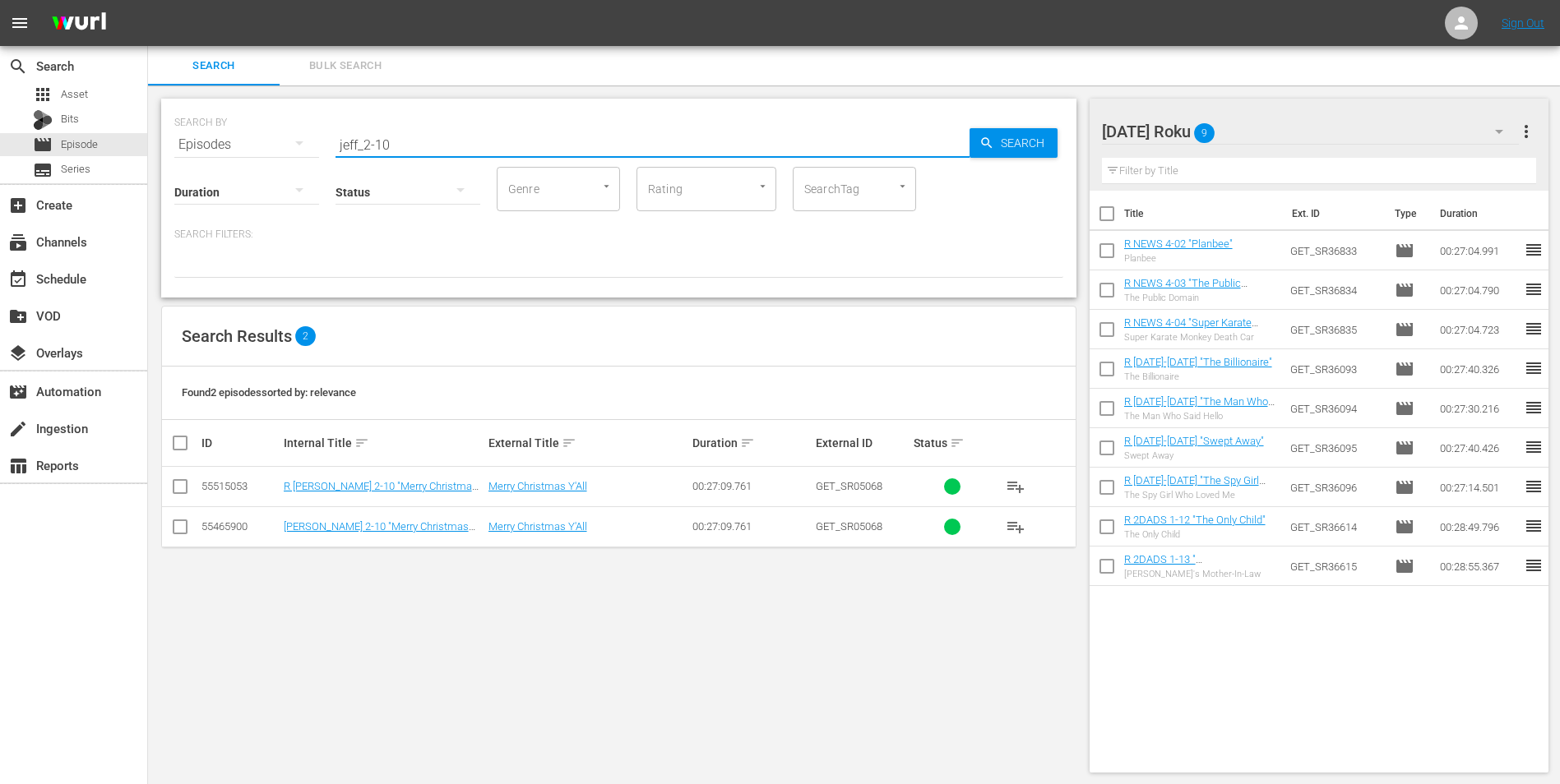
type input "jeff_2-10"
click at [174, 487] on input "checkbox" at bounding box center [179, 489] width 19 height 19
checkbox input "true"
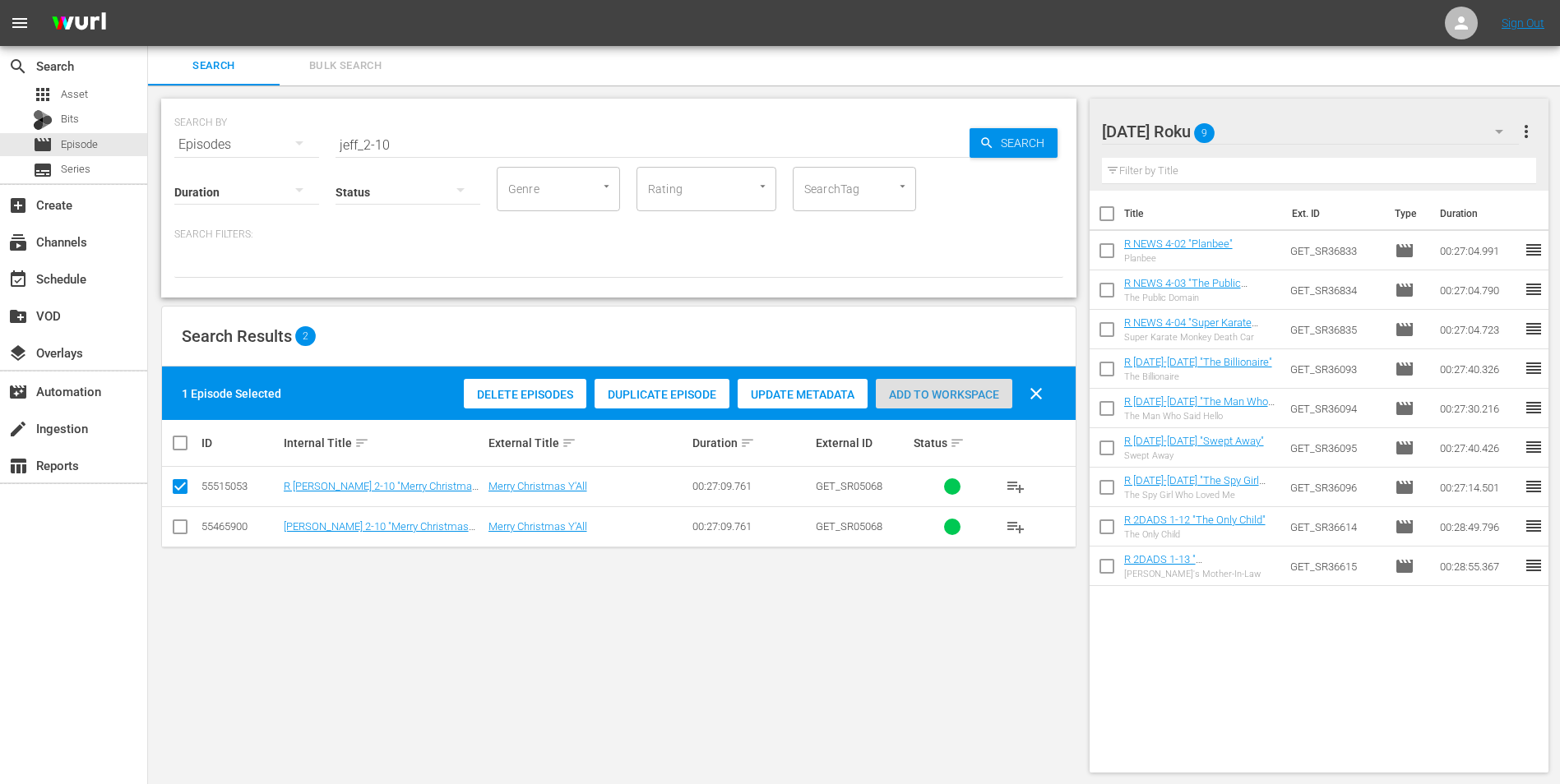
click at [903, 395] on span "Add to Workspace" at bounding box center [944, 395] width 137 height 14
click at [1045, 134] on div "[DATE] Roku 10" at bounding box center [1311, 131] width 417 height 46
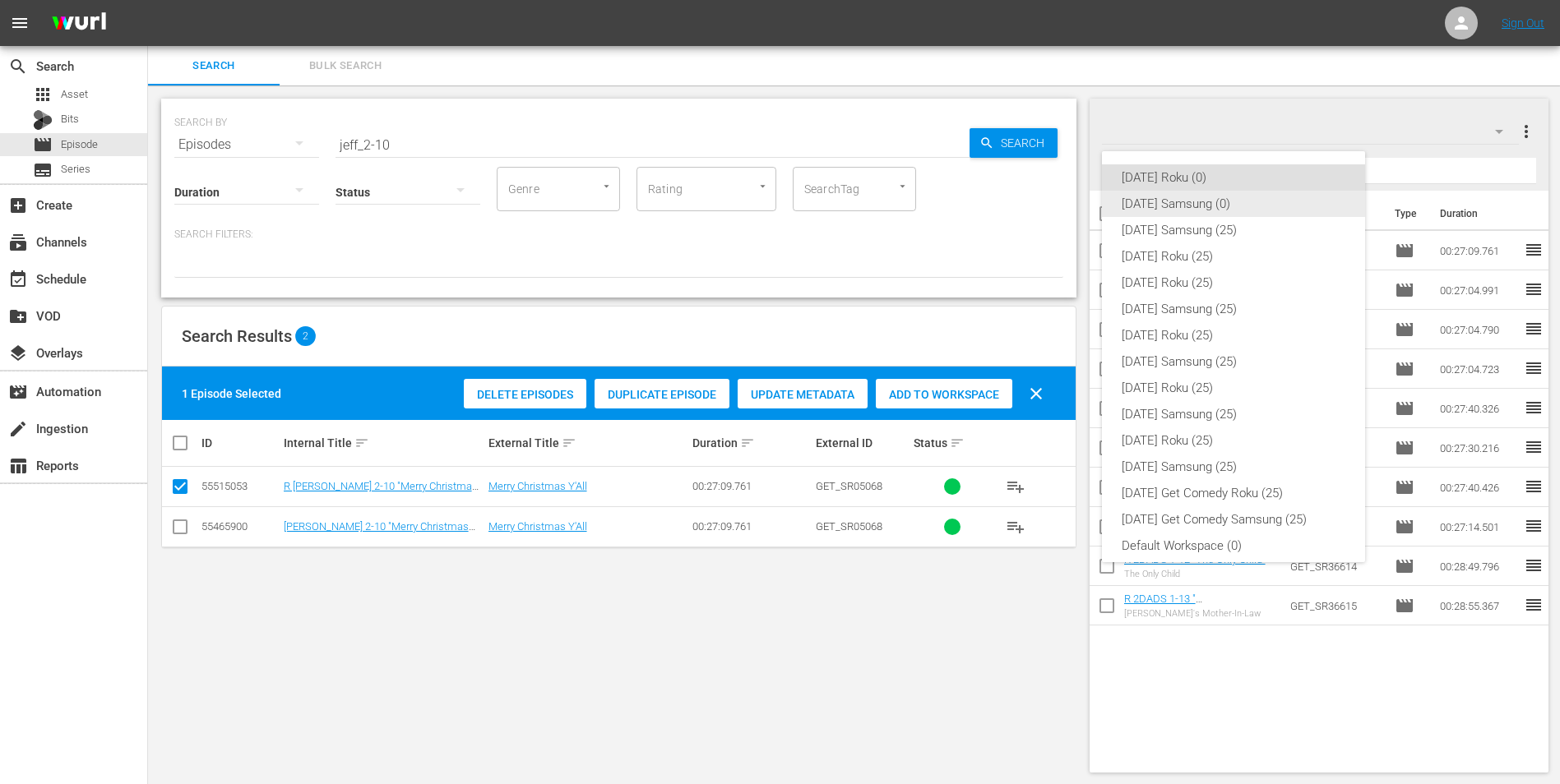
click at [1045, 204] on div "[DATE] Samsung (0)" at bounding box center [1233, 204] width 224 height 26
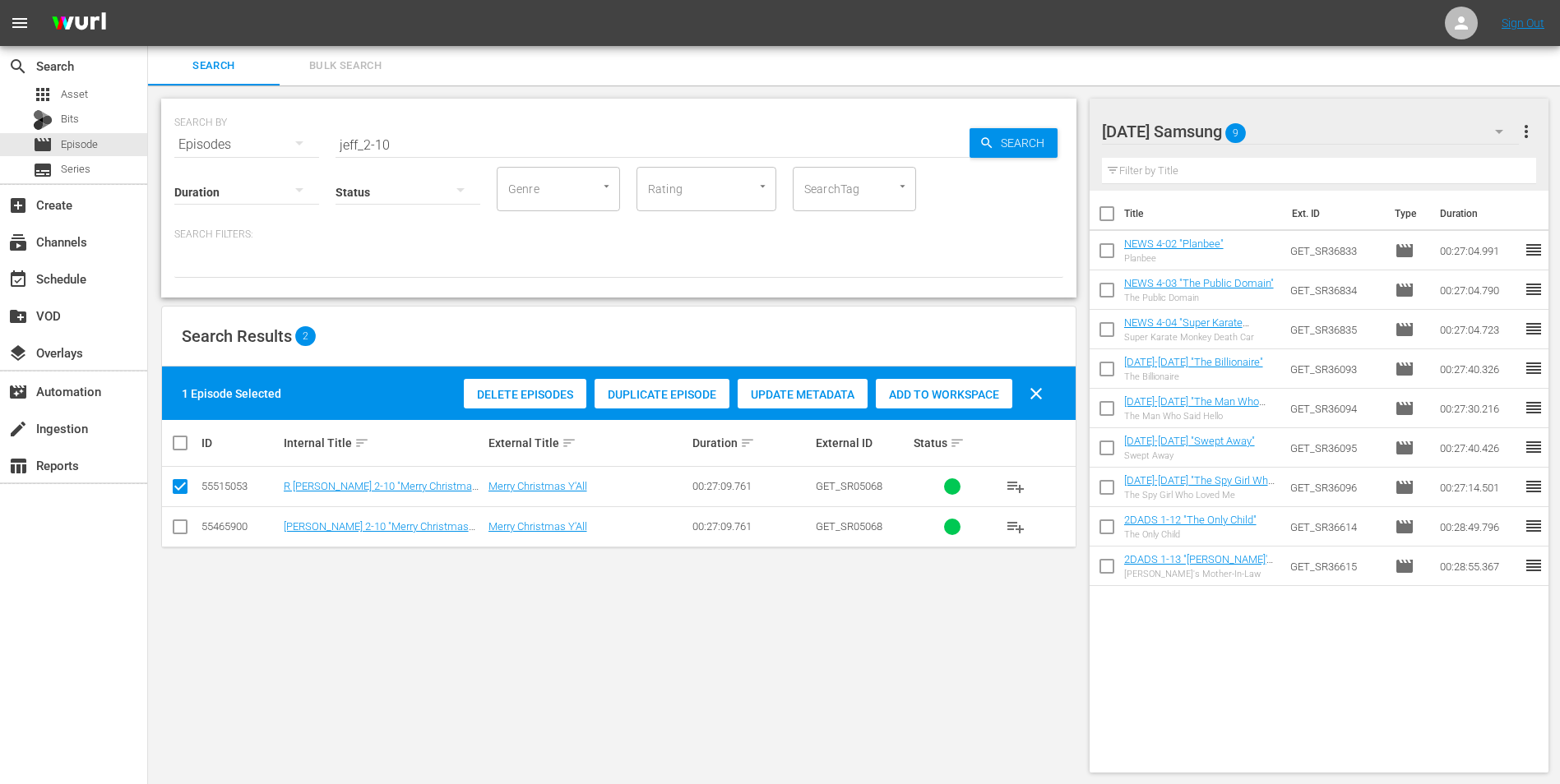
click at [186, 487] on input "checkbox" at bounding box center [179, 530] width 19 height 19
checkbox input "true"
click at [179, 480] on input "checkbox" at bounding box center [179, 489] width 19 height 19
checkbox input "false"
click at [988, 388] on div "Add to Workspace" at bounding box center [944, 395] width 137 height 31
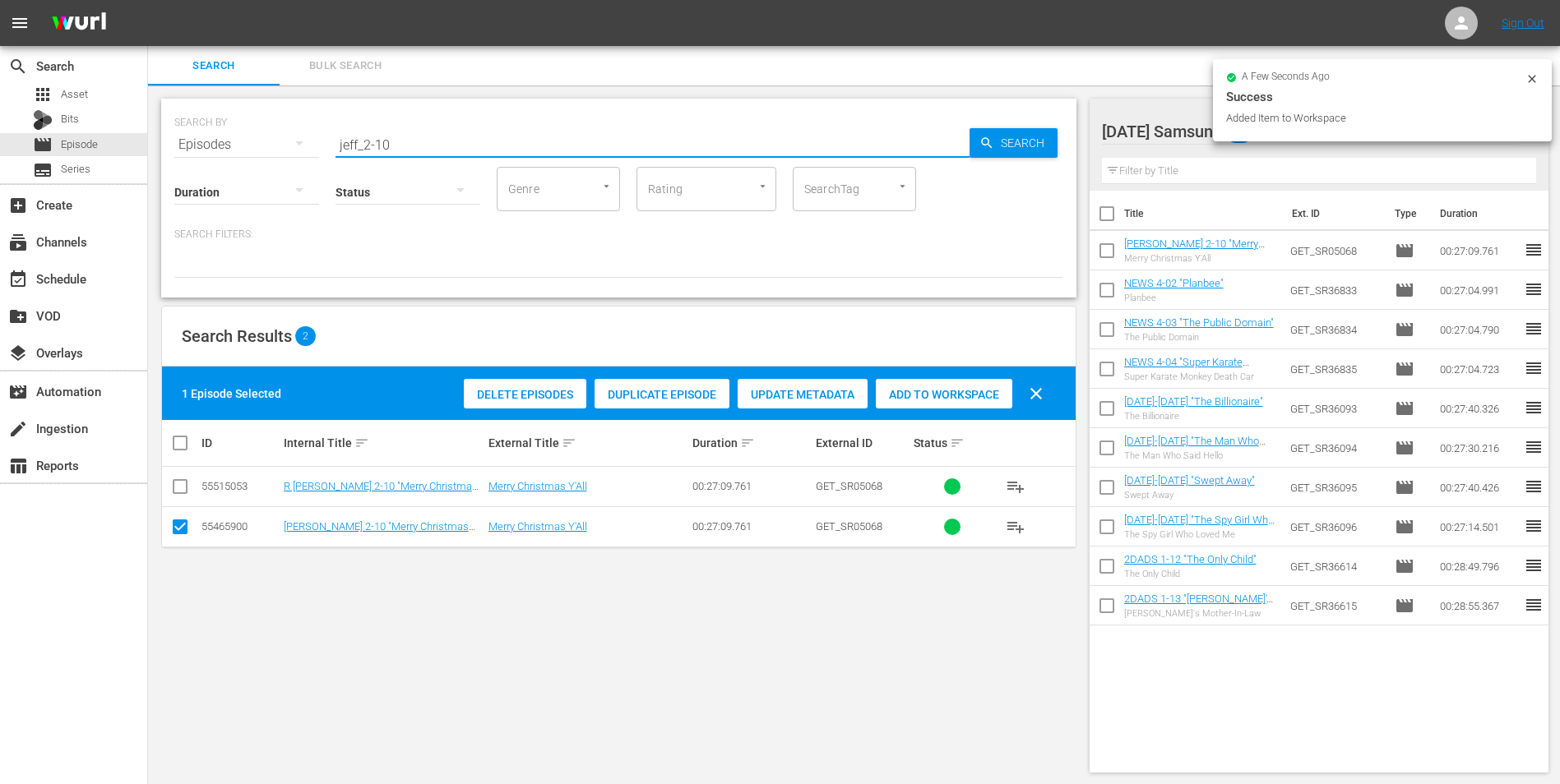
drag, startPoint x: 377, startPoint y: 143, endPoint x: 459, endPoint y: 144, distance: 82.0
click at [428, 135] on input "jeff_2-10" at bounding box center [652, 144] width 634 height 40
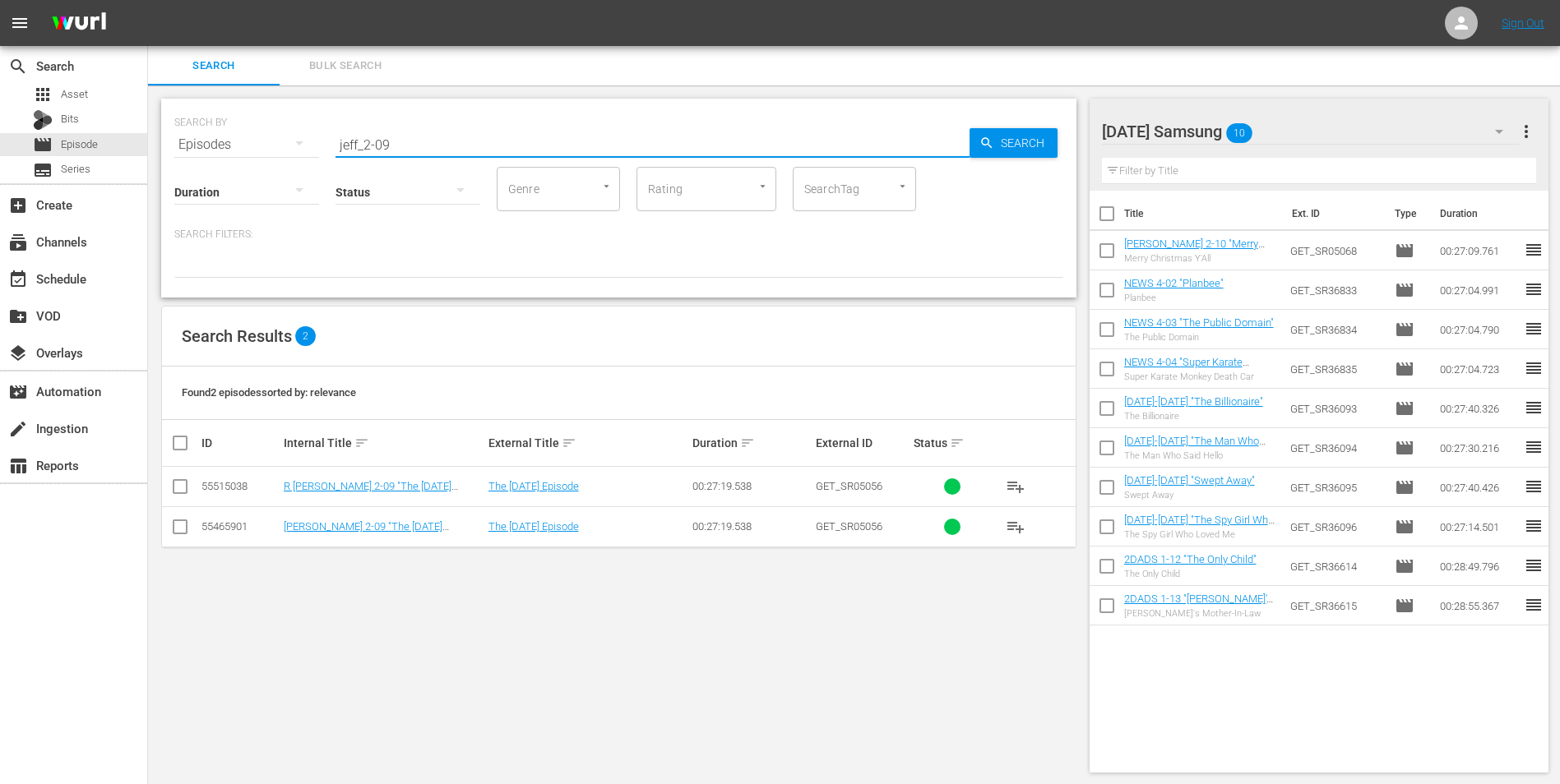
type input "jeff_2-09"
click at [183, 487] on input "checkbox" at bounding box center [179, 530] width 19 height 19
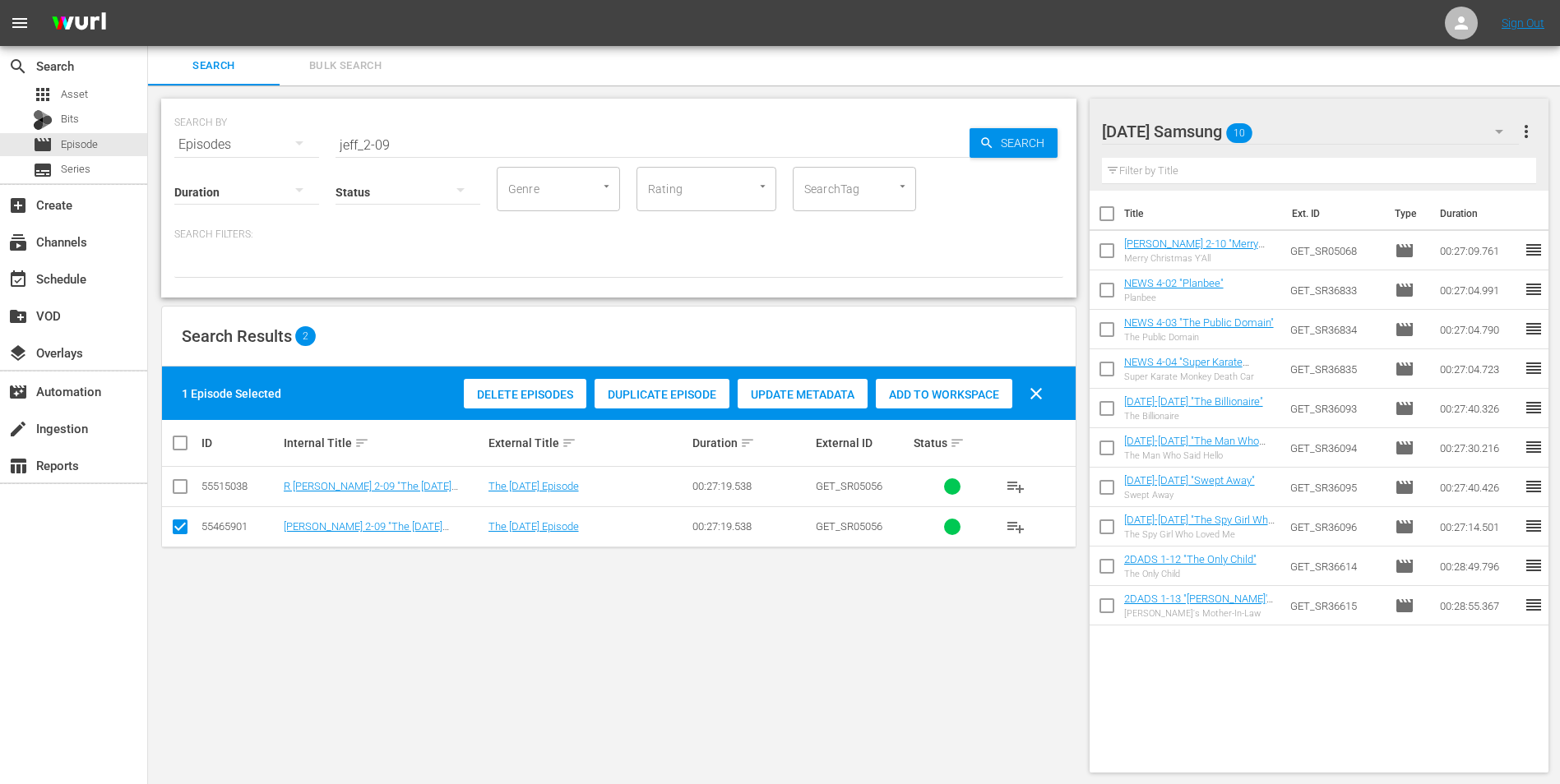
click at [950, 375] on div "Delete Episodes Duplicate Episode Update Metadata Add to Workspace clear" at bounding box center [757, 394] width 596 height 40
click at [940, 389] on span "Add to Workspace" at bounding box center [944, 395] width 137 height 14
click at [1045, 133] on div "[DATE] Samsung 11" at bounding box center [1311, 131] width 417 height 46
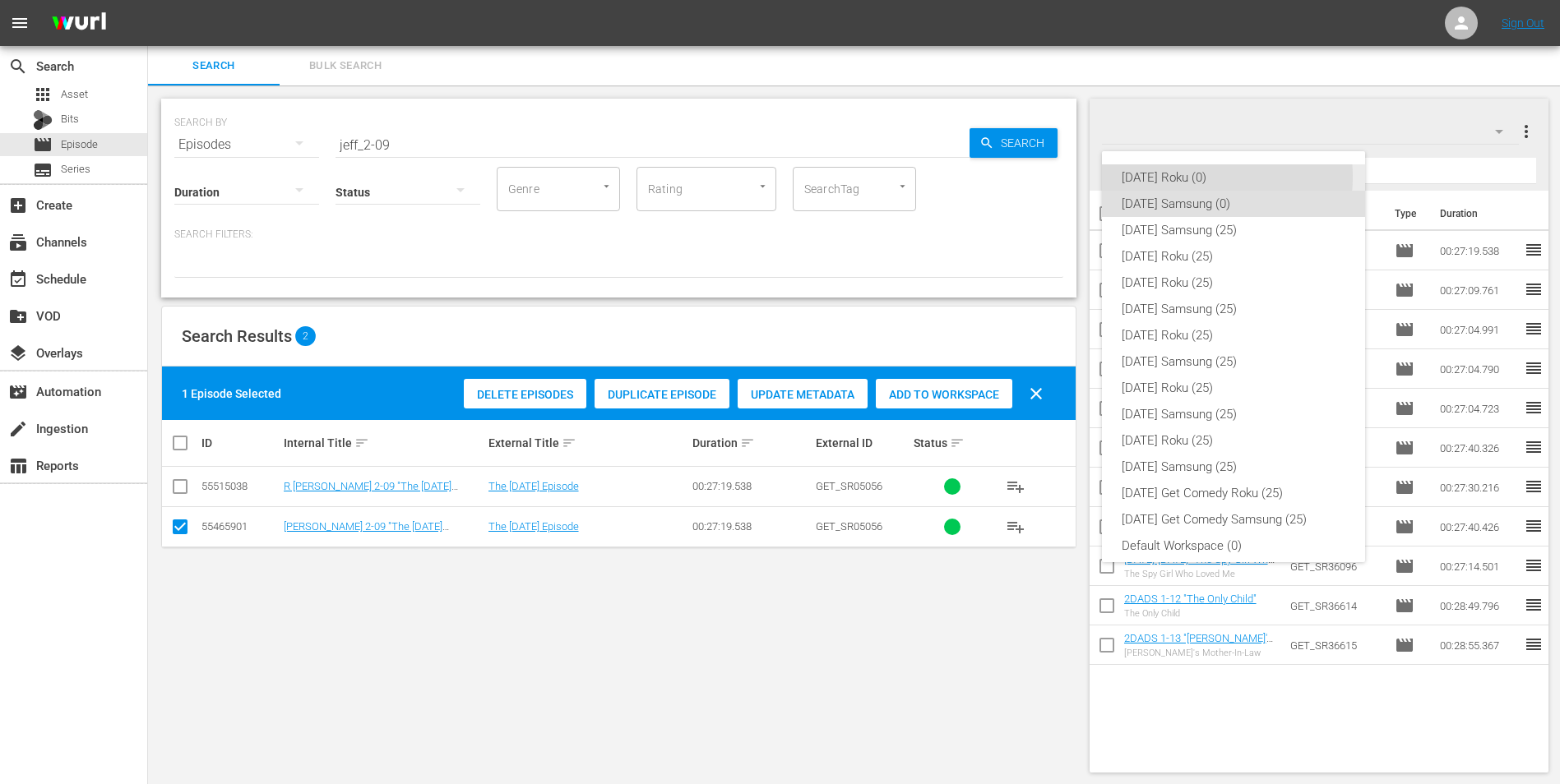
click at [1045, 177] on div "[DATE] Roku (0)" at bounding box center [1233, 177] width 224 height 26
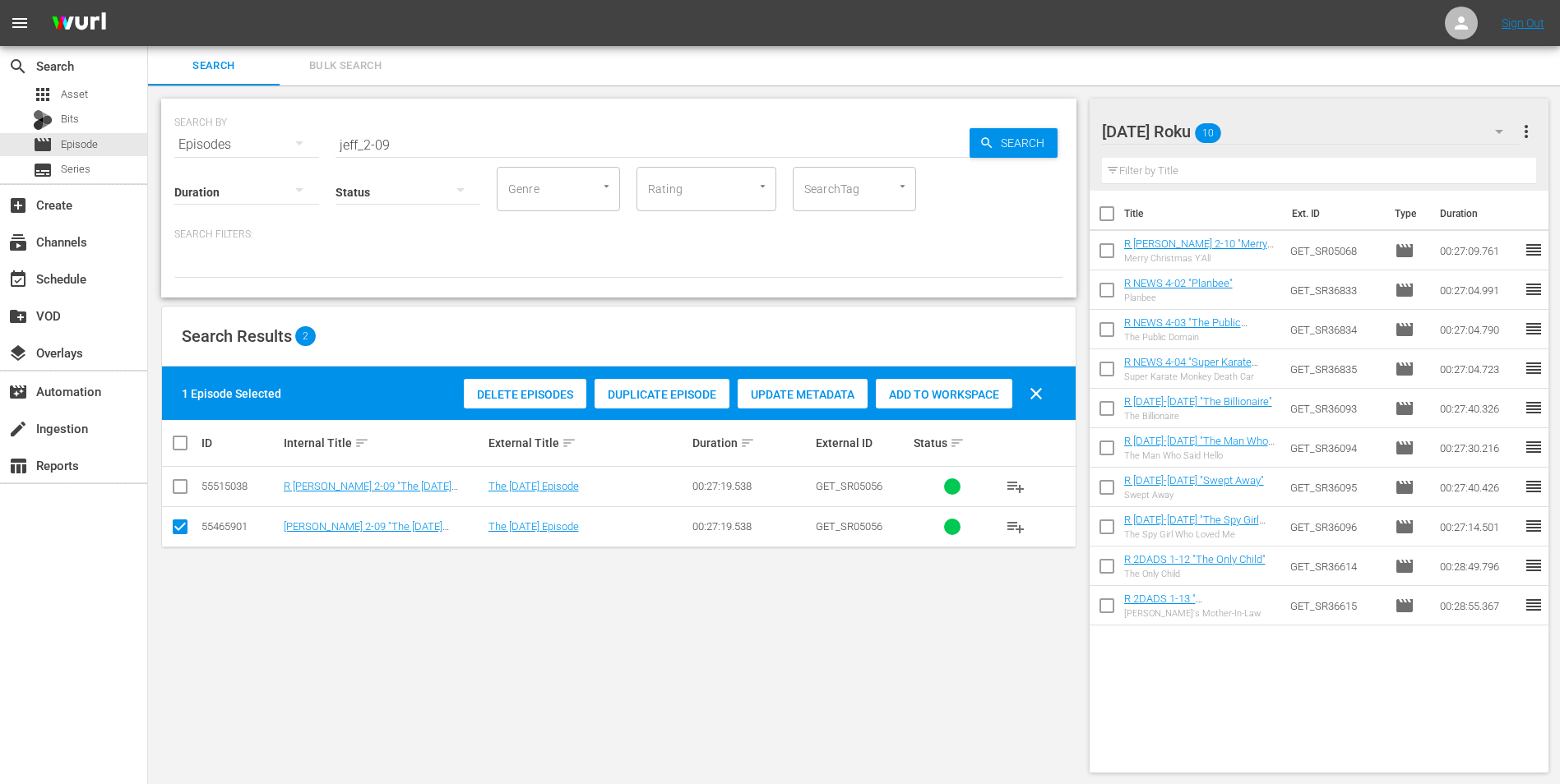
drag, startPoint x: 184, startPoint y: 520, endPoint x: 178, endPoint y: 513, distance: 9.2
click at [183, 487] on input "checkbox" at bounding box center [179, 530] width 19 height 19
checkbox input "false"
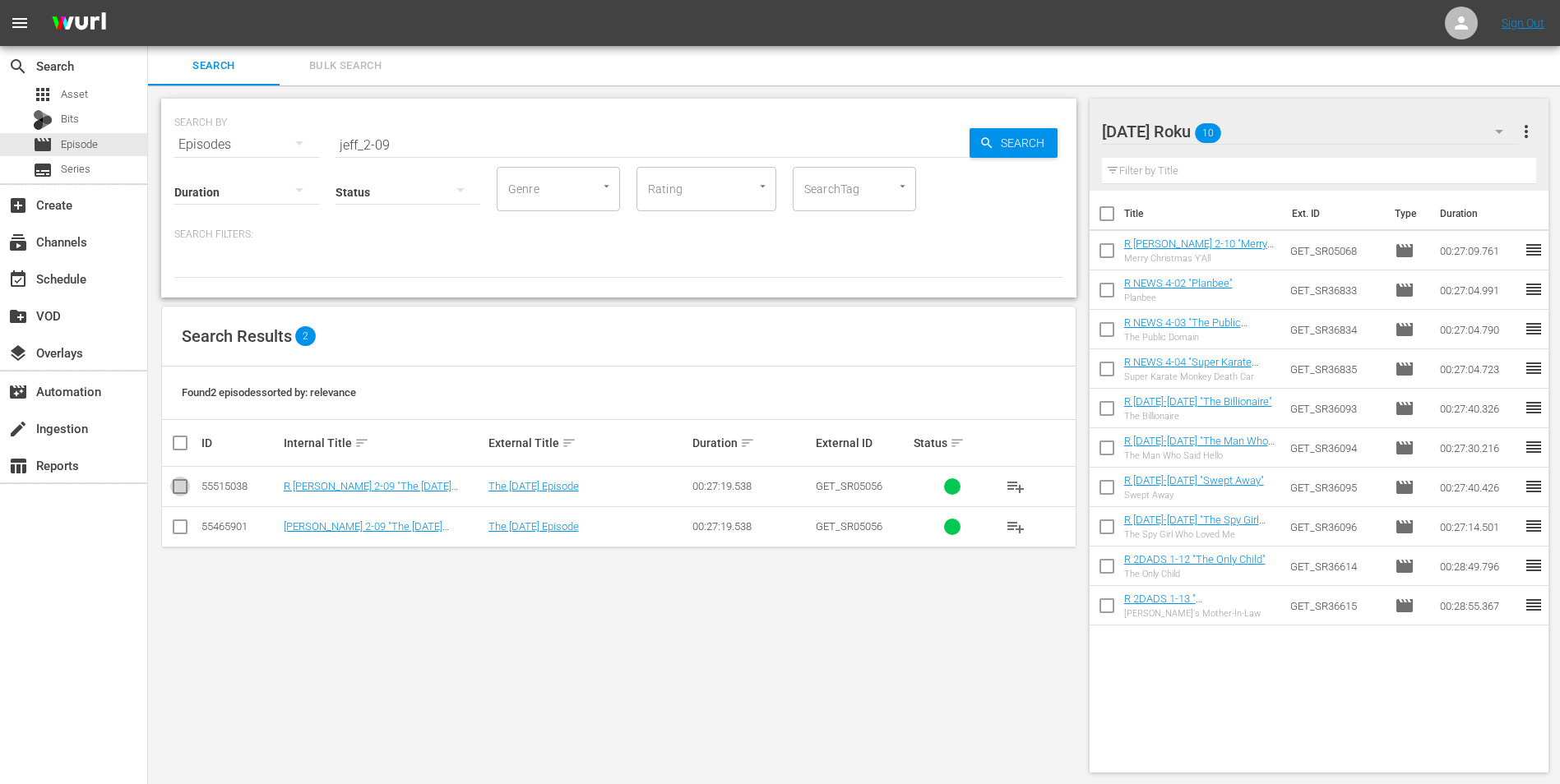
click at [178, 484] on input "checkbox" at bounding box center [179, 489] width 19 height 19
checkbox input "true"
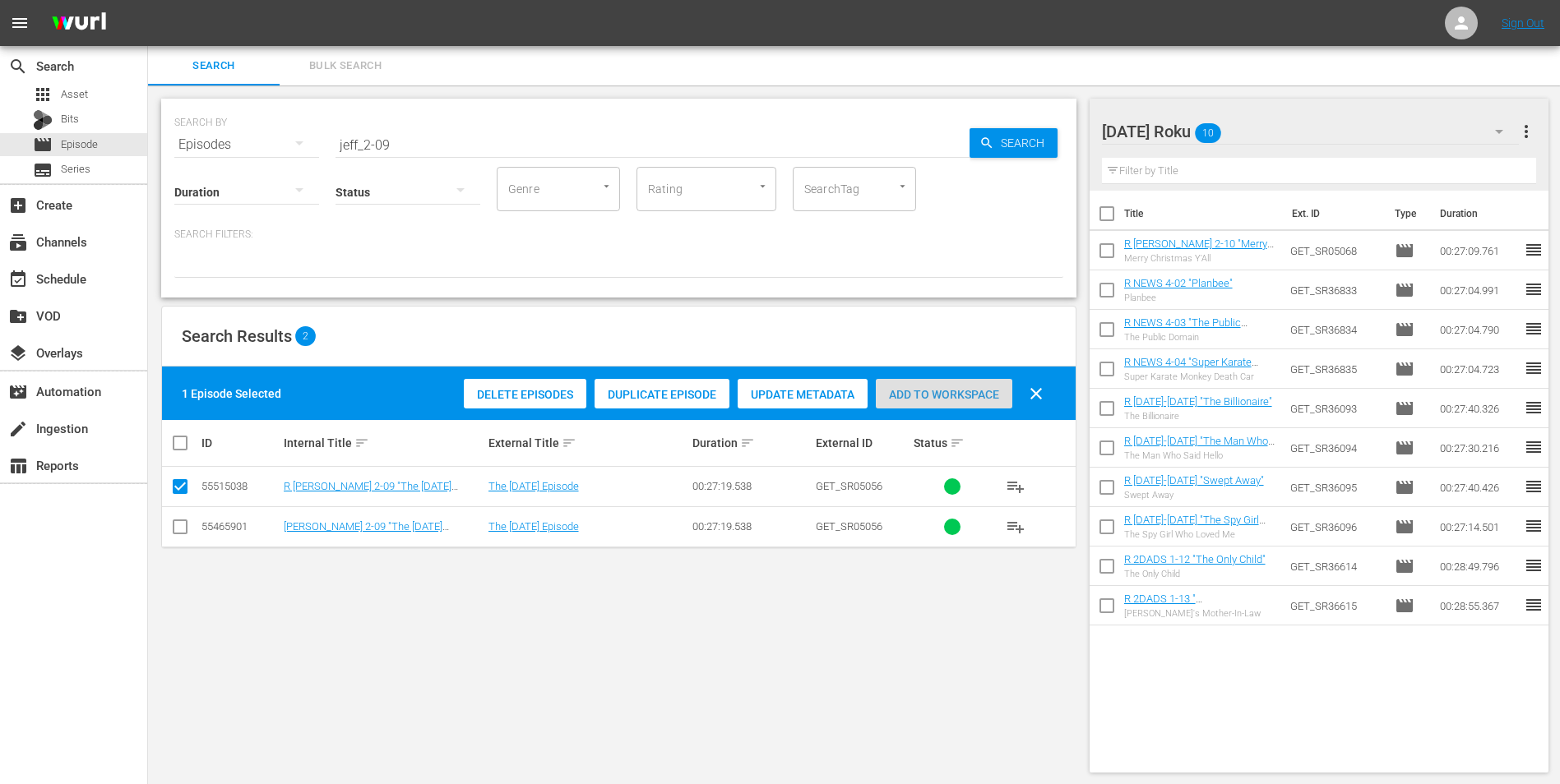
click at [963, 398] on span "Add to Workspace" at bounding box center [944, 395] width 137 height 14
click at [1045, 133] on div "[DATE] Roku 11" at bounding box center [1311, 131] width 417 height 46
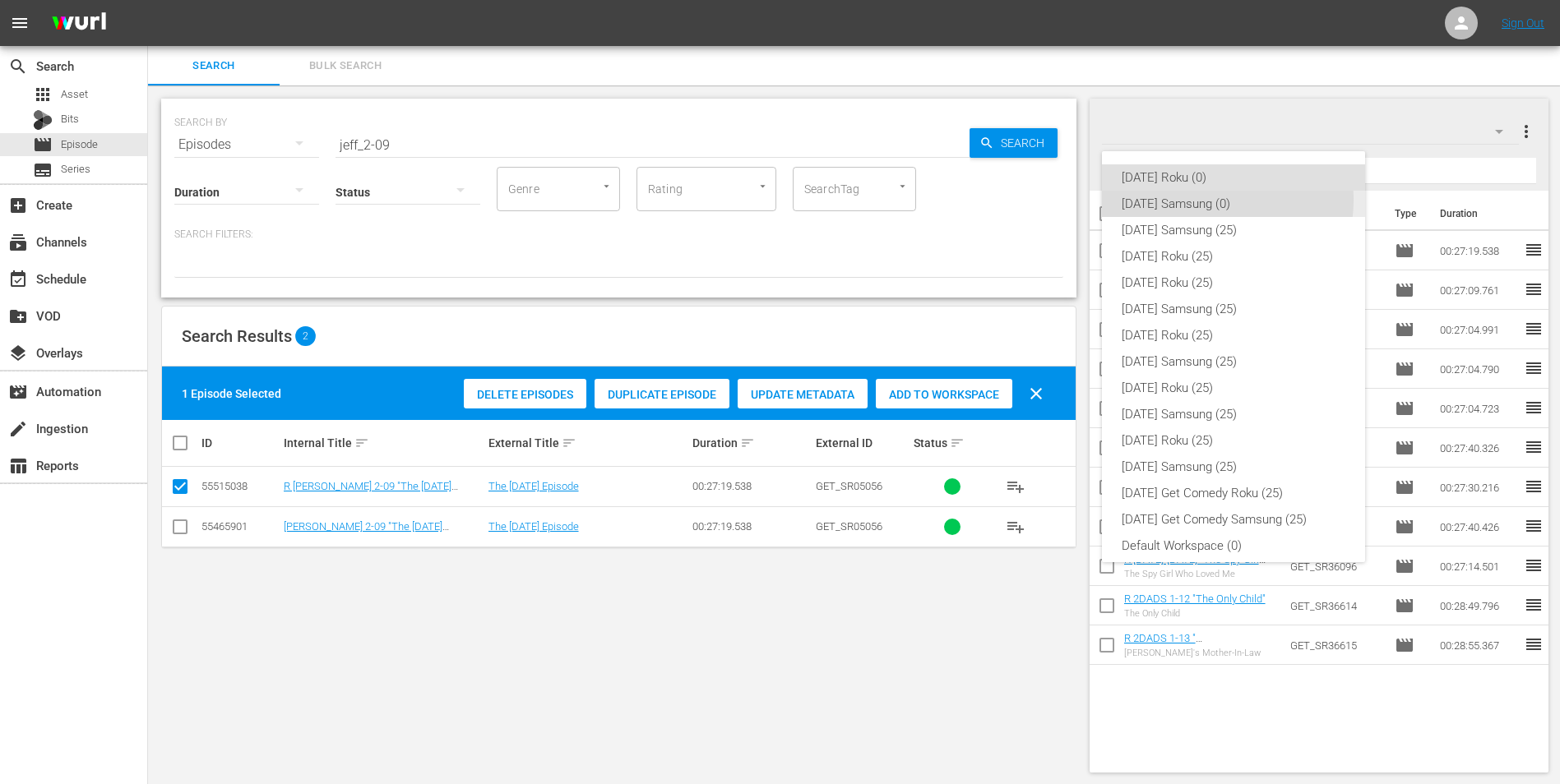
click at [1045, 199] on div "[DATE] Samsung (0)" at bounding box center [1233, 204] width 224 height 26
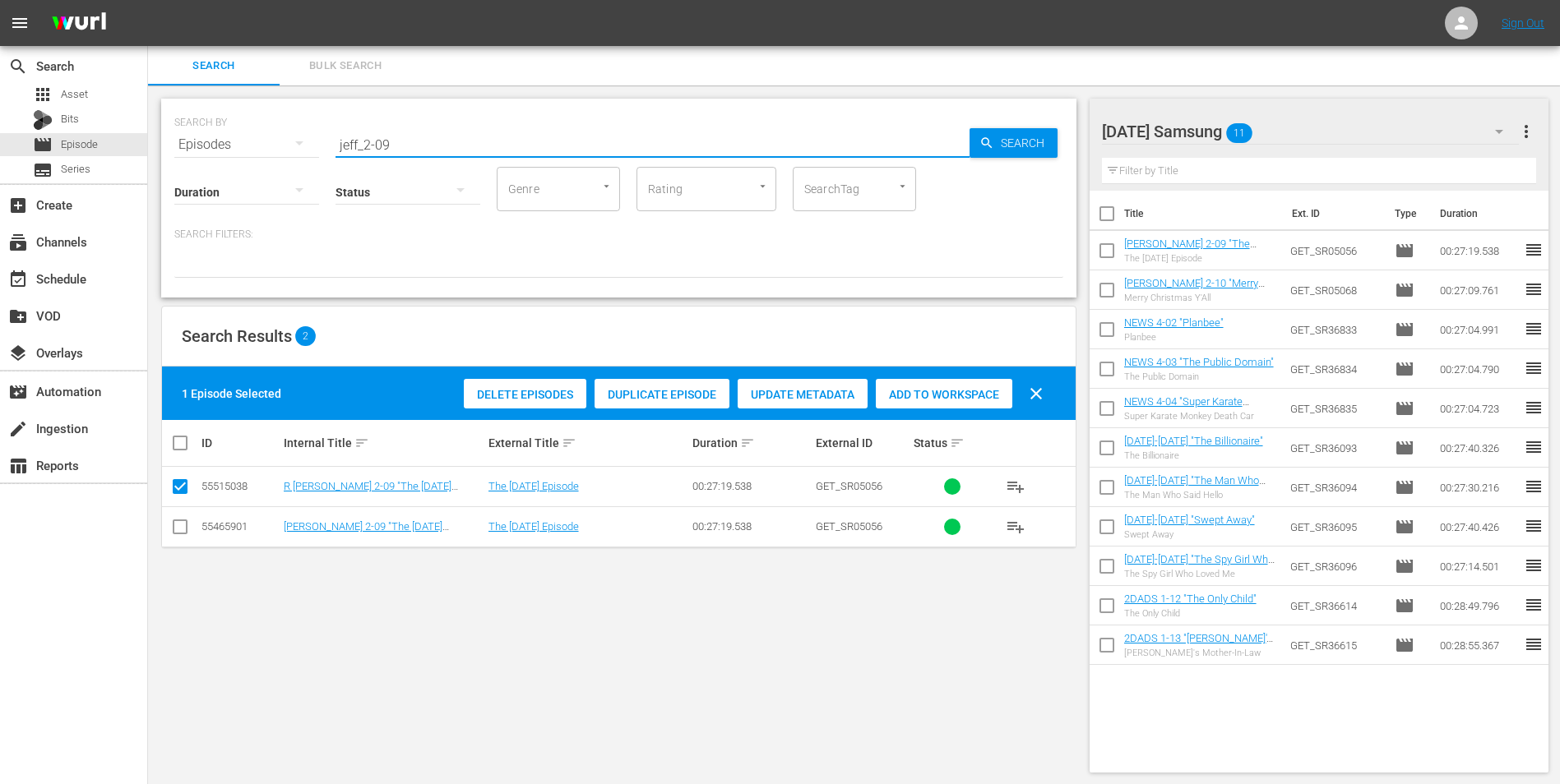
drag, startPoint x: 417, startPoint y: 150, endPoint x: 199, endPoint y: 220, distance: 229.0
click at [202, 219] on div "SEARCH BY Search By Episodes Search ID, Title, Description, Keywords, or Catego…" at bounding box center [619, 198] width 915 height 199
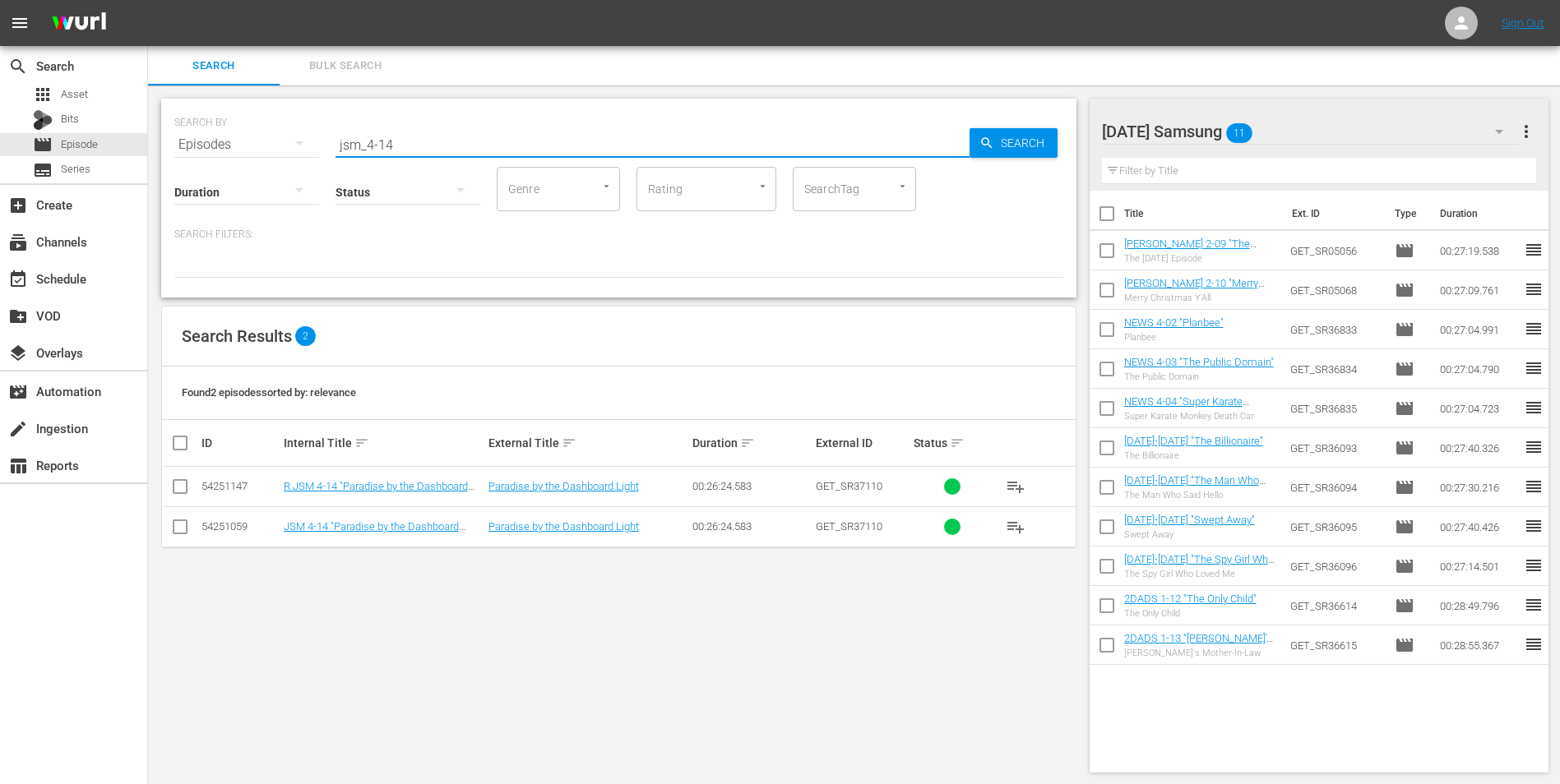
type input "jsm_4-14"
click at [183, 487] on input "checkbox" at bounding box center [179, 530] width 19 height 19
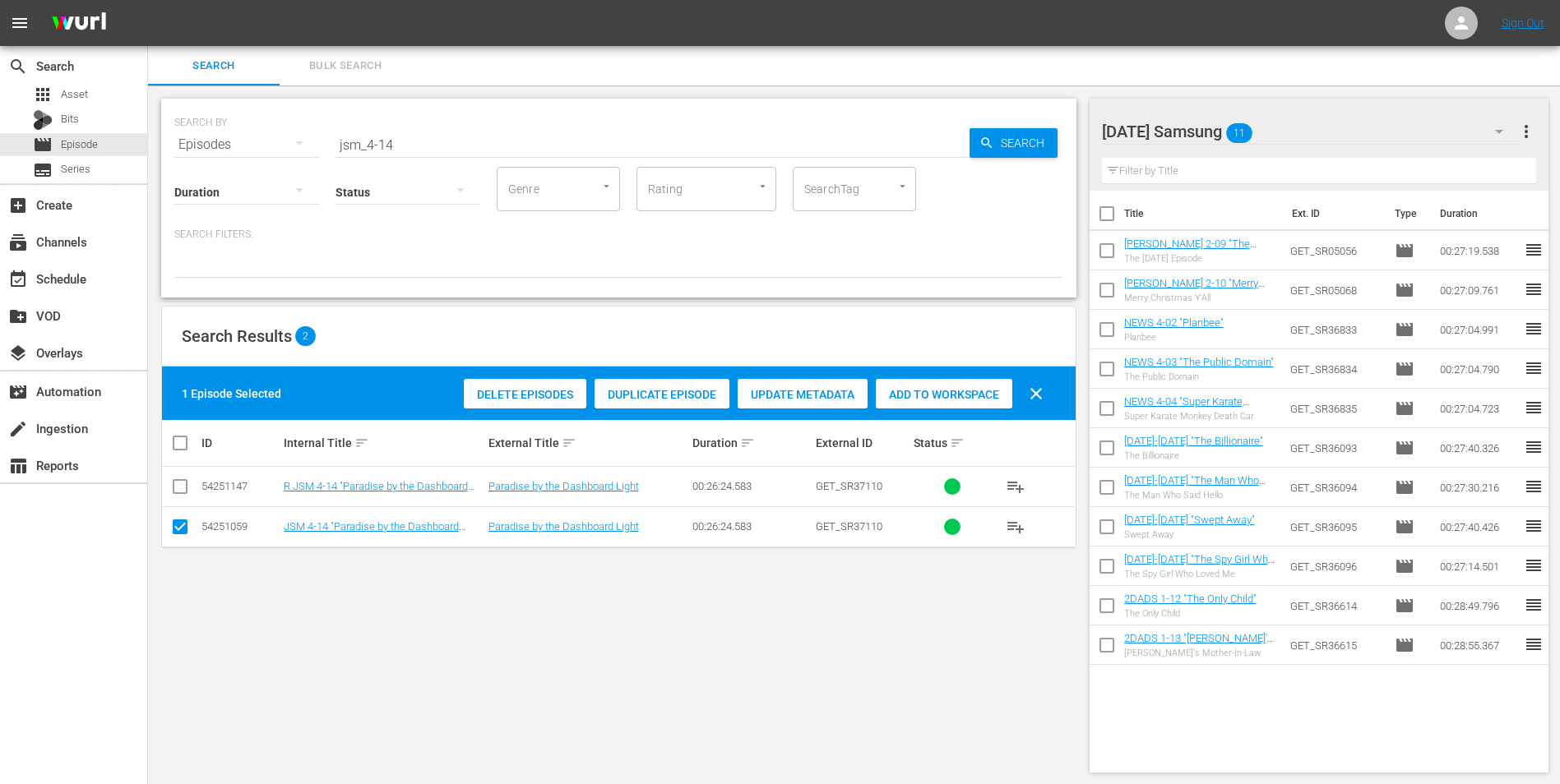
click at [959, 400] on span "Add to Workspace" at bounding box center [944, 395] width 137 height 14
click at [1045, 132] on div "[DATE] Samsung 12" at bounding box center [1311, 131] width 417 height 46
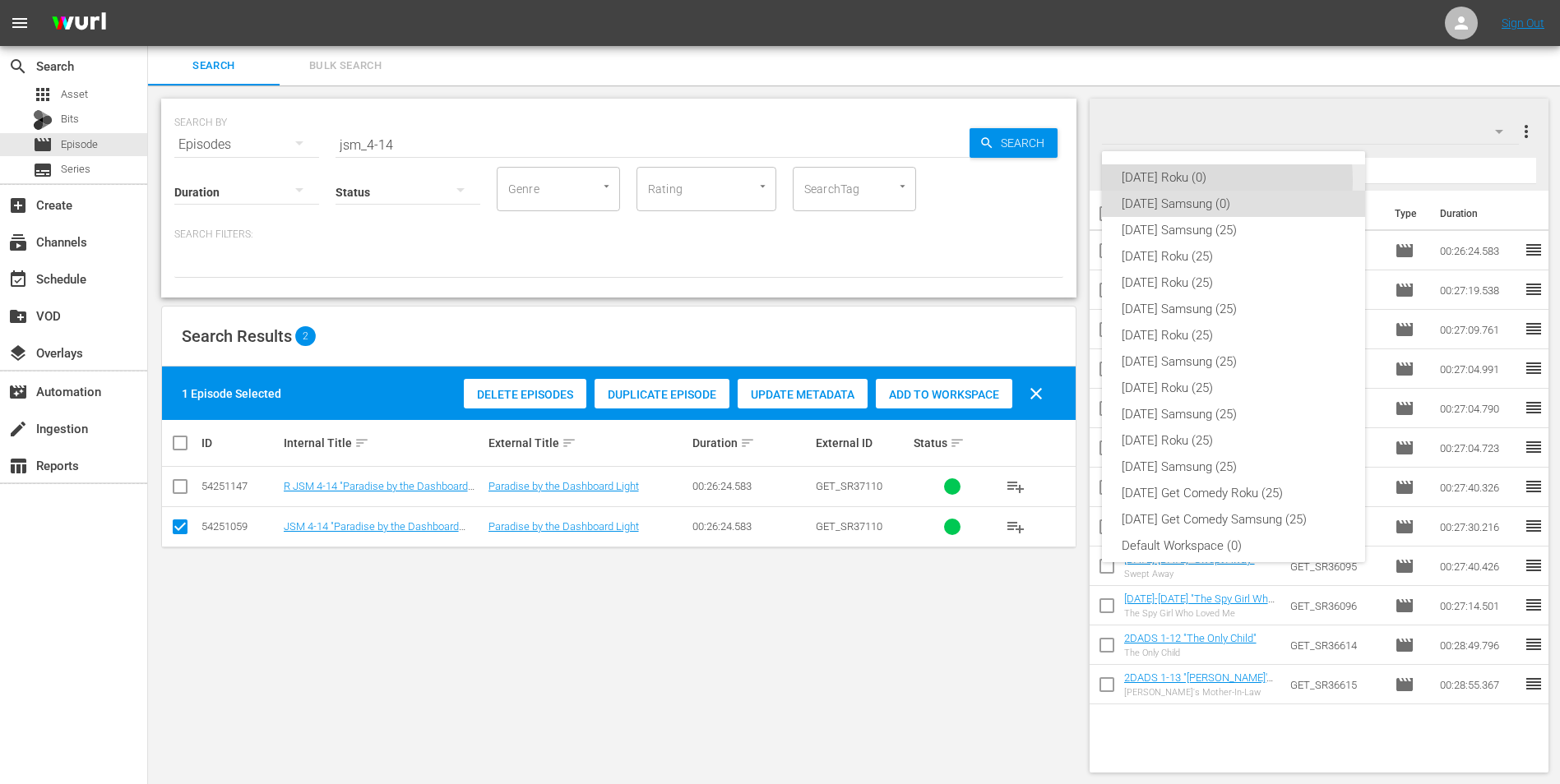
click at [1045, 180] on div "[DATE] Roku (0)" at bounding box center [1233, 177] width 224 height 26
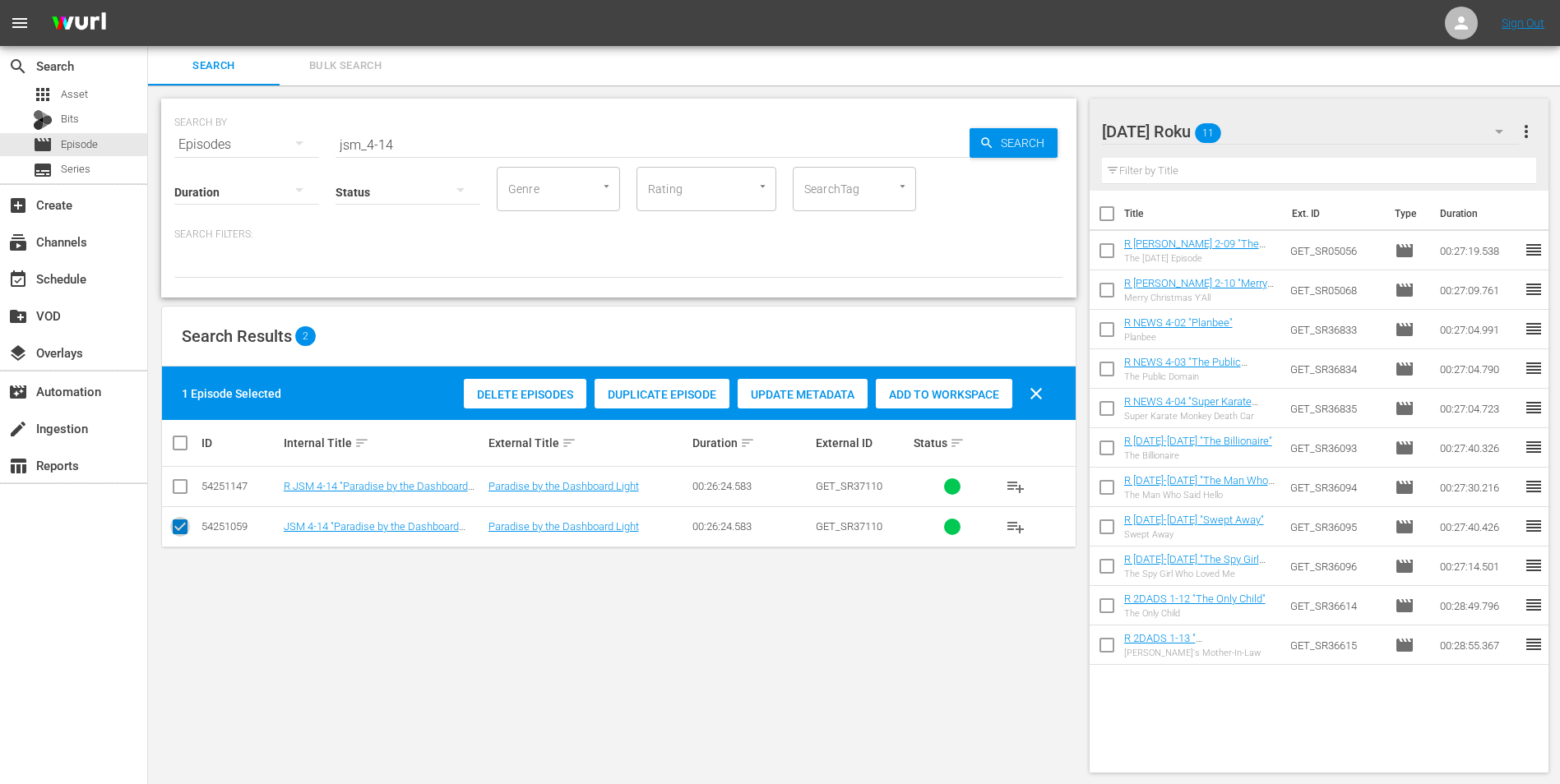
click at [178, 487] on input "checkbox" at bounding box center [179, 530] width 19 height 19
checkbox input "false"
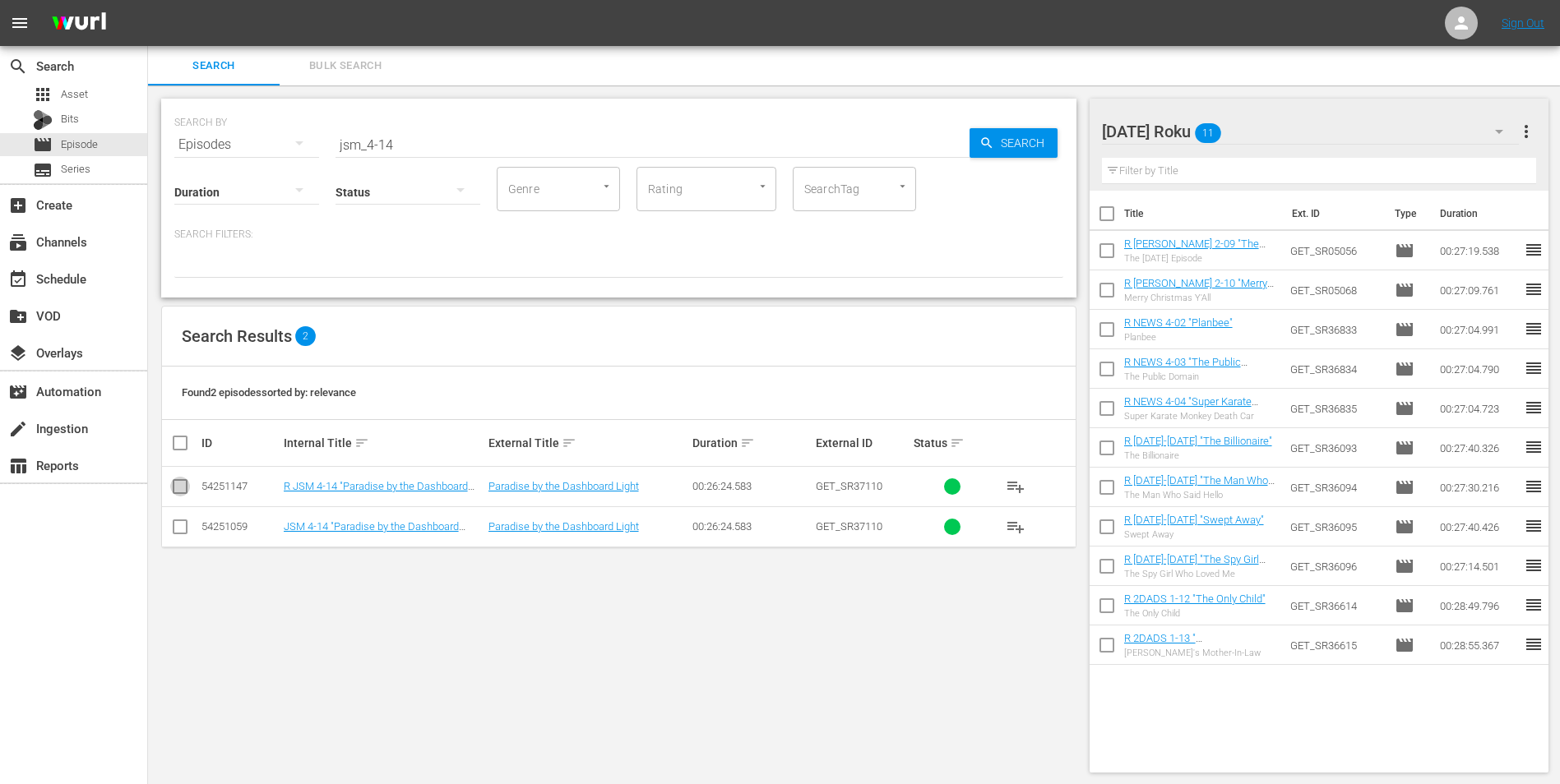
click at [177, 487] on input "checkbox" at bounding box center [179, 489] width 19 height 19
checkbox input "true"
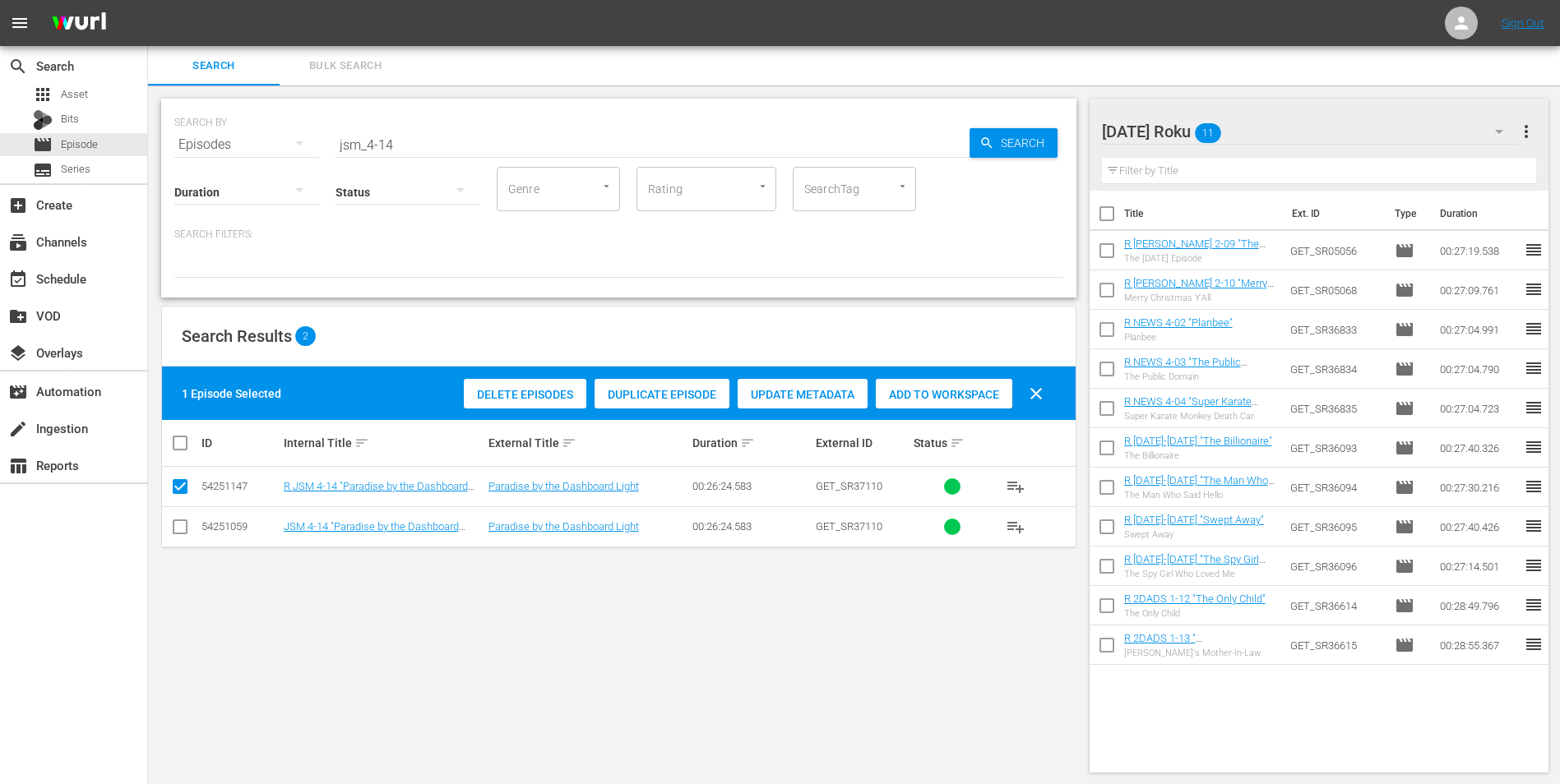
click at [935, 403] on div "Add to Workspace" at bounding box center [944, 395] width 137 height 31
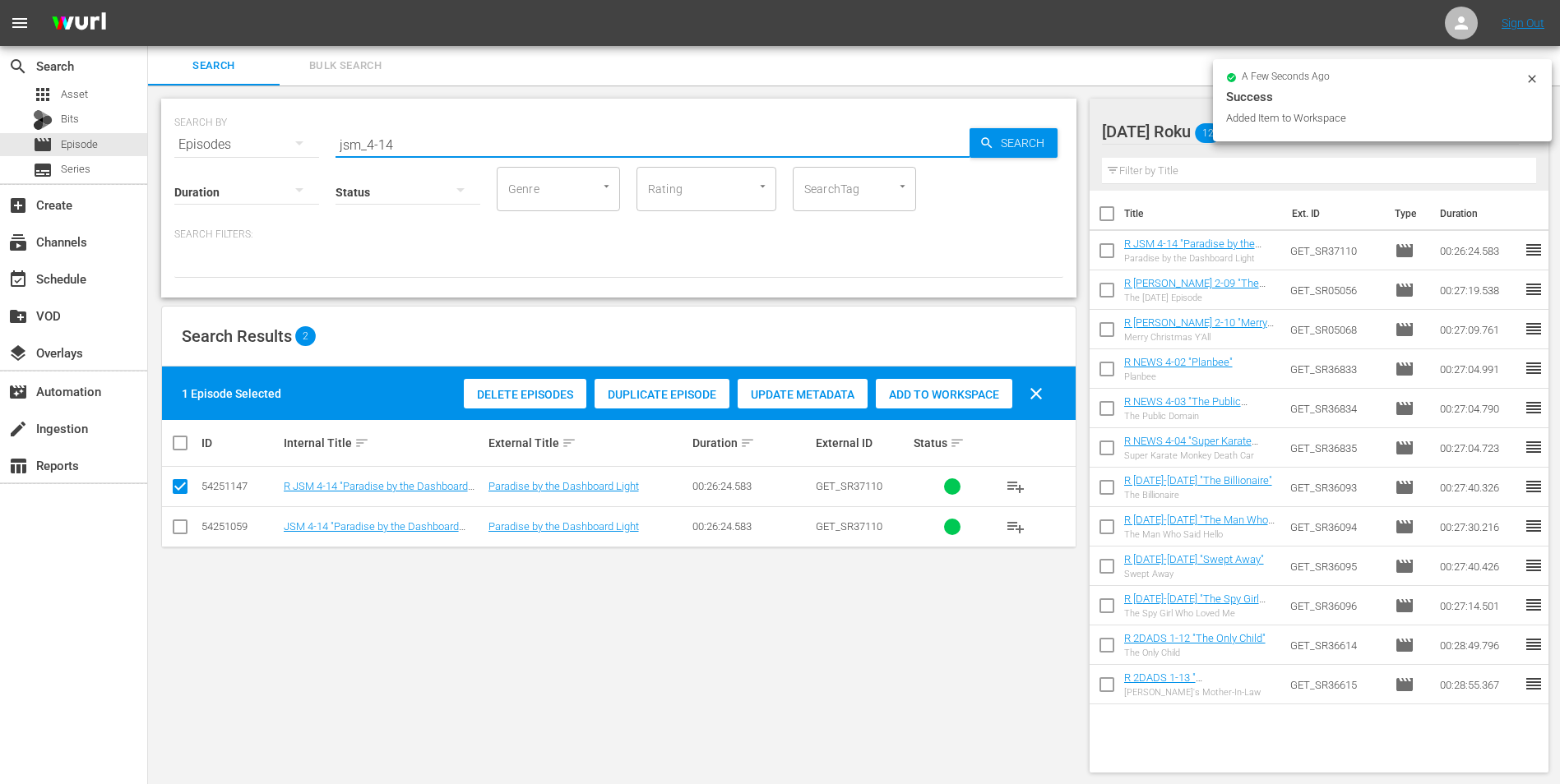
drag, startPoint x: 383, startPoint y: 147, endPoint x: 397, endPoint y: 144, distance: 14.3
click at [397, 144] on input "jsm_4-14" at bounding box center [652, 144] width 634 height 40
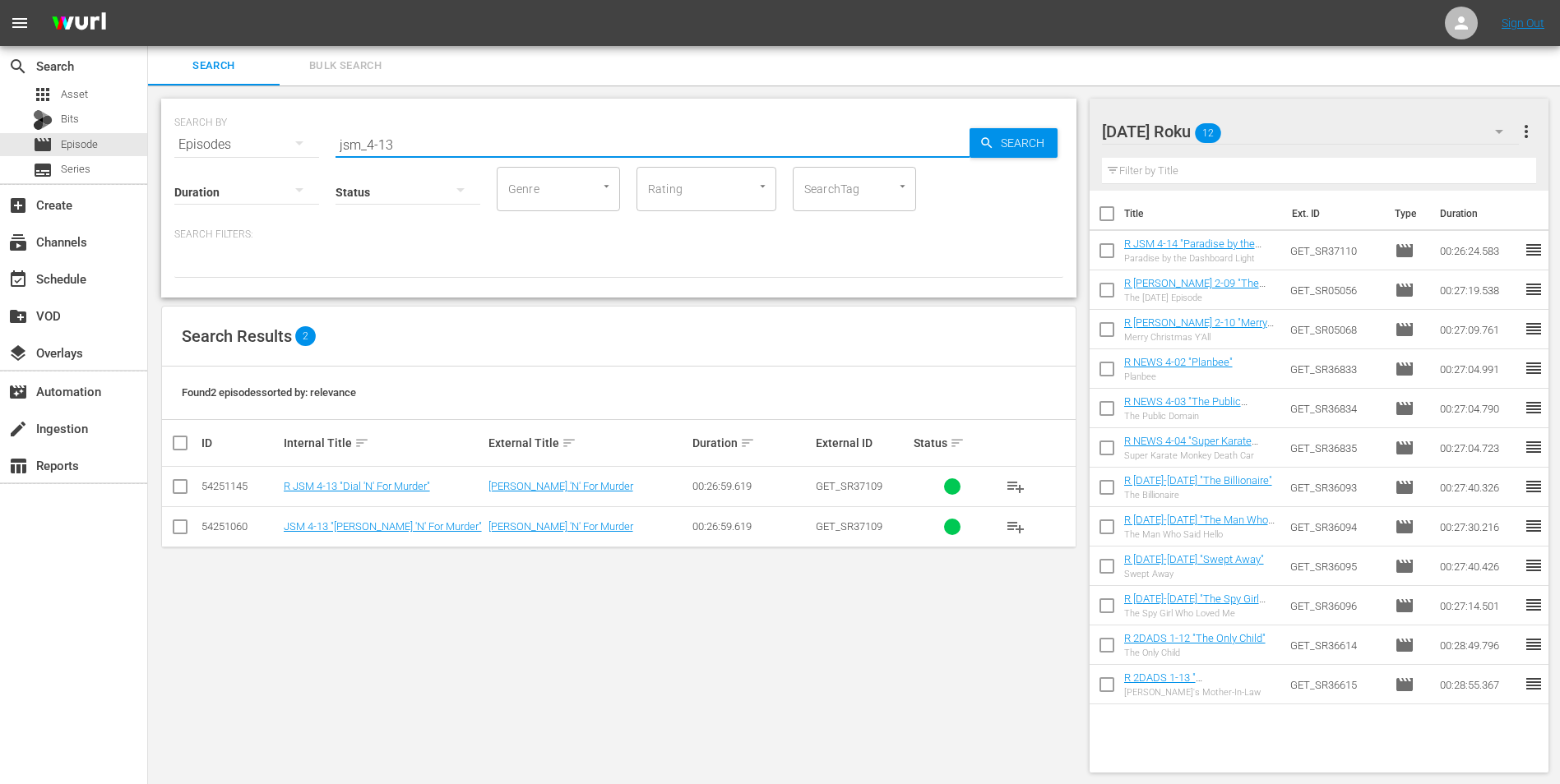
type input "jsm_4-13"
click at [178, 487] on input "checkbox" at bounding box center [179, 489] width 19 height 19
checkbox input "true"
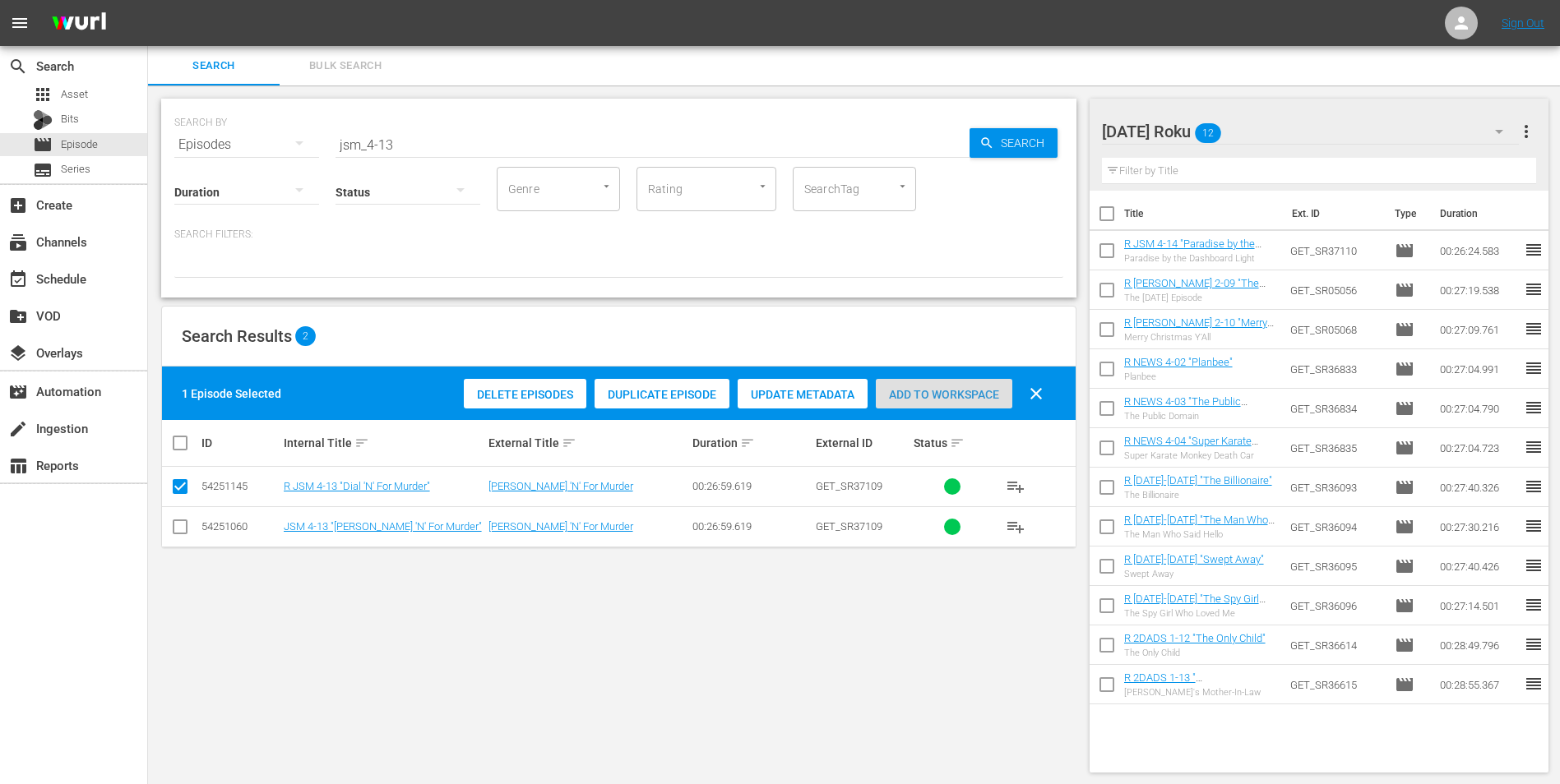
click at [918, 393] on span "Add to Workspace" at bounding box center [944, 395] width 137 height 14
click at [1045, 131] on div "[DATE] Roku 13" at bounding box center [1311, 131] width 417 height 46
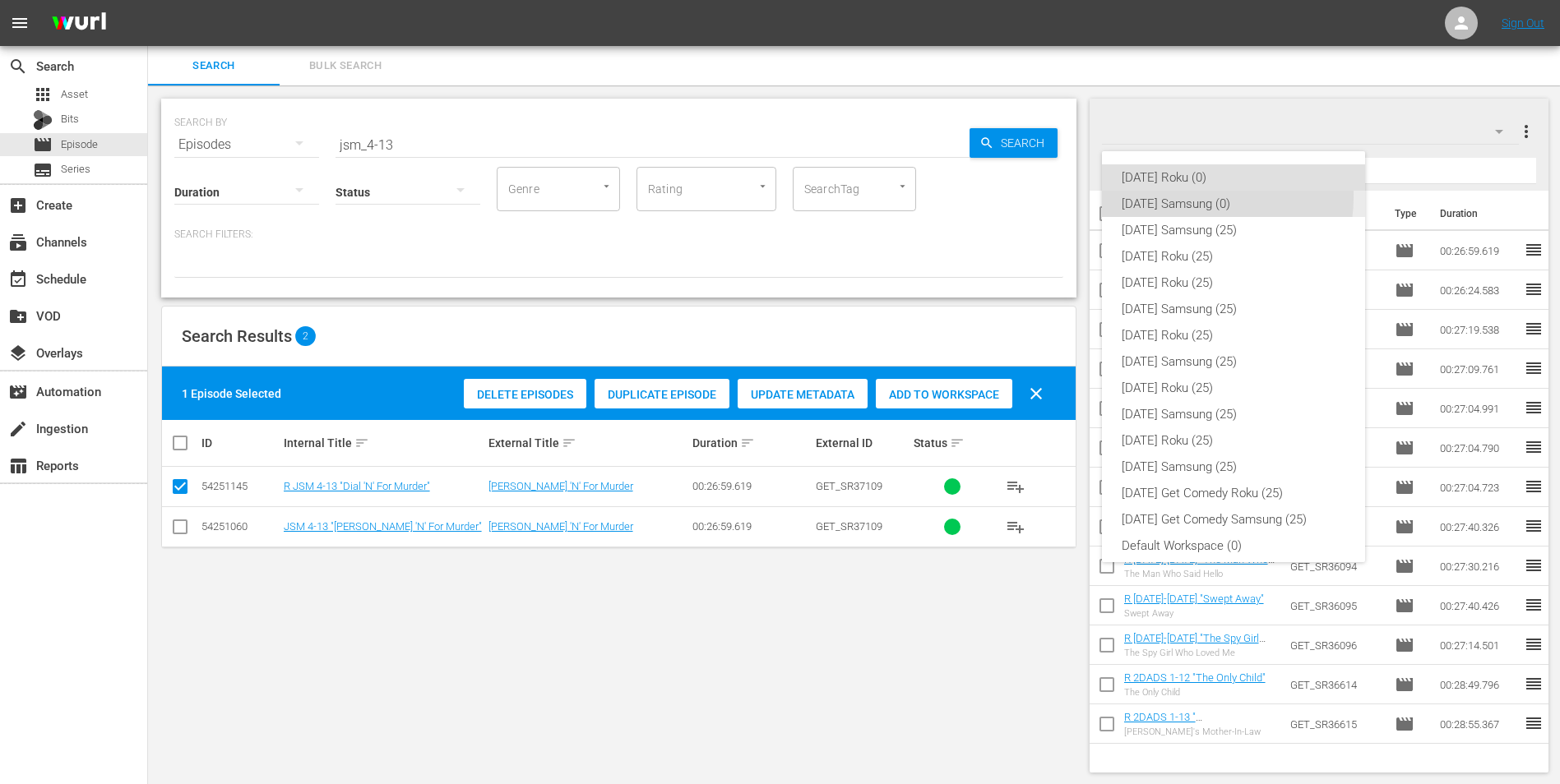
drag, startPoint x: 1181, startPoint y: 197, endPoint x: 903, endPoint y: 289, distance: 292.8
click at [1045, 199] on div "[DATE] Samsung (0)" at bounding box center [1233, 204] width 224 height 26
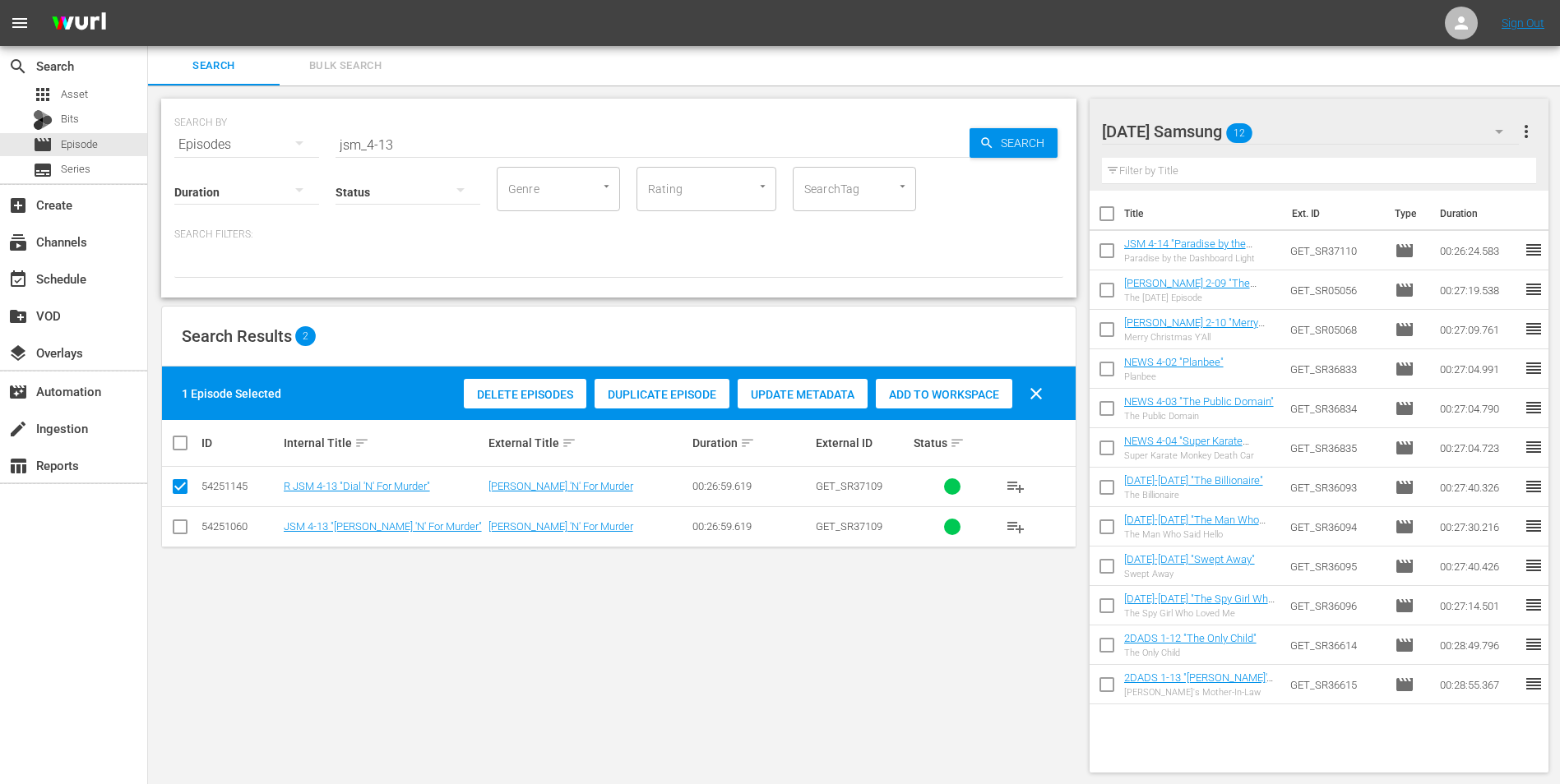
click at [183, 487] on input "checkbox" at bounding box center [179, 530] width 19 height 19
checkbox input "true"
click at [187, 485] on input "checkbox" at bounding box center [179, 489] width 19 height 19
checkbox input "false"
click at [951, 389] on span "Add to Workspace" at bounding box center [944, 395] width 137 height 14
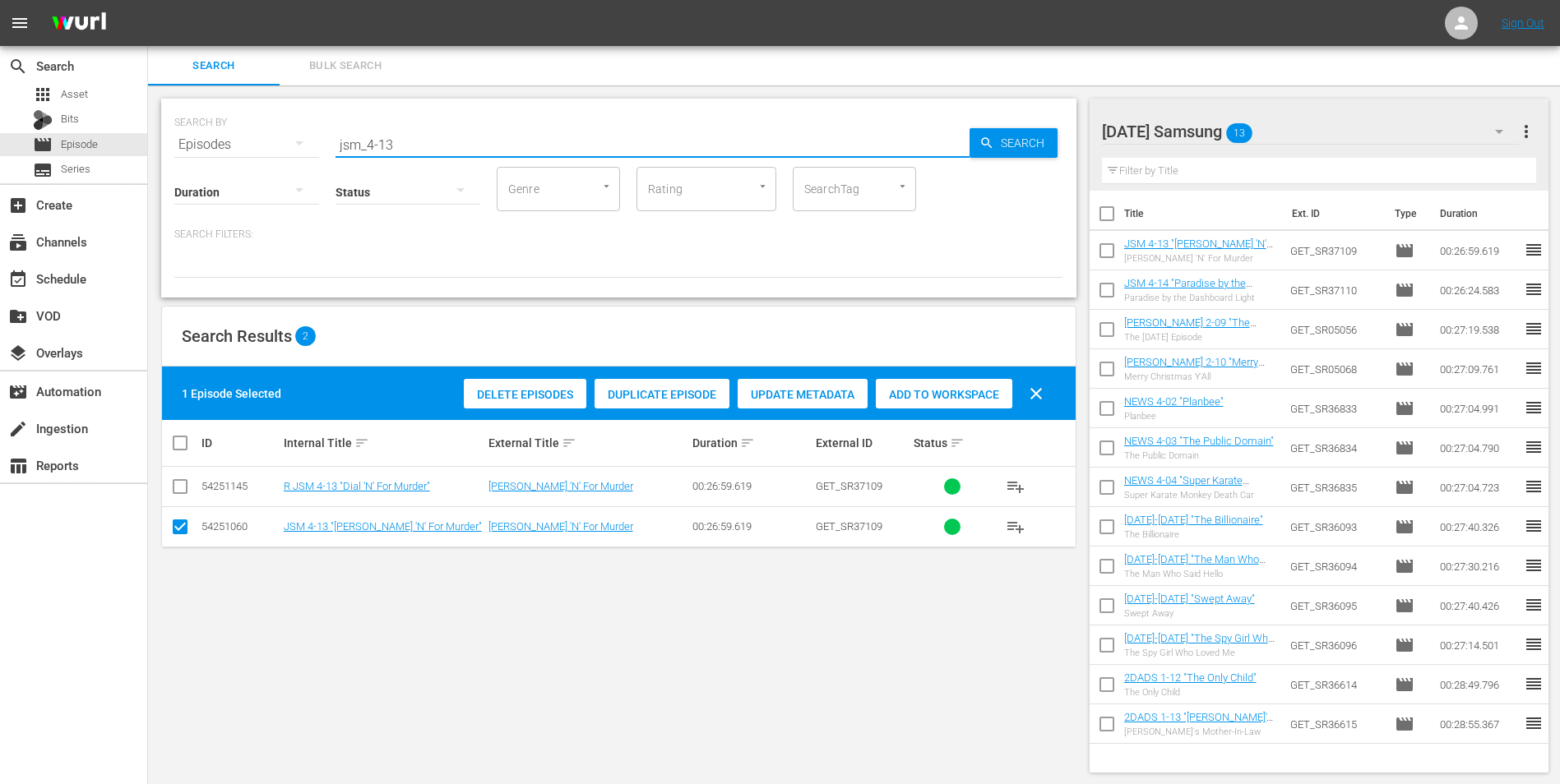
drag, startPoint x: 426, startPoint y: 143, endPoint x: 192, endPoint y: 144, distance: 234.0
click at [194, 141] on div "SEARCH BY Search By Episodes Search ID, Title, Description, Keywords, or Catego…" at bounding box center [619, 135] width 889 height 59
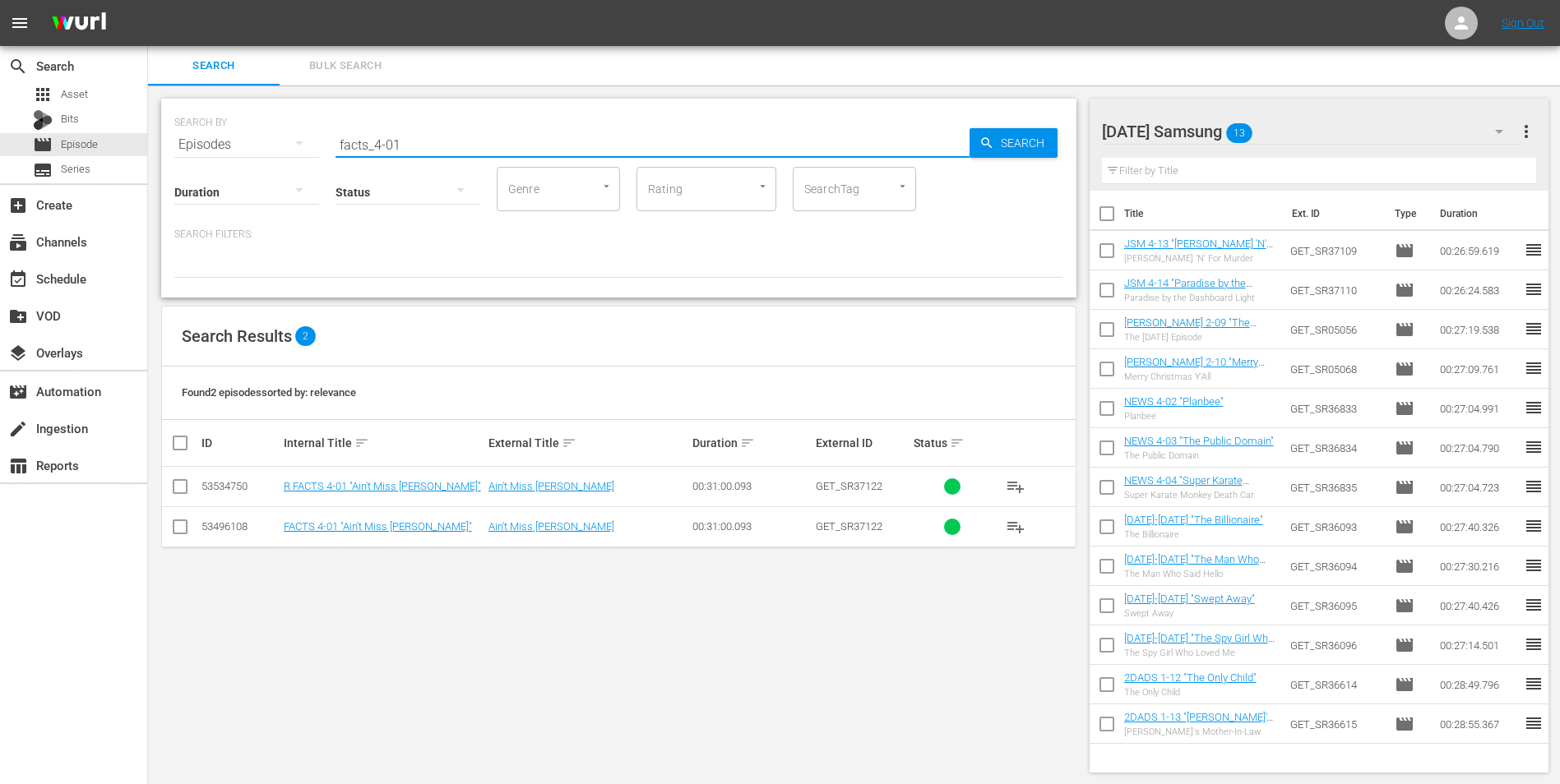
type input "facts_4-01"
click at [175, 487] on input "checkbox" at bounding box center [179, 530] width 19 height 19
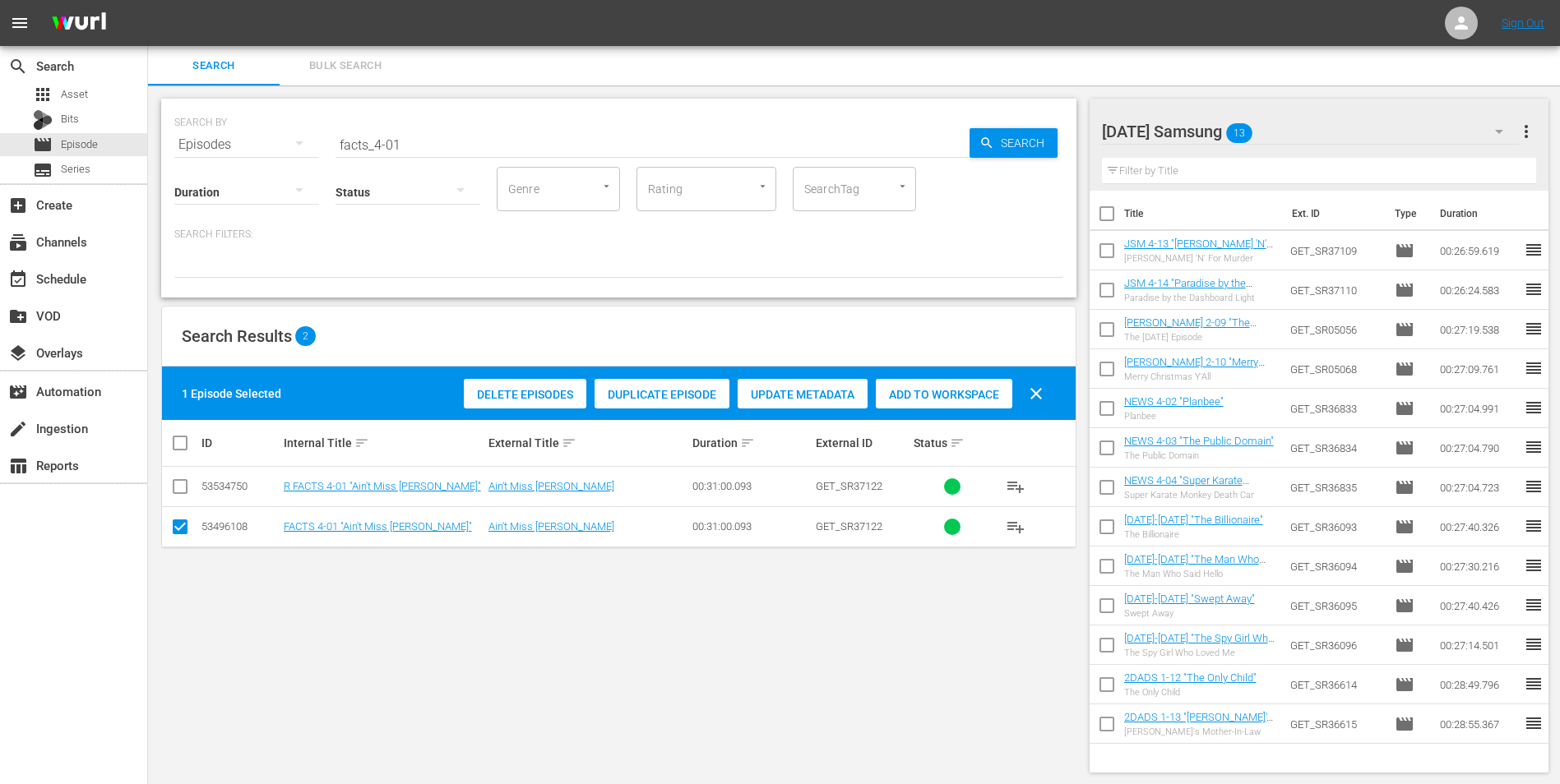
click at [963, 400] on span "Add to Workspace" at bounding box center [944, 395] width 137 height 14
click at [1045, 125] on div "[DATE] Samsung 14" at bounding box center [1311, 131] width 417 height 46
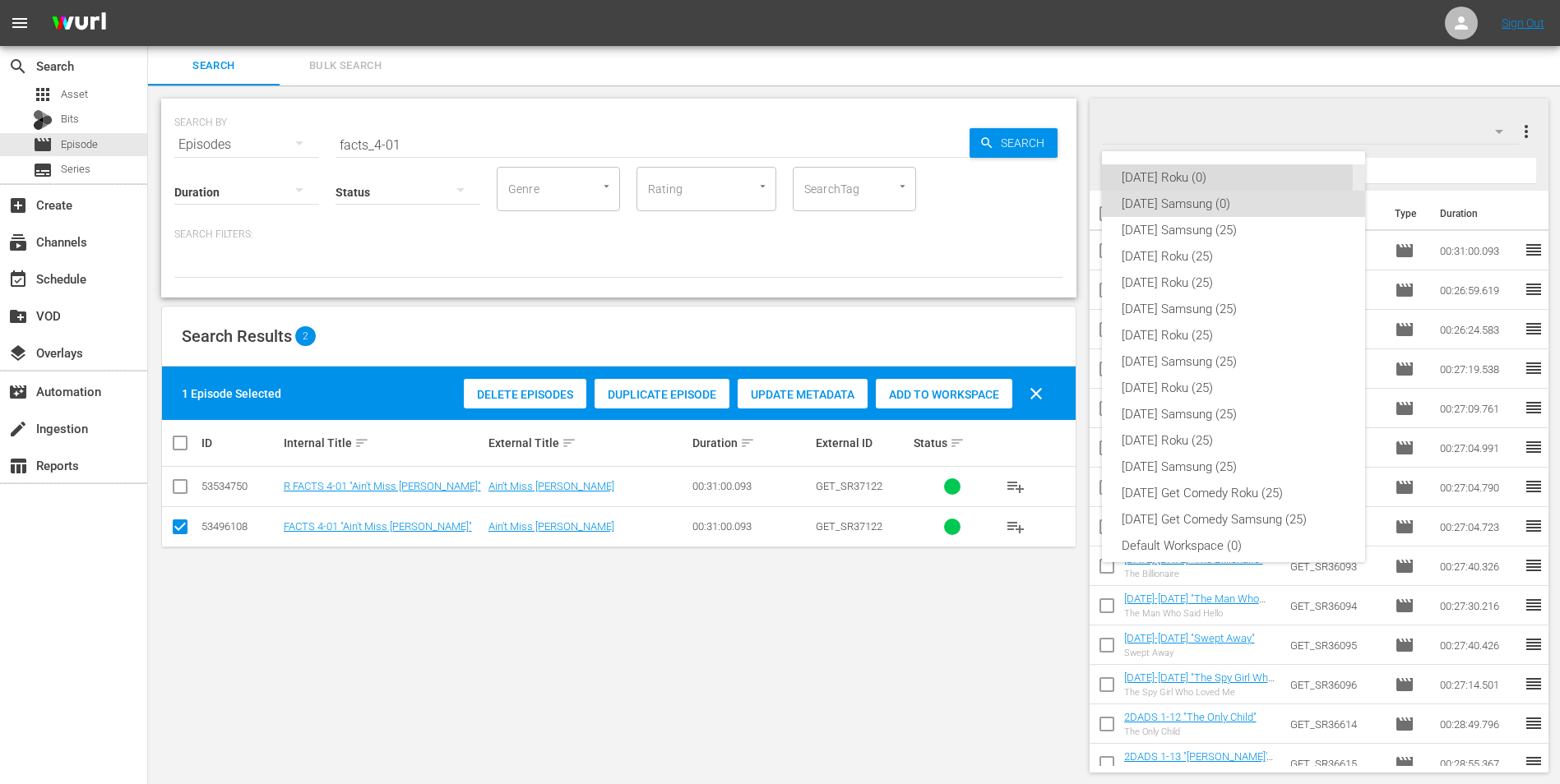
click at [1045, 177] on div "[DATE] Roku (0)" at bounding box center [1233, 177] width 224 height 26
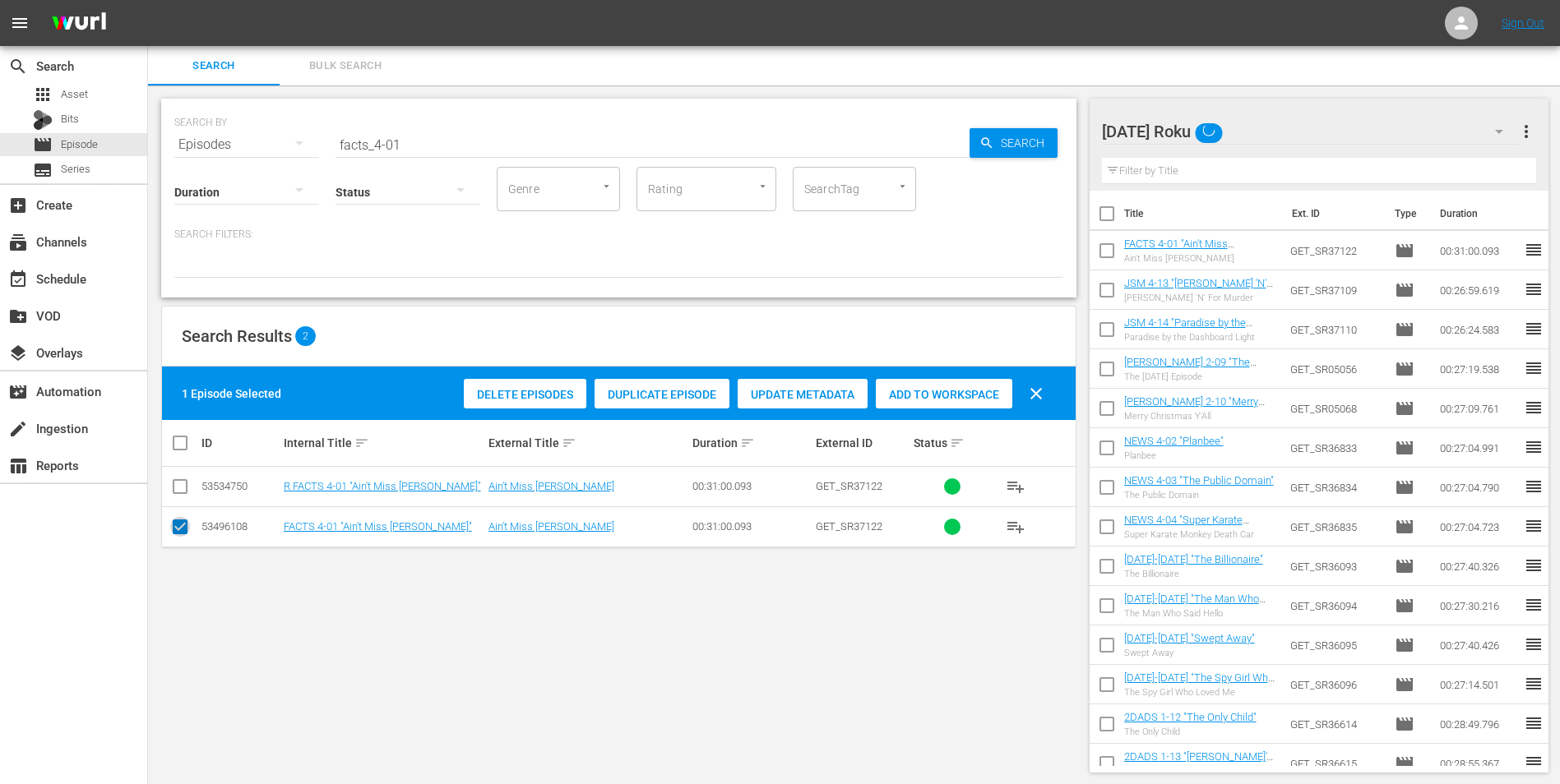
click at [175, 487] on input "checkbox" at bounding box center [179, 530] width 19 height 19
checkbox input "false"
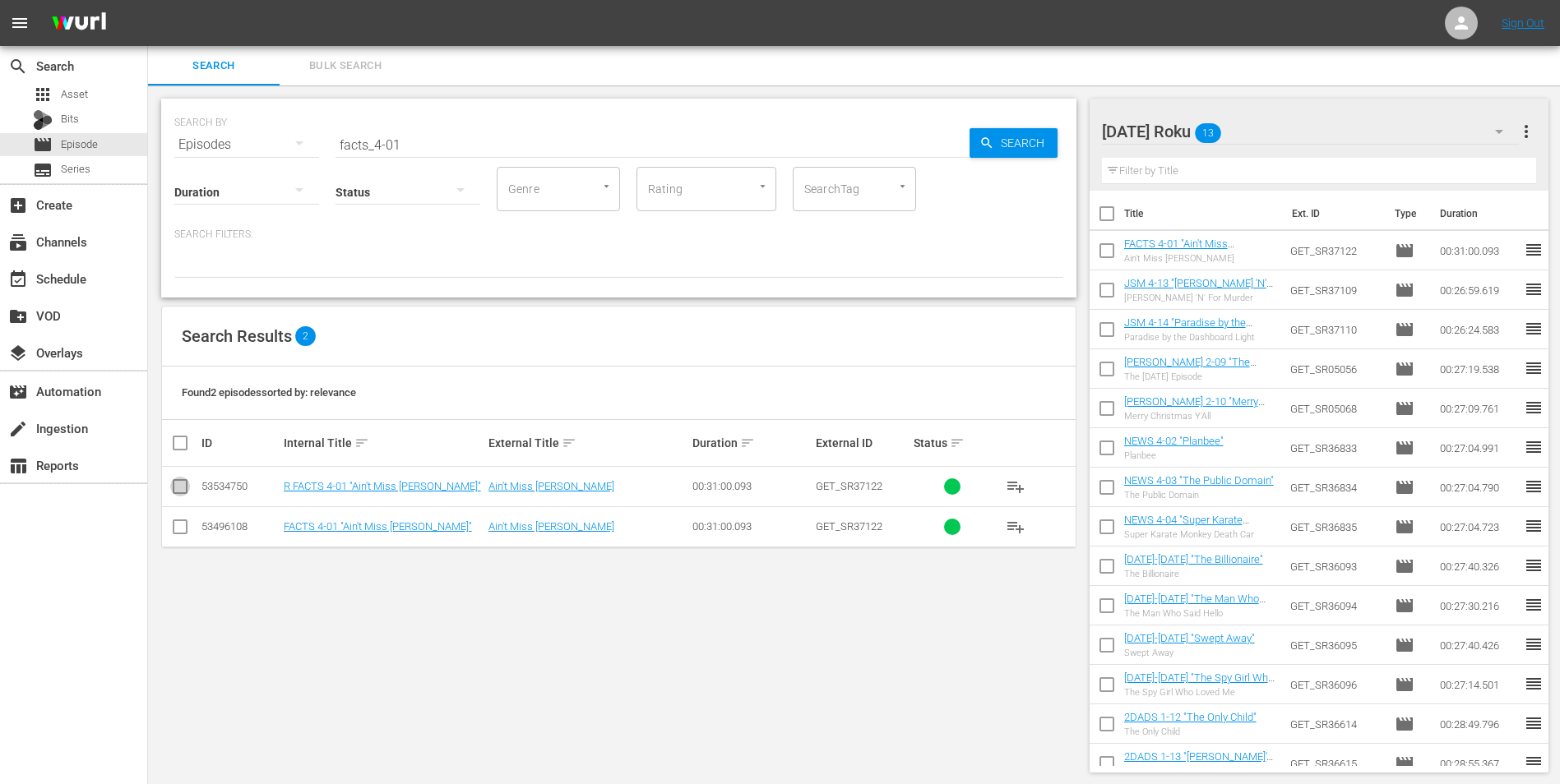
click at [178, 487] on input "checkbox" at bounding box center [179, 489] width 19 height 19
checkbox input "true"
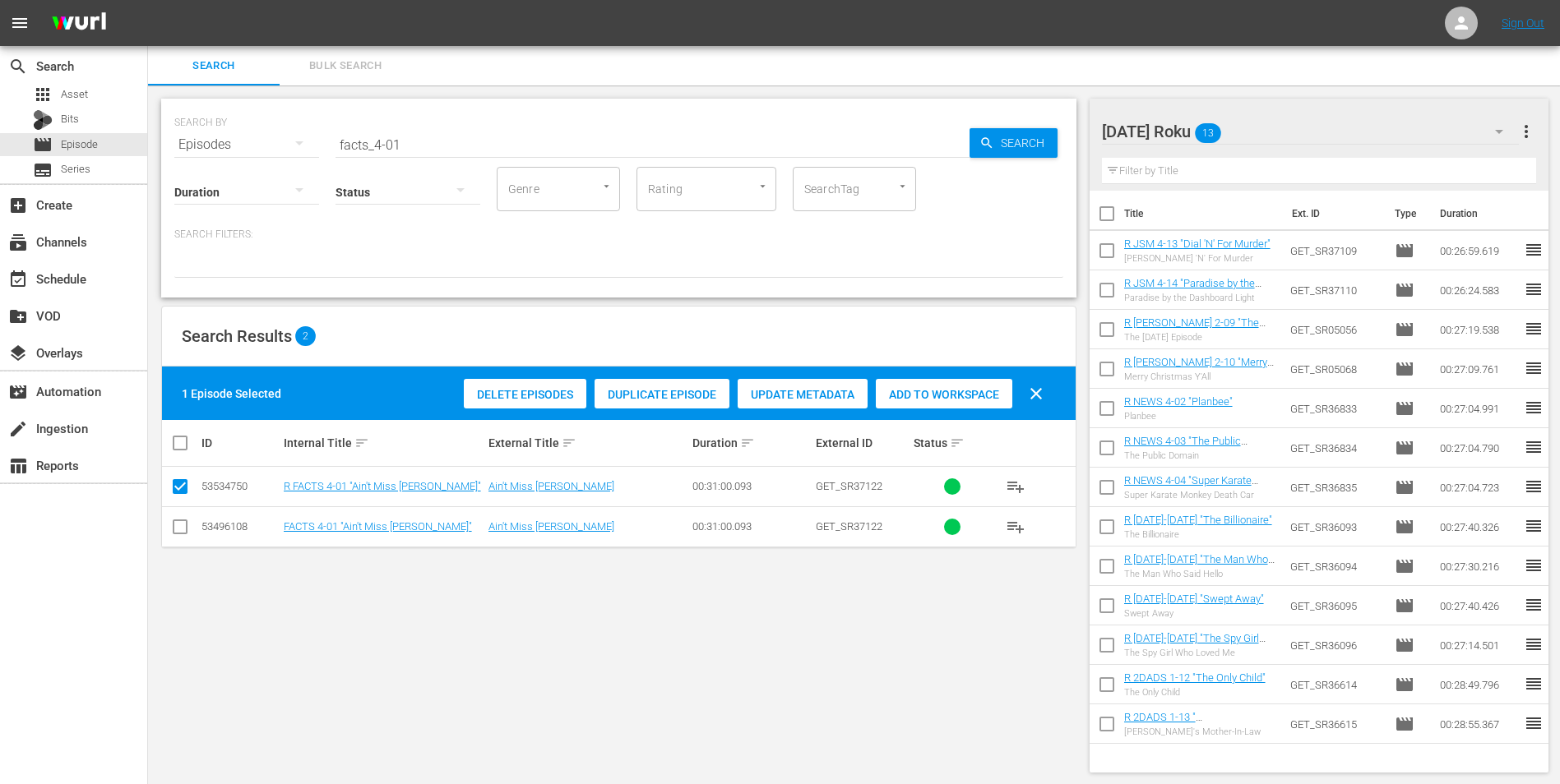
click at [960, 412] on div "Delete Episodes Duplicate Episode Update Metadata Add to Workspace clear" at bounding box center [757, 394] width 596 height 40
click at [971, 383] on div "Add to Workspace" at bounding box center [944, 395] width 137 height 31
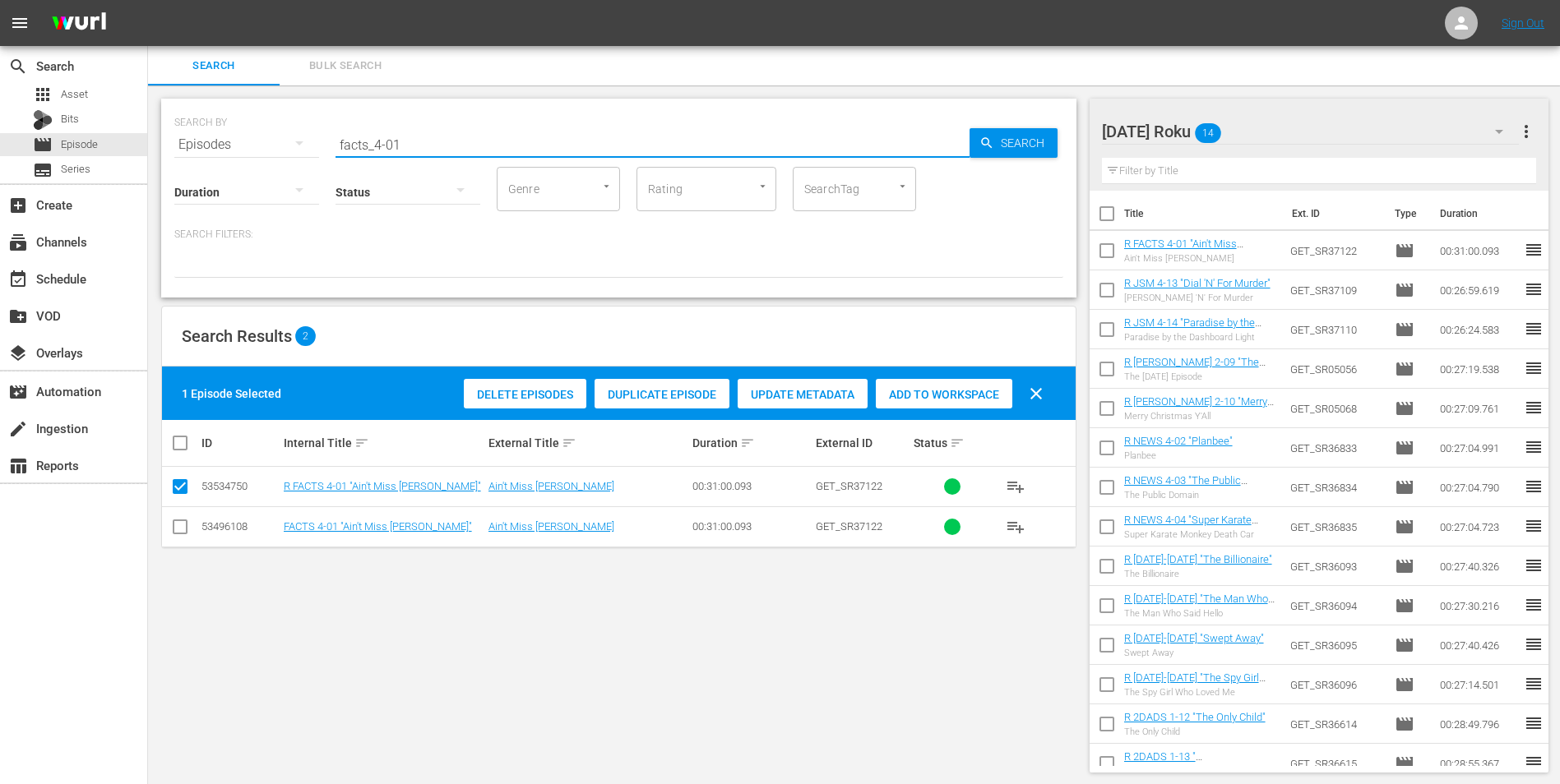
drag, startPoint x: 377, startPoint y: 146, endPoint x: 440, endPoint y: 150, distance: 63.1
click at [440, 150] on input "facts_4-01" at bounding box center [652, 144] width 634 height 40
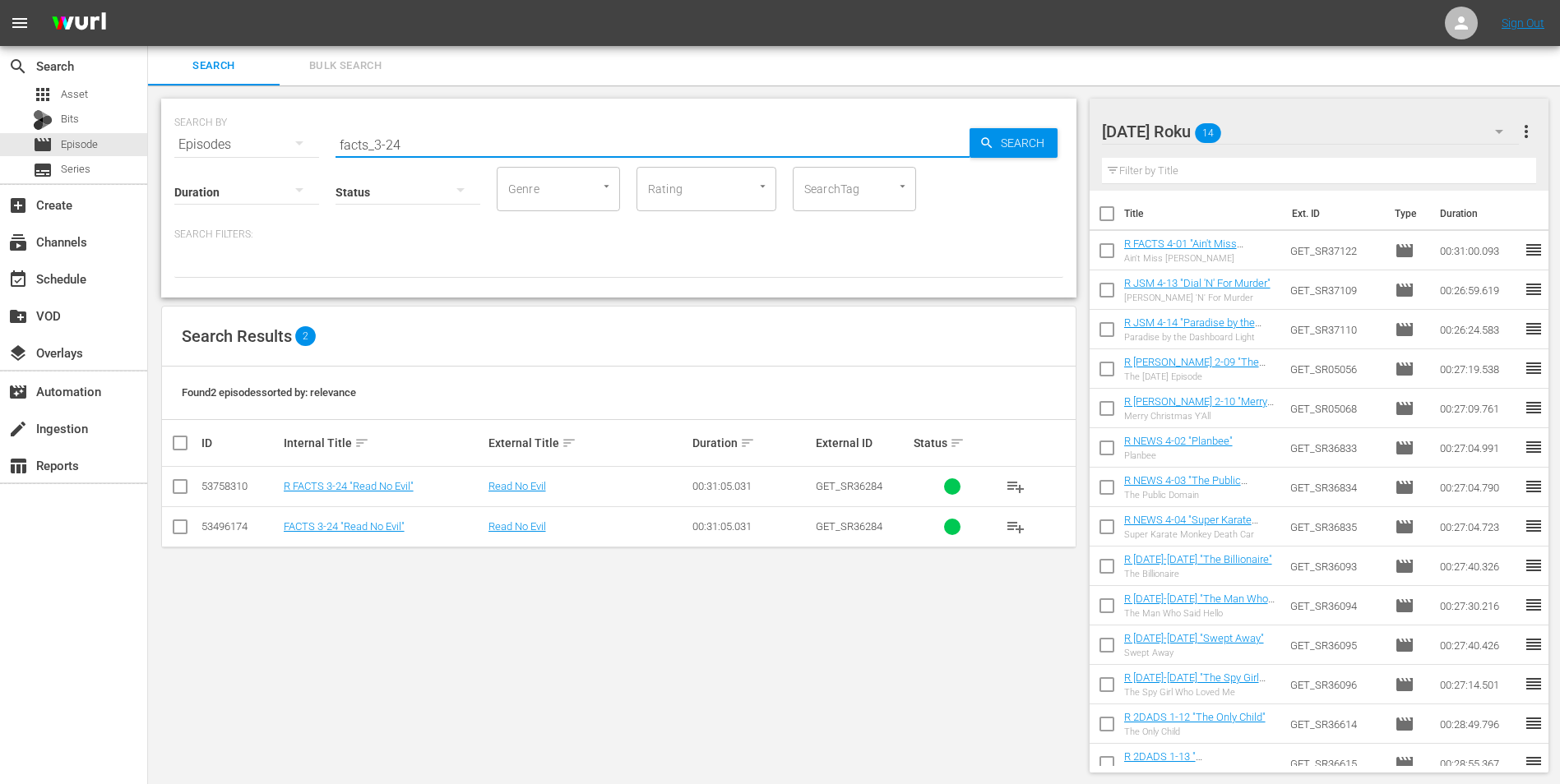
type input "facts_3-24"
click at [181, 487] on input "checkbox" at bounding box center [179, 489] width 19 height 19
checkbox input "true"
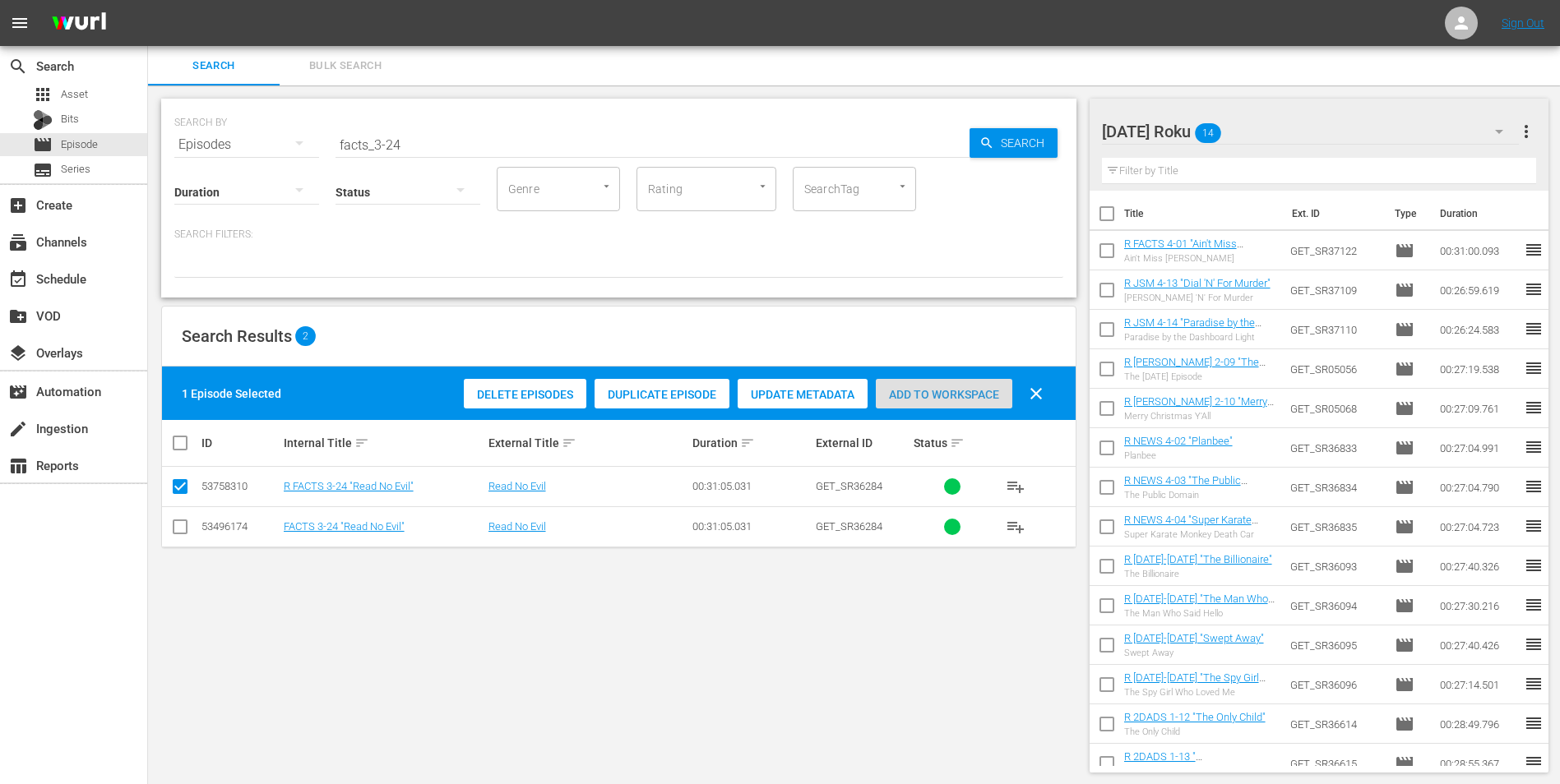
click at [965, 390] on span "Add to Workspace" at bounding box center [944, 395] width 137 height 14
click at [1045, 122] on div "[DATE] Roku 15" at bounding box center [1311, 131] width 417 height 46
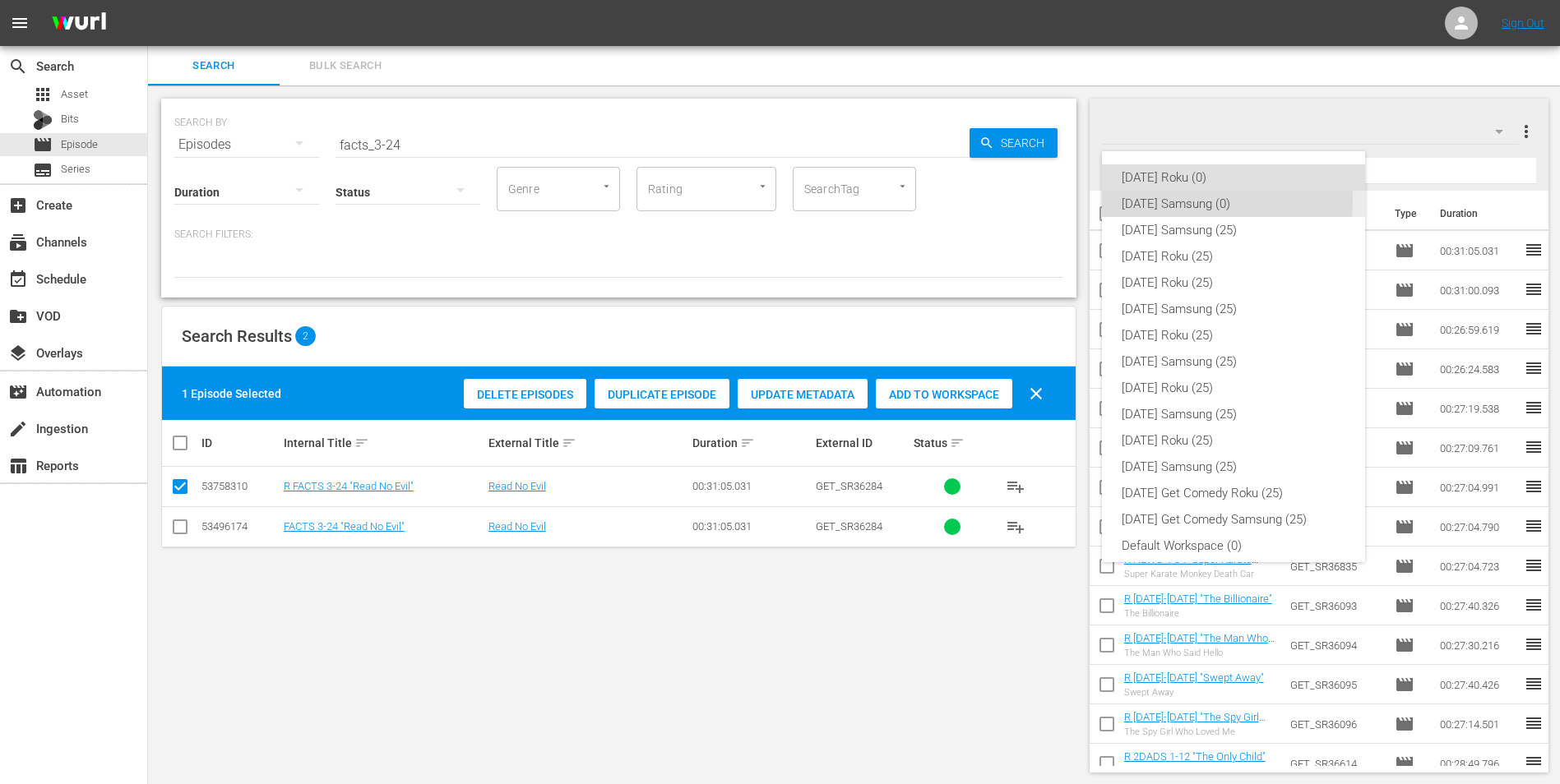
click at [1045, 201] on div "[DATE] Samsung (0)" at bounding box center [1233, 204] width 224 height 26
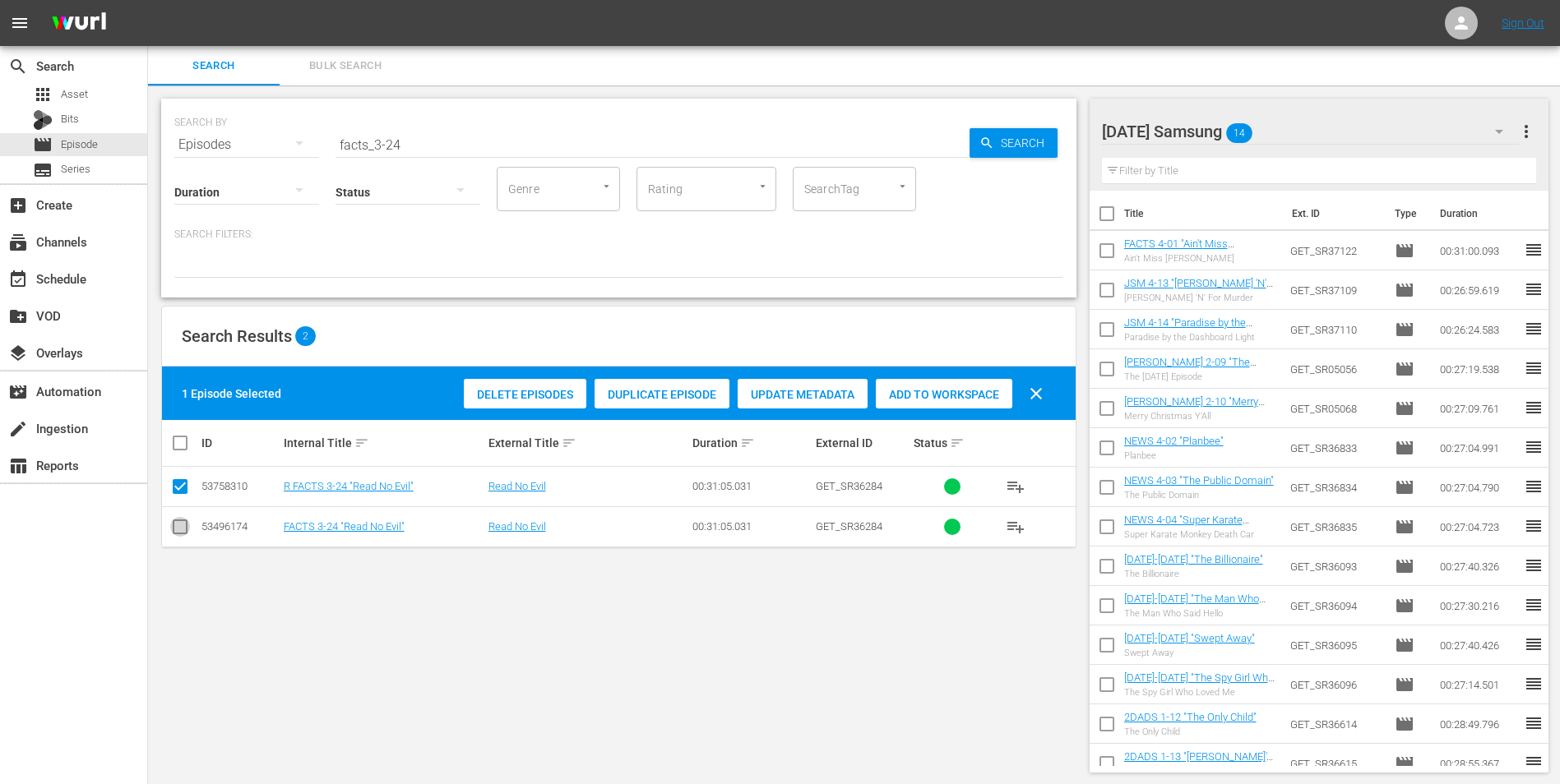
drag, startPoint x: 174, startPoint y: 525, endPoint x: 188, endPoint y: 520, distance: 14.9
click at [180, 487] on input "checkbox" at bounding box center [179, 530] width 19 height 19
checkbox input "true"
click at [179, 482] on input "checkbox" at bounding box center [179, 489] width 19 height 19
checkbox input "false"
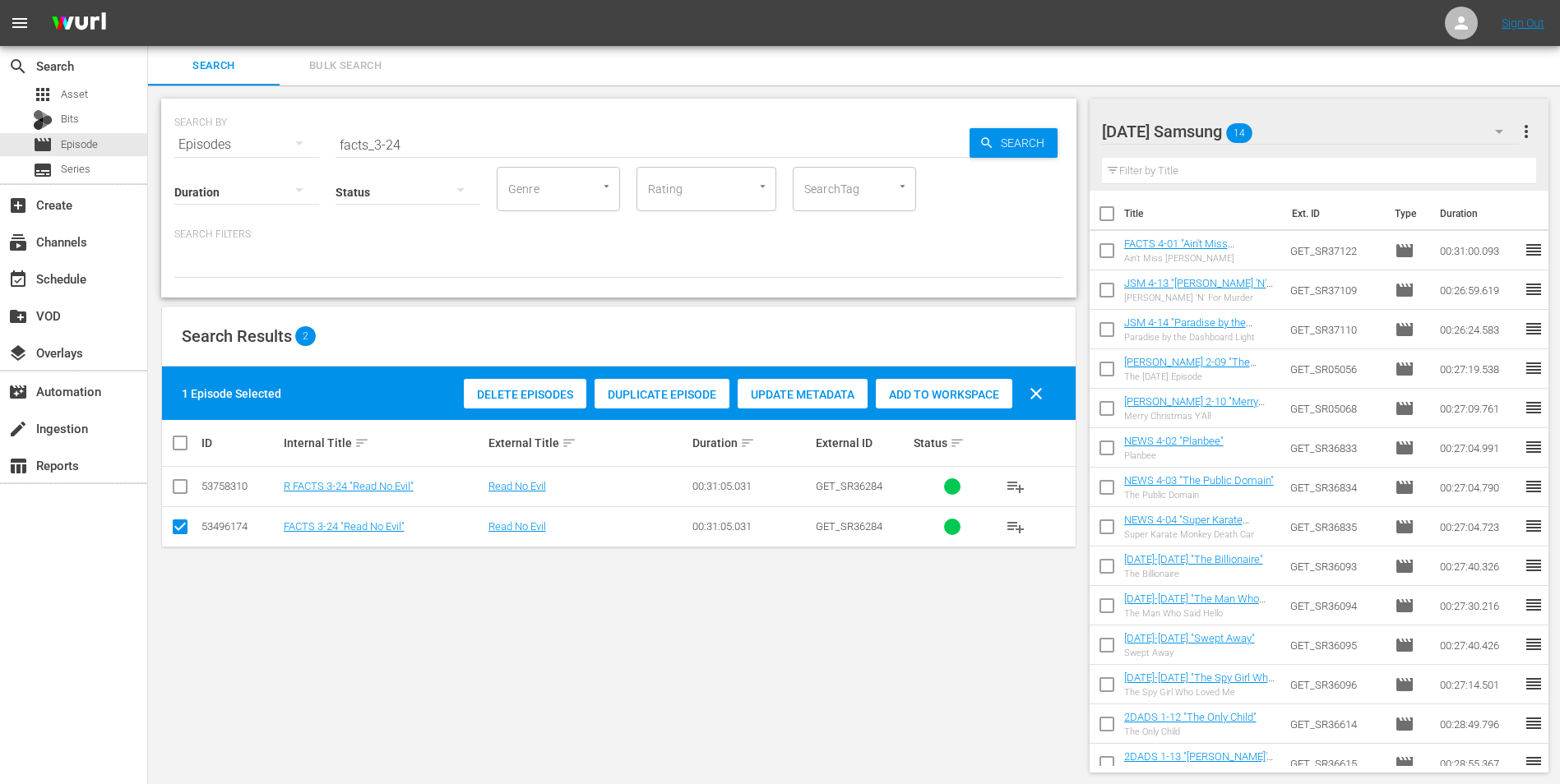
click at [920, 396] on span "Add to Workspace" at bounding box center [944, 395] width 137 height 14
click at [1045, 132] on div "[DATE] Samsung 15" at bounding box center [1311, 131] width 417 height 46
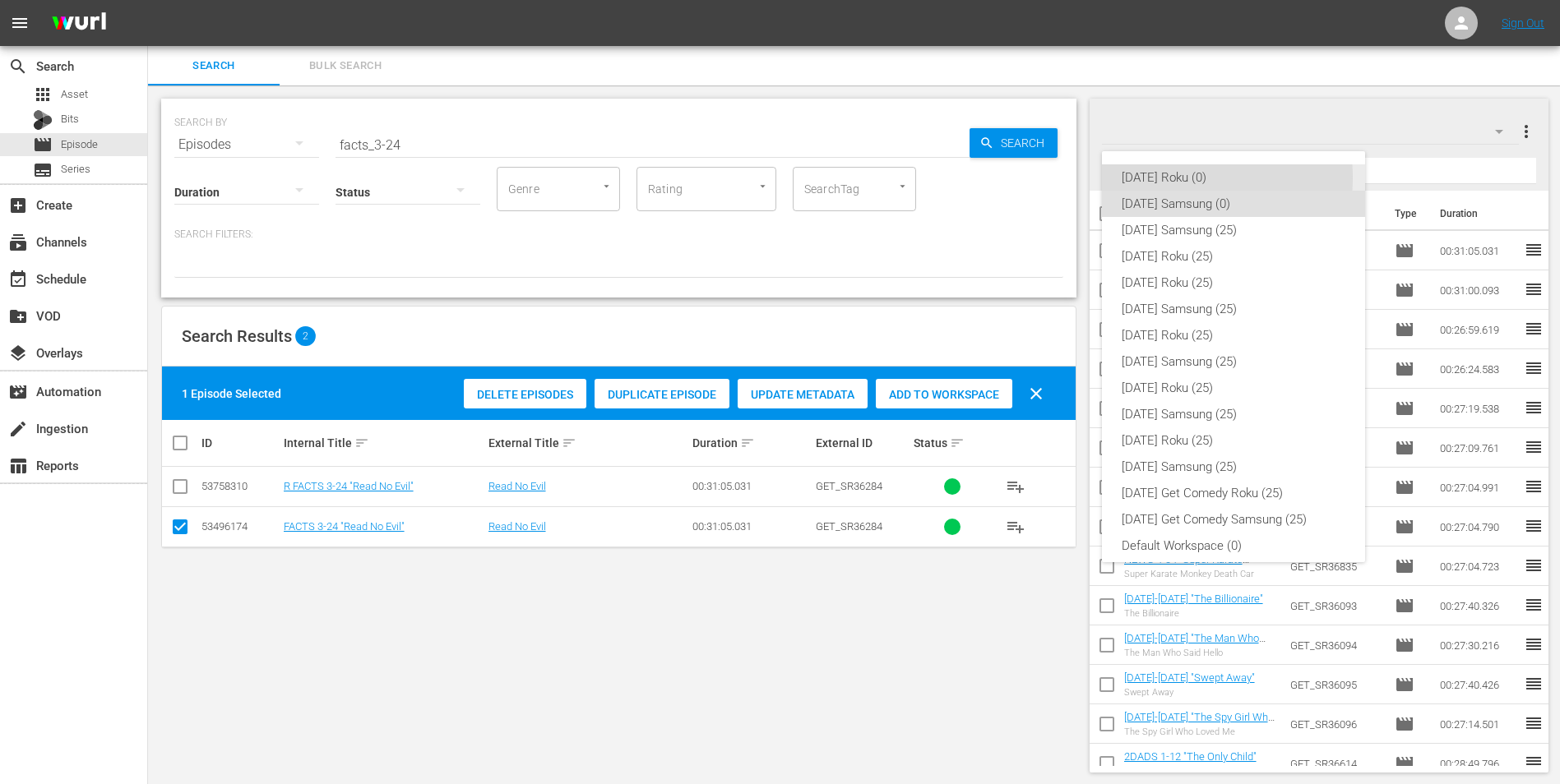
drag, startPoint x: 1161, startPoint y: 177, endPoint x: 832, endPoint y: 215, distance: 331.2
click at [1045, 178] on div "[DATE] Roku (0)" at bounding box center [1233, 177] width 224 height 26
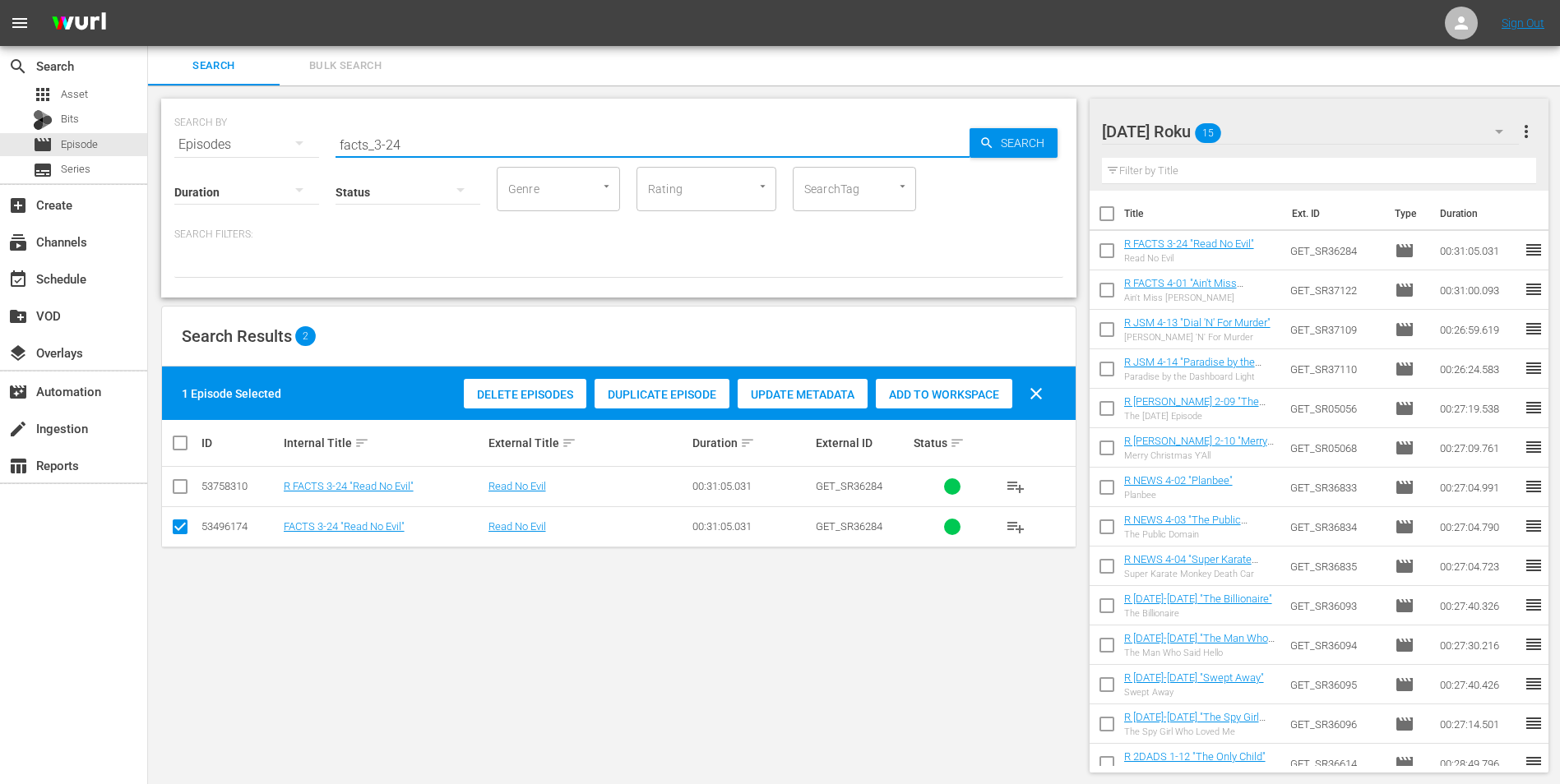
drag, startPoint x: 431, startPoint y: 139, endPoint x: 281, endPoint y: 146, distance: 150.2
click at [282, 145] on div "SEARCH BY Search By Episodes Search ID, Title, Description, Keywords, or Catego…" at bounding box center [619, 135] width 889 height 59
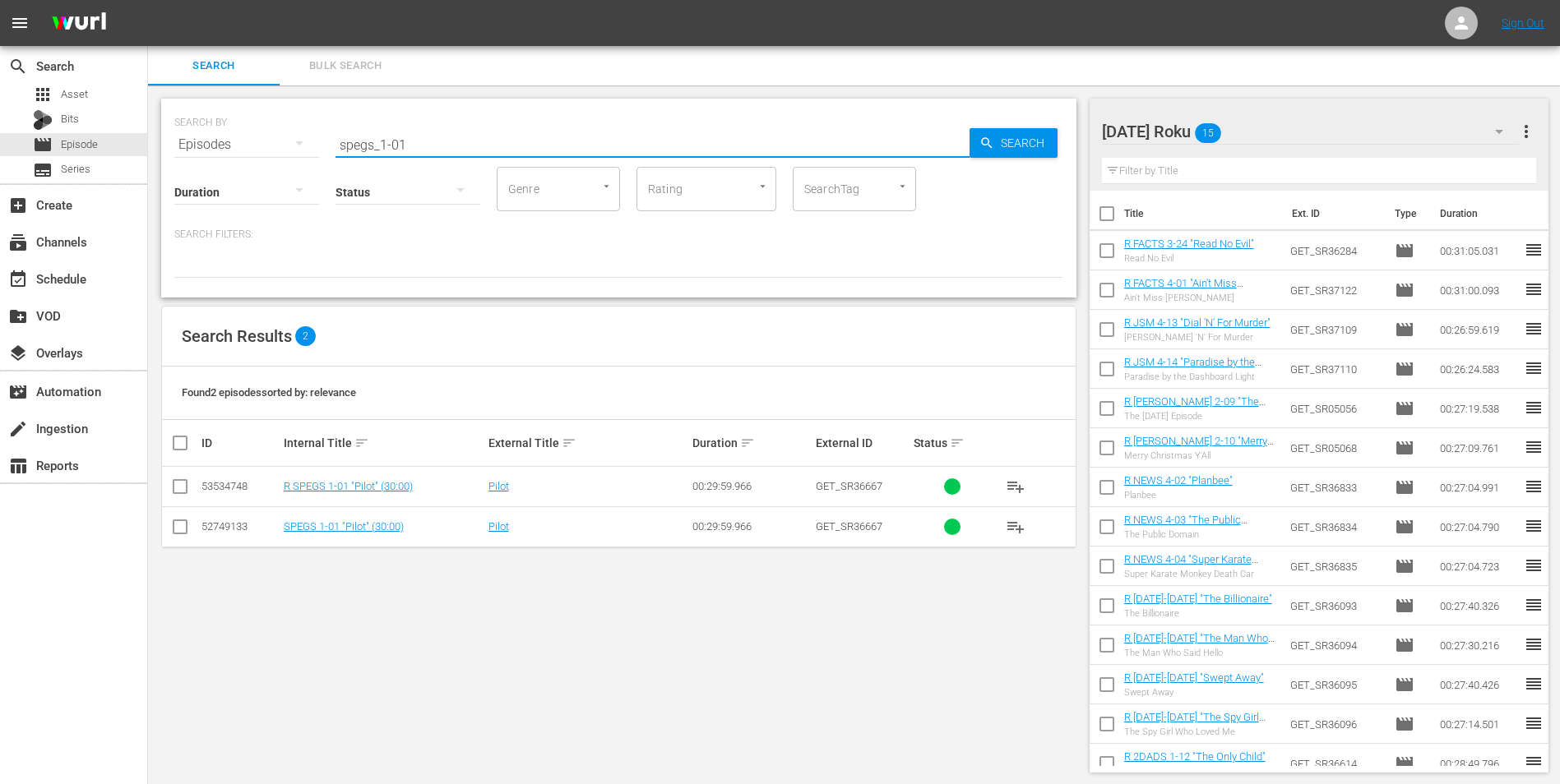
type input "spegs_1-01"
click at [177, 482] on input "checkbox" at bounding box center [179, 489] width 19 height 19
checkbox input "true"
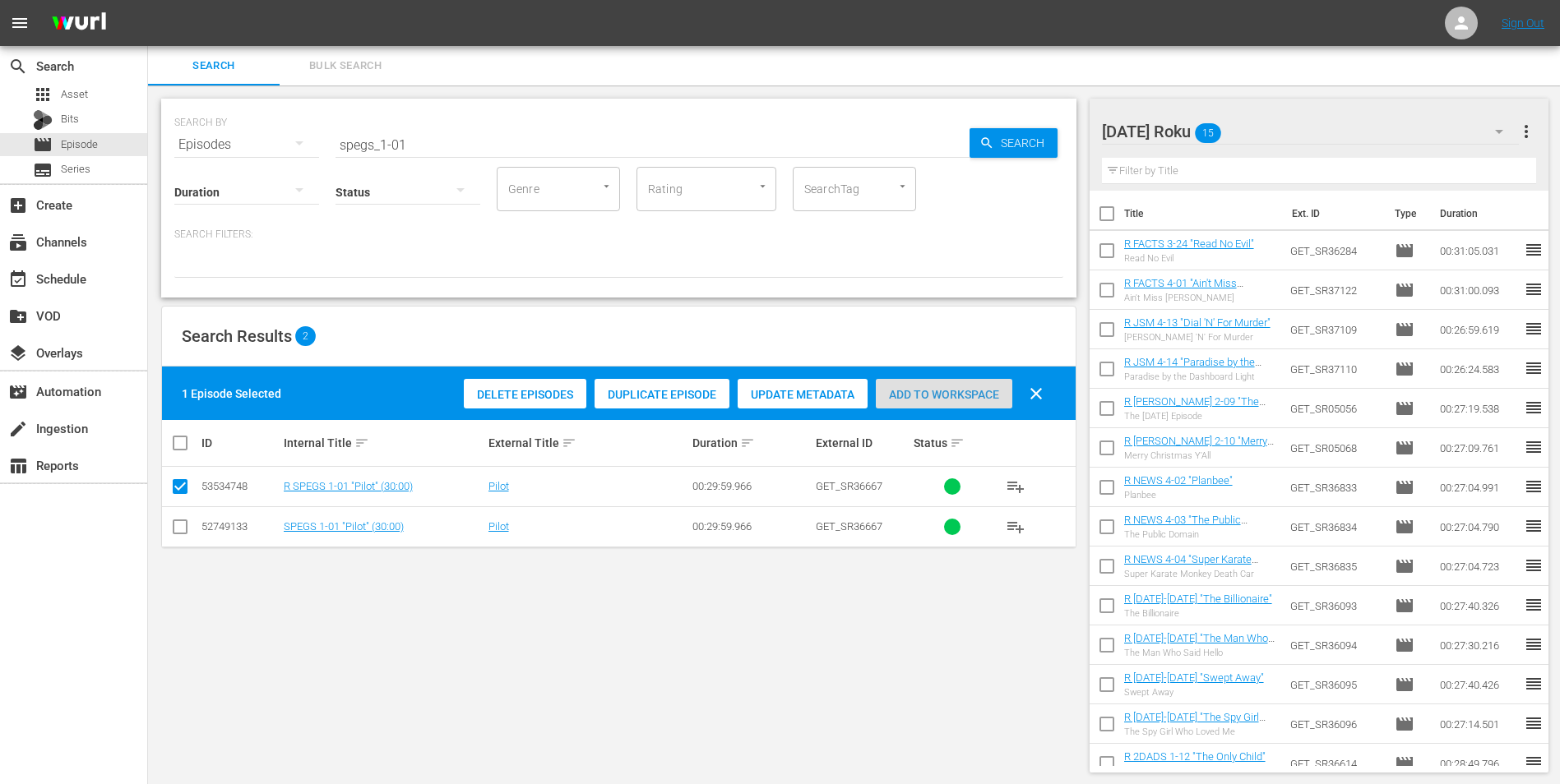
click at [982, 395] on span "Add to Workspace" at bounding box center [944, 395] width 137 height 14
click at [1045, 131] on div "[DATE] Roku 16" at bounding box center [1311, 131] width 417 height 46
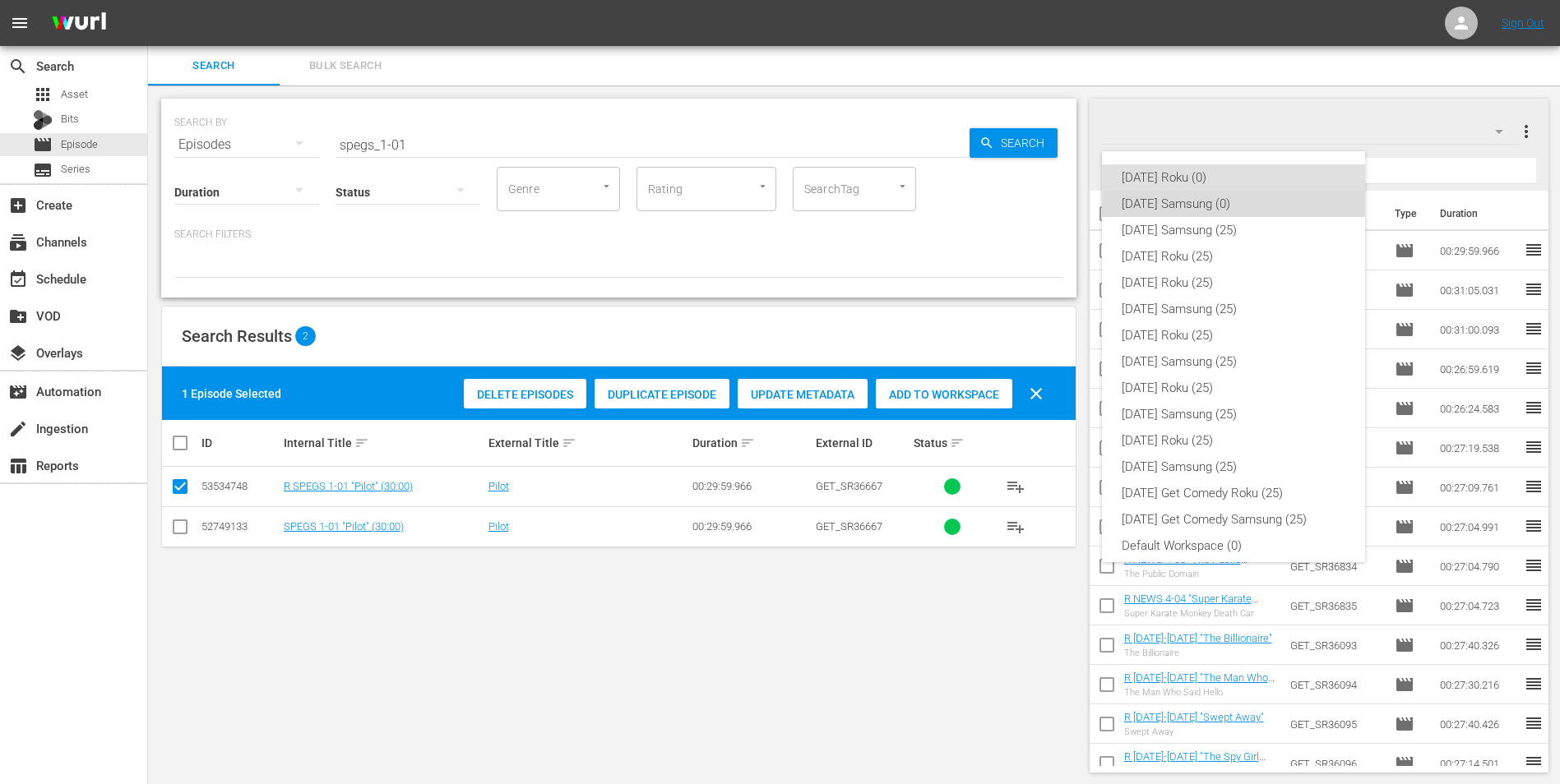
click at [1045, 193] on div "[DATE] Samsung (0)" at bounding box center [1233, 204] width 224 height 26
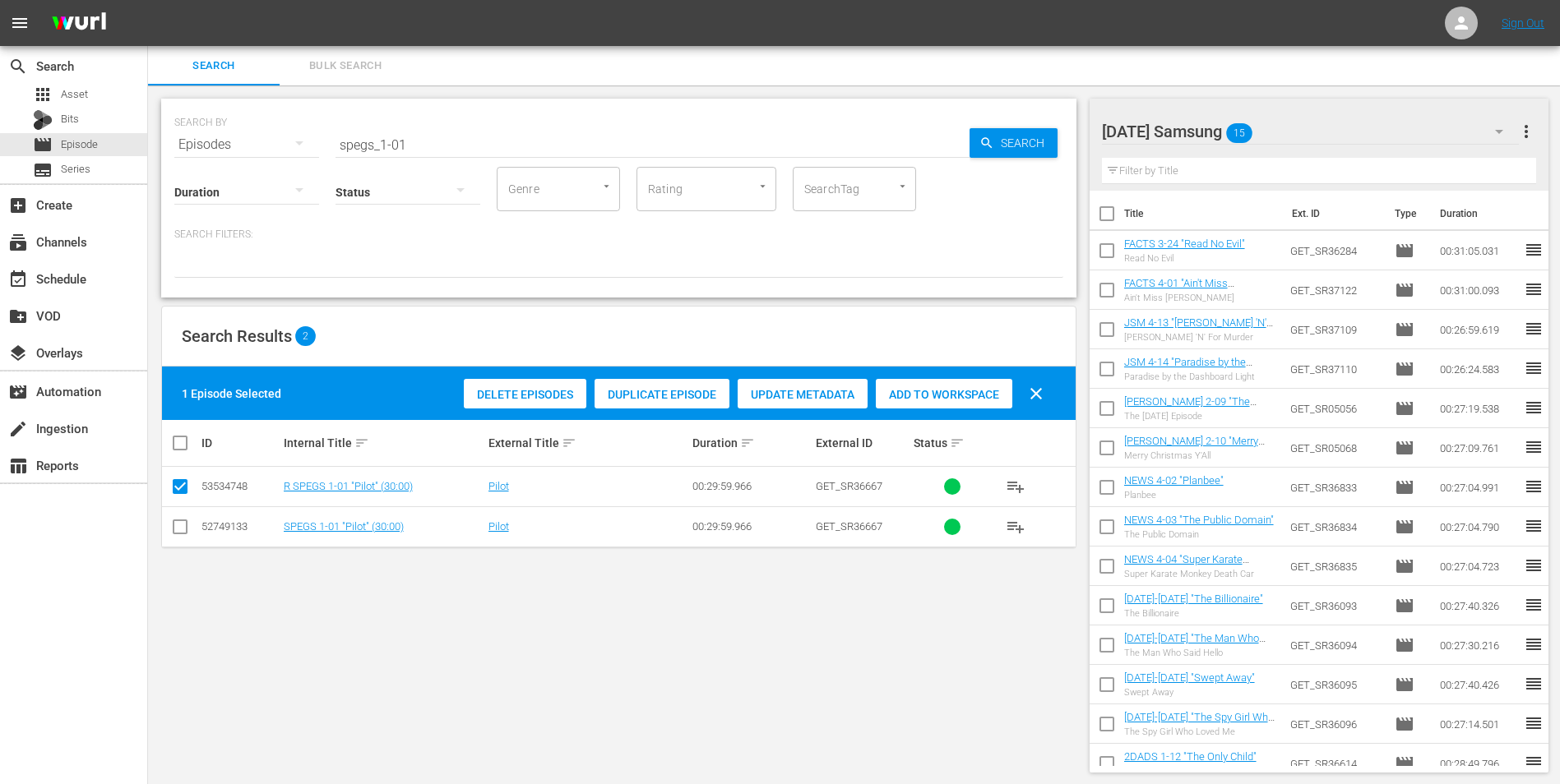
click at [174, 487] on input "checkbox" at bounding box center [179, 530] width 19 height 19
checkbox input "true"
drag, startPoint x: 175, startPoint y: 487, endPoint x: 194, endPoint y: 479, distance: 20.6
click at [176, 486] on input "checkbox" at bounding box center [179, 489] width 19 height 19
checkbox input "false"
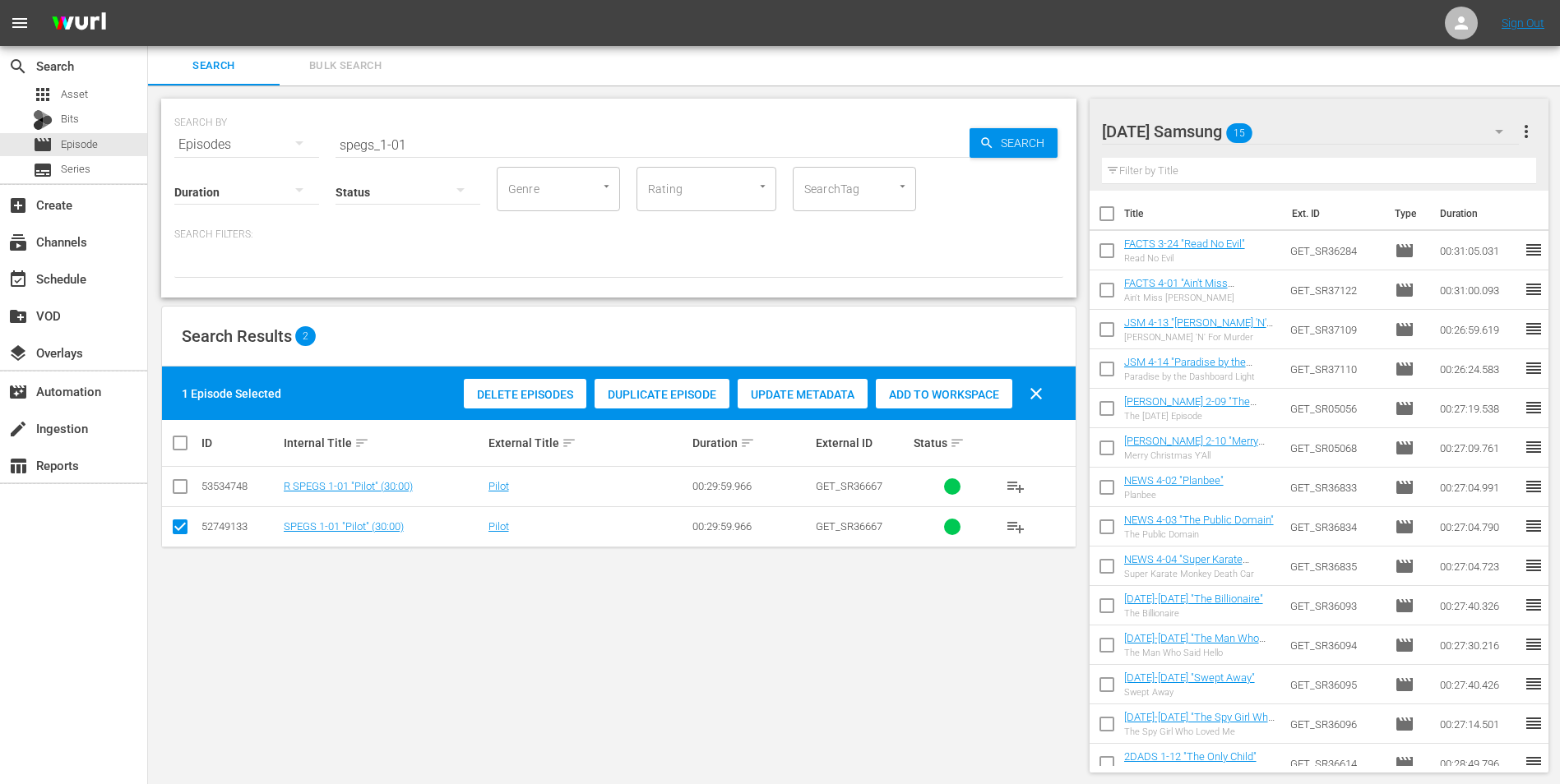
click at [934, 396] on span "Add to Workspace" at bounding box center [944, 395] width 137 height 14
drag, startPoint x: 474, startPoint y: 141, endPoint x: 289, endPoint y: 134, distance: 185.1
click at [292, 133] on div "SEARCH BY Search By Episodes Search ID, Title, Description, Keywords, or Catego…" at bounding box center [619, 135] width 889 height 59
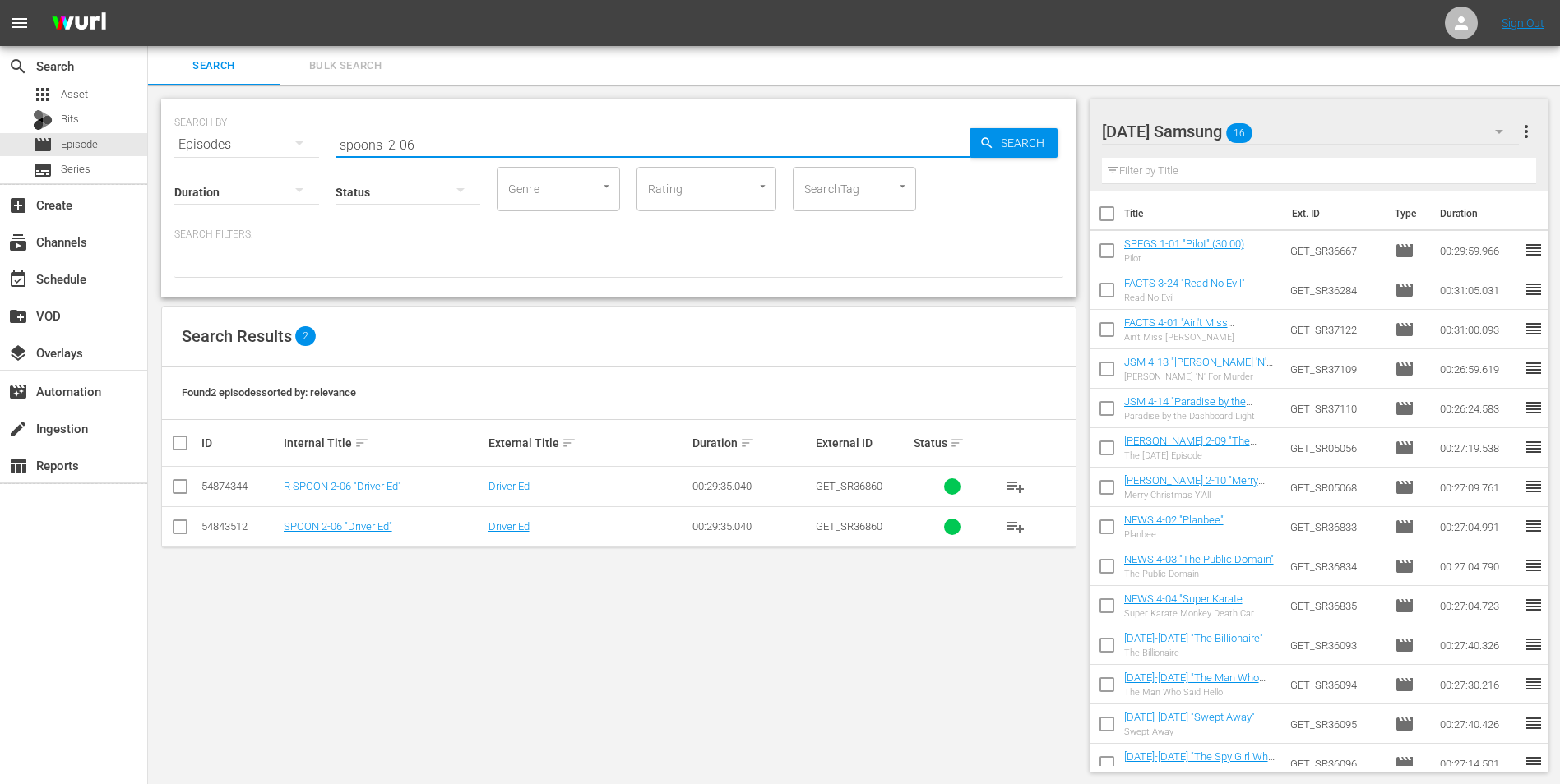
type input "spoons_2-06"
click at [185, 487] on input "checkbox" at bounding box center [179, 530] width 19 height 19
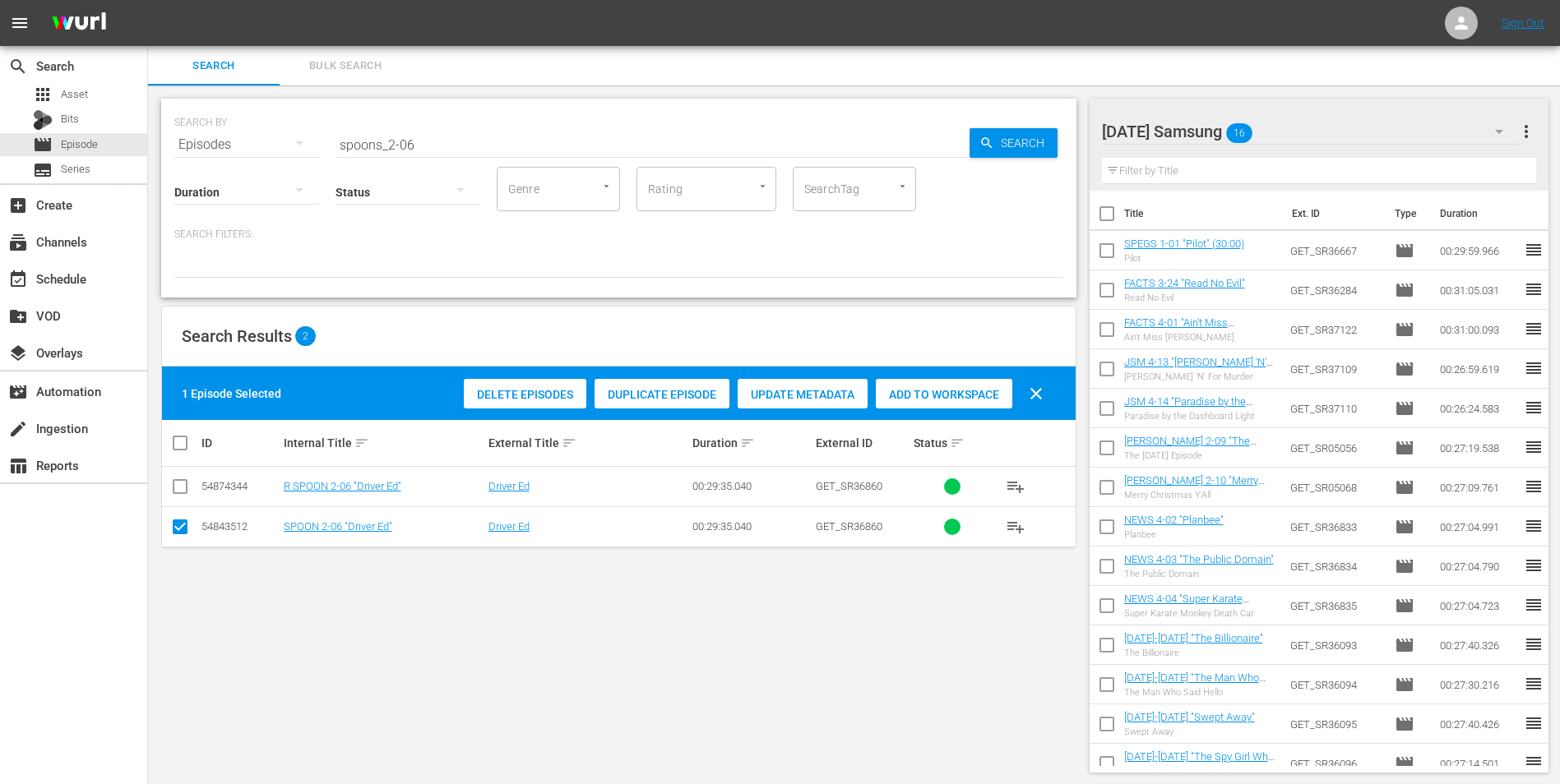
click at [914, 389] on span "Add to Workspace" at bounding box center [944, 395] width 137 height 14
click at [1045, 138] on div "[DATE] Samsung 17" at bounding box center [1311, 131] width 417 height 46
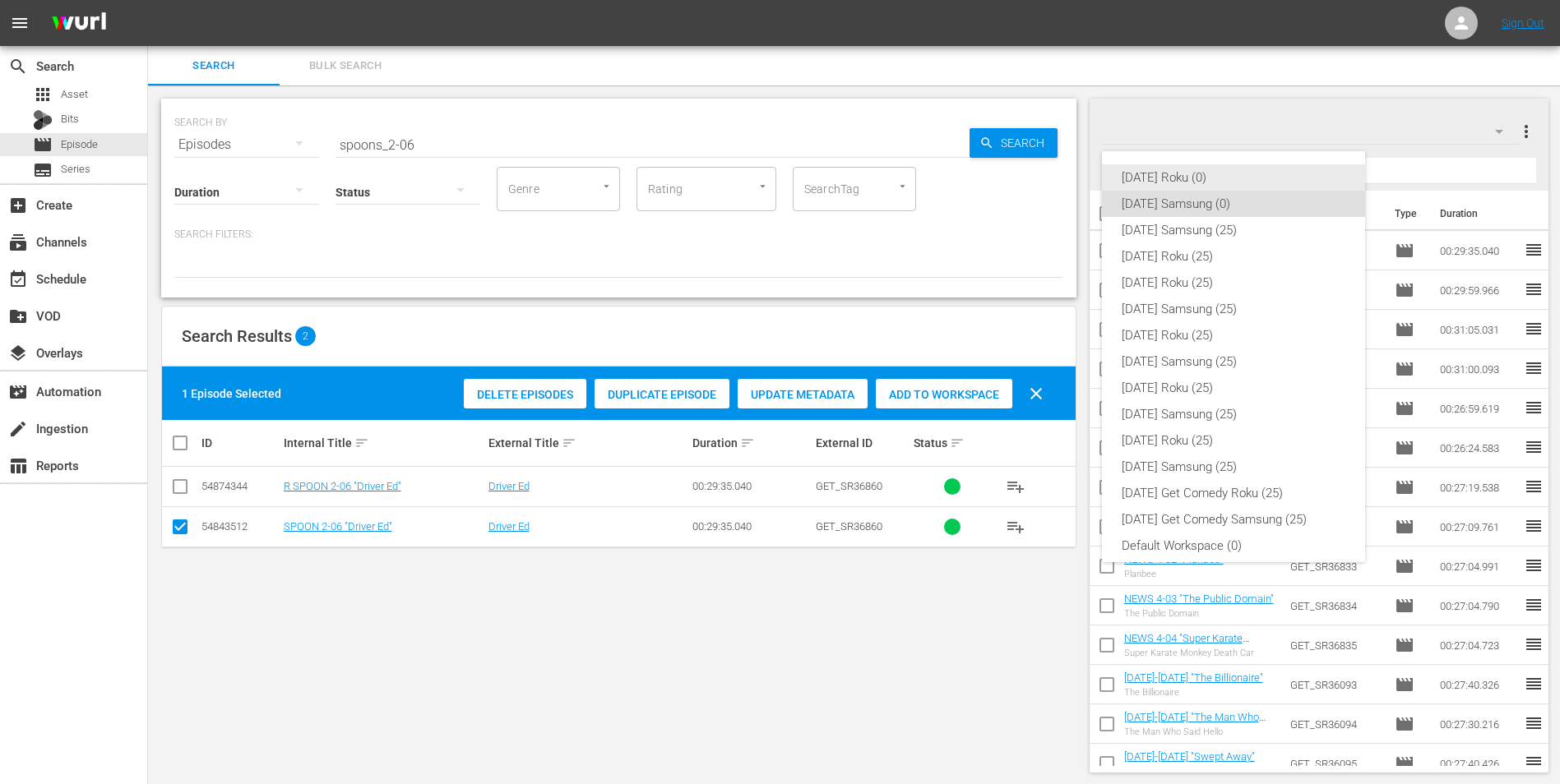
click at [1045, 175] on div "[DATE] Roku (0)" at bounding box center [1233, 177] width 224 height 26
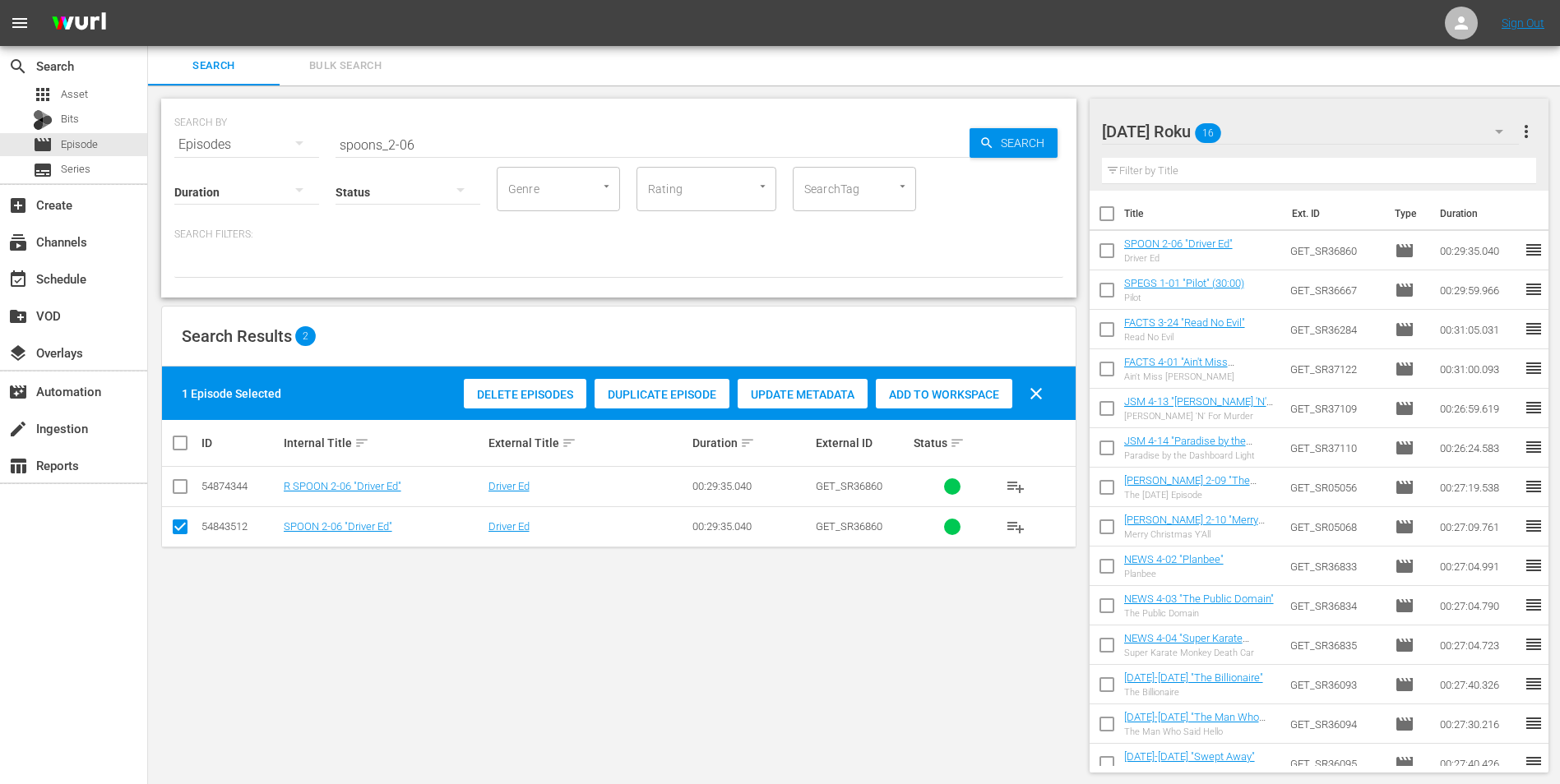
click at [187, 487] on input "checkbox" at bounding box center [179, 530] width 19 height 19
checkbox input "false"
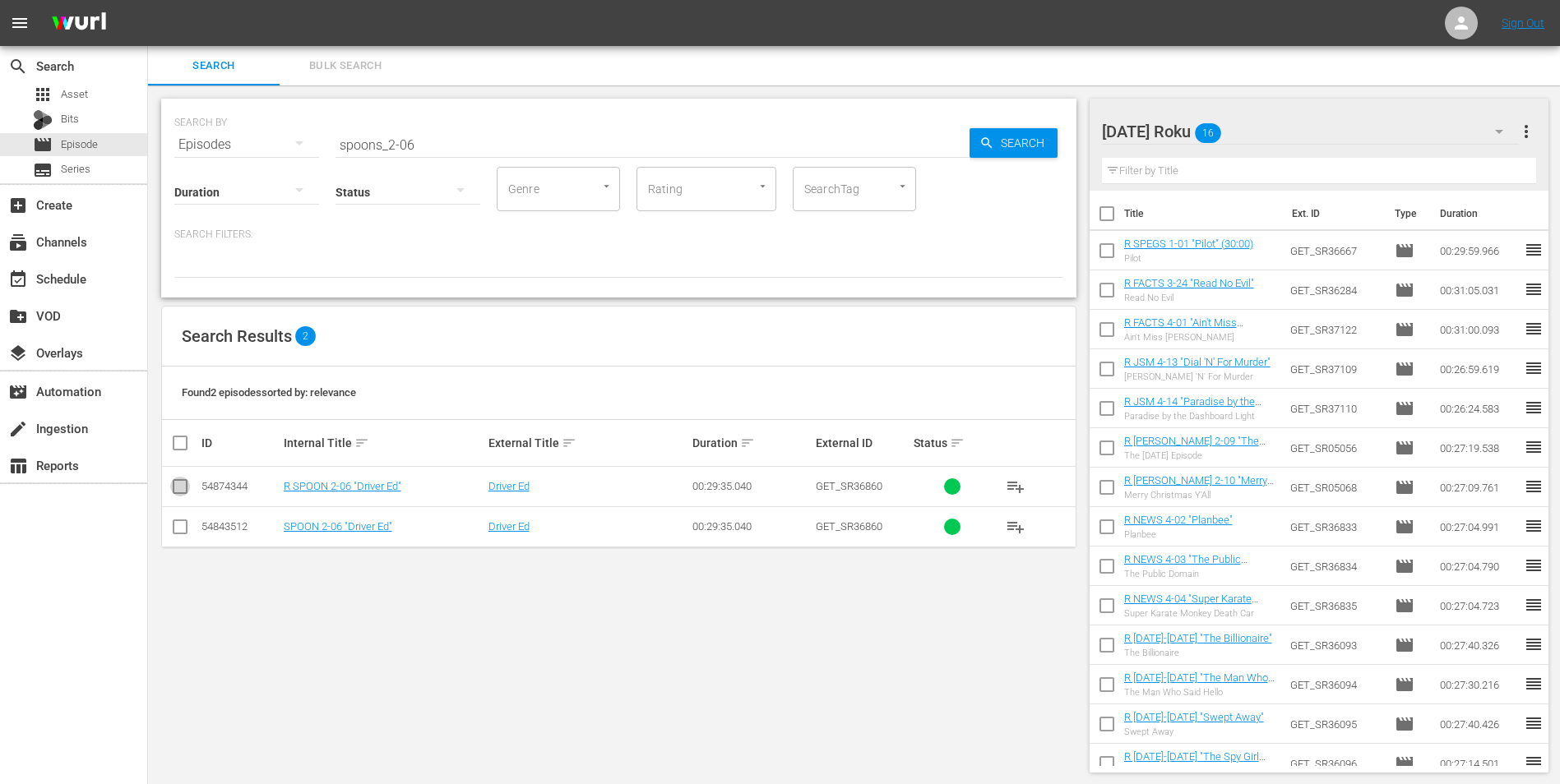
click at [181, 482] on input "checkbox" at bounding box center [179, 489] width 19 height 19
checkbox input "true"
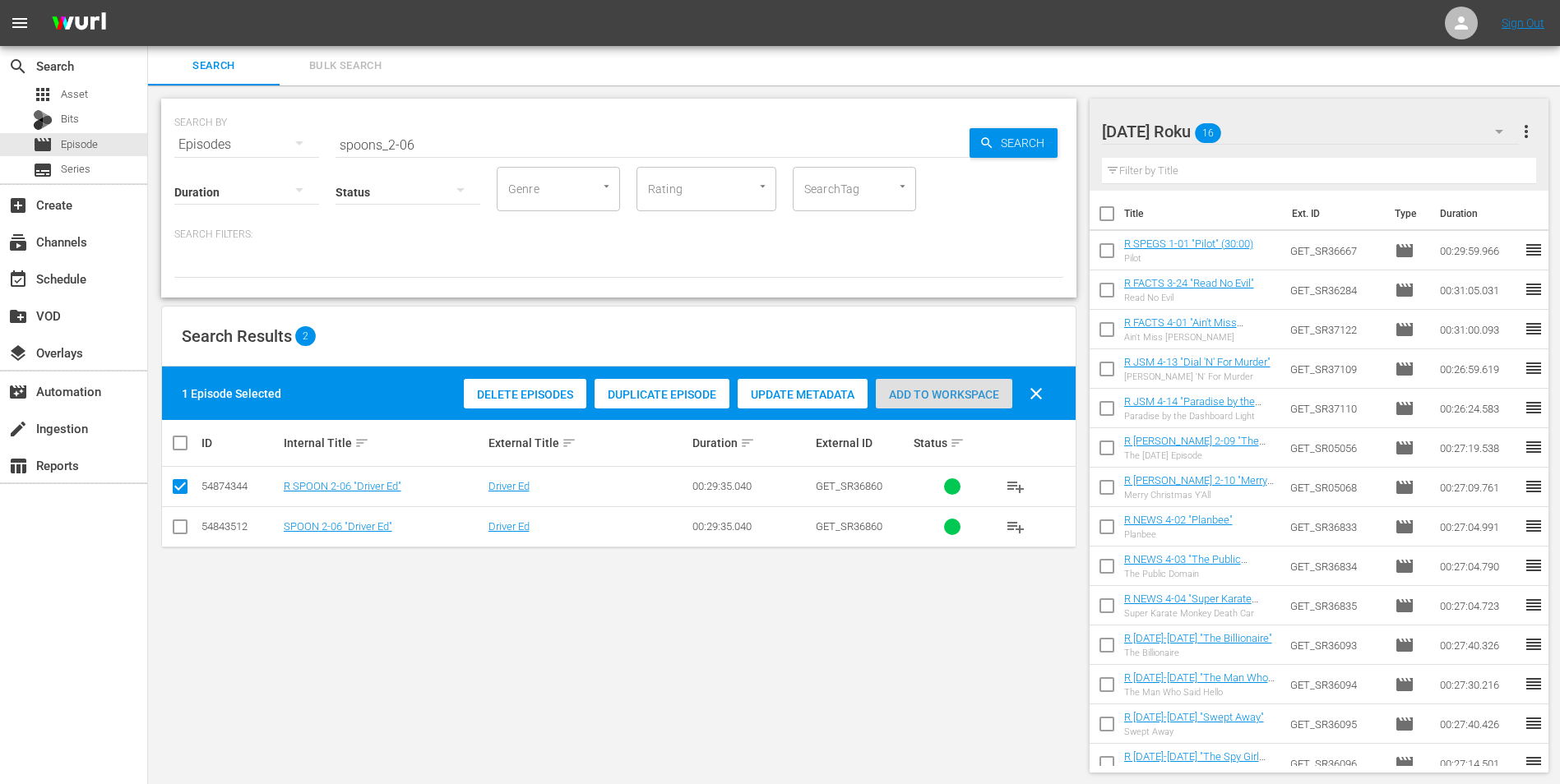
click at [928, 398] on span "Add to Workspace" at bounding box center [944, 395] width 137 height 14
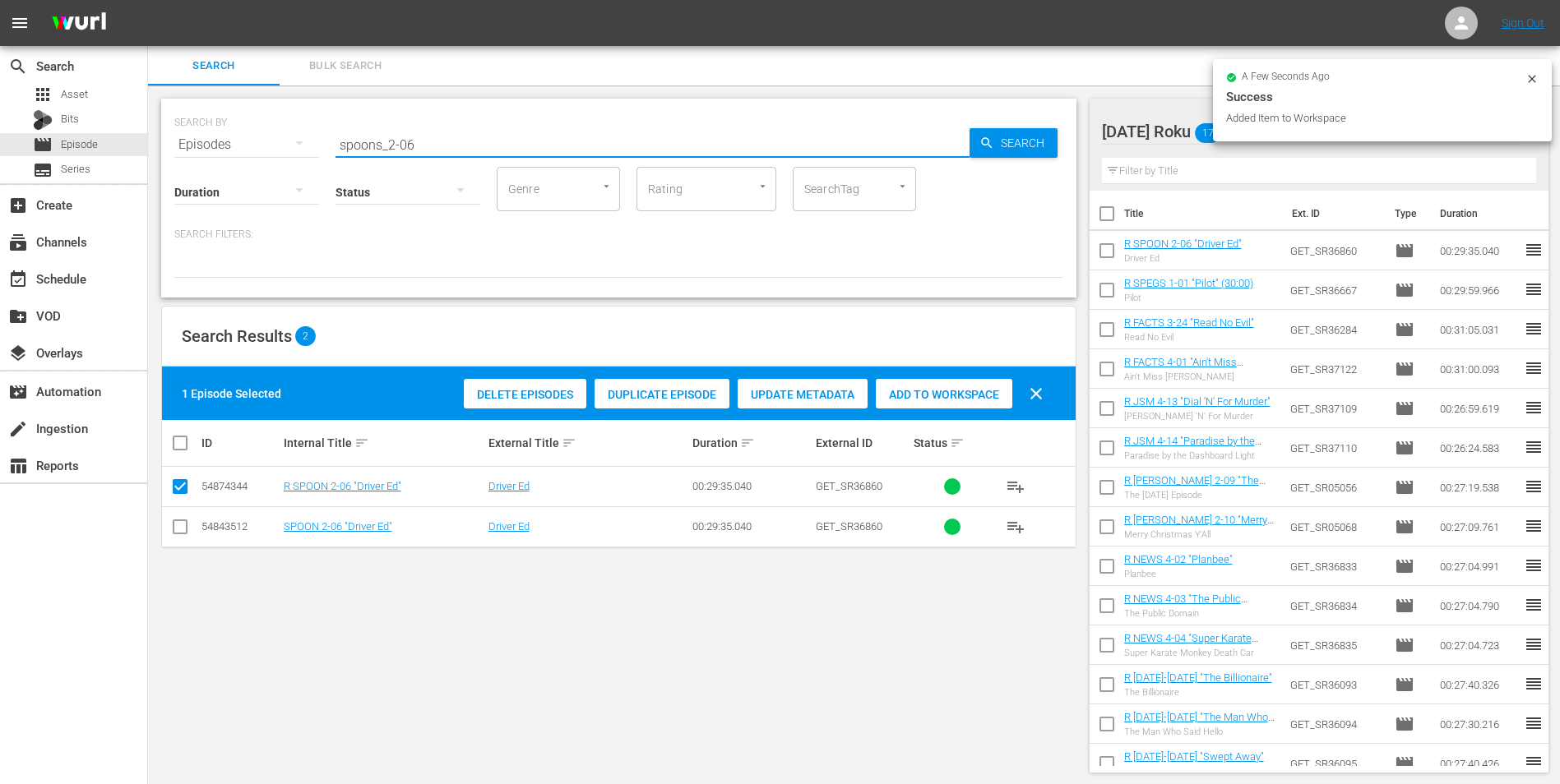
drag, startPoint x: 405, startPoint y: 138, endPoint x: 439, endPoint y: 146, distance: 34.9
click at [435, 147] on input "spoons_2-06" at bounding box center [652, 144] width 634 height 40
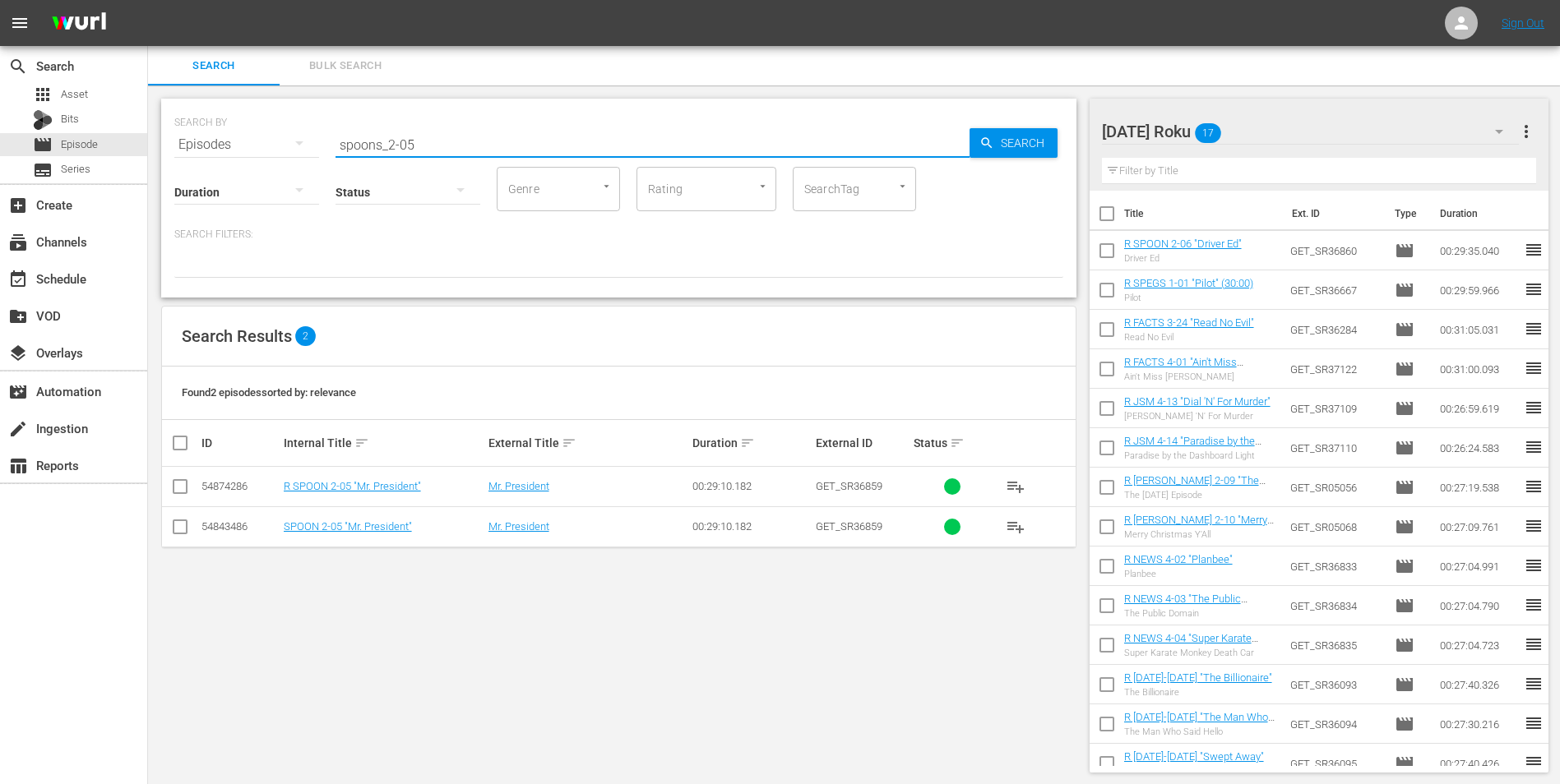
type input "spoons_2-05"
click at [176, 487] on input "checkbox" at bounding box center [179, 489] width 19 height 19
checkbox input "true"
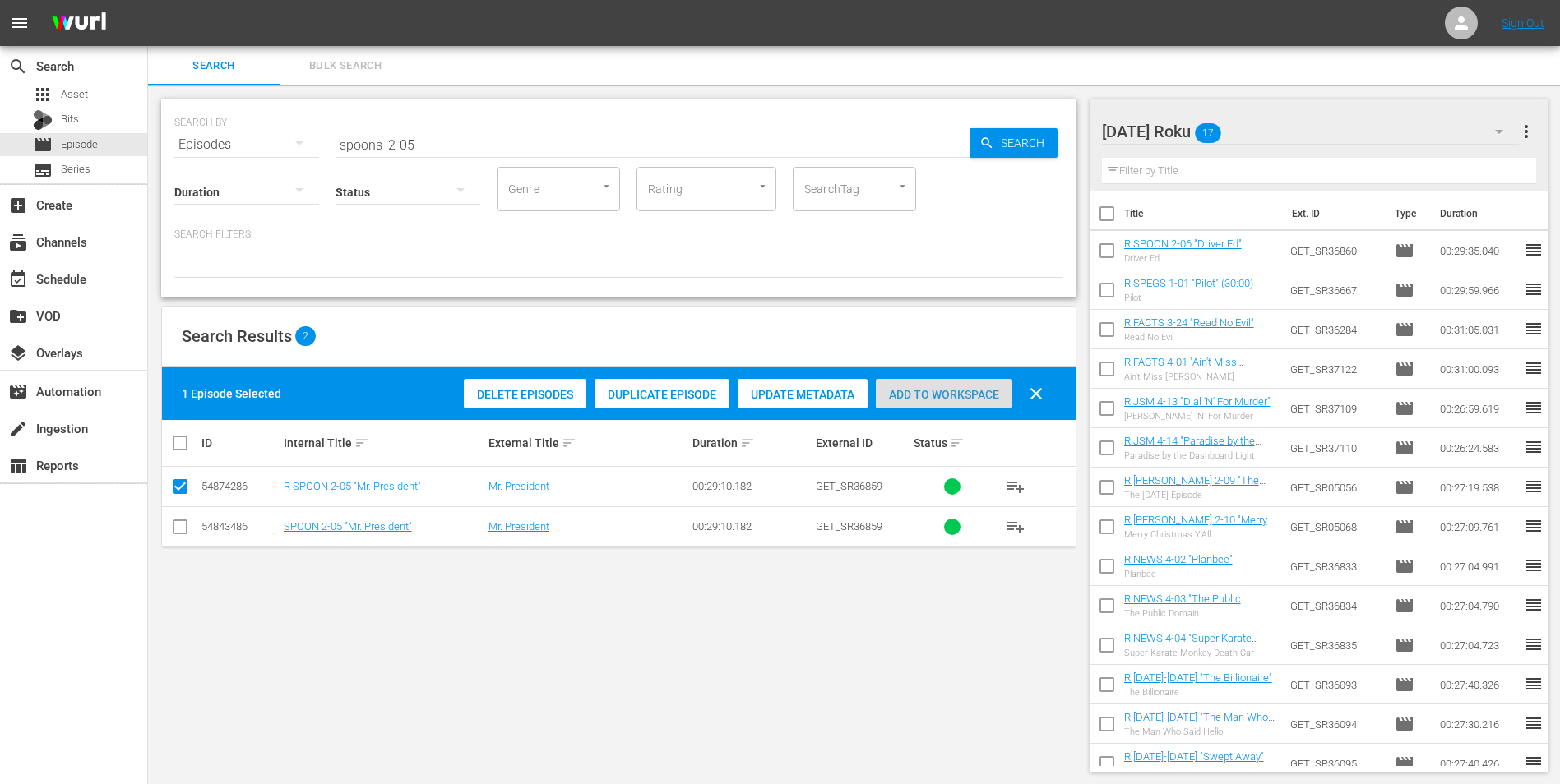
click at [963, 385] on div "Add to Workspace" at bounding box center [944, 395] width 137 height 31
click at [1045, 133] on div "[DATE] Roku 18" at bounding box center [1311, 131] width 417 height 46
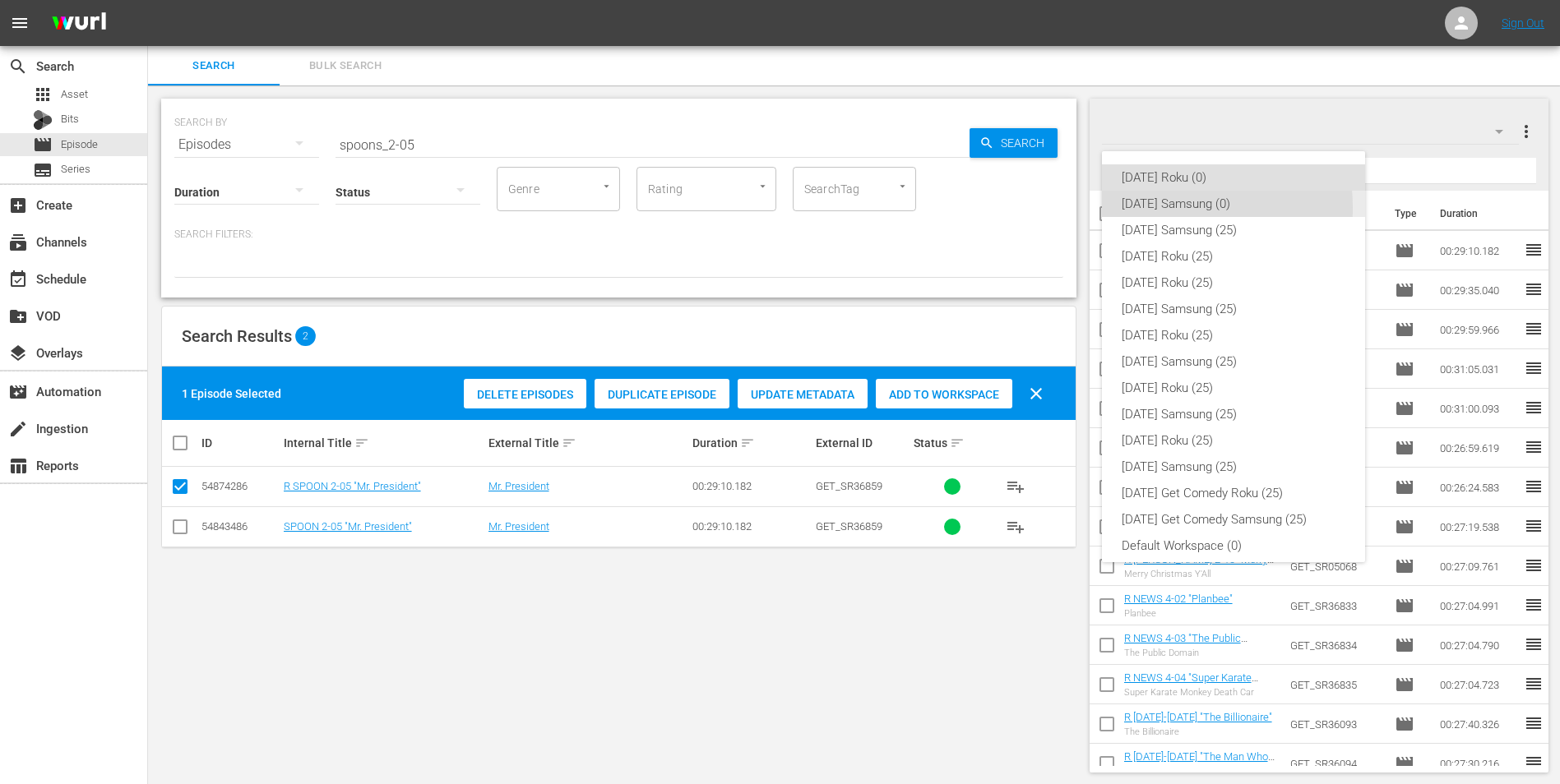
click at [1045, 208] on div "[DATE] Samsung (0)" at bounding box center [1233, 204] width 224 height 26
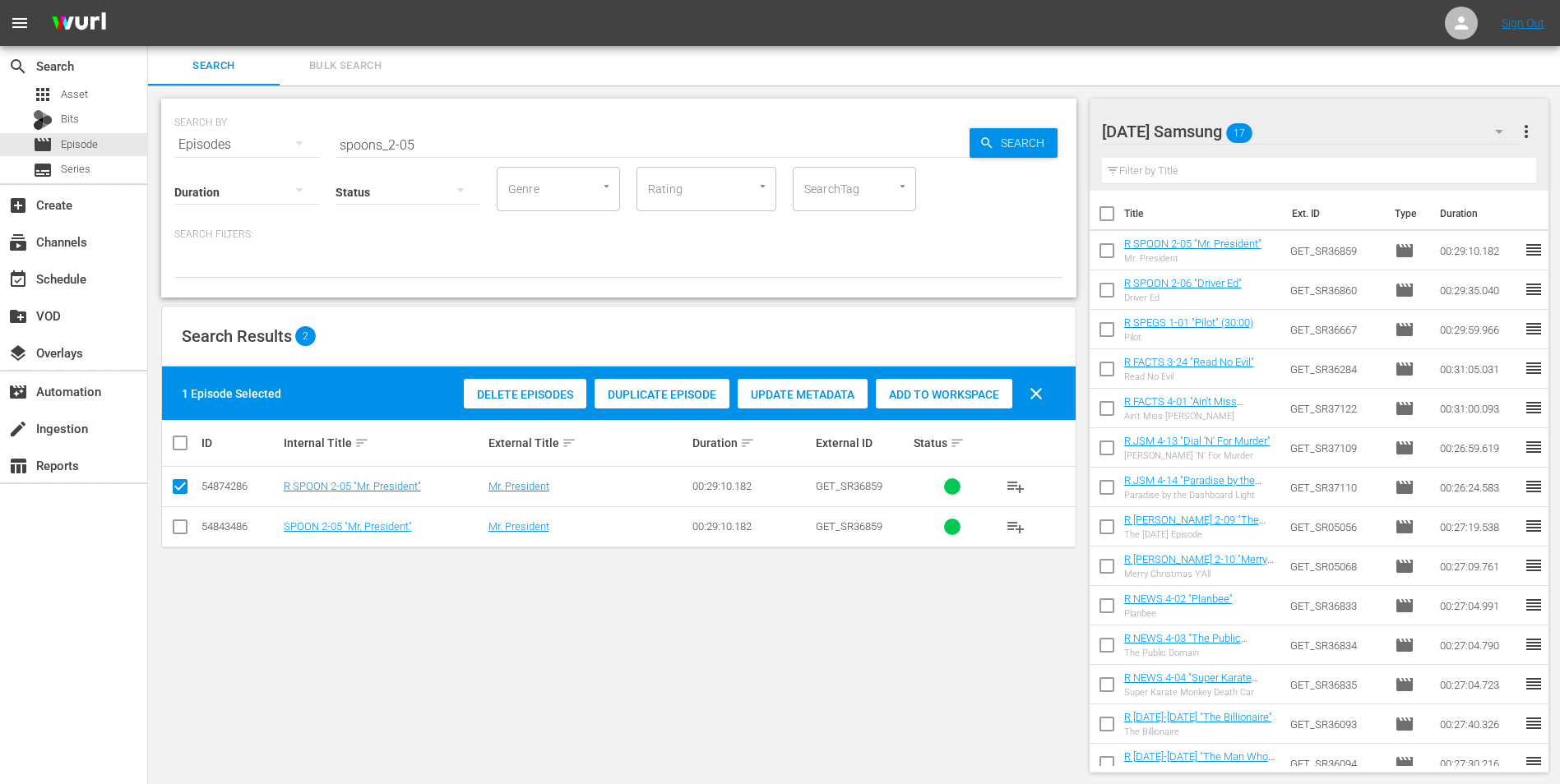
click at [177, 487] on input "checkbox" at bounding box center [179, 530] width 19 height 19
checkbox input "true"
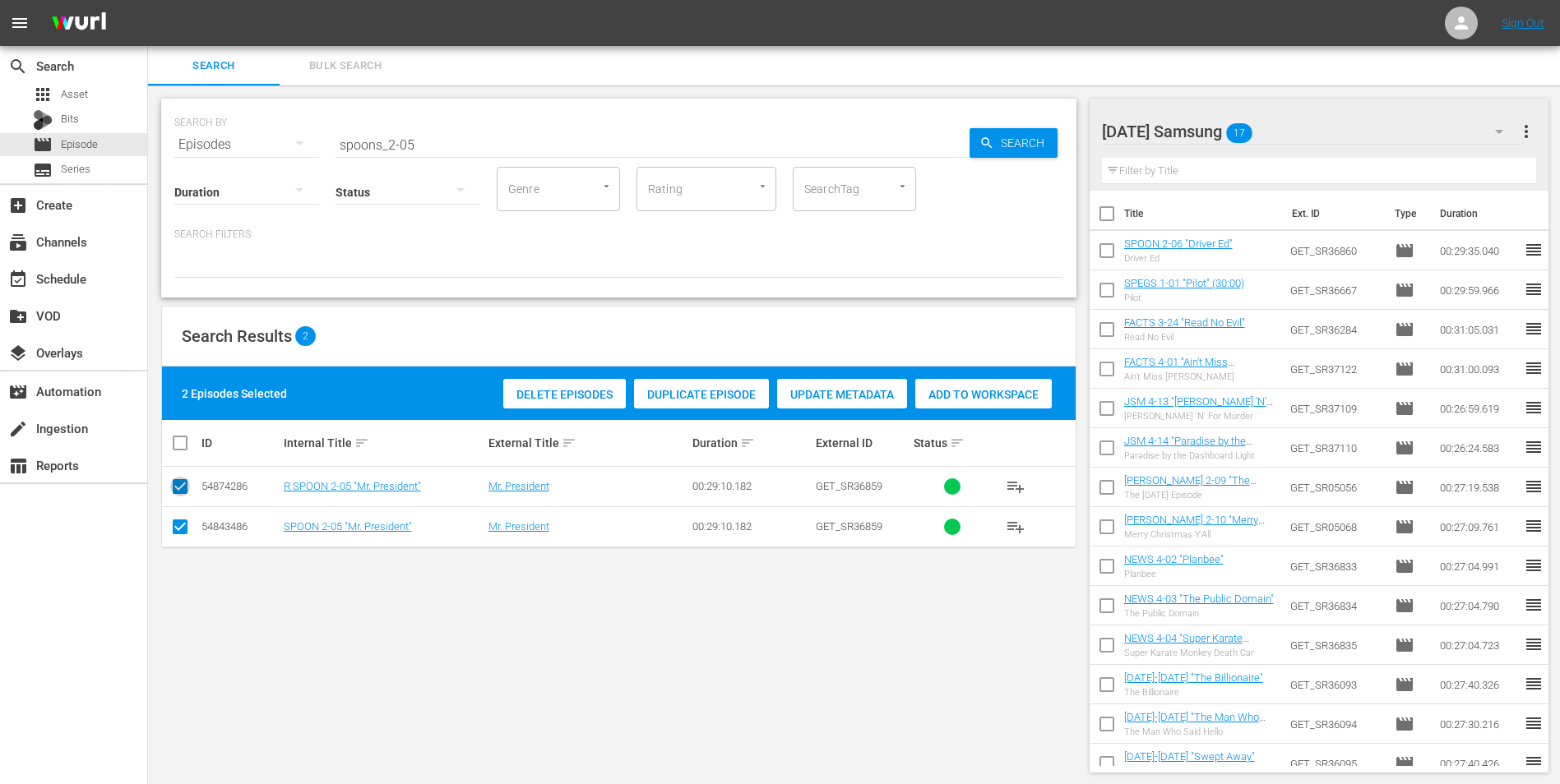
click at [174, 487] on input "checkbox" at bounding box center [179, 489] width 19 height 19
checkbox input "false"
click at [932, 379] on div "Add to Workspace" at bounding box center [944, 395] width 137 height 31
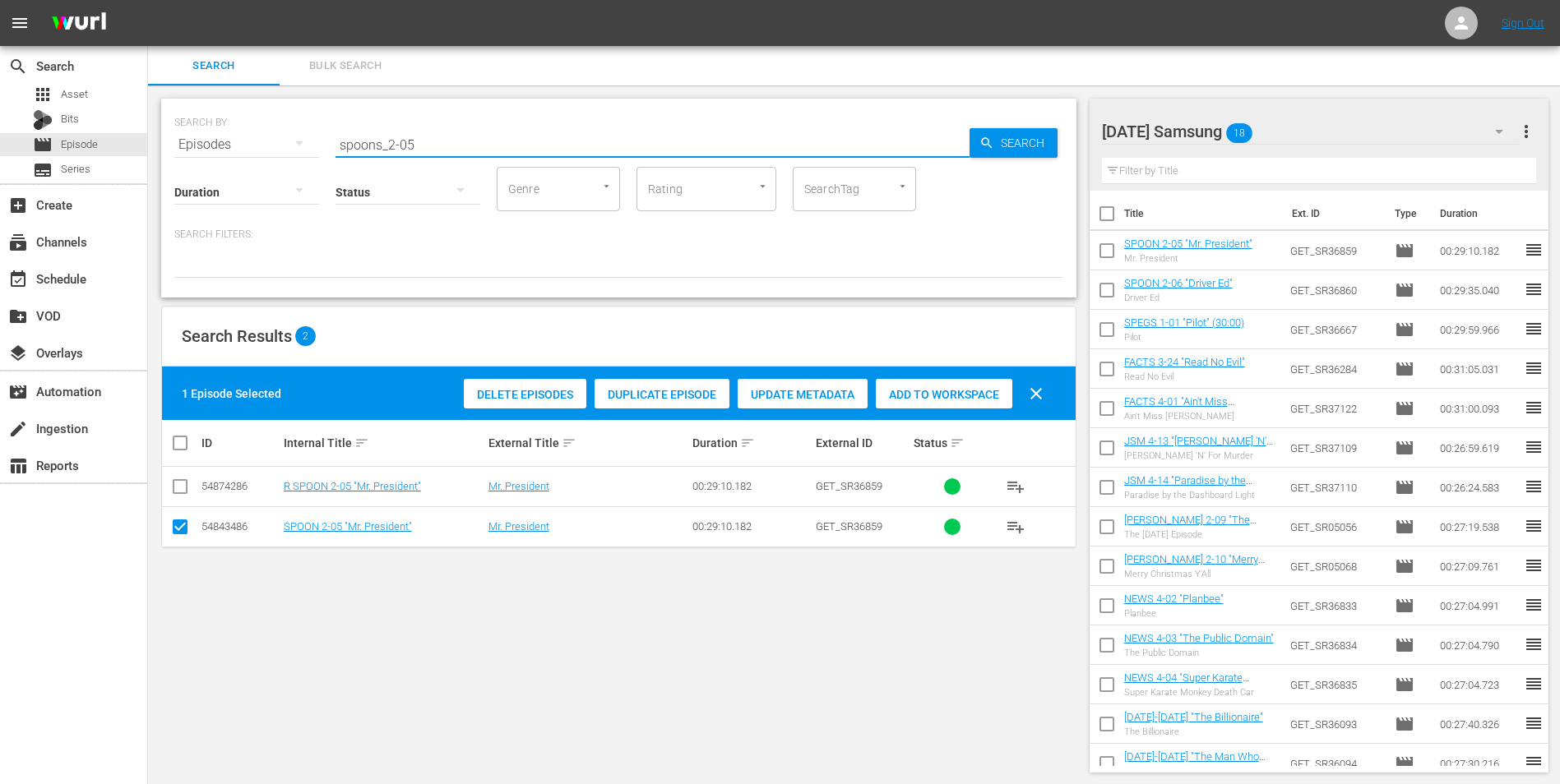
click at [411, 145] on input "spoons_2-05" at bounding box center [652, 144] width 634 height 40
click at [1045, 118] on div "[DATE] Samsung 18" at bounding box center [1311, 131] width 417 height 46
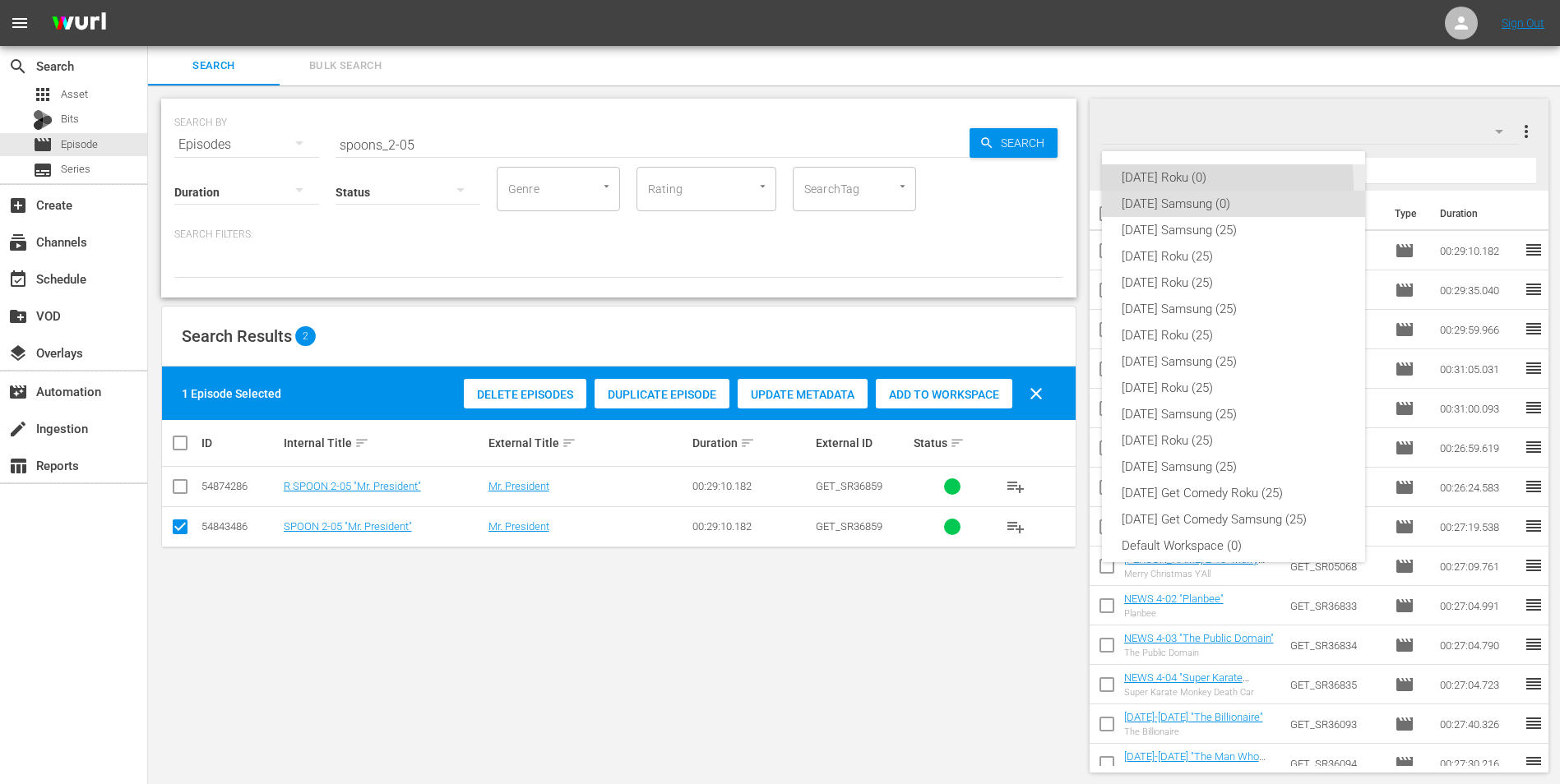
click at [1045, 185] on div "[DATE] Roku (0)" at bounding box center [1233, 177] width 224 height 26
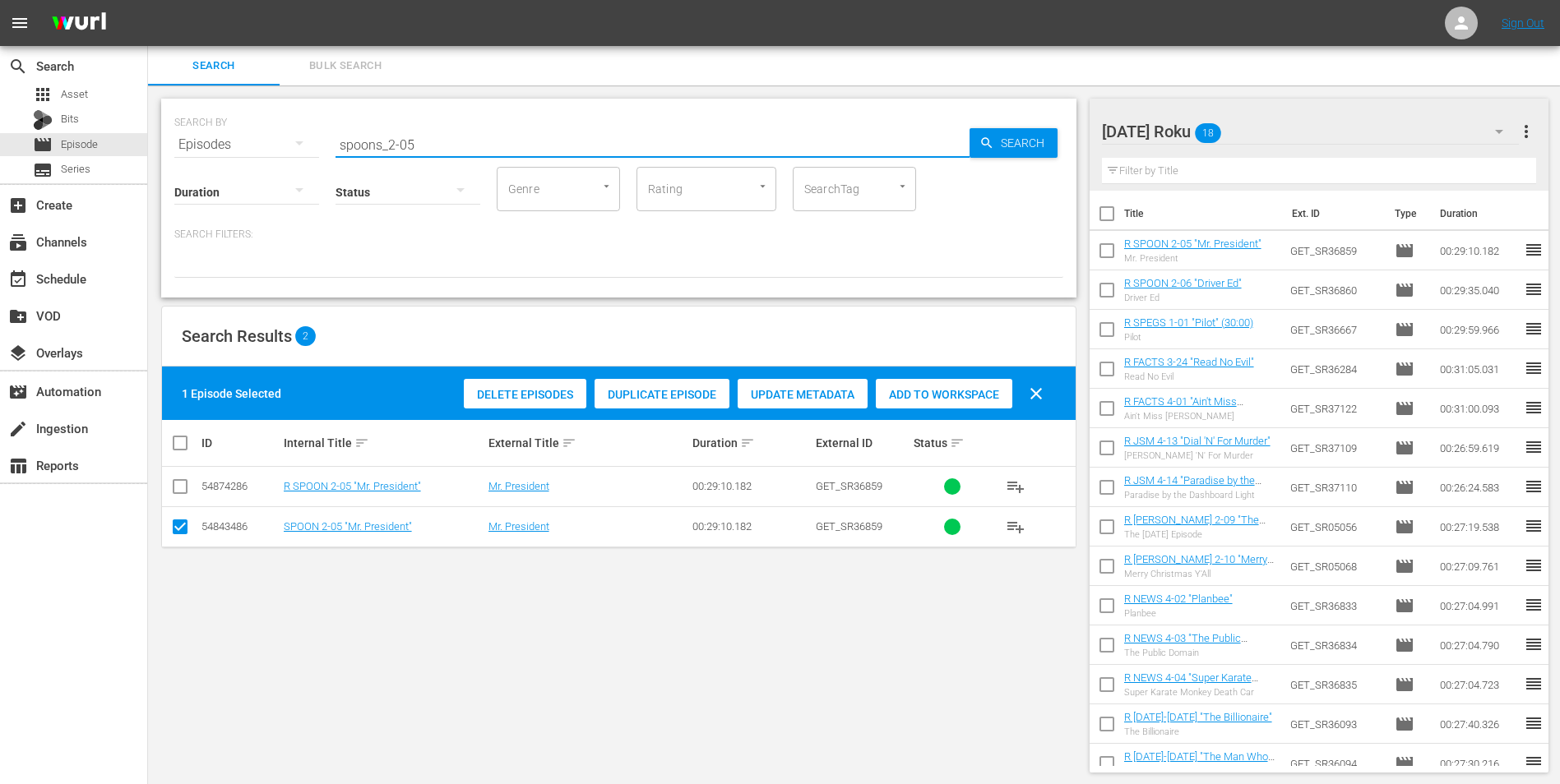
drag, startPoint x: 407, startPoint y: 144, endPoint x: 452, endPoint y: 155, distance: 46.3
click at [452, 155] on div "SEARCH BY Search By Episodes Search ID, Title, Description, Keywords, or Catego…" at bounding box center [619, 198] width 915 height 199
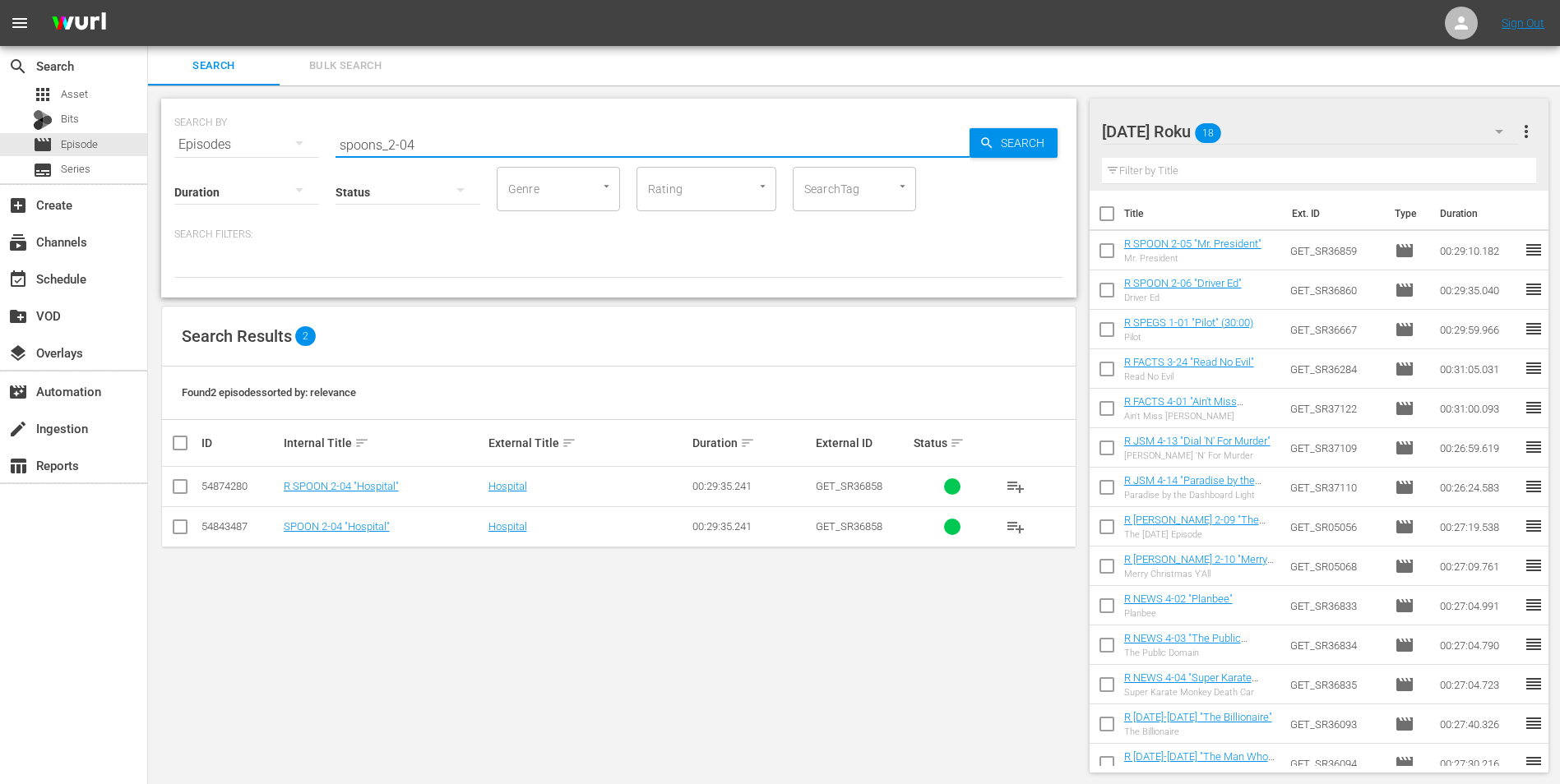
type input "spoons_2-04"
click at [176, 487] on input "checkbox" at bounding box center [179, 489] width 19 height 19
checkbox input "true"
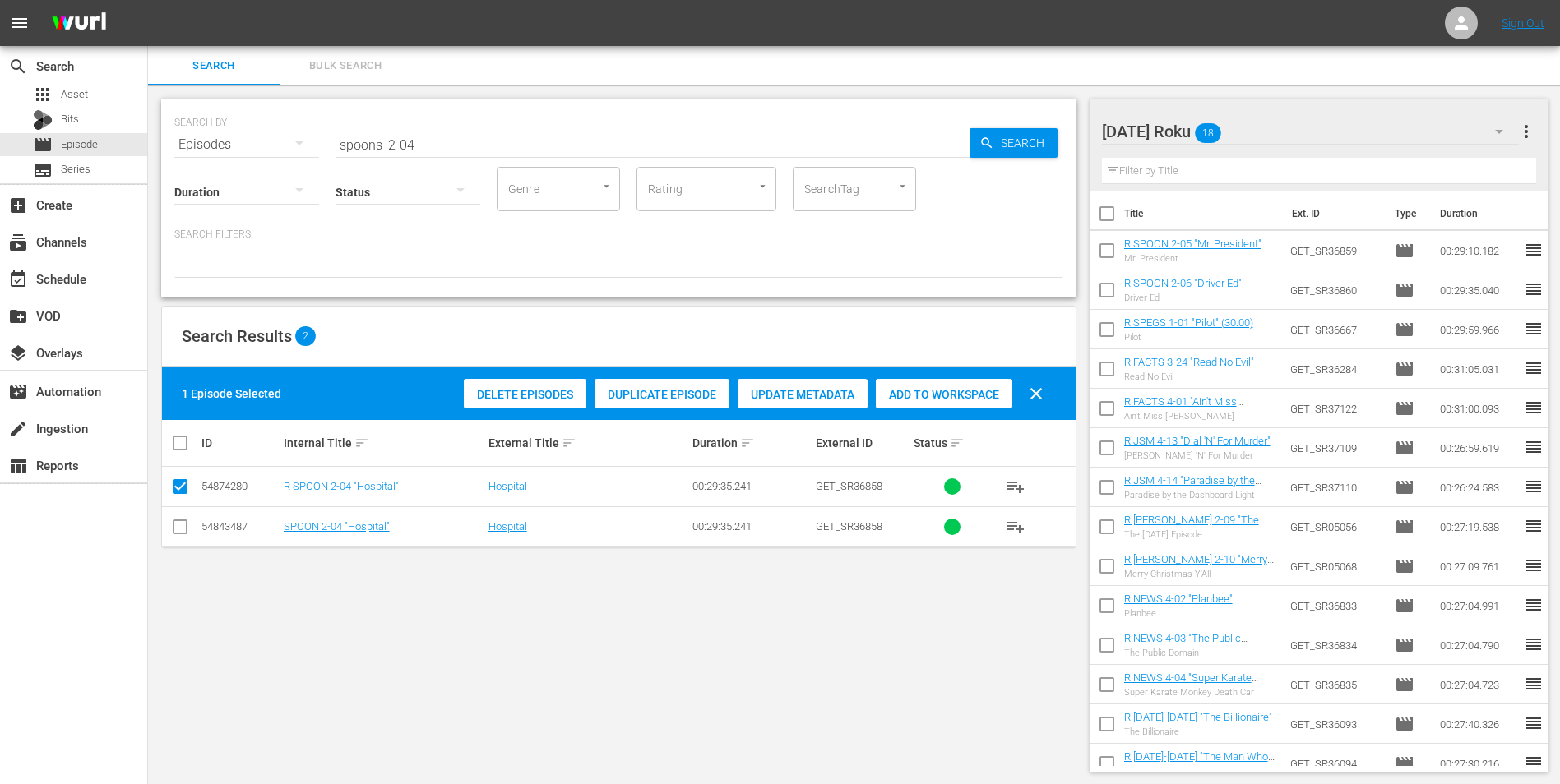
click at [973, 382] on div "Add to Workspace" at bounding box center [944, 395] width 137 height 31
click at [1045, 126] on div "[DATE] Roku 19" at bounding box center [1311, 131] width 417 height 46
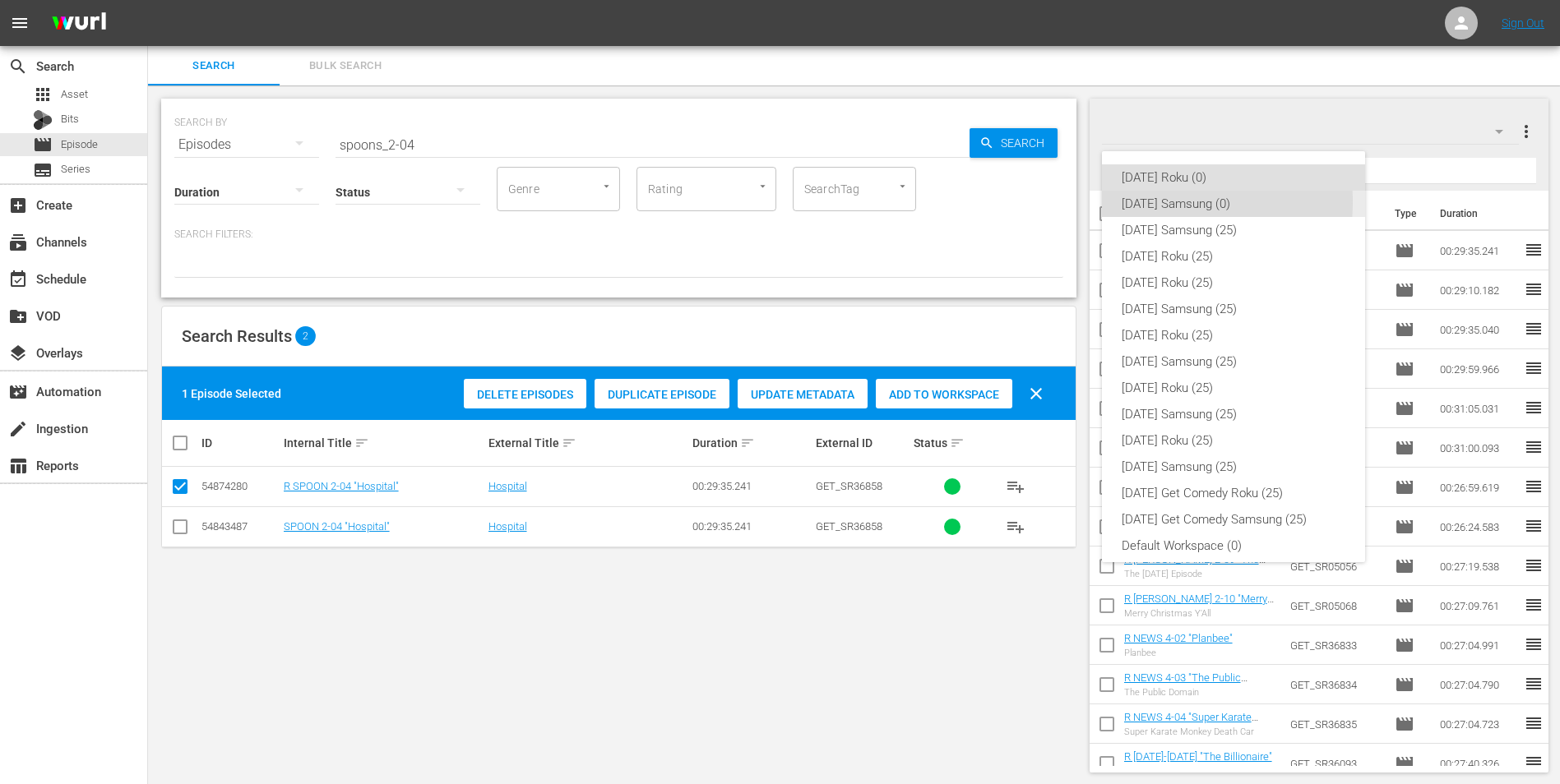
click at [1045, 202] on div "[DATE] Samsung (0)" at bounding box center [1233, 204] width 224 height 26
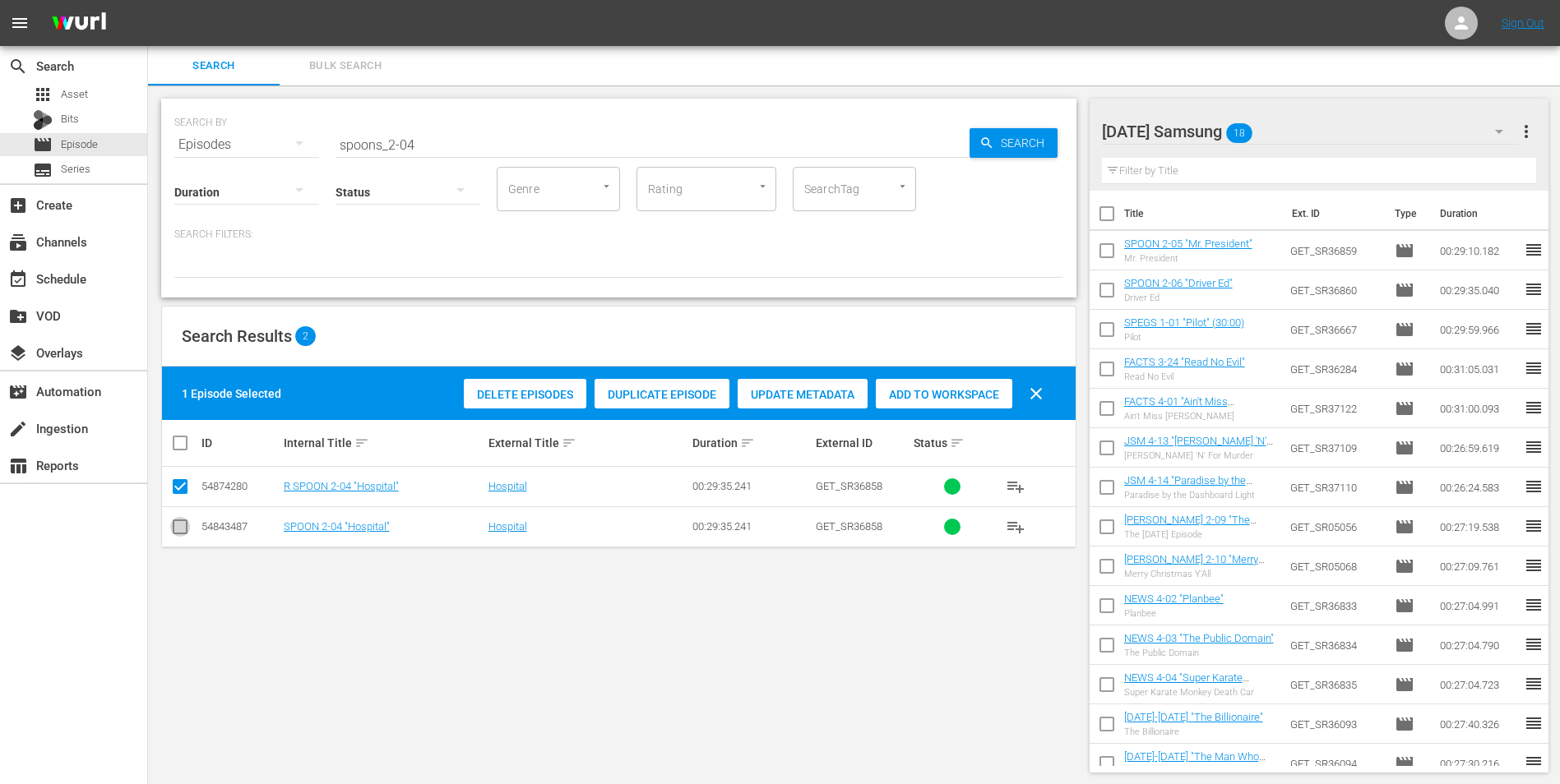
click at [181, 487] on input "checkbox" at bounding box center [179, 530] width 19 height 19
checkbox input "true"
click at [173, 487] on input "checkbox" at bounding box center [179, 489] width 19 height 19
checkbox input "false"
click at [973, 389] on span "Add to Workspace" at bounding box center [944, 395] width 137 height 14
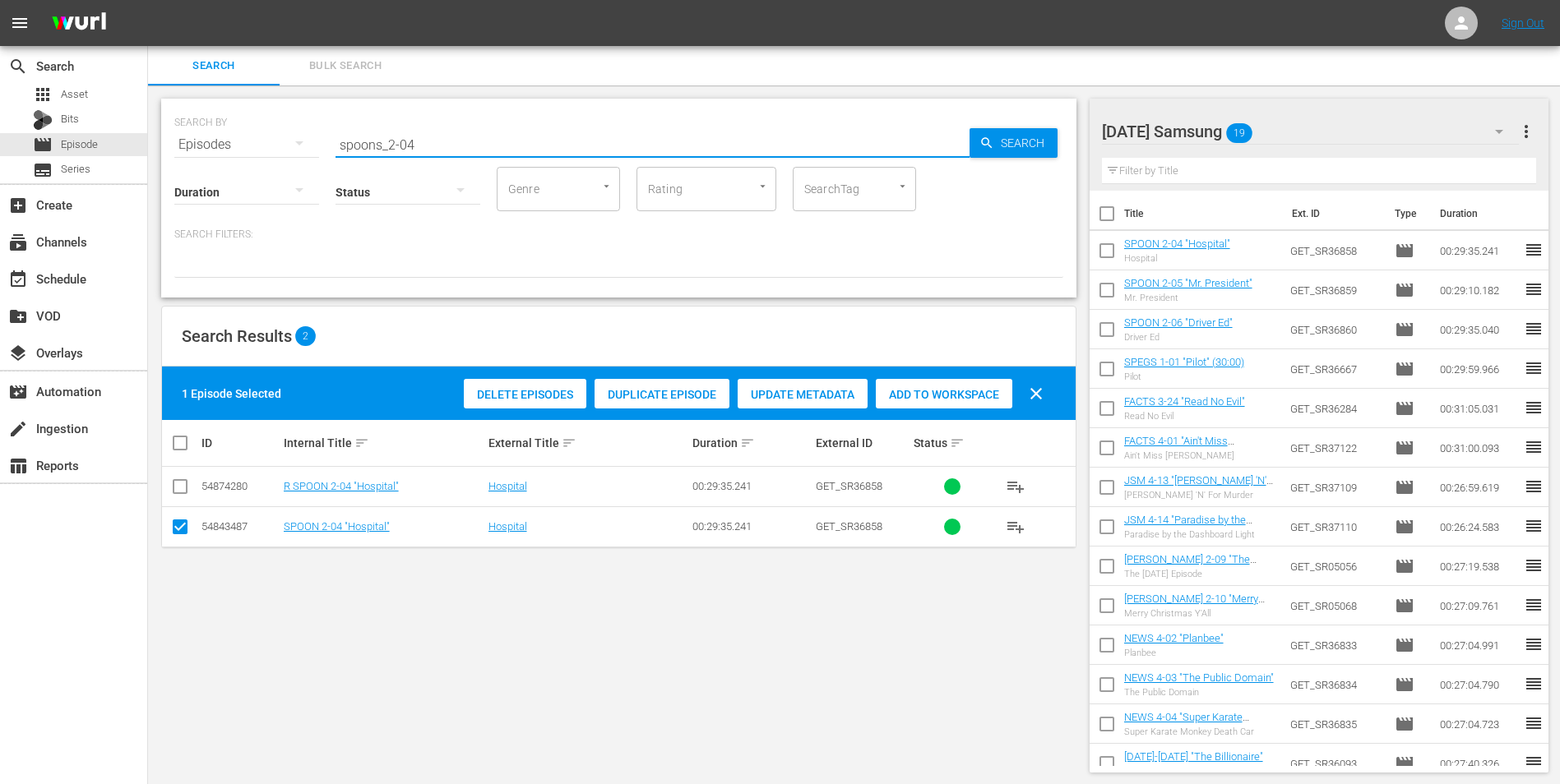
drag, startPoint x: 437, startPoint y: 143, endPoint x: 282, endPoint y: 130, distance: 155.5
click at [284, 132] on div "SEARCH BY Search By Episodes Search ID, Title, Description, Keywords, or Catego…" at bounding box center [619, 135] width 889 height 59
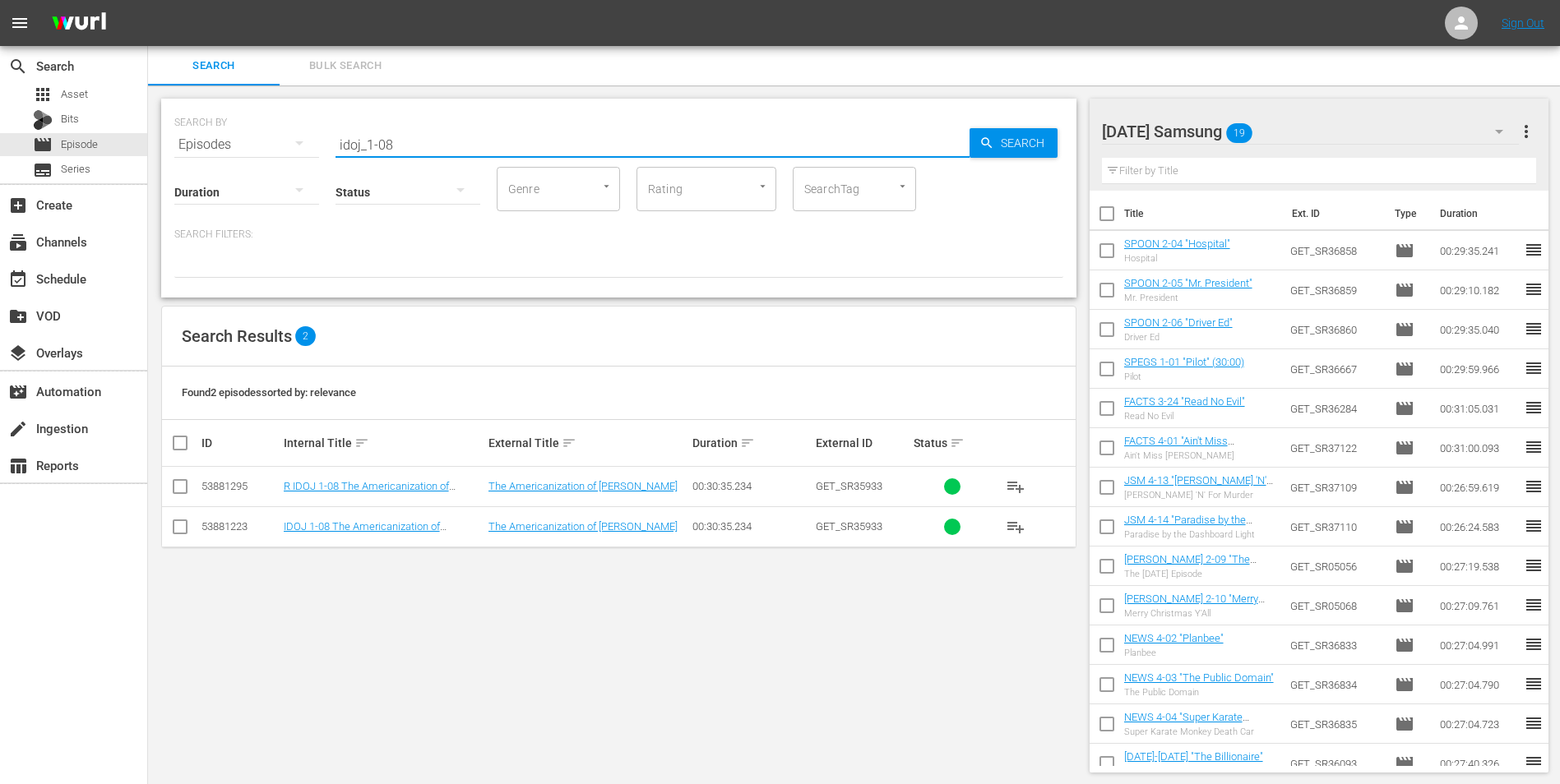
type input "idoj_1-08"
click at [187, 487] on input "checkbox" at bounding box center [179, 530] width 19 height 19
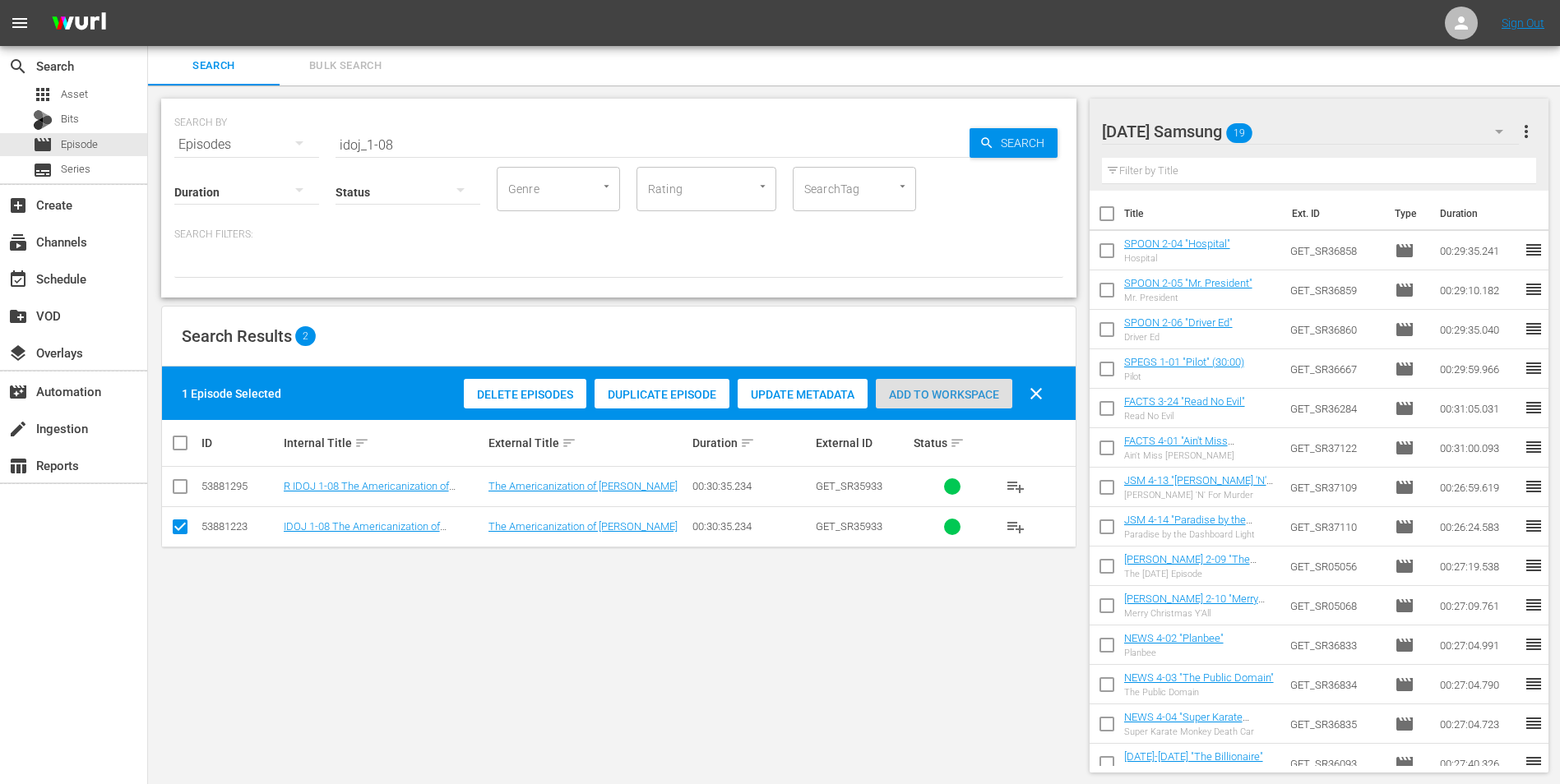
click at [912, 399] on span "Add to Workspace" at bounding box center [944, 395] width 137 height 14
click at [1045, 122] on div "[DATE] Samsung 20" at bounding box center [1311, 131] width 417 height 46
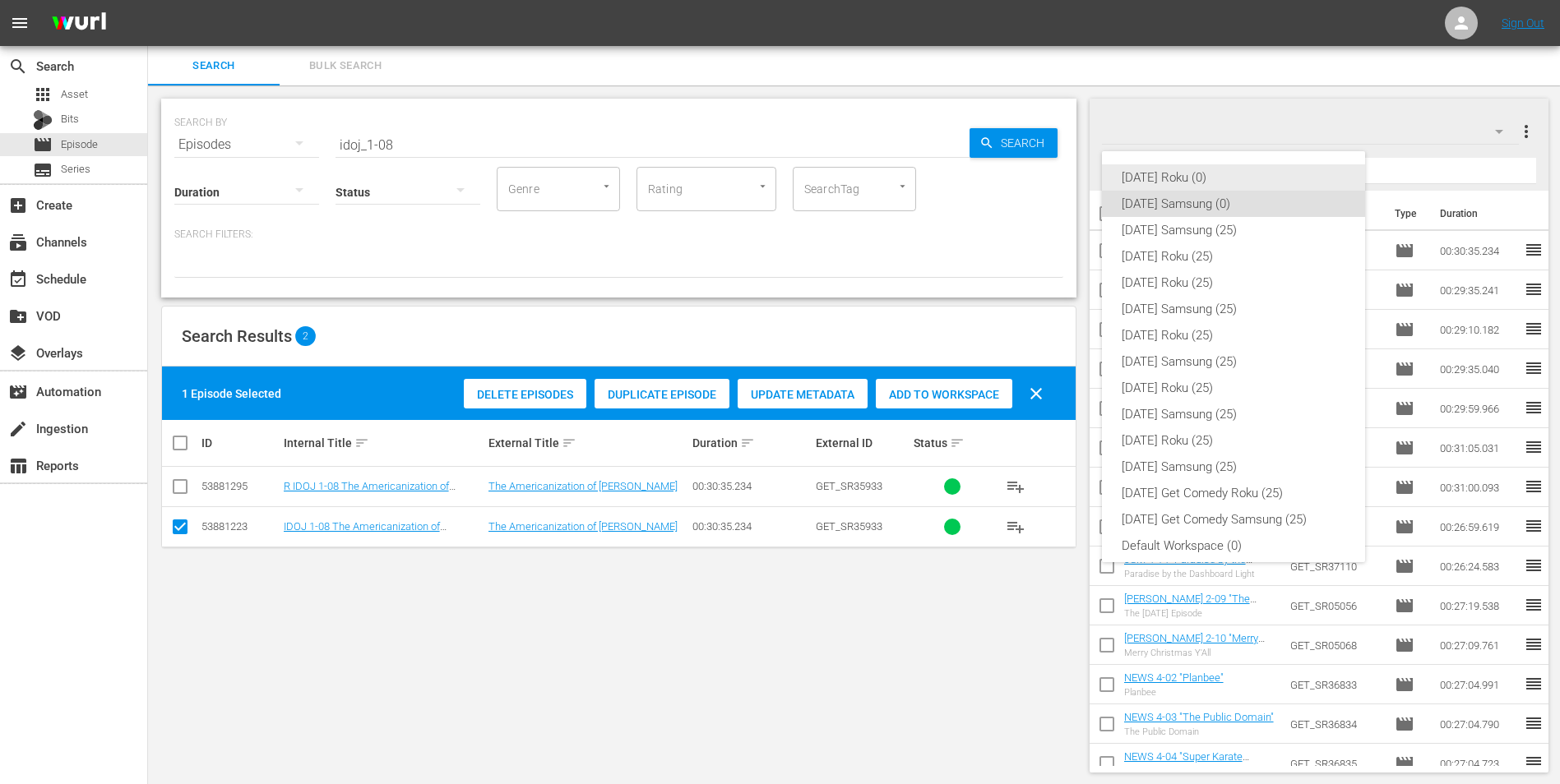
click at [1045, 172] on div "[DATE] Roku (0)" at bounding box center [1233, 177] width 224 height 26
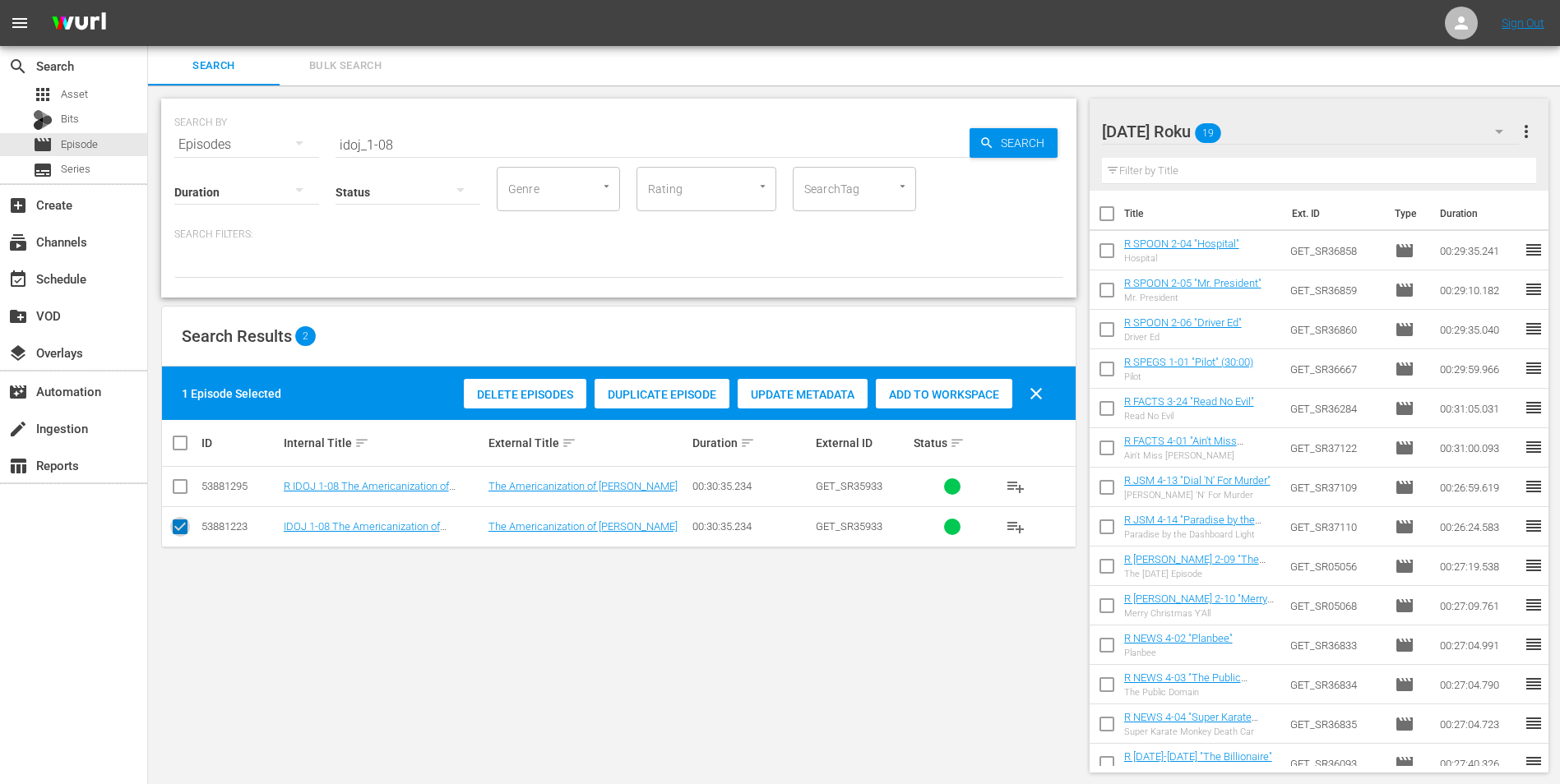
click at [170, 487] on input "checkbox" at bounding box center [179, 530] width 19 height 19
checkbox input "false"
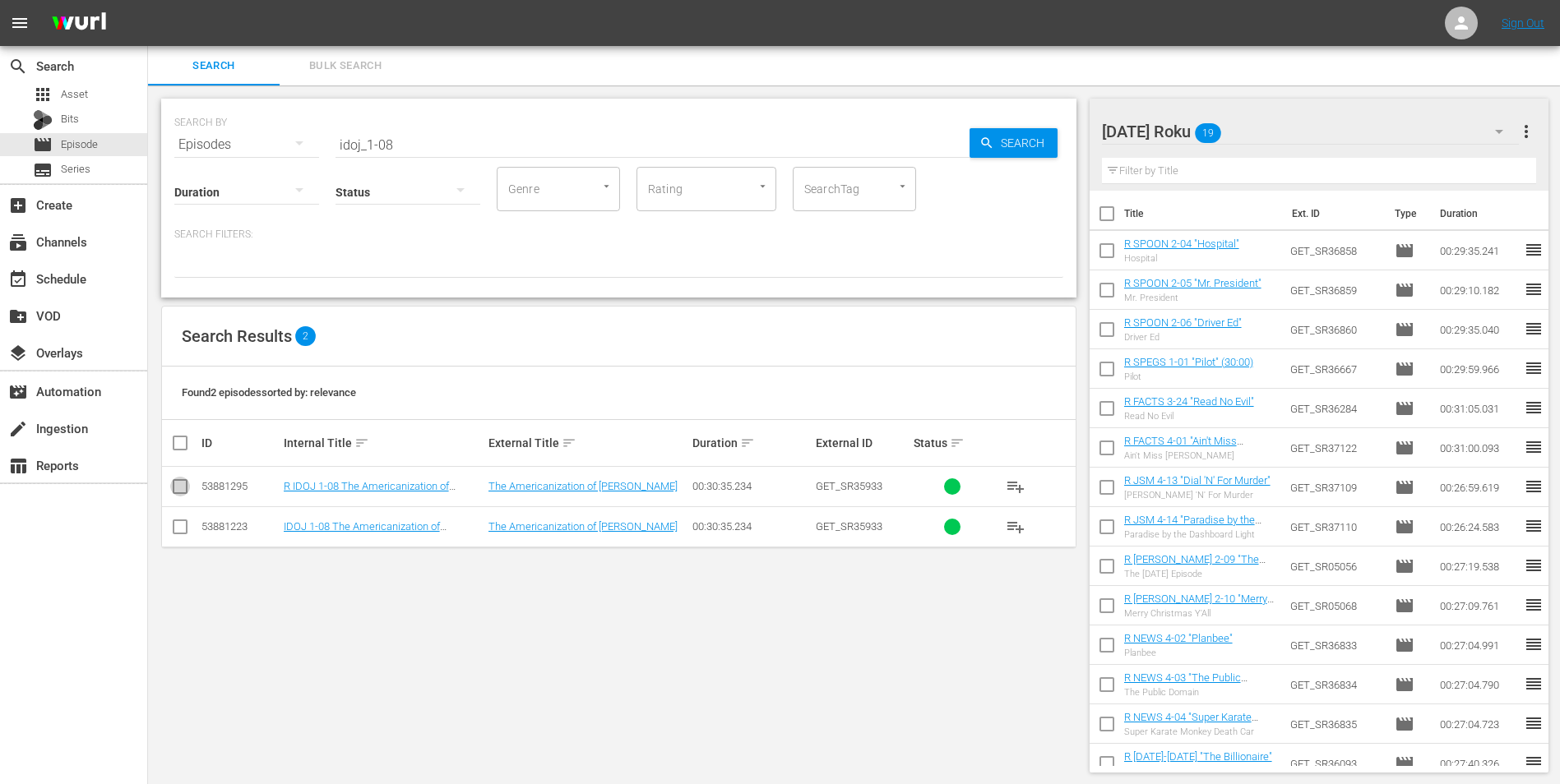
click at [189, 482] on input "checkbox" at bounding box center [179, 489] width 19 height 19
checkbox input "true"
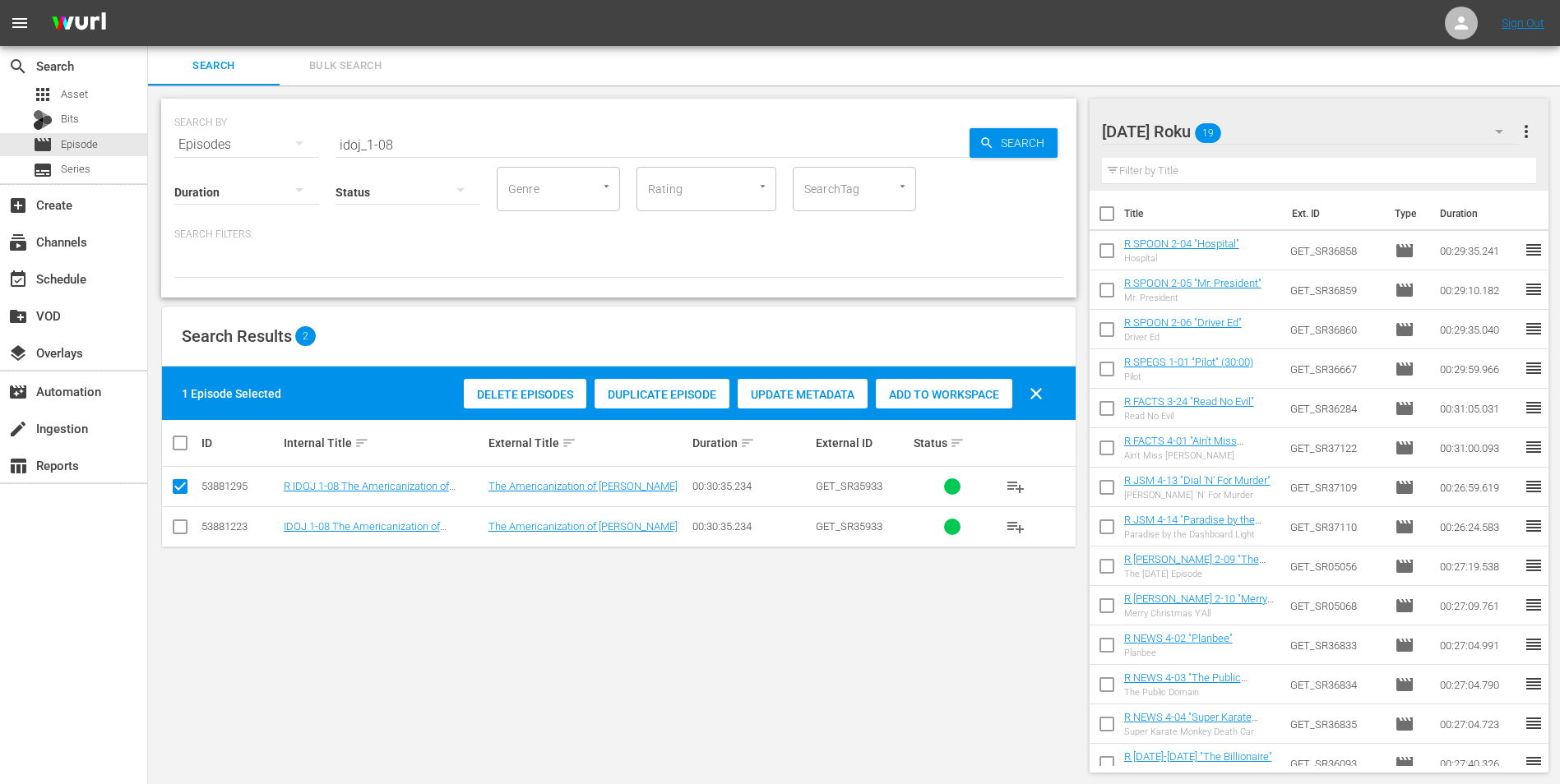
click at [957, 388] on span "Add to Workspace" at bounding box center [944, 395] width 137 height 14
click at [384, 151] on input "idoj_1-08" at bounding box center [652, 144] width 634 height 40
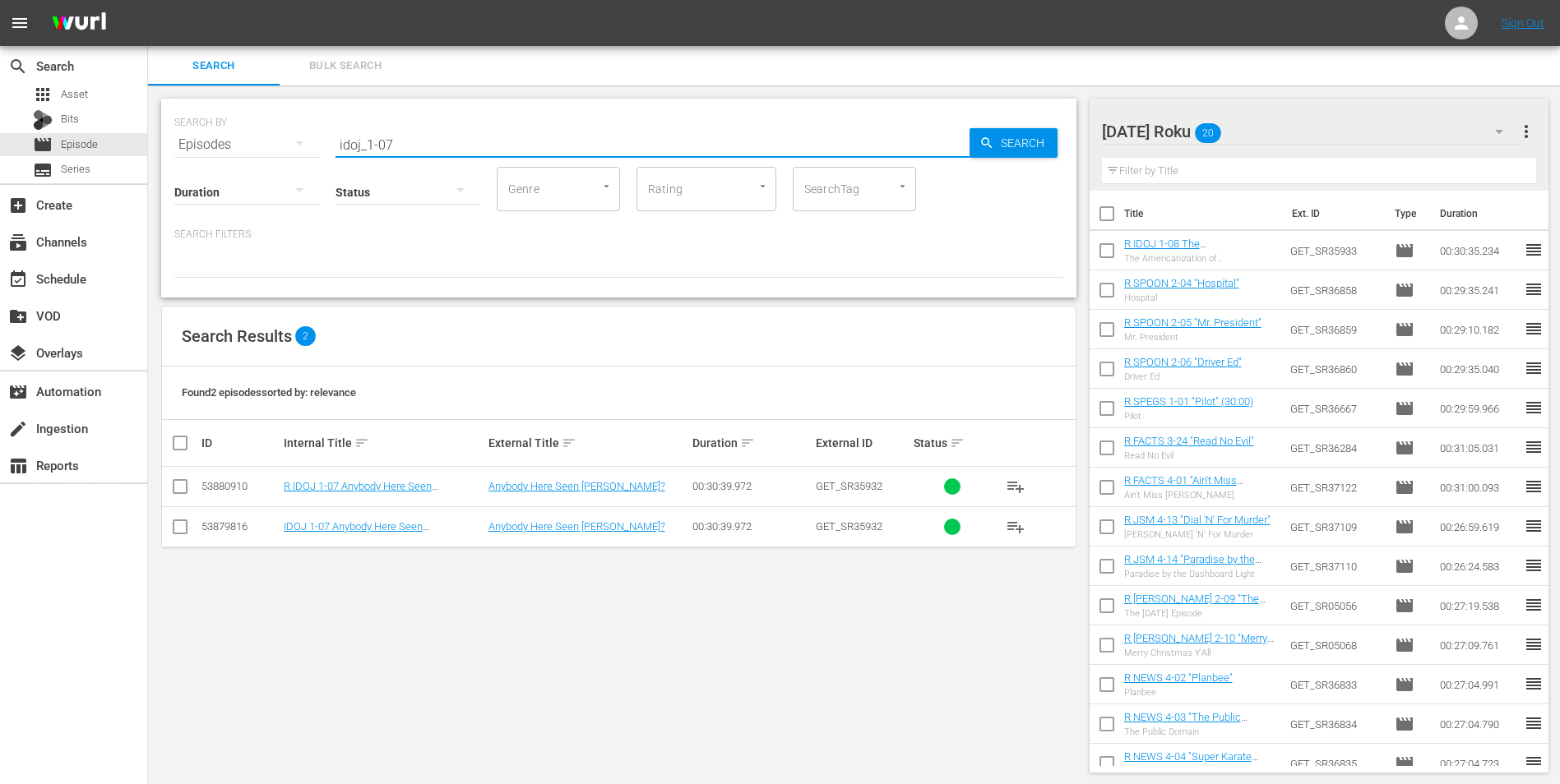
type input "idoj_1-07"
click at [175, 487] on input "checkbox" at bounding box center [179, 489] width 19 height 19
checkbox input "true"
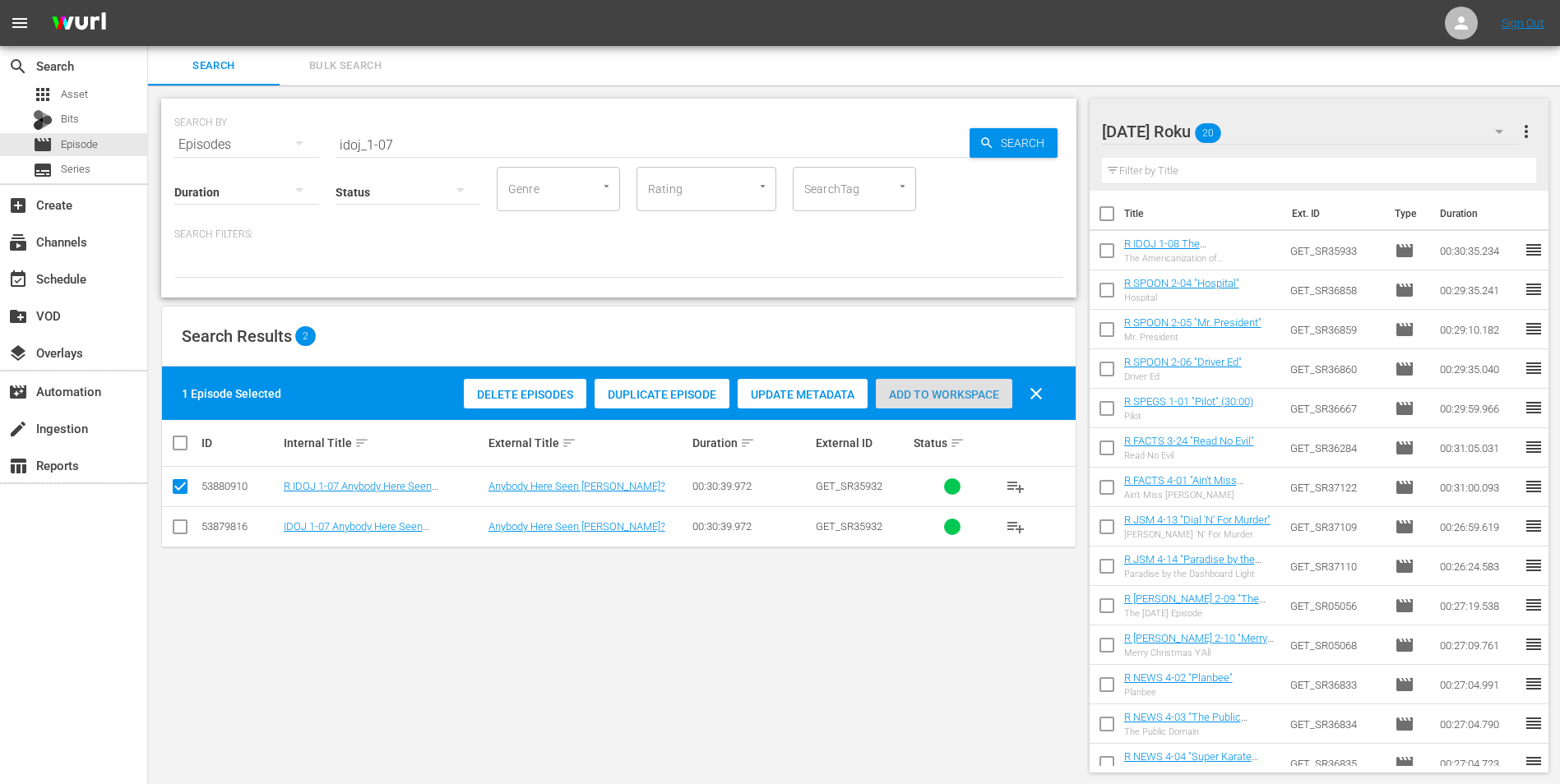
click at [953, 392] on span "Add to Workspace" at bounding box center [944, 395] width 137 height 14
click at [1045, 132] on div "[DATE] Roku 21" at bounding box center [1311, 131] width 417 height 46
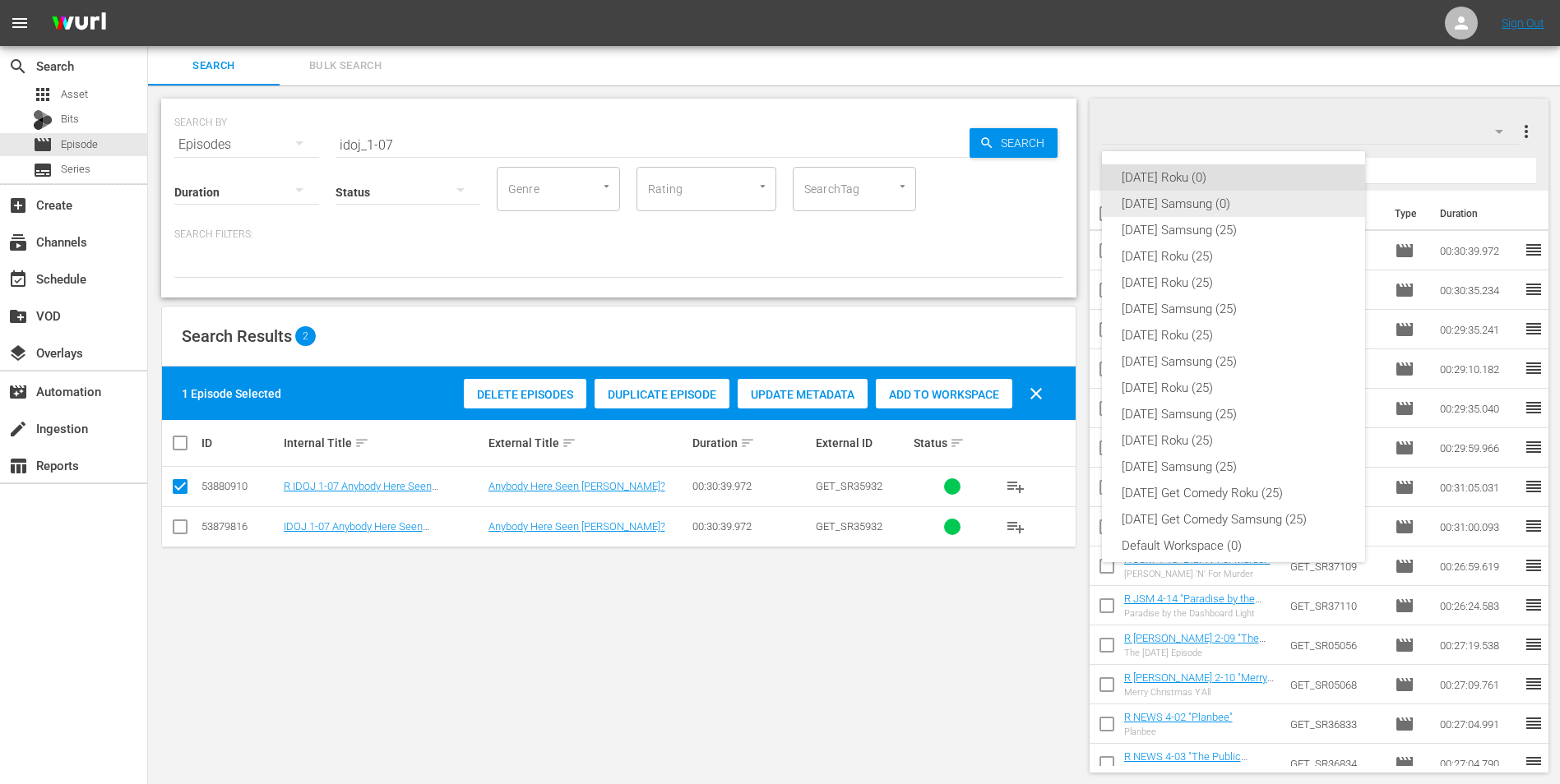
click at [1045, 199] on div "[DATE] Samsung (0)" at bounding box center [1233, 204] width 224 height 26
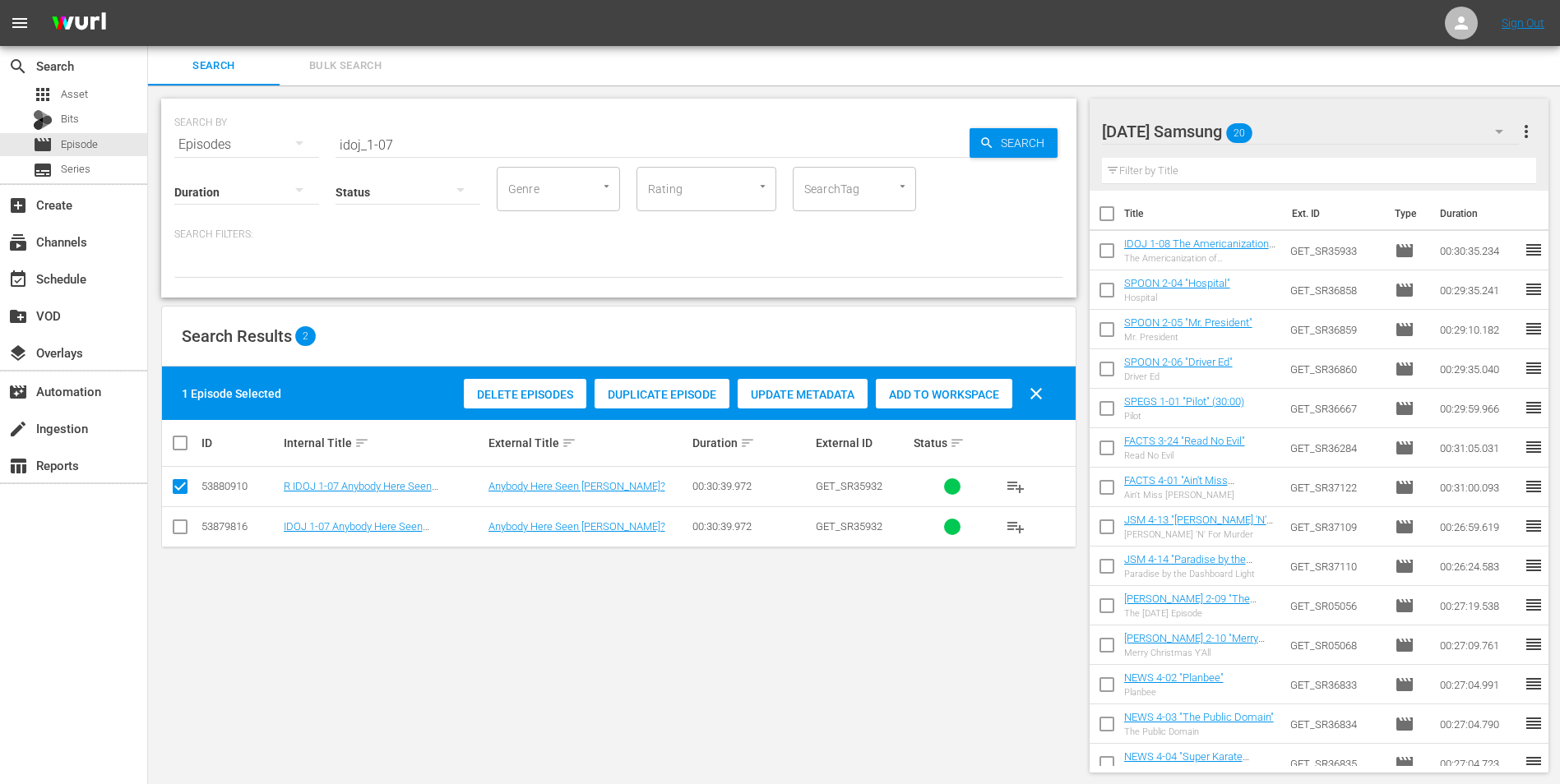
click at [179, 487] on input "checkbox" at bounding box center [179, 530] width 19 height 19
checkbox input "true"
click at [184, 485] on input "checkbox" at bounding box center [179, 489] width 19 height 19
checkbox input "false"
click at [960, 397] on span "Add to Workspace" at bounding box center [944, 395] width 137 height 14
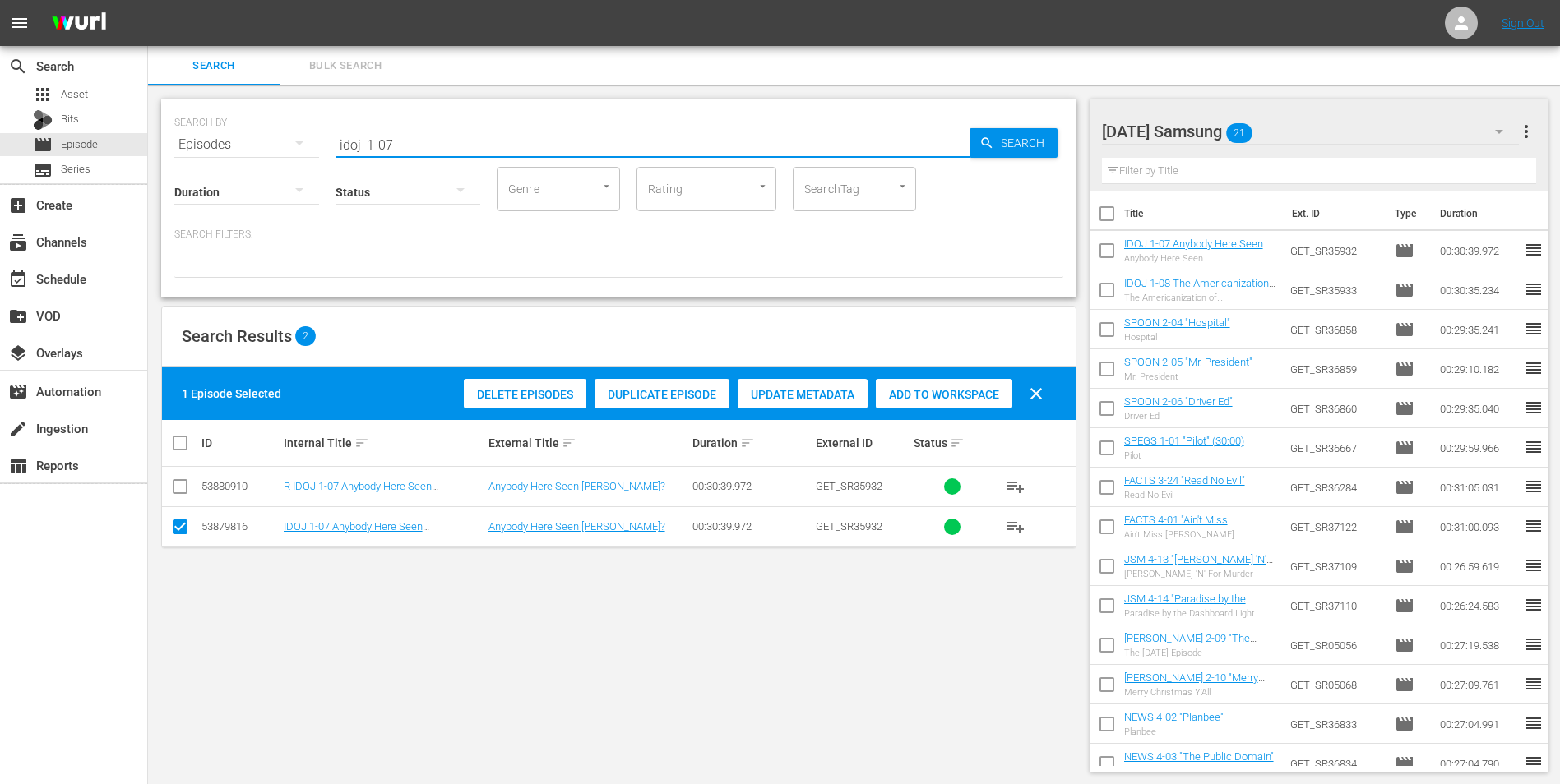
drag, startPoint x: 414, startPoint y: 135, endPoint x: 236, endPoint y: 122, distance: 178.5
click at [235, 127] on div "SEARCH BY Search By Episodes Search ID, Title, Description, Keywords, or Catego…" at bounding box center [619, 135] width 889 height 59
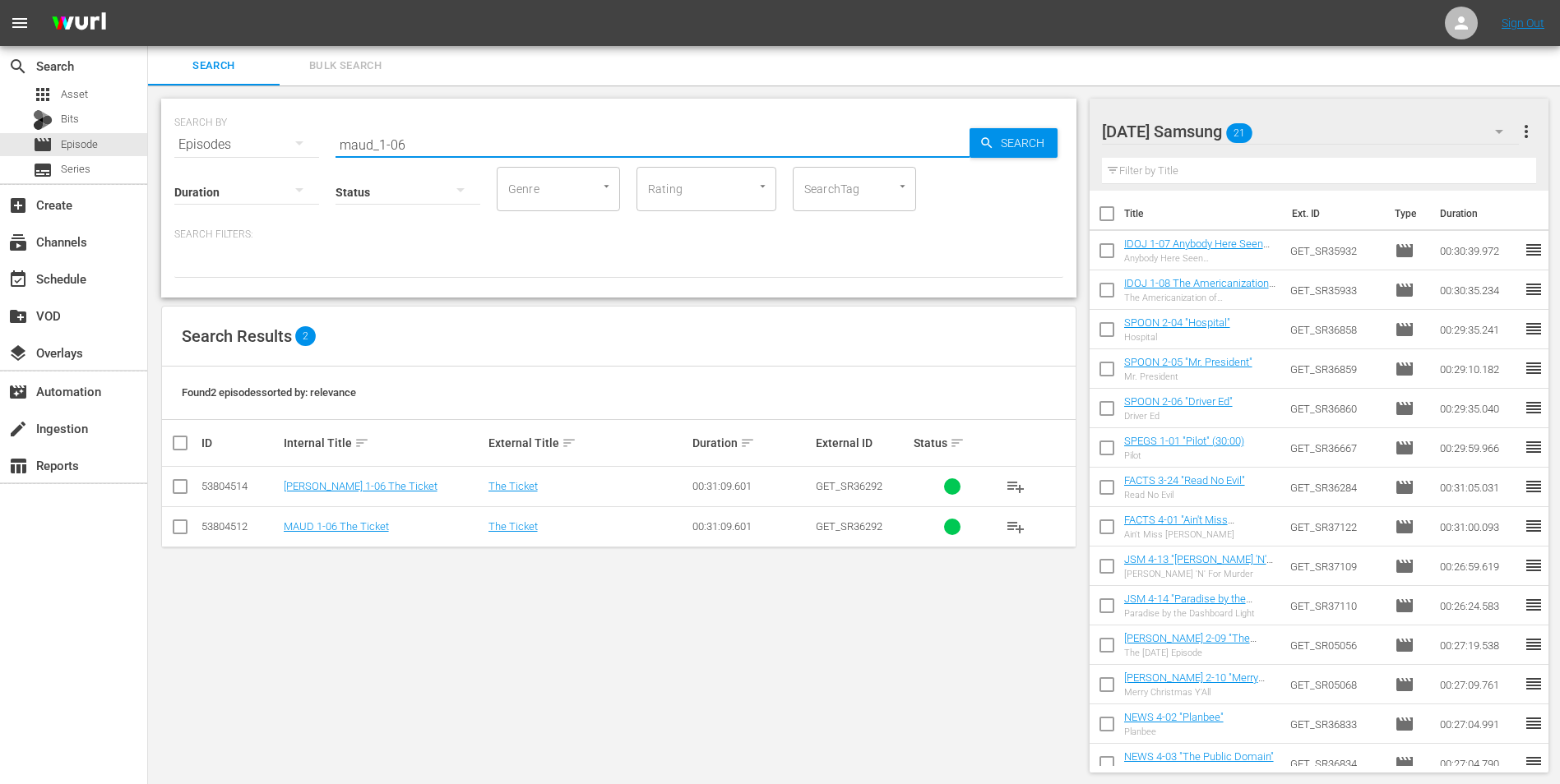
type input "maud_1-06"
click at [174, 487] on input "checkbox" at bounding box center [179, 530] width 19 height 19
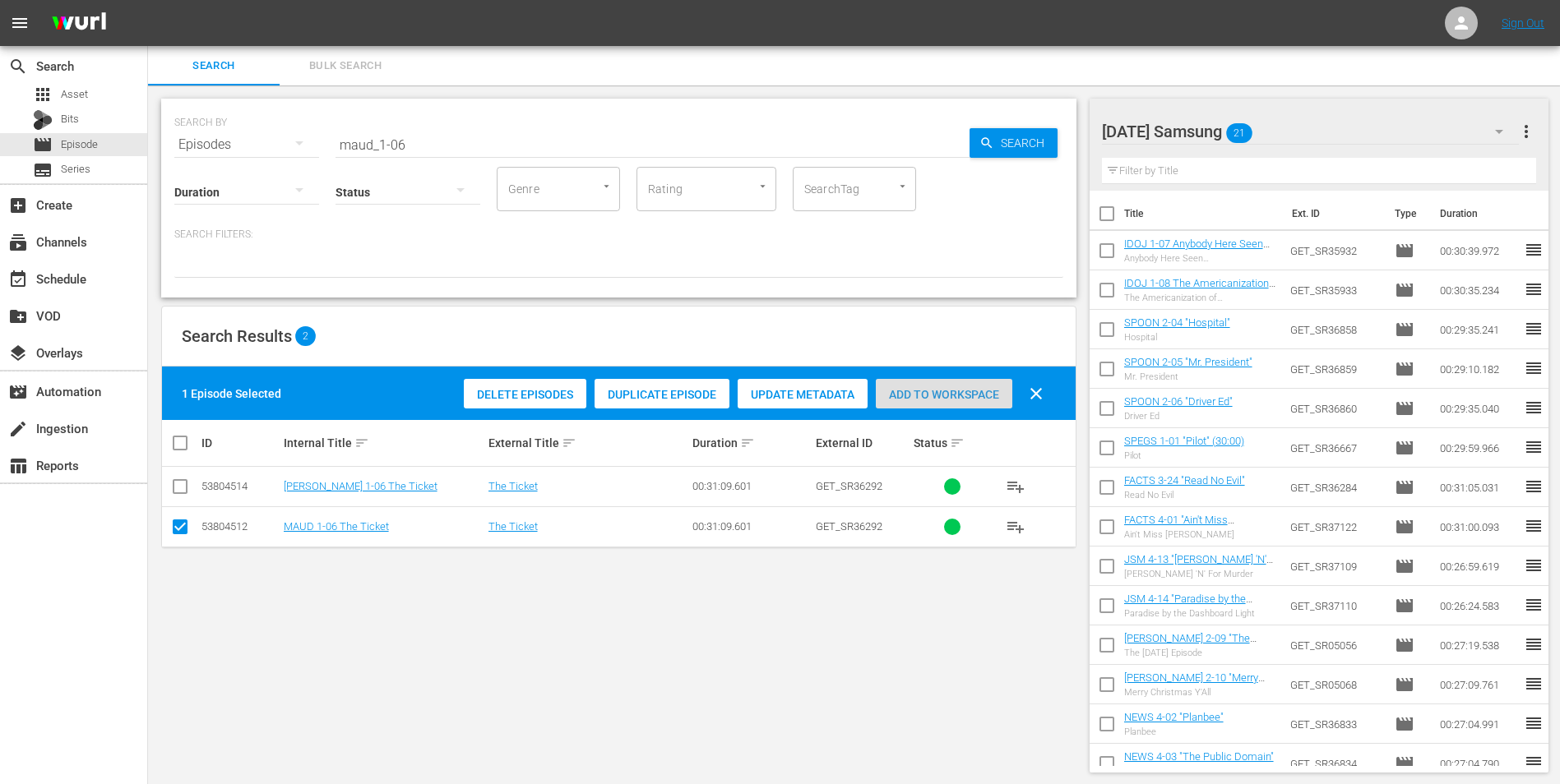
click at [999, 390] on span "Add to Workspace" at bounding box center [944, 395] width 137 height 14
click at [1045, 128] on div "[DATE] Samsung 22" at bounding box center [1311, 131] width 417 height 46
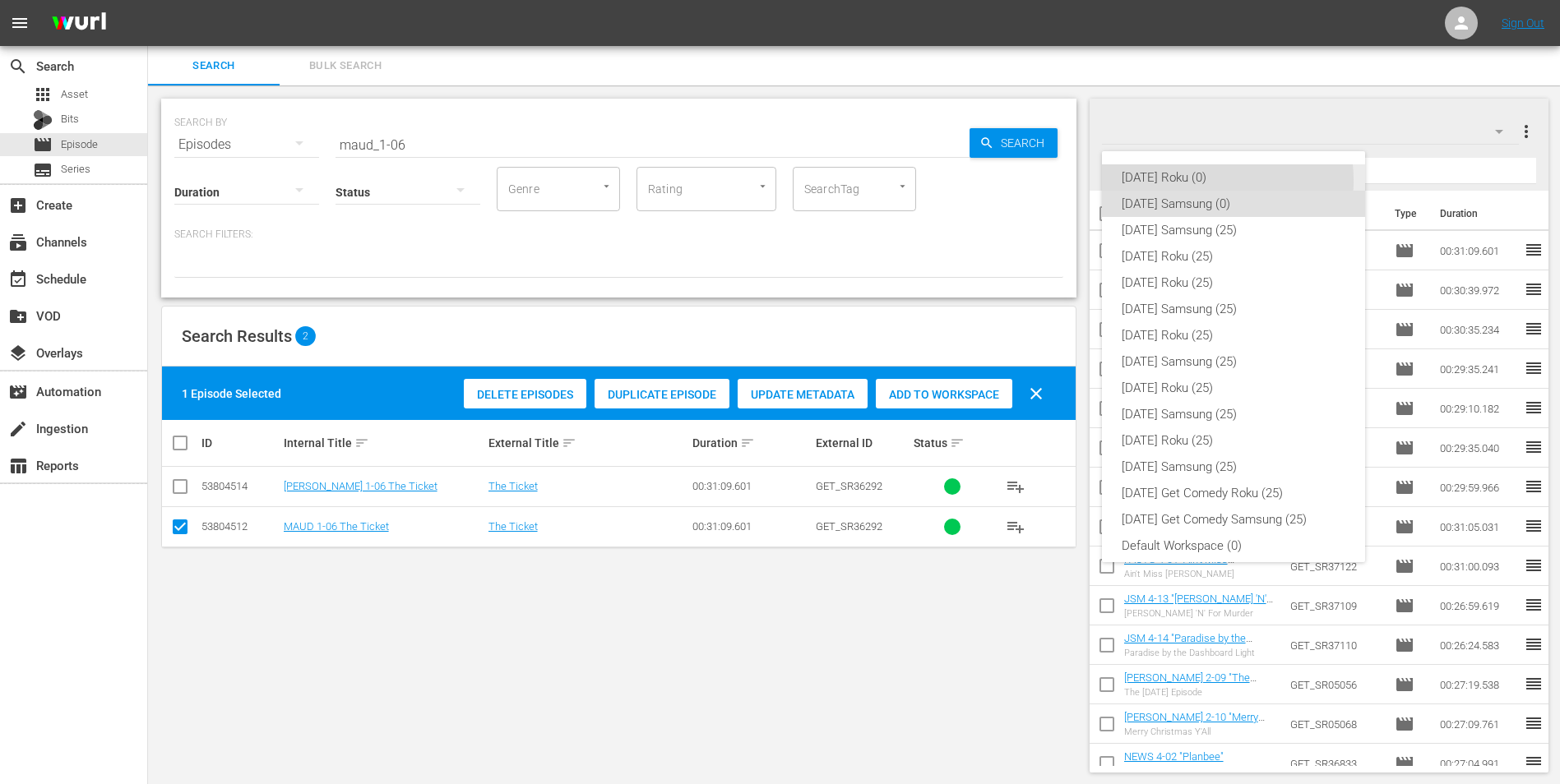
click at [1045, 181] on div "[DATE] Roku (0)" at bounding box center [1233, 177] width 224 height 26
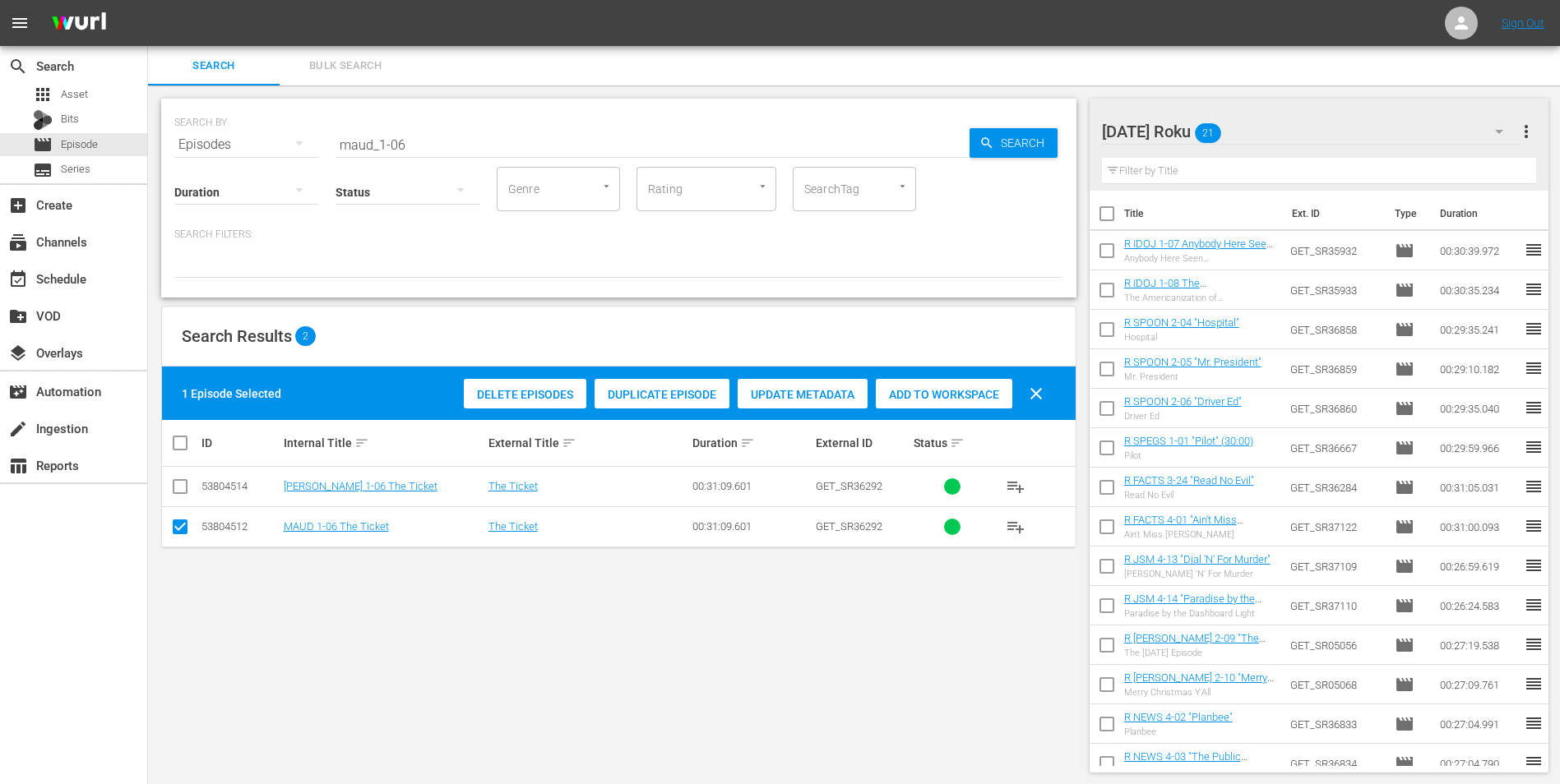
click at [188, 487] on input "checkbox" at bounding box center [179, 530] width 19 height 19
checkbox input "false"
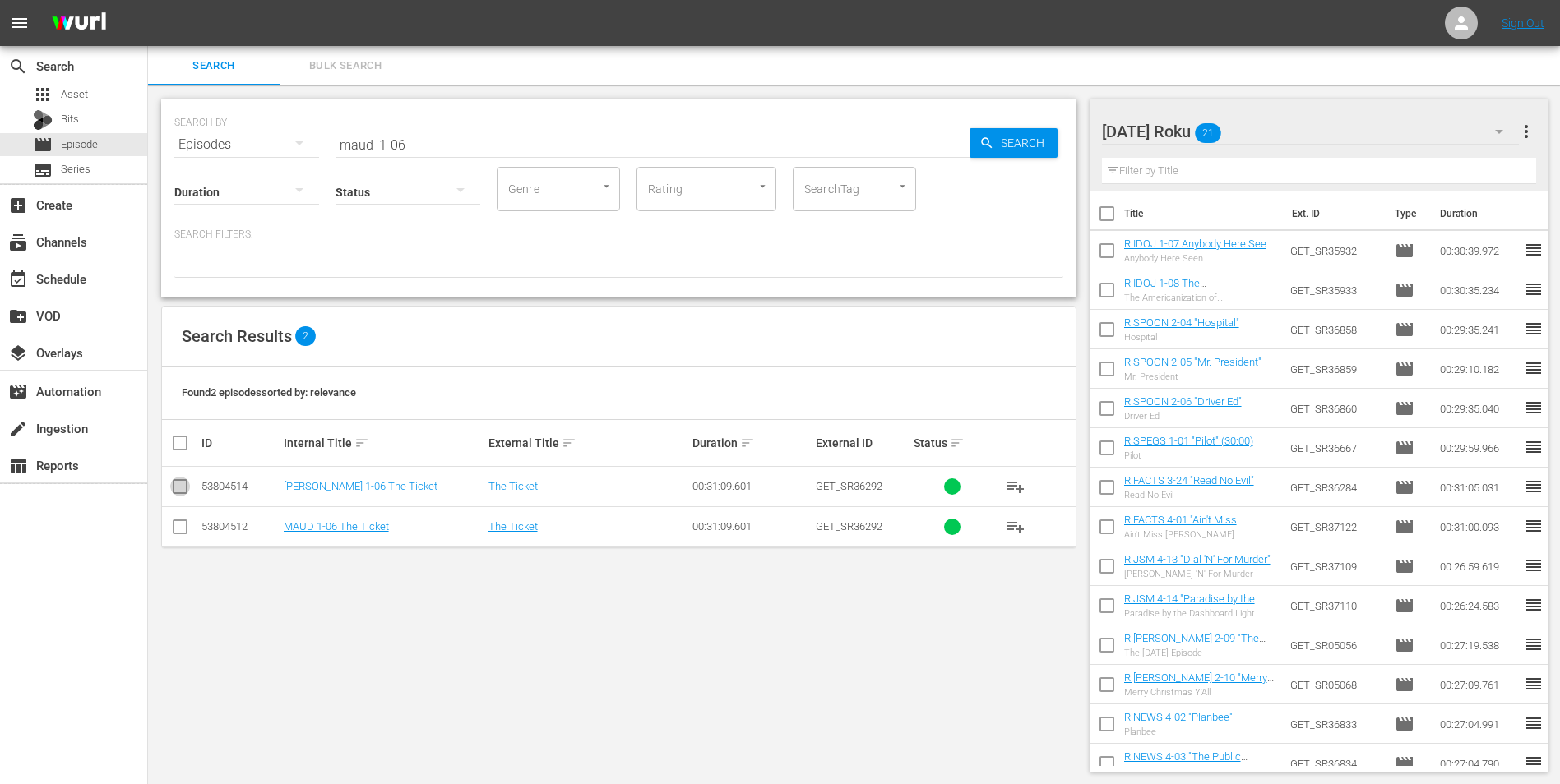
click at [180, 484] on input "checkbox" at bounding box center [179, 489] width 19 height 19
checkbox input "true"
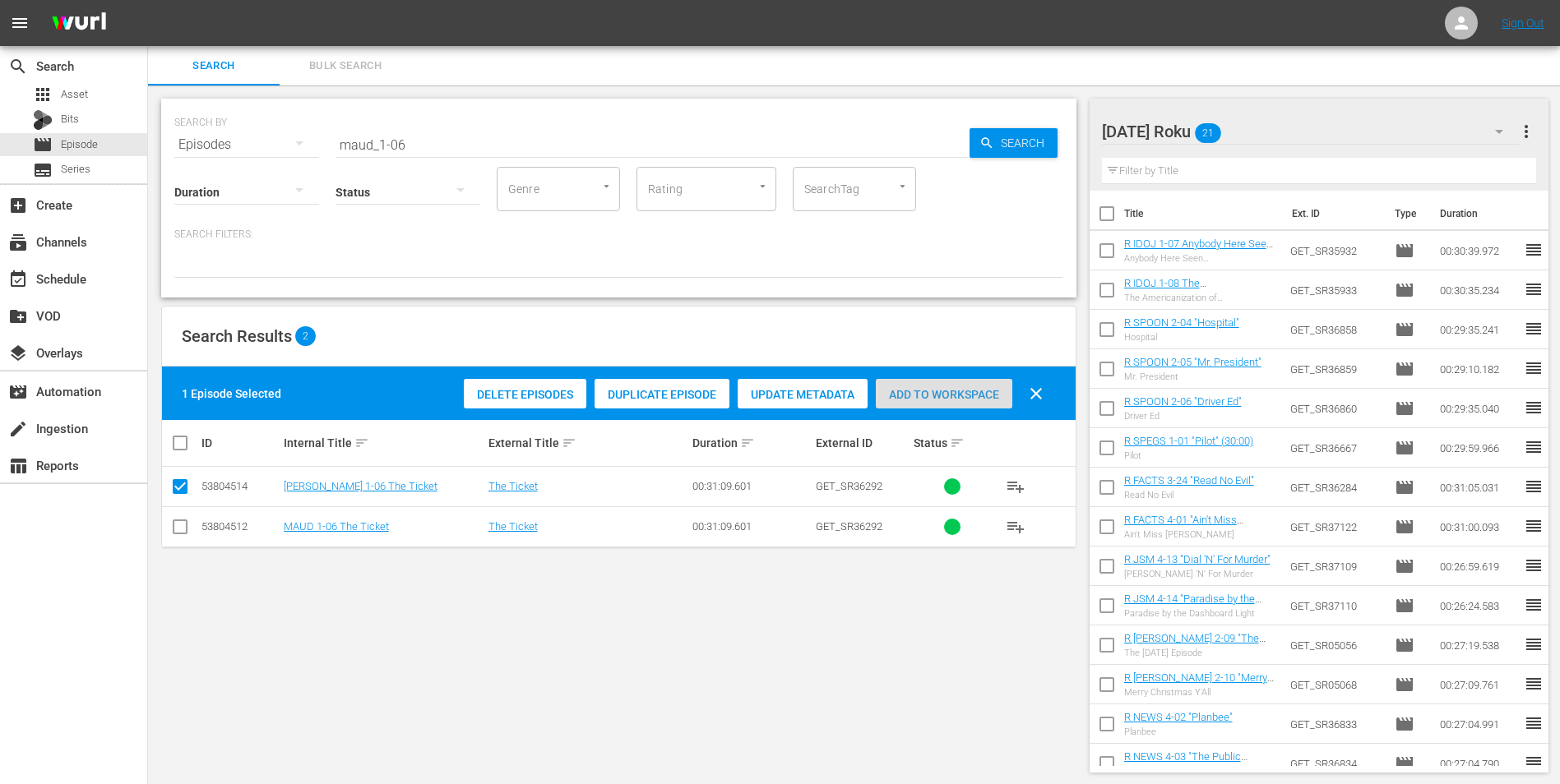
click at [968, 388] on span "Add to Workspace" at bounding box center [944, 395] width 137 height 14
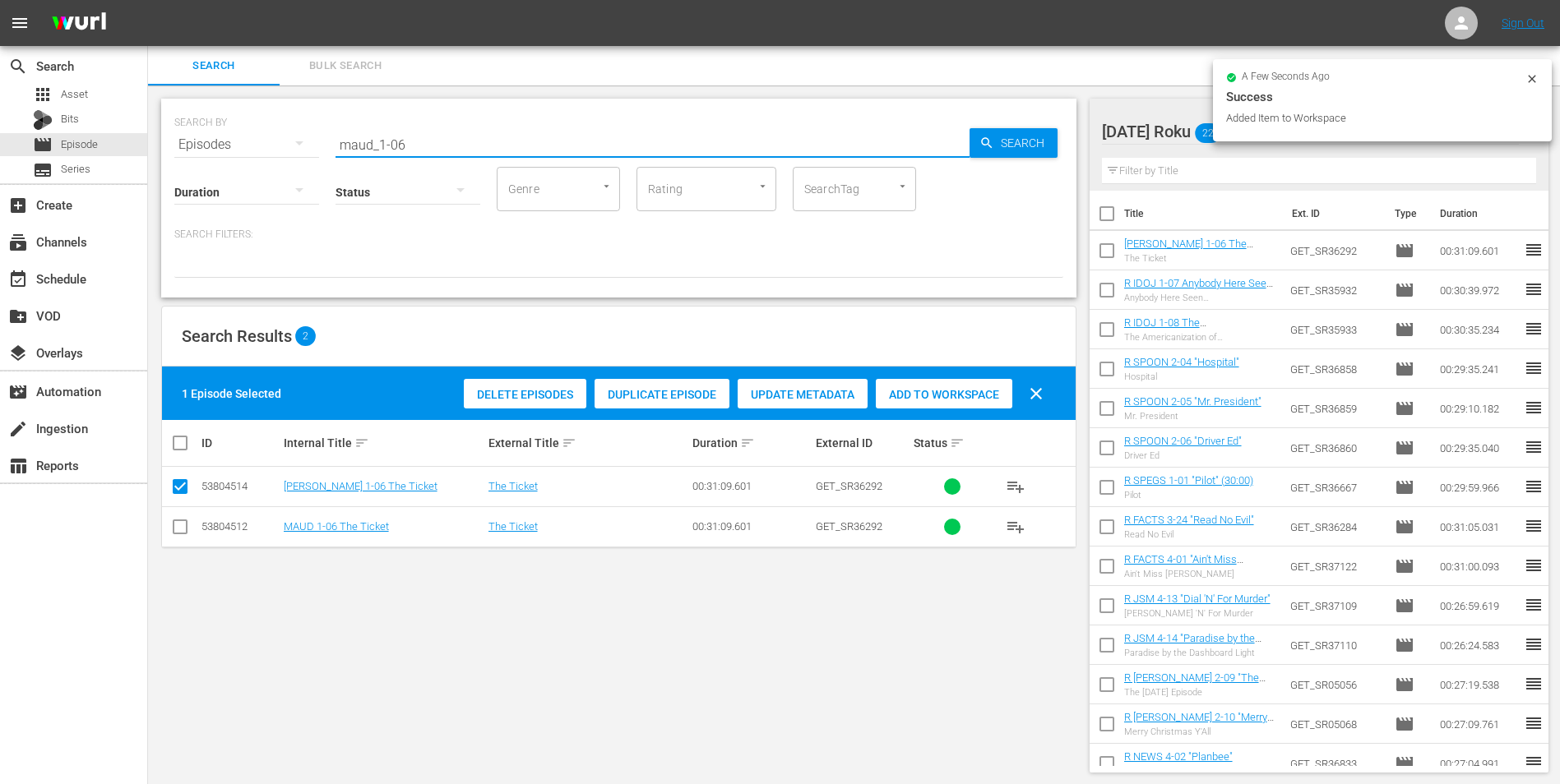
drag, startPoint x: 397, startPoint y: 145, endPoint x: 412, endPoint y: 139, distance: 16.2
click at [408, 140] on input "maud_1-06" at bounding box center [652, 144] width 634 height 40
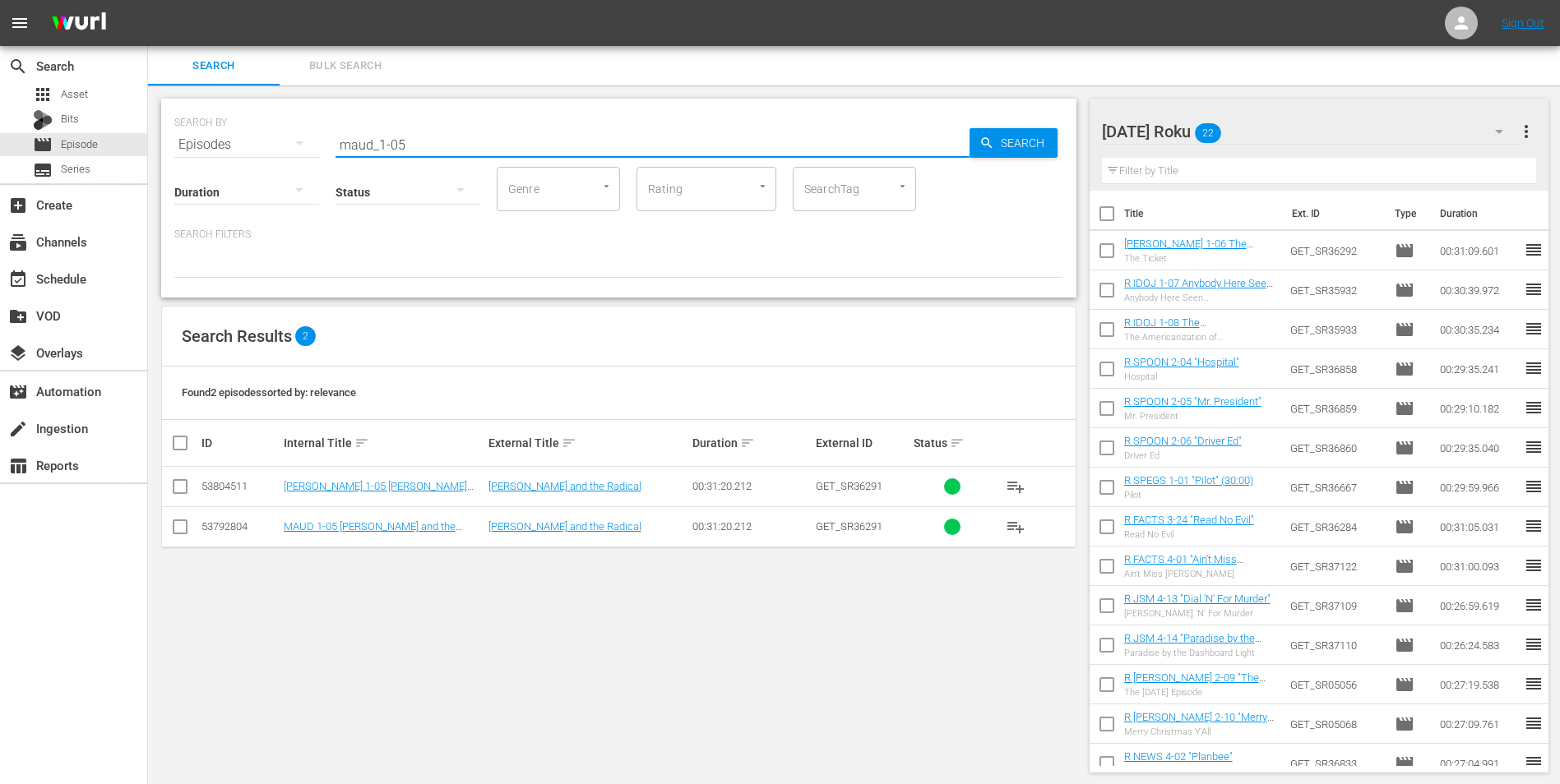
type input "maud_1-05"
click at [180, 487] on input "checkbox" at bounding box center [179, 489] width 19 height 19
checkbox input "true"
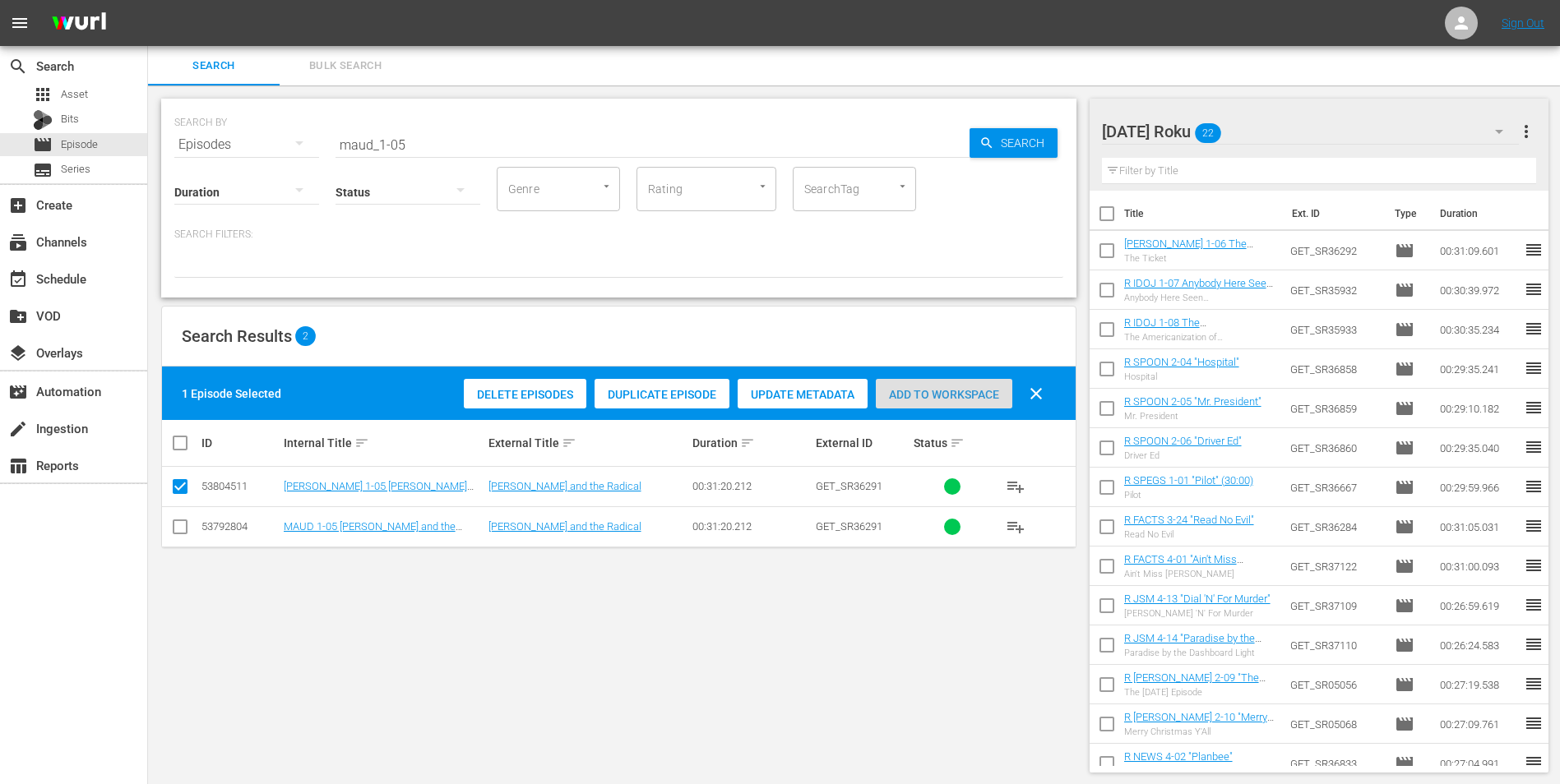
click at [963, 394] on span "Add to Workspace" at bounding box center [944, 395] width 137 height 14
click at [1045, 128] on div "[DATE] Roku 23" at bounding box center [1311, 131] width 417 height 46
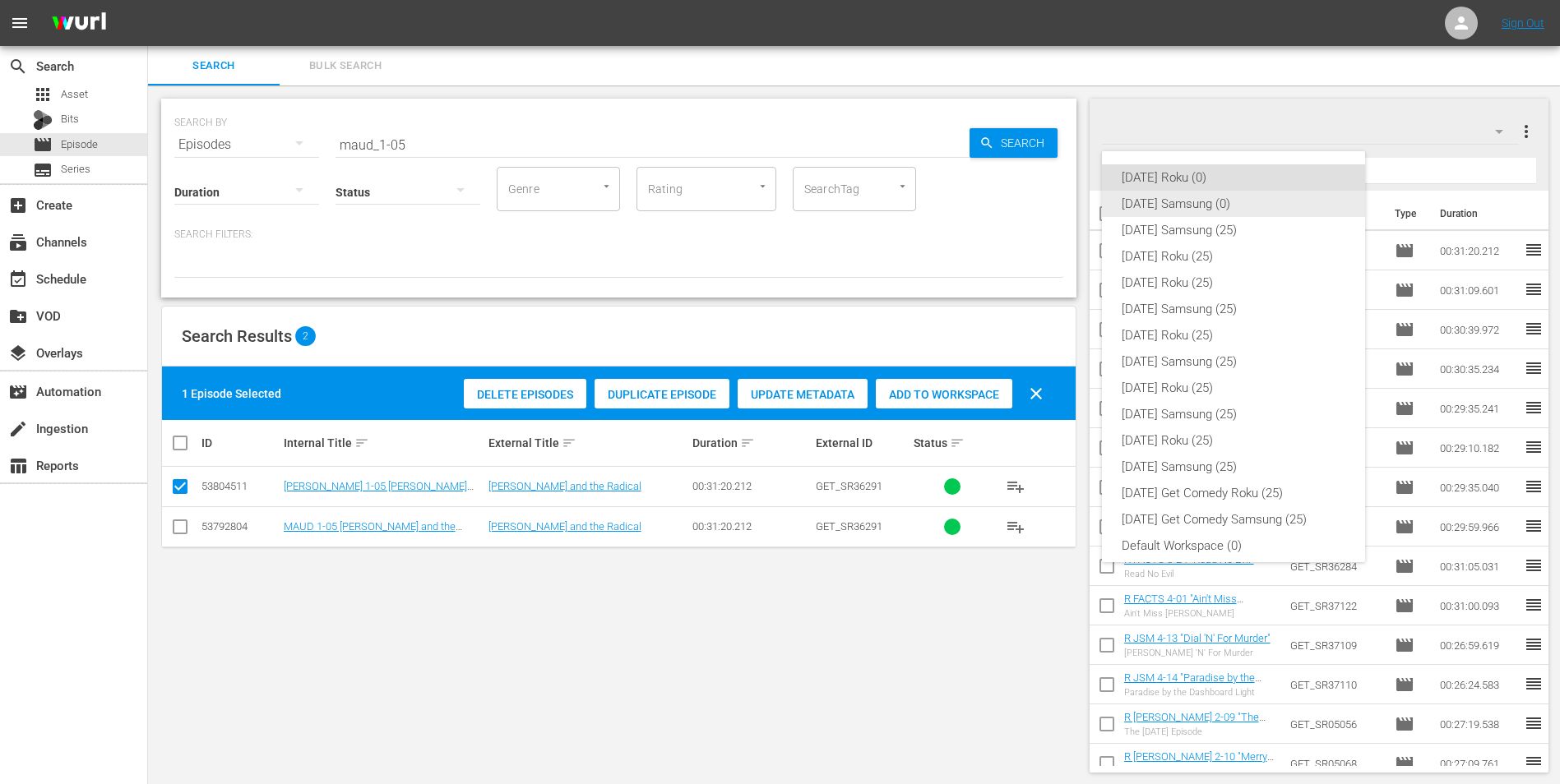
click at [1045, 204] on div "[DATE] Samsung (0)" at bounding box center [1233, 204] width 224 height 26
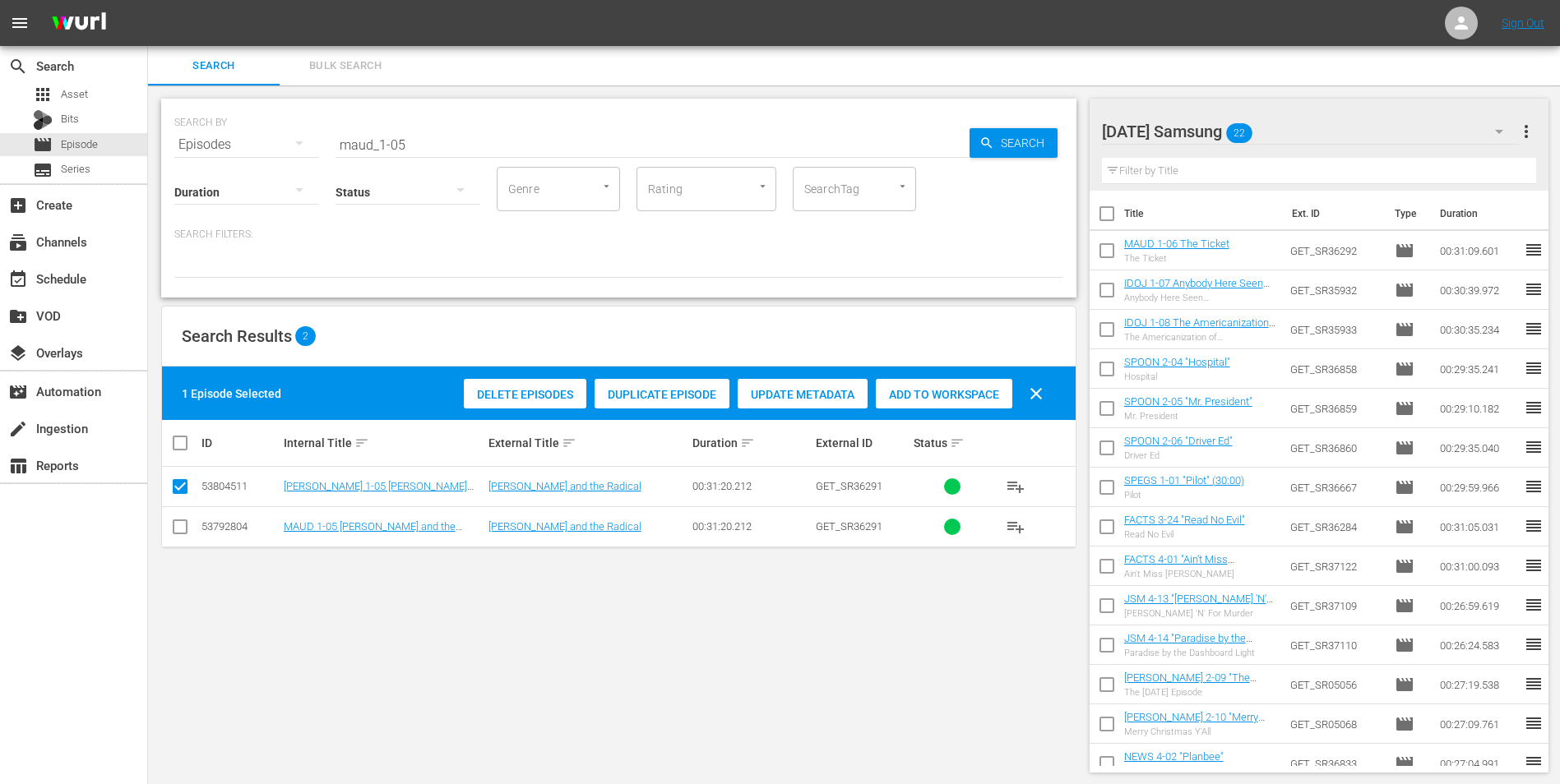
click at [180, 487] on input "checkbox" at bounding box center [179, 530] width 19 height 19
checkbox input "true"
click at [173, 485] on input "checkbox" at bounding box center [179, 489] width 19 height 19
checkbox input "false"
click at [974, 396] on span "Add to Workspace" at bounding box center [944, 395] width 137 height 14
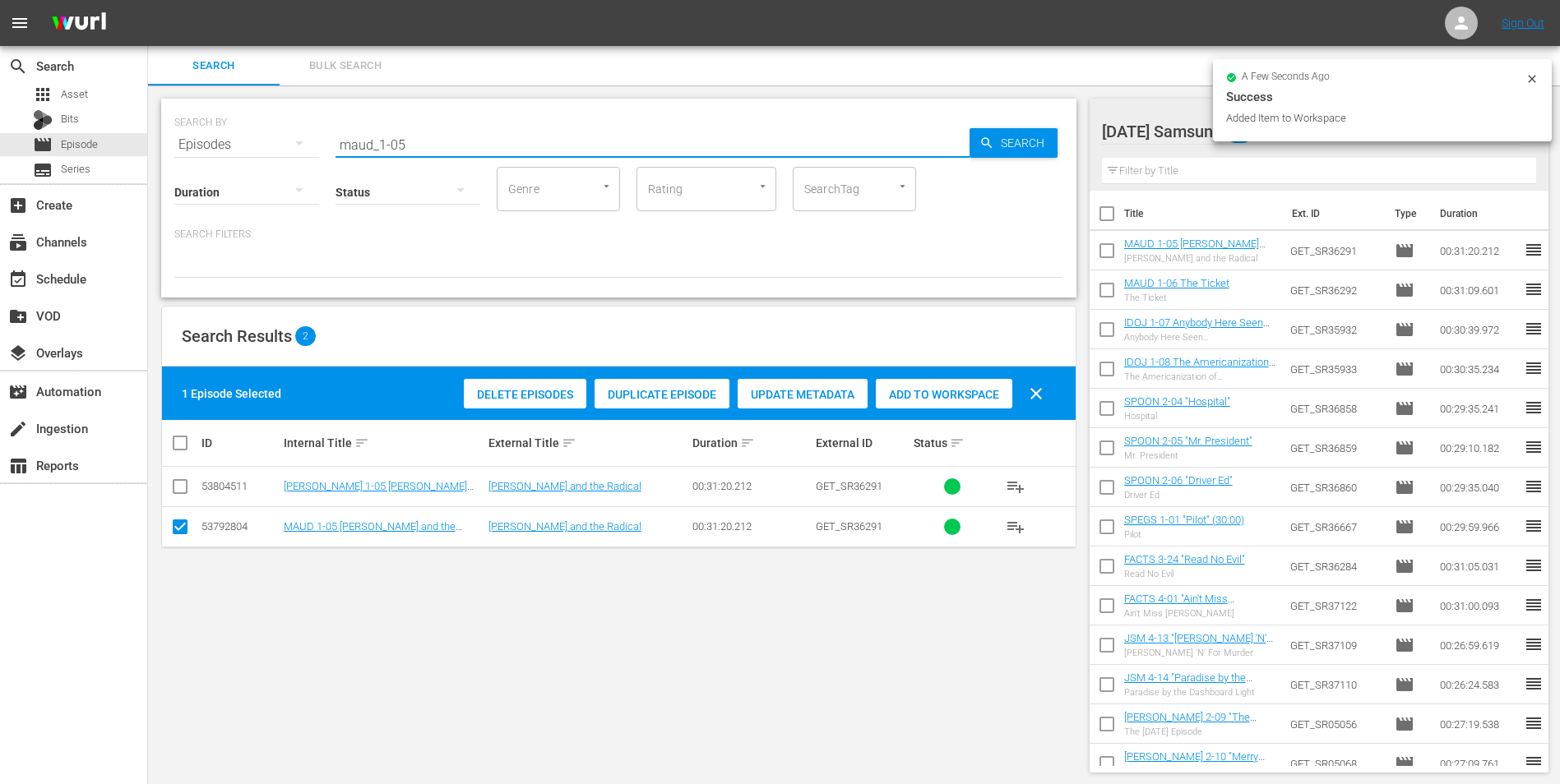
drag, startPoint x: 437, startPoint y: 148, endPoint x: 267, endPoint y: 154, distance: 170.1
click at [267, 154] on div "SEARCH BY Search By Episodes Search ID, Title, Description, Keywords, or Catego…" at bounding box center [619, 198] width 915 height 199
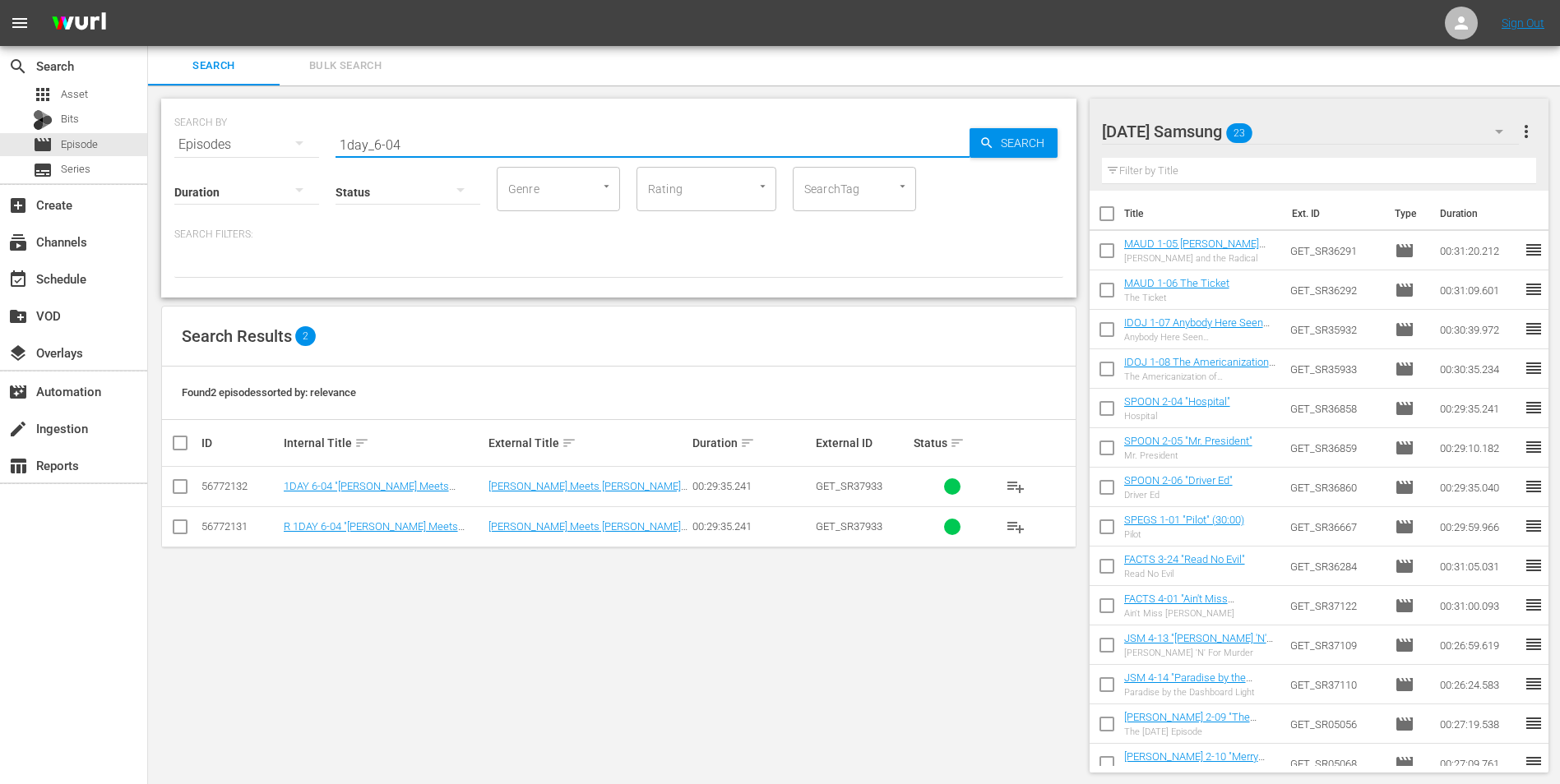
type input "1day_6-04"
click at [173, 487] on input "checkbox" at bounding box center [179, 489] width 19 height 19
checkbox input "true"
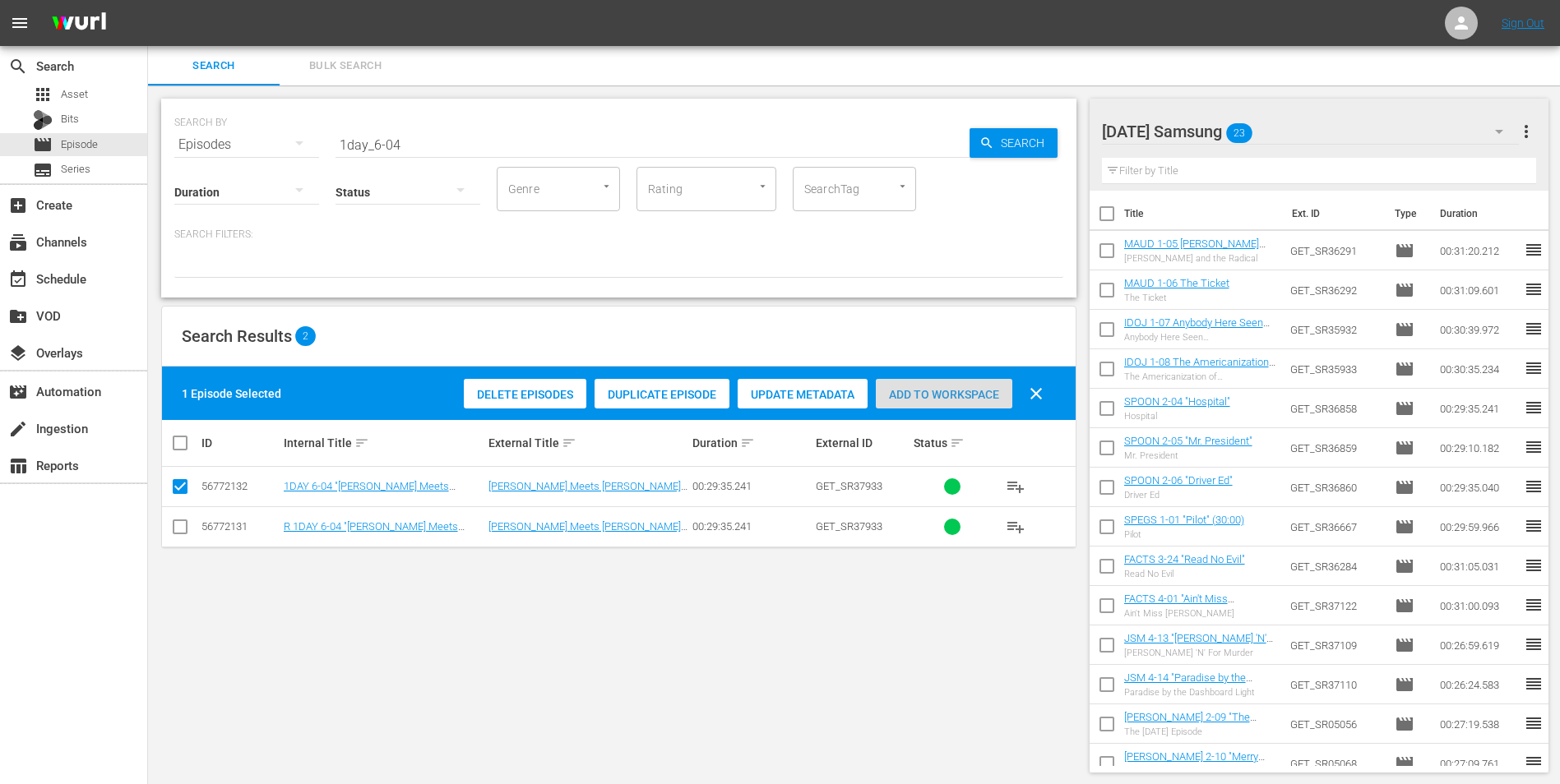
click at [931, 406] on div "Add to Workspace" at bounding box center [944, 395] width 137 height 31
click at [1045, 119] on div "[DATE] Samsung 24" at bounding box center [1311, 131] width 417 height 46
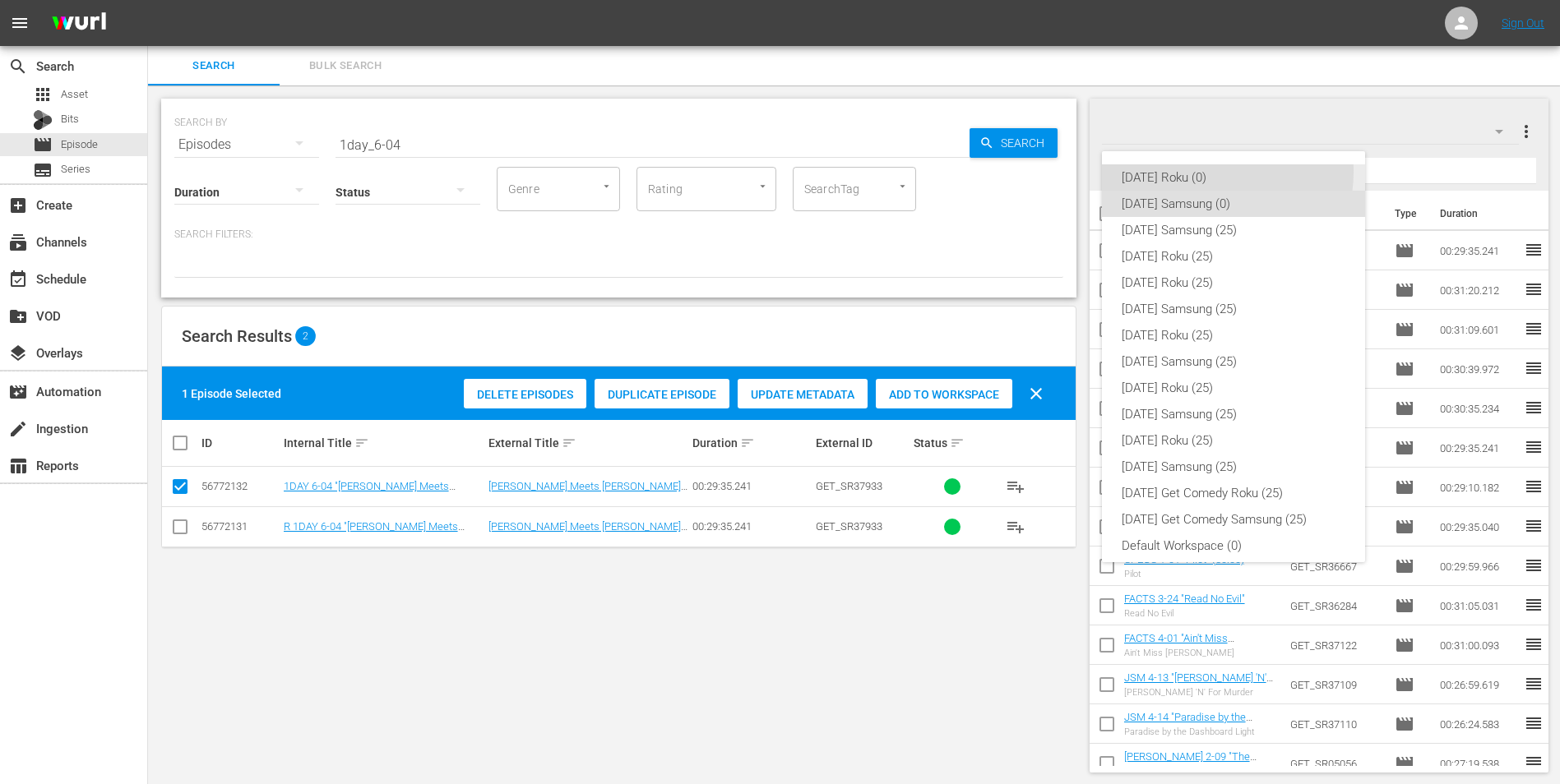
click at [1045, 172] on div "[DATE] Roku (0)" at bounding box center [1233, 177] width 224 height 26
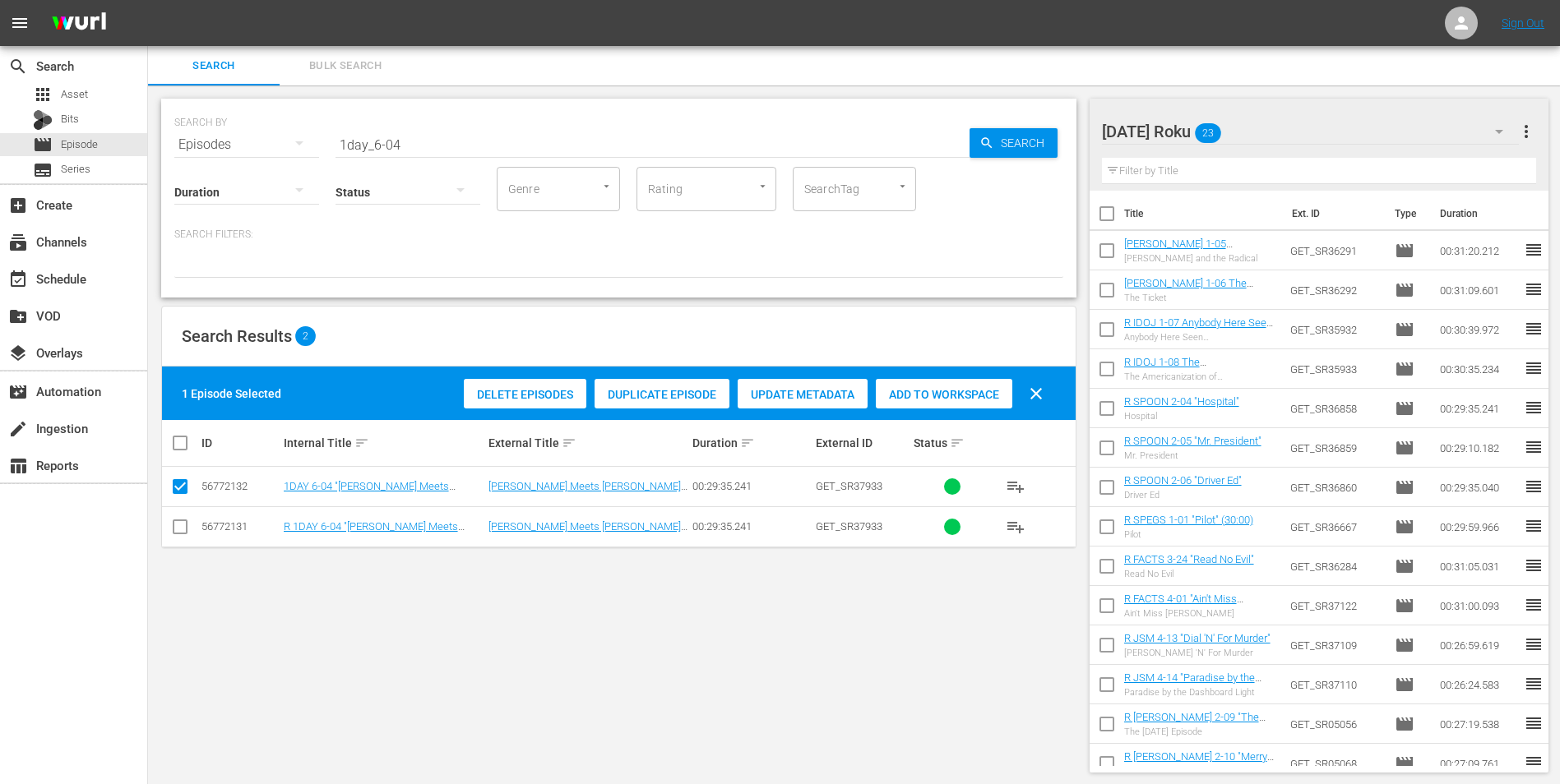
click at [167, 487] on td at bounding box center [181, 526] width 37 height 41
click at [180, 487] on input "checkbox" at bounding box center [179, 530] width 19 height 19
checkbox input "true"
click at [185, 484] on input "checkbox" at bounding box center [179, 489] width 19 height 19
checkbox input "false"
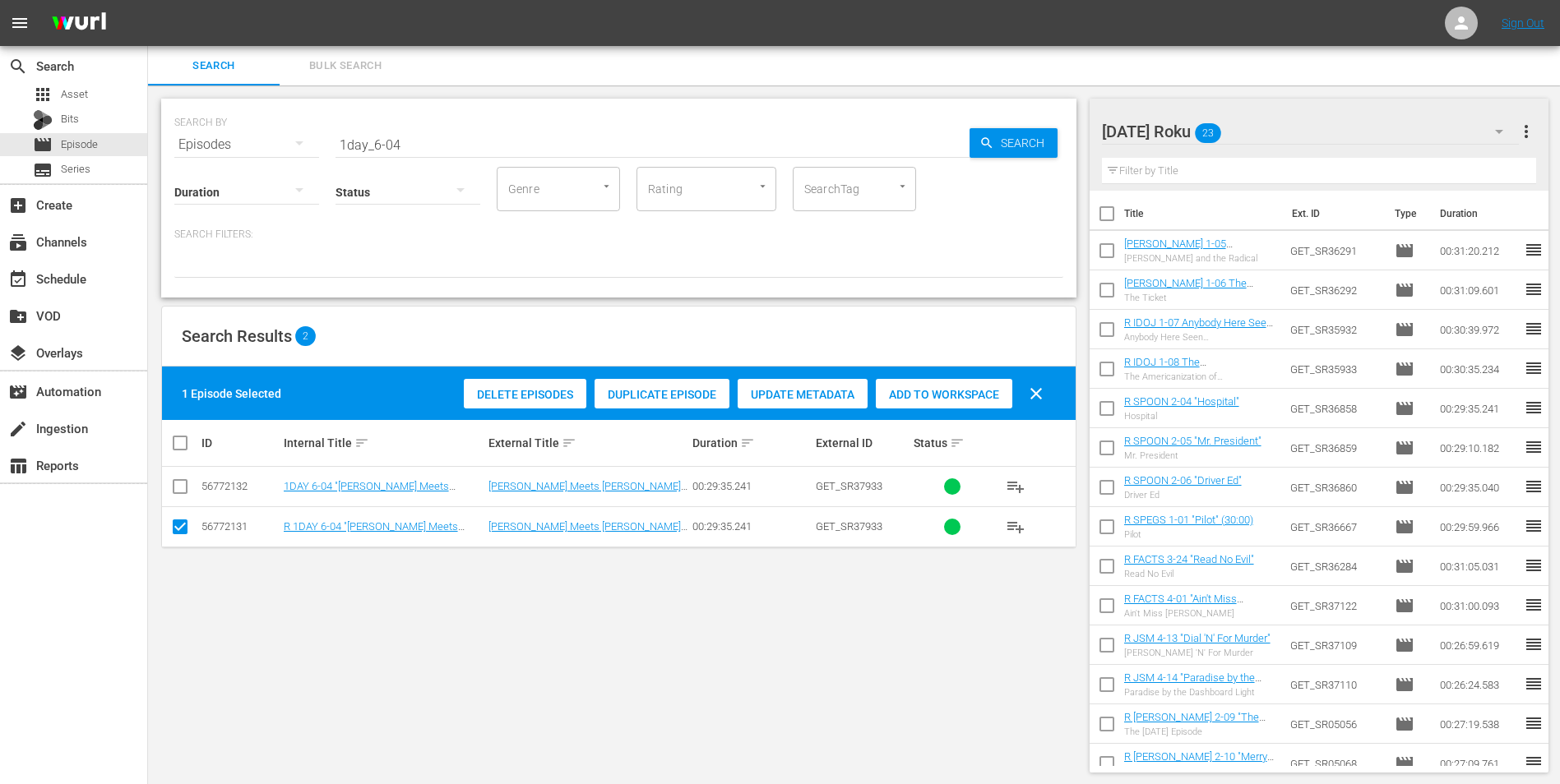
click at [927, 389] on span "Add to Workspace" at bounding box center [944, 395] width 137 height 14
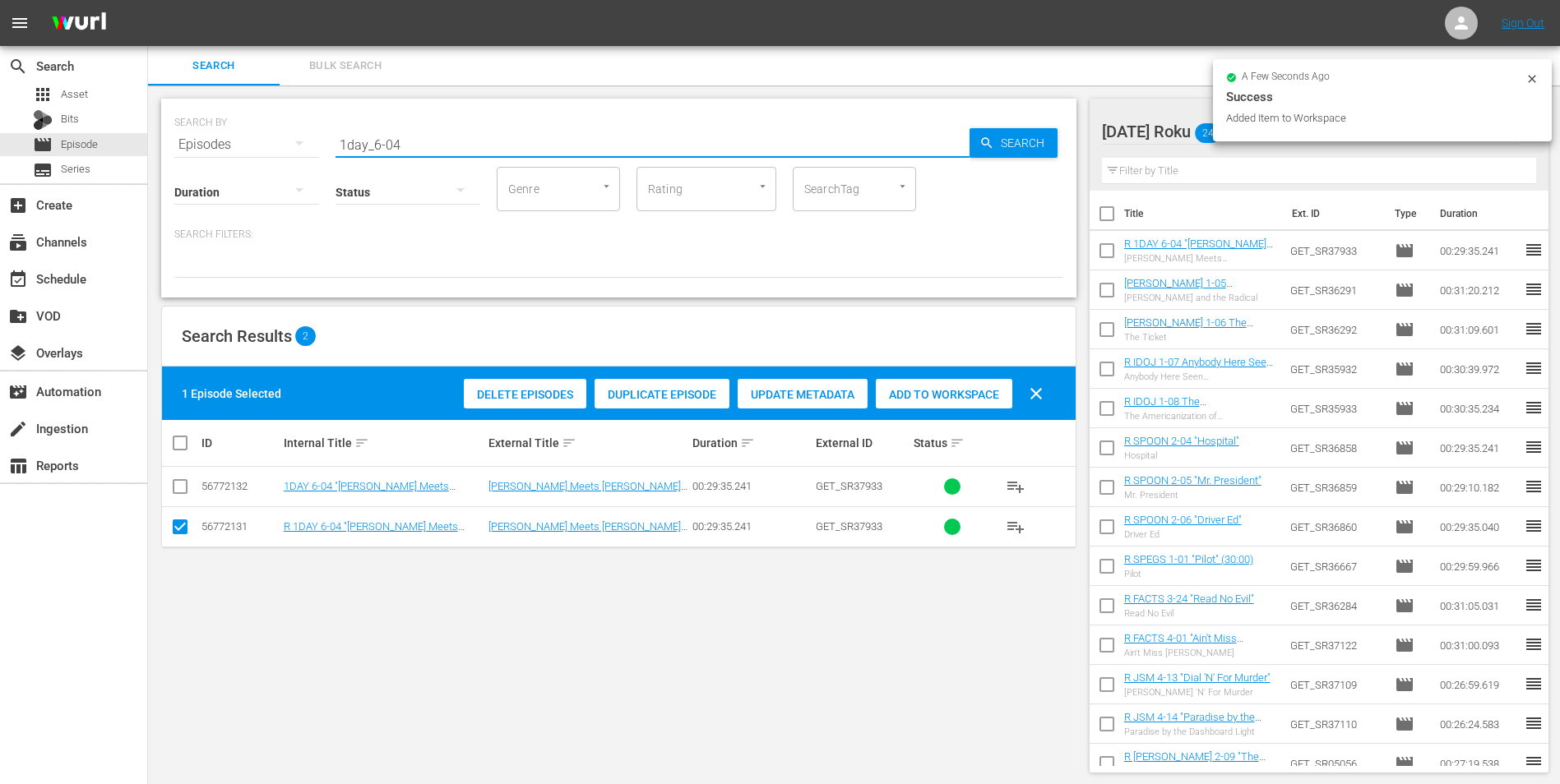
drag, startPoint x: 341, startPoint y: 138, endPoint x: 218, endPoint y: 142, distance: 123.1
click at [221, 142] on div "SEARCH BY Search By Episodes Search ID, Title, Description, Keywords, or Catego…" at bounding box center [619, 135] width 889 height 59
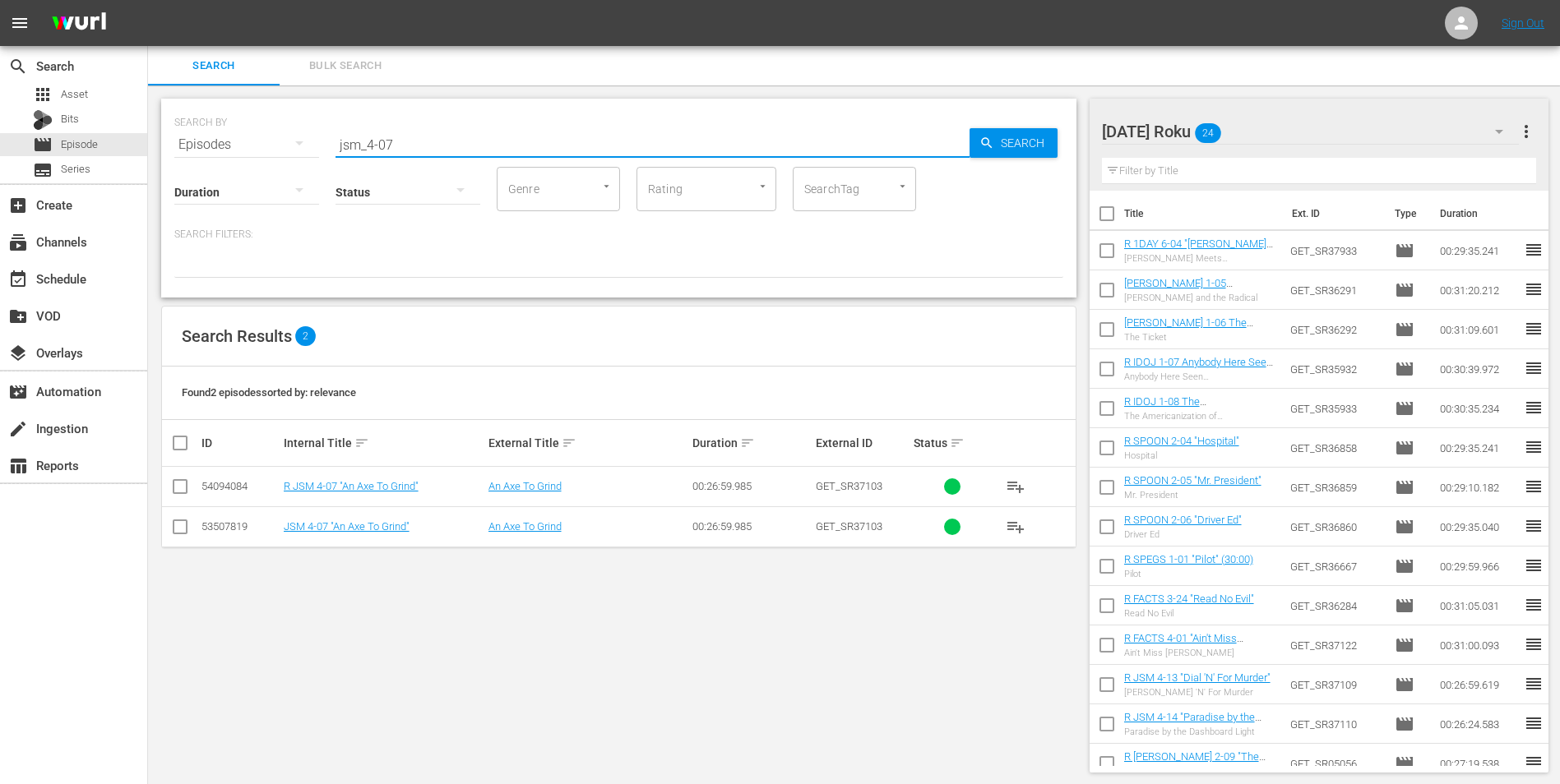
type input "jsm_4-07"
click at [173, 487] on input "checkbox" at bounding box center [179, 489] width 19 height 19
checkbox input "true"
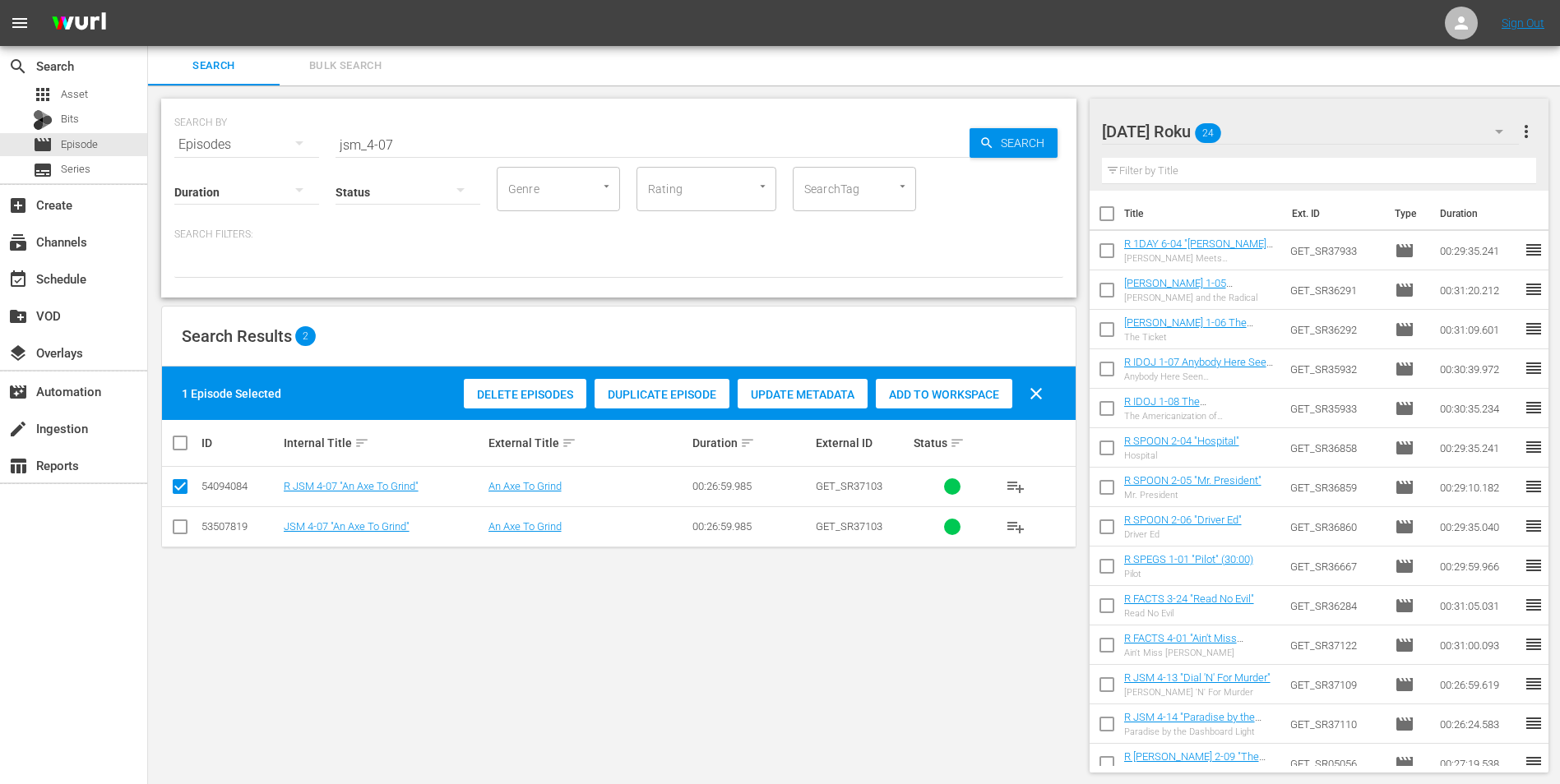
click at [908, 388] on span "Add to Workspace" at bounding box center [944, 395] width 137 height 14
click at [1045, 122] on div "[DATE] Roku 25" at bounding box center [1311, 131] width 417 height 46
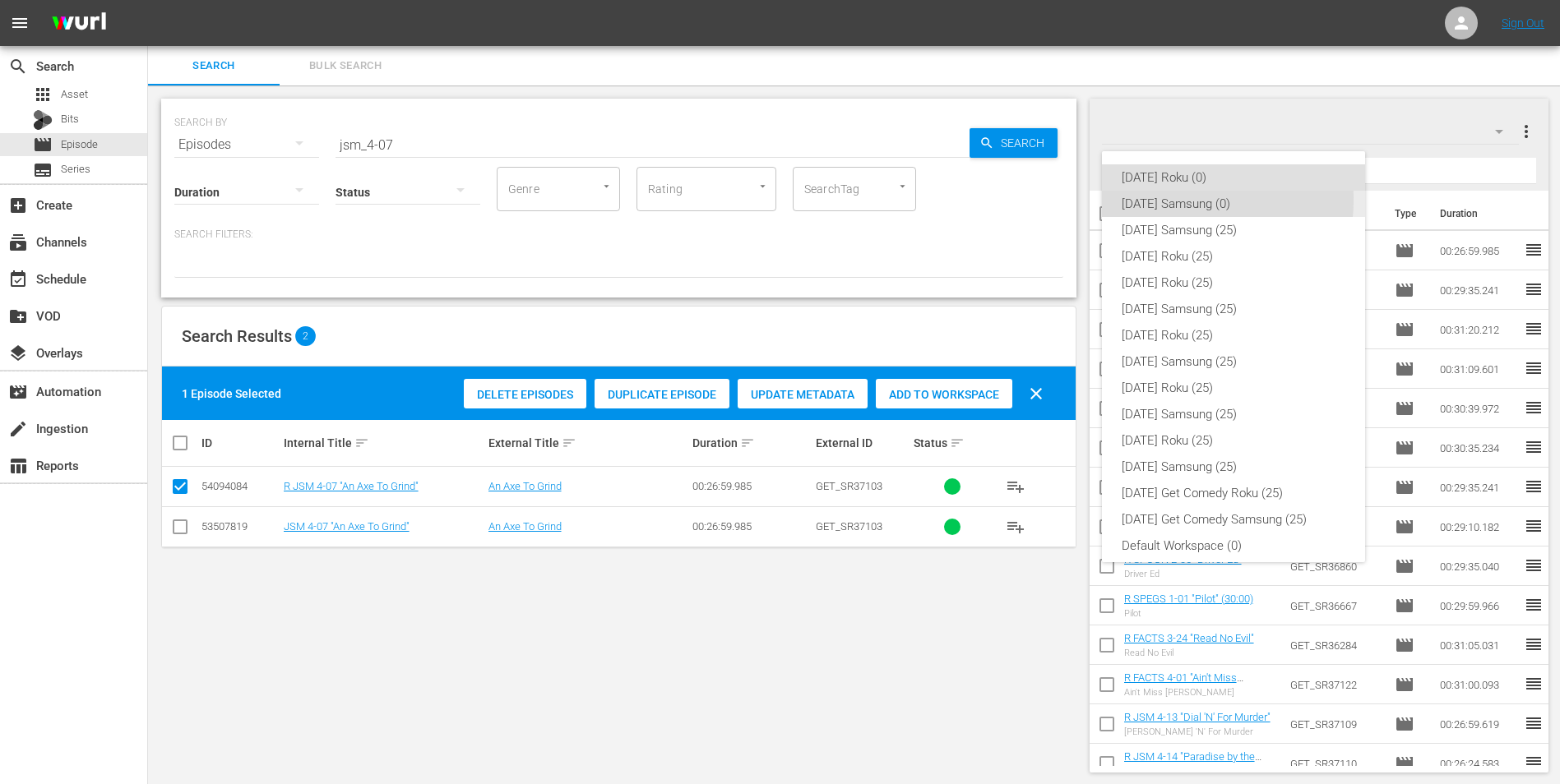
click at [1045, 199] on div "[DATE] Samsung (0)" at bounding box center [1233, 204] width 224 height 26
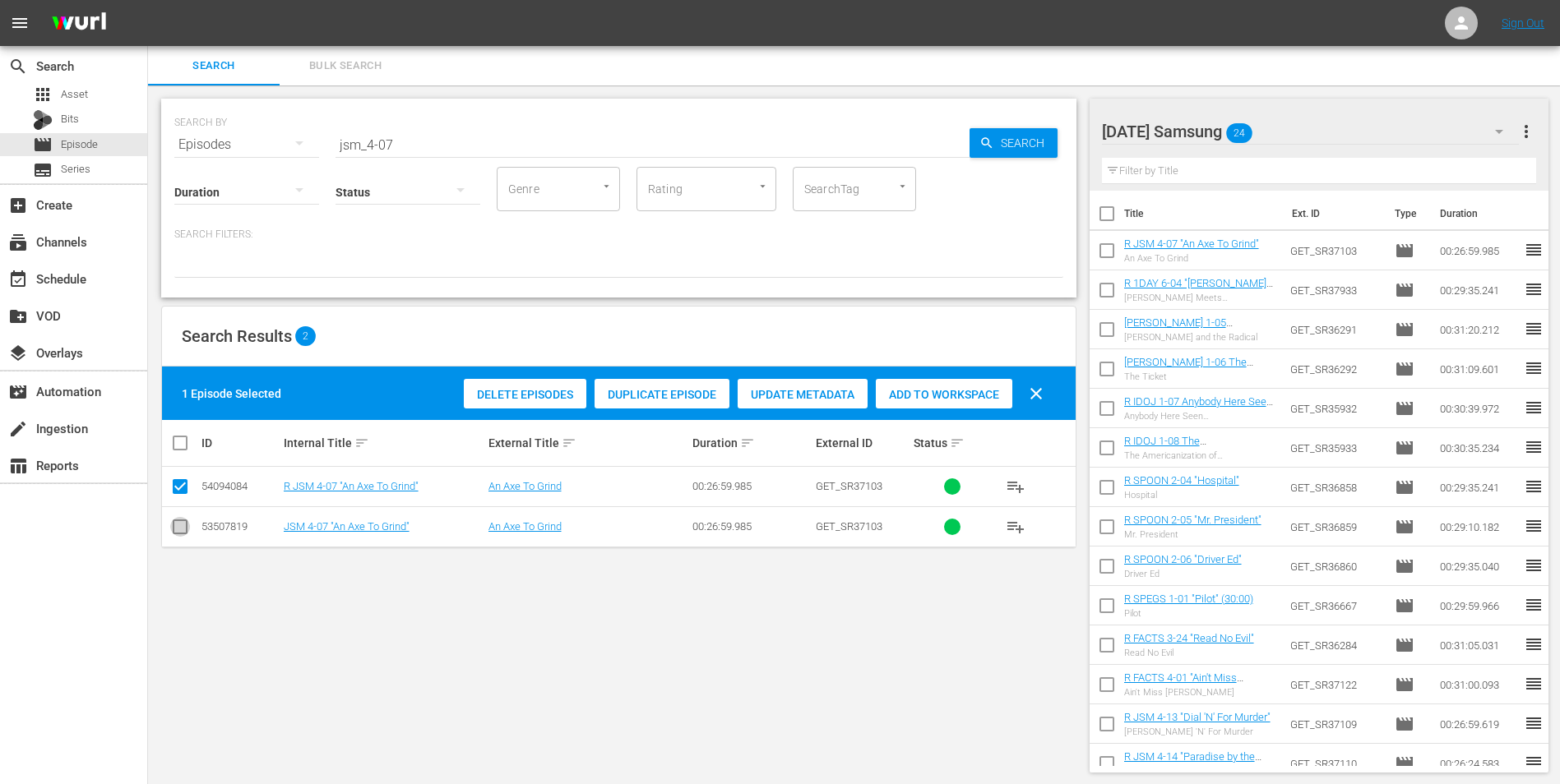
click at [170, 487] on input "checkbox" at bounding box center [179, 530] width 19 height 19
checkbox input "true"
click at [182, 487] on input "checkbox" at bounding box center [179, 489] width 19 height 19
checkbox input "false"
click at [913, 398] on span "Add to Workspace" at bounding box center [944, 395] width 137 height 14
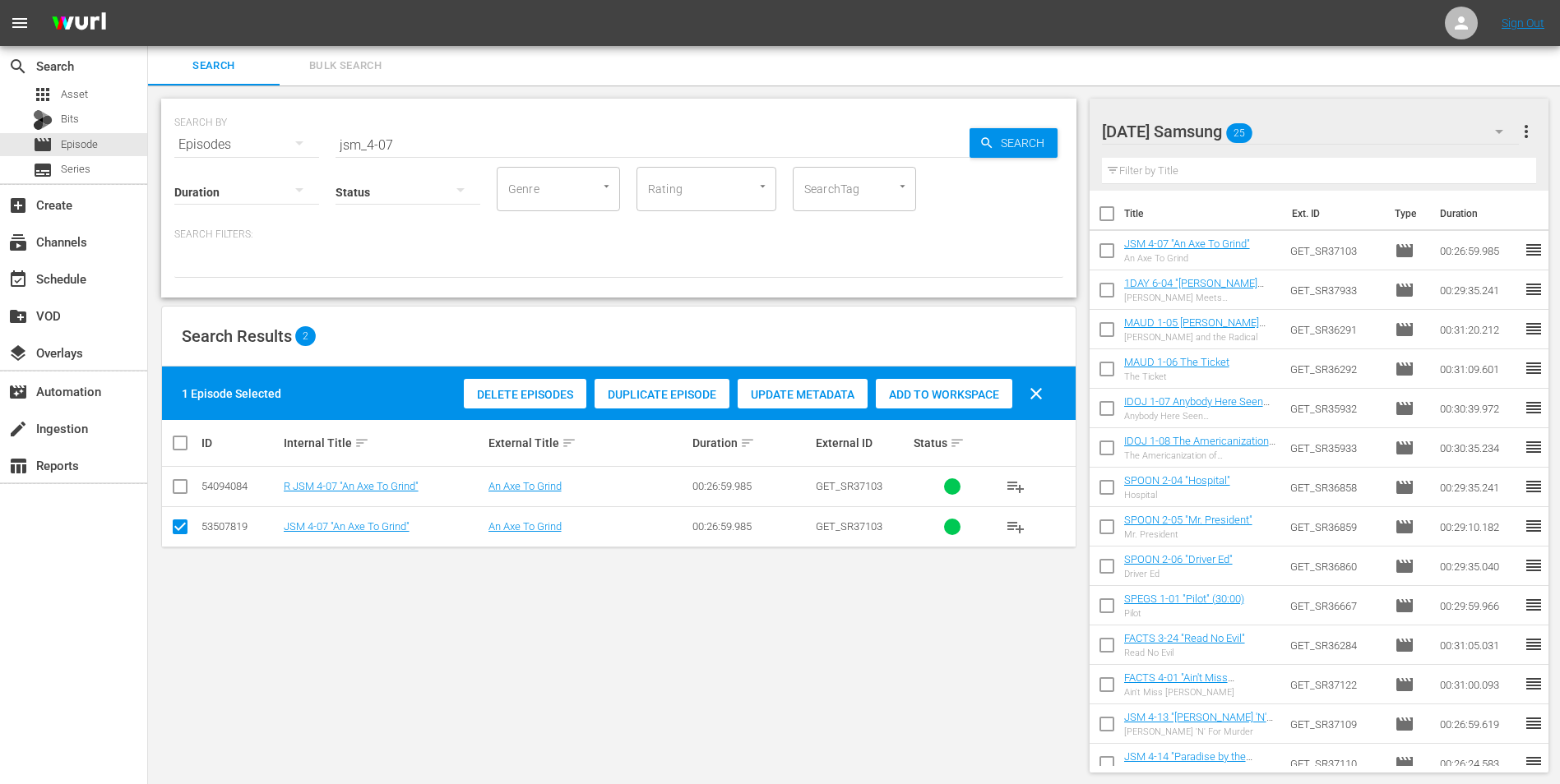
click at [1045, 120] on div "[DATE] Samsung 25" at bounding box center [1311, 131] width 417 height 46
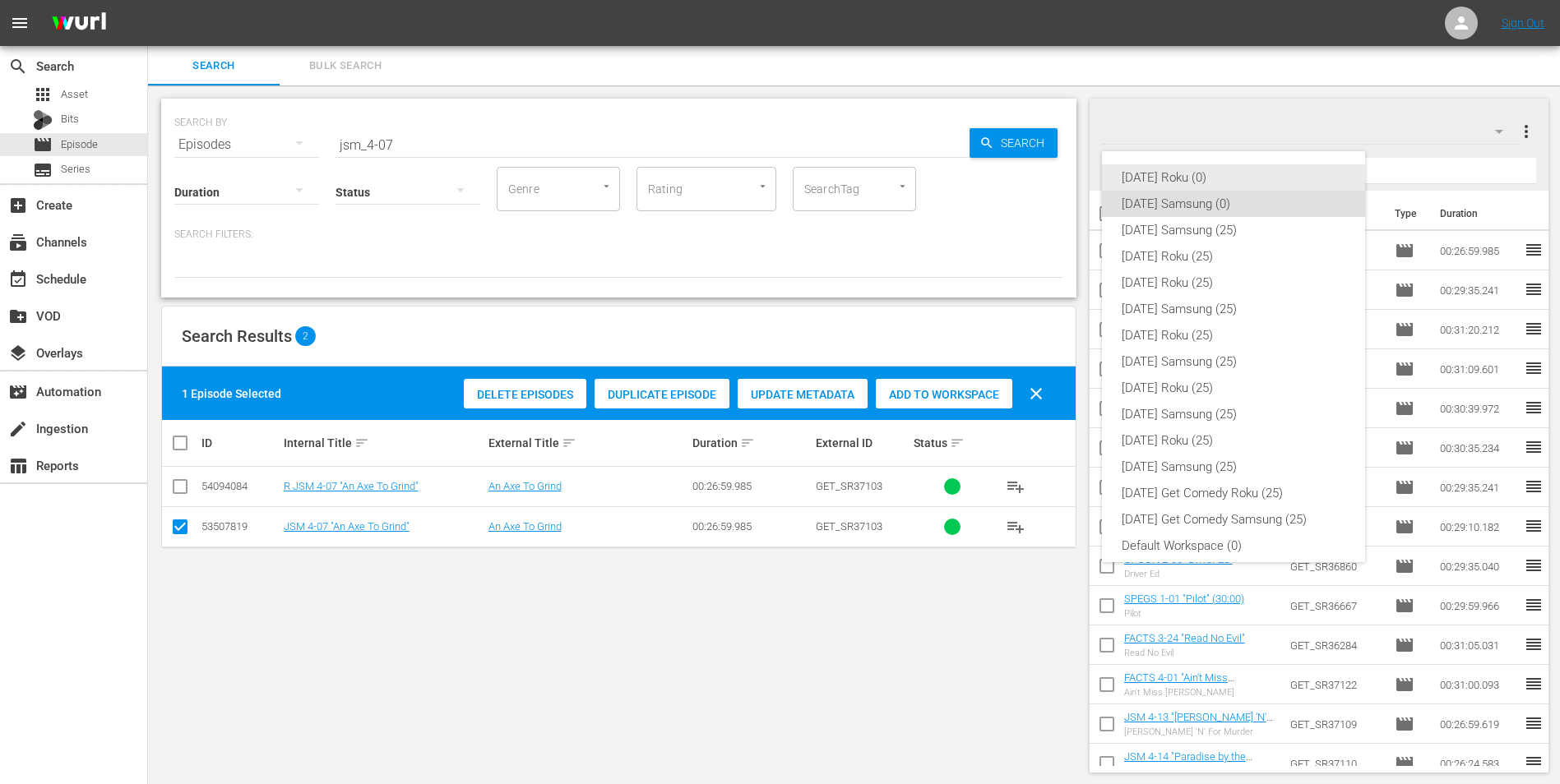
click at [1045, 168] on div "[DATE] Roku (0)" at bounding box center [1233, 177] width 224 height 26
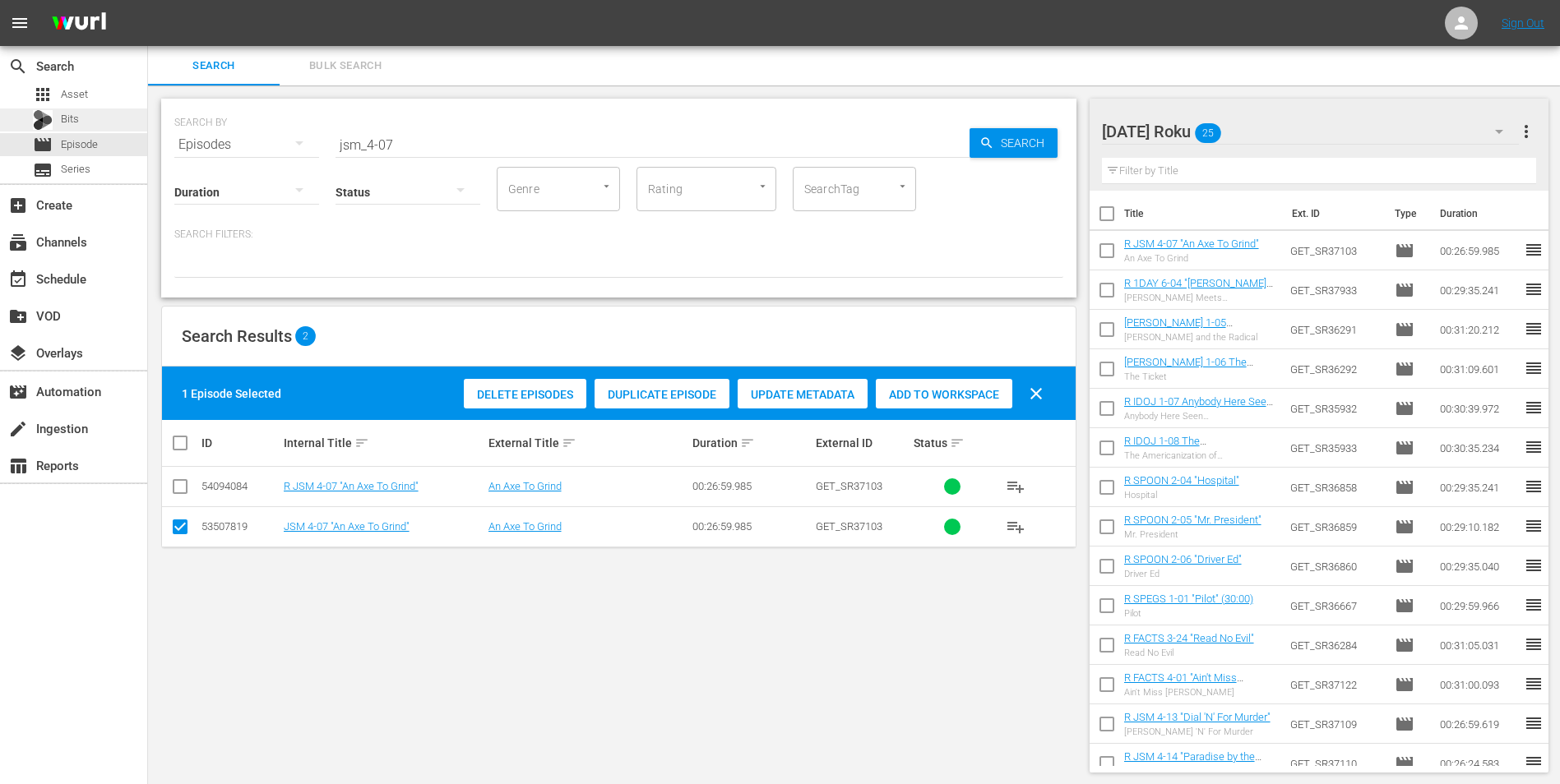
click at [76, 117] on span "Bits" at bounding box center [69, 118] width 18 height 16
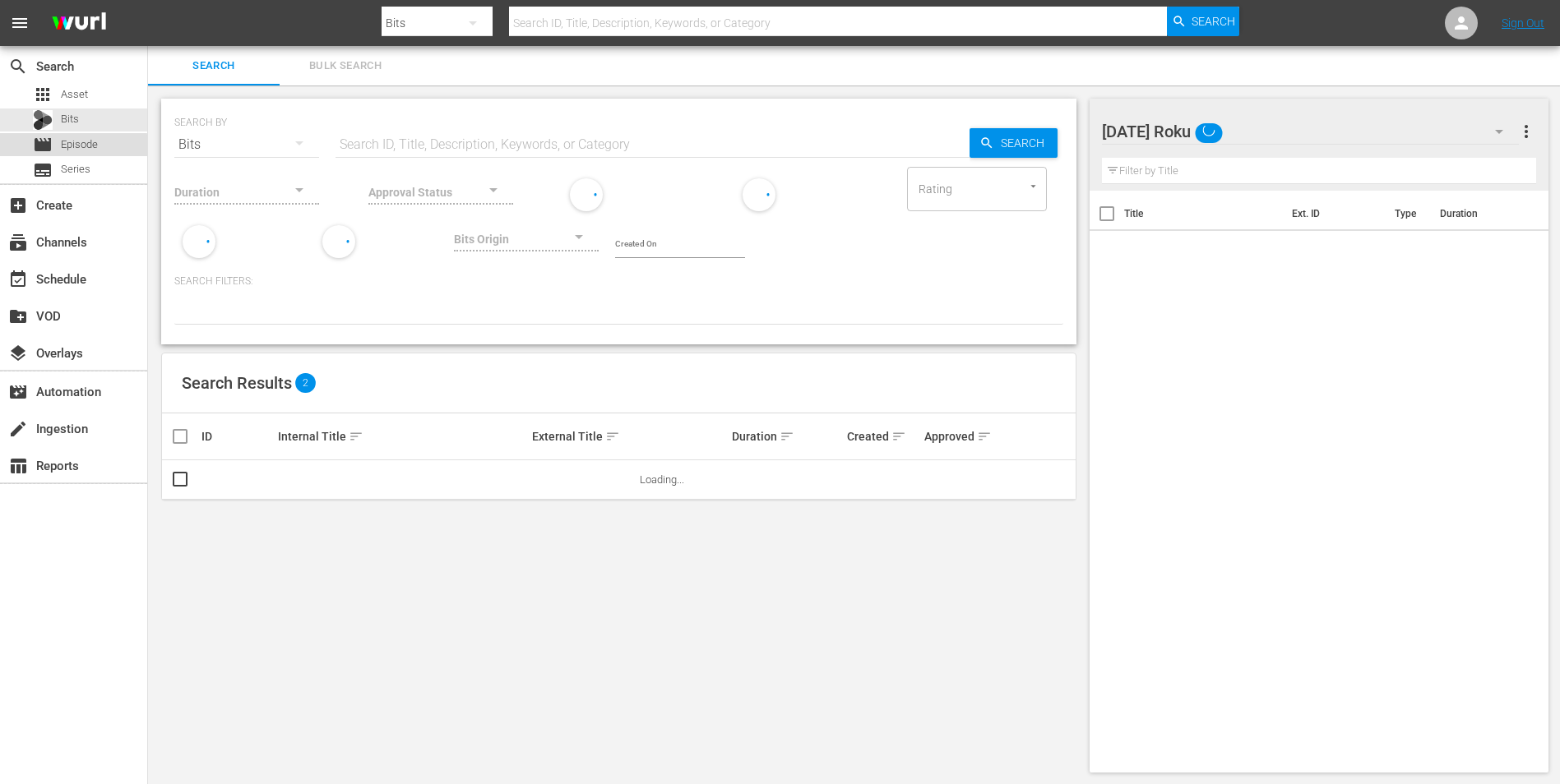
click at [72, 146] on span "Episode" at bounding box center [79, 144] width 37 height 16
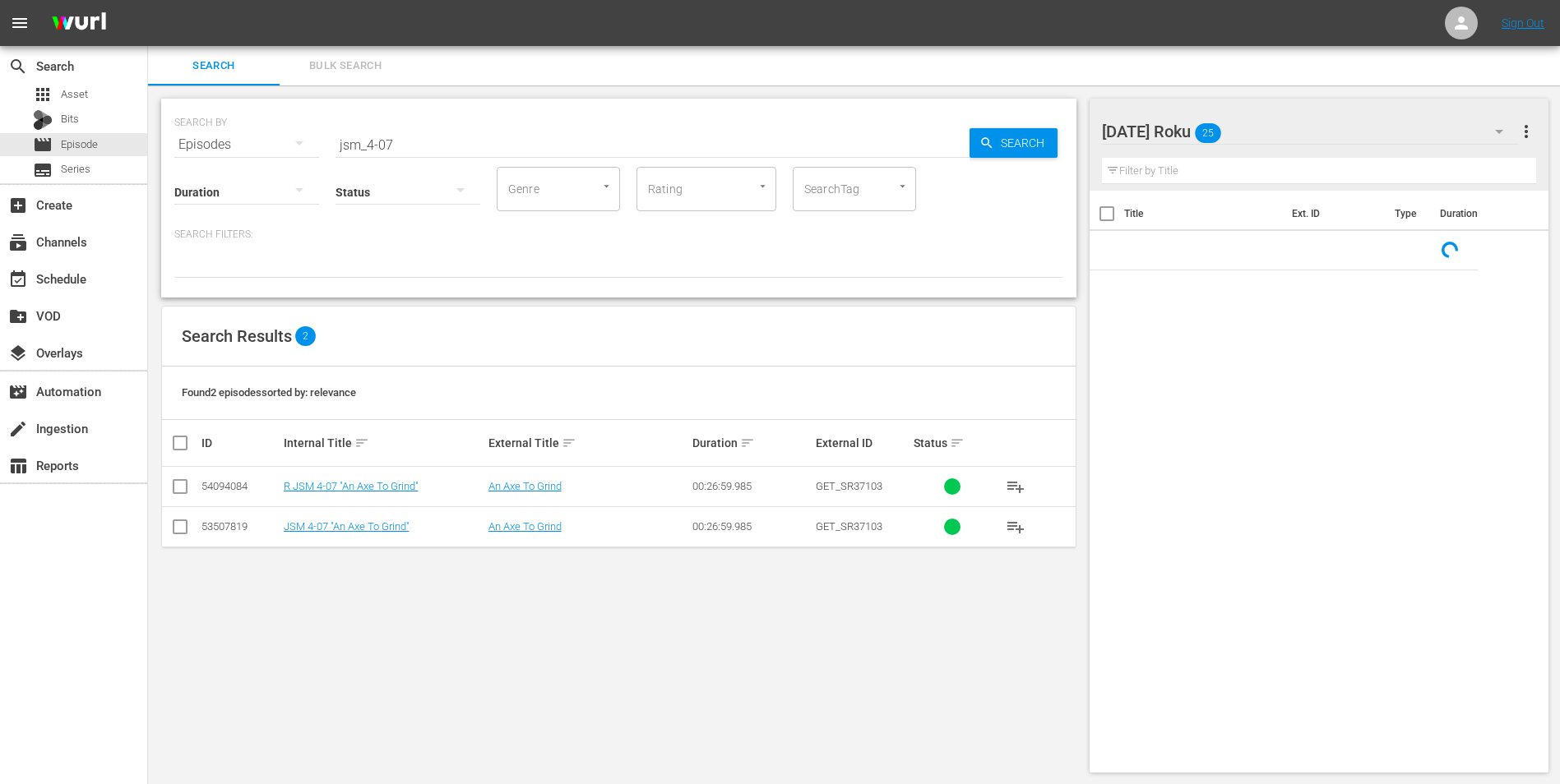
click at [1045, 133] on div at bounding box center [1175, 132] width 148 height 41
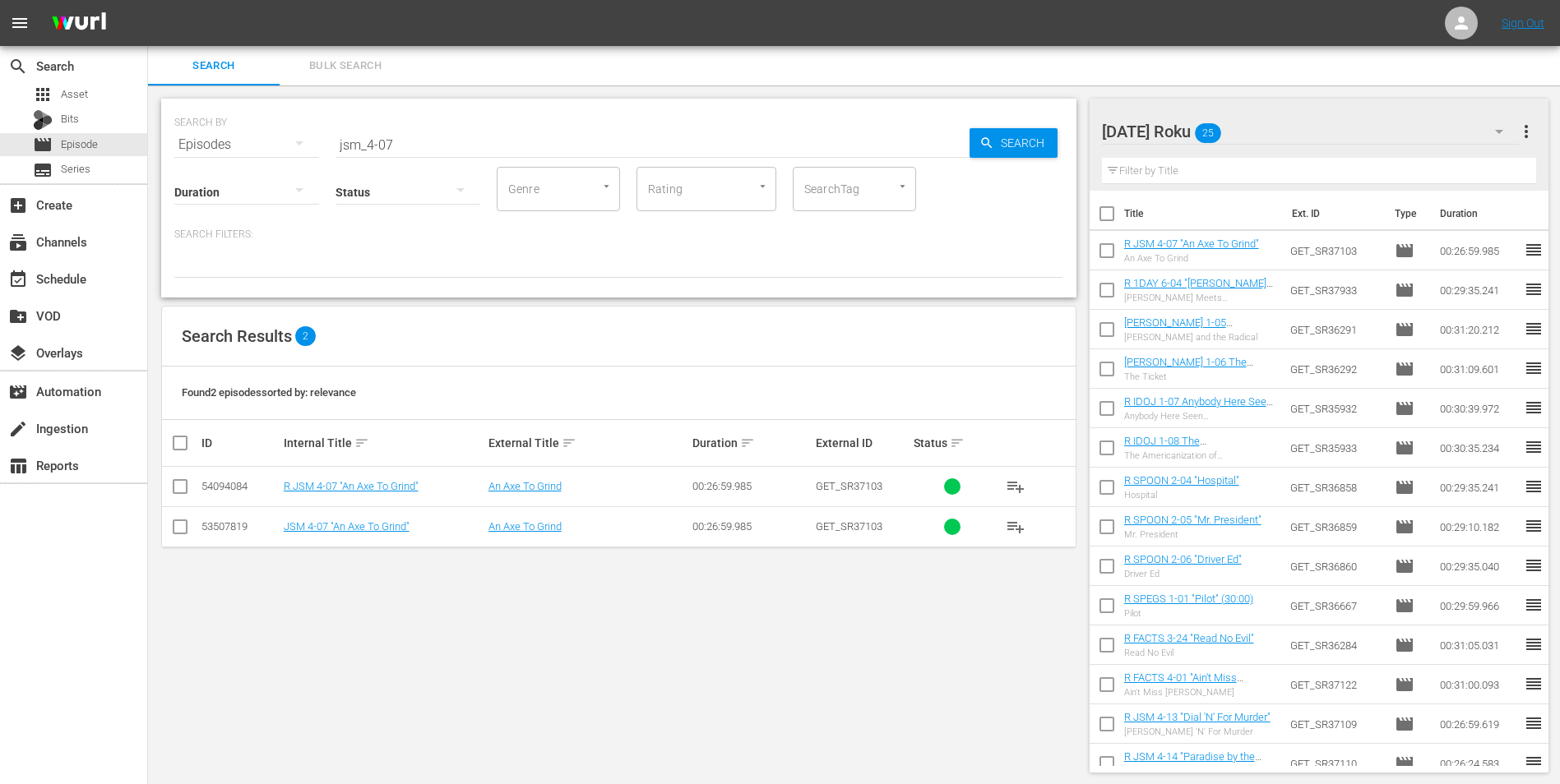
click at [1045, 76] on div "Search Bulk Search" at bounding box center [854, 65] width 1412 height 40
click at [1045, 135] on div "[DATE] Roku 25" at bounding box center [1311, 131] width 417 height 46
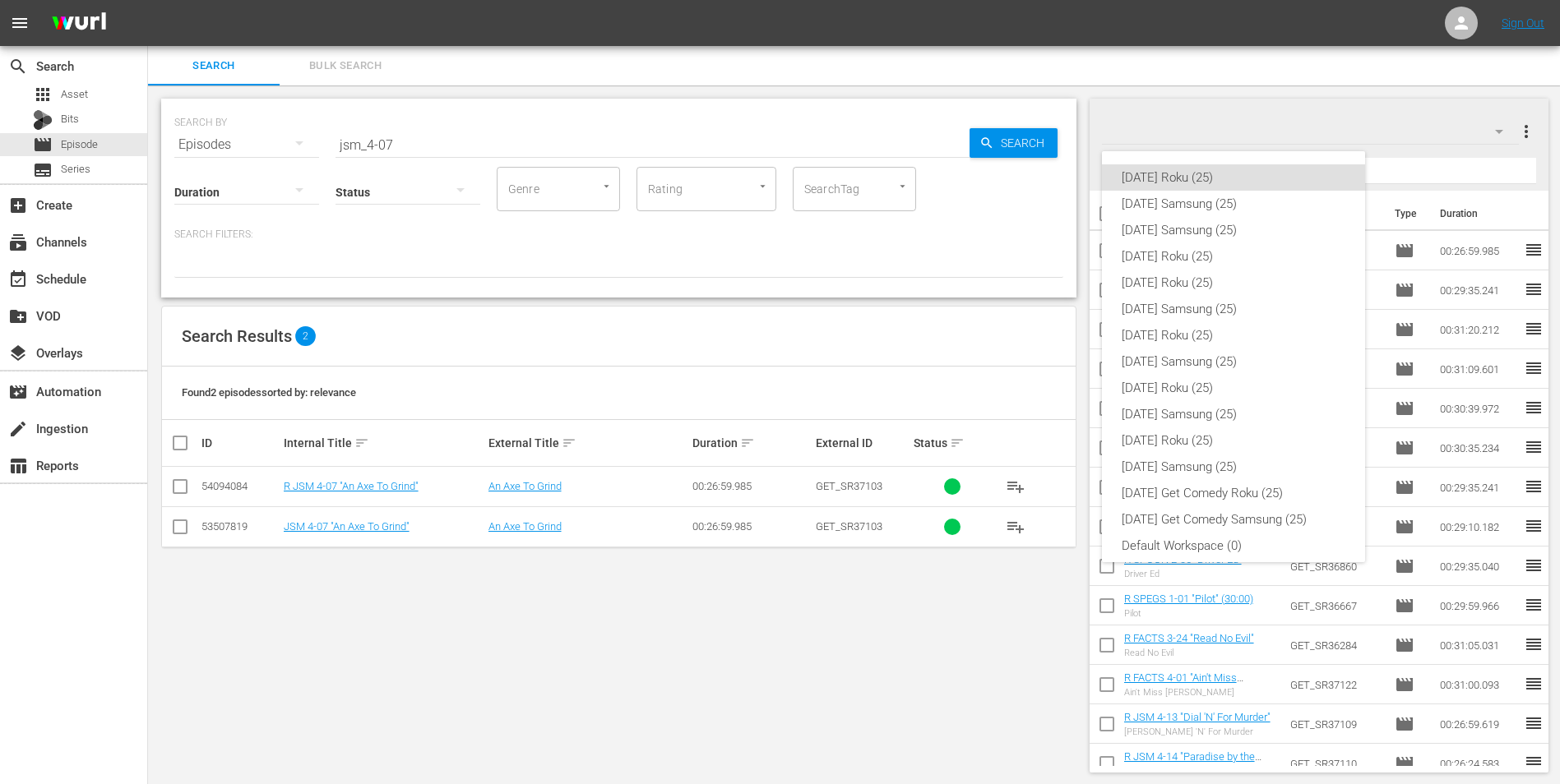
click at [768, 487] on div "[DATE] Roku (25) [DATE] Samsung (25) [DATE] Samsung (25) [DATE] Roku (25) [DATE…" at bounding box center [780, 392] width 1560 height 784
